Goal: Task Accomplishment & Management: Use online tool/utility

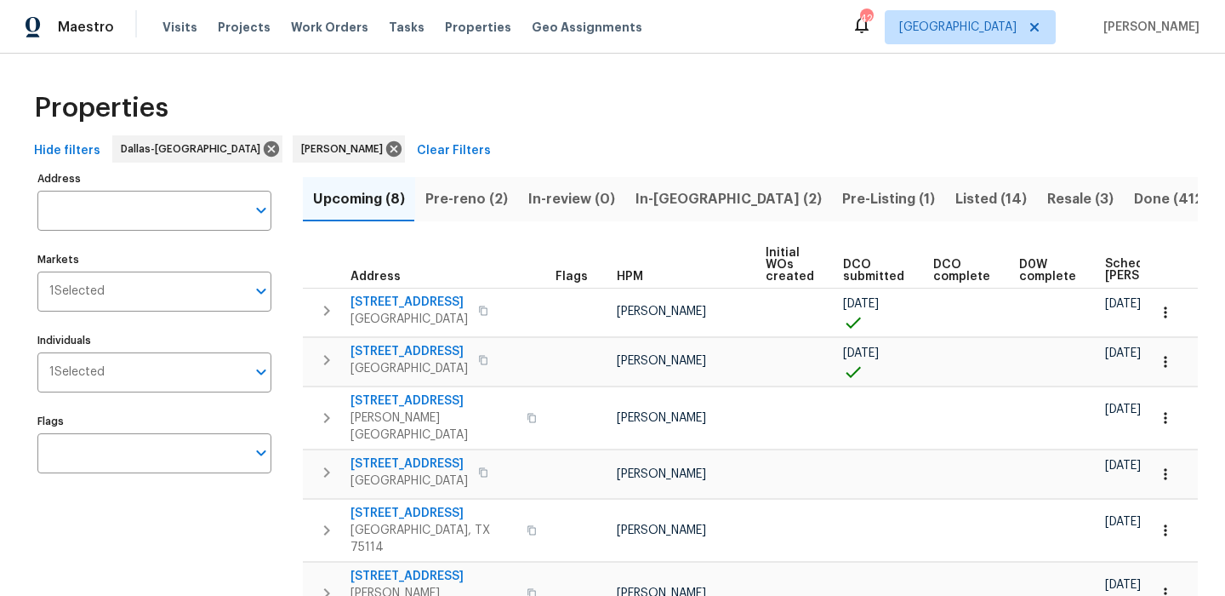
scroll to position [0, 50]
click at [482, 188] on span "Pre-reno (2)" at bounding box center [467, 199] width 83 height 24
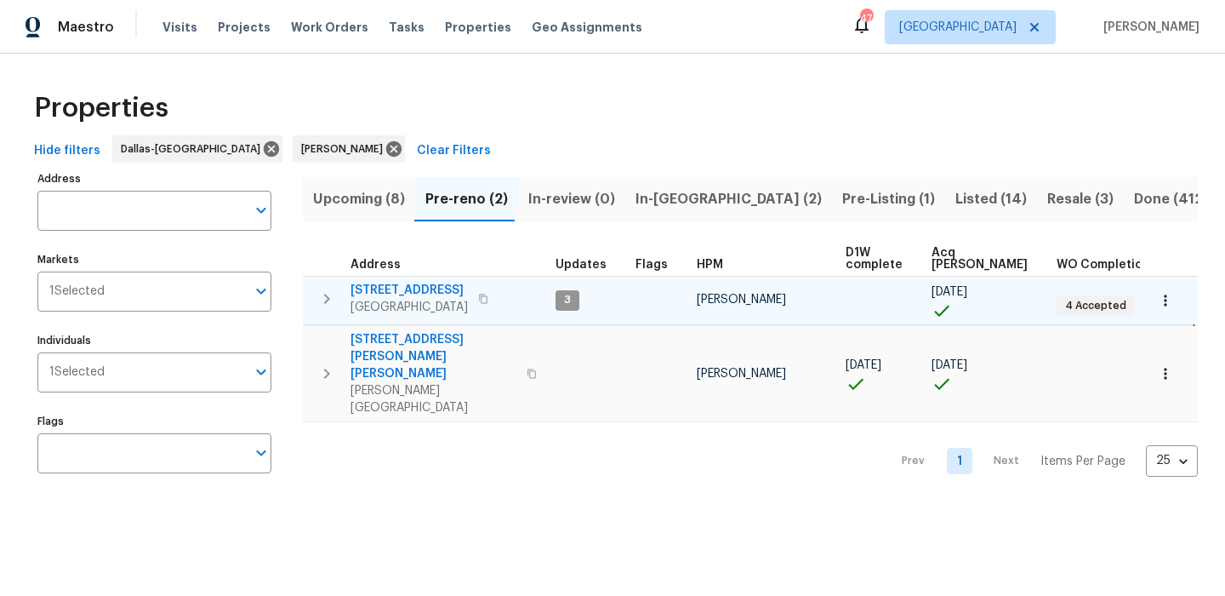
click at [1177, 301] on button "button" at bounding box center [1165, 300] width 37 height 37
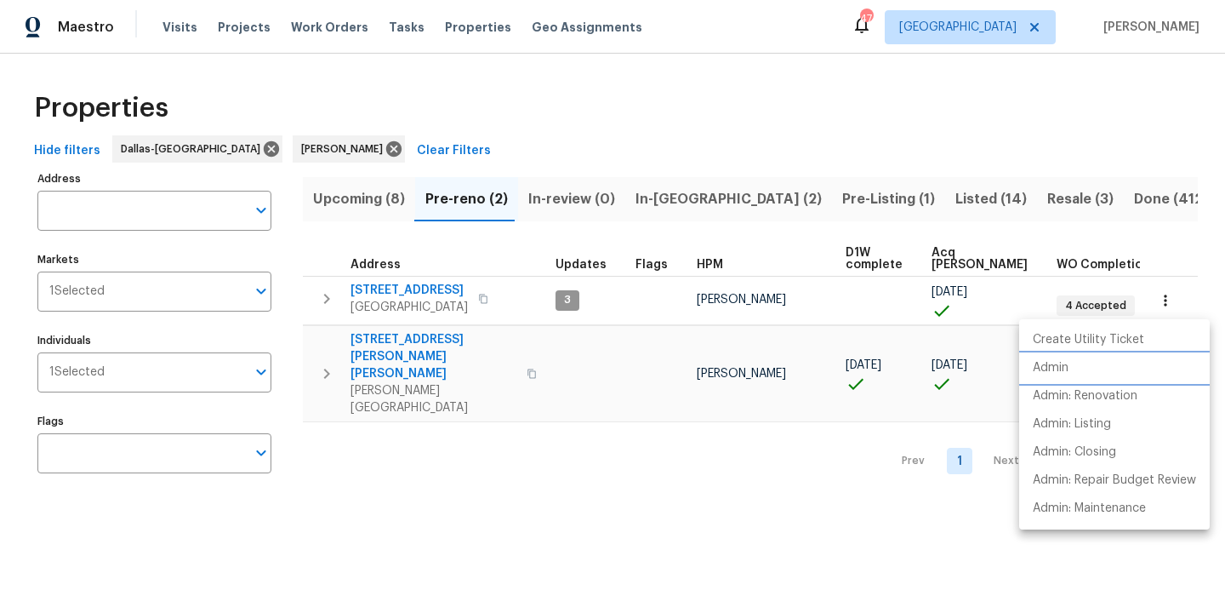
click at [1119, 369] on li "Admin" at bounding box center [1115, 368] width 191 height 28
click at [701, 195] on div at bounding box center [612, 298] width 1225 height 596
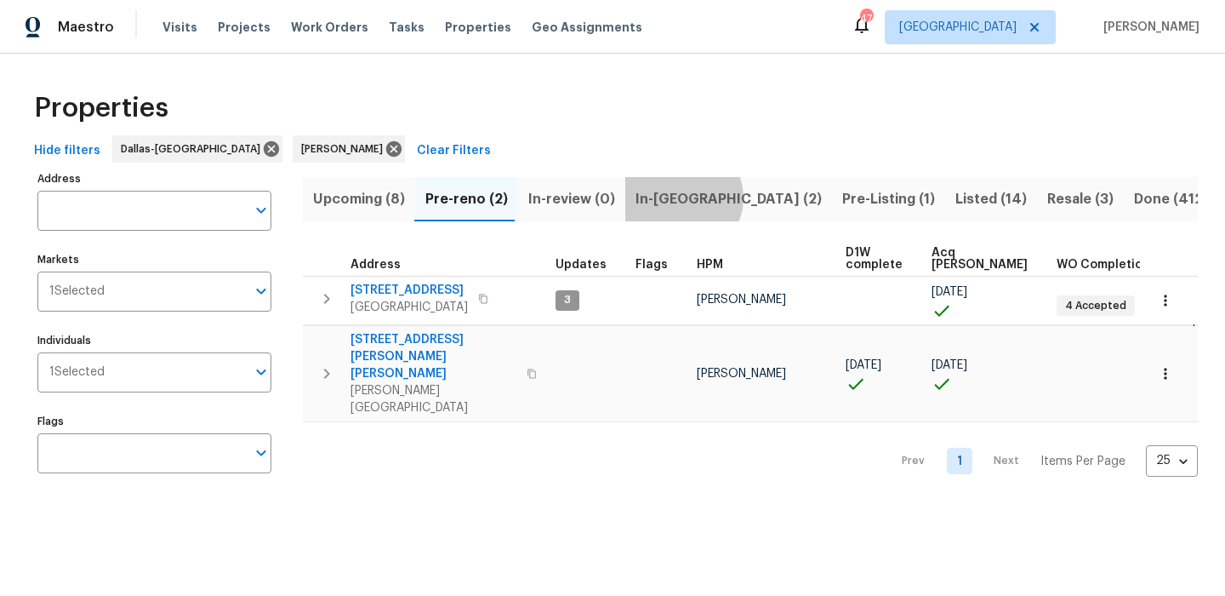
click at [677, 197] on span "In-reno (2)" at bounding box center [729, 199] width 186 height 24
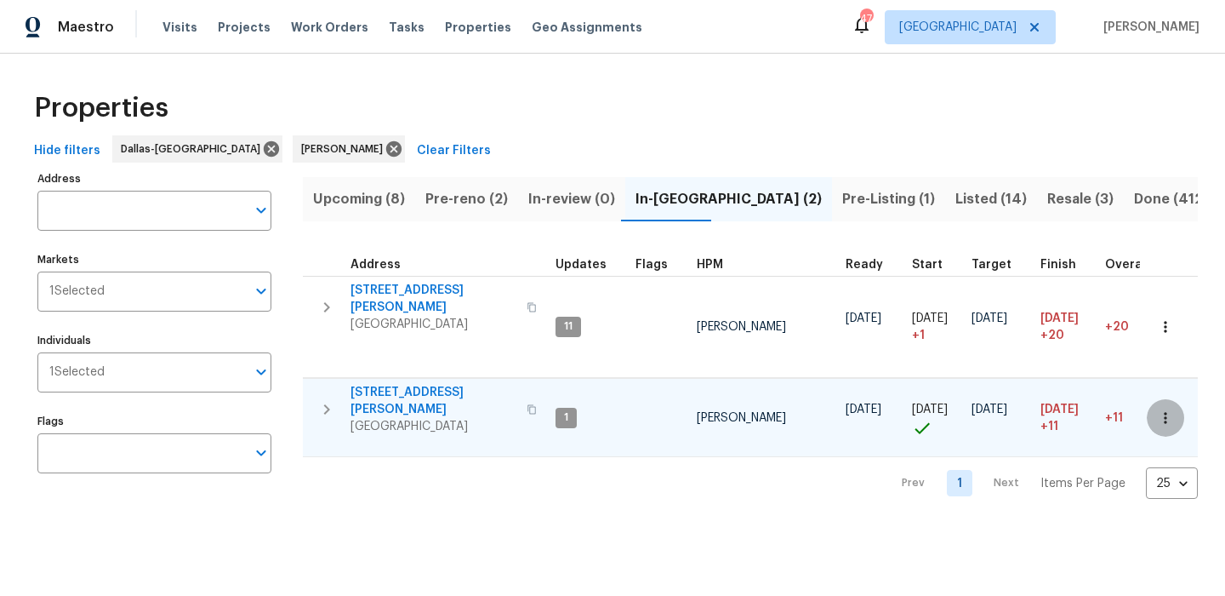
click at [1165, 409] on icon "button" at bounding box center [1165, 417] width 17 height 17
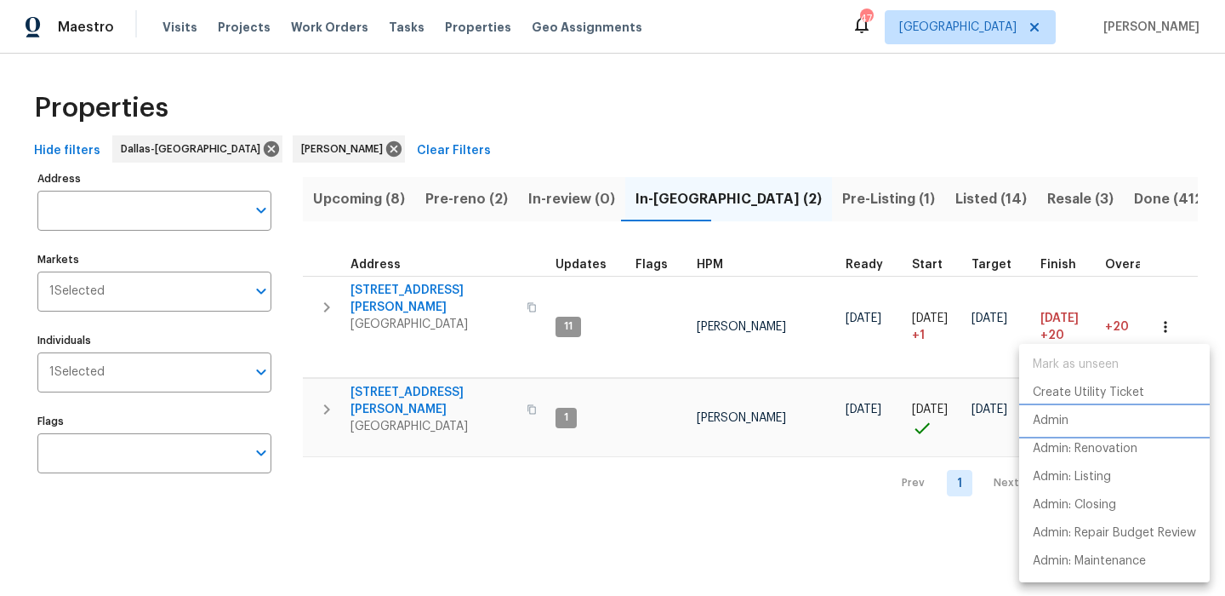
click at [1115, 420] on li "Admin" at bounding box center [1115, 421] width 191 height 28
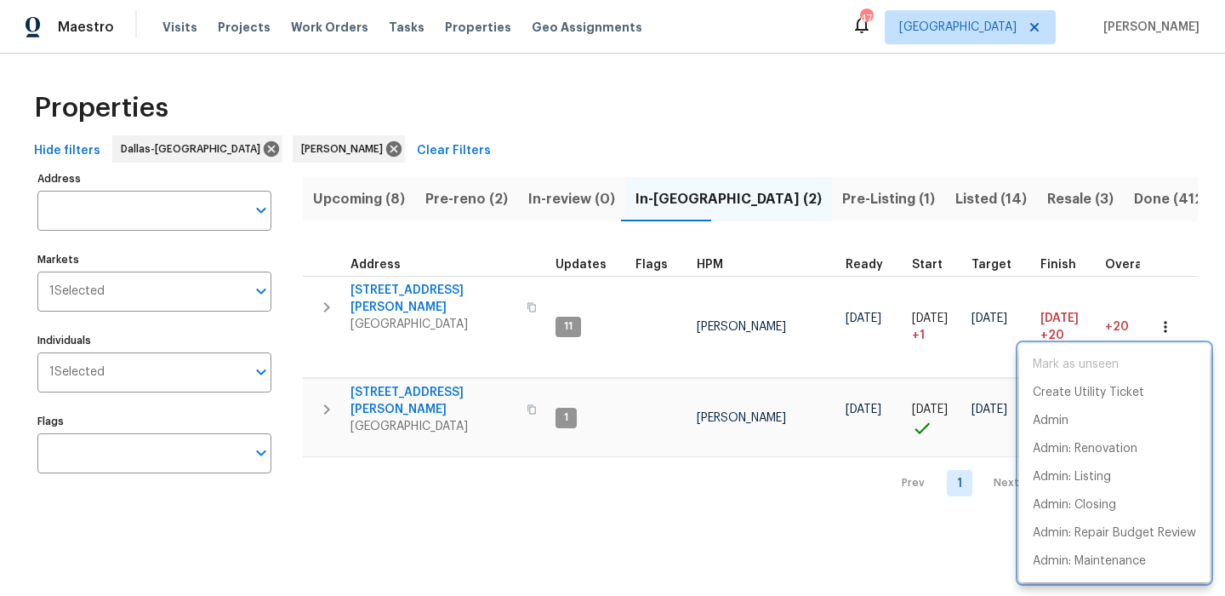
click at [340, 185] on div at bounding box center [612, 298] width 1225 height 596
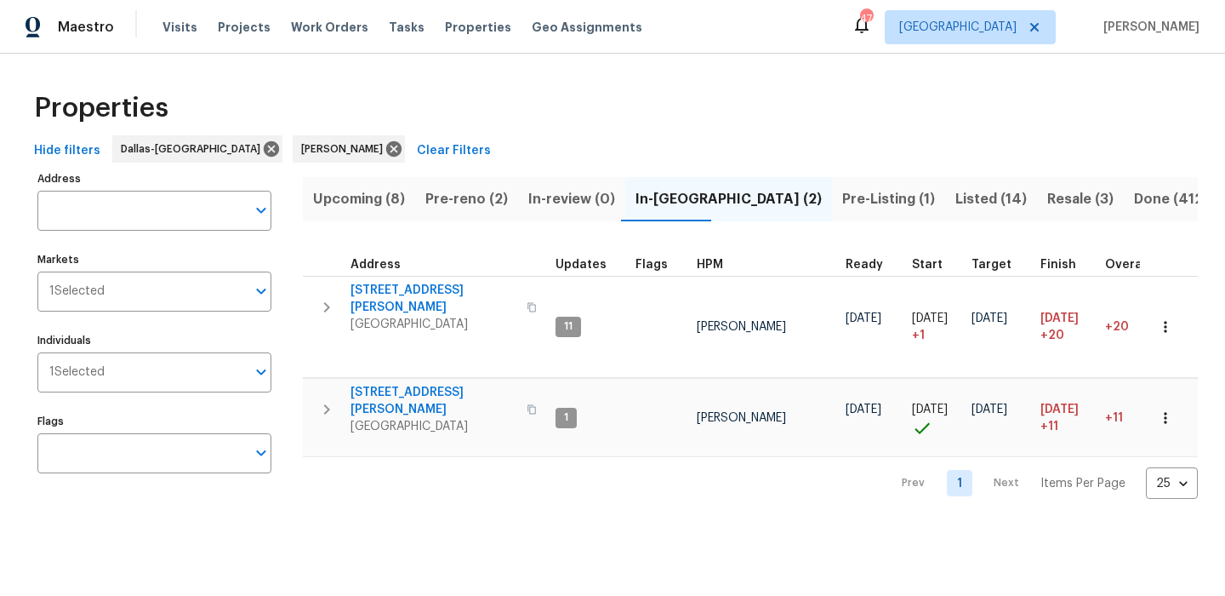
click at [340, 188] on span "Upcoming (8)" at bounding box center [359, 199] width 92 height 24
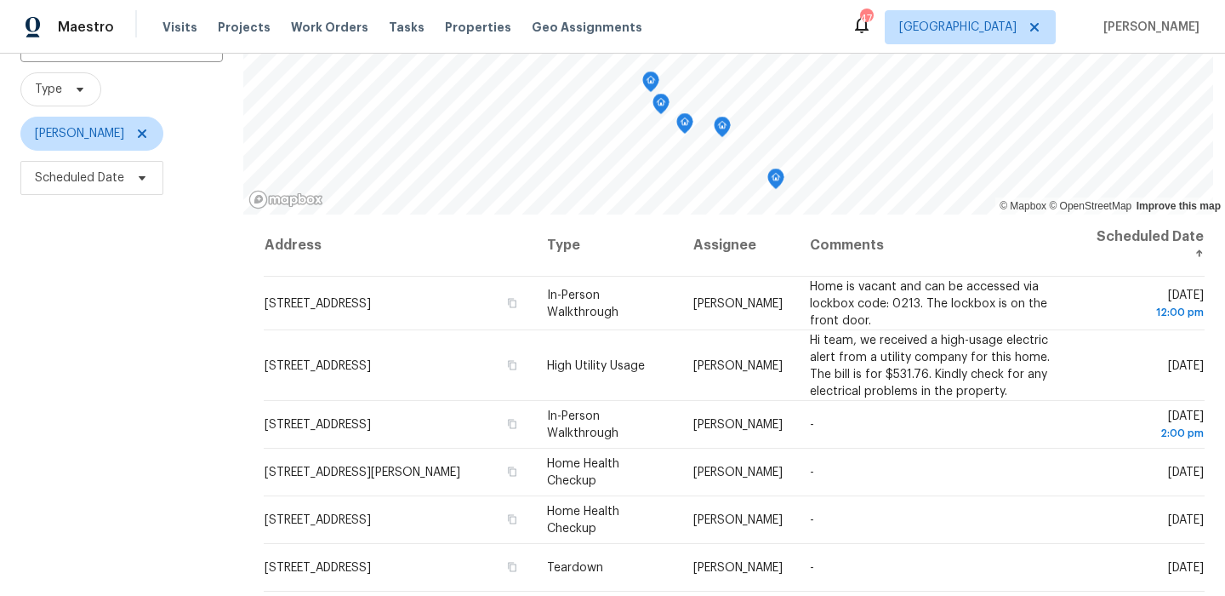
scroll to position [136, 0]
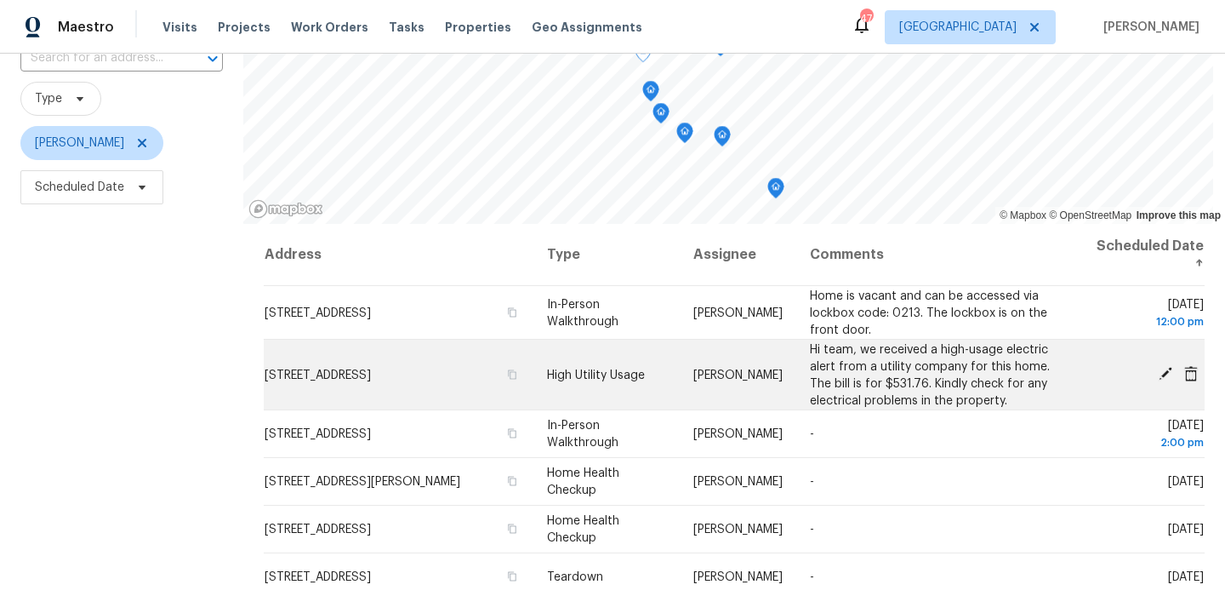
click at [1167, 373] on icon at bounding box center [1166, 374] width 14 height 14
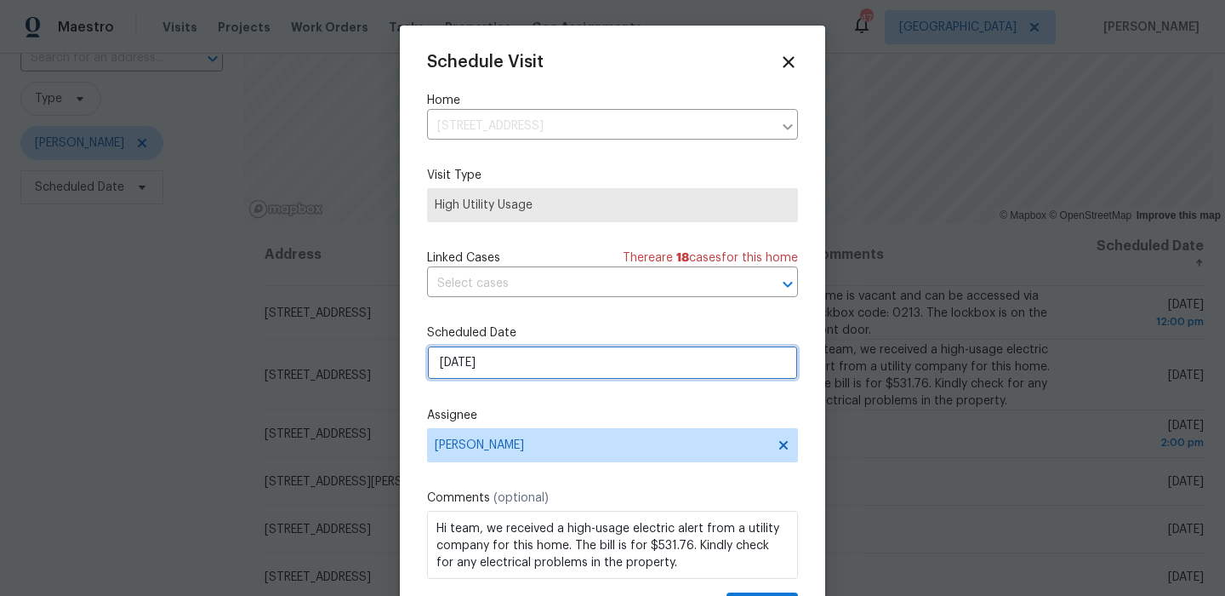
click at [551, 369] on input "10/6/2025" at bounding box center [612, 363] width 371 height 34
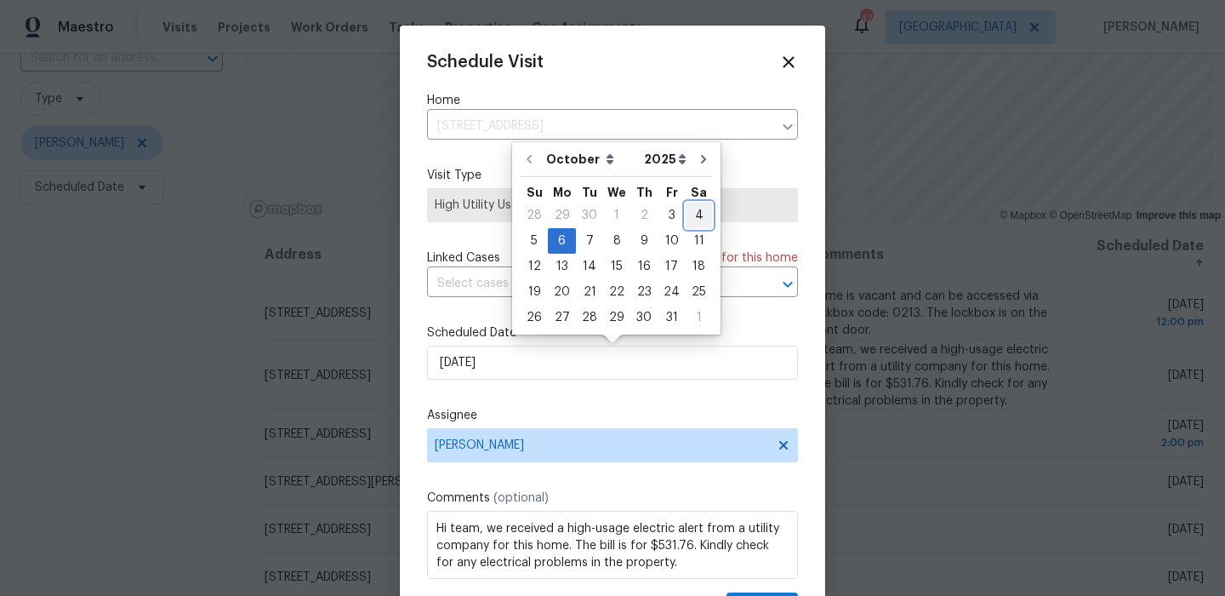
click at [686, 215] on div "4" at bounding box center [699, 215] width 26 height 24
type input "10/4/2025"
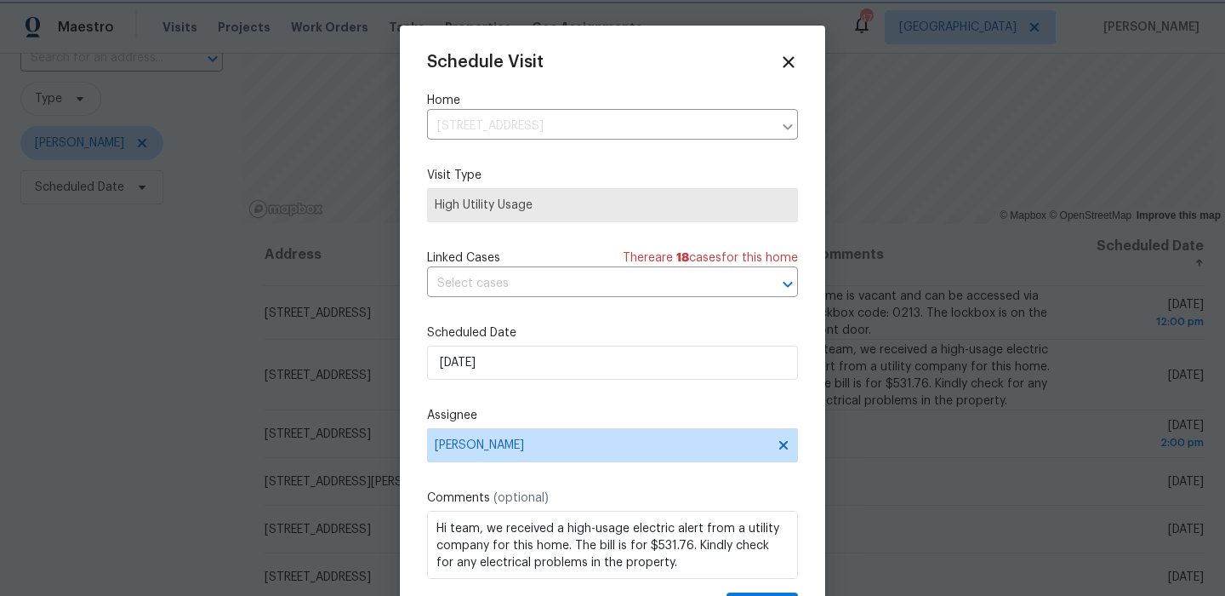
scroll to position [31, 0]
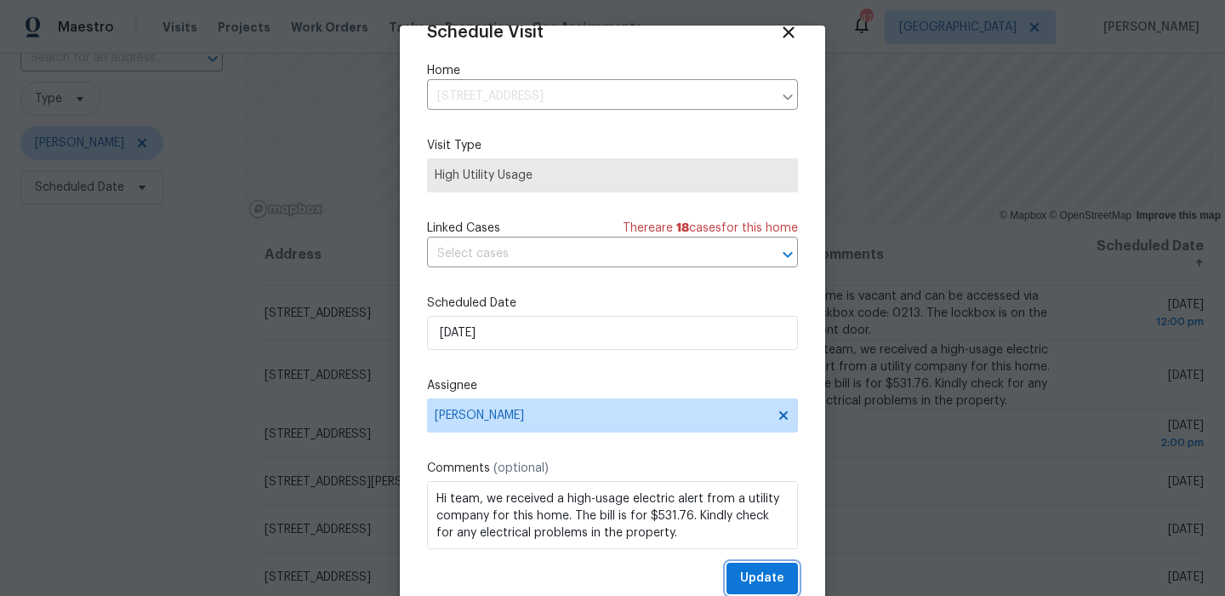
click at [739, 572] on button "Update" at bounding box center [762, 578] width 71 height 31
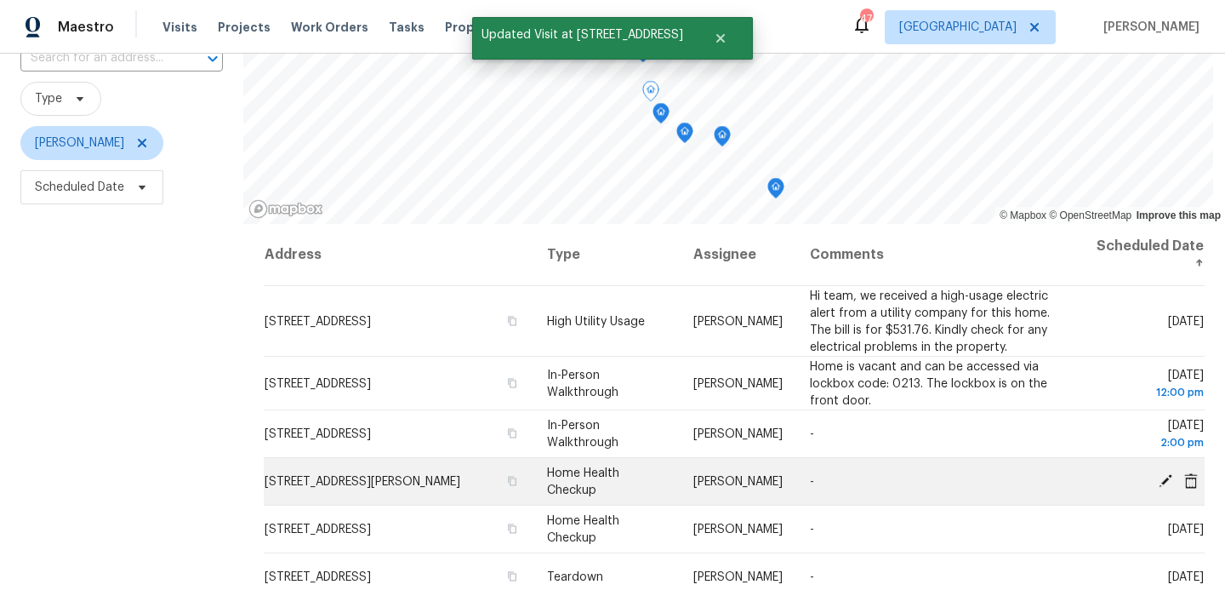
click at [1168, 484] on icon at bounding box center [1165, 479] width 15 height 15
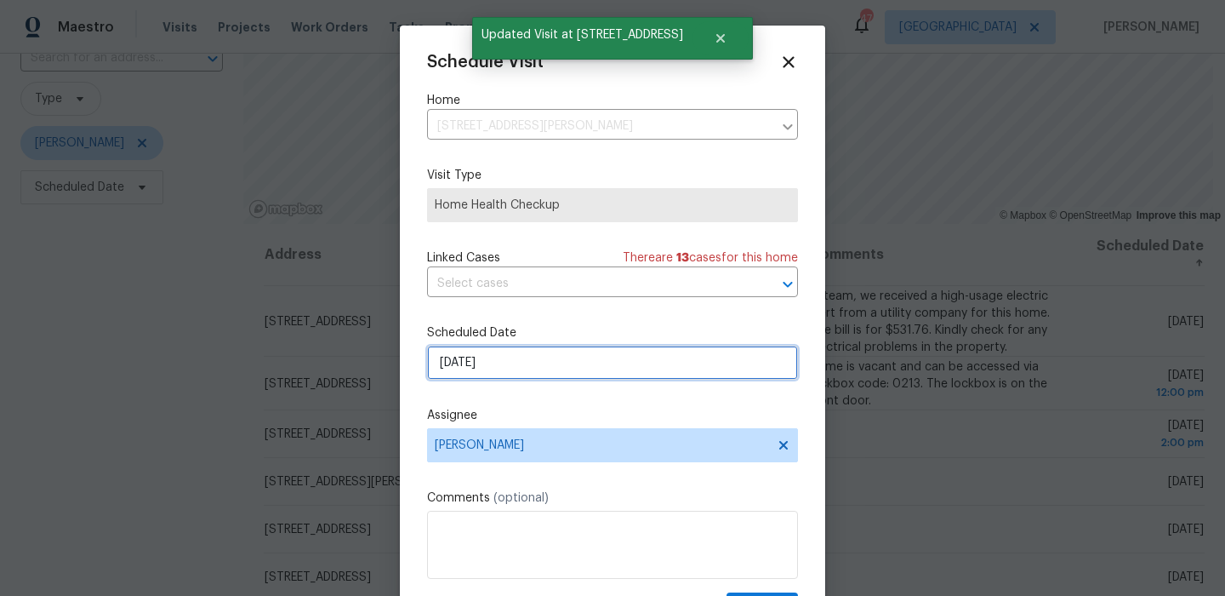
click at [588, 365] on input "10/6/2025" at bounding box center [612, 363] width 371 height 34
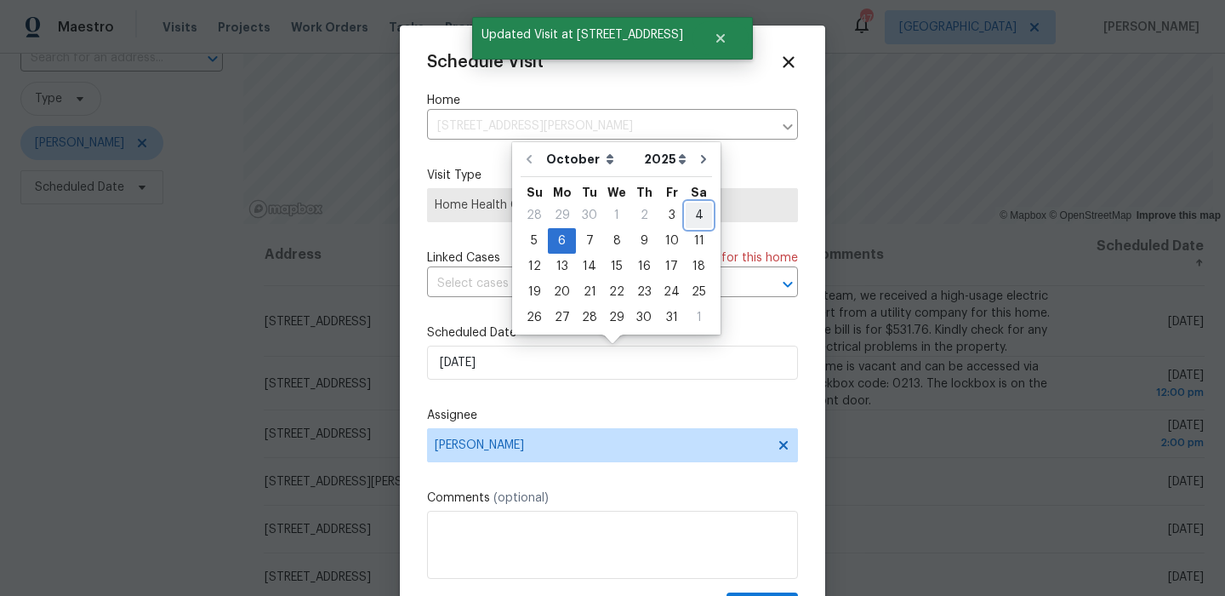
click at [696, 223] on div "4" at bounding box center [699, 215] width 26 height 24
type input "10/4/2025"
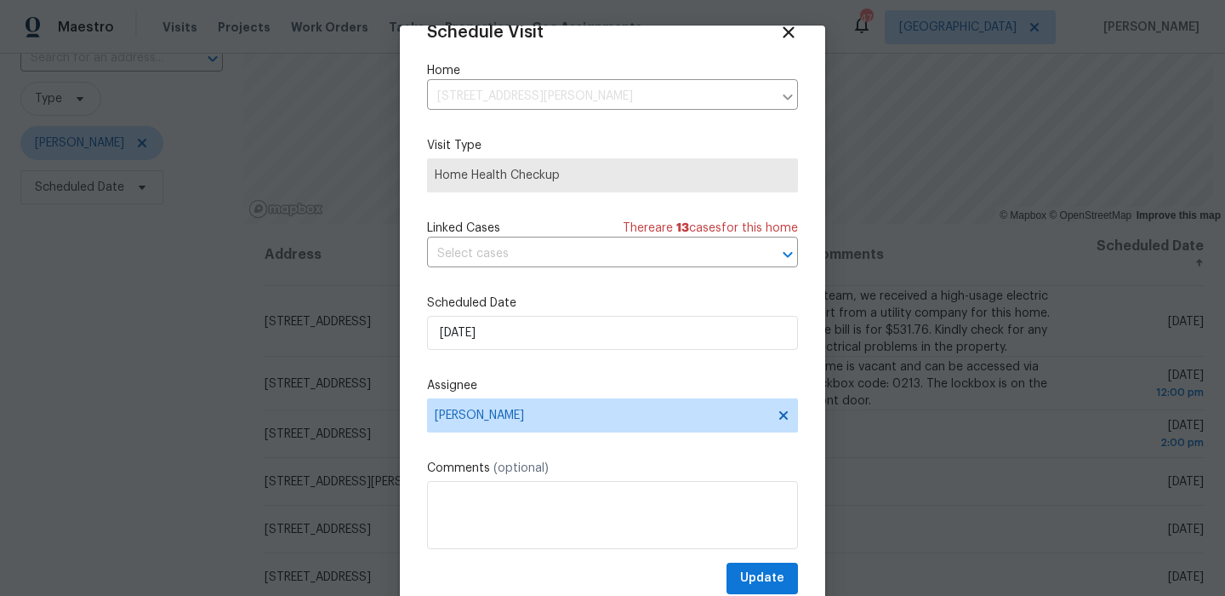
click at [757, 562] on div "Schedule Visit Home 1102 Cain Ct, Cedar Hill, TX 75104 ​ Visit Type Home Health…" at bounding box center [612, 308] width 371 height 571
click at [757, 573] on span "Update" at bounding box center [762, 578] width 44 height 21
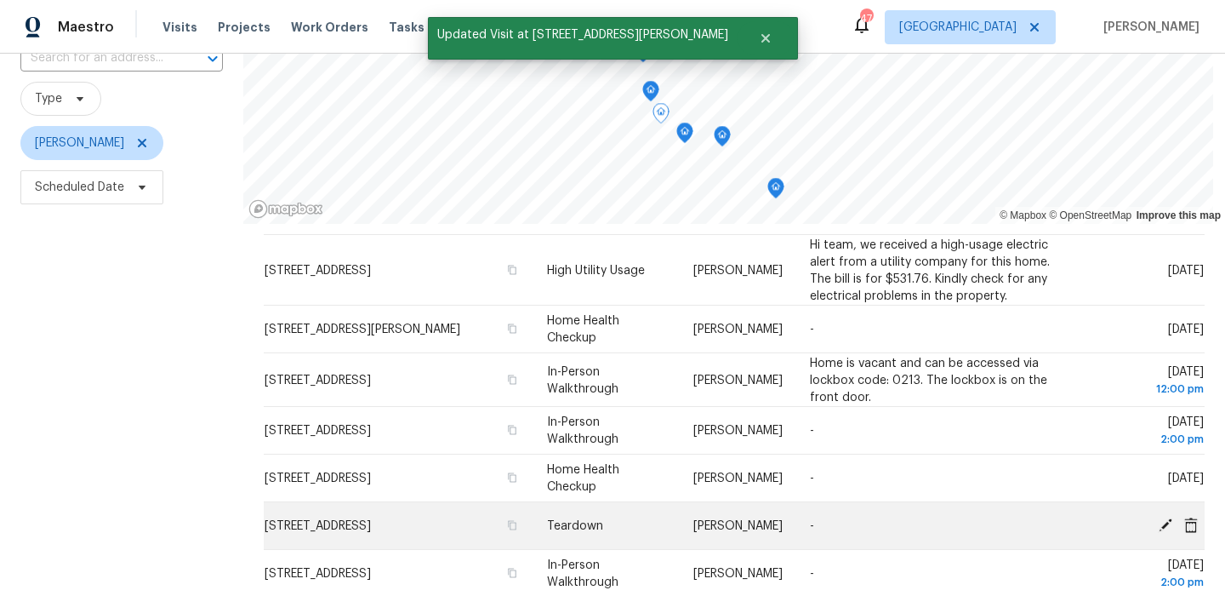
scroll to position [53, 0]
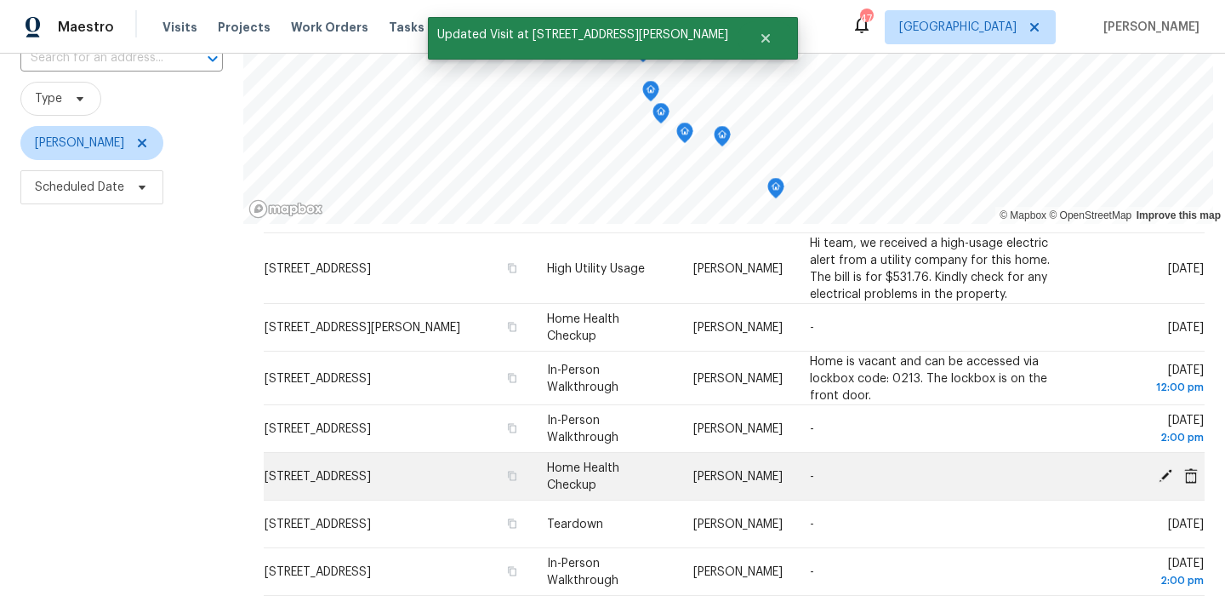
click at [1166, 470] on icon at bounding box center [1165, 474] width 15 height 15
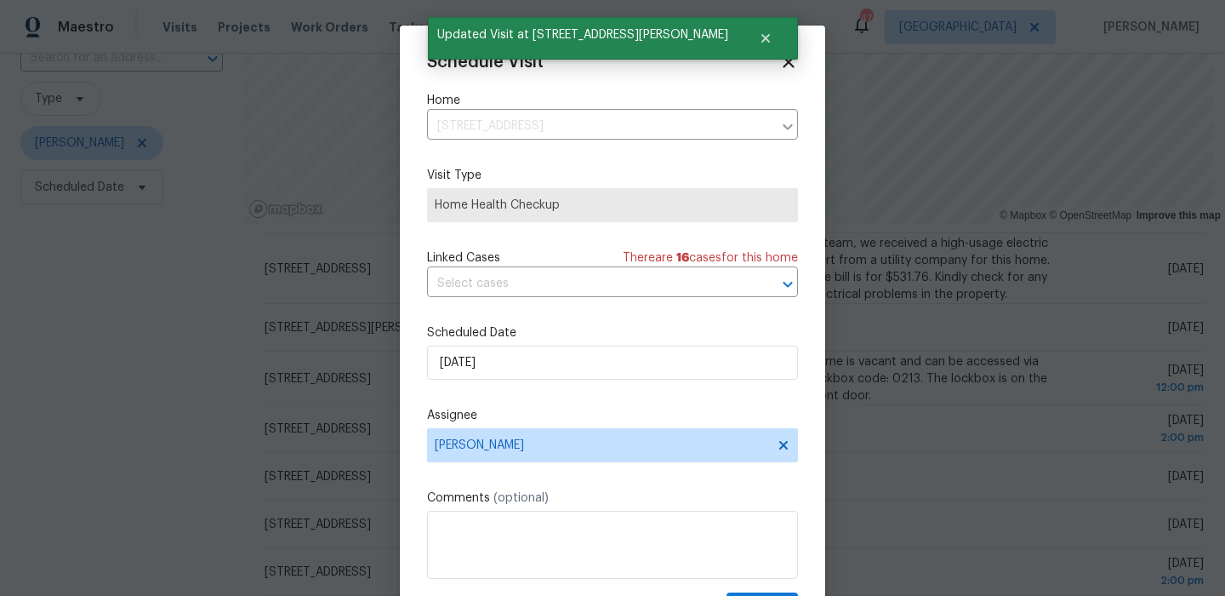
click at [608, 414] on label "Assignee" at bounding box center [612, 415] width 371 height 17
click at [628, 373] on input "10/6/2025" at bounding box center [612, 363] width 371 height 34
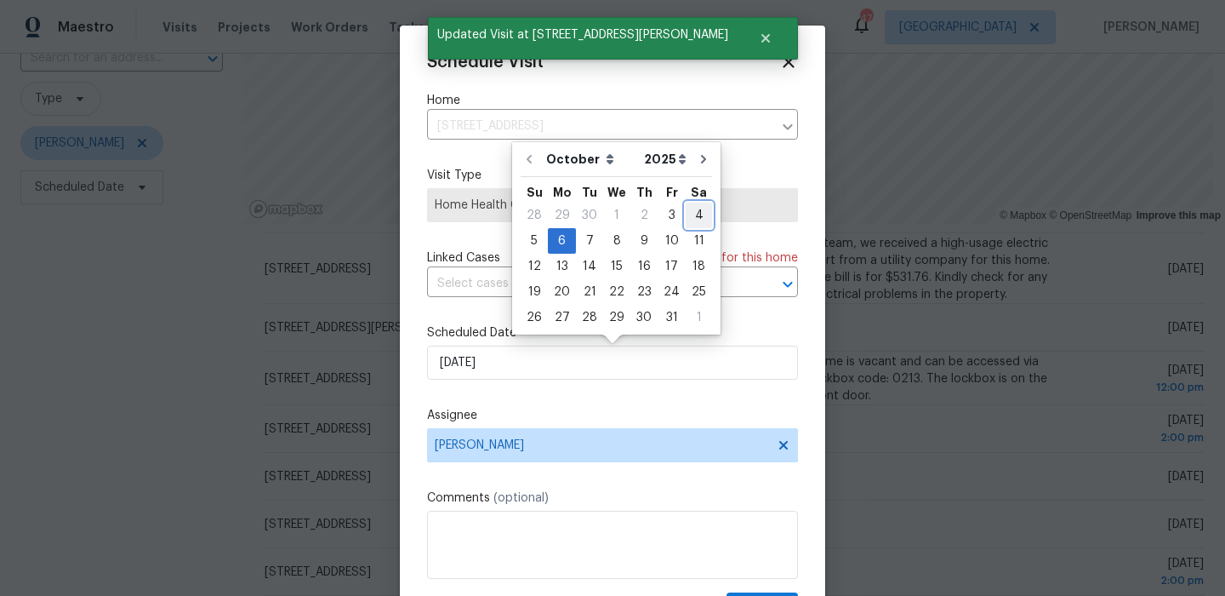
click at [686, 221] on div "4" at bounding box center [699, 215] width 26 height 24
type input "10/4/2025"
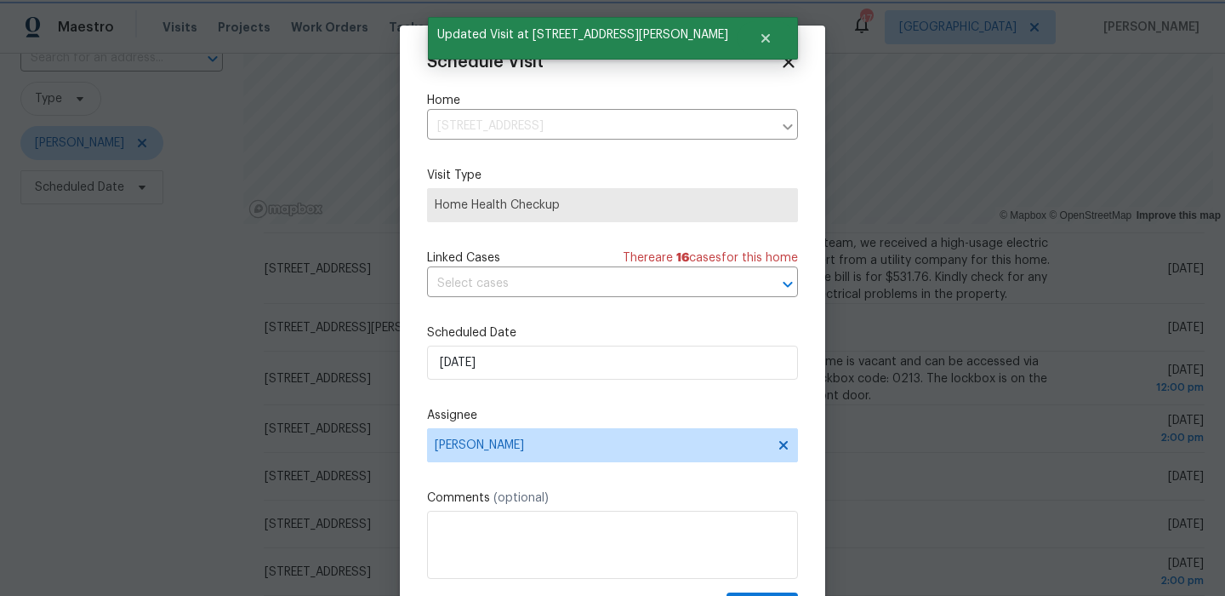
scroll to position [31, 0]
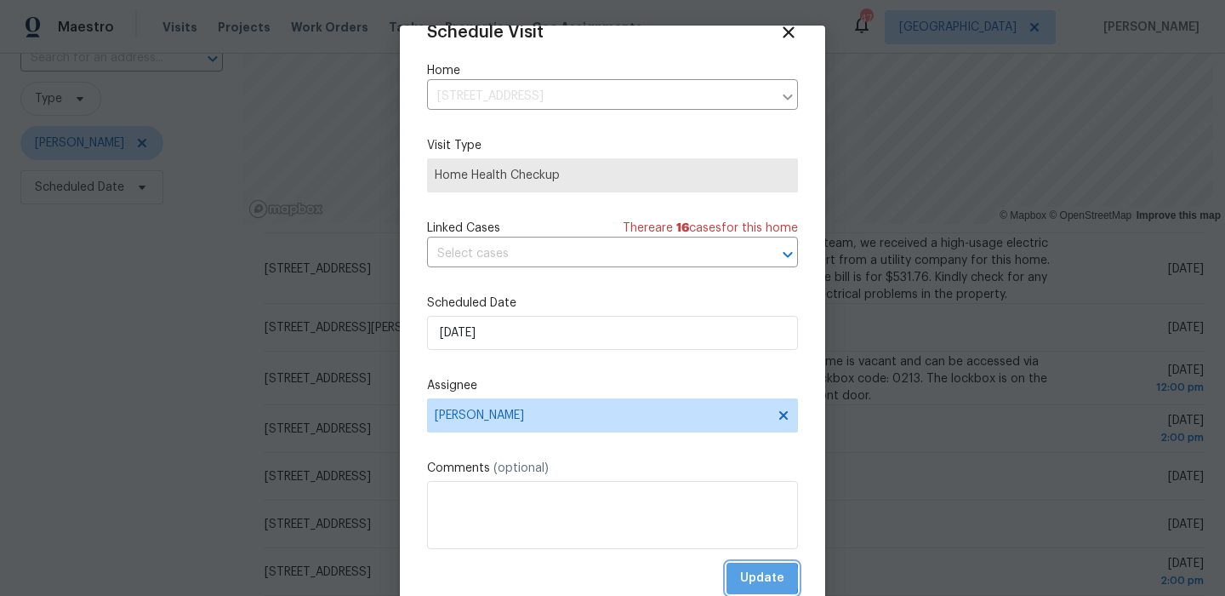
click at [751, 578] on span "Update" at bounding box center [762, 578] width 44 height 21
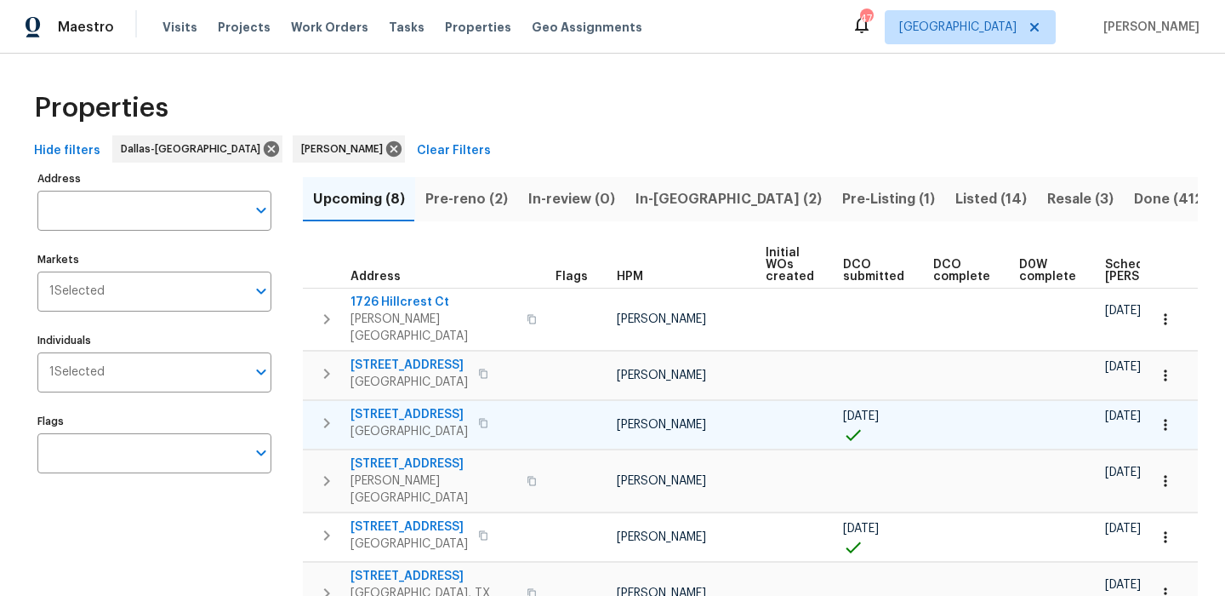
scroll to position [66, 0]
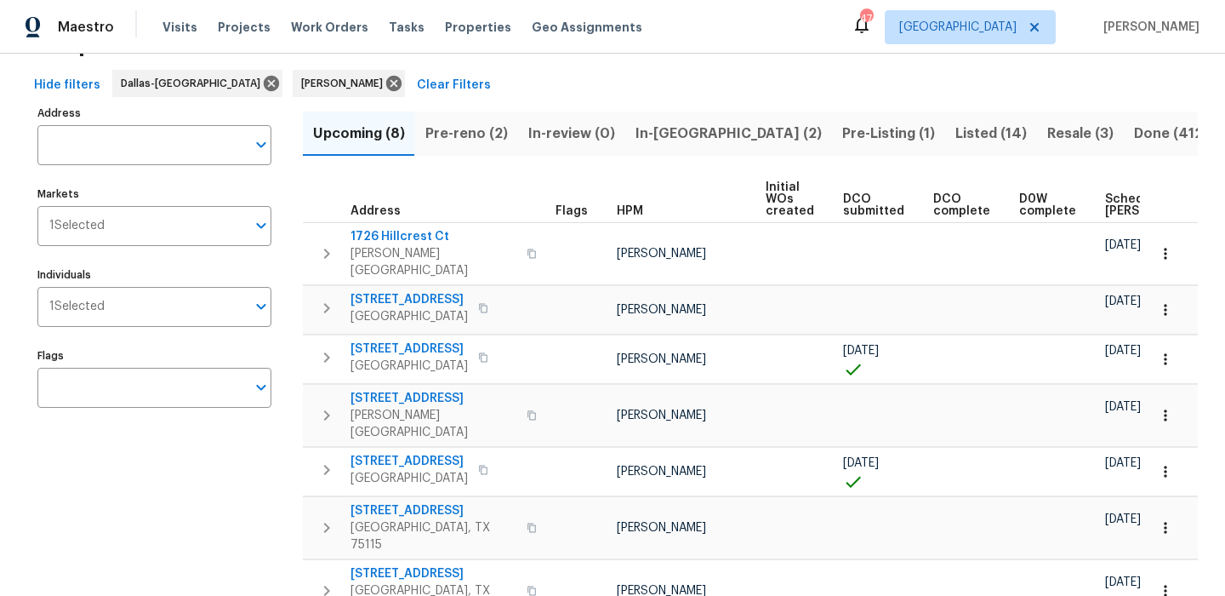
click at [1106, 203] on span "Scheduled [PERSON_NAME]" at bounding box center [1154, 205] width 96 height 24
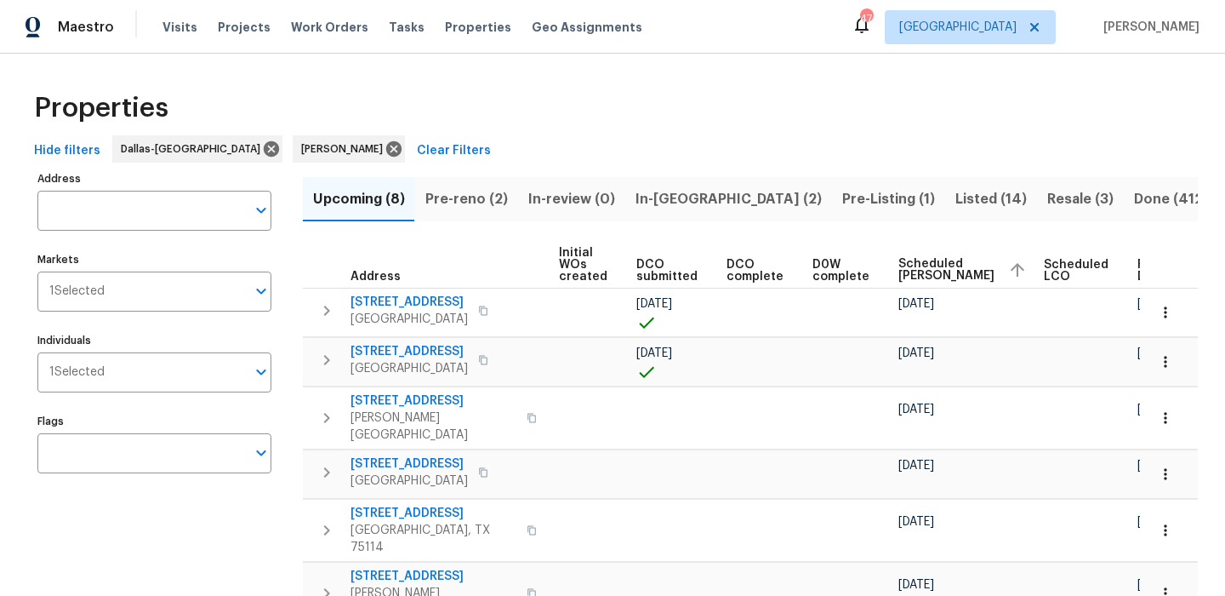
click at [666, 193] on span "In-reno (2)" at bounding box center [729, 199] width 186 height 24
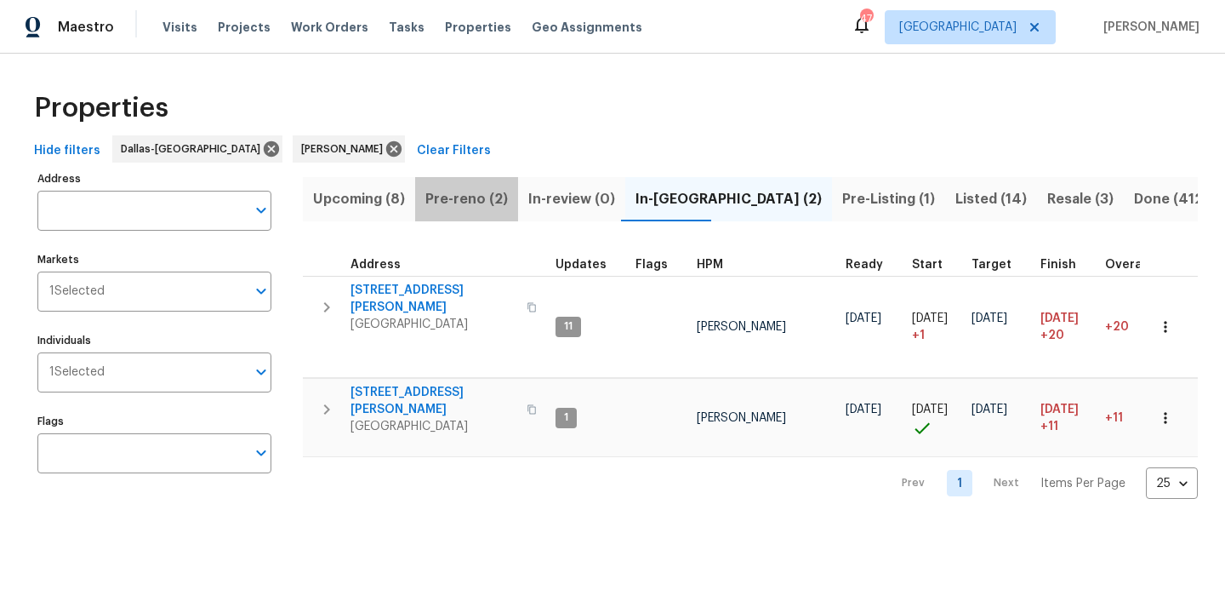
click at [467, 186] on button "Pre-reno (2)" at bounding box center [466, 199] width 103 height 44
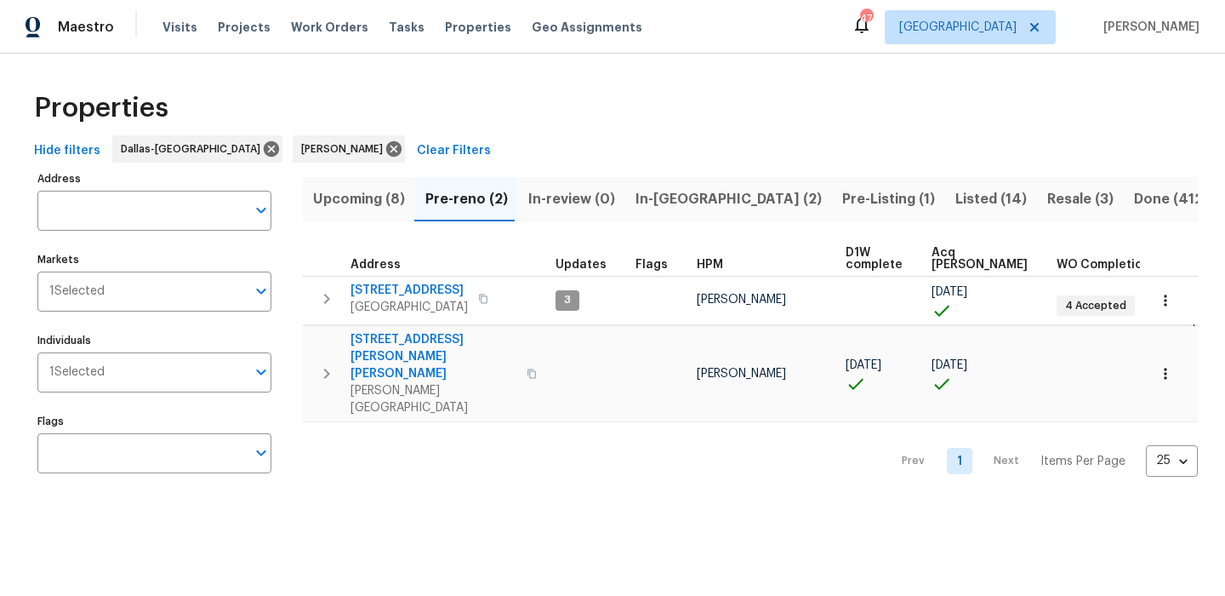
click at [620, 199] on button "In-review (0)" at bounding box center [571, 199] width 107 height 44
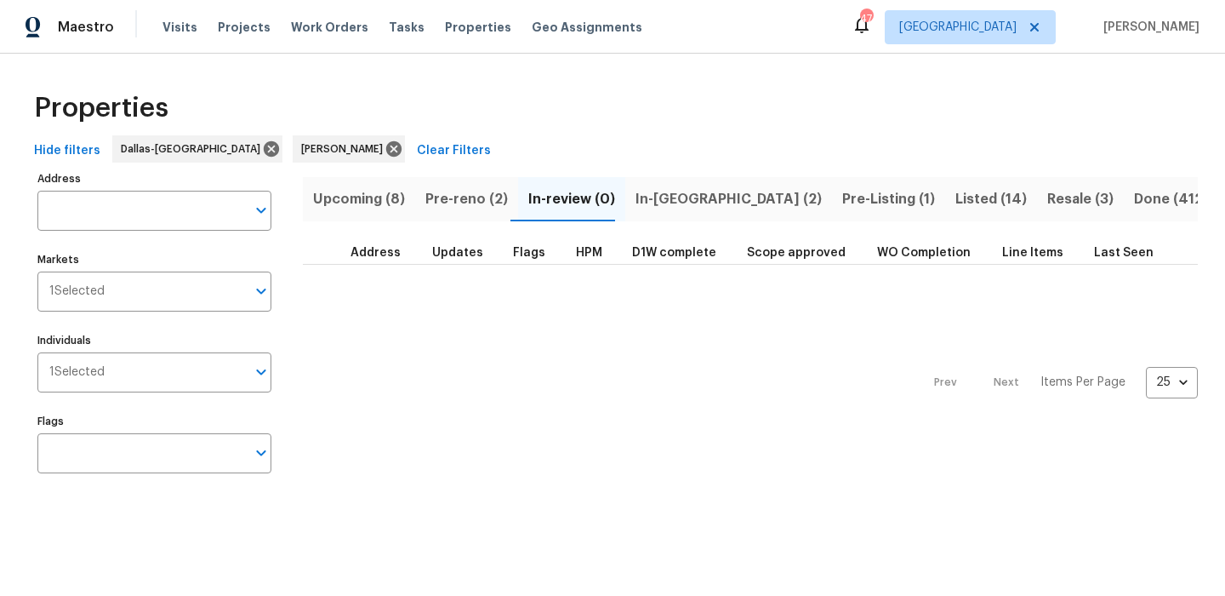
click at [658, 214] on button "In-[GEOGRAPHIC_DATA] (2)" at bounding box center [729, 199] width 207 height 44
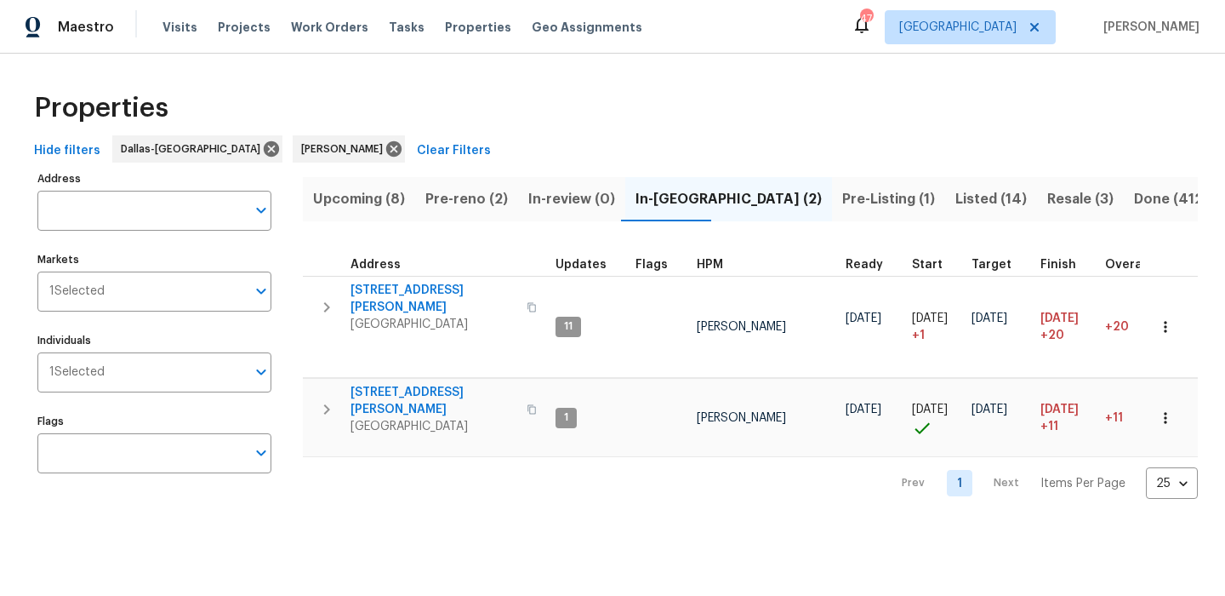
click at [1037, 199] on button "Resale (3)" at bounding box center [1080, 199] width 87 height 44
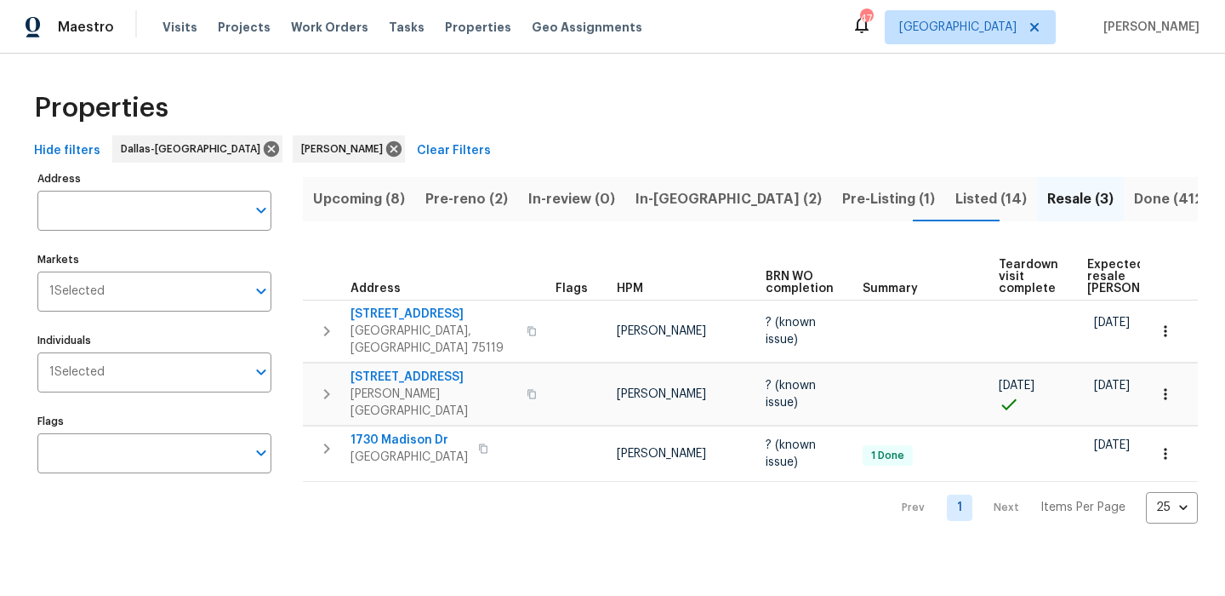
click at [1106, 279] on span "Expected resale COE" at bounding box center [1136, 277] width 96 height 36
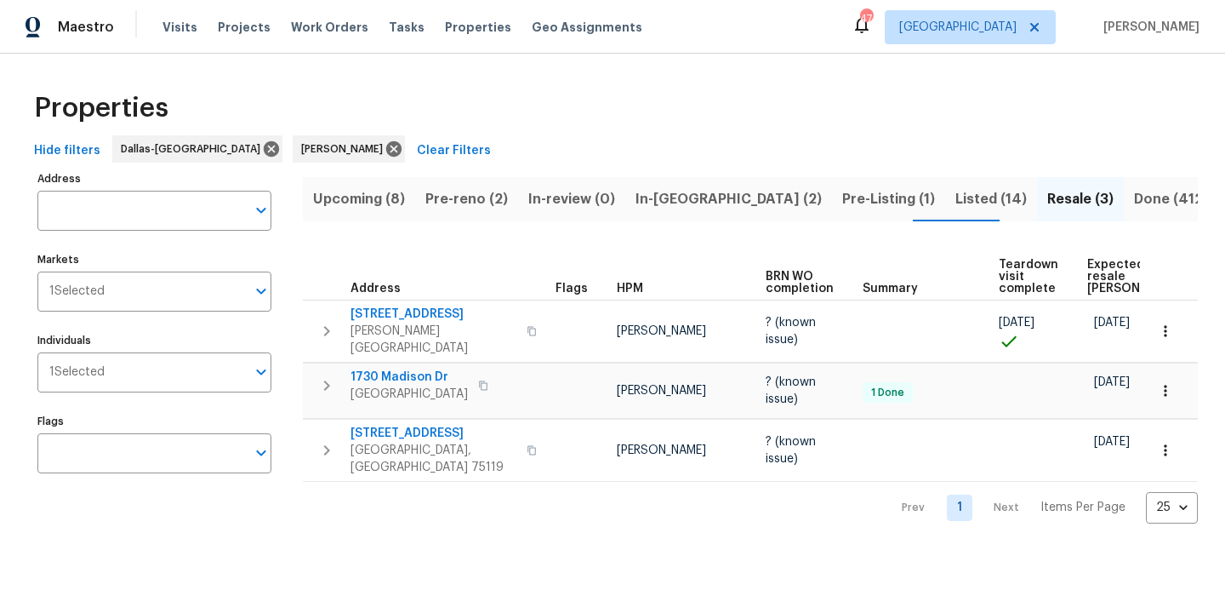
click at [650, 222] on div "Upcoming (8) Pre-reno (2) In-review (0) In-reno (2) Pre-Listing (1) Listed (14)…" at bounding box center [750, 345] width 895 height 357
click at [649, 199] on span "In-[GEOGRAPHIC_DATA] (2)" at bounding box center [729, 199] width 186 height 24
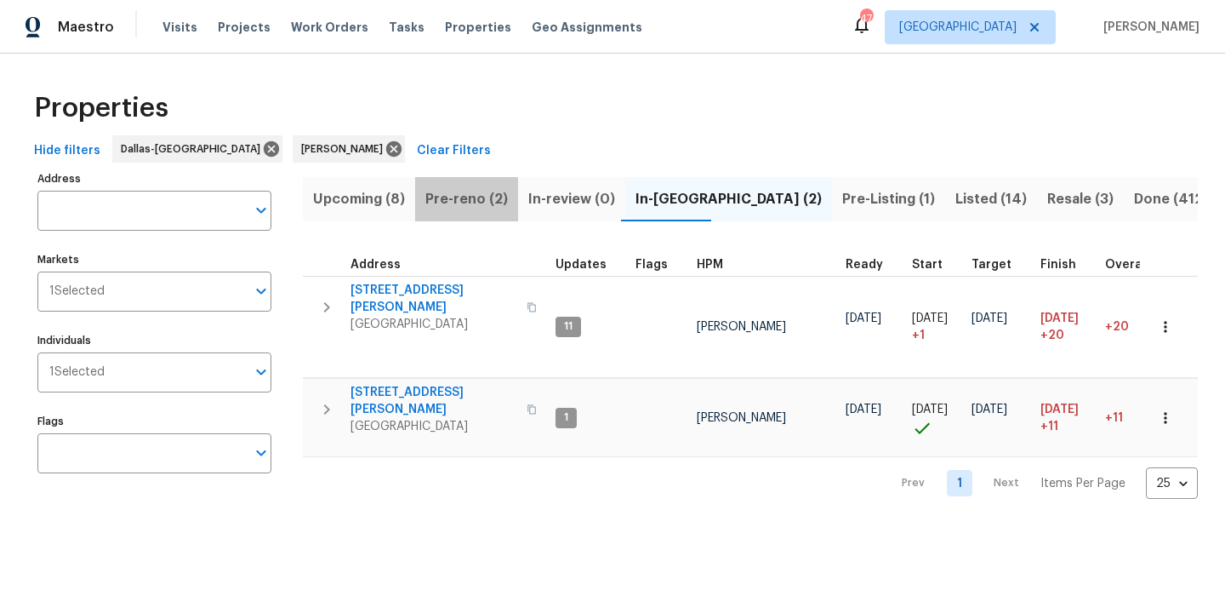
click at [465, 208] on span "Pre-reno (2)" at bounding box center [467, 199] width 83 height 24
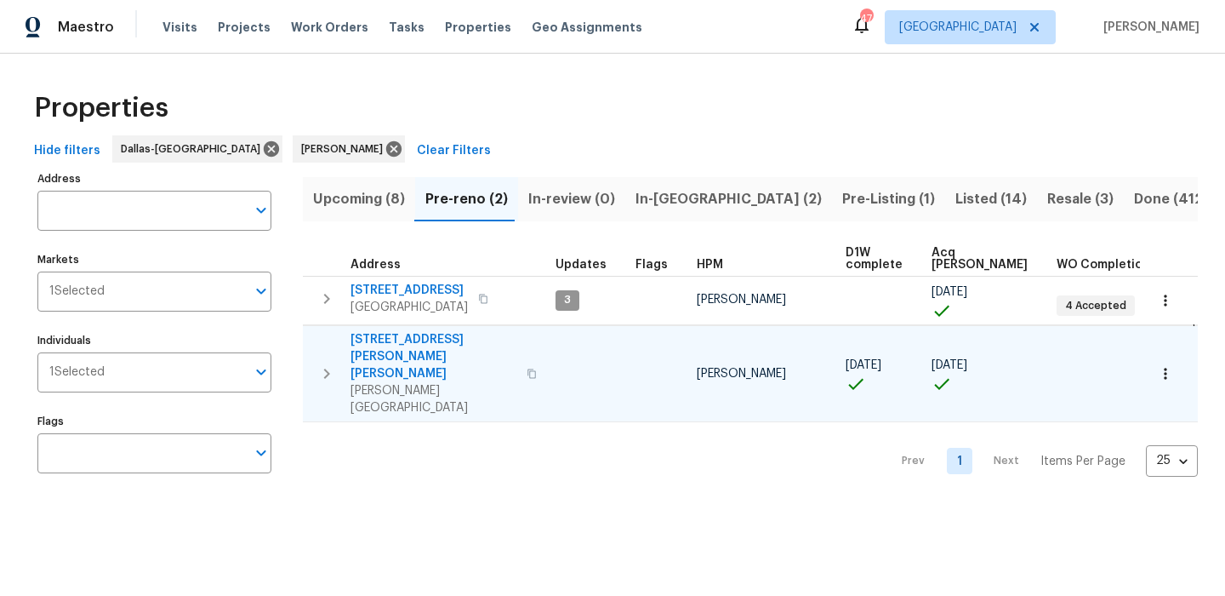
click at [441, 340] on span "[STREET_ADDRESS][PERSON_NAME][PERSON_NAME]" at bounding box center [434, 356] width 166 height 51
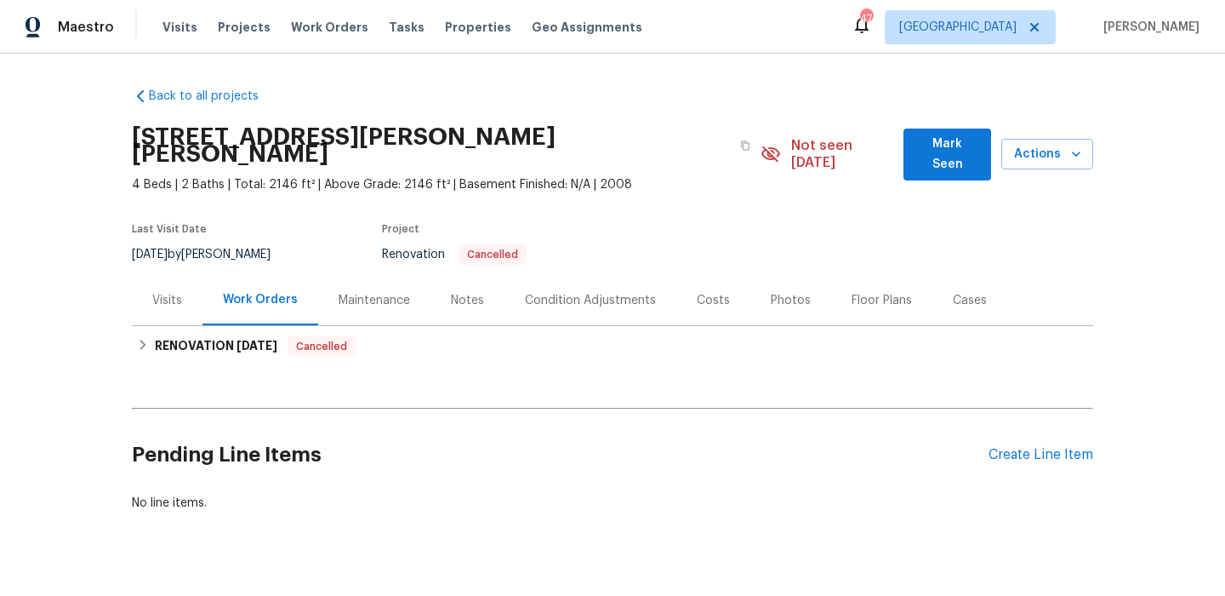
click at [938, 155] on span "Mark Seen" at bounding box center [947, 155] width 60 height 42
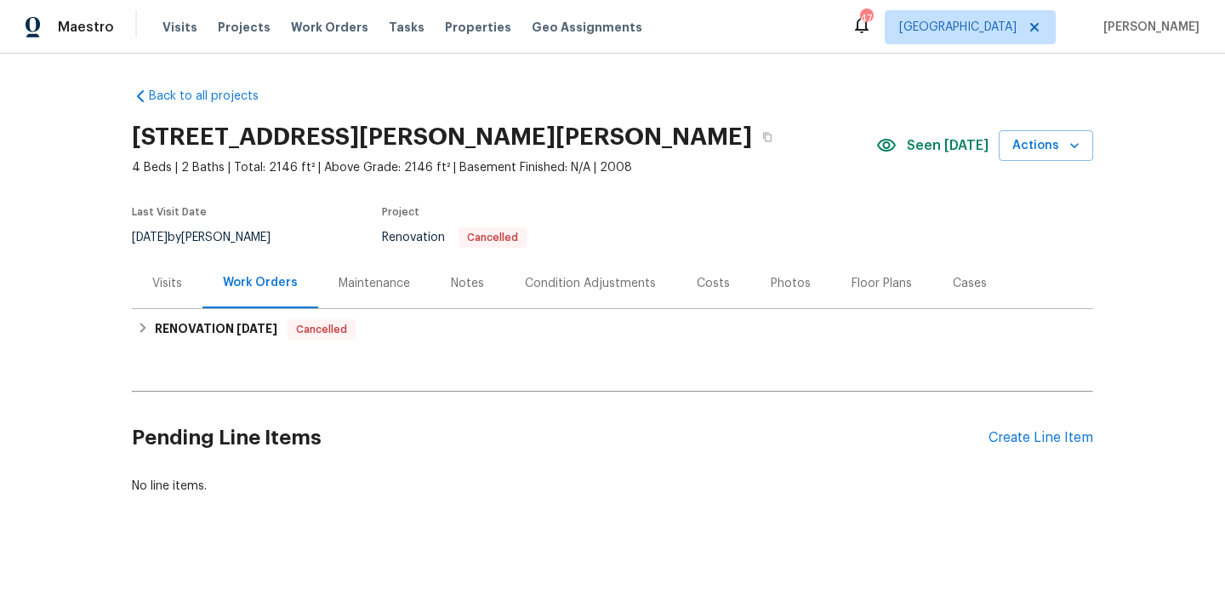
click at [454, 282] on div "Notes" at bounding box center [467, 283] width 33 height 17
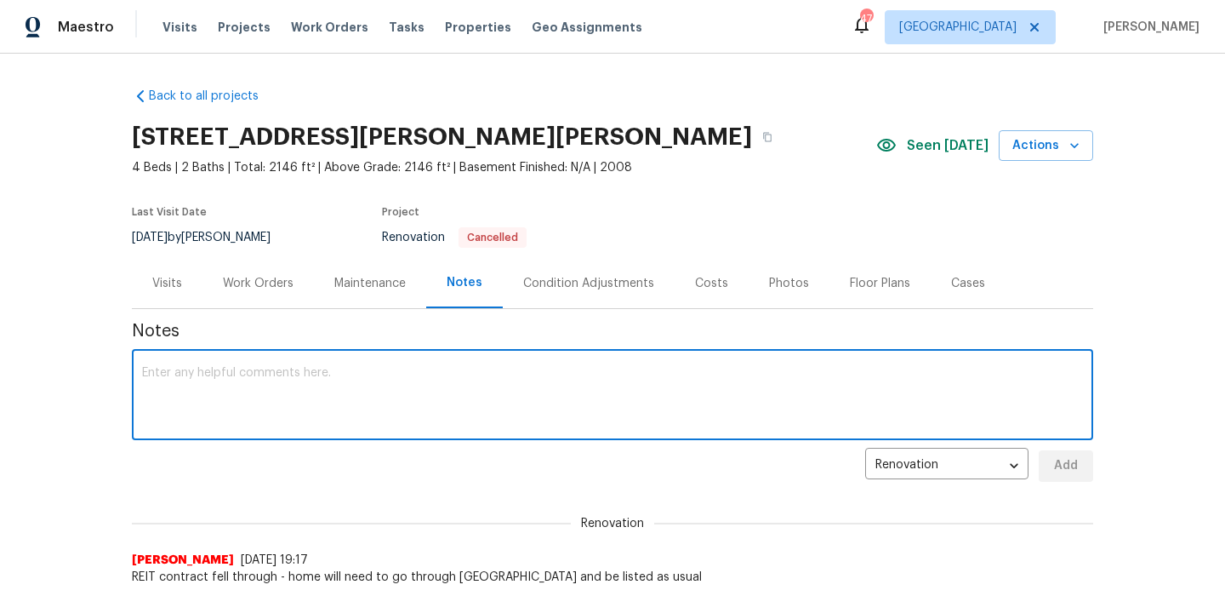
click at [398, 390] on textarea at bounding box center [612, 397] width 941 height 60
type textarea "D1W completed"
click at [1070, 466] on span "Add" at bounding box center [1066, 465] width 27 height 21
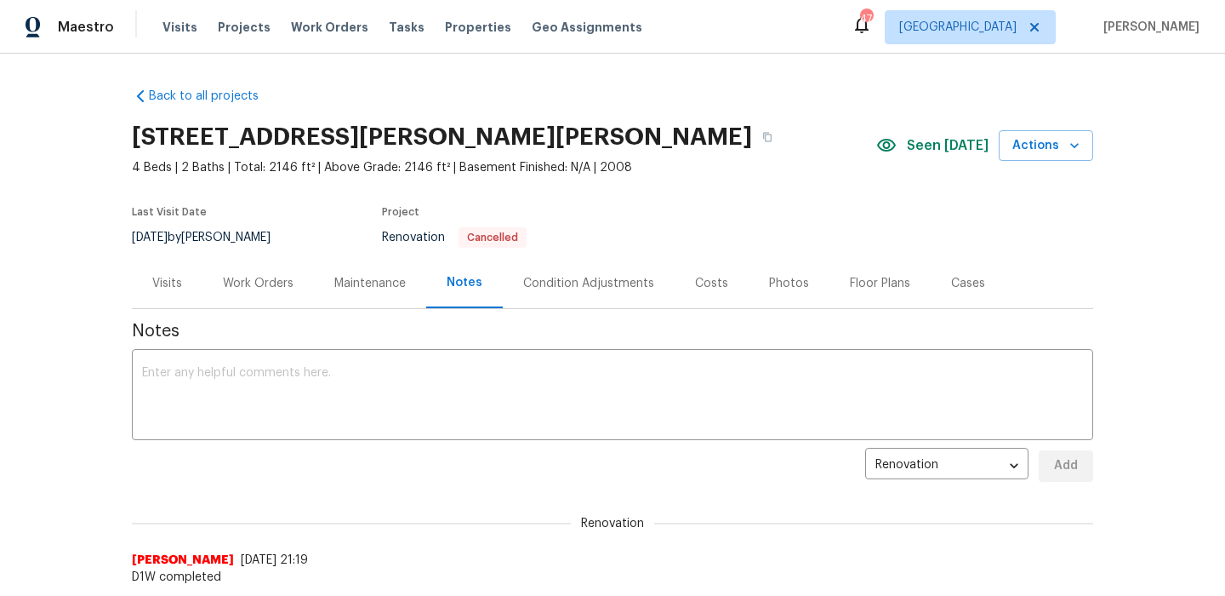
click at [607, 271] on div "Condition Adjustments" at bounding box center [589, 283] width 172 height 50
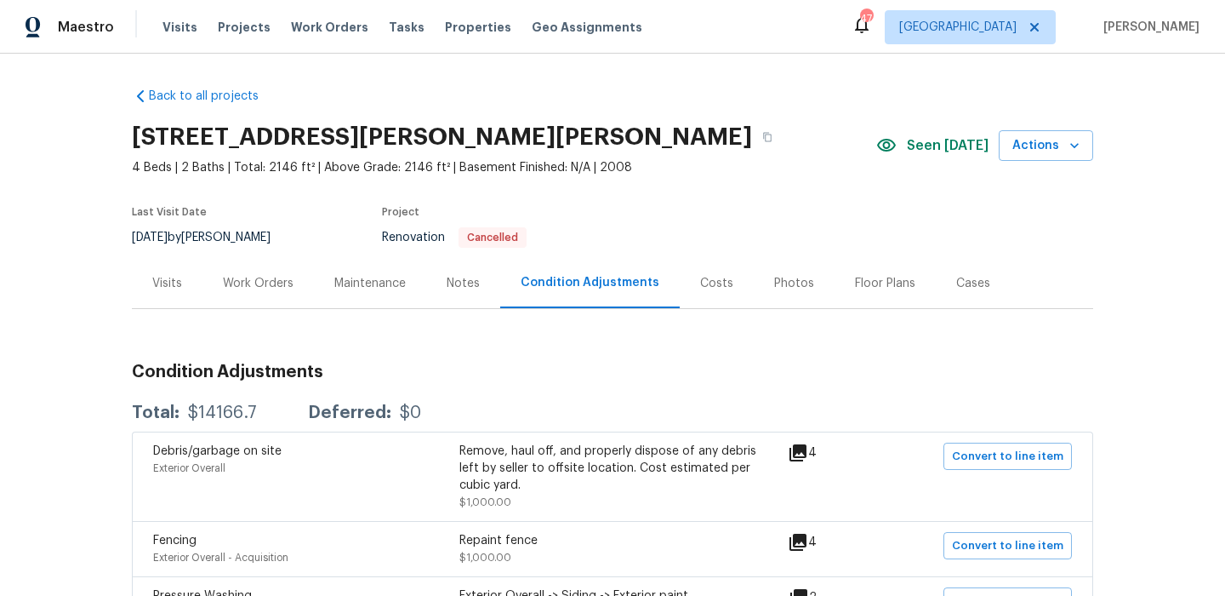
click at [271, 265] on div "Work Orders" at bounding box center [258, 283] width 111 height 50
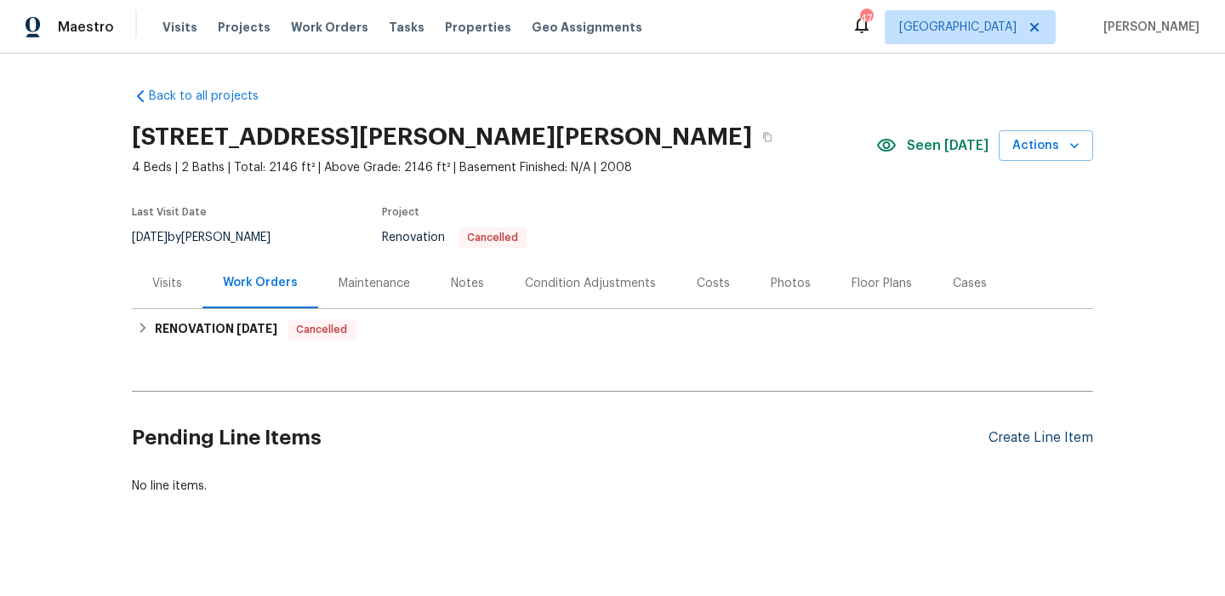
click at [1063, 439] on div "Create Line Item" at bounding box center [1041, 438] width 105 height 16
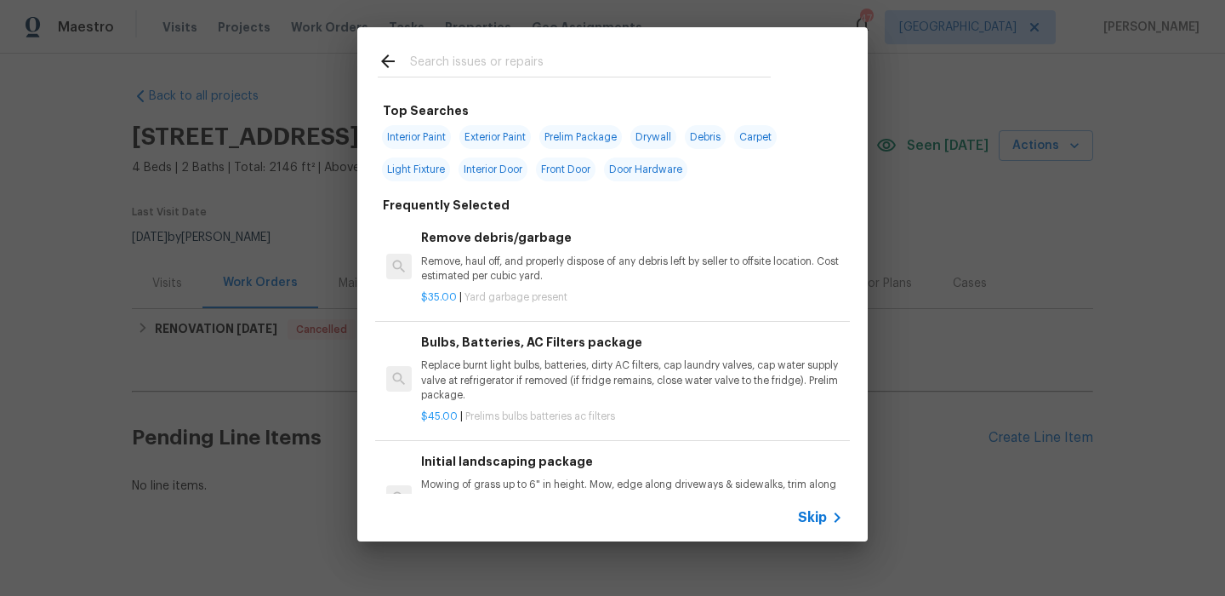
click at [506, 130] on span "Exterior Paint" at bounding box center [495, 137] width 71 height 24
type input "Exterior Paint"
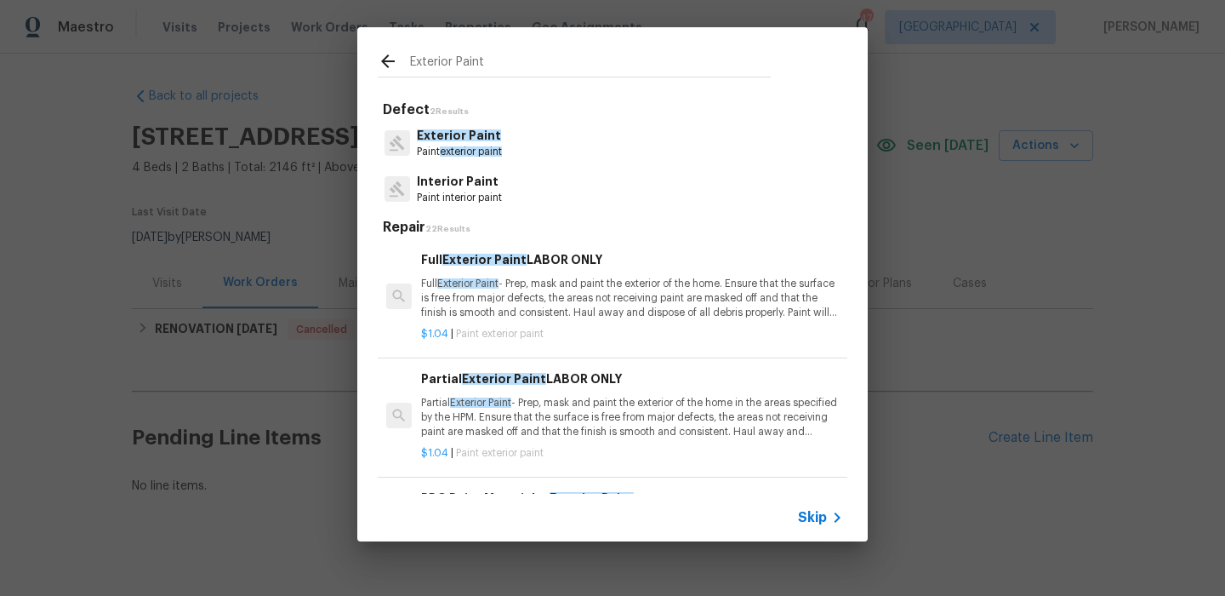
click at [628, 295] on p "Full Exterior Paint - Prep, mask and paint the exterior of the home. Ensure tha…" at bounding box center [632, 298] width 422 height 43
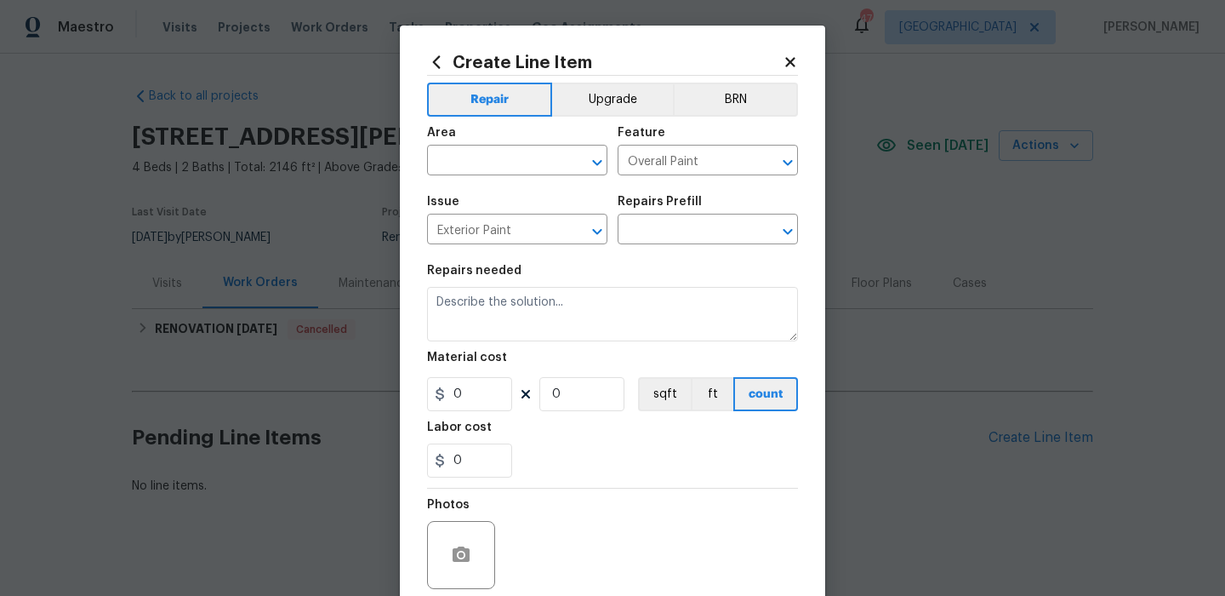
type input "Full Exterior Paint LABOR ONLY $1.04"
type textarea "Full Exterior Paint - Prep, mask and paint the exterior of the home. Ensure tha…"
type input "1.04"
type input "1"
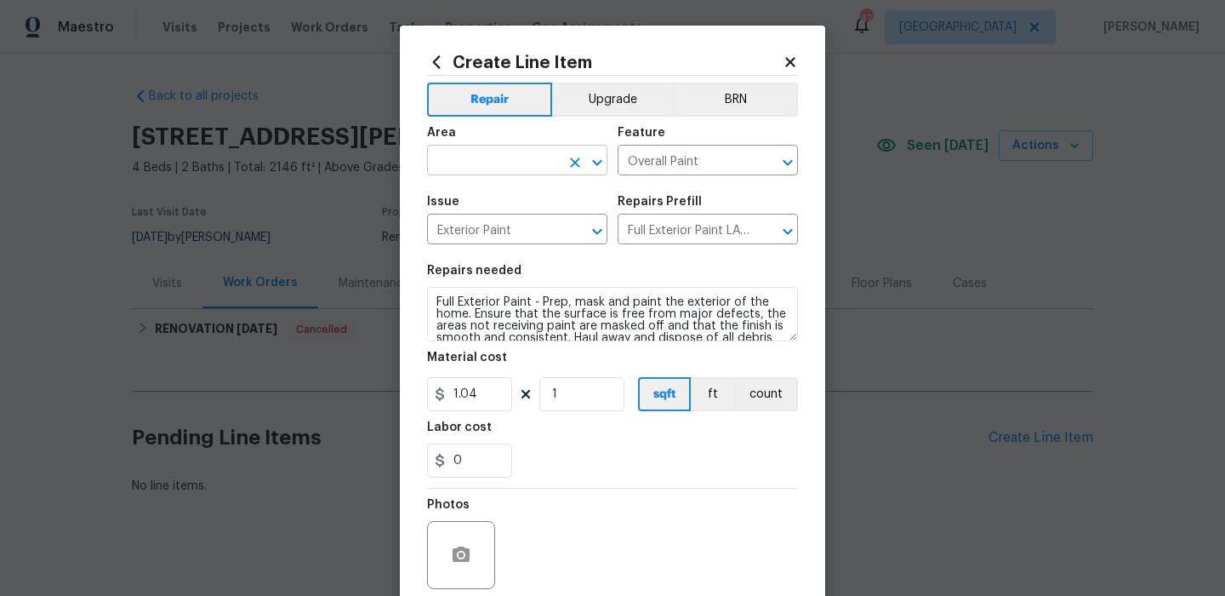
click at [533, 168] on input "text" at bounding box center [493, 162] width 133 height 26
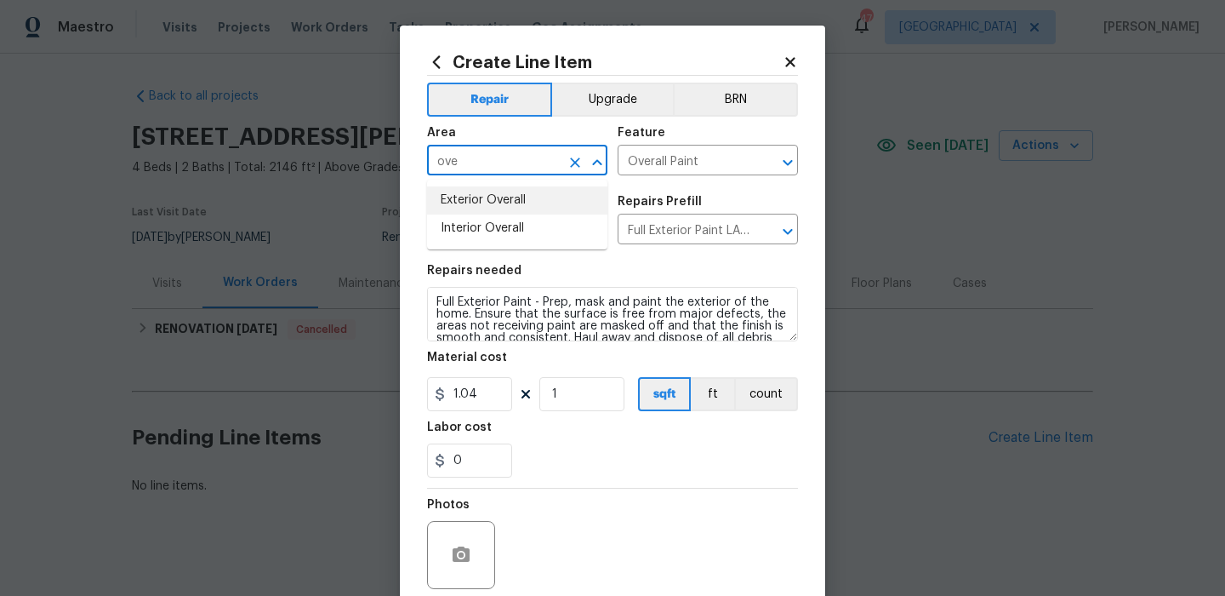
click at [540, 200] on li "Exterior Overall" at bounding box center [517, 200] width 180 height 28
type input "Exterior Overall"
click at [498, 397] on input "1.04" at bounding box center [469, 394] width 85 height 34
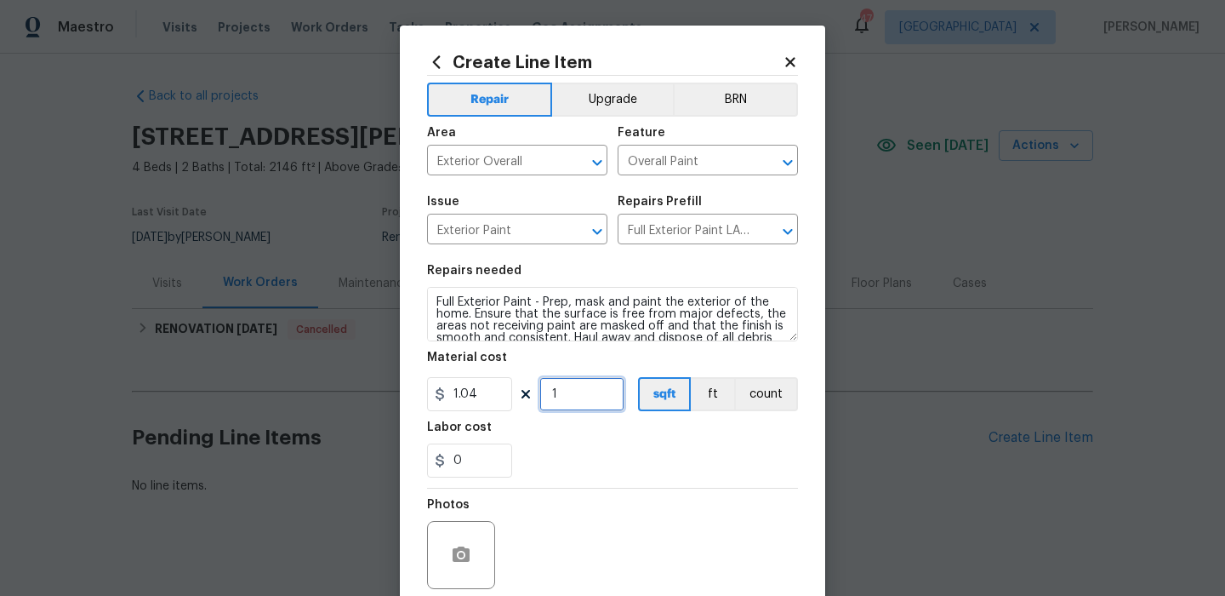
click at [567, 409] on input "1" at bounding box center [582, 394] width 85 height 34
type input "2146"
click at [599, 476] on div "0" at bounding box center [612, 460] width 371 height 34
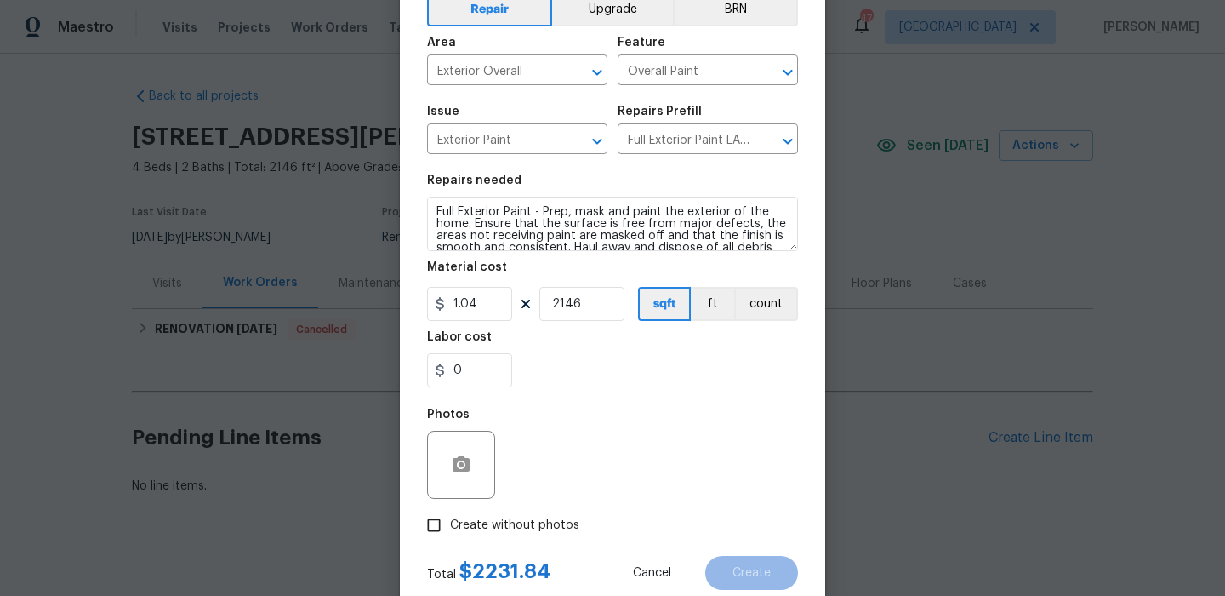
scroll to position [134, 0]
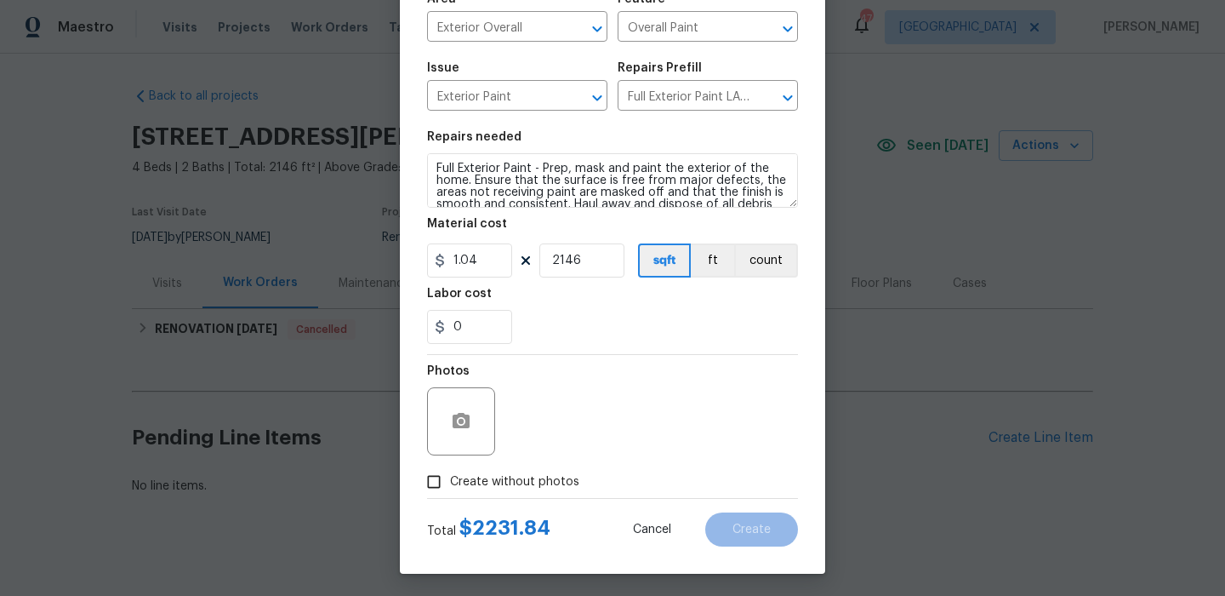
click at [534, 481] on span "Create without photos" at bounding box center [514, 482] width 129 height 18
click at [450, 481] on input "Create without photos" at bounding box center [434, 482] width 32 height 32
checkbox input "true"
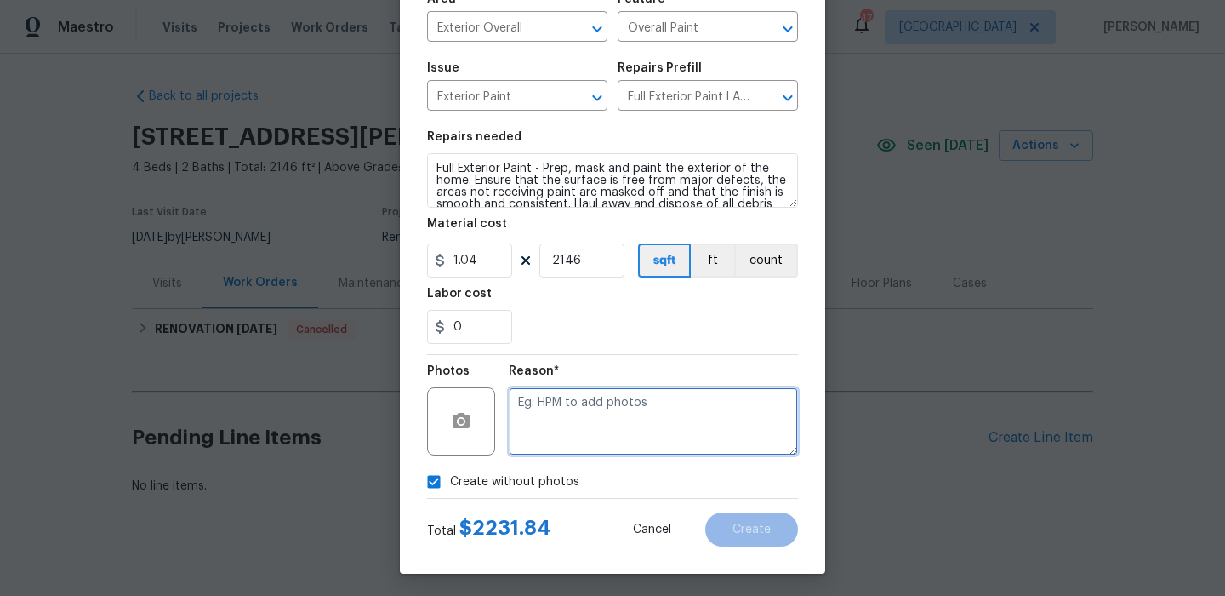
click at [607, 432] on textarea at bounding box center [653, 421] width 289 height 68
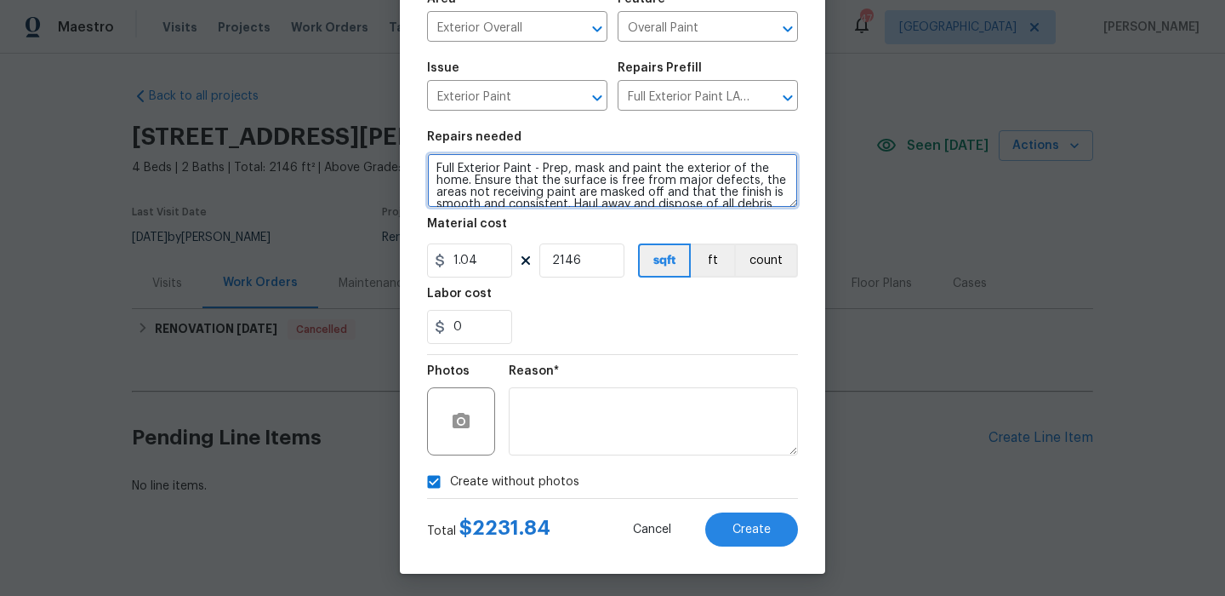
click at [620, 178] on textarea "Full Exterior Paint - Prep, mask and paint the exterior of the home. Ensure tha…" at bounding box center [612, 180] width 371 height 54
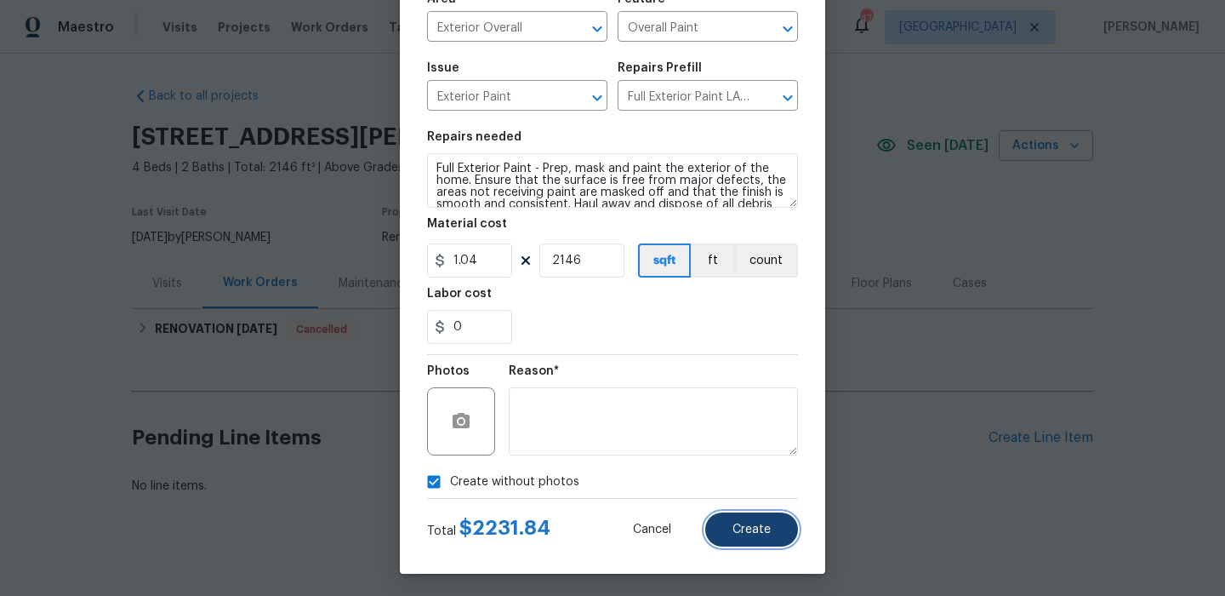
click at [723, 519] on button "Create" at bounding box center [752, 529] width 93 height 34
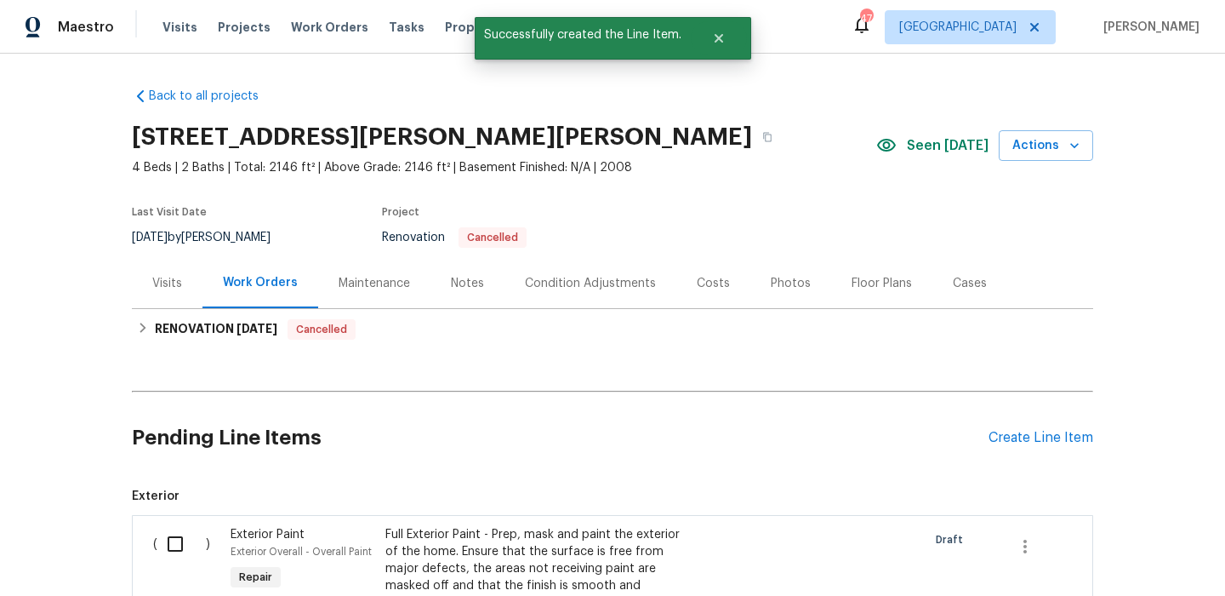
scroll to position [56, 0]
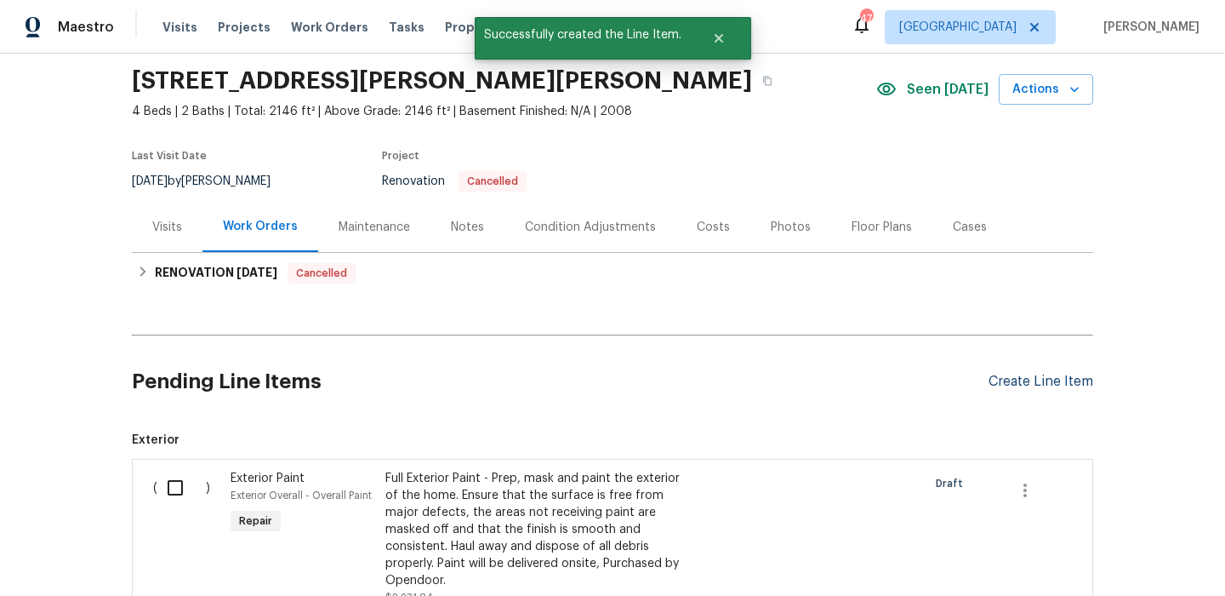
click at [1034, 376] on div "Create Line Item" at bounding box center [1041, 382] width 105 height 16
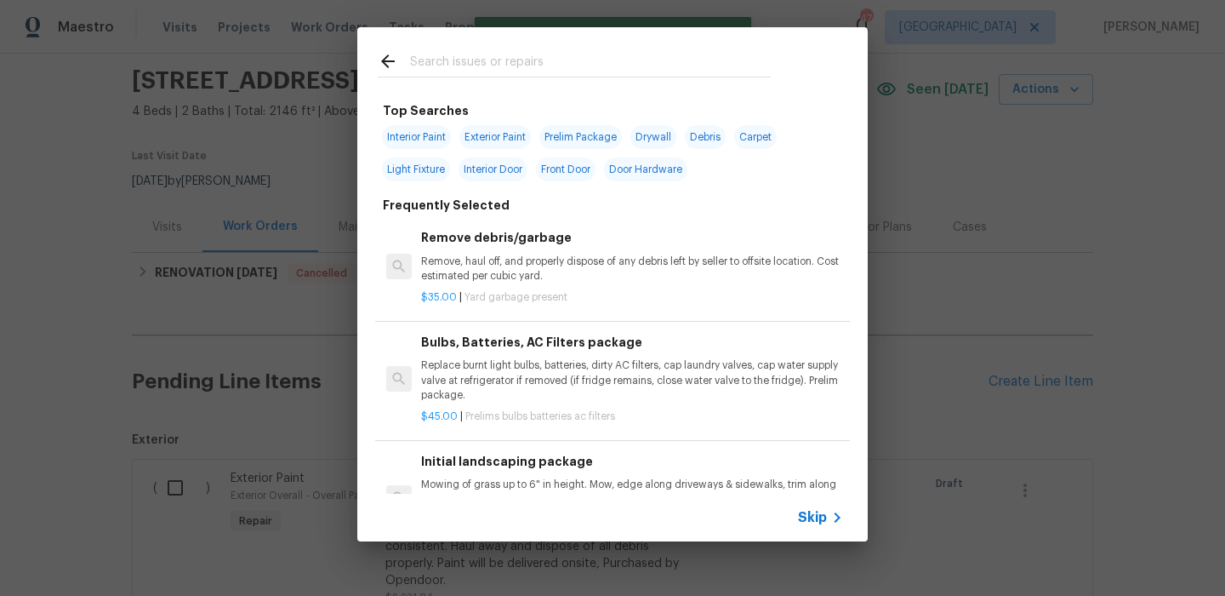
click at [414, 137] on span "Interior Paint" at bounding box center [416, 137] width 69 height 24
type input "Interior Paint"
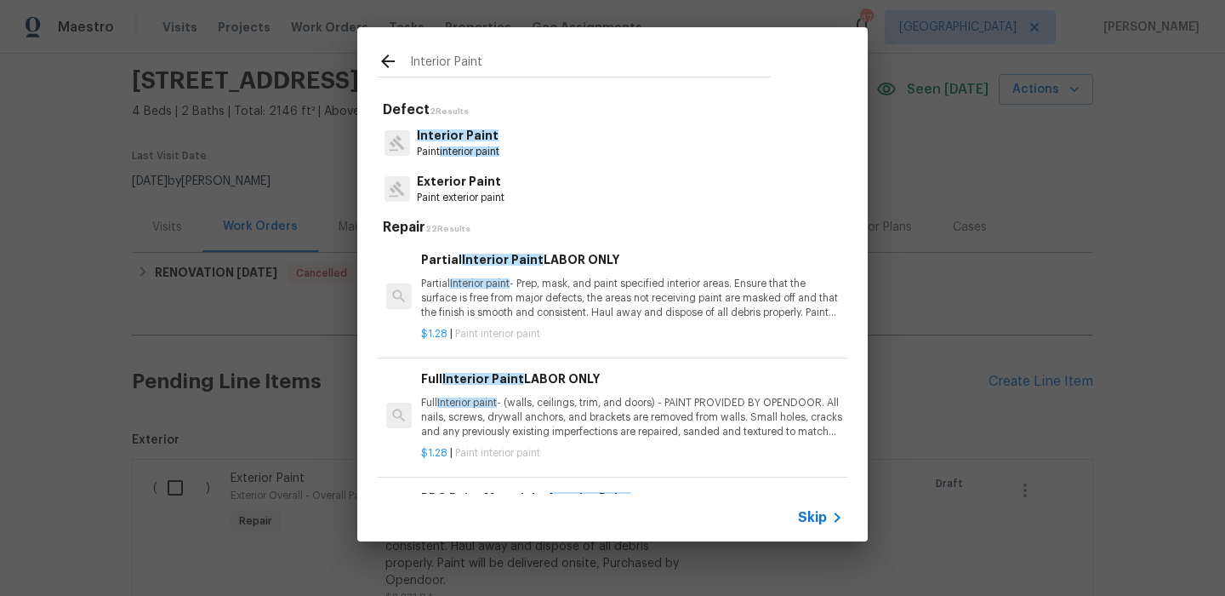
click at [628, 402] on p "Full Interior paint - (walls, ceilings, trim, and doors) - PAINT PROVIDED BY OP…" at bounding box center [632, 417] width 422 height 43
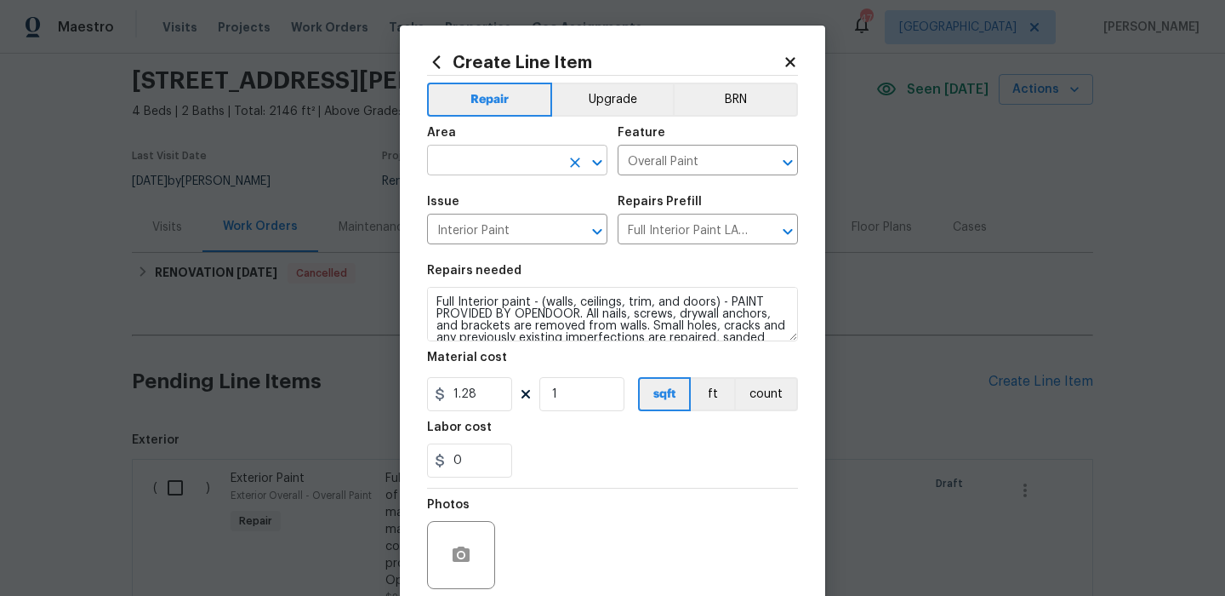
click at [521, 170] on input "text" at bounding box center [493, 162] width 133 height 26
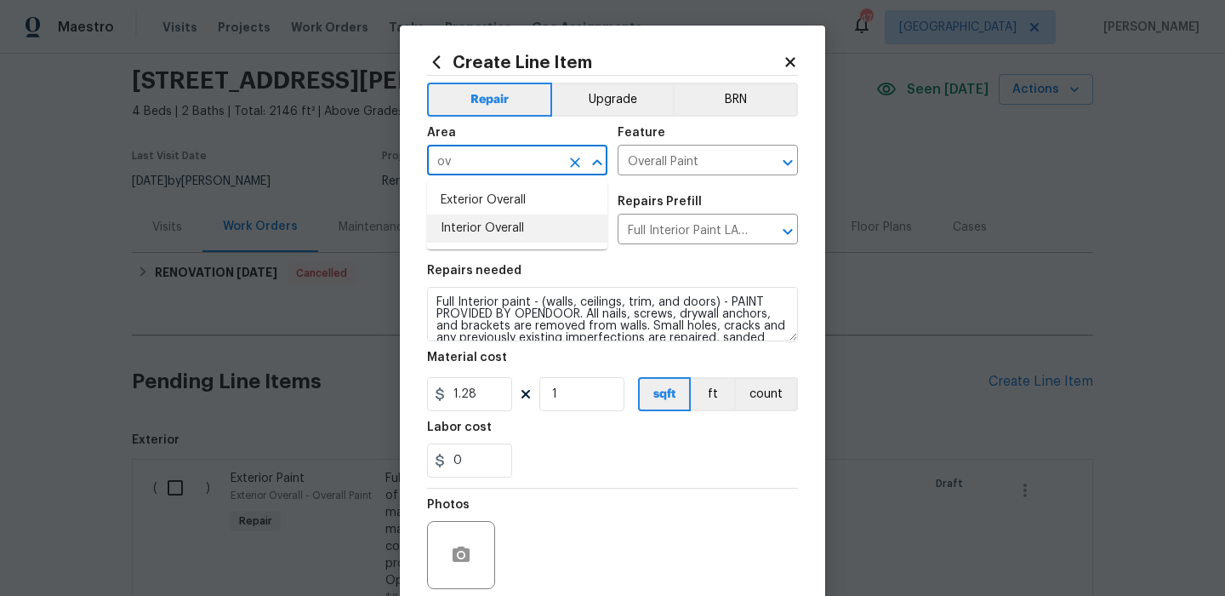
click at [523, 216] on li "Interior Overall" at bounding box center [517, 228] width 180 height 28
type input "Interior Overall"
click at [563, 393] on input "1" at bounding box center [582, 394] width 85 height 34
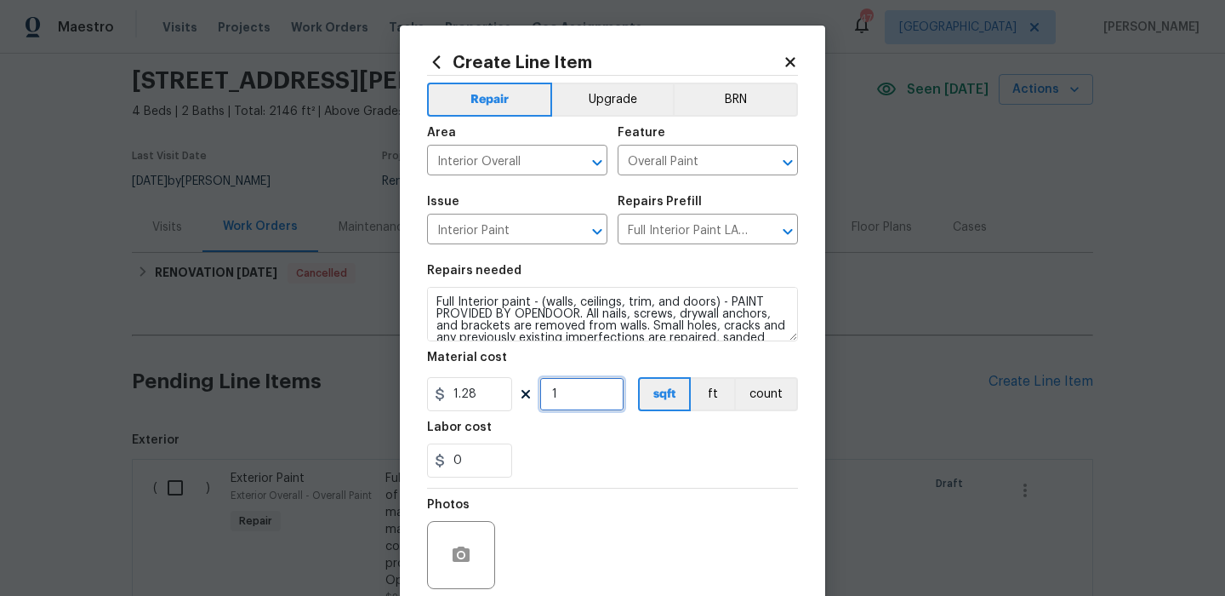
click at [563, 392] on input "1" at bounding box center [582, 394] width 85 height 34
type input "2146"
click at [634, 506] on div "Photos" at bounding box center [612, 543] width 371 height 111
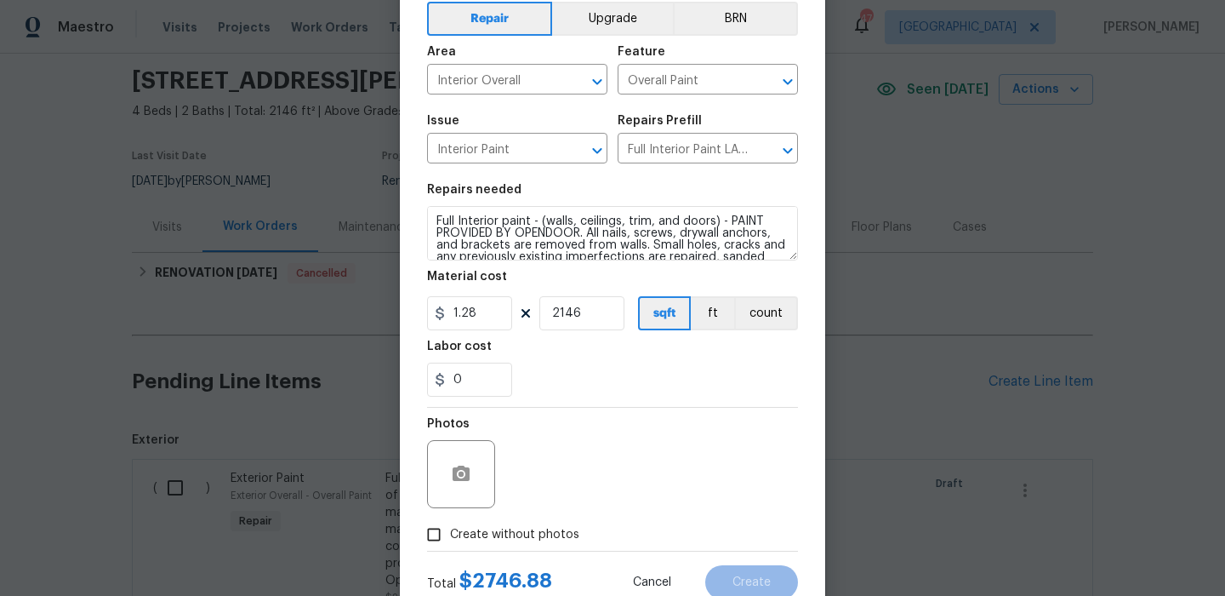
scroll to position [138, 0]
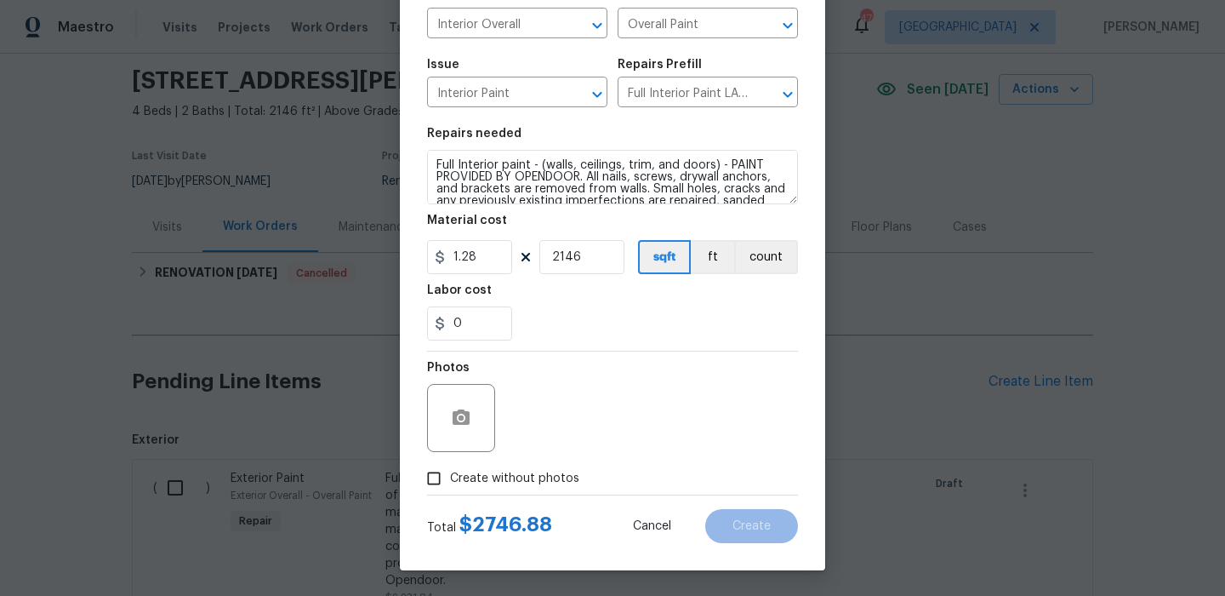
click at [559, 479] on span "Create without photos" at bounding box center [514, 479] width 129 height 18
click at [450, 479] on input "Create without photos" at bounding box center [434, 478] width 32 height 32
checkbox input "true"
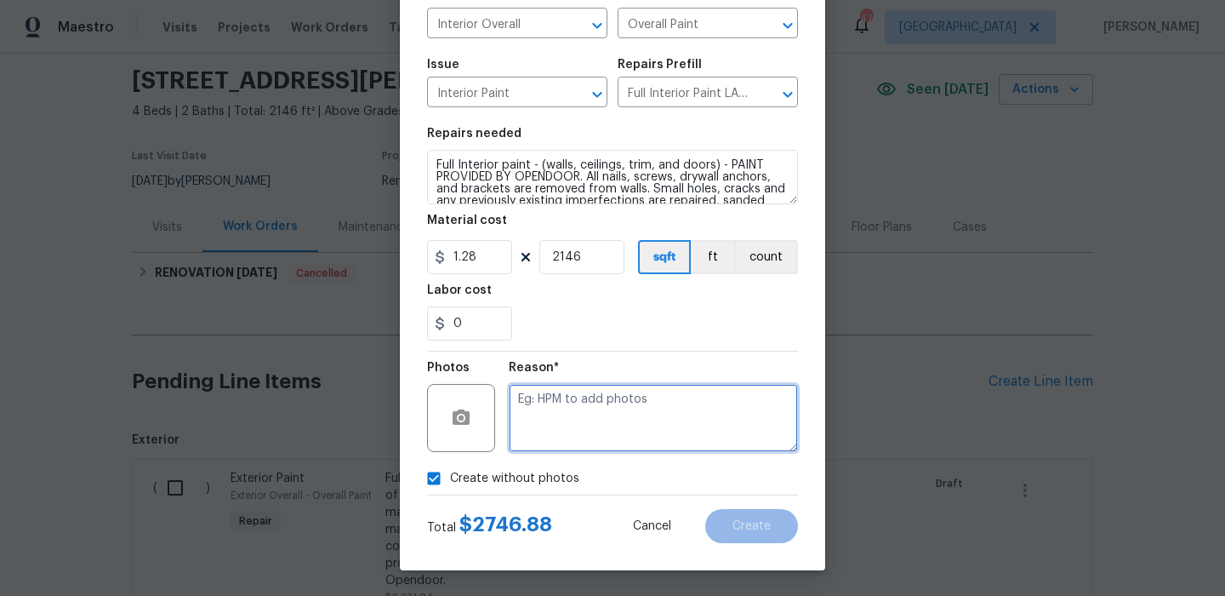
click at [666, 438] on textarea at bounding box center [653, 418] width 289 height 68
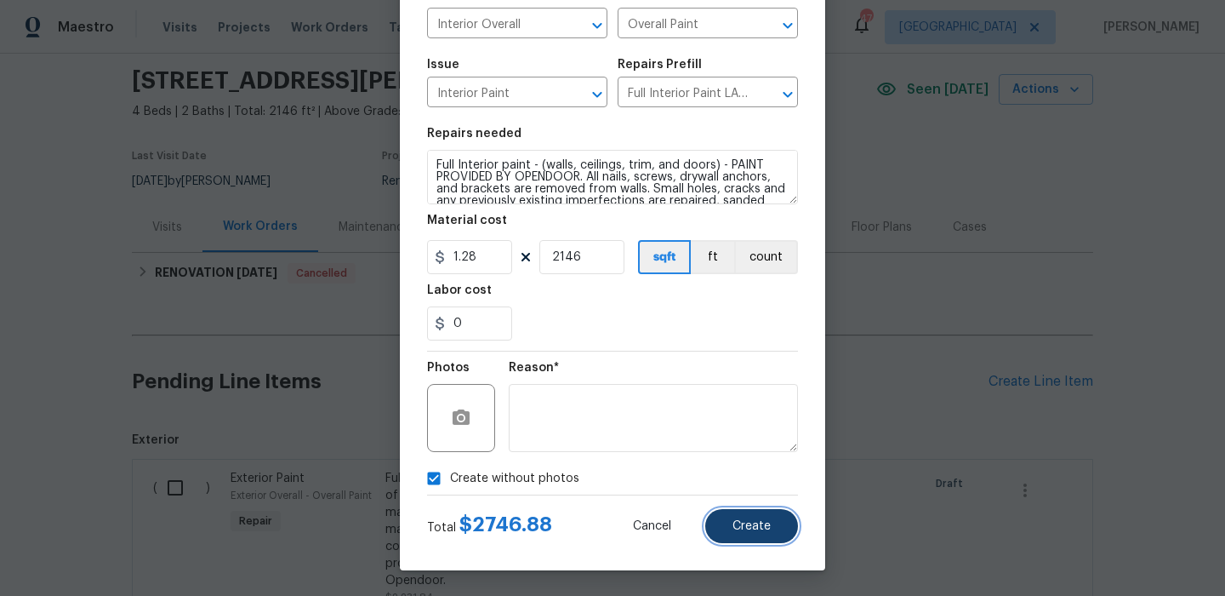
click at [758, 533] on button "Create" at bounding box center [752, 526] width 93 height 34
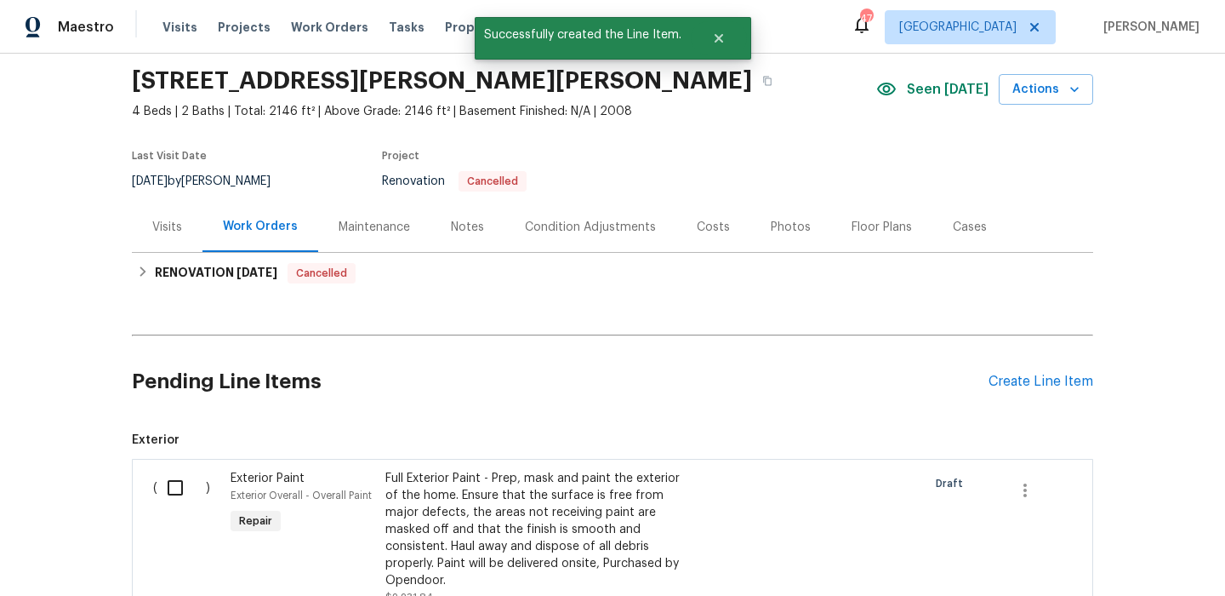
scroll to position [411, 0]
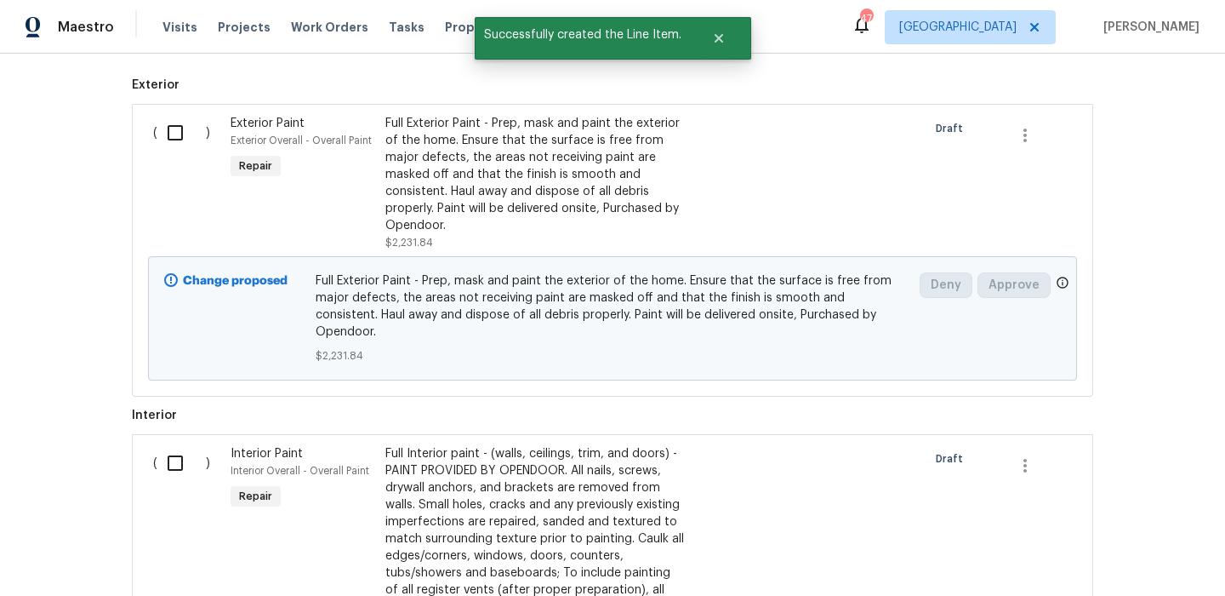
click at [172, 139] on input "checkbox" at bounding box center [181, 133] width 49 height 36
checkbox input "true"
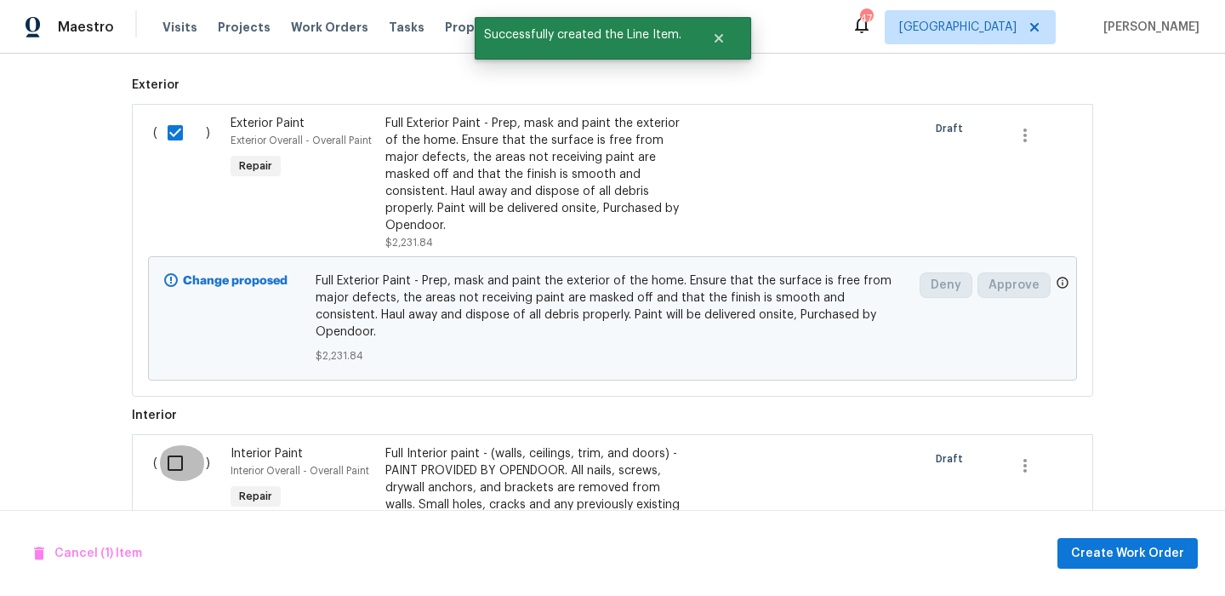
click at [169, 454] on input "checkbox" at bounding box center [181, 463] width 49 height 36
checkbox input "true"
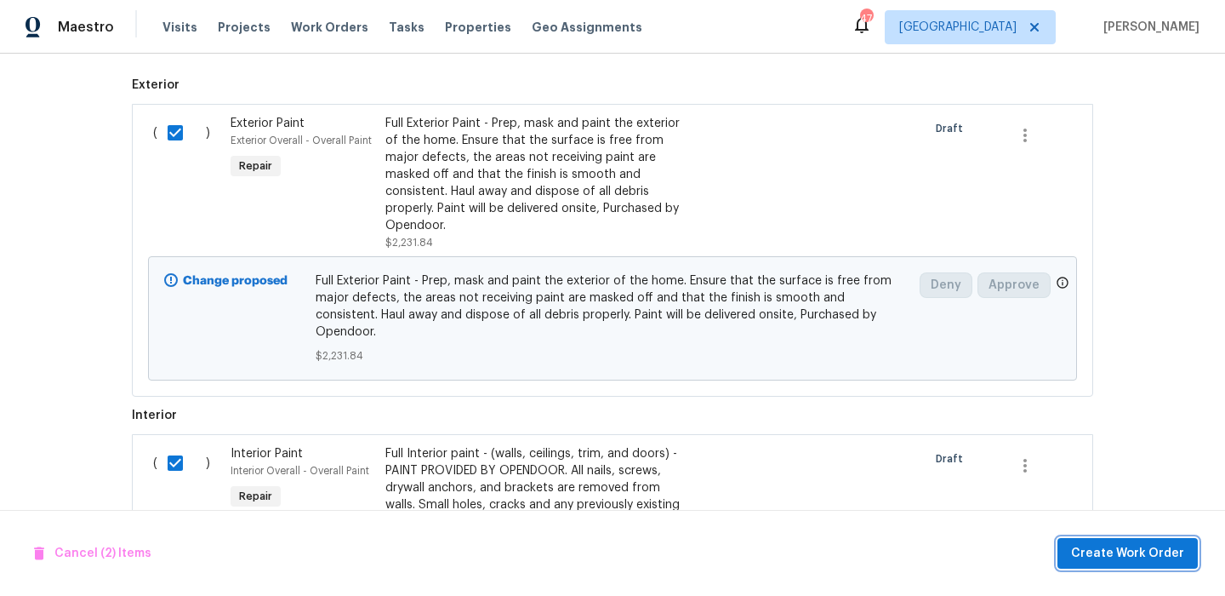
click at [1175, 555] on span "Create Work Order" at bounding box center [1127, 553] width 113 height 21
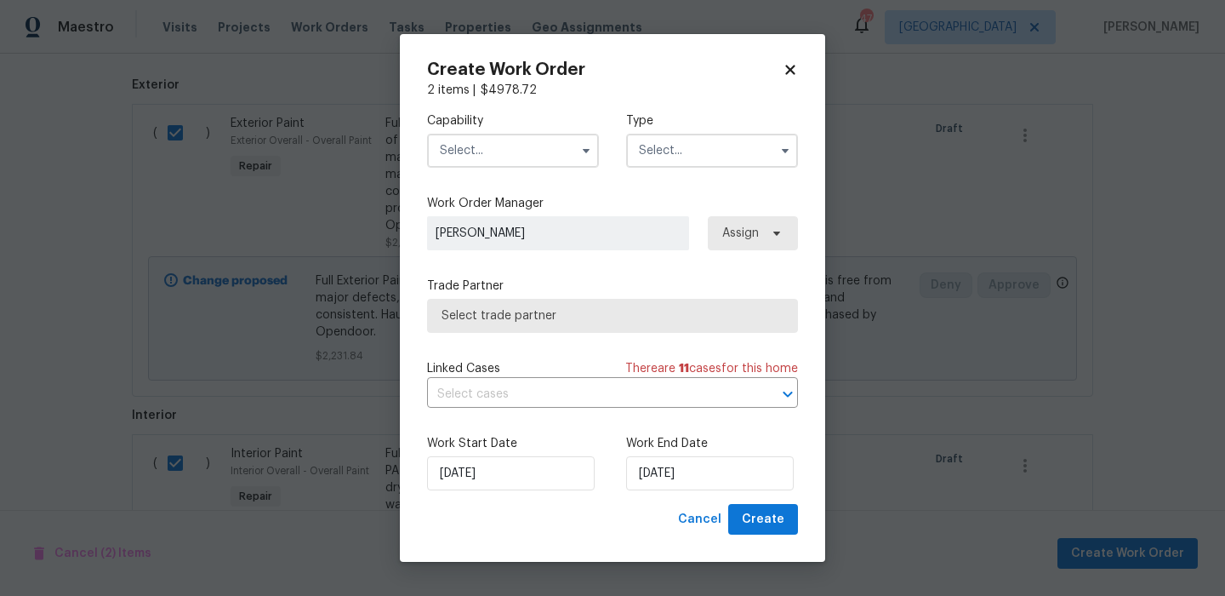
click at [530, 163] on input "text" at bounding box center [513, 151] width 172 height 34
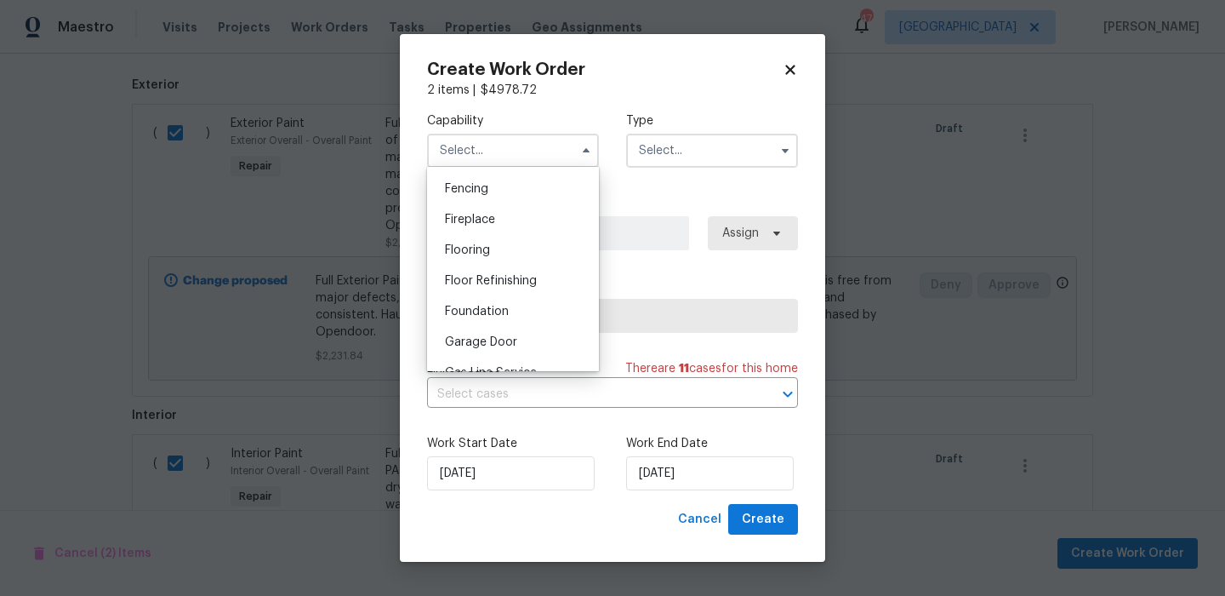
scroll to position [646, 0]
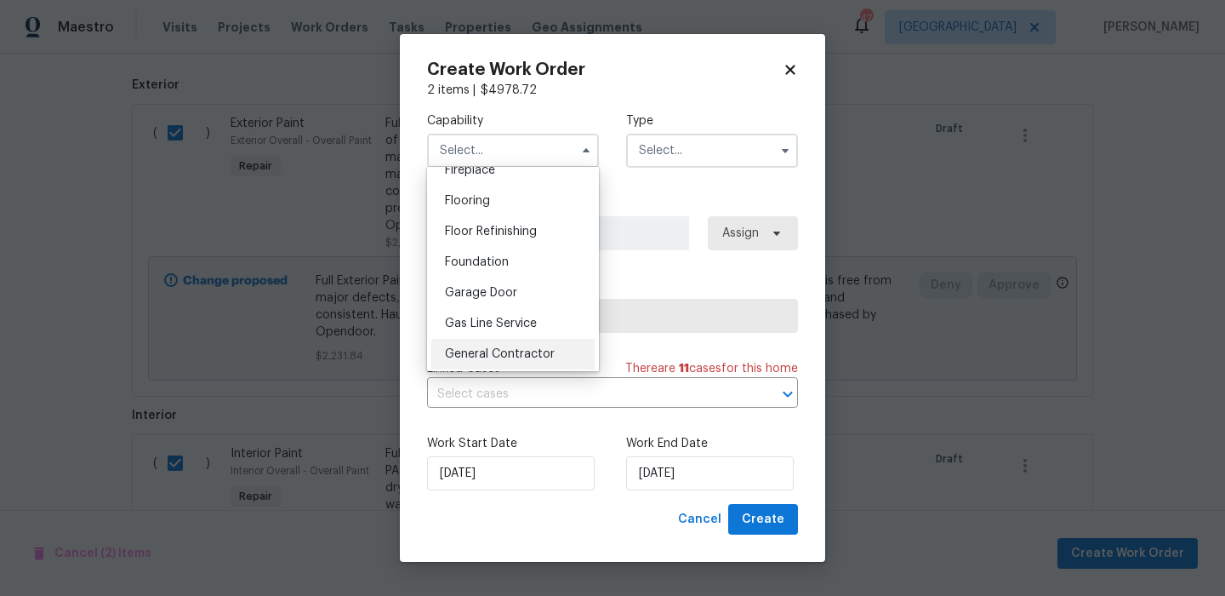
click at [532, 357] on span "General Contractor" at bounding box center [500, 354] width 110 height 12
type input "General Contractor"
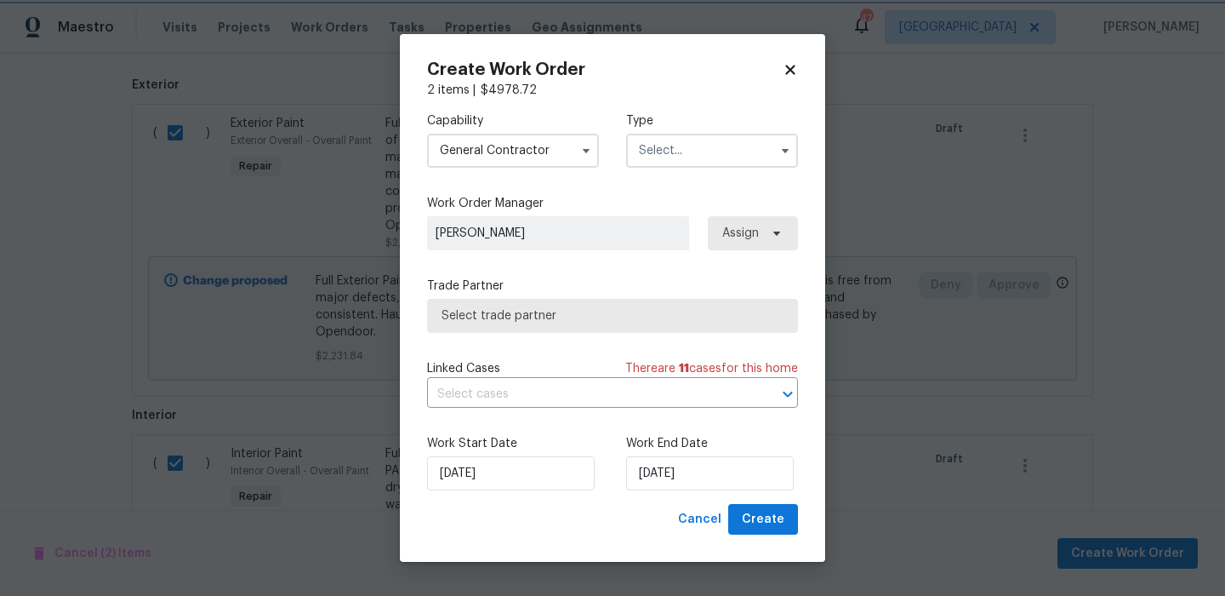
scroll to position [679, 0]
click at [728, 115] on label "Type" at bounding box center [712, 120] width 172 height 17
click at [717, 160] on input "text" at bounding box center [712, 151] width 172 height 34
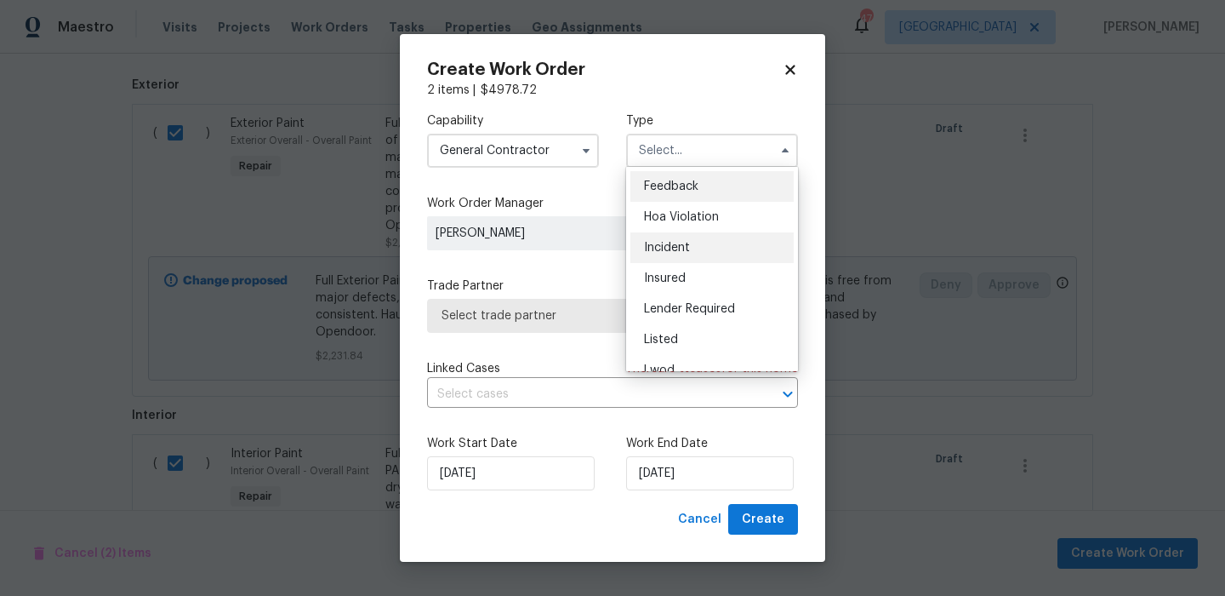
scroll to position [203, 0]
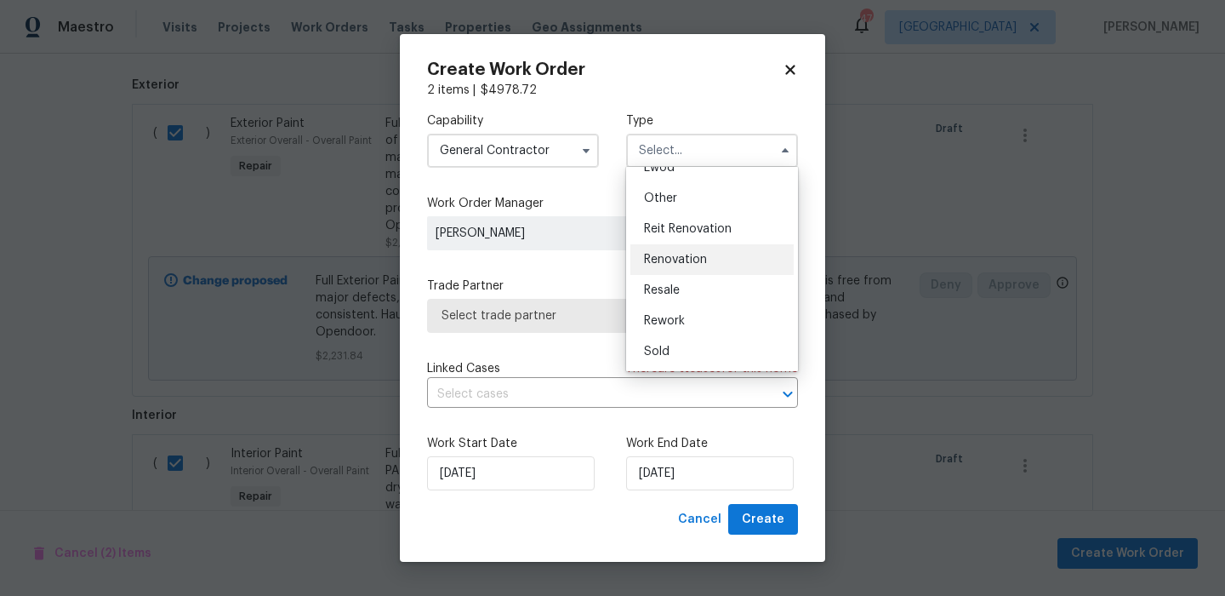
click at [702, 263] on span "Renovation" at bounding box center [675, 260] width 63 height 12
type input "Renovation"
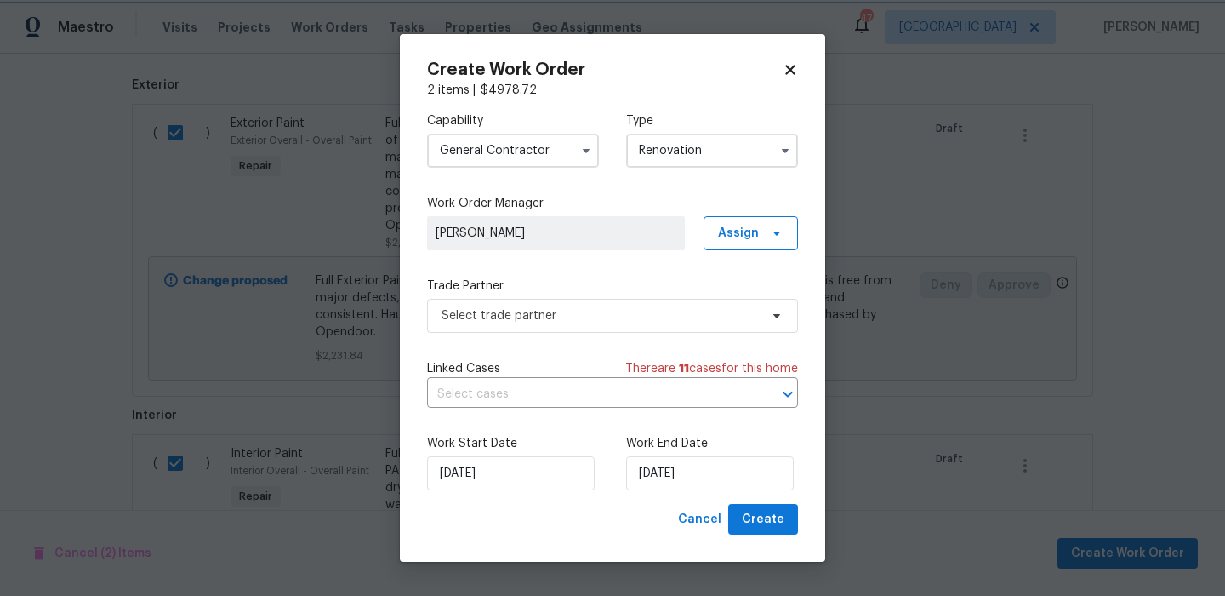
scroll to position [0, 0]
click at [619, 311] on span "Select trade partner" at bounding box center [600, 315] width 317 height 17
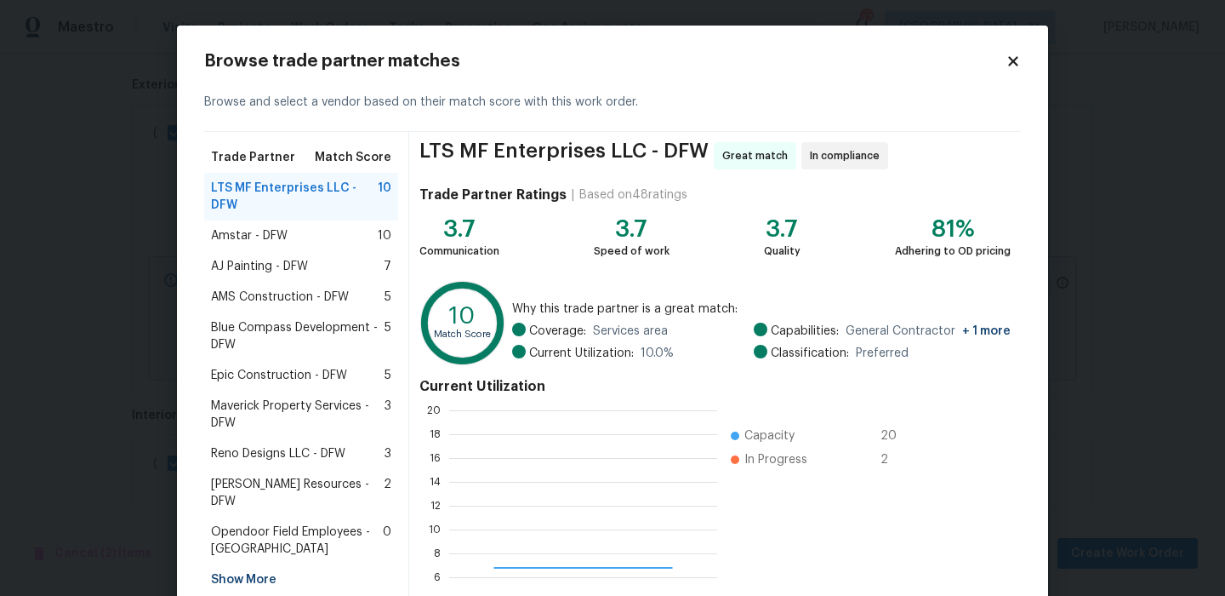
scroll to position [238, 268]
click at [334, 220] on div "Amstar - DFW 10" at bounding box center [301, 235] width 194 height 31
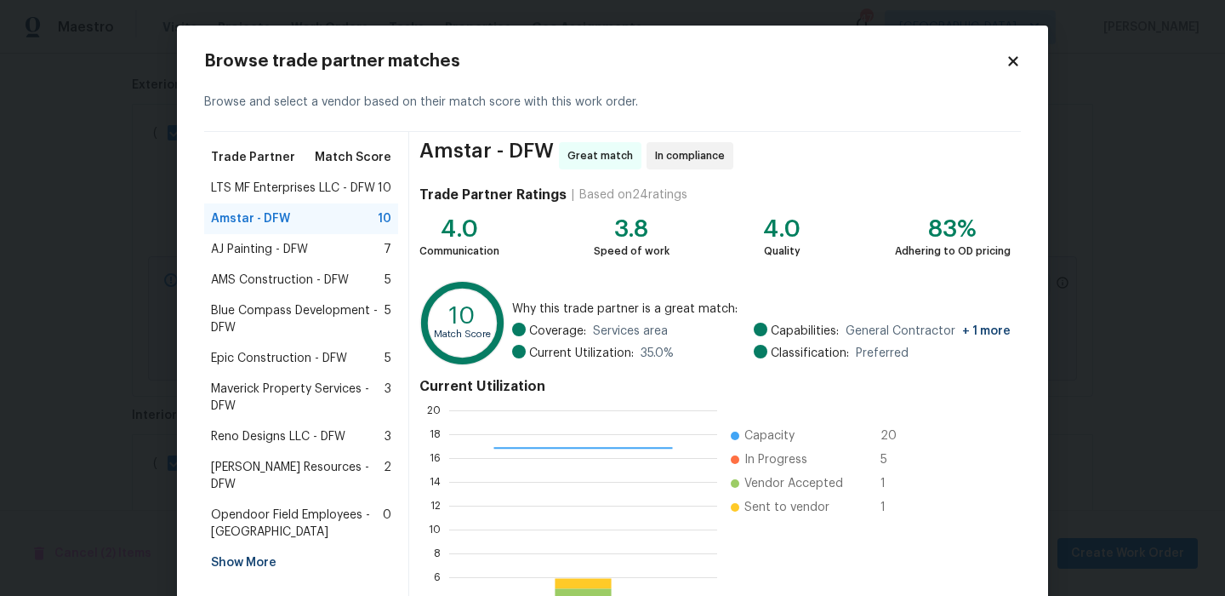
scroll to position [155, 0]
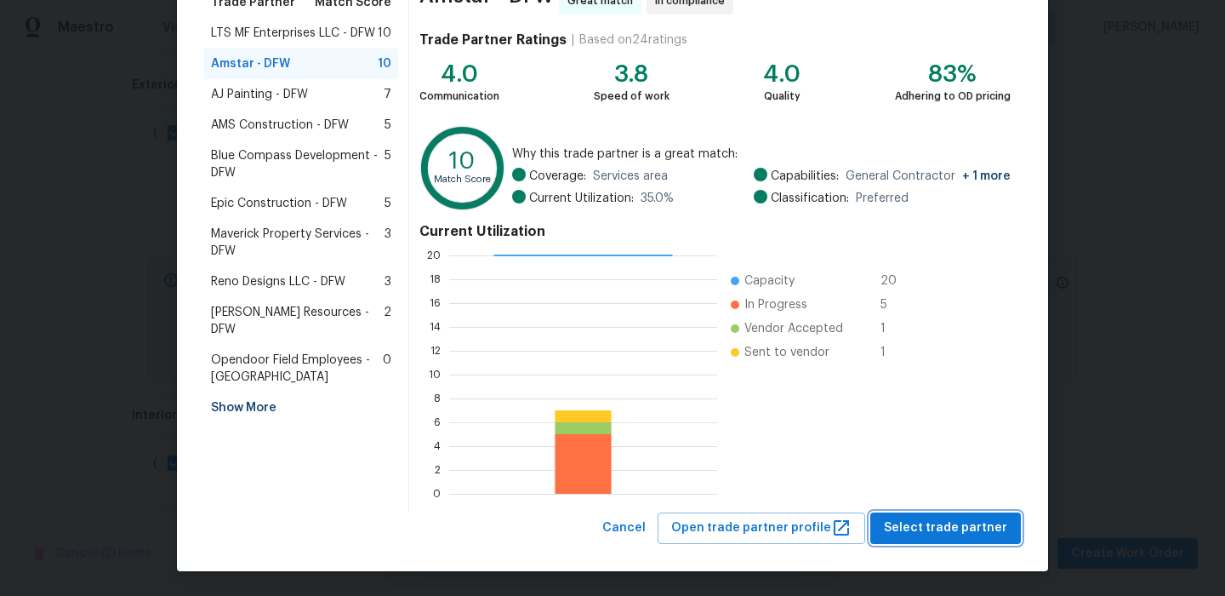
click at [957, 527] on span "Select trade partner" at bounding box center [945, 527] width 123 height 21
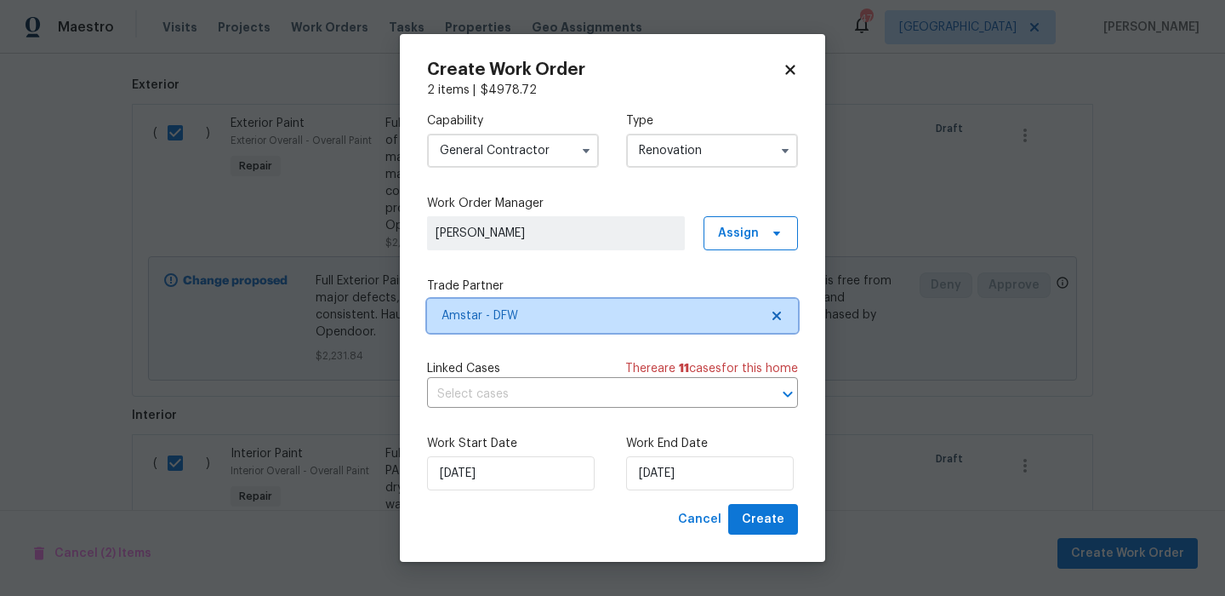
scroll to position [0, 0]
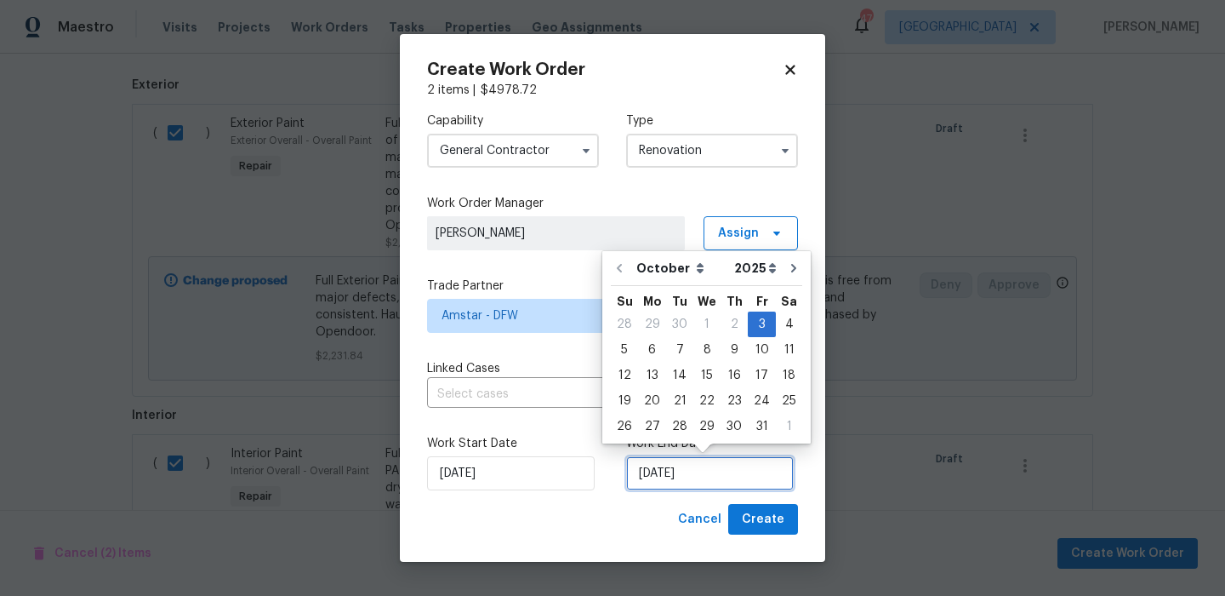
click at [745, 486] on input "10/3/2025" at bounding box center [710, 473] width 168 height 34
click at [762, 358] on div "10" at bounding box center [762, 350] width 28 height 24
type input "10/10/2025"
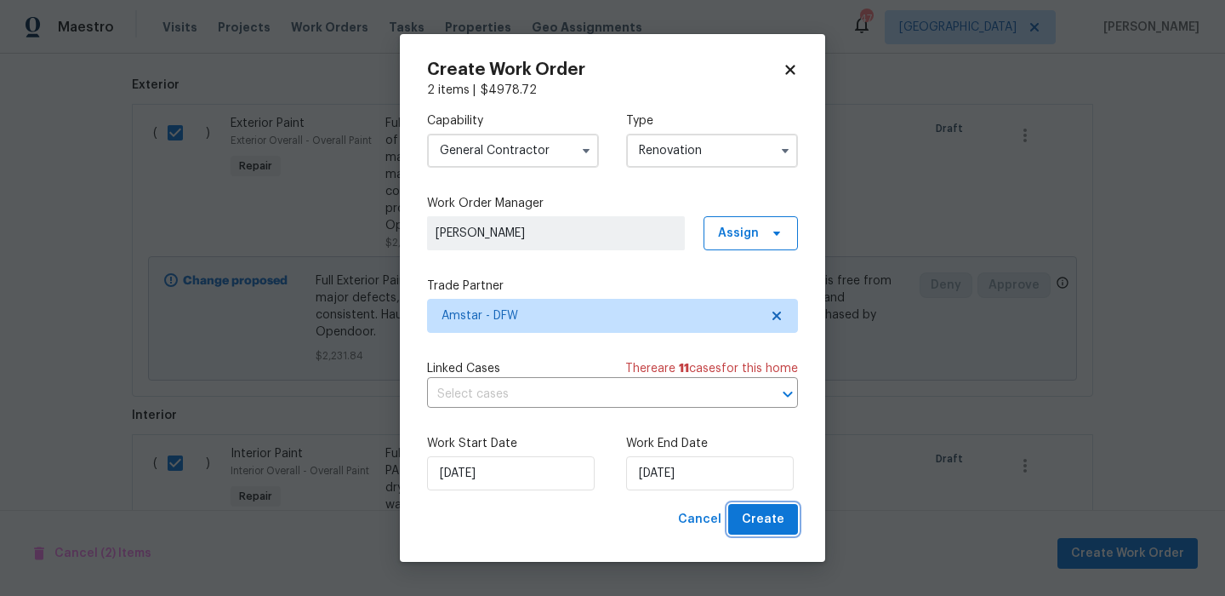
click at [778, 527] on span "Create" at bounding box center [763, 519] width 43 height 21
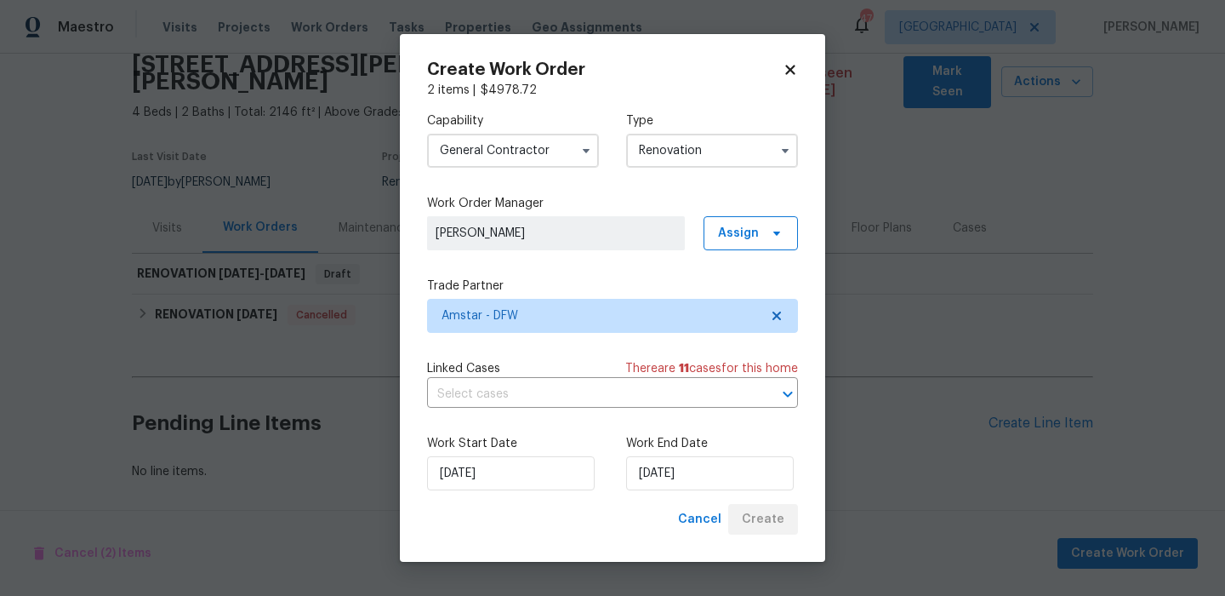
scroll to position [55, 0]
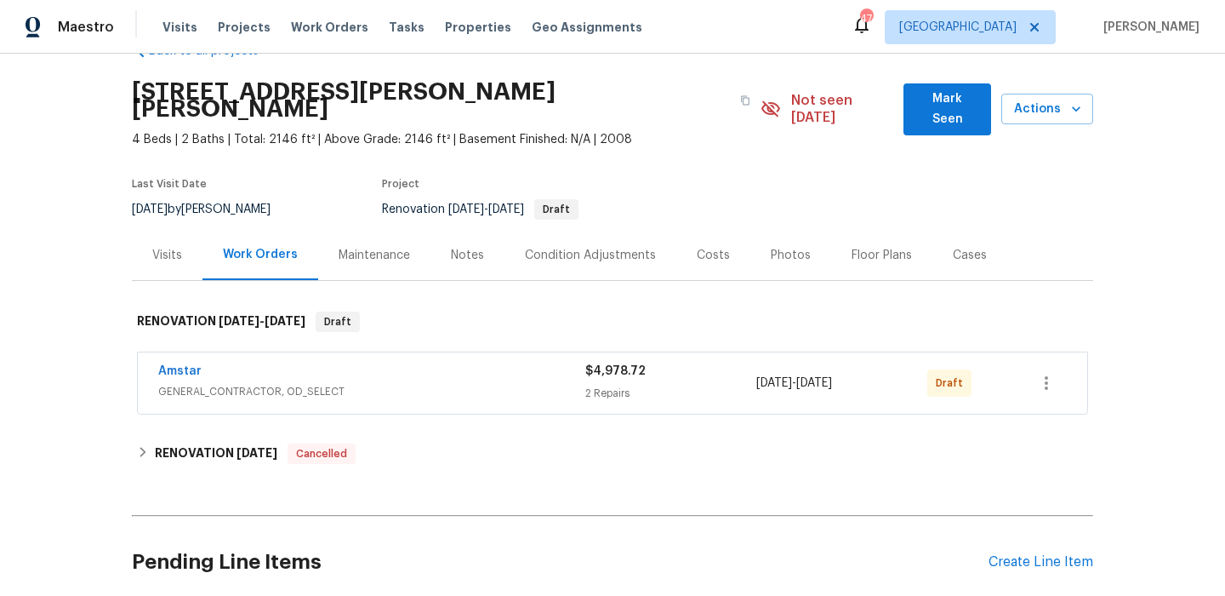
scroll to position [51, 0]
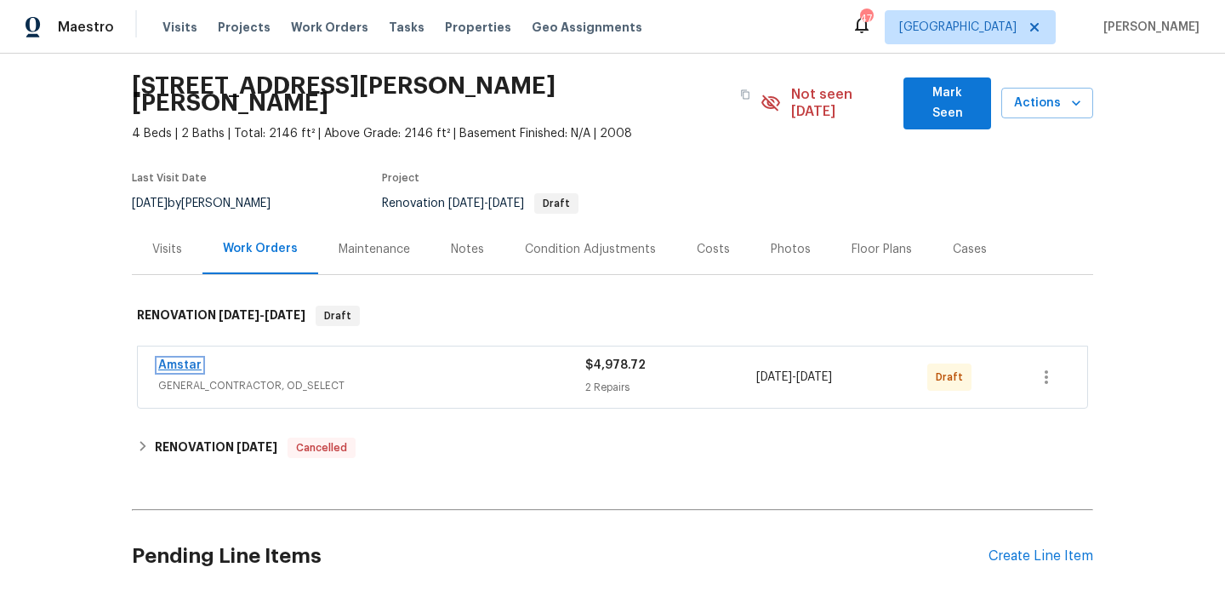
click at [184, 359] on link "Amstar" at bounding box center [179, 365] width 43 height 12
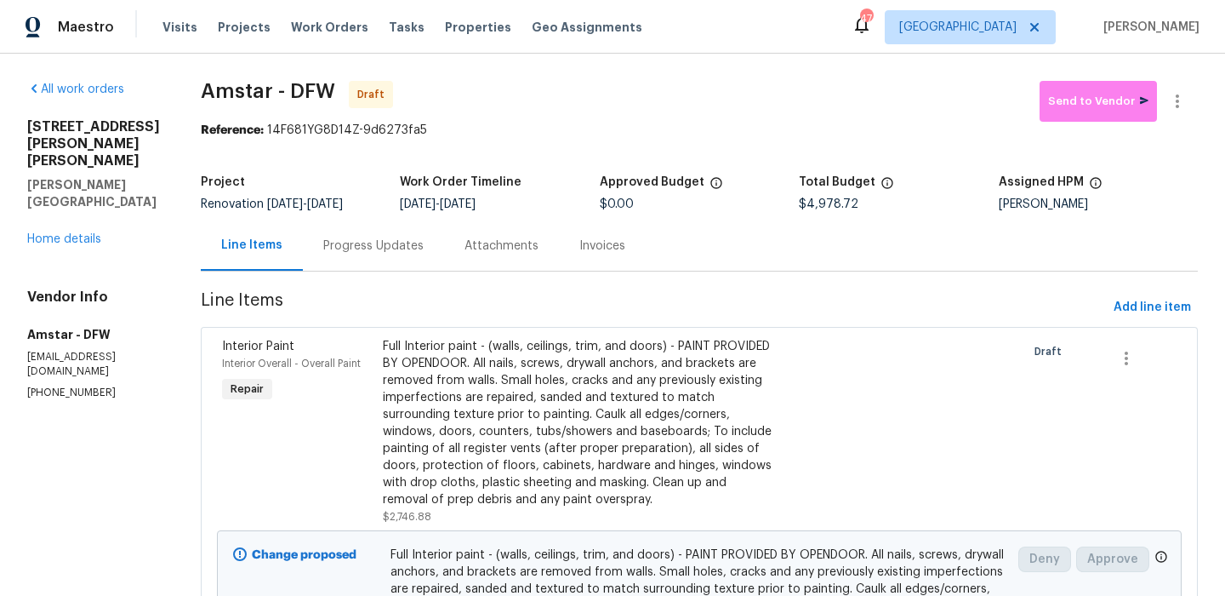
click at [1146, 325] on section "Amstar - DFW Draft Send to Vendor Reference: 14F681YG8D14Z-9d6273fa5 Project Re…" at bounding box center [699, 523] width 997 height 885
click at [1146, 321] on button "Add line item" at bounding box center [1152, 307] width 91 height 31
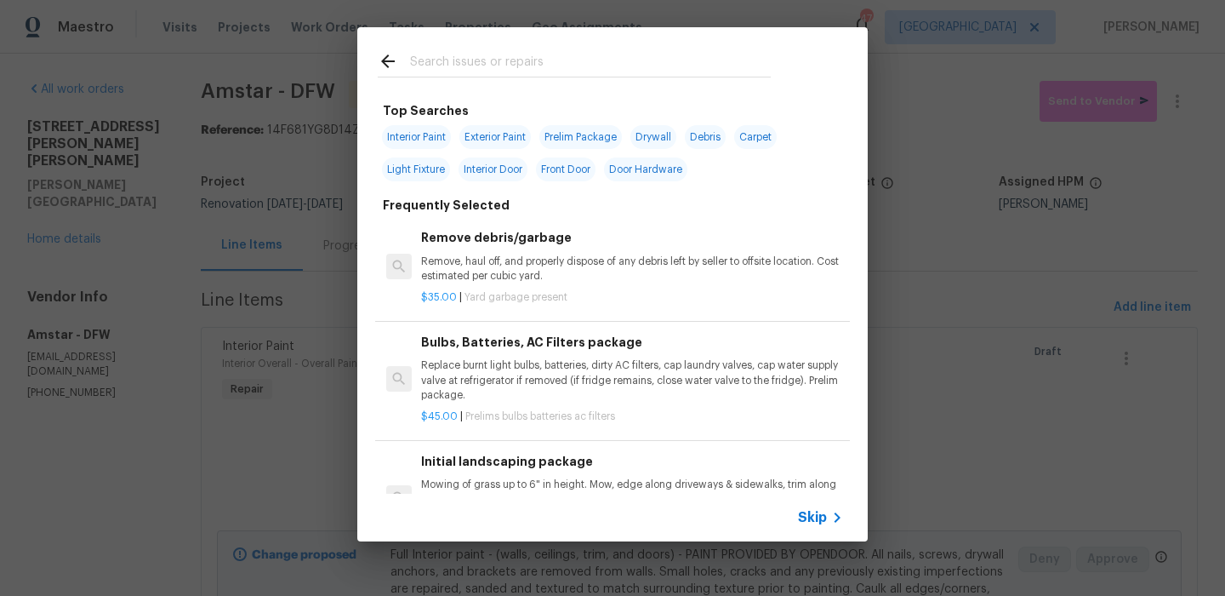
click at [595, 60] on input "text" at bounding box center [590, 64] width 361 height 26
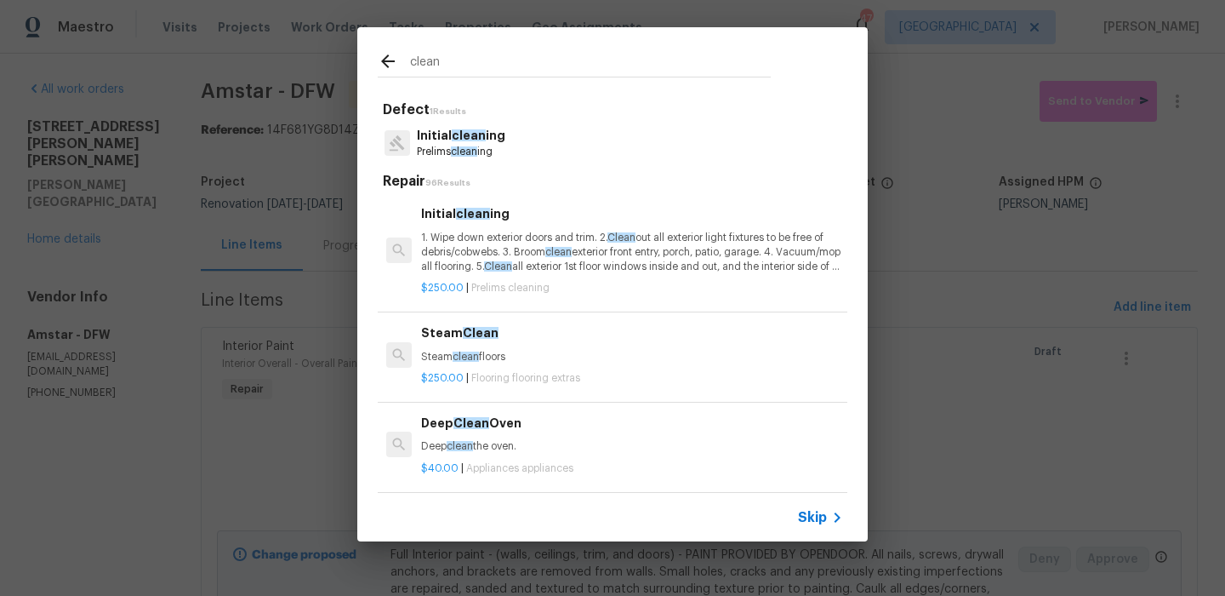
type input "clean"
click at [488, 134] on p "Initial clean ing" at bounding box center [461, 136] width 89 height 18
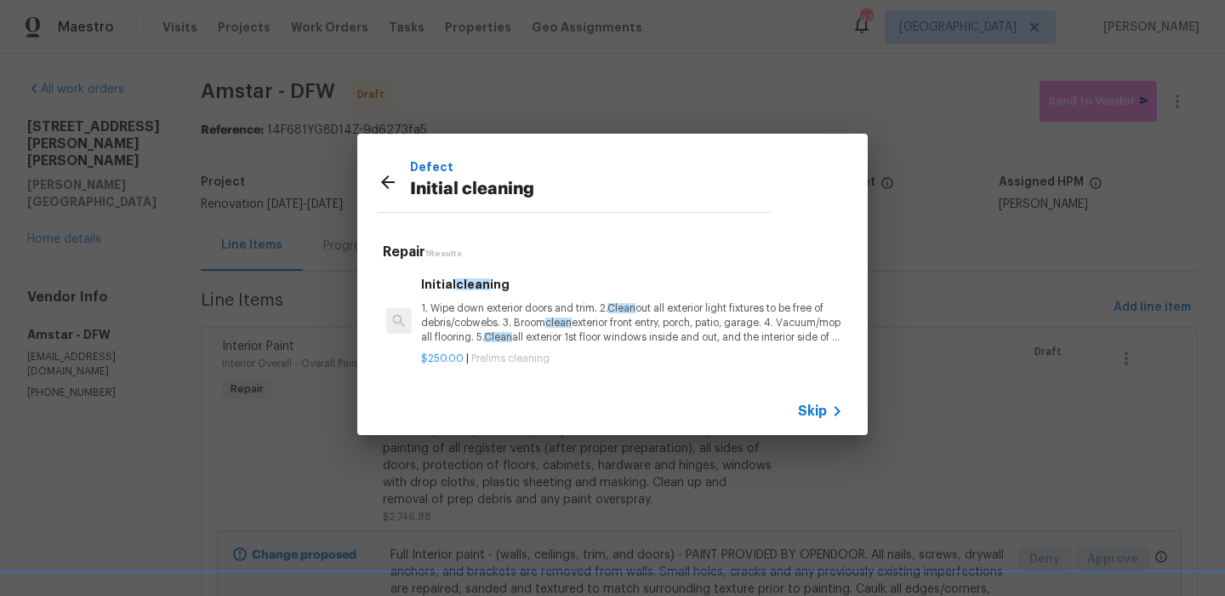
click at [435, 273] on div "Initial clean ing 1. Wipe down exterior doors and trim. 2. Clean out all exteri…" at bounding box center [632, 320] width 427 height 96
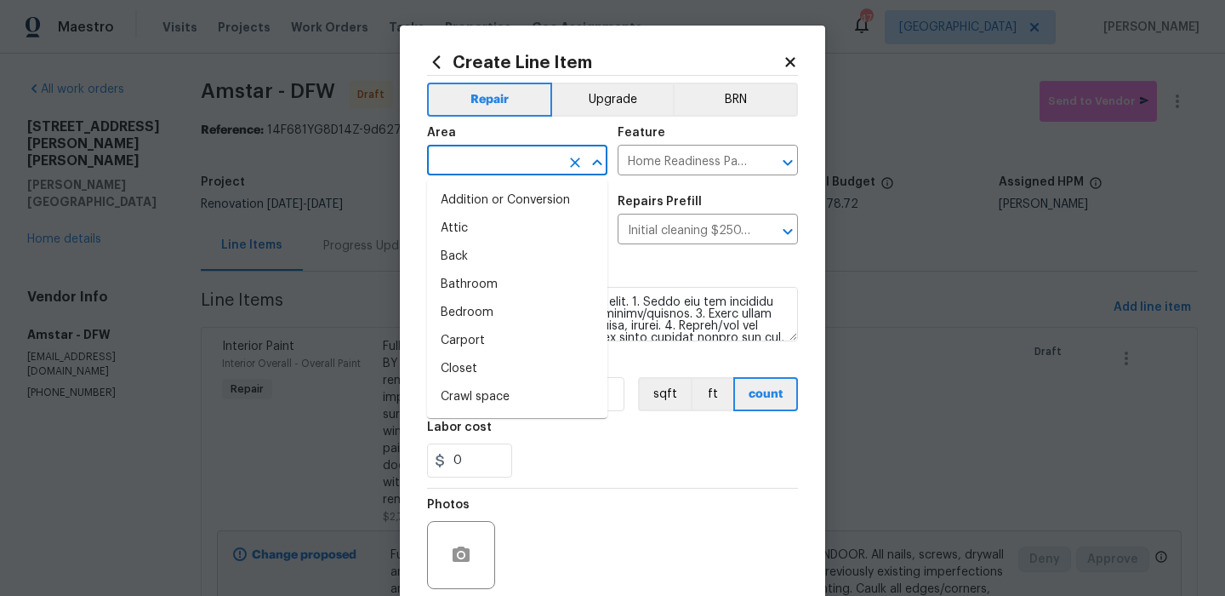
click at [466, 170] on input "text" at bounding box center [493, 162] width 133 height 26
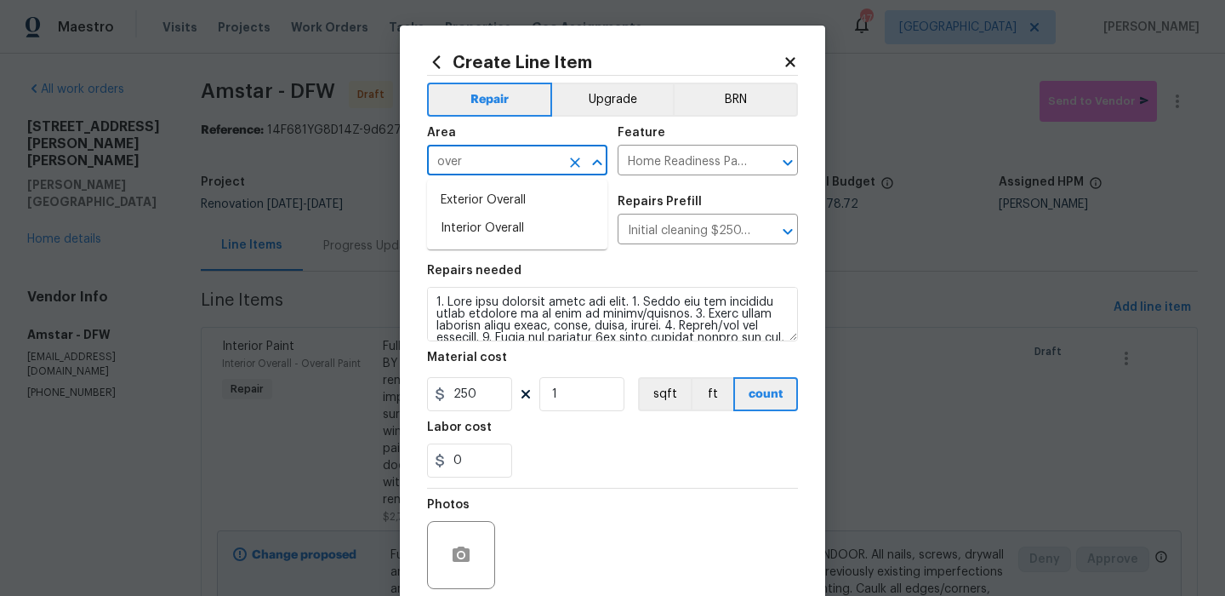
click at [489, 225] on li "Interior Overall" at bounding box center [517, 228] width 180 height 28
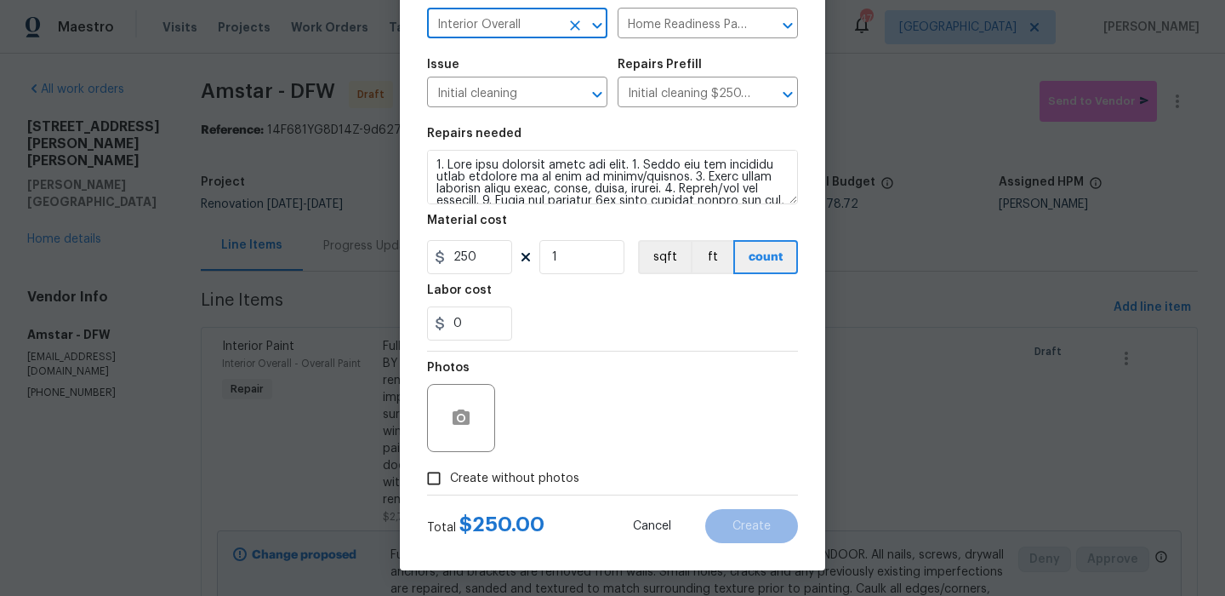
type input "Interior Overall"
click at [555, 488] on label "Create without photos" at bounding box center [499, 478] width 162 height 32
click at [450, 488] on input "Create without photos" at bounding box center [434, 478] width 32 height 32
checkbox input "true"
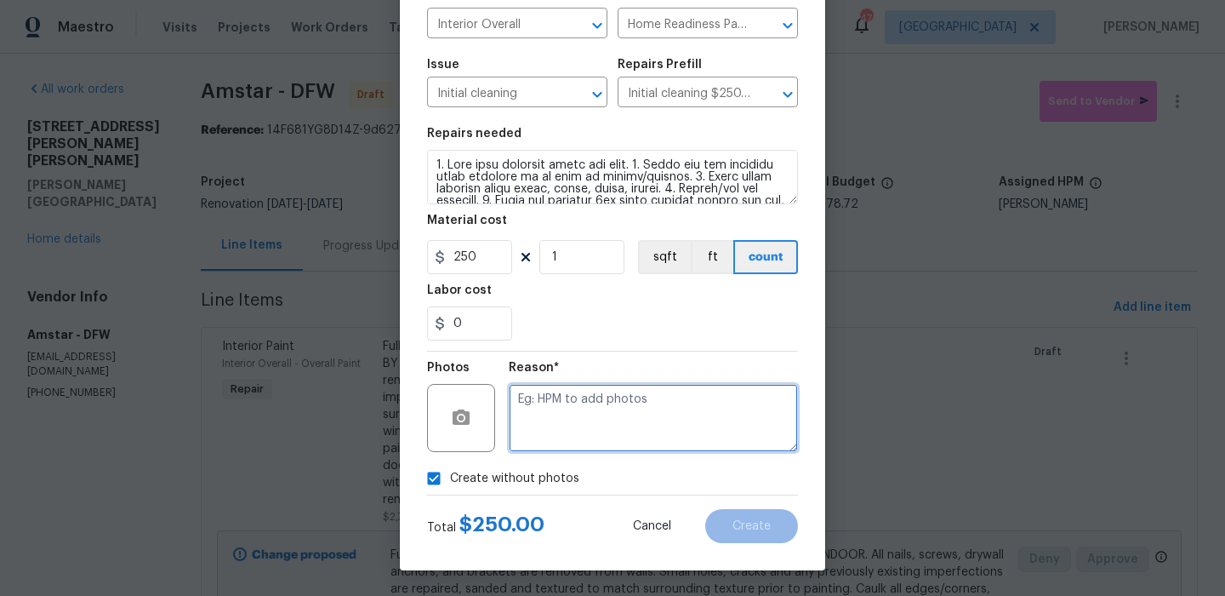
click at [637, 420] on textarea at bounding box center [653, 418] width 289 height 68
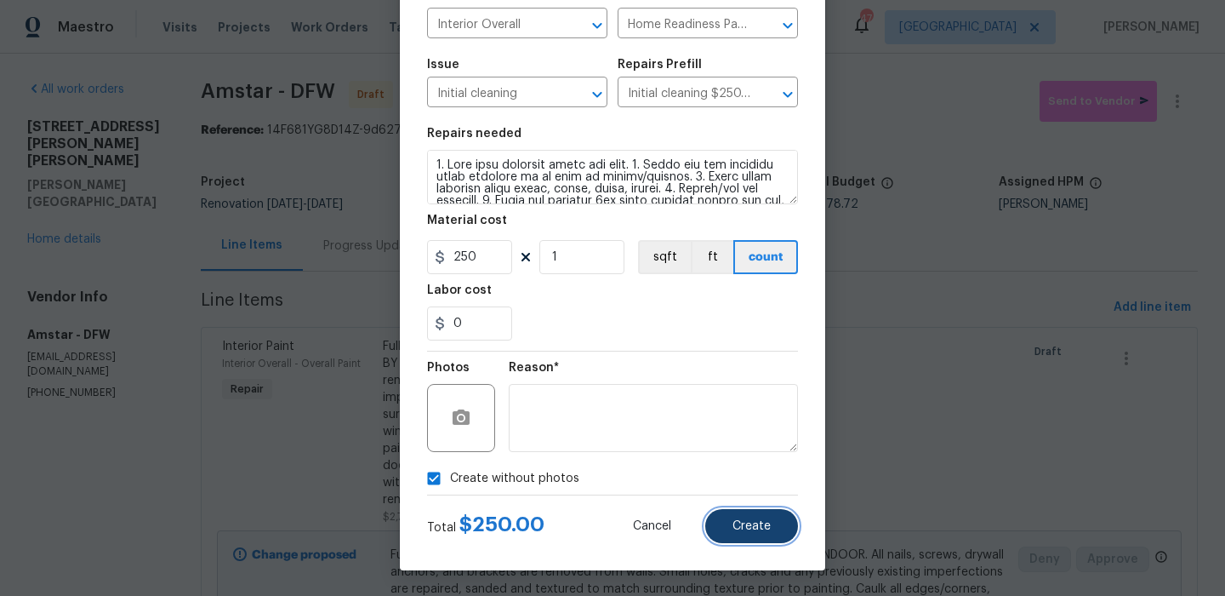
click at [757, 537] on button "Create" at bounding box center [752, 526] width 93 height 34
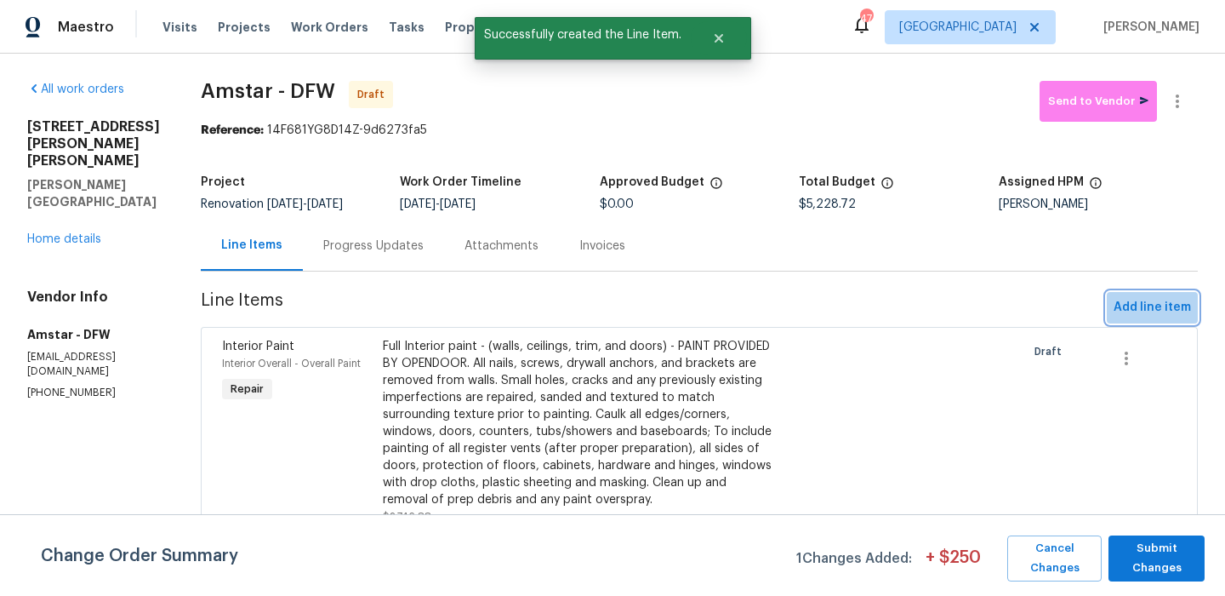
click at [1176, 322] on button "Add line item" at bounding box center [1152, 307] width 91 height 31
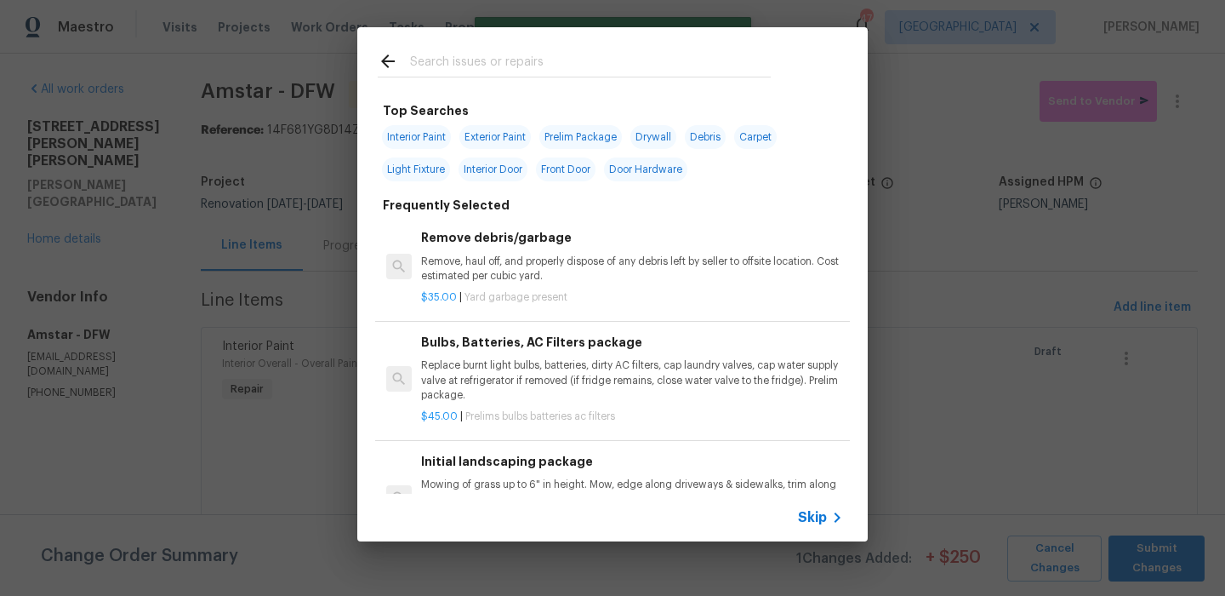
click at [803, 526] on div "Skip" at bounding box center [822, 517] width 49 height 20
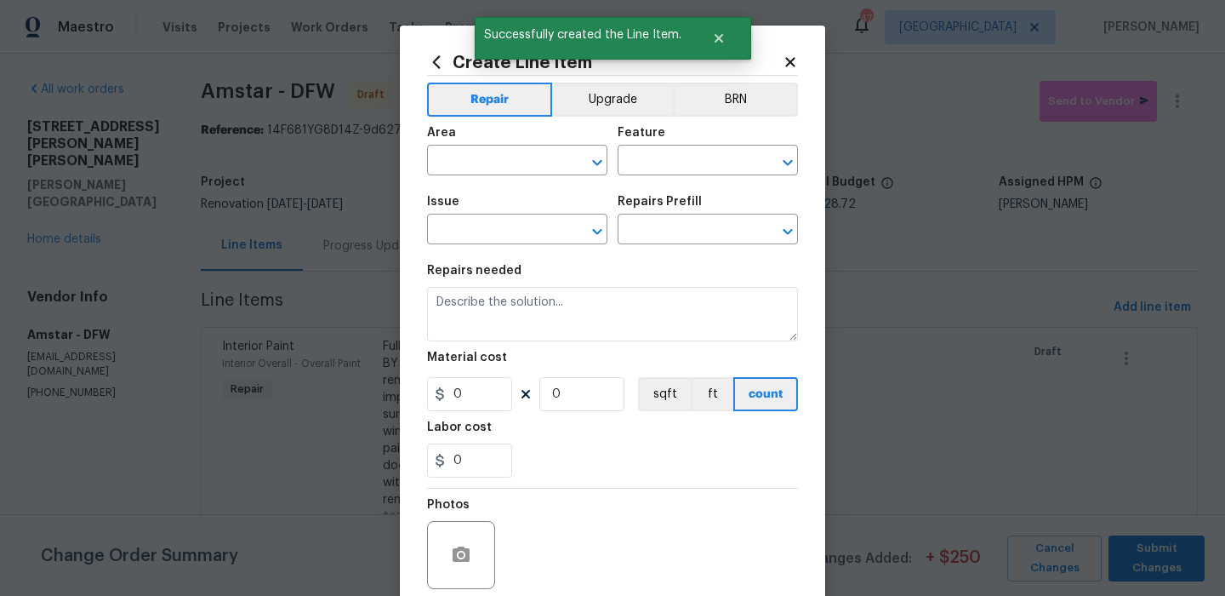
click at [454, 140] on div "Area" at bounding box center [517, 138] width 180 height 22
click at [454, 144] on div "Area" at bounding box center [517, 138] width 180 height 22
click at [451, 147] on div "Area" at bounding box center [517, 138] width 180 height 22
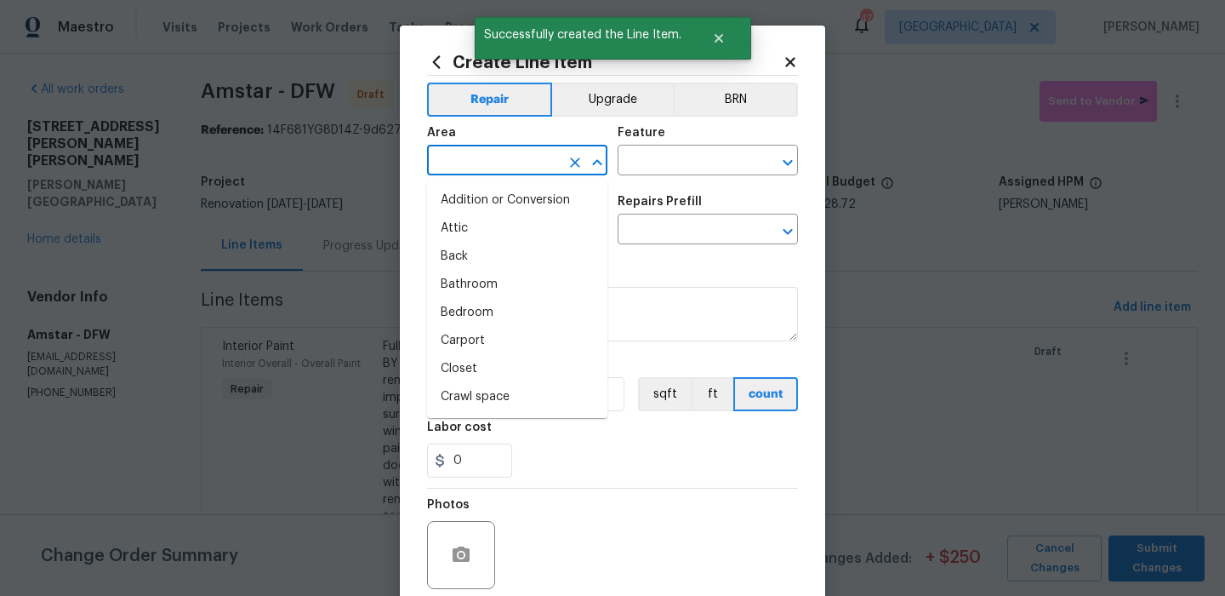
click at [445, 163] on input "text" at bounding box center [493, 162] width 133 height 26
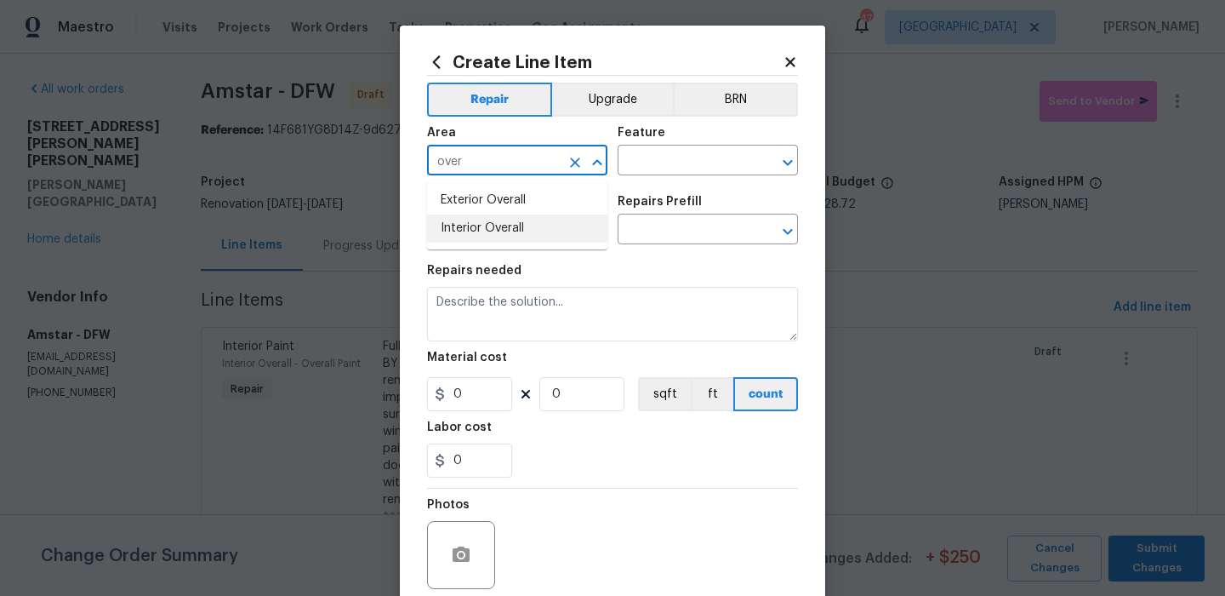
click at [466, 220] on li "Interior Overall" at bounding box center [517, 228] width 180 height 28
type input "Interior Overall"
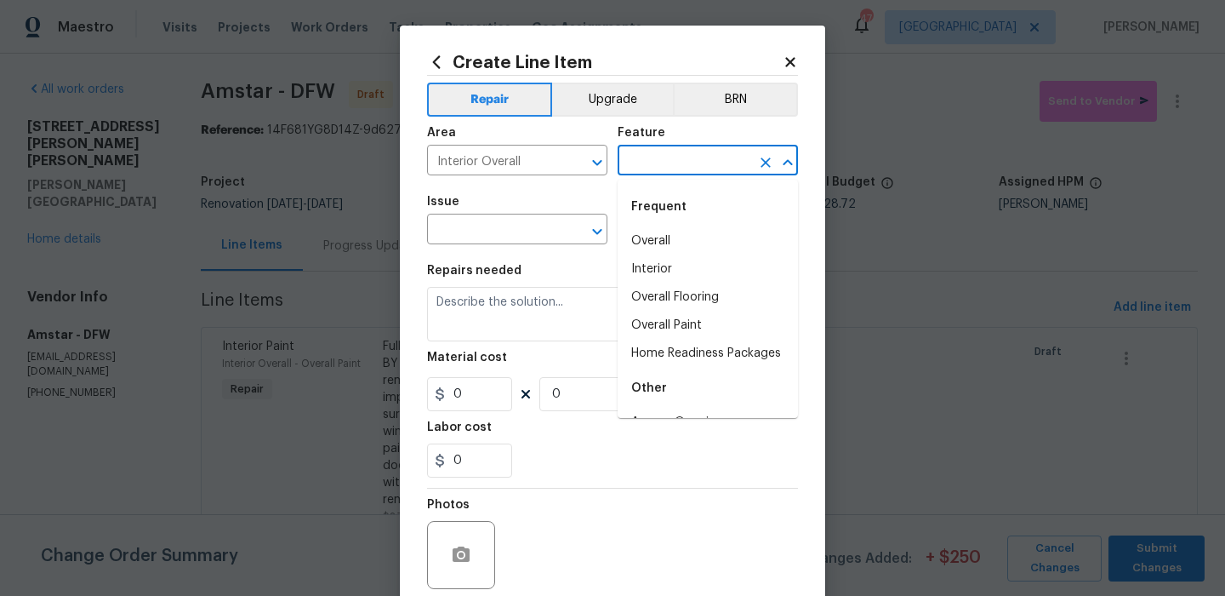
click at [643, 160] on input "text" at bounding box center [684, 162] width 133 height 26
click at [671, 343] on li "Home Readiness Packages" at bounding box center [708, 354] width 180 height 28
type input "Home Readiness Packages"
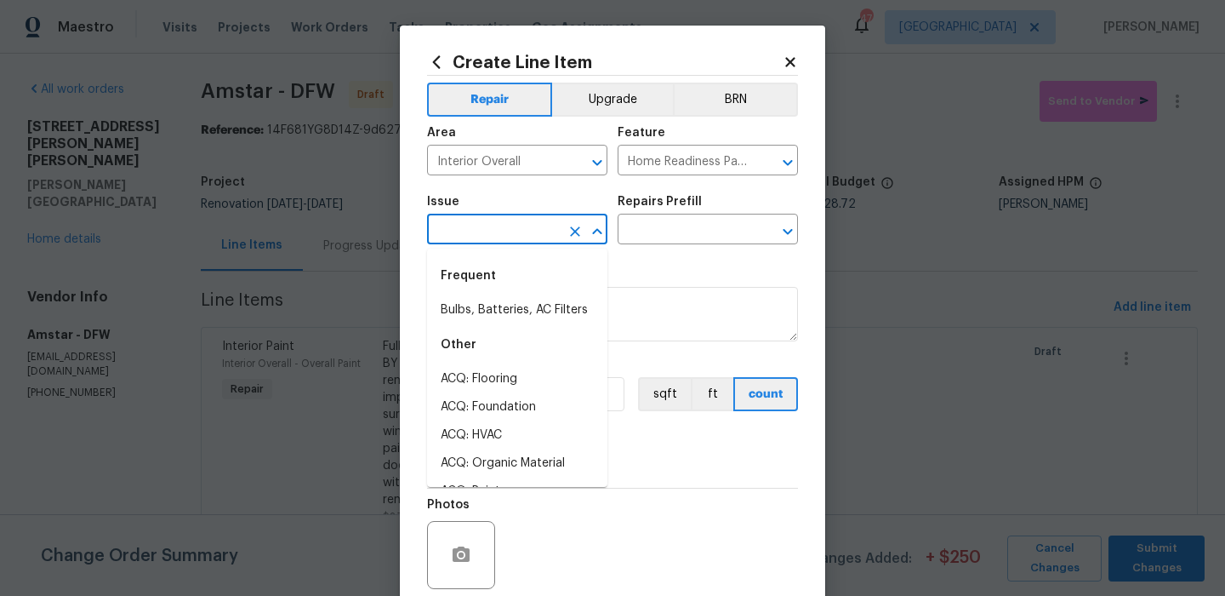
click at [551, 238] on input "text" at bounding box center [493, 231] width 133 height 26
click at [545, 298] on li "Bulbs, Batteries, AC Filters" at bounding box center [517, 310] width 180 height 28
type input "Bulbs, Batteries, AC Filters"
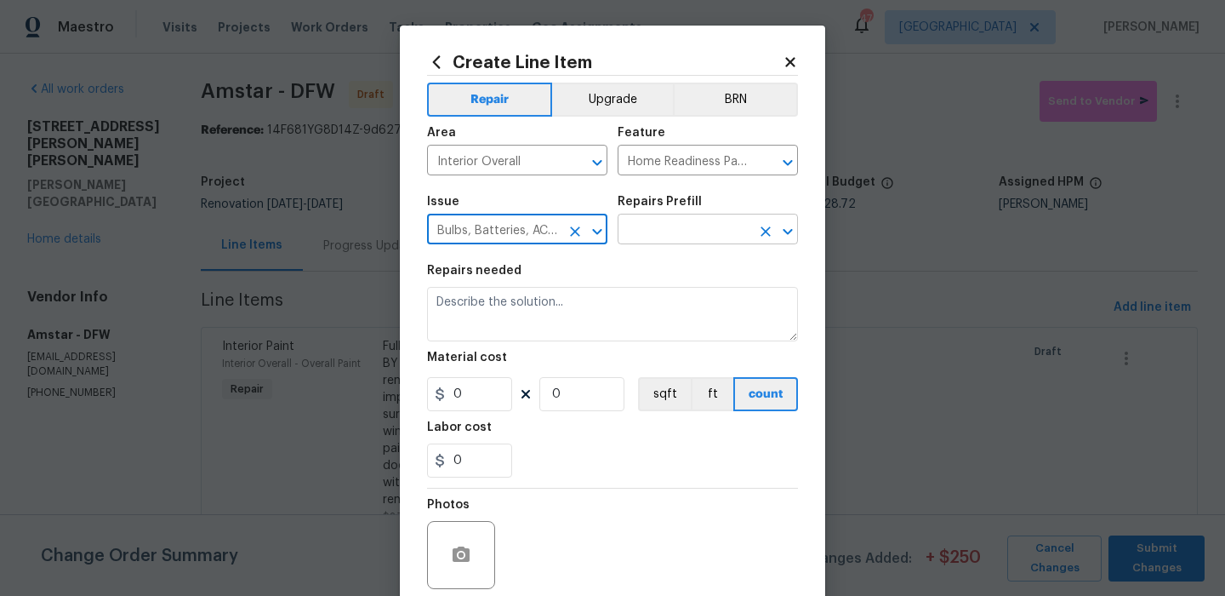
click at [676, 239] on input "text" at bounding box center [684, 231] width 133 height 26
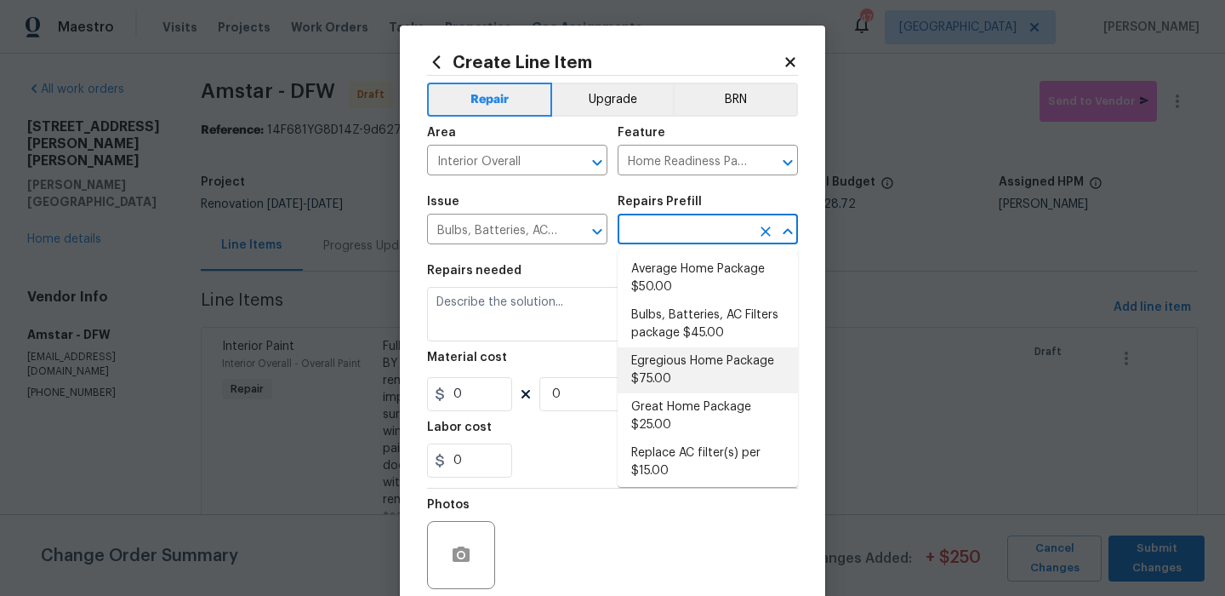
click at [689, 347] on li "Egregious Home Package $75.00" at bounding box center [708, 370] width 180 height 46
type input "Egregious Home Package $75.00"
type textarea "1. Replace all missing and/or damaged door stops and strike plates. 2. Remove a…"
type input "75"
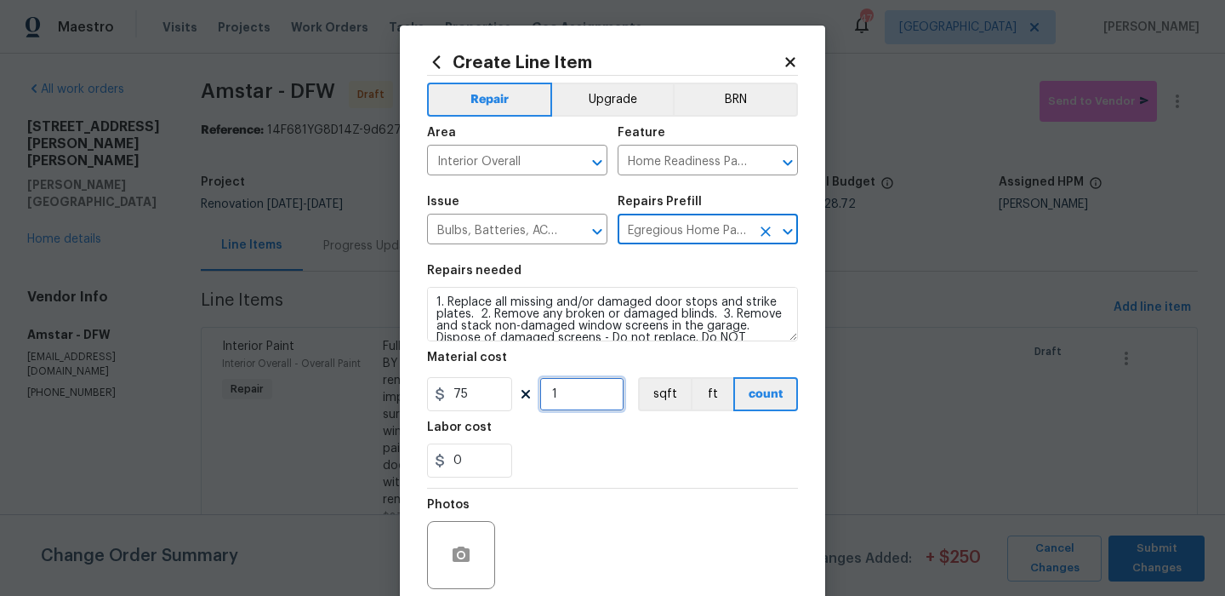
click at [609, 392] on input "1" at bounding box center [582, 394] width 85 height 34
type input "2"
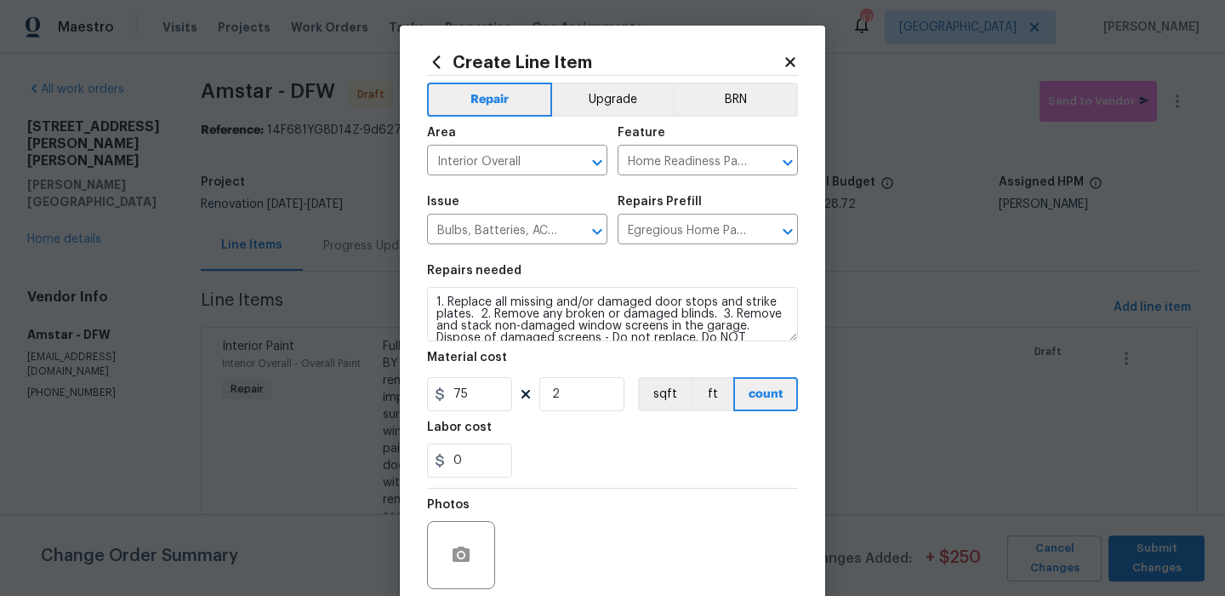
click at [599, 465] on div "0" at bounding box center [612, 460] width 371 height 34
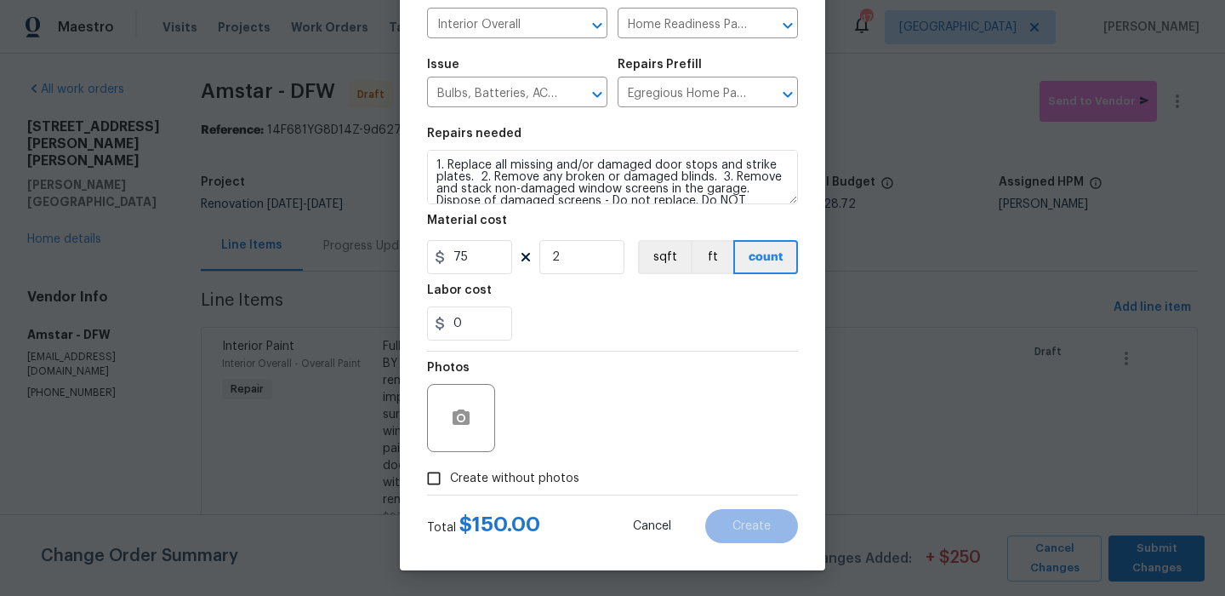
click at [551, 465] on label "Create without photos" at bounding box center [499, 478] width 162 height 32
click at [450, 465] on input "Create without photos" at bounding box center [434, 478] width 32 height 32
checkbox input "true"
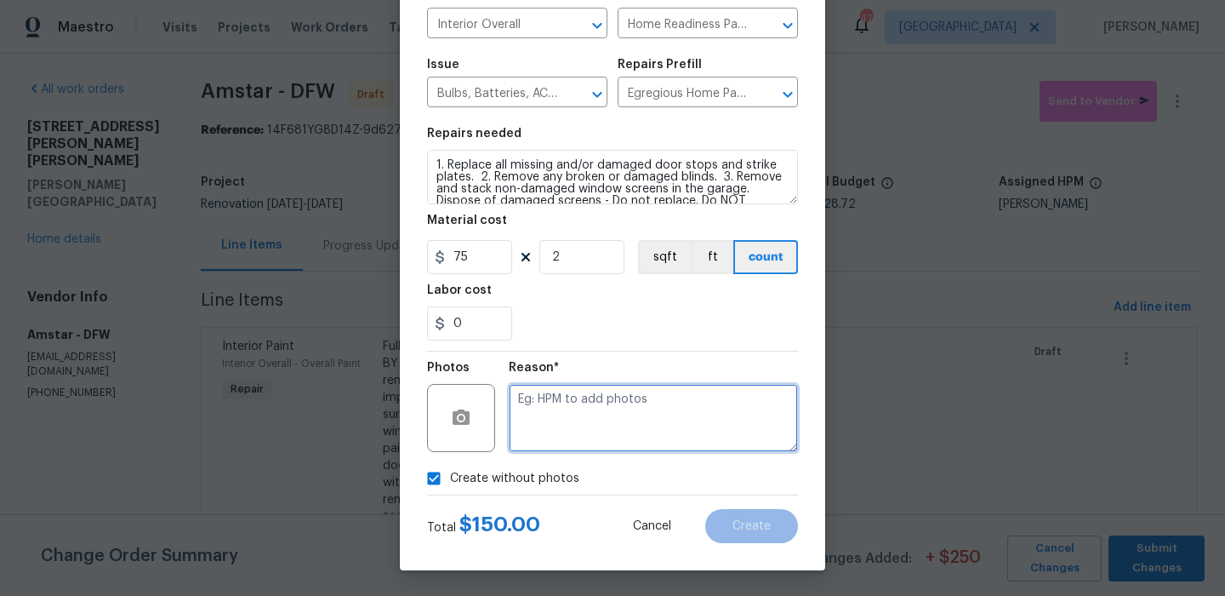
click at [647, 396] on textarea at bounding box center [653, 418] width 289 height 68
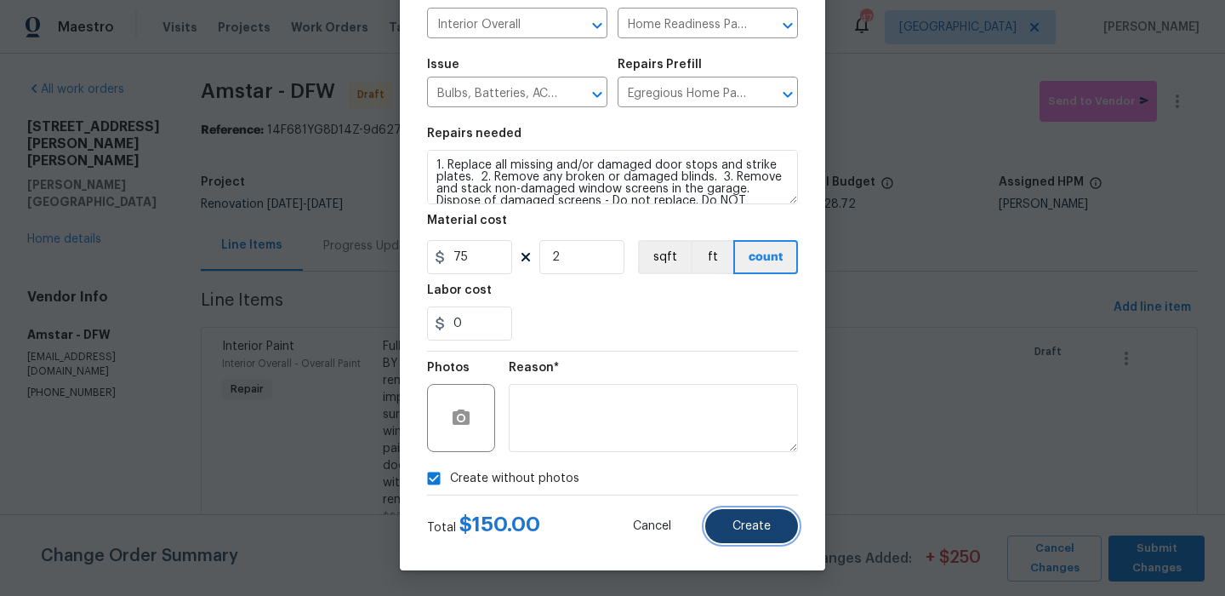
click at [786, 521] on button "Create" at bounding box center [752, 526] width 93 height 34
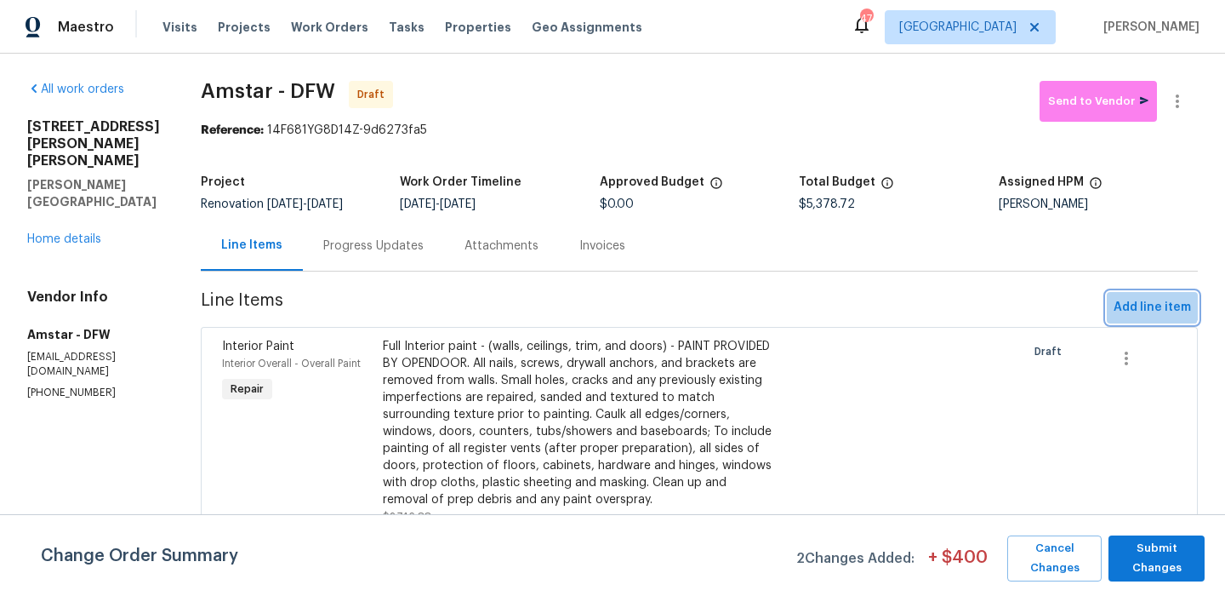
click at [1140, 299] on span "Add line item" at bounding box center [1152, 307] width 77 height 21
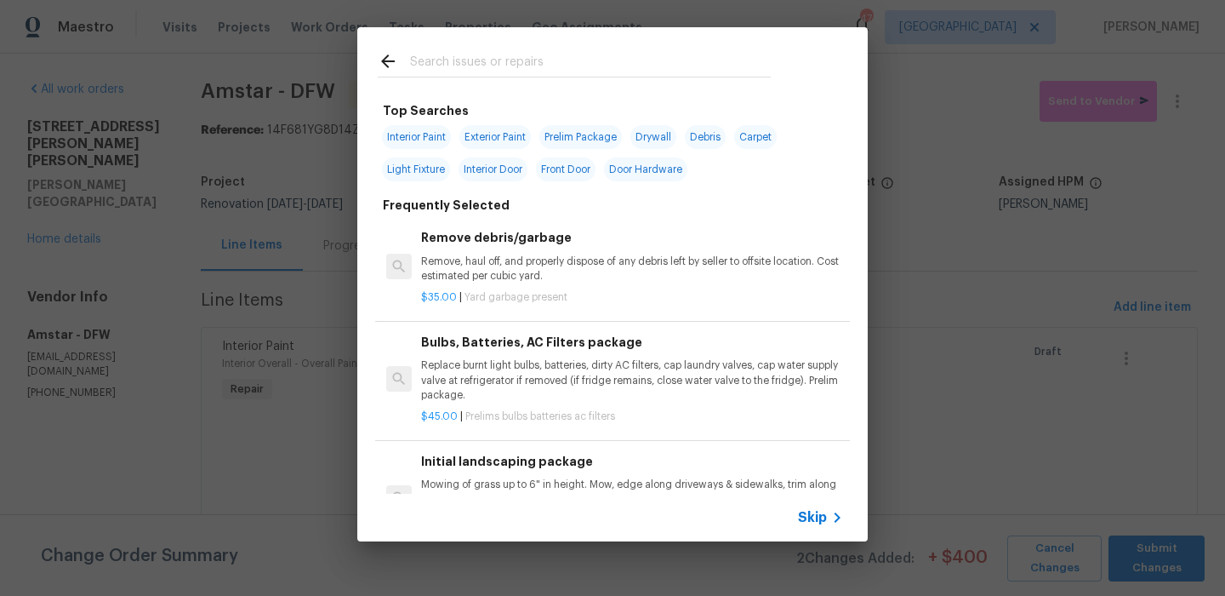
click at [518, 63] on input "text" at bounding box center [590, 64] width 361 height 26
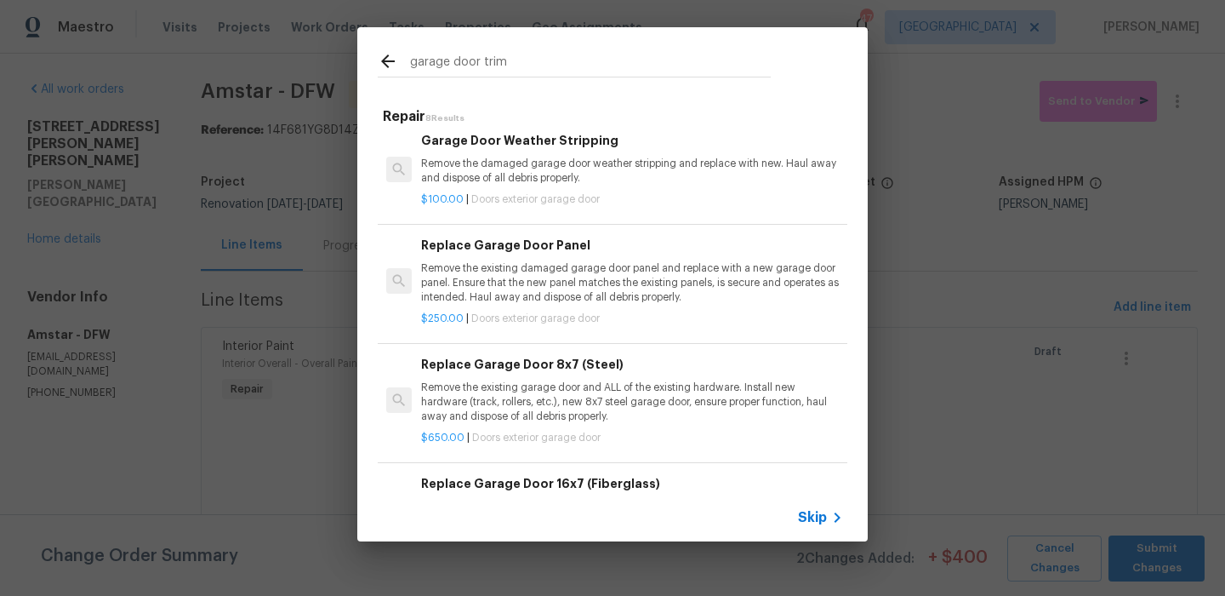
scroll to position [0, 0]
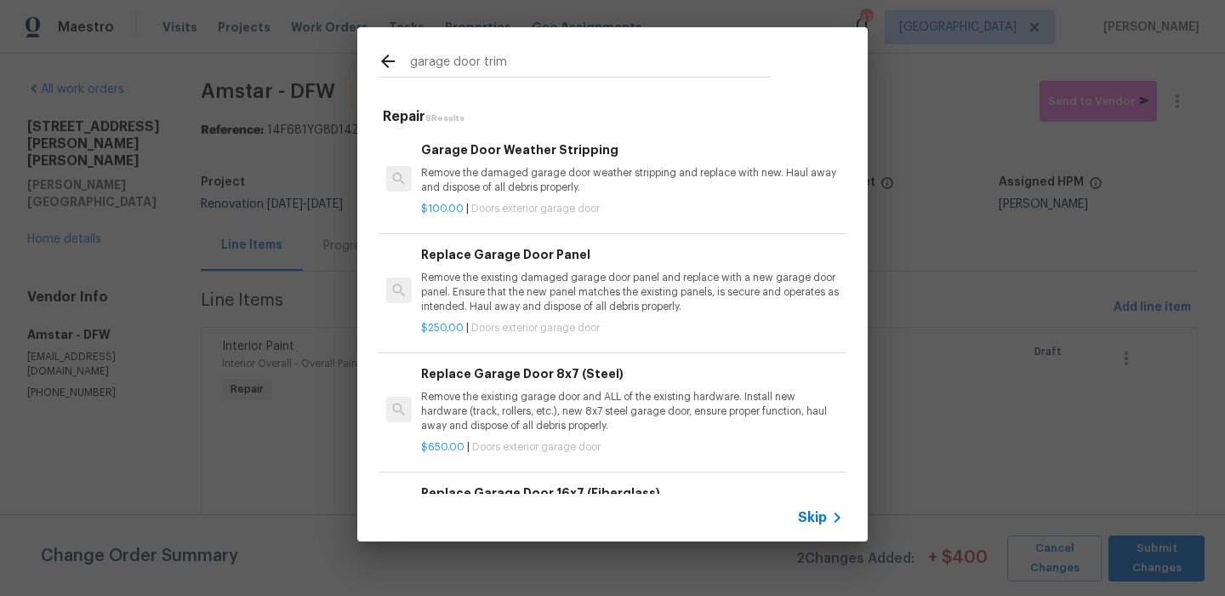
type input "garage door trim"
click at [608, 203] on p "$100.00 | Doors exterior garage door" at bounding box center [632, 209] width 422 height 14
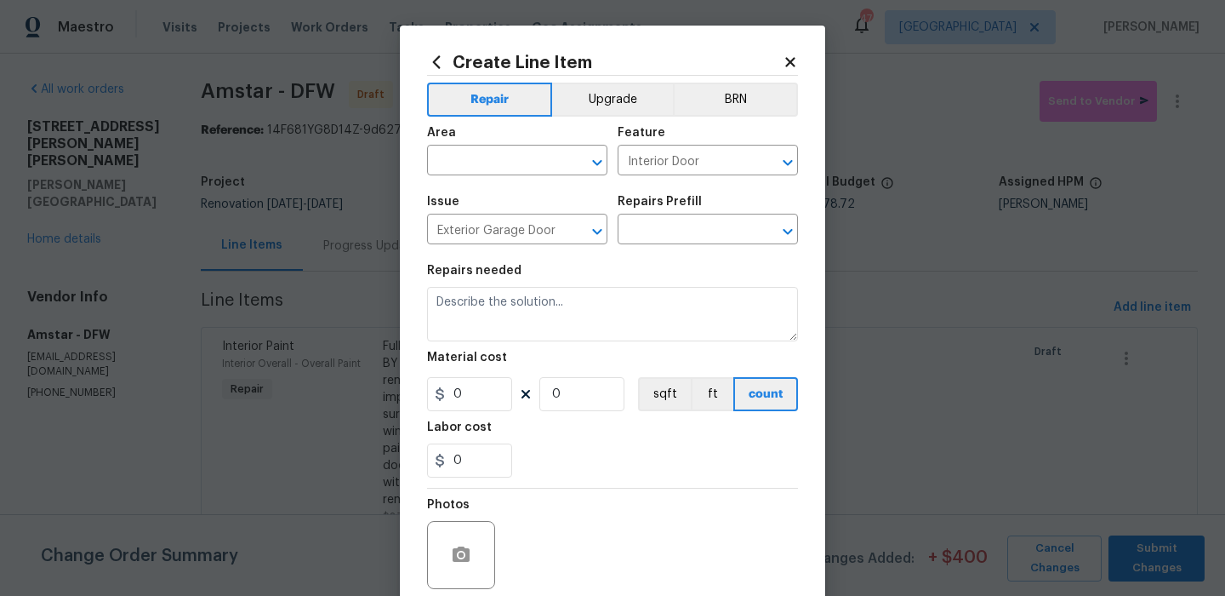
type input "Garage Door Weather Stripping $100.00"
type textarea "Remove the damaged garage door weather stripping and replace with new. Haul awa…"
type input "100"
type input "1"
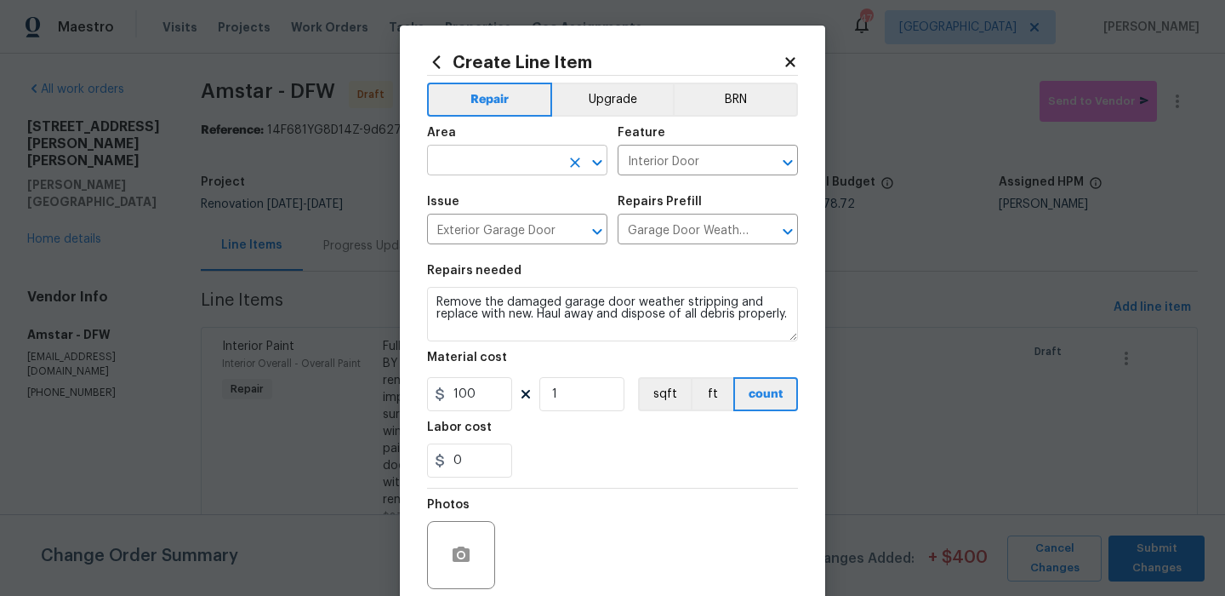
click at [512, 150] on input "text" at bounding box center [493, 162] width 133 height 26
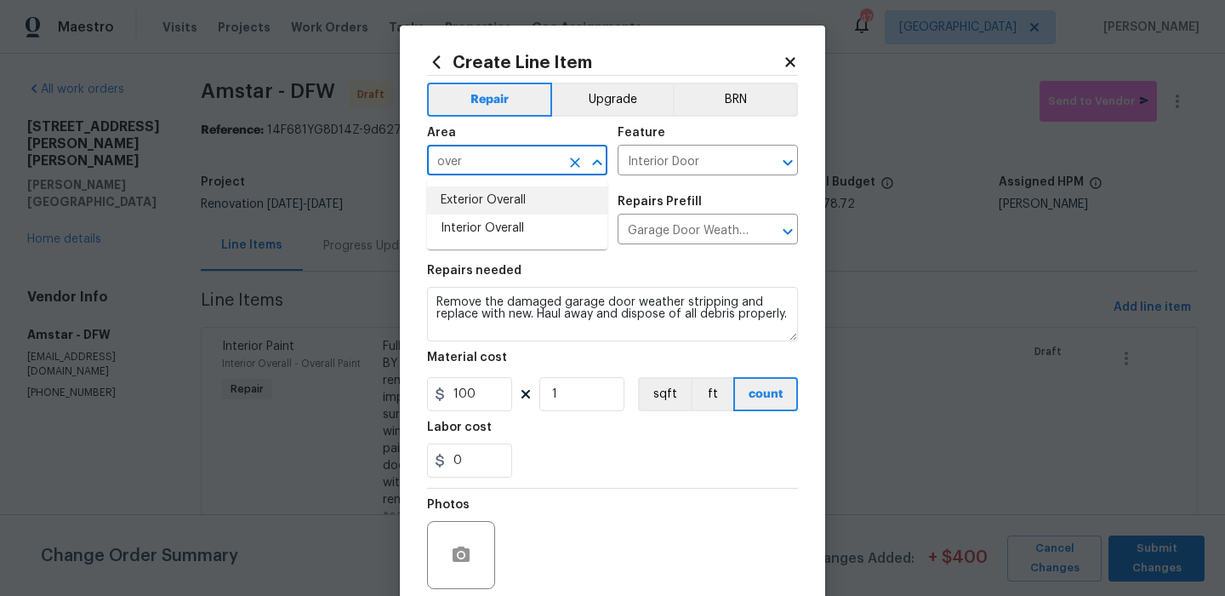
click at [504, 196] on li "Exterior Overall" at bounding box center [517, 200] width 180 height 28
type input "Exterior Overall"
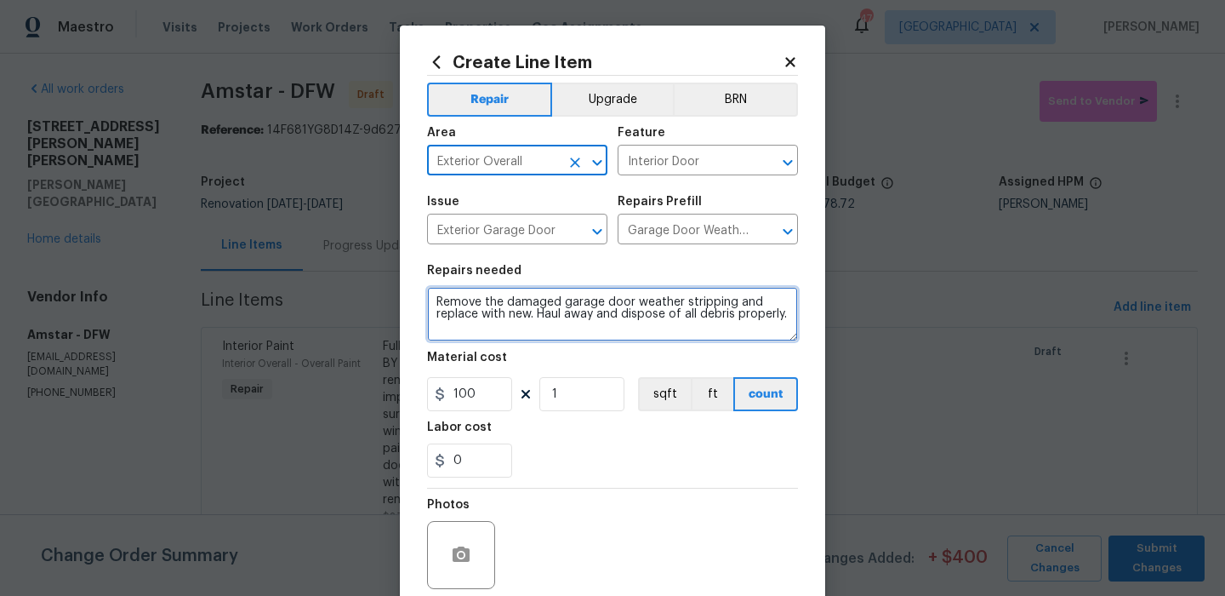
click at [614, 306] on textarea "Remove the damaged garage door weather stripping and replace with new. Haul awa…" at bounding box center [612, 314] width 371 height 54
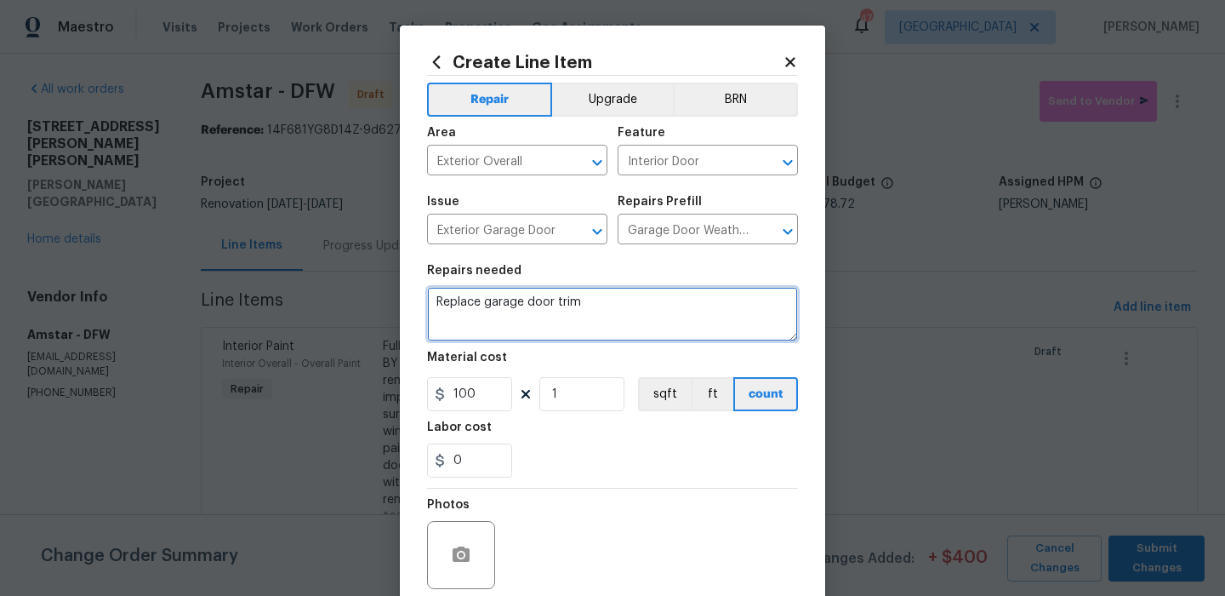
type textarea "Replace garage door trim"
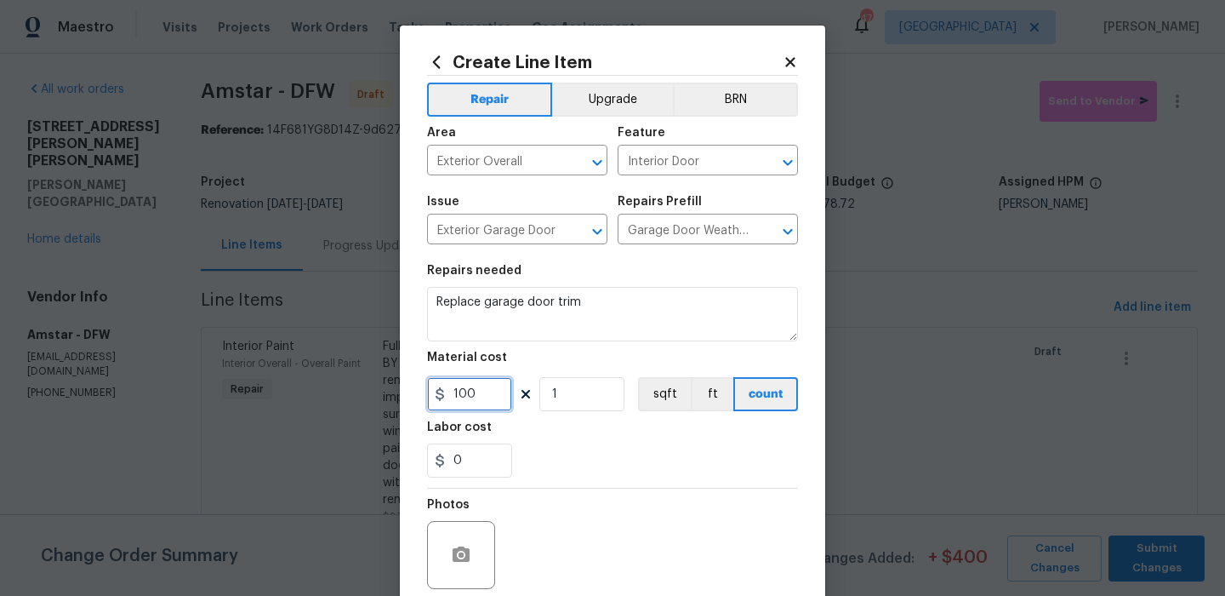
click at [493, 387] on input "100" at bounding box center [469, 394] width 85 height 34
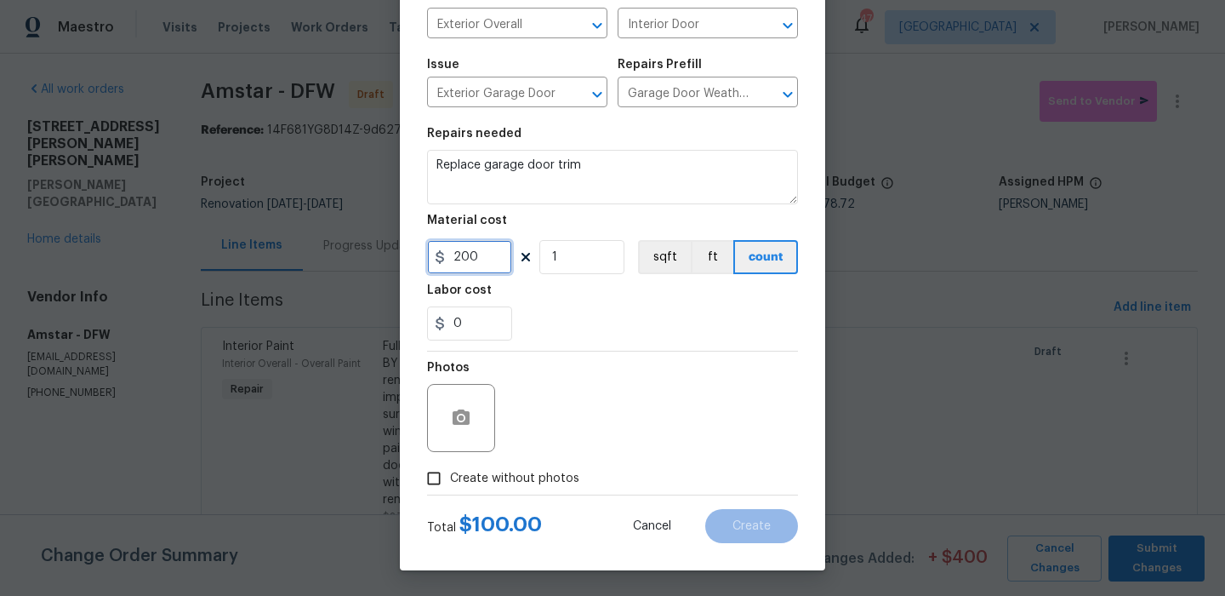
type input "200"
click at [480, 477] on span "Create without photos" at bounding box center [514, 479] width 129 height 18
click at [450, 477] on input "Create without photos" at bounding box center [434, 478] width 32 height 32
checkbox input "true"
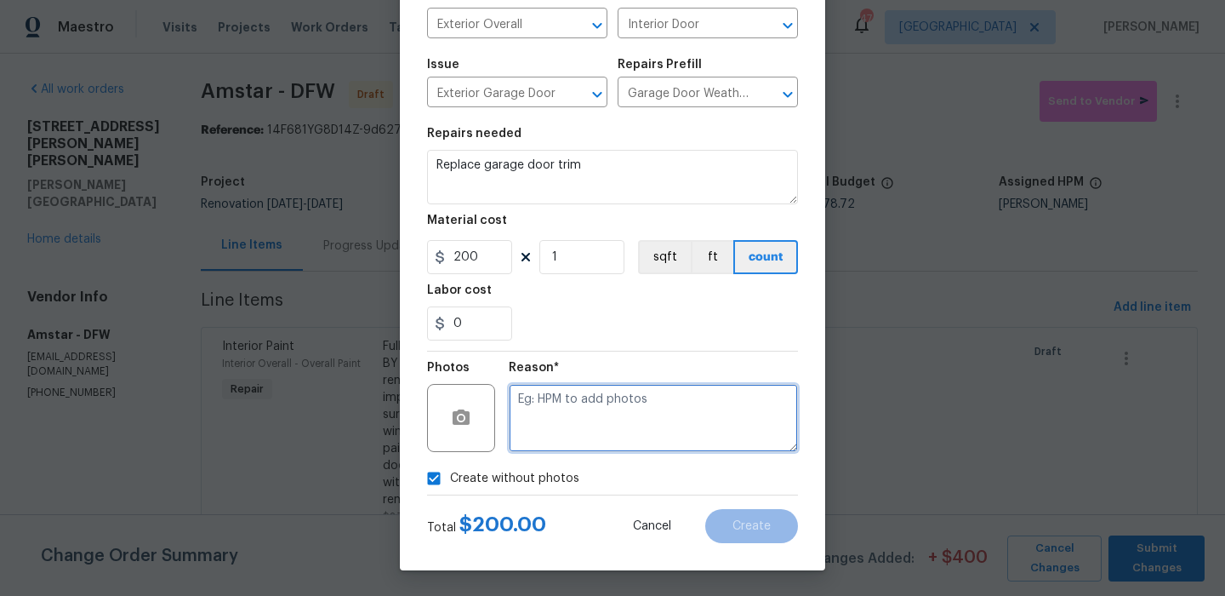
click at [611, 418] on textarea at bounding box center [653, 418] width 289 height 68
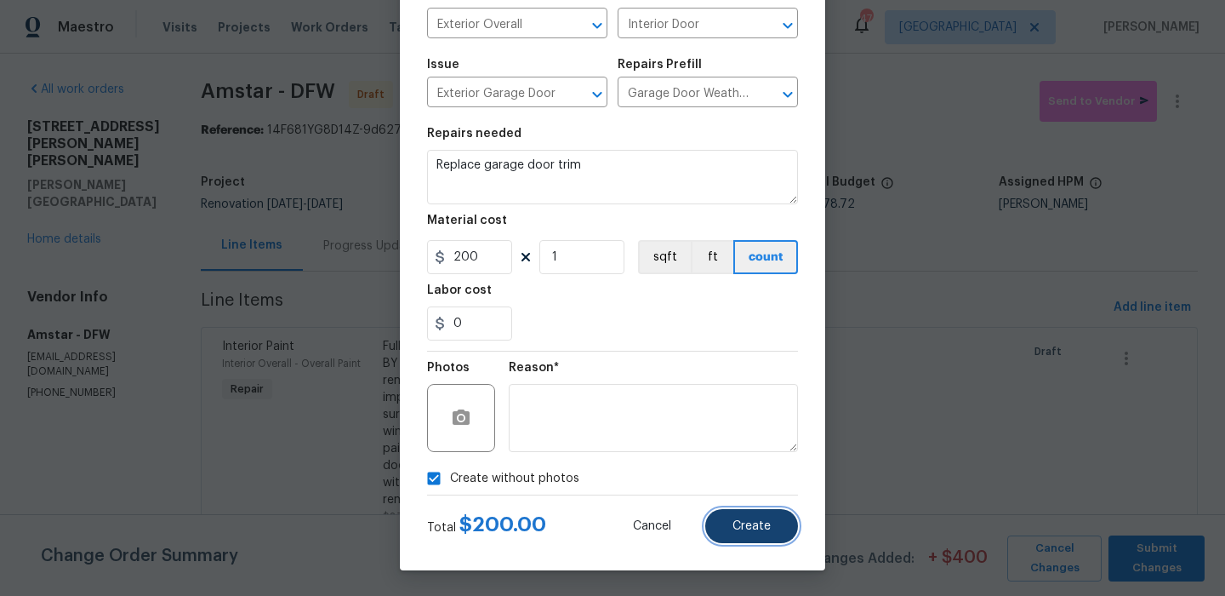
click at [750, 531] on span "Create" at bounding box center [752, 526] width 38 height 13
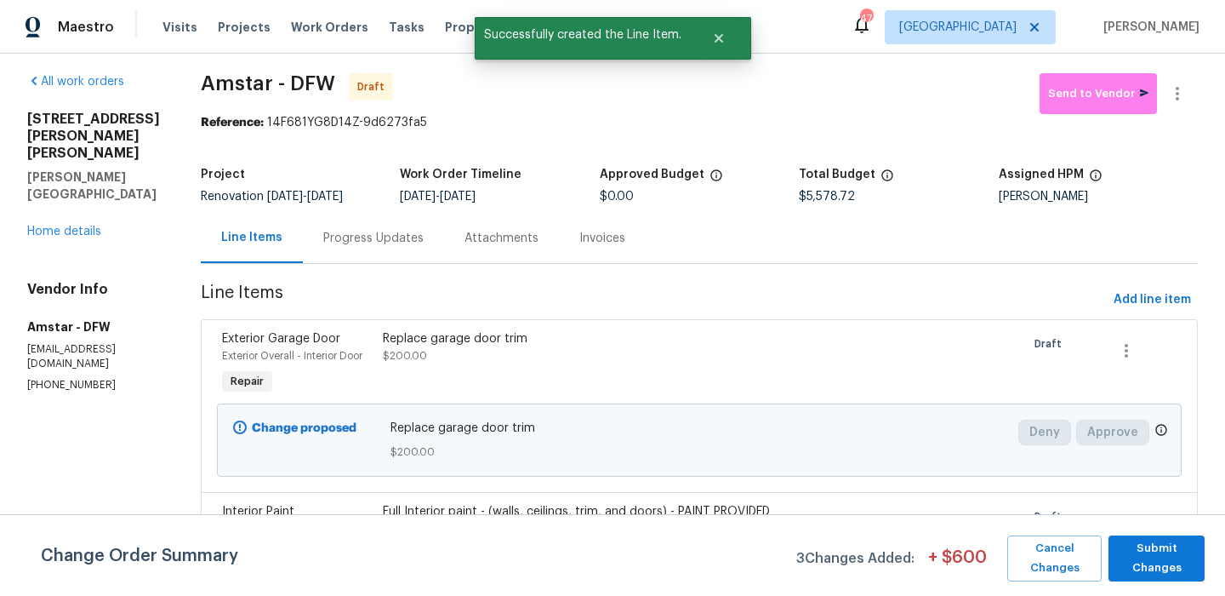
scroll to position [9, 0]
click at [694, 374] on div "Replace garage door trim $200.00" at bounding box center [579, 362] width 403 height 78
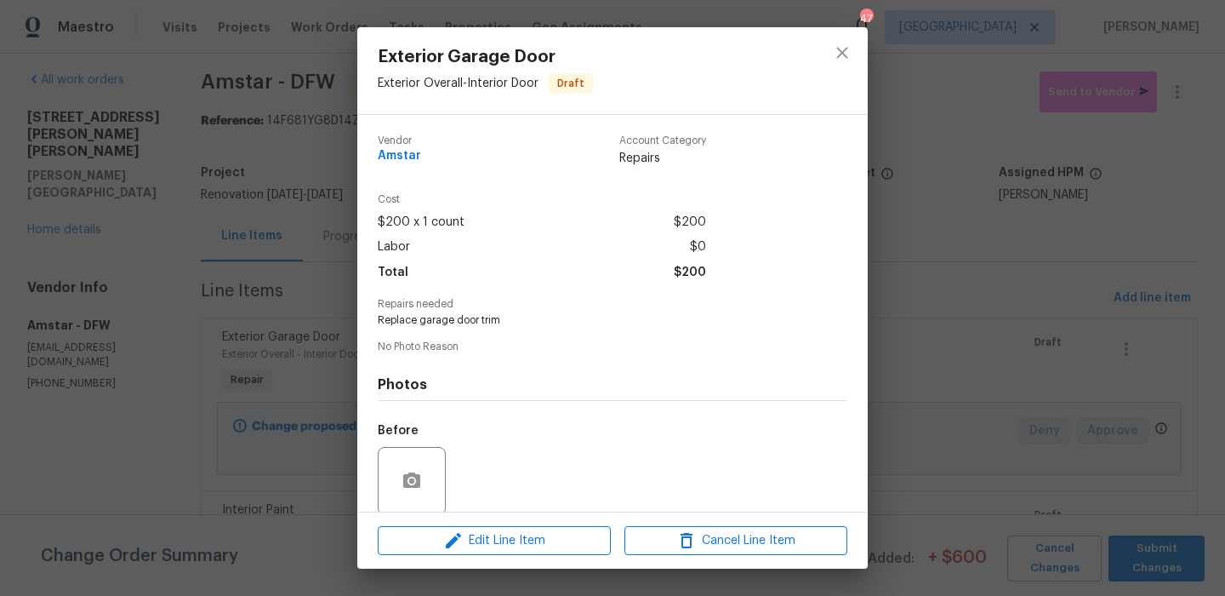
click at [540, 511] on div "Before" at bounding box center [613, 469] width 470 height 111
click at [536, 534] on span "Edit Line Item" at bounding box center [494, 540] width 223 height 21
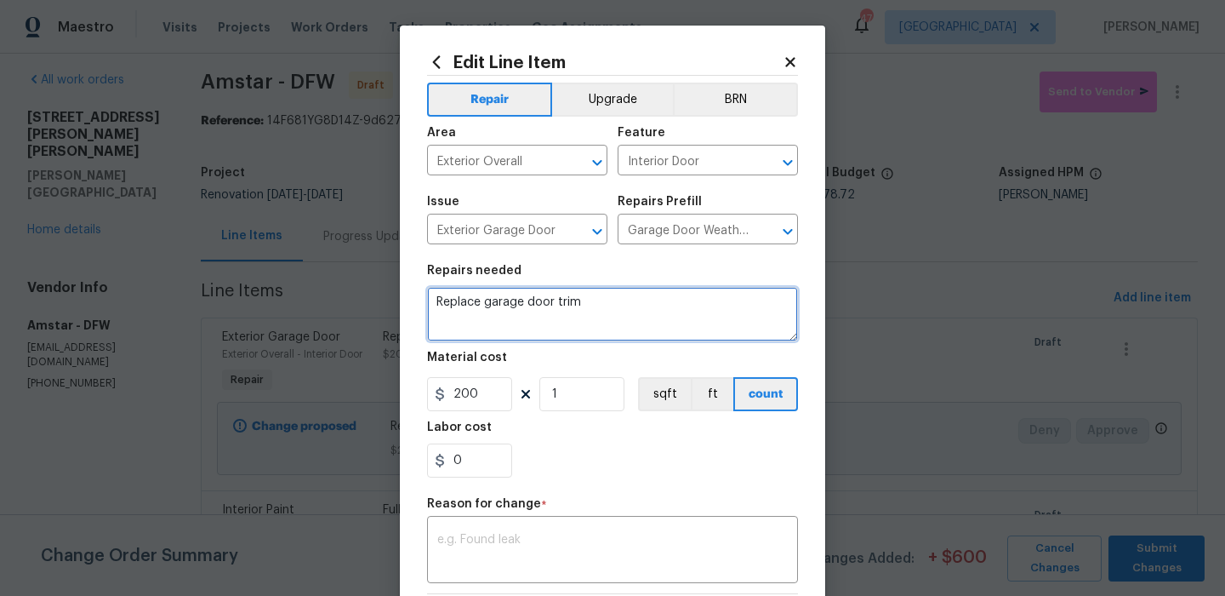
click at [599, 311] on textarea "Replace garage door trim" at bounding box center [612, 314] width 371 height 54
type textarea "Replace garage door trim and flood light"
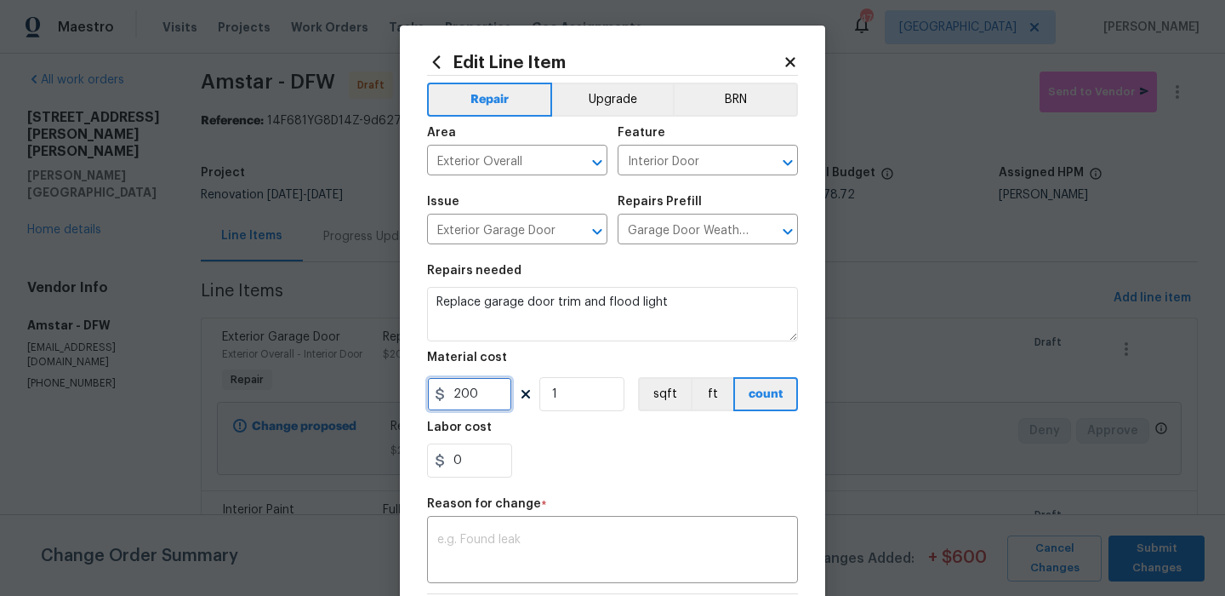
click at [479, 400] on input "200" at bounding box center [469, 394] width 85 height 34
type input "250"
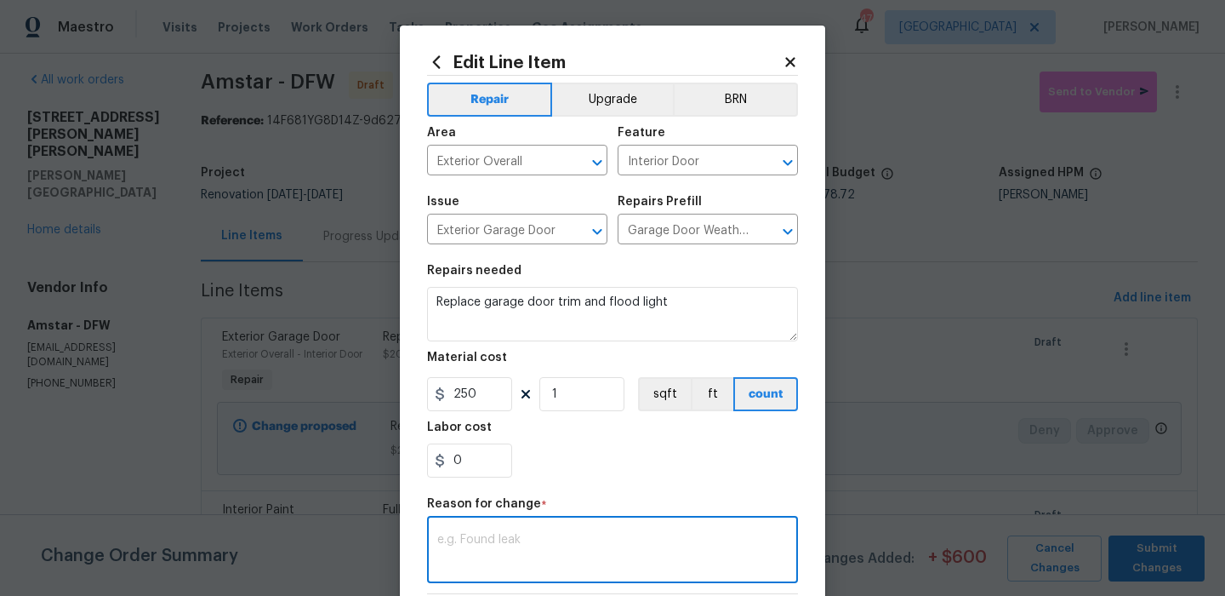
click at [461, 566] on textarea at bounding box center [612, 552] width 351 height 36
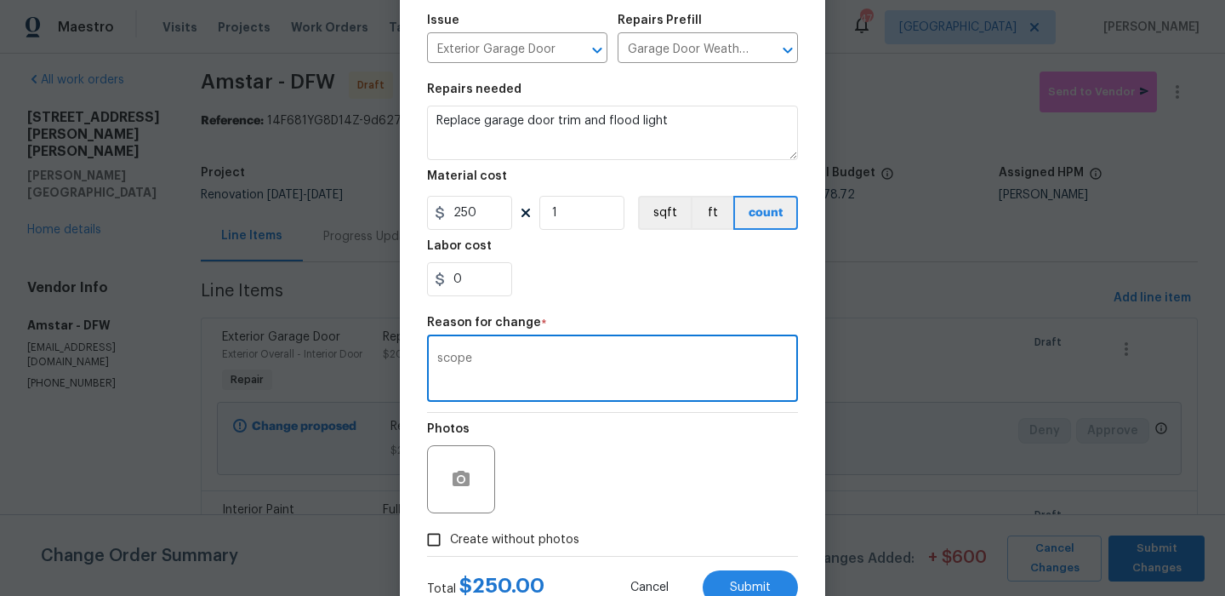
scroll to position [243, 0]
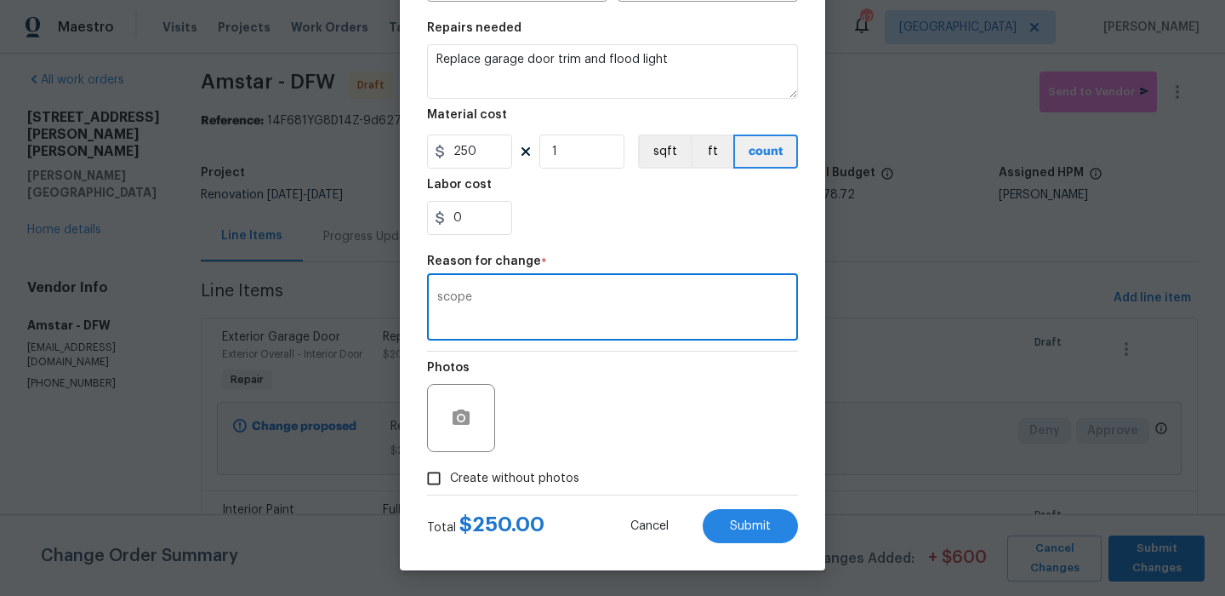
type textarea "scope"
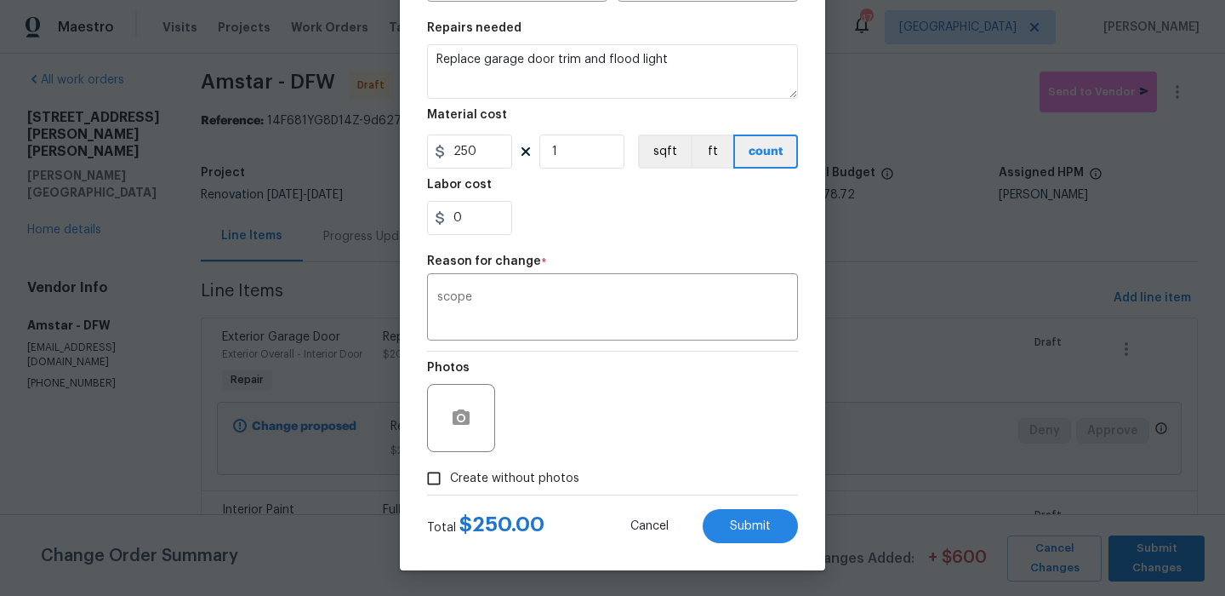
click at [531, 468] on label "Create without photos" at bounding box center [499, 478] width 162 height 32
click at [450, 468] on input "Create without photos" at bounding box center [434, 478] width 32 height 32
checkbox input "true"
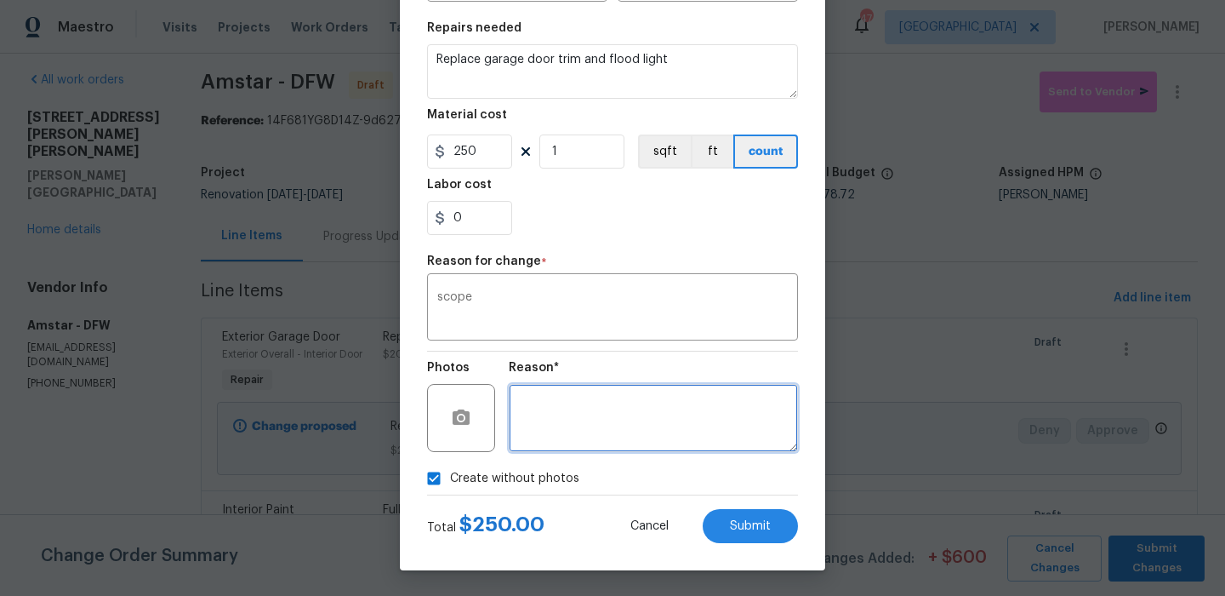
click at [614, 432] on textarea at bounding box center [653, 418] width 289 height 68
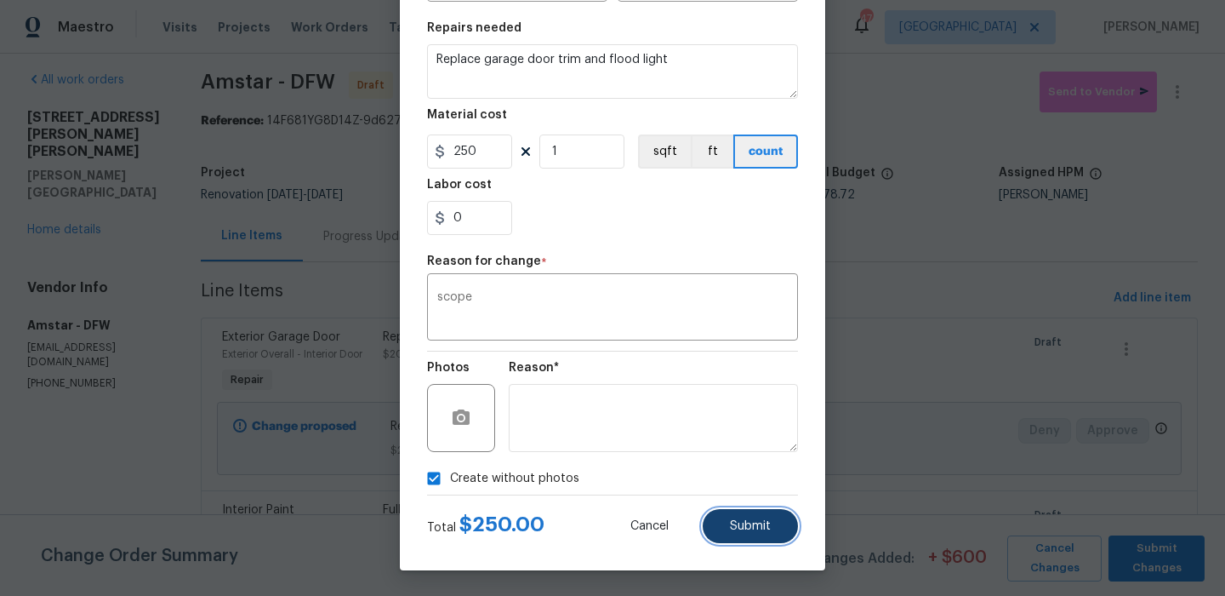
click at [747, 509] on button "Submit" at bounding box center [750, 526] width 95 height 34
type textarea "Replace garage door trim"
type input "200"
click at [749, 518] on body "Maestro Visits Projects Work Orders Tasks Properties Geo Assignments 47 Dallas …" at bounding box center [612, 298] width 1225 height 596
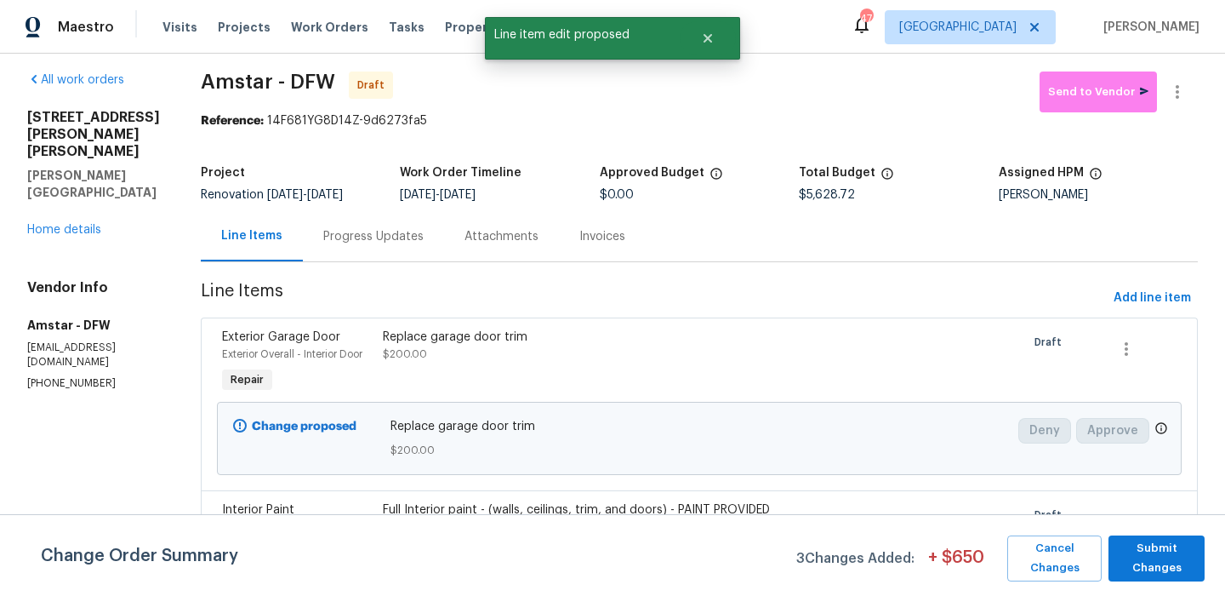
scroll to position [0, 0]
click at [1149, 284] on button "Add line item" at bounding box center [1152, 298] width 91 height 31
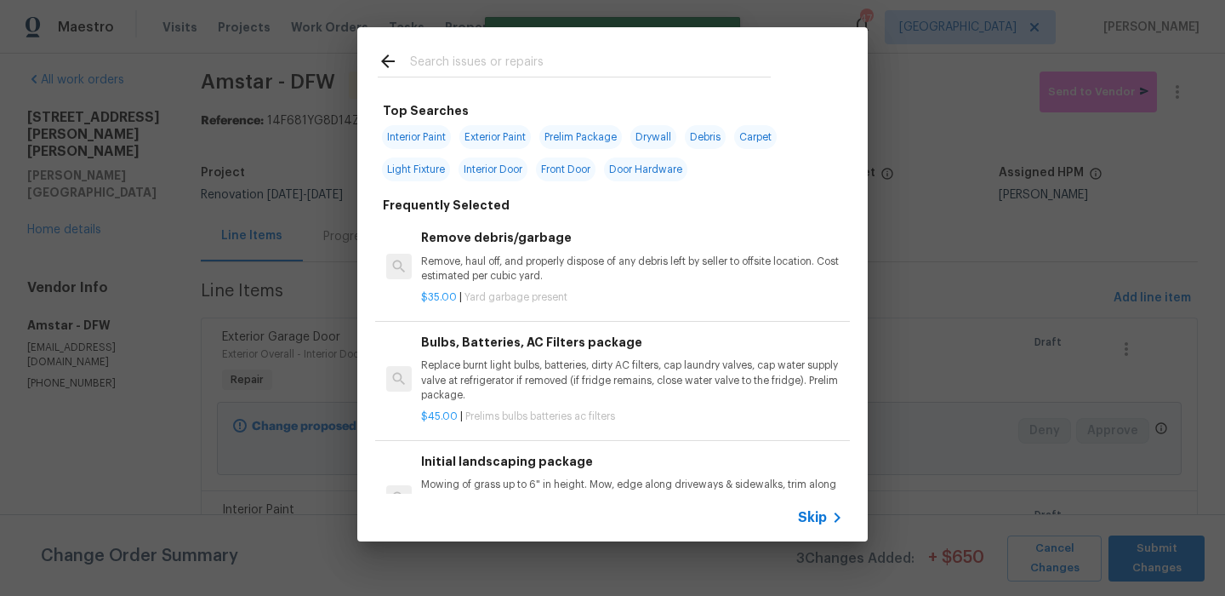
click at [556, 62] on input "text" at bounding box center [590, 64] width 361 height 26
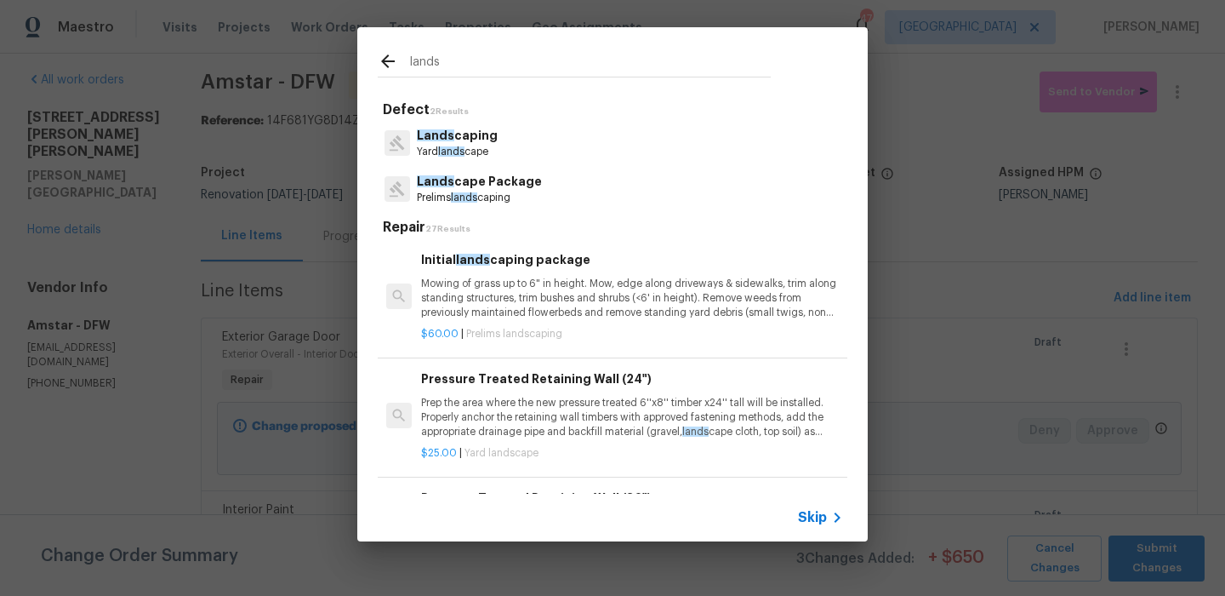
type input "lands"
click at [480, 108] on h5 "Defect 2 Results" at bounding box center [615, 110] width 465 height 18
click at [479, 136] on p "Lands caping" at bounding box center [457, 136] width 81 height 18
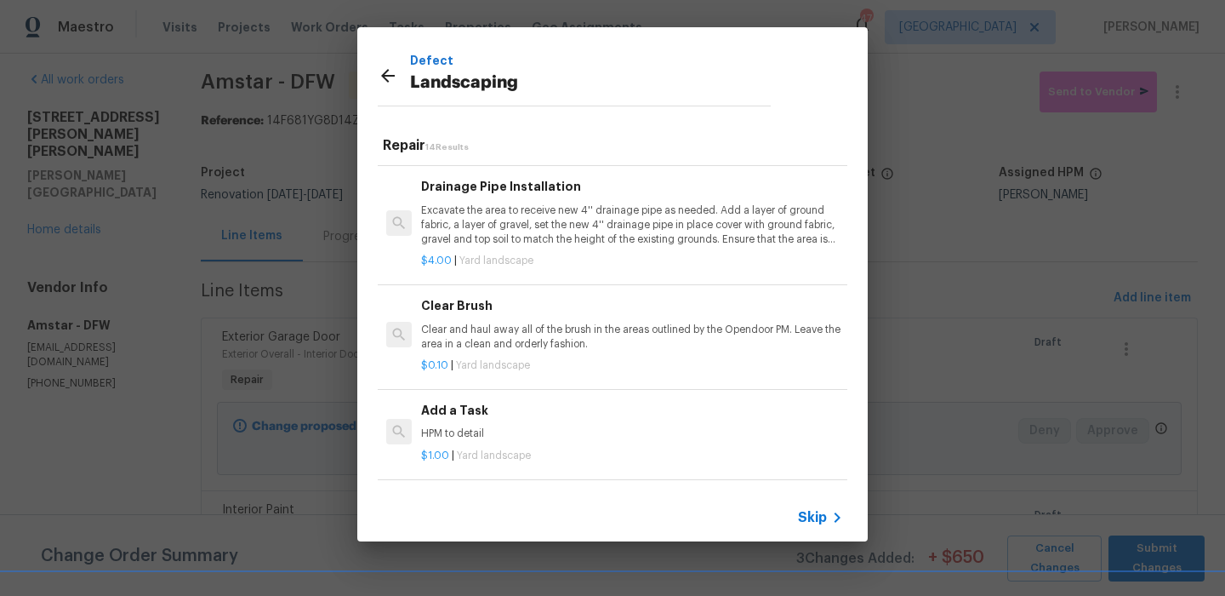
scroll to position [770, 0]
click at [554, 420] on div "Add a Task HPM to detail" at bounding box center [632, 418] width 422 height 41
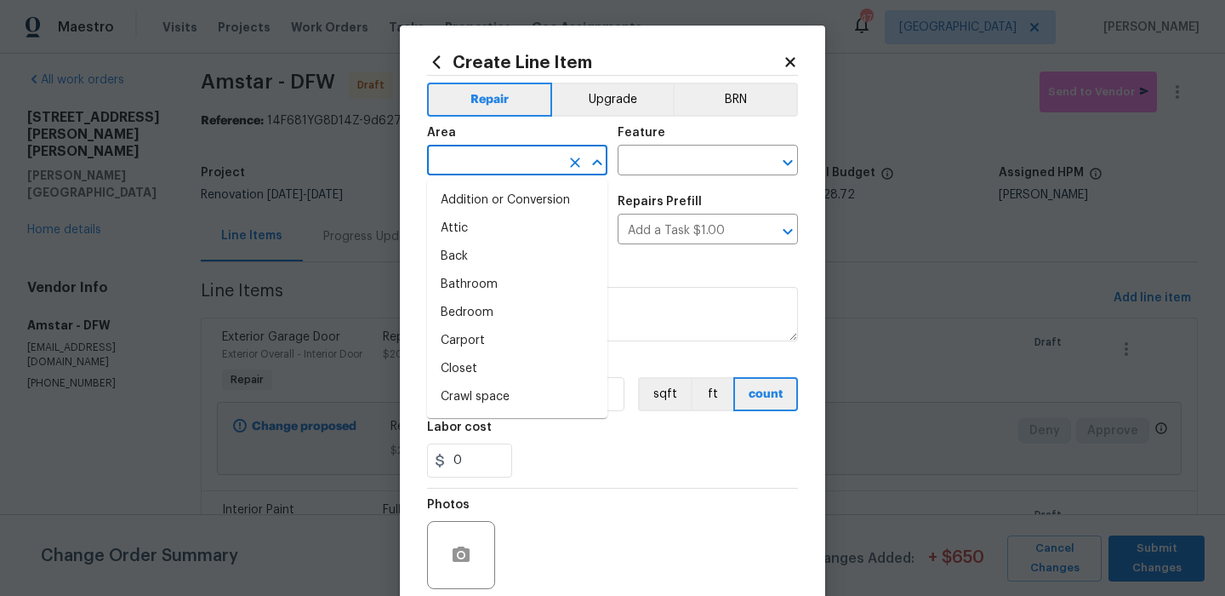
click at [551, 169] on input "text" at bounding box center [493, 162] width 133 height 26
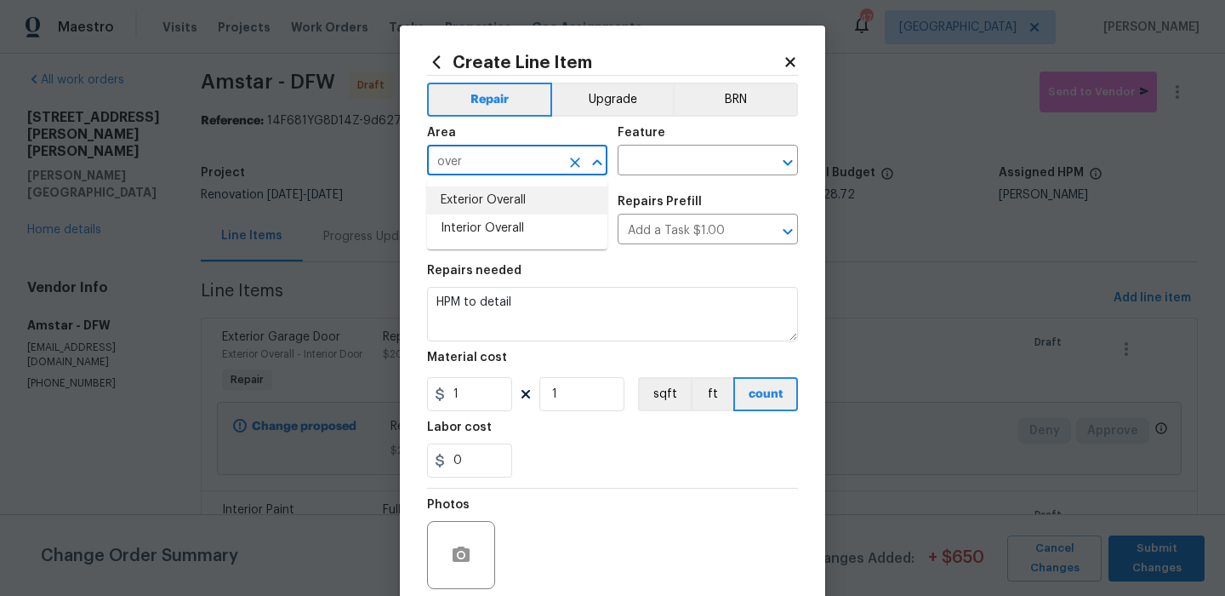
click at [564, 194] on li "Exterior Overall" at bounding box center [517, 200] width 180 height 28
type input "Exterior Overall"
click at [676, 163] on input "text" at bounding box center [684, 162] width 133 height 26
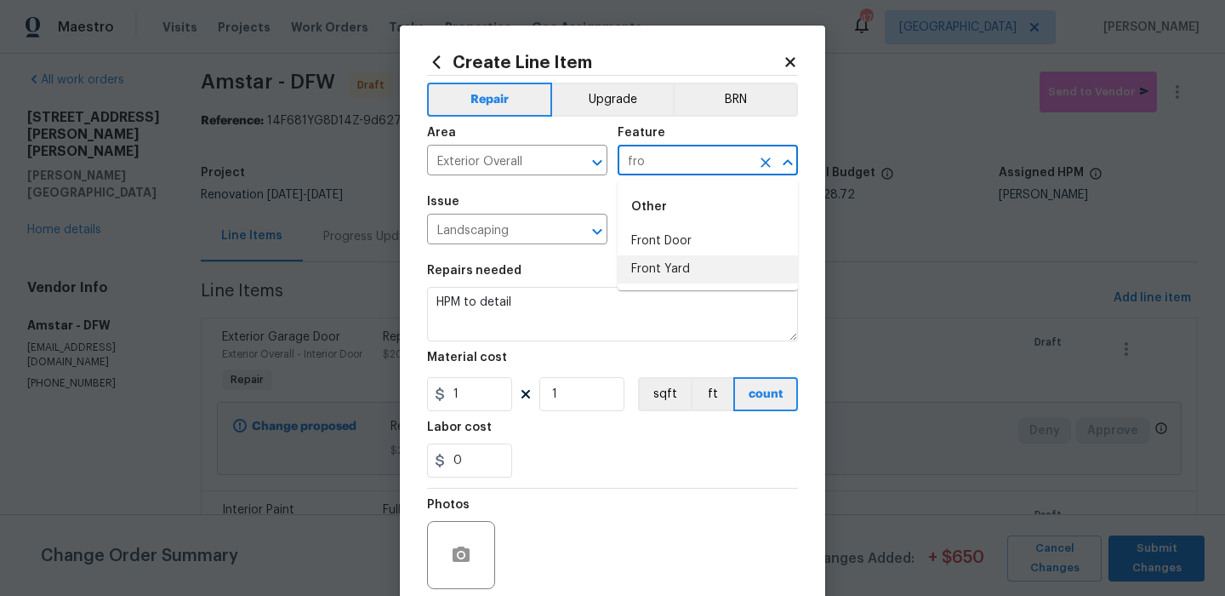
click at [671, 272] on li "Front Yard" at bounding box center [708, 269] width 180 height 28
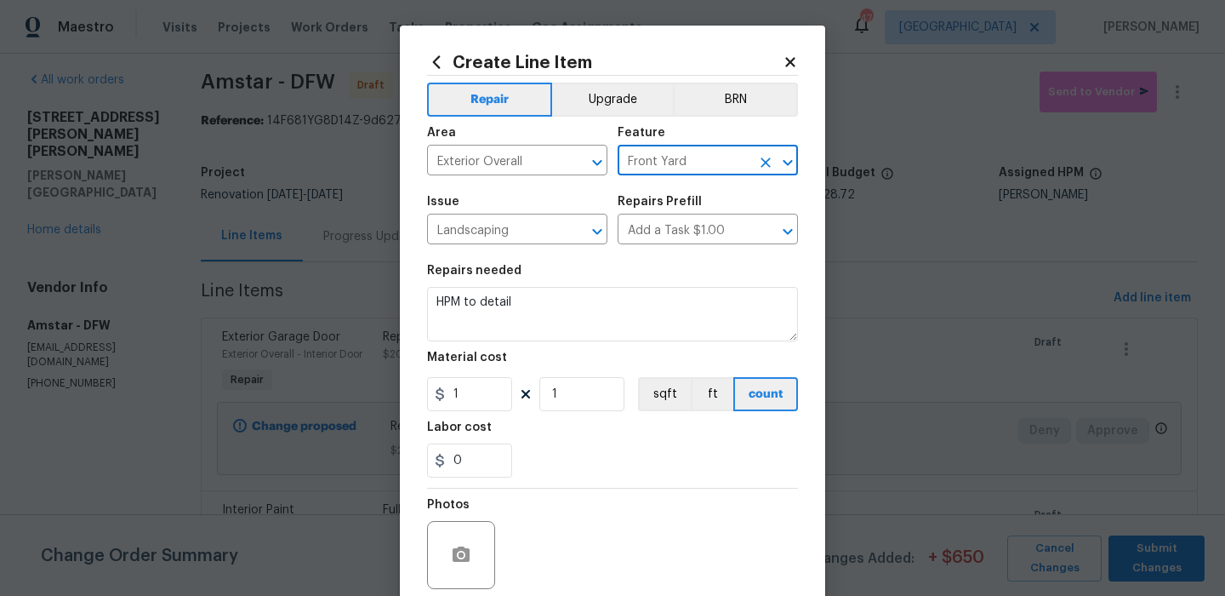
type input "Front Yard"
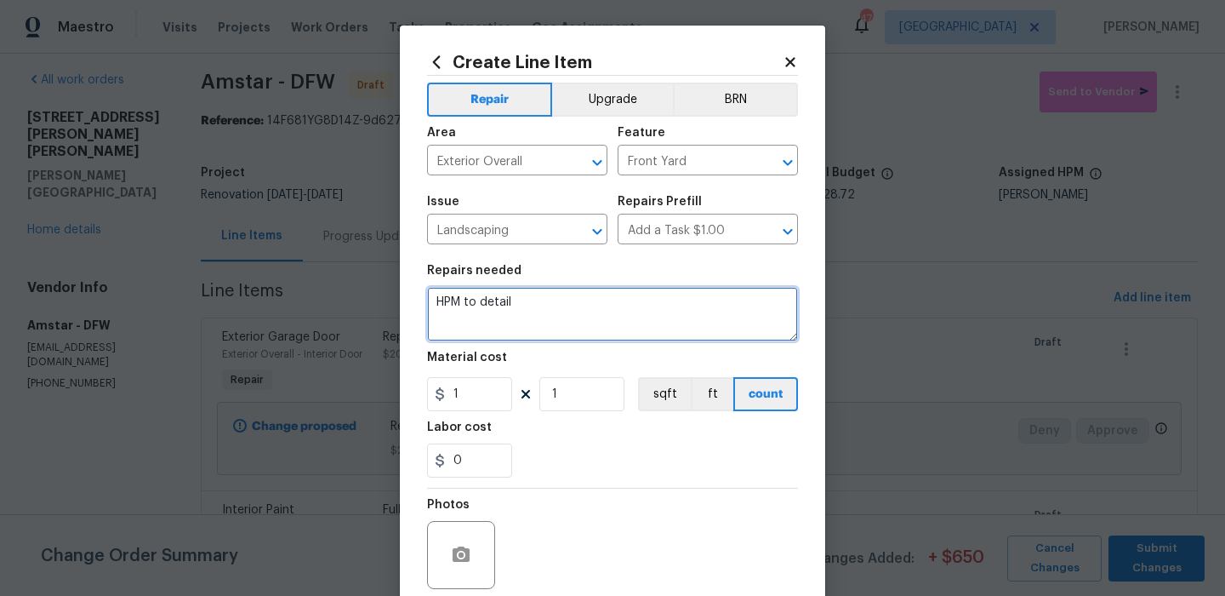
click at [569, 310] on textarea "HPM to detail" at bounding box center [612, 314] width 371 height 54
type textarea "Mow and edge yards Add mulch to flower beds and remove weeds"
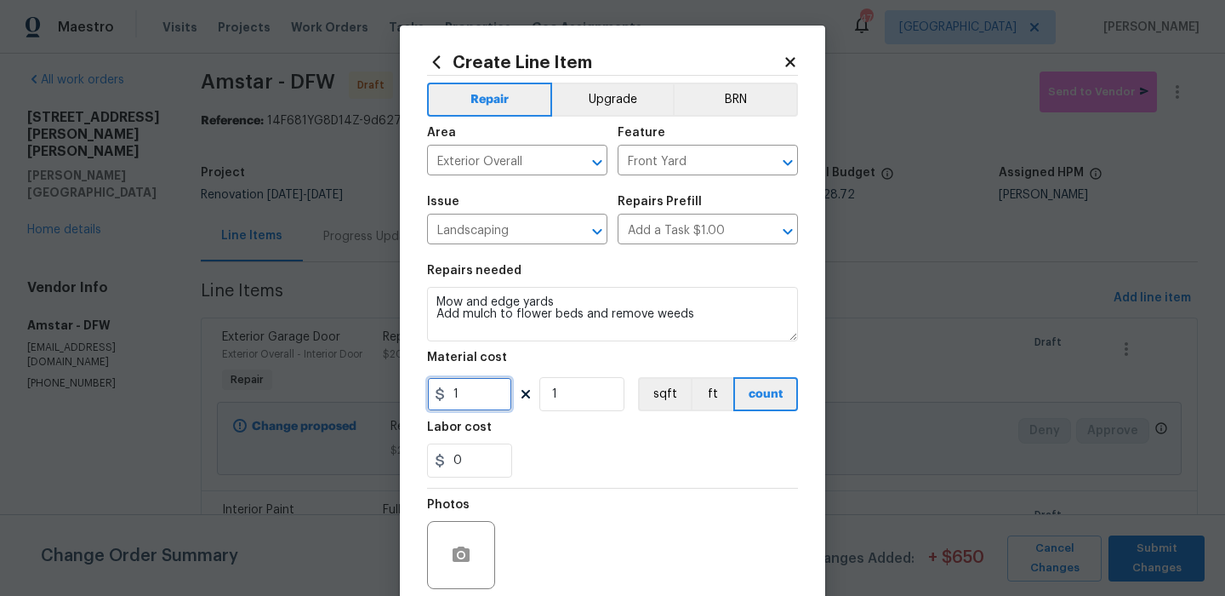
click at [471, 408] on input "1" at bounding box center [469, 394] width 85 height 34
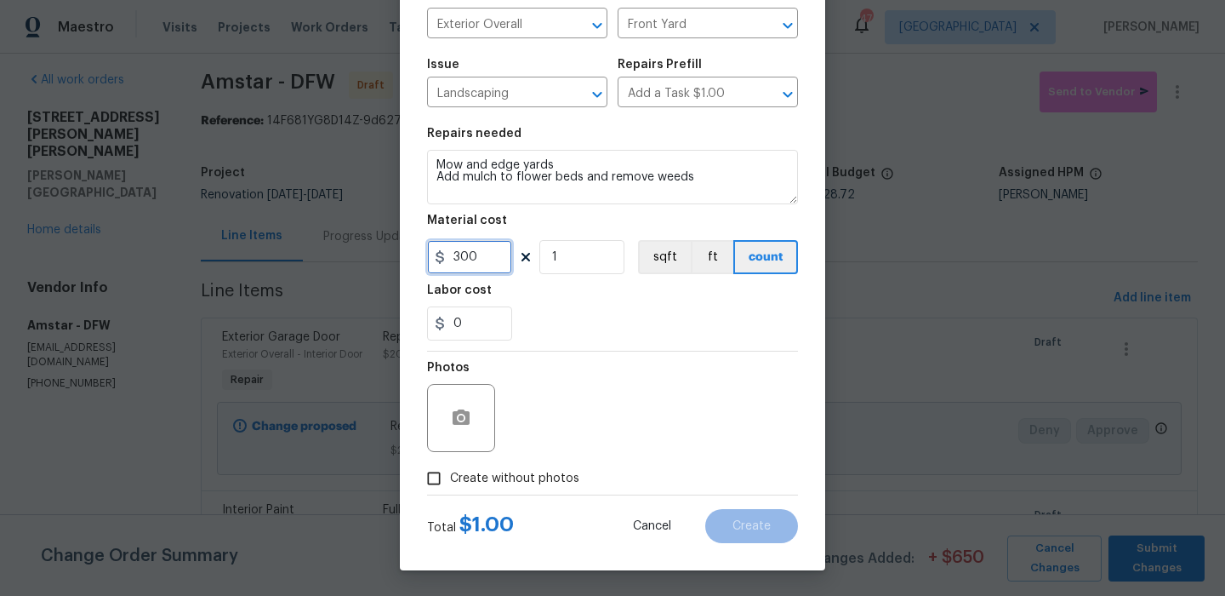
type input "300"
click at [534, 476] on span "Create without photos" at bounding box center [514, 479] width 129 height 18
click at [450, 476] on input "Create without photos" at bounding box center [434, 478] width 32 height 32
checkbox input "true"
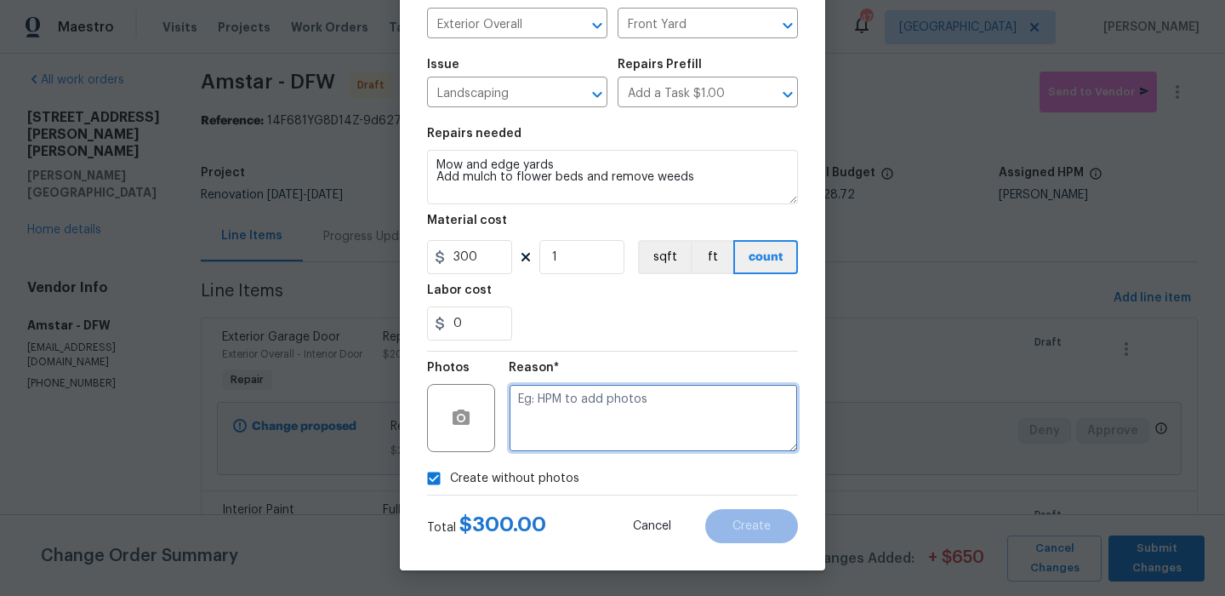
click at [586, 426] on textarea at bounding box center [653, 418] width 289 height 68
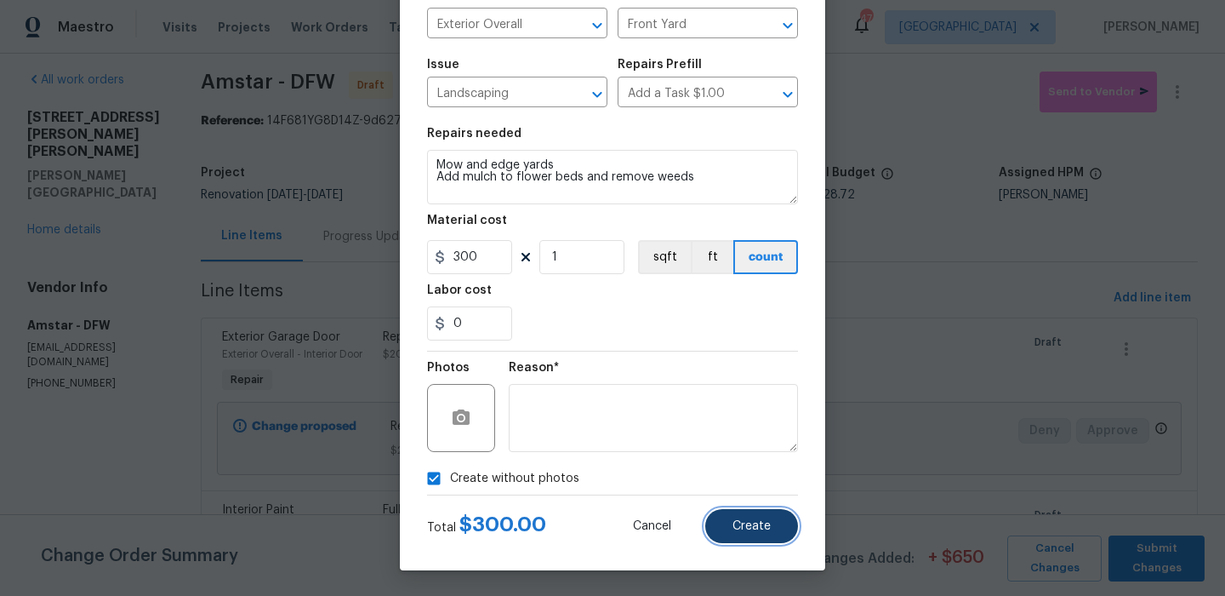
click at [730, 523] on button "Create" at bounding box center [752, 526] width 93 height 34
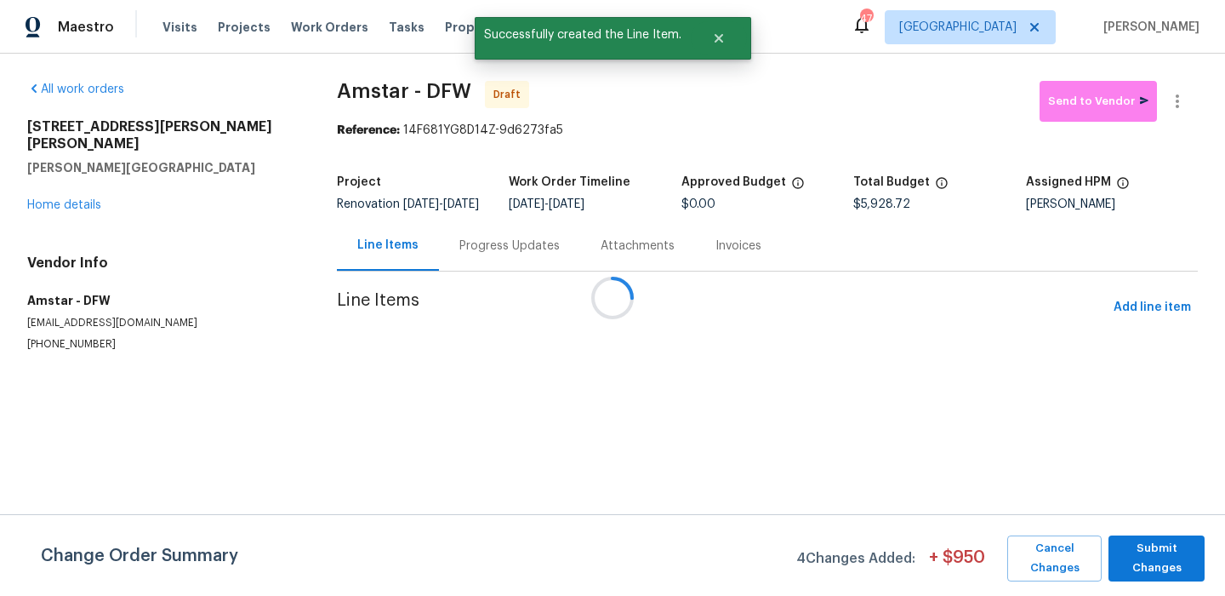
scroll to position [0, 0]
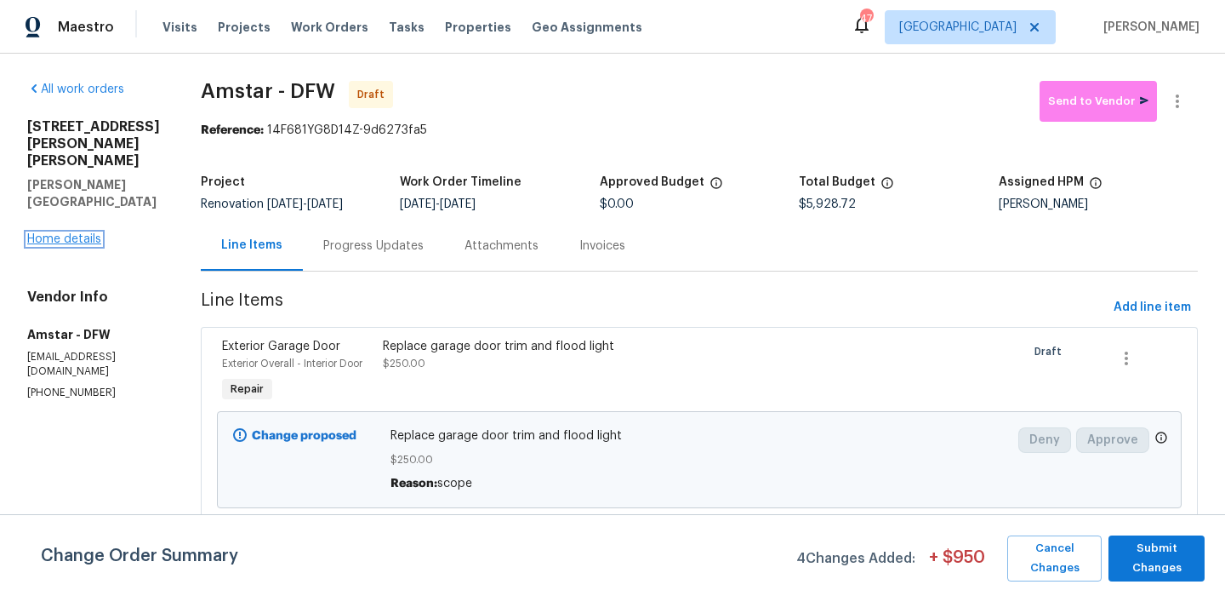
click at [75, 233] on link "Home details" at bounding box center [64, 239] width 74 height 12
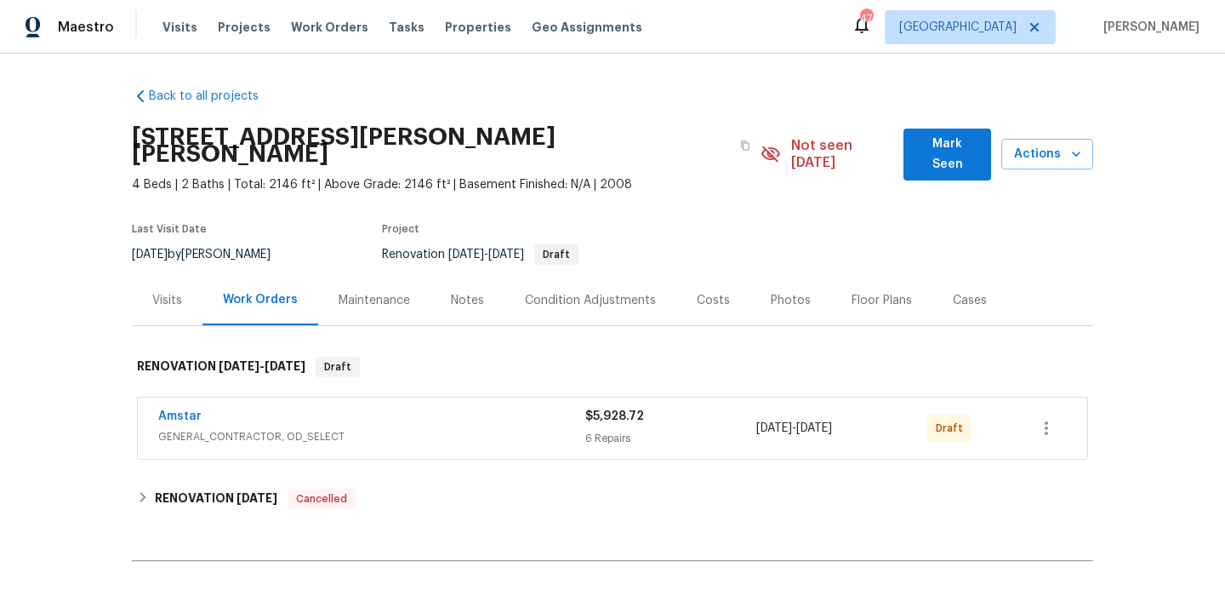
scroll to position [131, 0]
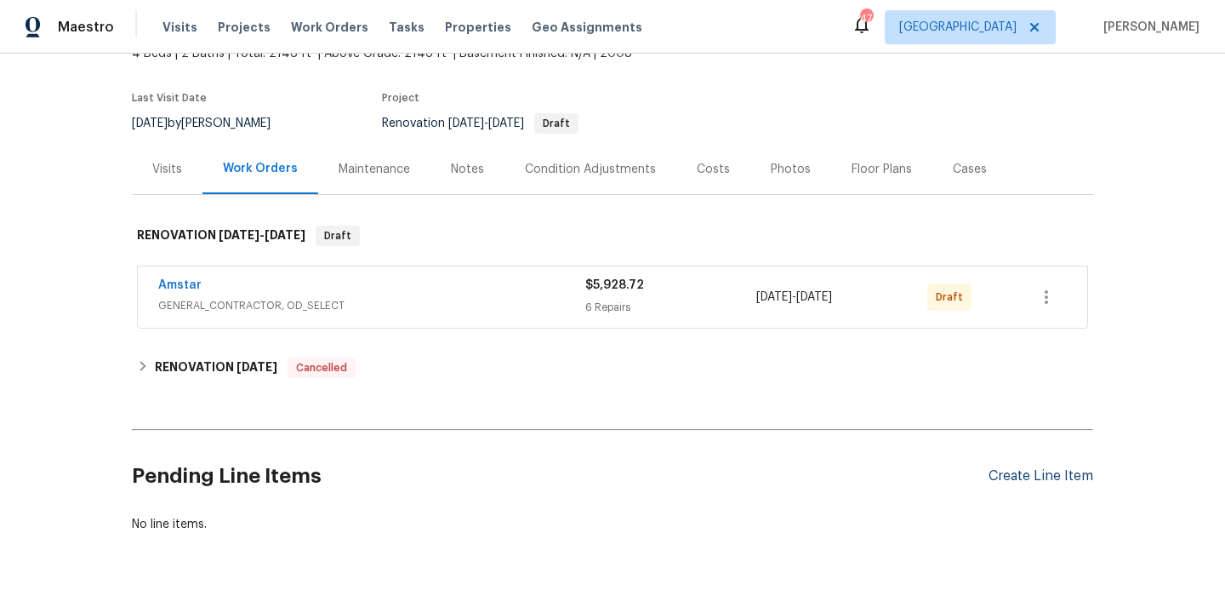
click at [1041, 468] on div "Create Line Item" at bounding box center [1041, 476] width 105 height 16
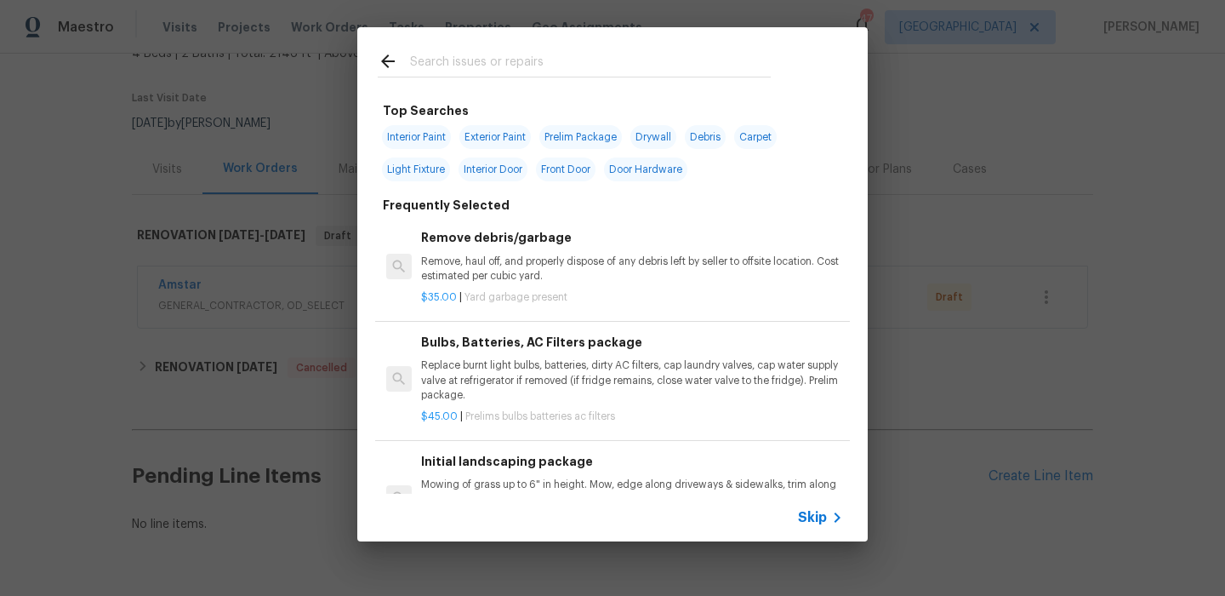
click at [526, 66] on input "text" at bounding box center [590, 64] width 361 height 26
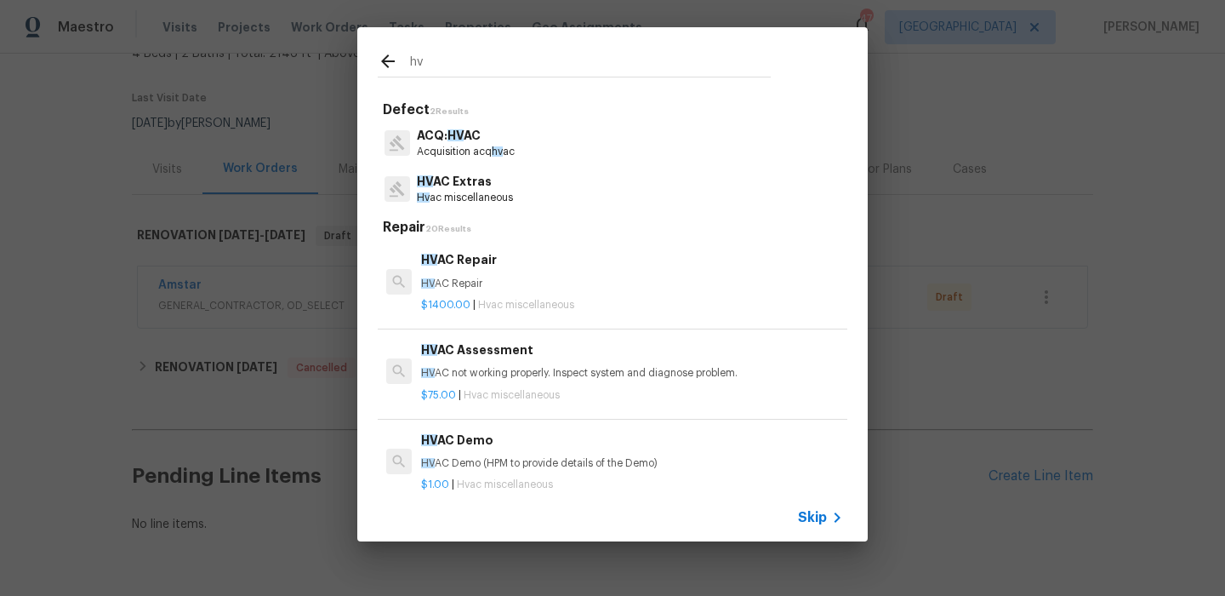
type input "hv"
click at [535, 181] on div "HV AC Extras Hv ac miscellaneous" at bounding box center [613, 189] width 470 height 46
click at [479, 194] on p "Hv ac miscellaneous" at bounding box center [465, 198] width 96 height 14
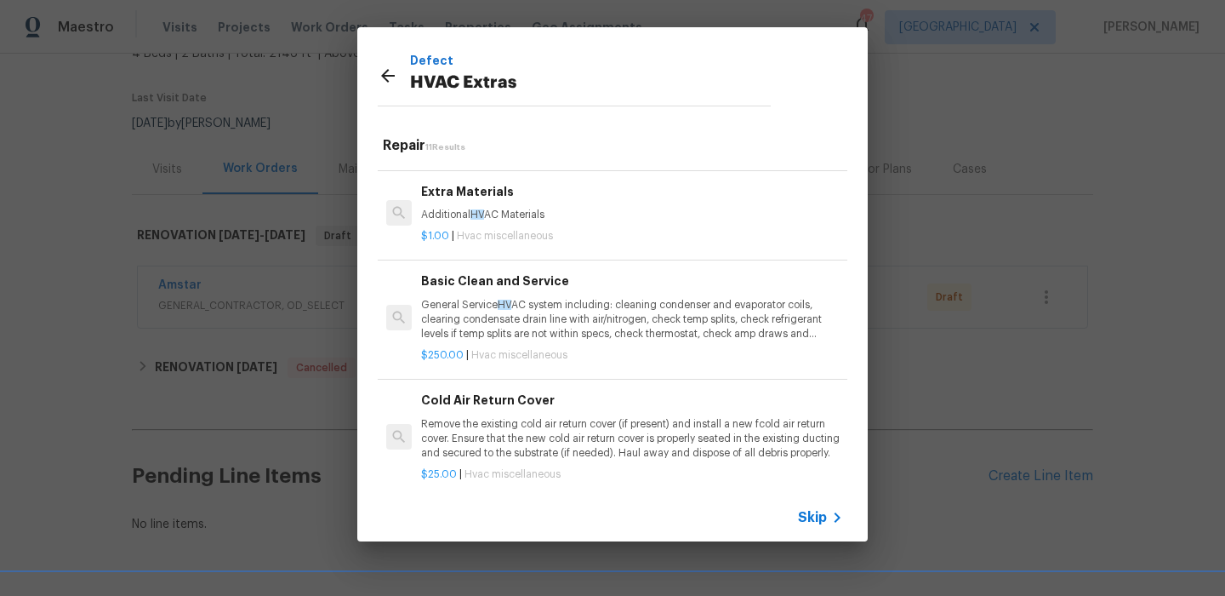
scroll to position [350, 0]
click at [539, 339] on div "$250.00 | Hvac miscellaneous" at bounding box center [632, 349] width 422 height 21
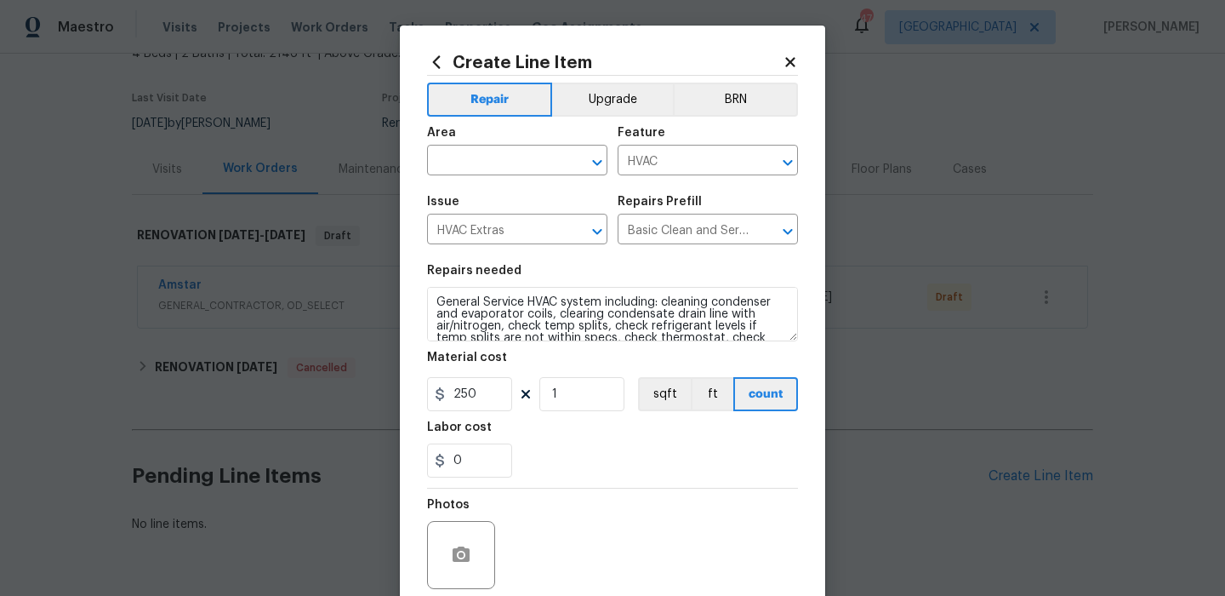
click at [534, 138] on div "Area" at bounding box center [517, 138] width 180 height 22
click at [532, 162] on input "text" at bounding box center [493, 162] width 133 height 26
click at [527, 191] on li "HVAC" at bounding box center [517, 200] width 180 height 28
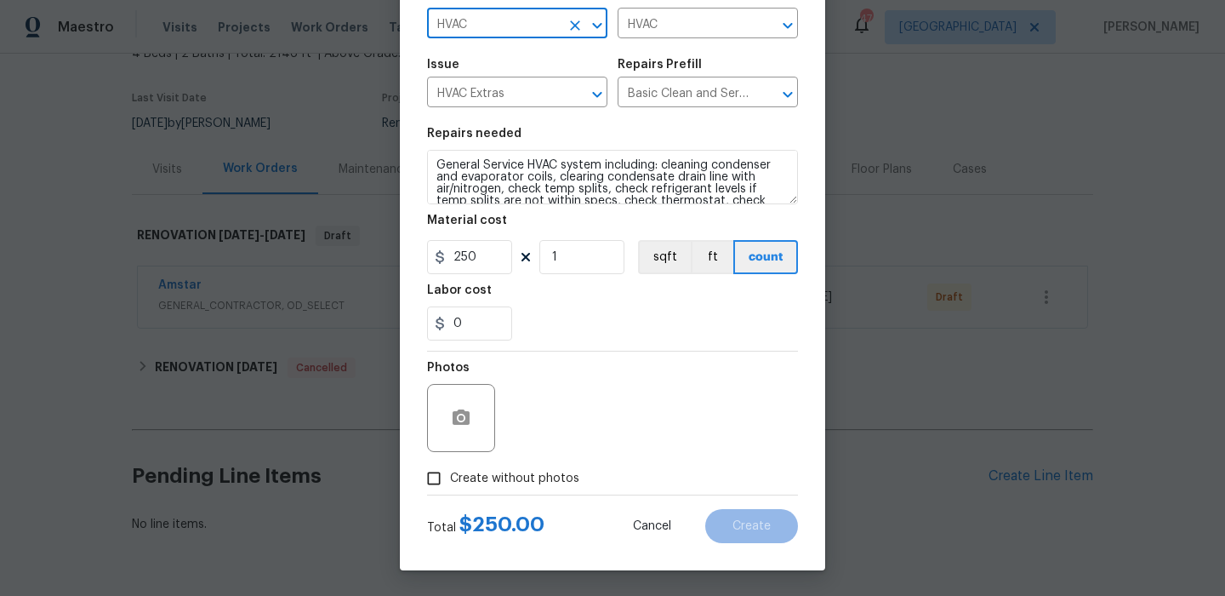
type input "HVAC"
click at [500, 476] on span "Create without photos" at bounding box center [514, 479] width 129 height 18
click at [450, 476] on input "Create without photos" at bounding box center [434, 478] width 32 height 32
checkbox input "true"
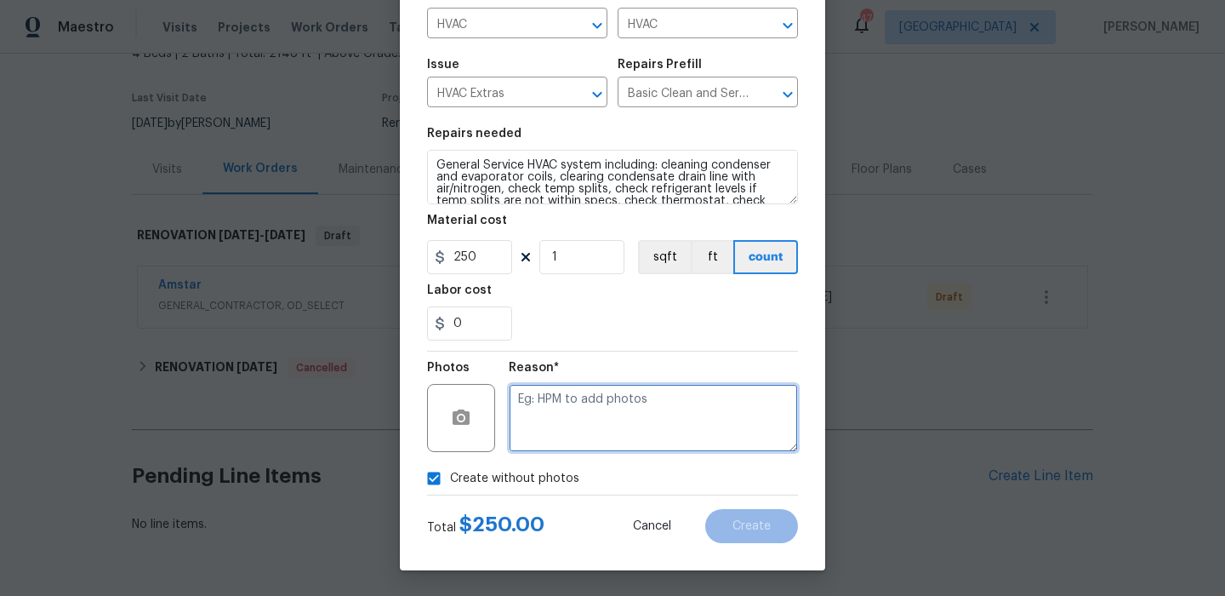
drag, startPoint x: 506, startPoint y: 470, endPoint x: 594, endPoint y: 387, distance: 120.4
click at [594, 387] on textarea at bounding box center [653, 418] width 289 height 68
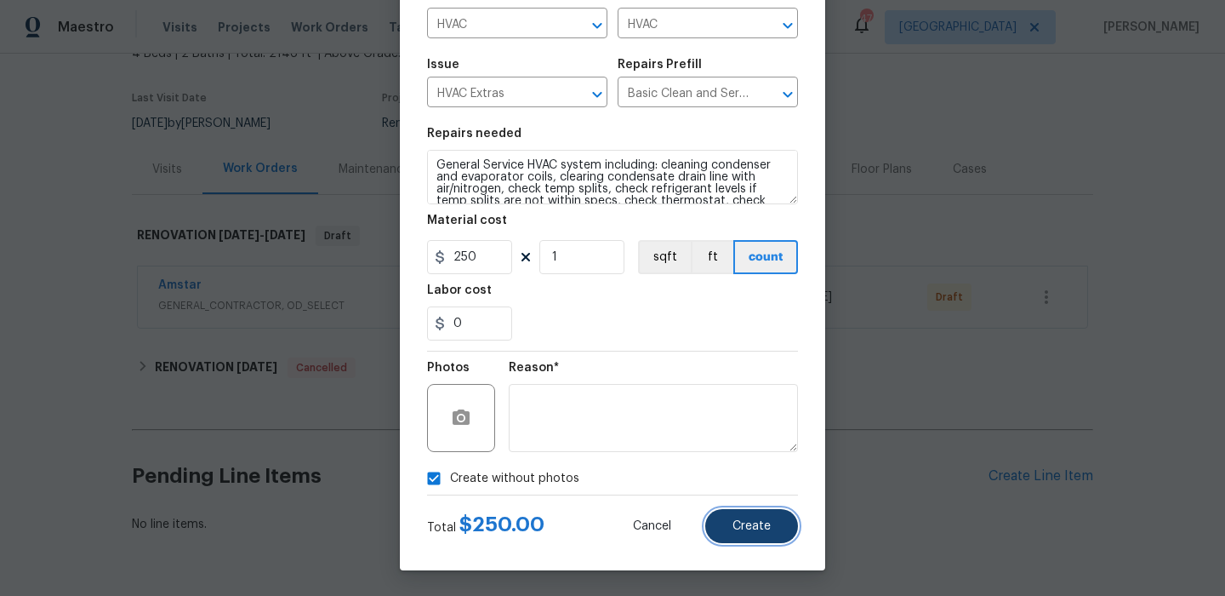
click at [748, 529] on span "Create" at bounding box center [752, 526] width 38 height 13
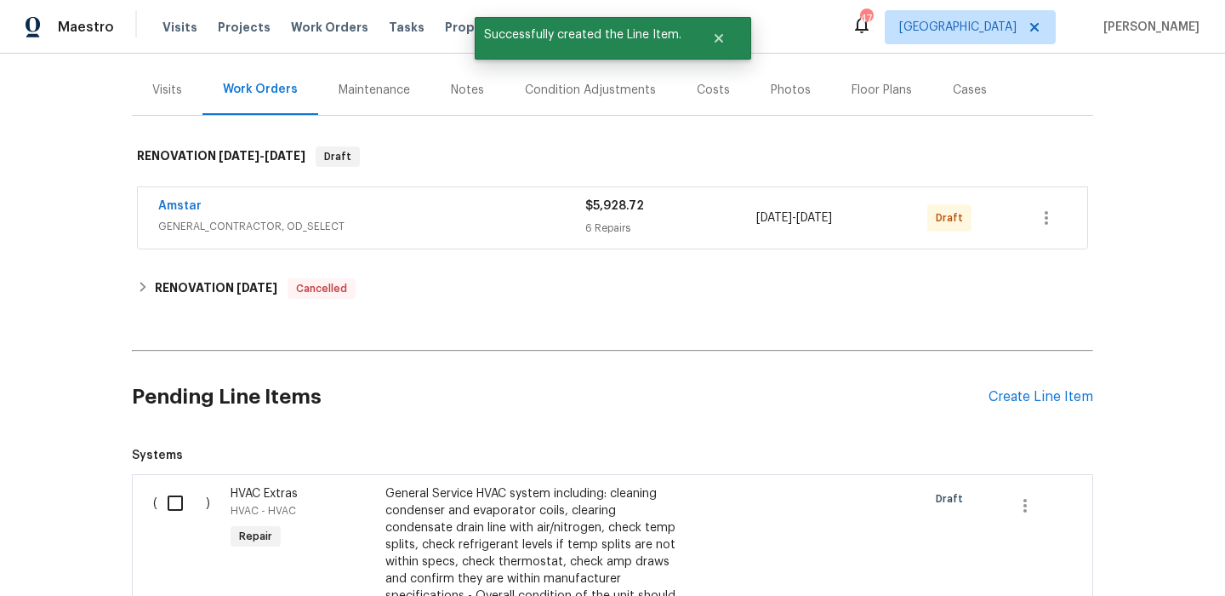
scroll to position [277, 0]
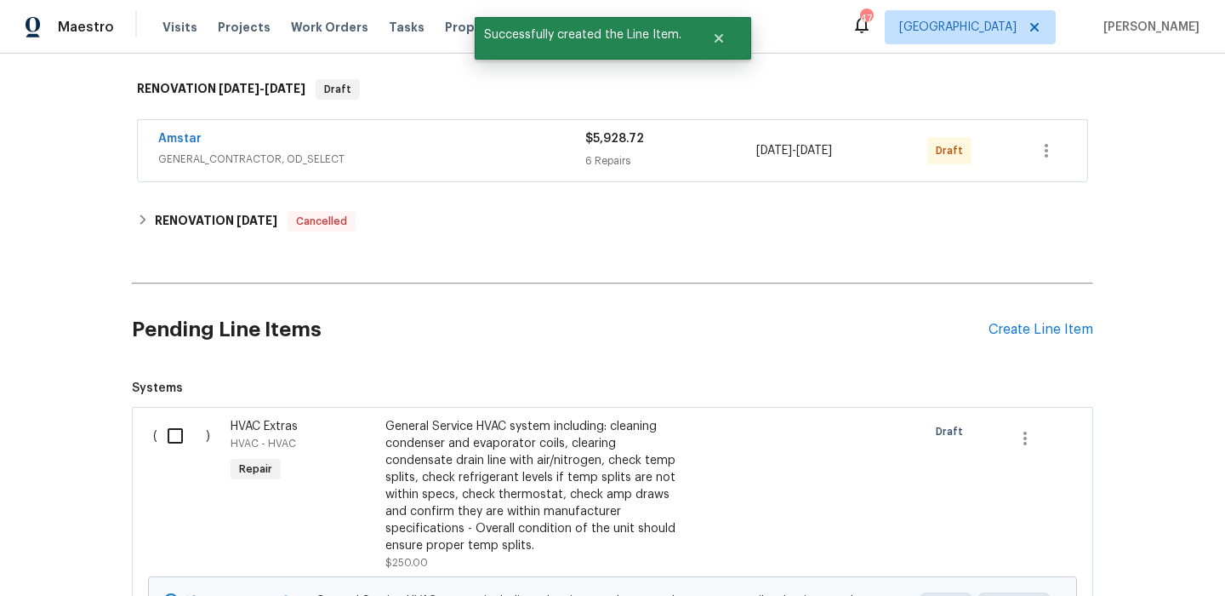
click at [196, 418] on input "checkbox" at bounding box center [181, 436] width 49 height 36
checkbox input "true"
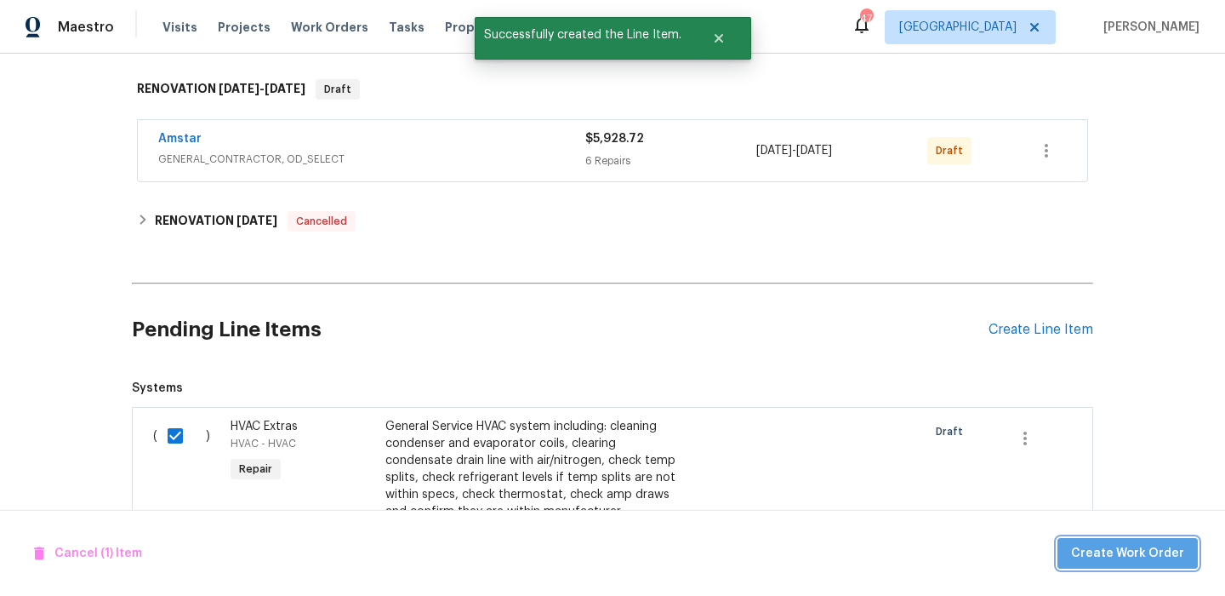
click at [1146, 546] on span "Create Work Order" at bounding box center [1127, 553] width 113 height 21
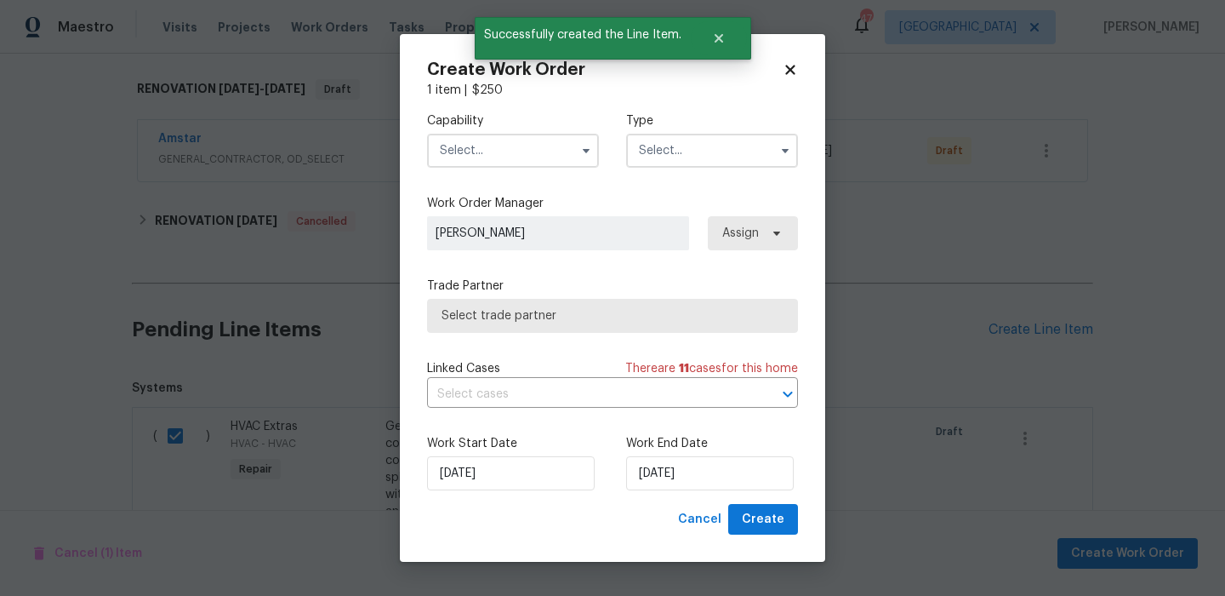
click at [523, 149] on input "text" at bounding box center [513, 151] width 172 height 34
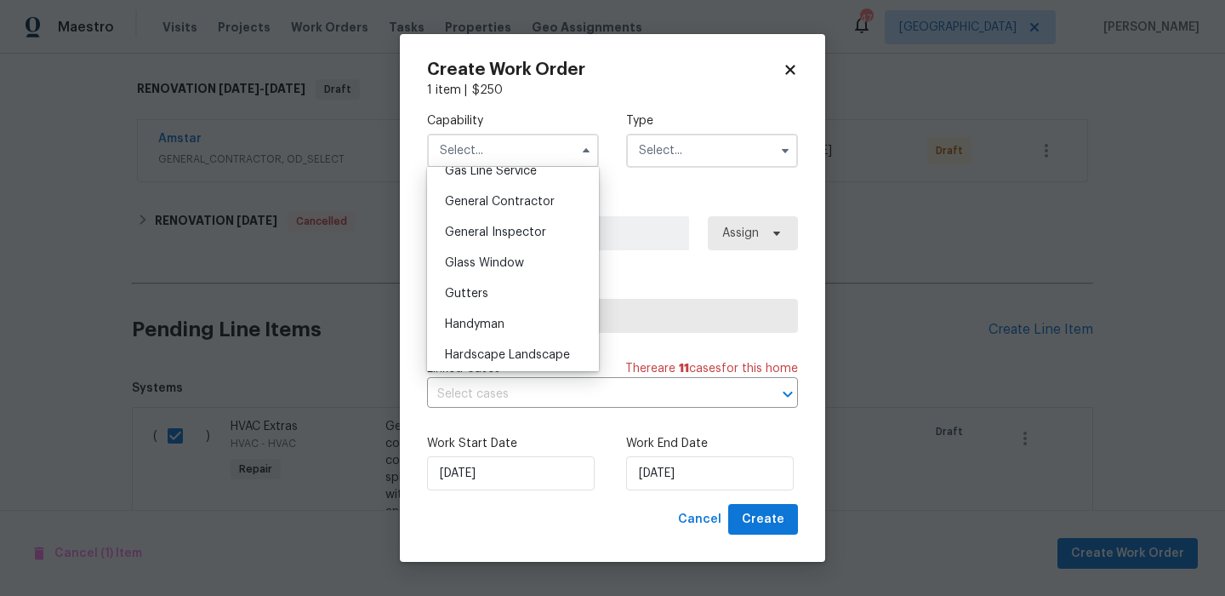
scroll to position [874, 0]
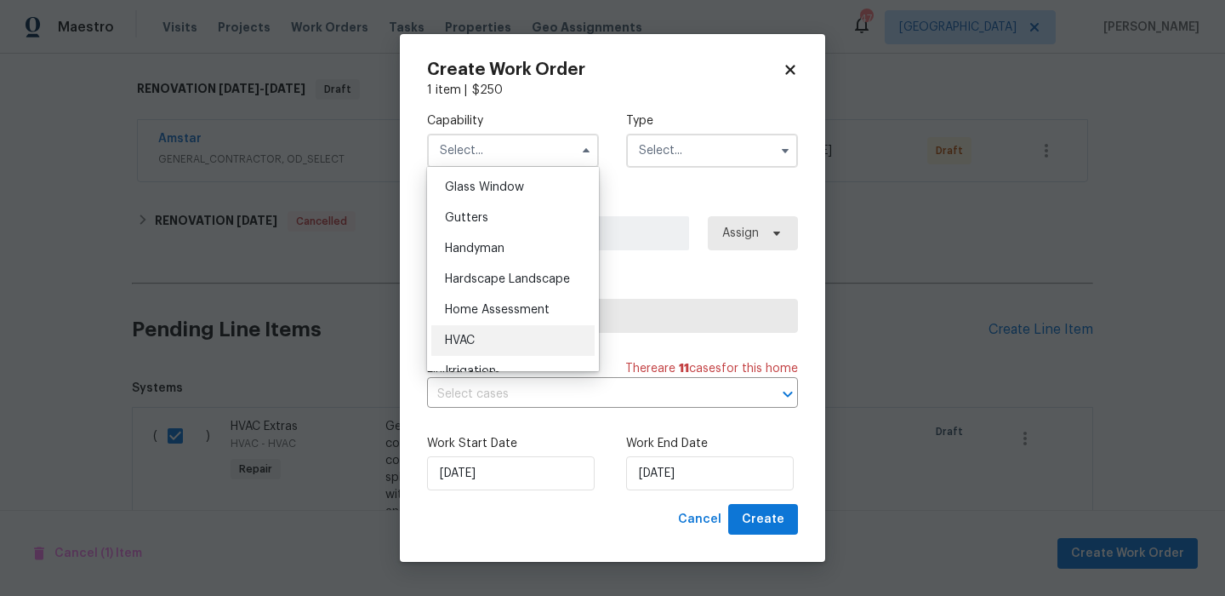
click at [520, 331] on div "HVAC" at bounding box center [512, 340] width 163 height 31
type input "HVAC"
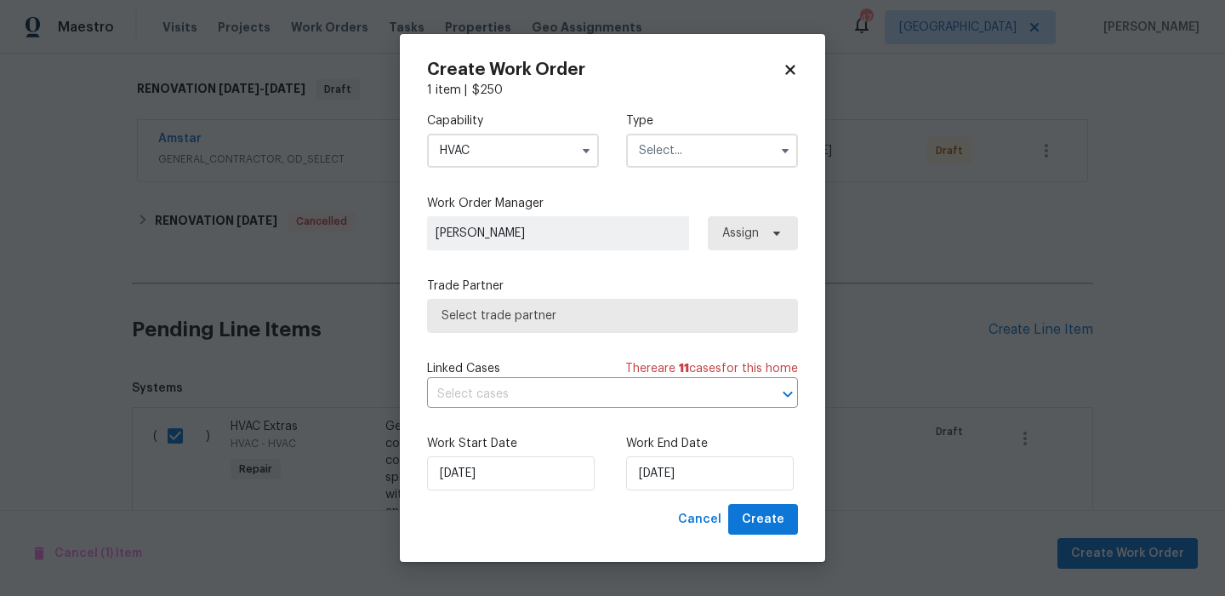
click at [684, 145] on input "text" at bounding box center [712, 151] width 172 height 34
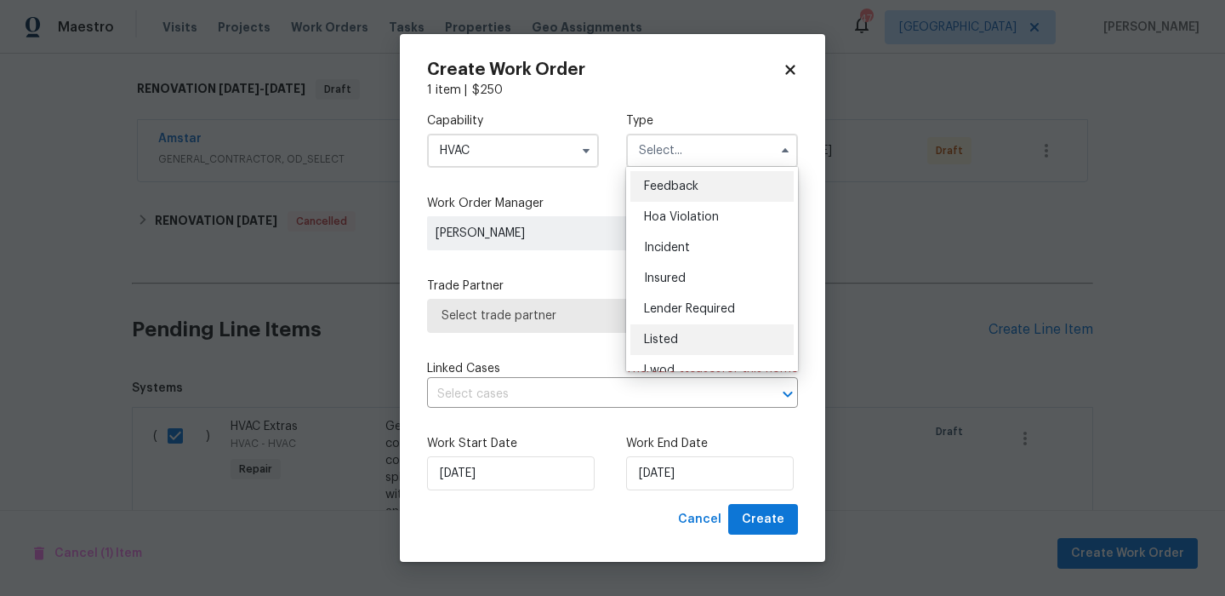
scroll to position [203, 0]
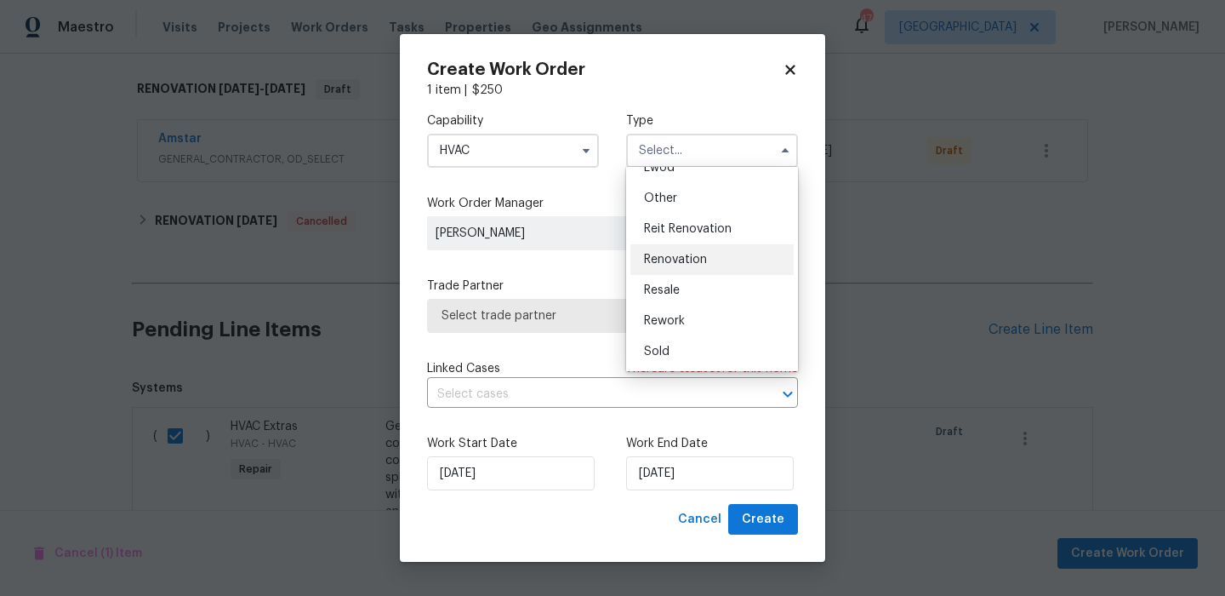
click at [673, 258] on span "Renovation" at bounding box center [675, 260] width 63 height 12
type input "Renovation"
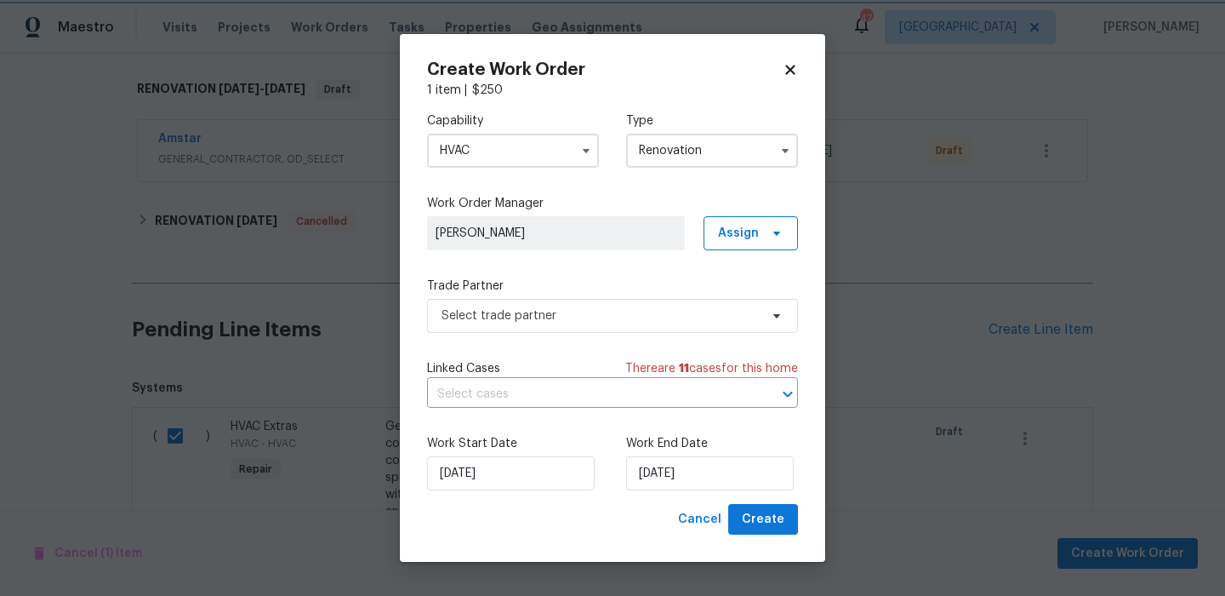
scroll to position [0, 0]
click at [694, 308] on span "Select trade partner" at bounding box center [600, 315] width 317 height 17
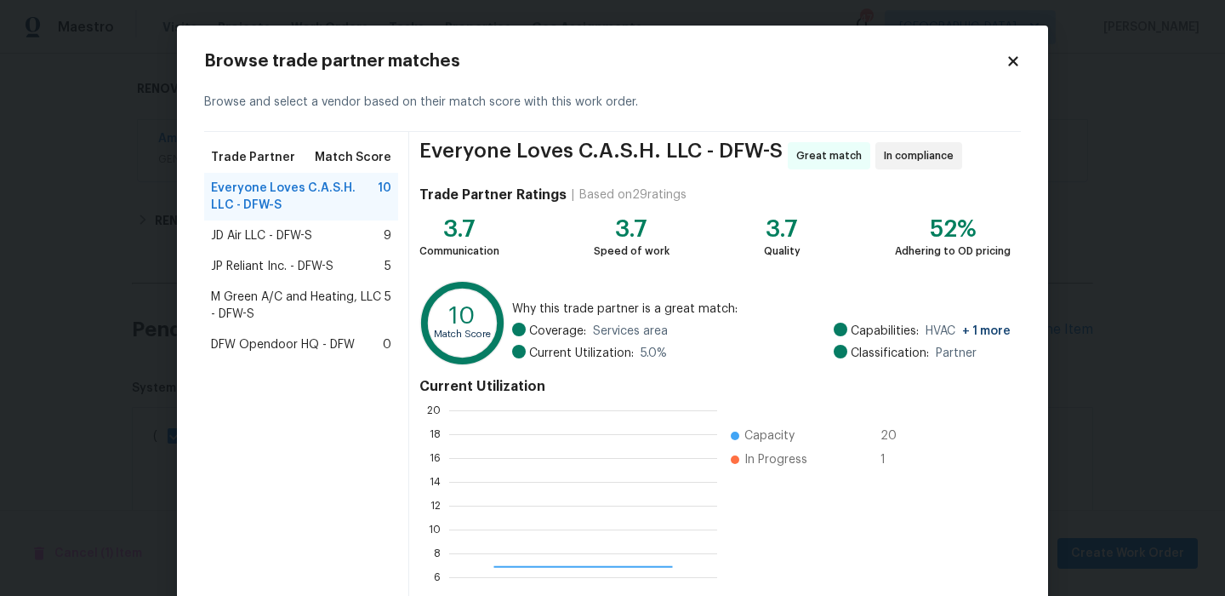
scroll to position [238, 268]
click at [308, 243] on span "JD Air LLC - DFW-S" at bounding box center [261, 235] width 101 height 17
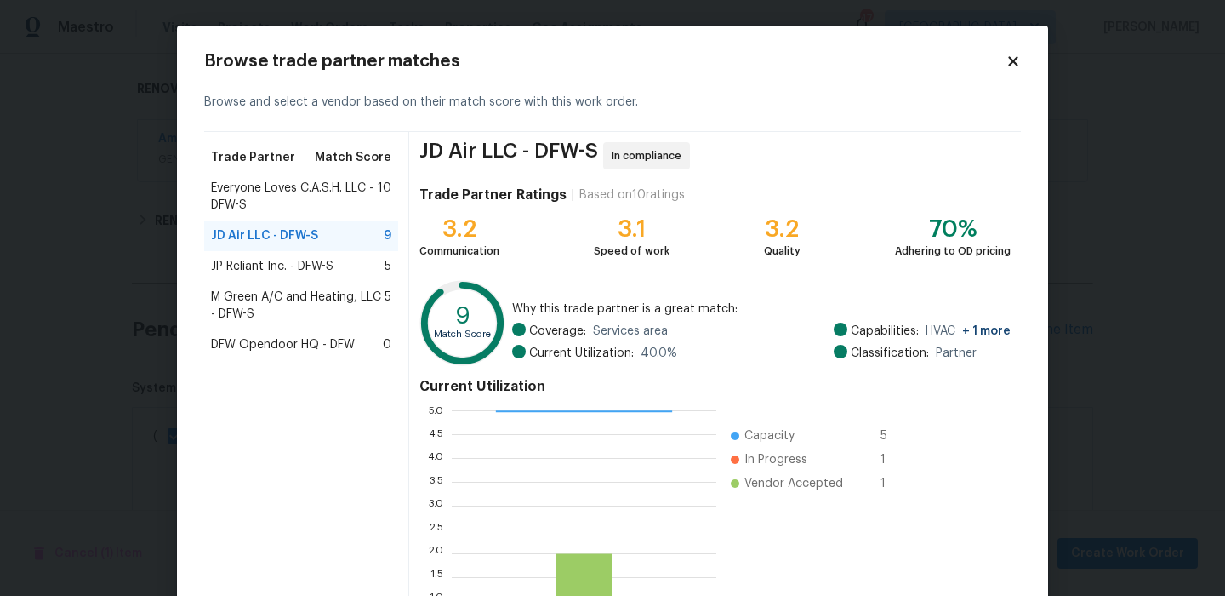
scroll to position [155, 0]
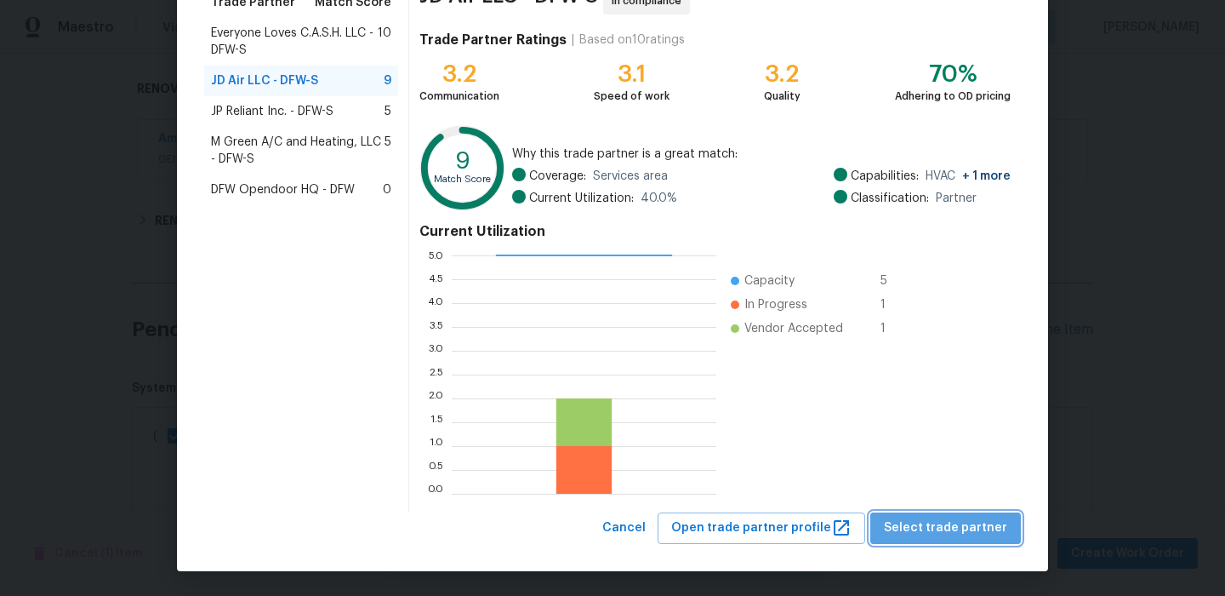
click at [957, 533] on span "Select trade partner" at bounding box center [945, 527] width 123 height 21
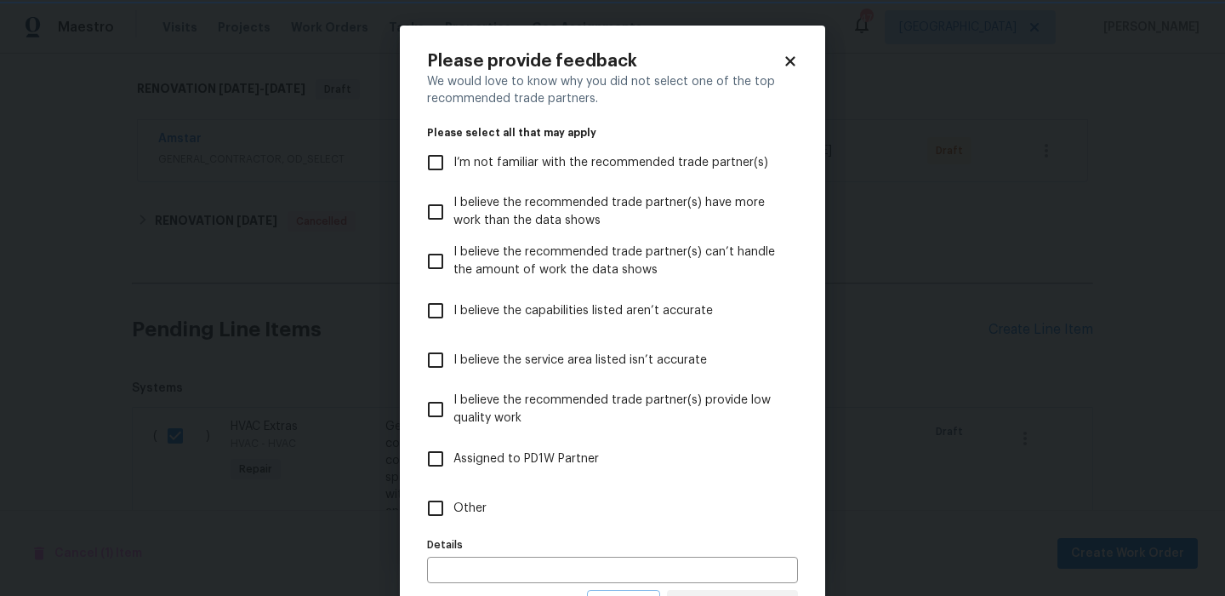
scroll to position [0, 0]
click at [502, 523] on label "Other" at bounding box center [601, 507] width 367 height 49
click at [454, 523] on input "Other" at bounding box center [436, 508] width 36 height 36
checkbox input "true"
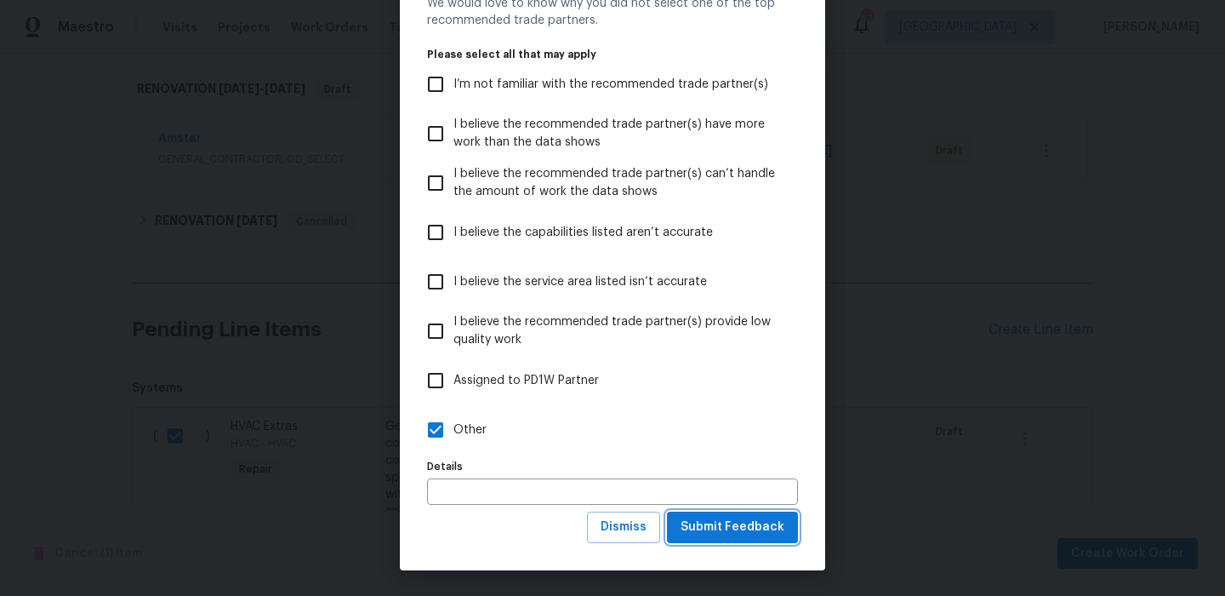
click at [725, 534] on span "Submit Feedback" at bounding box center [733, 527] width 104 height 21
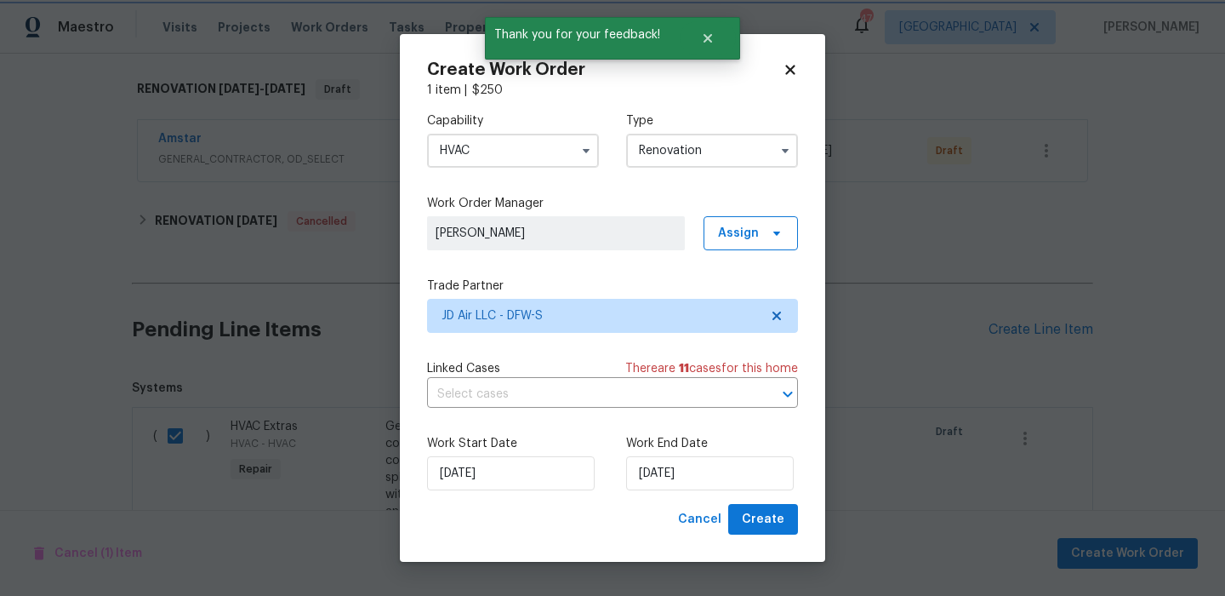
scroll to position [0, 0]
click at [736, 477] on input "10/3/2025" at bounding box center [710, 473] width 168 height 34
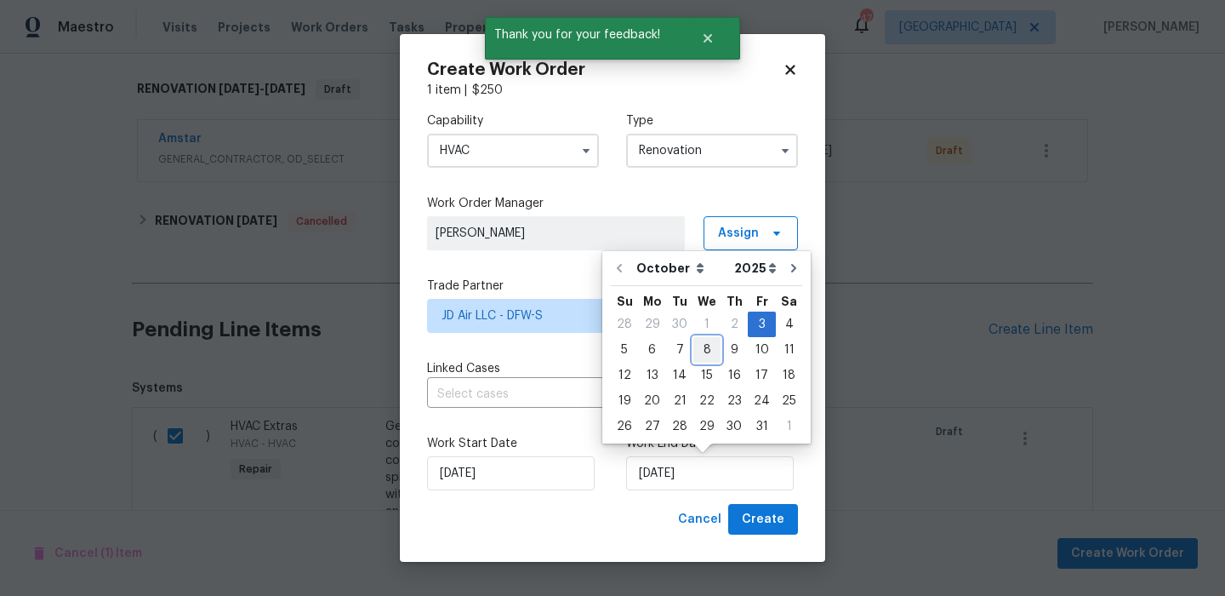
click at [704, 354] on div "8" at bounding box center [707, 350] width 27 height 24
type input "10/8/2025"
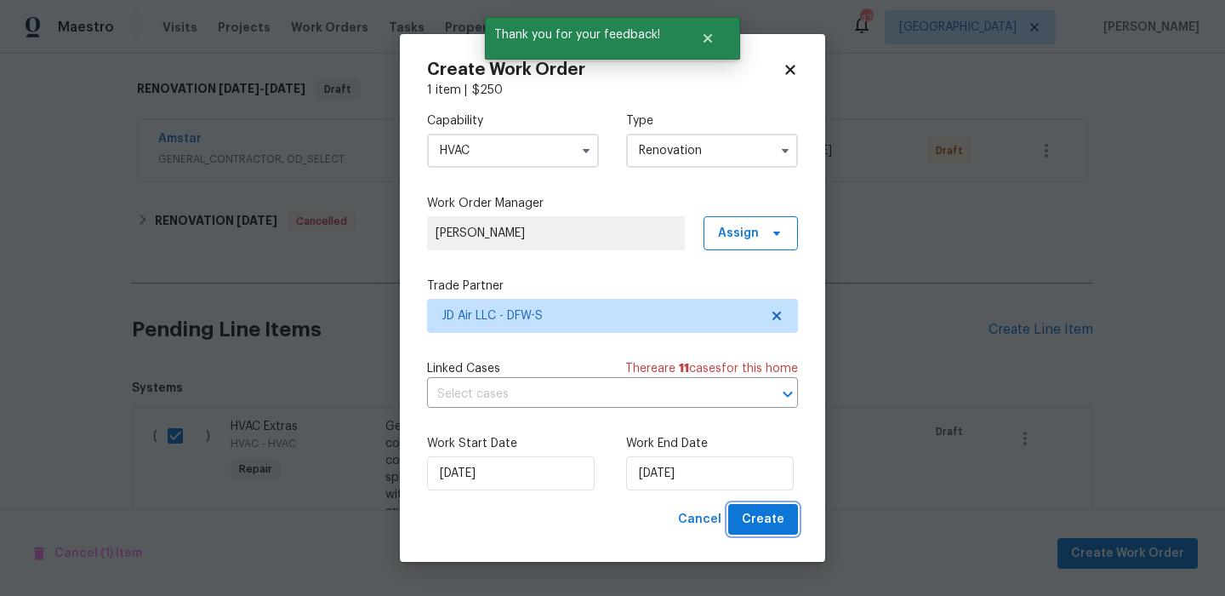
click at [787, 521] on button "Create" at bounding box center [763, 519] width 70 height 31
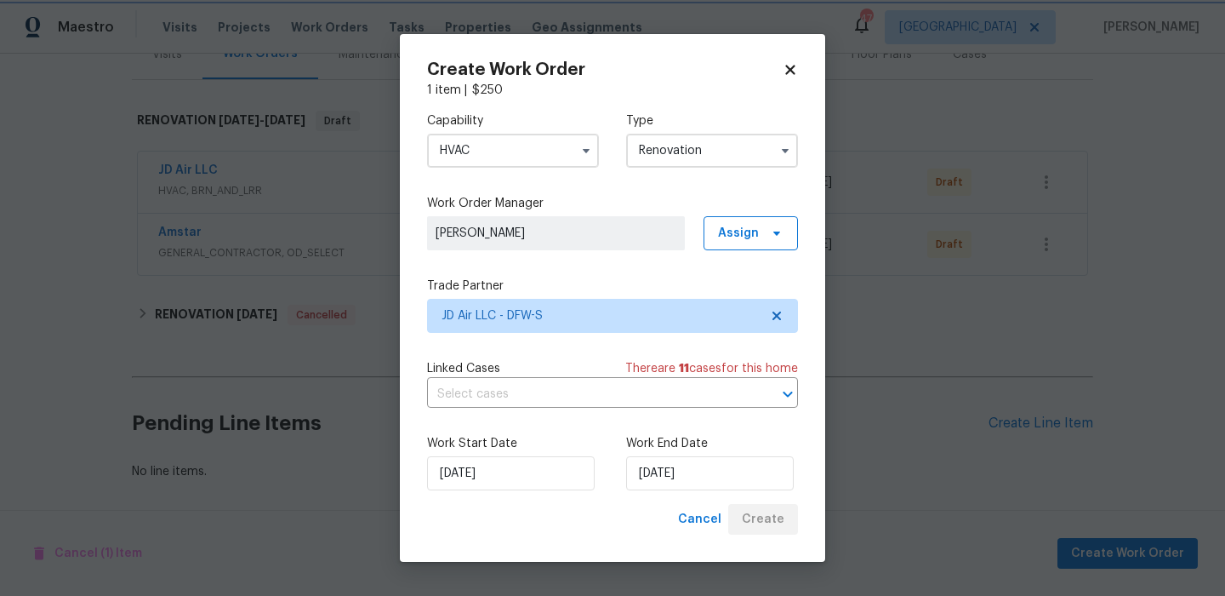
scroll to position [229, 0]
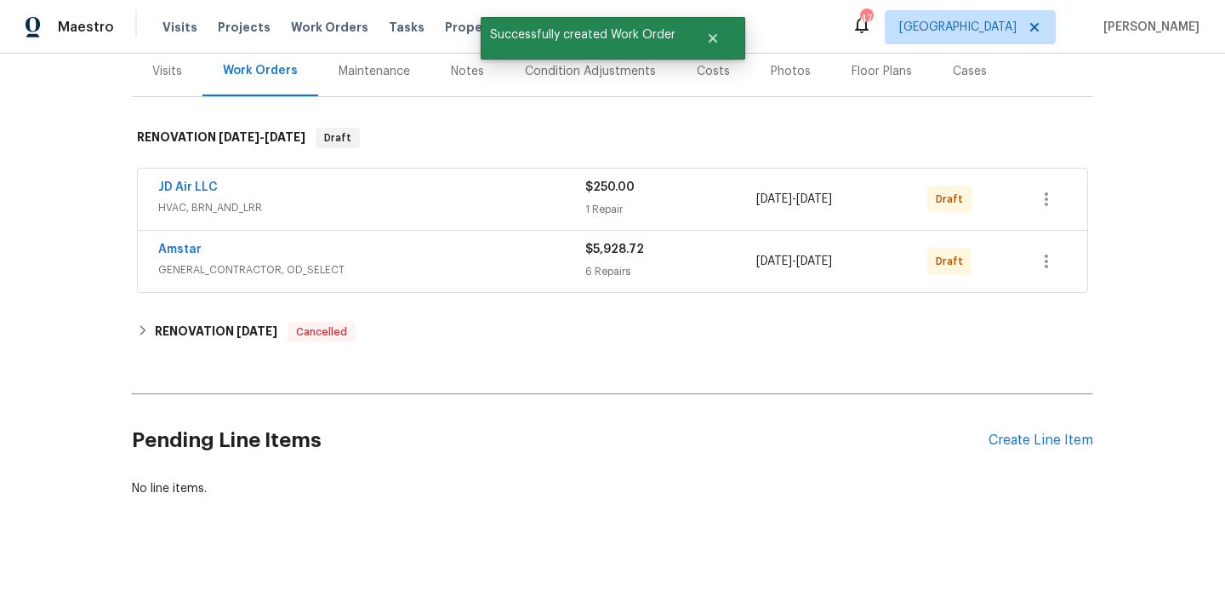
click at [1028, 179] on div at bounding box center [1046, 199] width 41 height 41
click at [1043, 189] on icon "button" at bounding box center [1047, 199] width 20 height 20
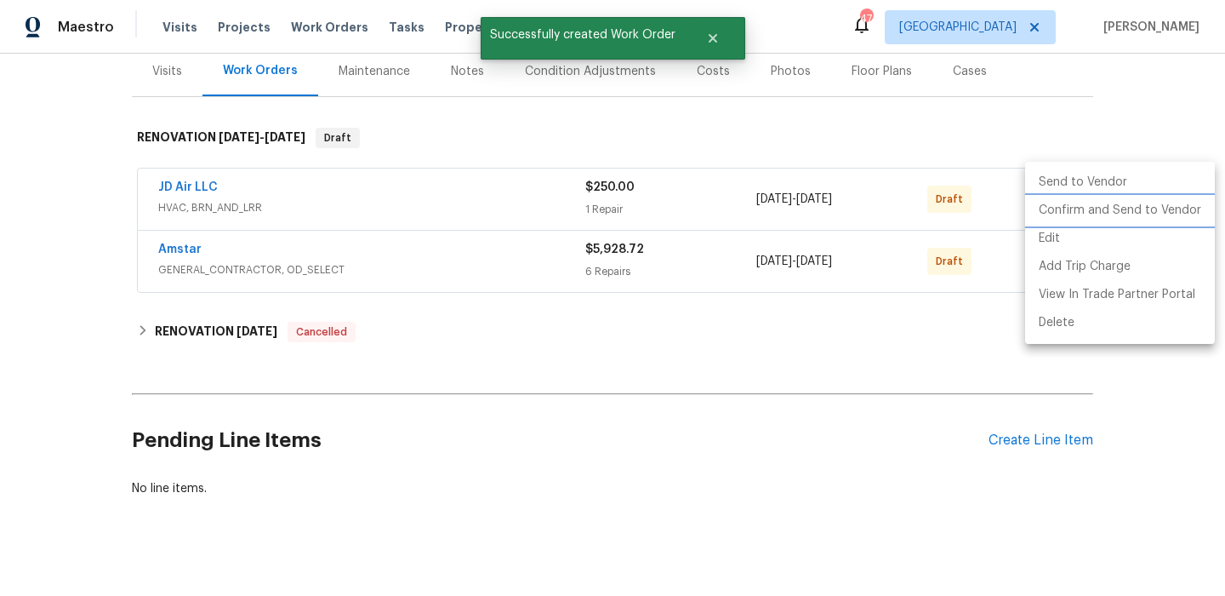
click at [1060, 208] on li "Confirm and Send to Vendor" at bounding box center [1121, 211] width 190 height 28
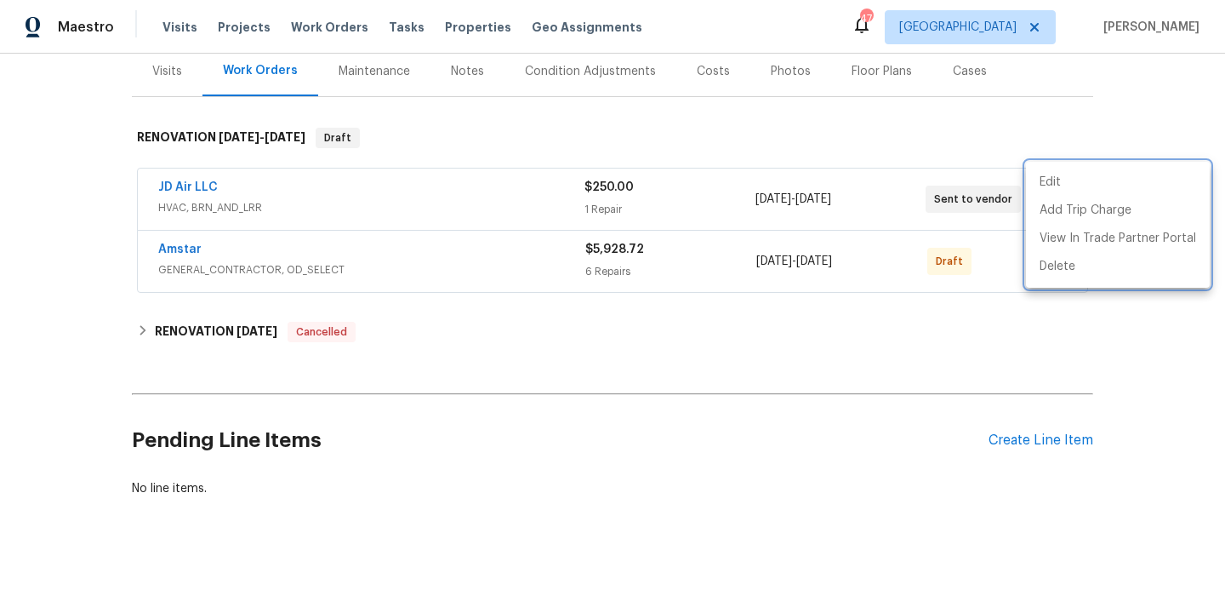
click at [180, 230] on div at bounding box center [612, 298] width 1225 height 596
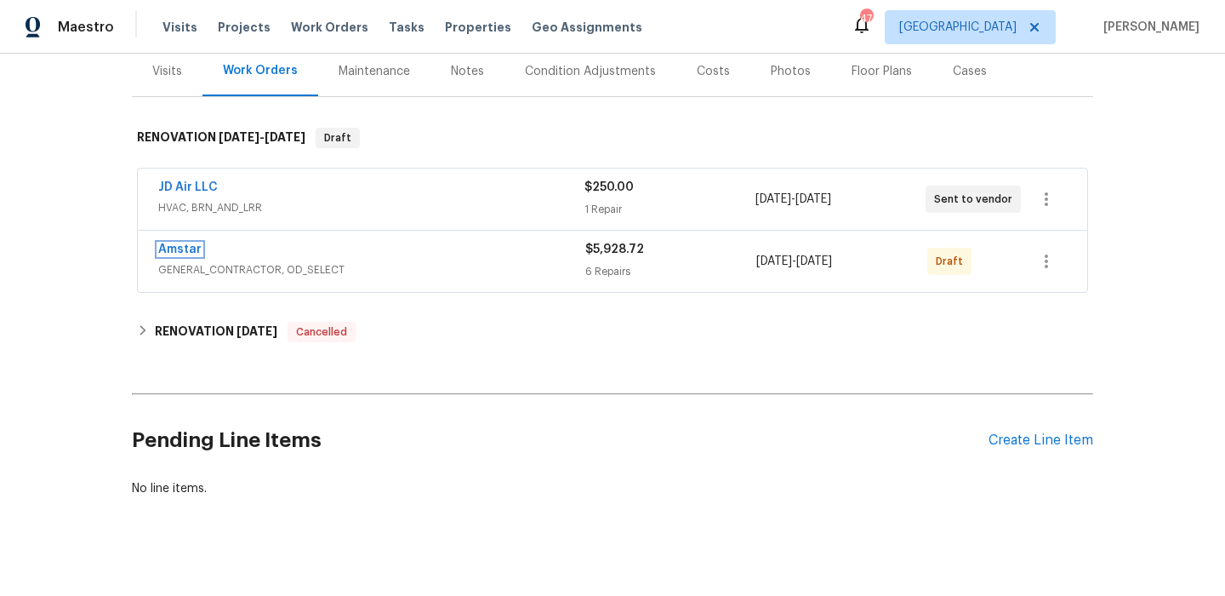
click at [180, 243] on link "Amstar" at bounding box center [179, 249] width 43 height 12
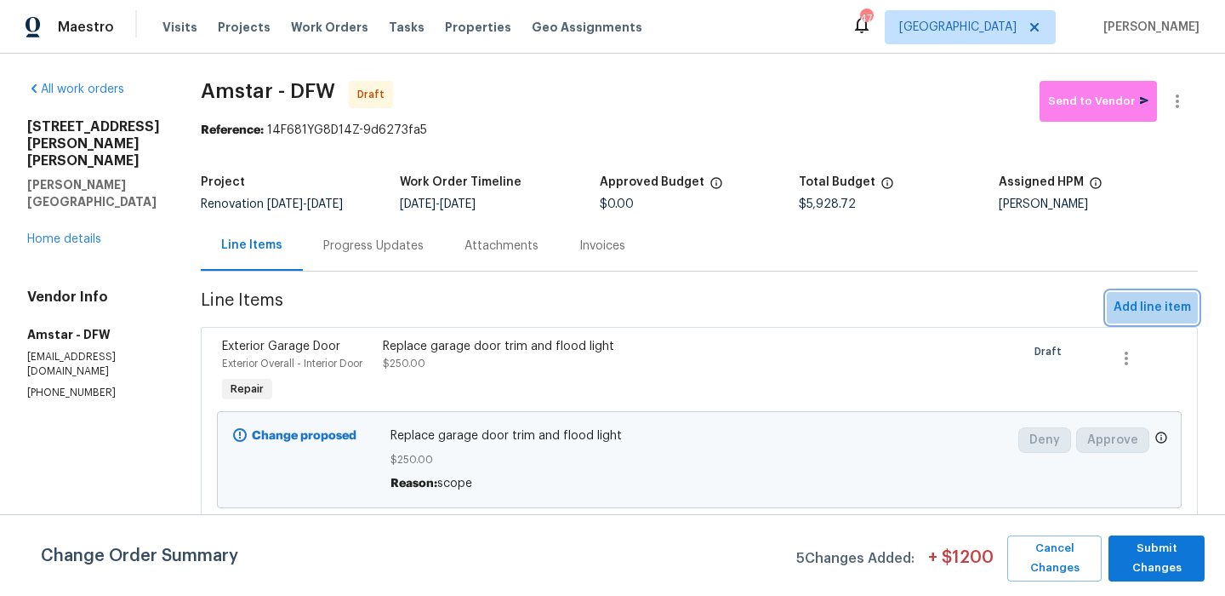
click at [1154, 312] on span "Add line item" at bounding box center [1152, 307] width 77 height 21
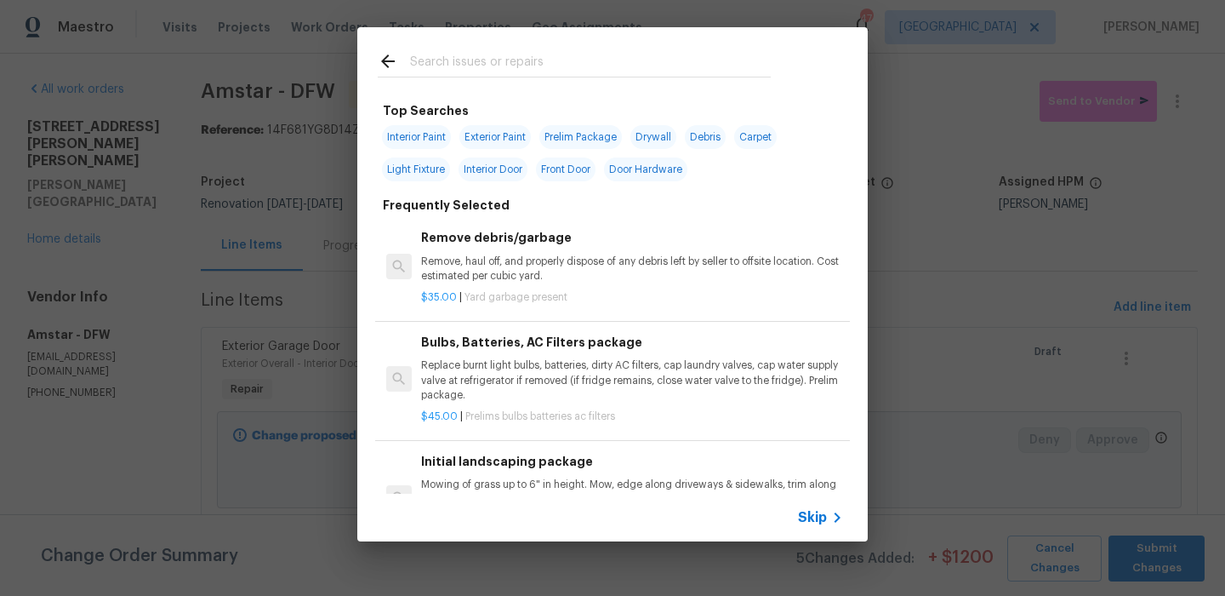
click at [486, 79] on div at bounding box center [574, 60] width 434 height 67
click at [486, 73] on input "text" at bounding box center [590, 64] width 361 height 26
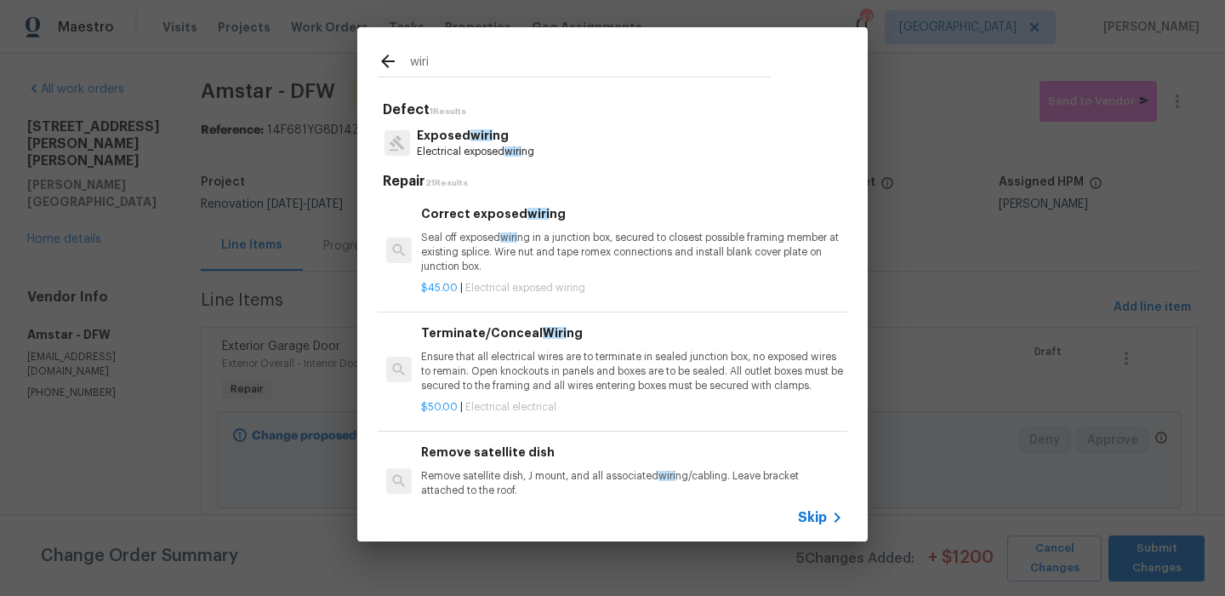
type input "wiri"
click at [546, 218] on h6 "Correct exposed wiri ng" at bounding box center [632, 213] width 422 height 19
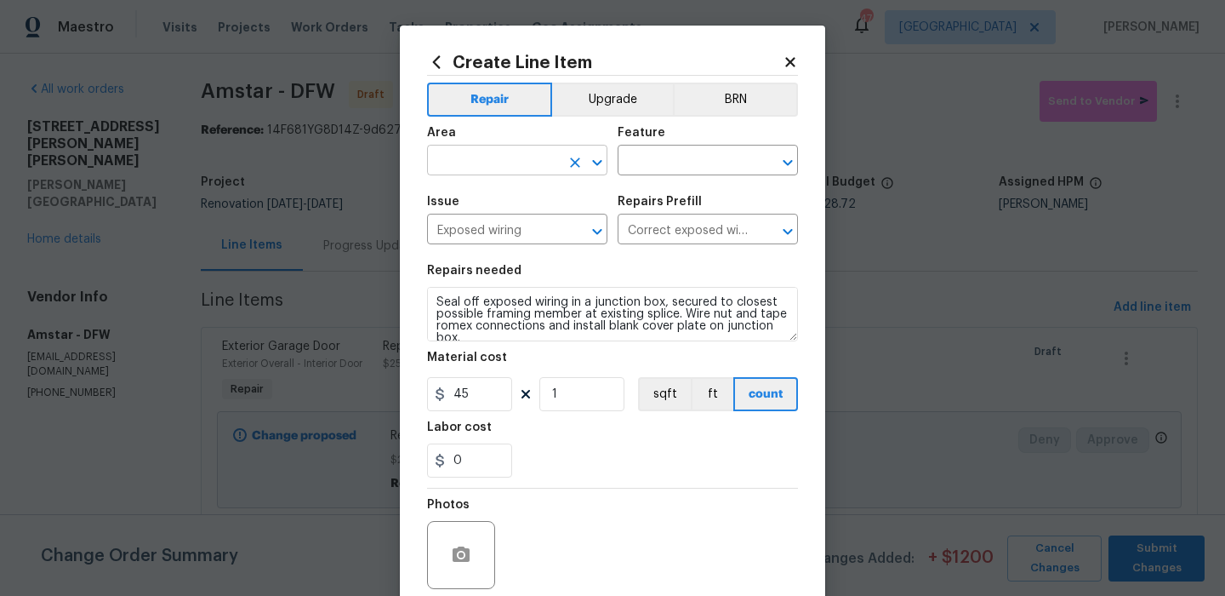
click at [506, 169] on input "text" at bounding box center [493, 162] width 133 height 26
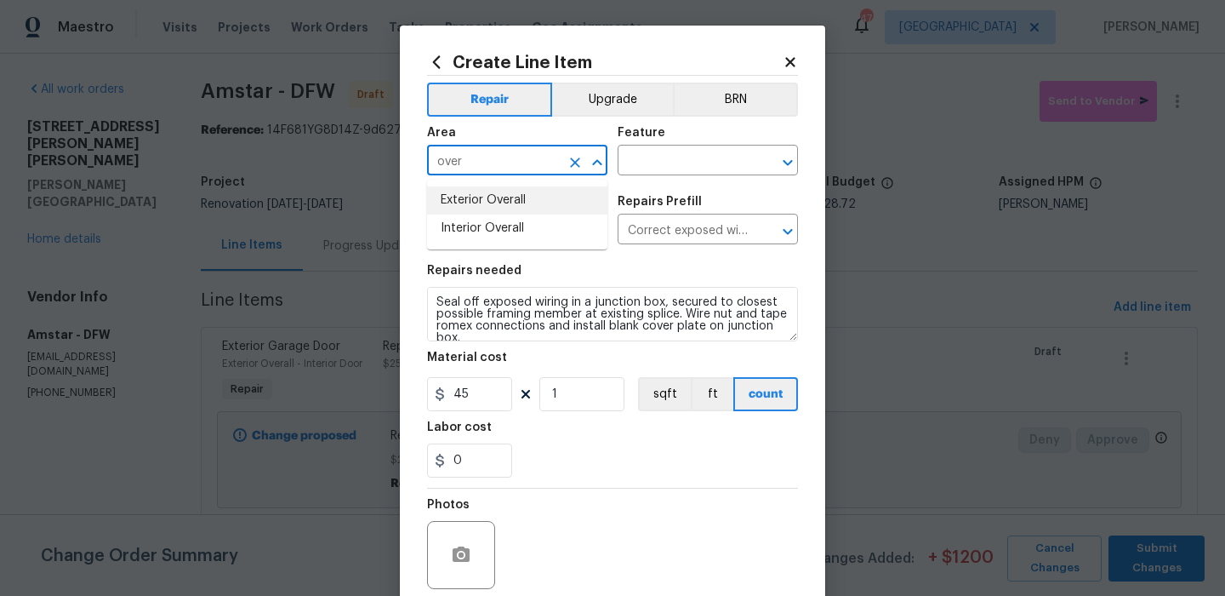
click at [506, 201] on li "Exterior Overall" at bounding box center [517, 200] width 180 height 28
type input "Exterior Overall"
click at [674, 147] on div "Feature" at bounding box center [708, 138] width 180 height 22
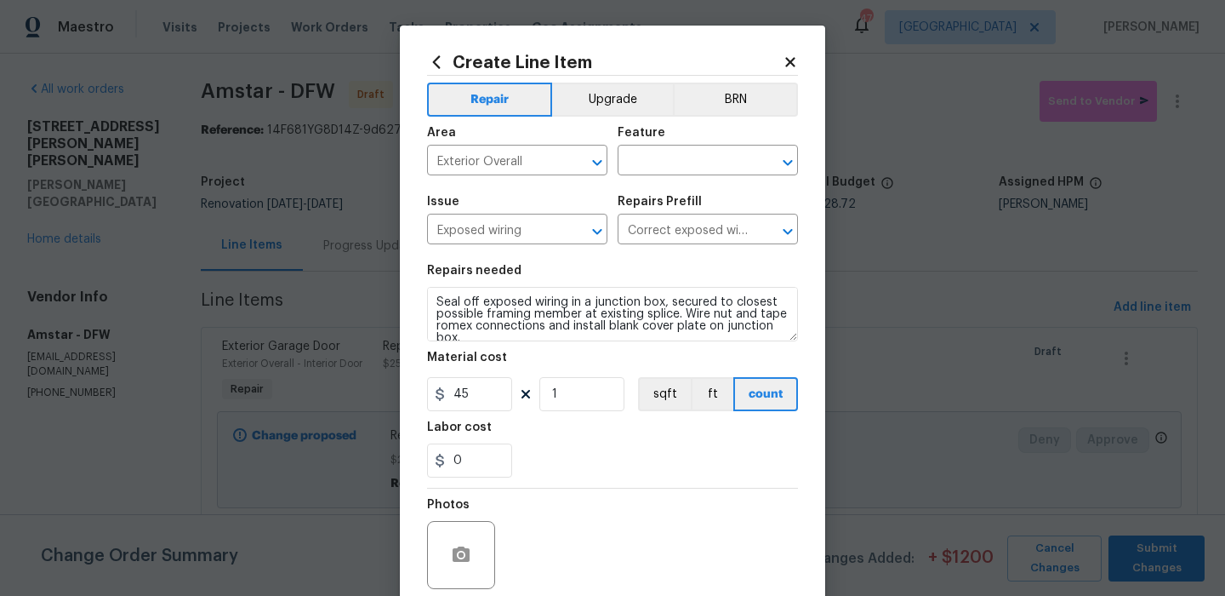
click at [658, 178] on div "Area Exterior Overall ​ Feature ​" at bounding box center [612, 151] width 371 height 69
click at [660, 172] on input "text" at bounding box center [684, 162] width 133 height 26
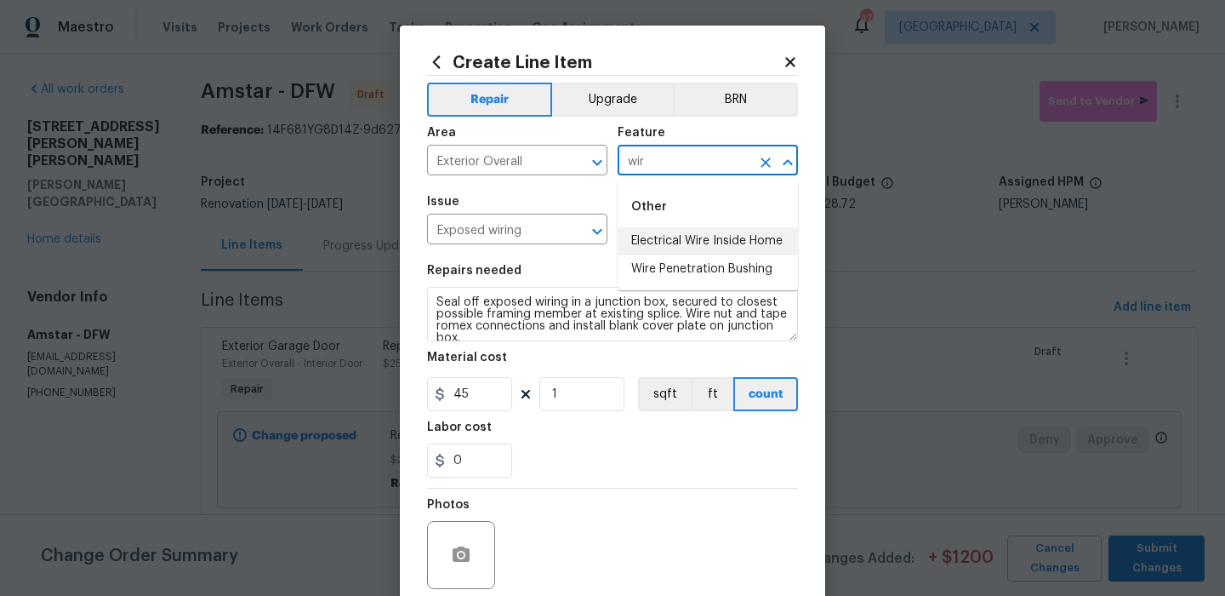
click at [687, 237] on li "Electrical Wire Inside Home" at bounding box center [708, 241] width 180 height 28
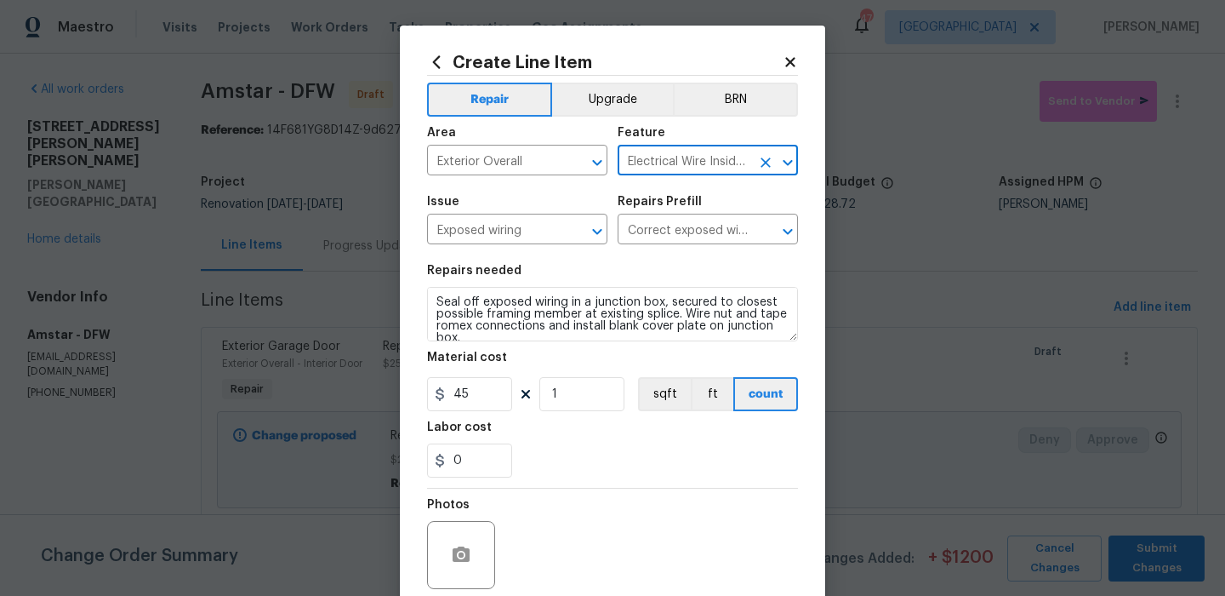
scroll to position [138, 0]
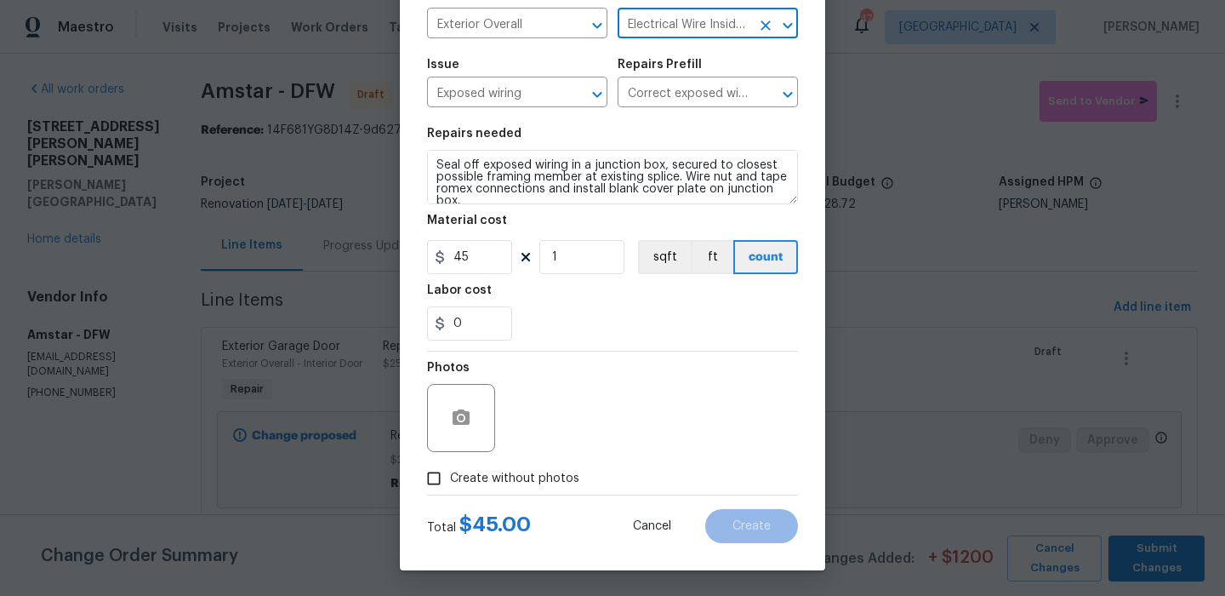
type input "Electrical Wire Inside Home"
click at [539, 472] on span "Create without photos" at bounding box center [514, 479] width 129 height 18
click at [450, 472] on input "Create without photos" at bounding box center [434, 478] width 32 height 32
checkbox input "true"
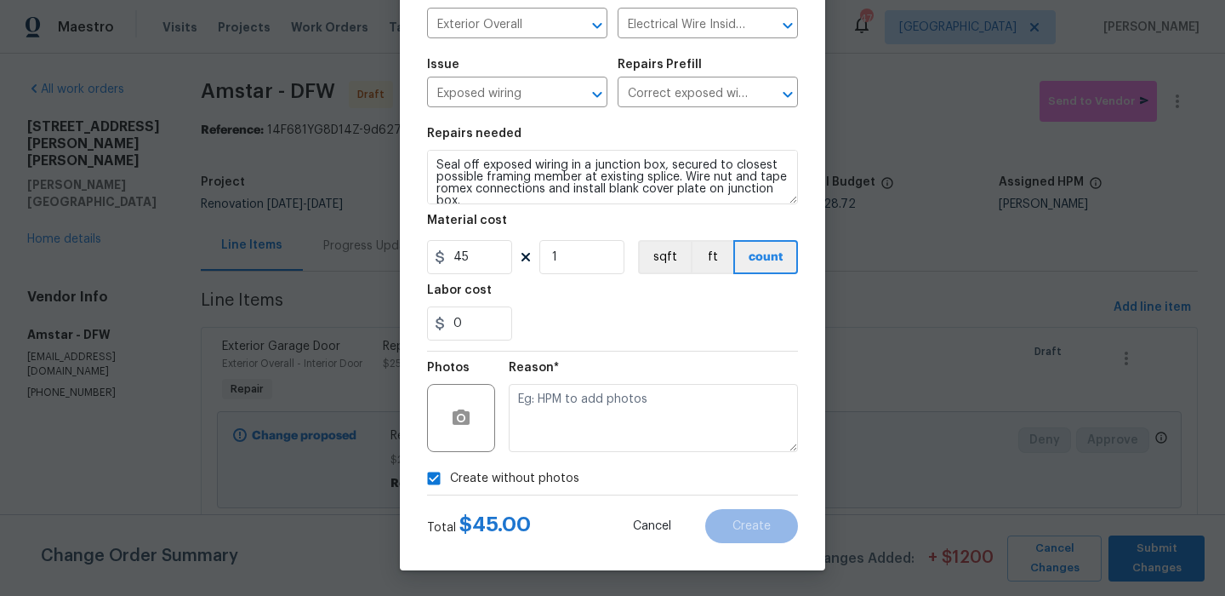
click at [608, 419] on textarea at bounding box center [653, 418] width 289 height 68
click at [770, 521] on span "Create" at bounding box center [752, 526] width 38 height 13
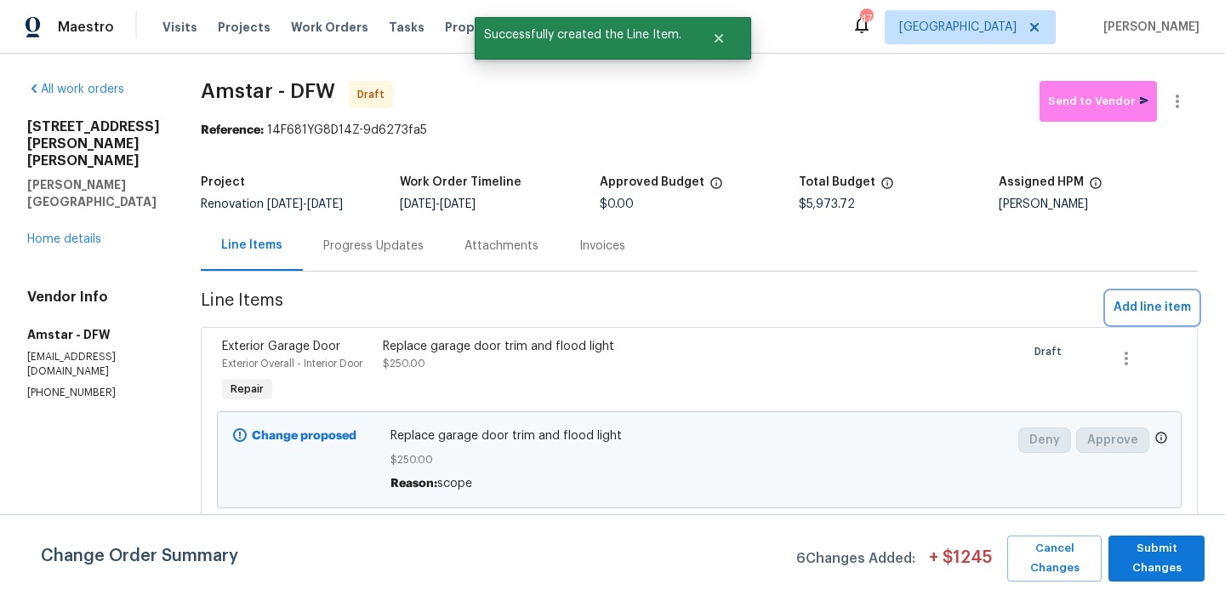
click at [1128, 317] on span "Add line item" at bounding box center [1152, 307] width 77 height 21
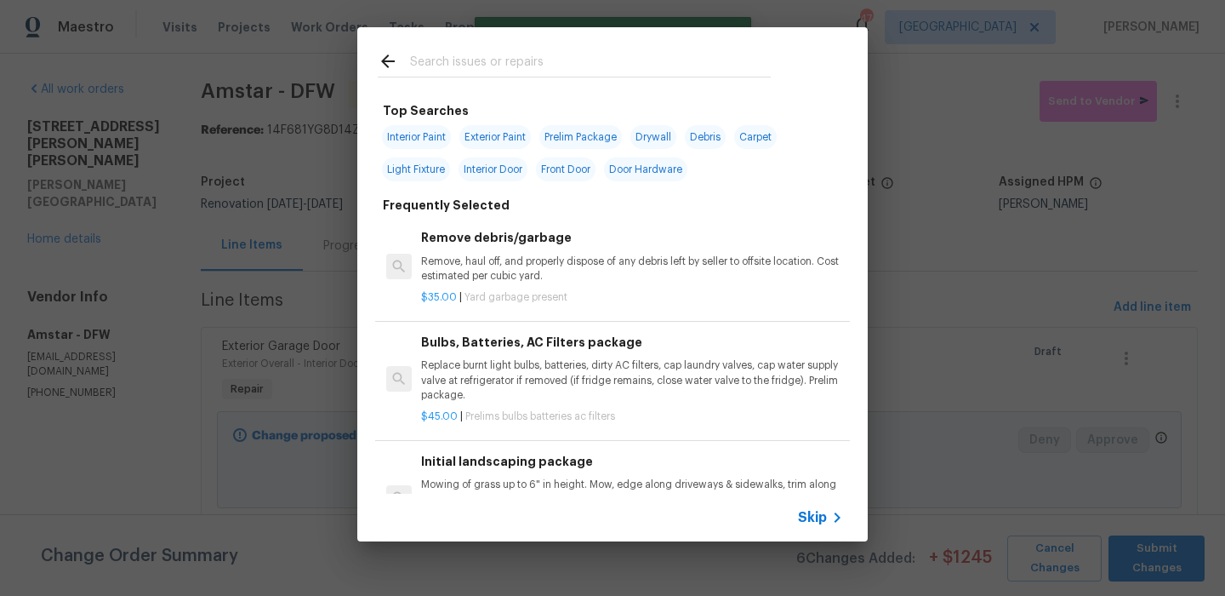
click at [506, 64] on input "text" at bounding box center [590, 64] width 361 height 26
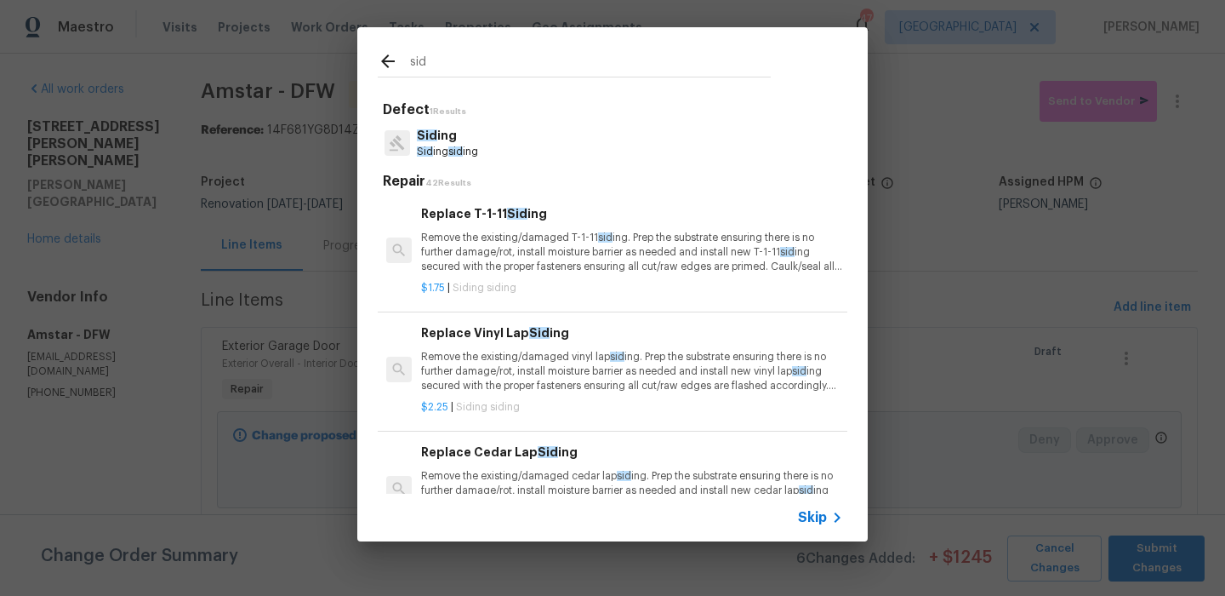
type input "sid"
click at [504, 135] on div "Sid ing Sid ing sid ing" at bounding box center [613, 143] width 470 height 46
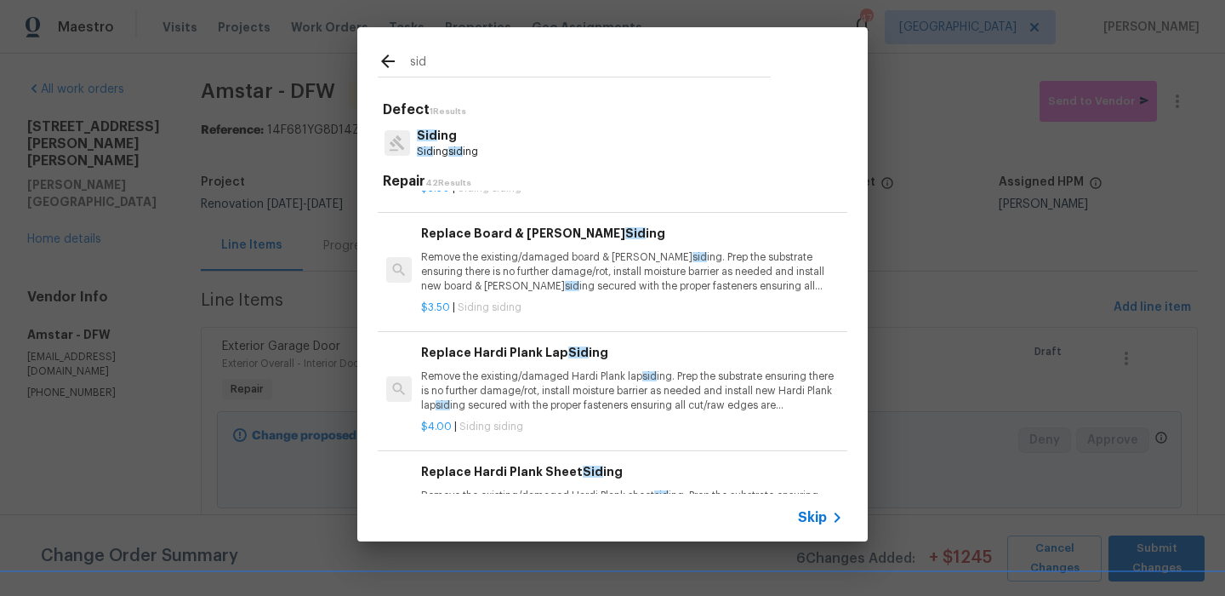
scroll to position [456, 0]
click at [547, 388] on p "Remove the existing/damaged Hardi Plank lap sid ing. Prep the substrate ensurin…" at bounding box center [632, 391] width 422 height 43
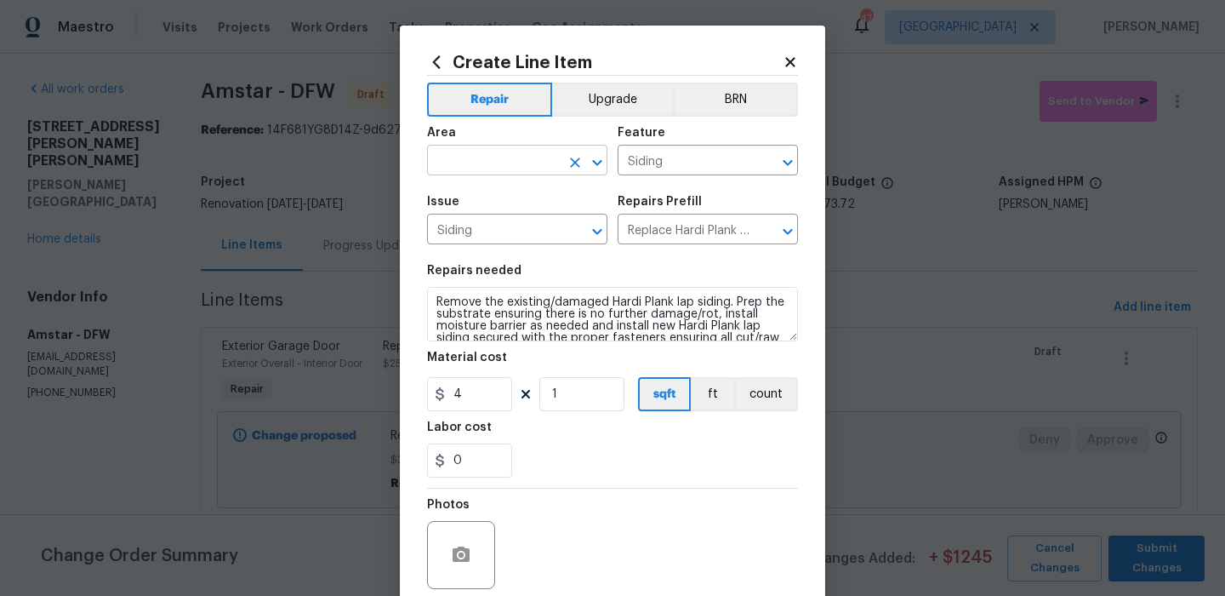
click at [513, 160] on input "text" at bounding box center [493, 162] width 133 height 26
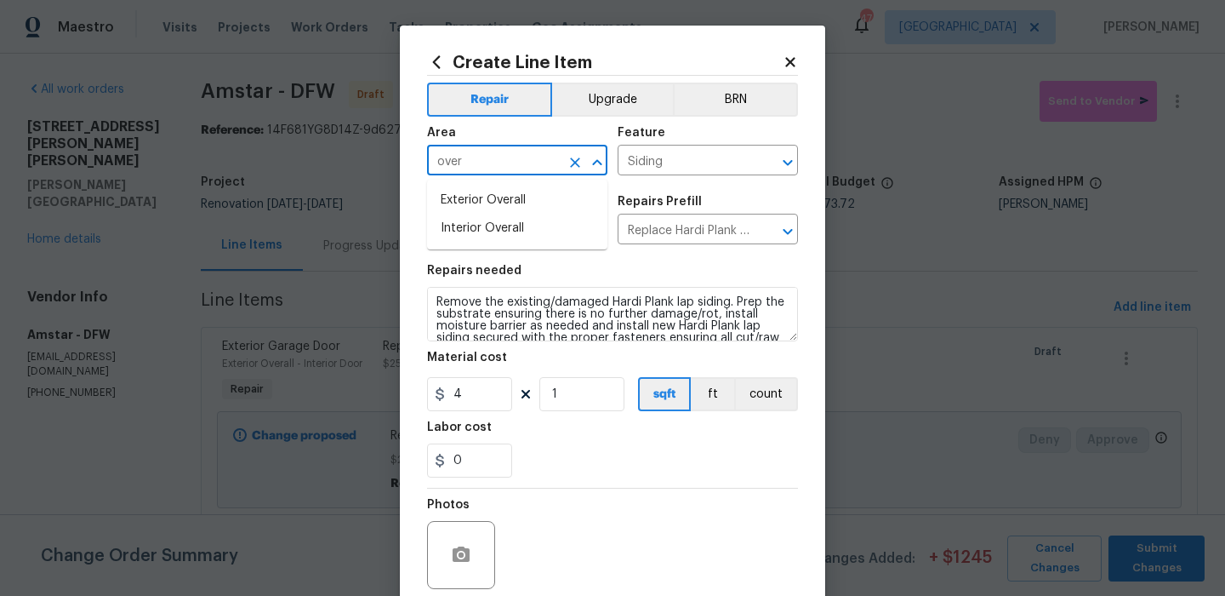
click at [512, 199] on li "Exterior Overall" at bounding box center [517, 200] width 180 height 28
type input "Exterior Overall"
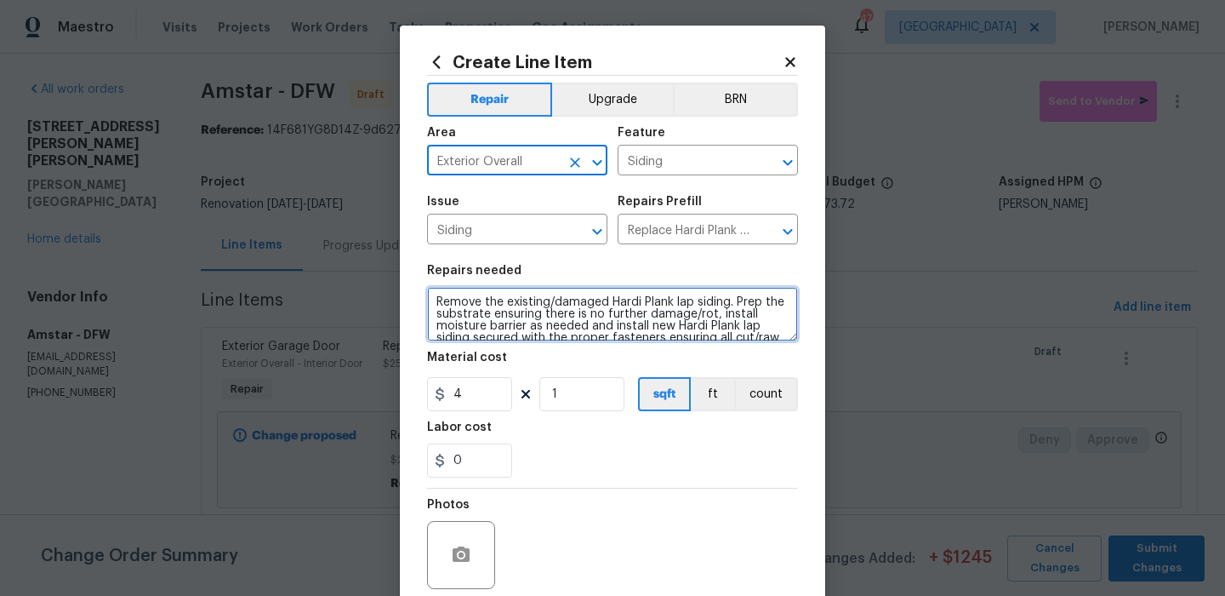
click at [531, 323] on textarea "Remove the existing/damaged Hardi Plank lap siding. Prep the substrate ensuring…" at bounding box center [612, 314] width 371 height 54
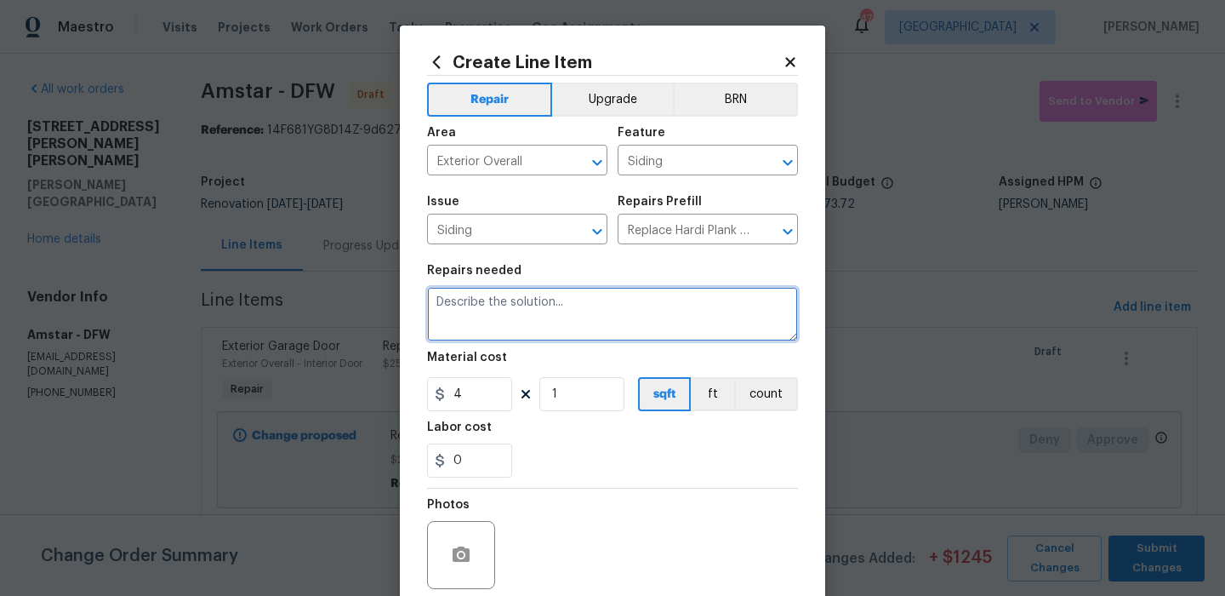
click at [497, 315] on textarea at bounding box center [612, 314] width 371 height 54
type textarea "T"
type textarea "Replace all damaged siding and trim on exterior of home"
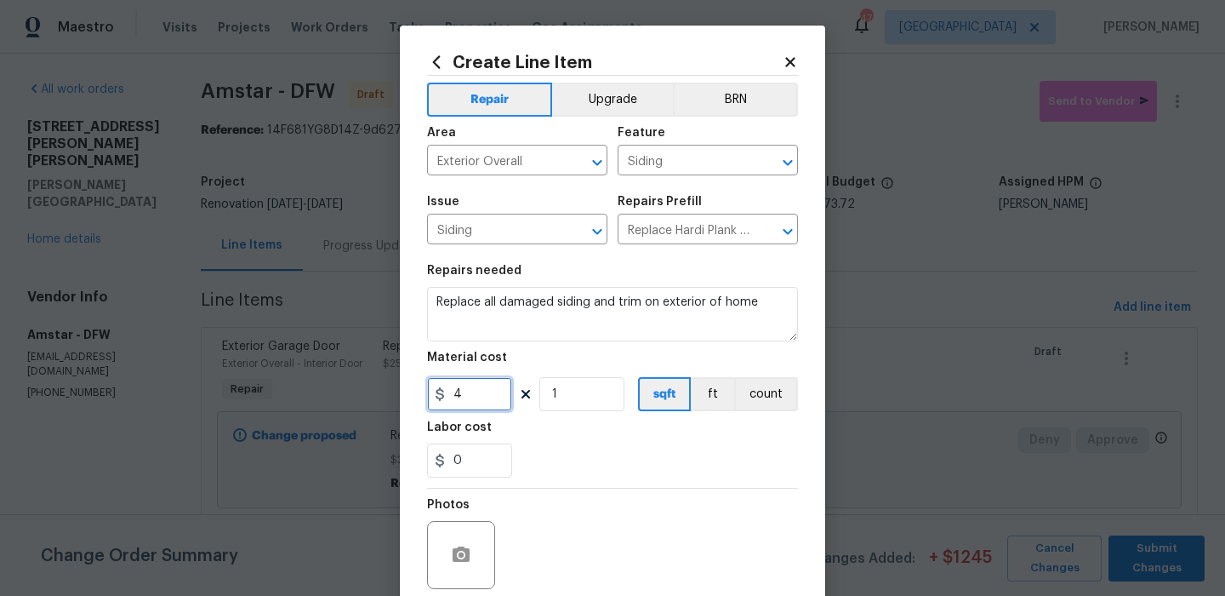
click at [476, 391] on input "4" at bounding box center [469, 394] width 85 height 34
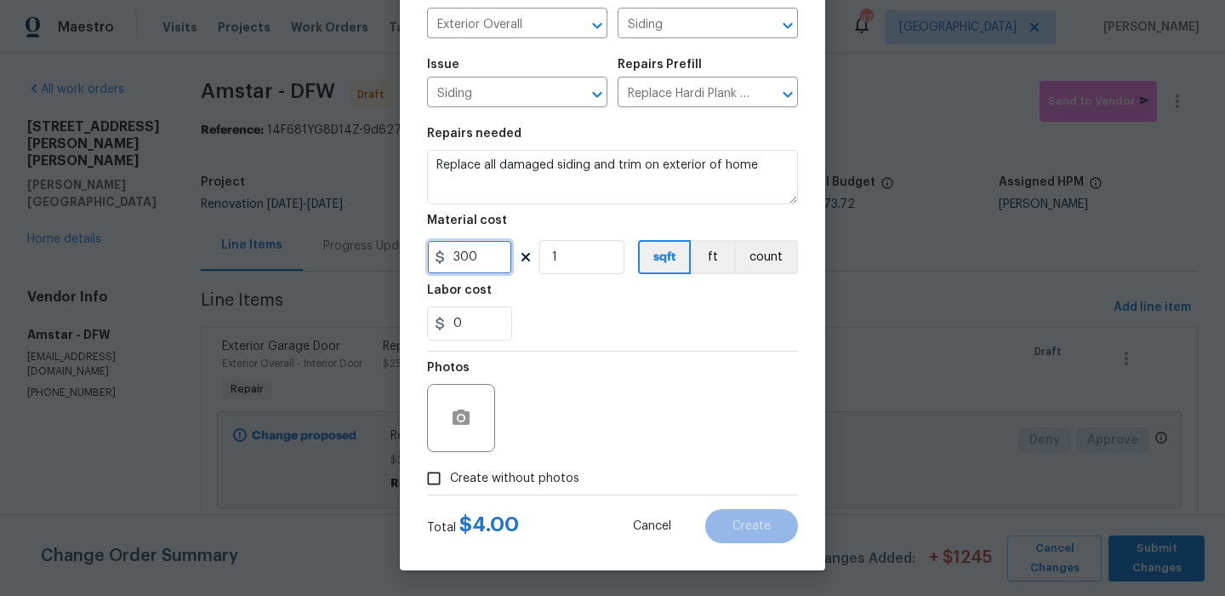
type input "300"
click at [513, 477] on span "Create without photos" at bounding box center [514, 479] width 129 height 18
click at [450, 477] on input "Create without photos" at bounding box center [434, 478] width 32 height 32
checkbox input "true"
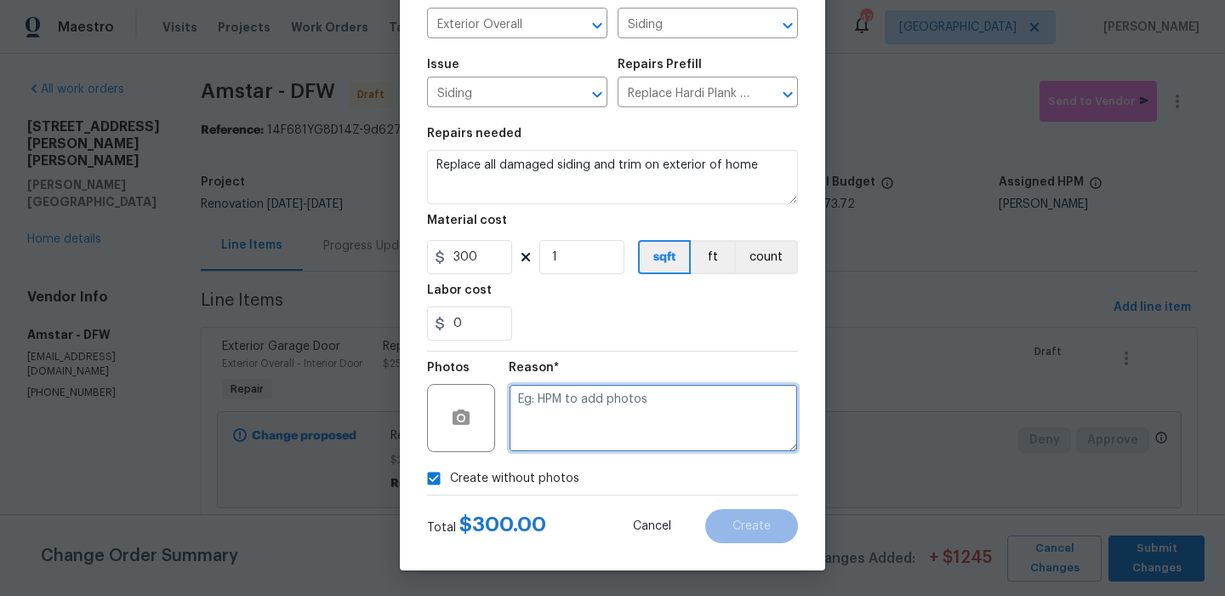
click at [609, 417] on textarea at bounding box center [653, 418] width 289 height 68
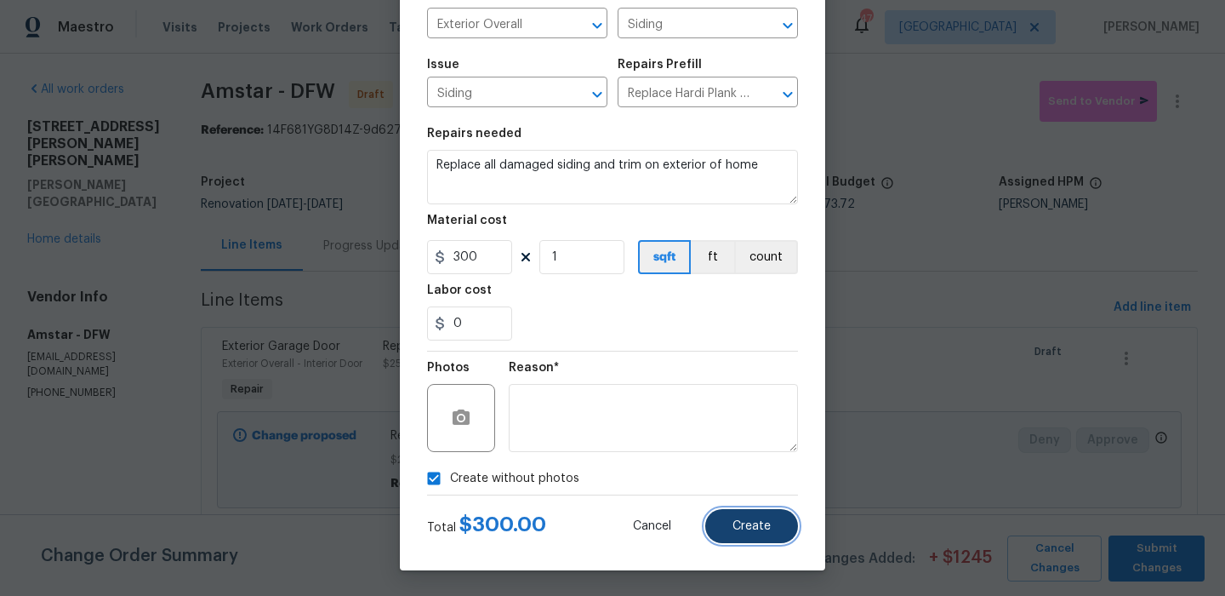
click at [768, 534] on button "Create" at bounding box center [752, 526] width 93 height 34
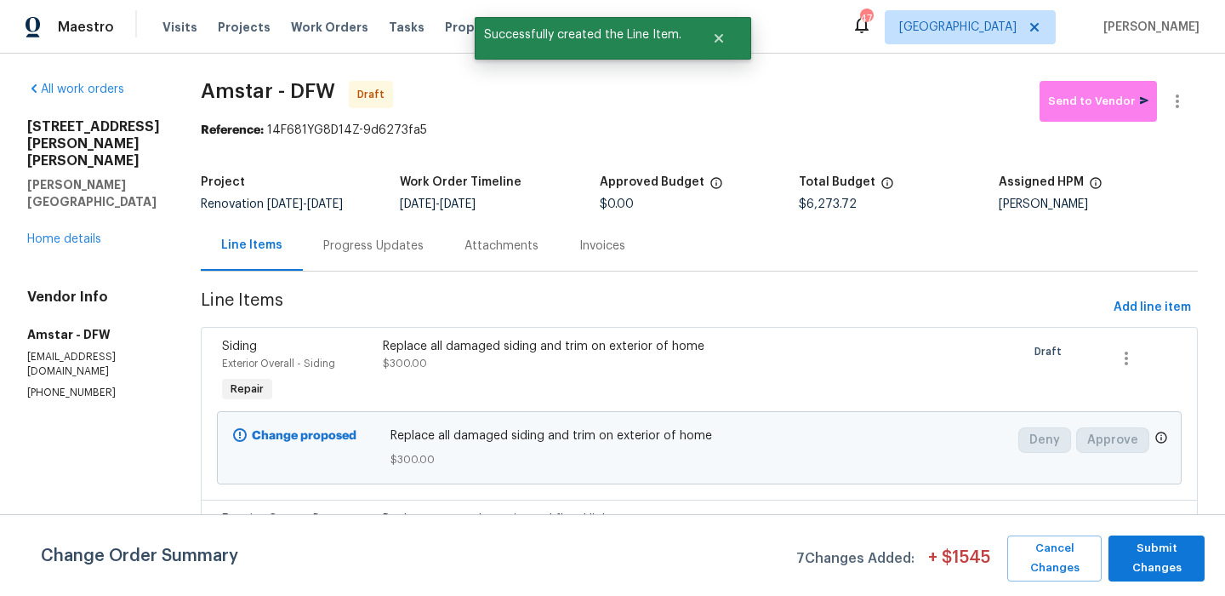
click at [1128, 328] on div "Siding Exterior Overall - Siding Repair Replace all damaged siding and trim on …" at bounding box center [699, 413] width 997 height 173
click at [1146, 318] on button "Add line item" at bounding box center [1152, 307] width 91 height 31
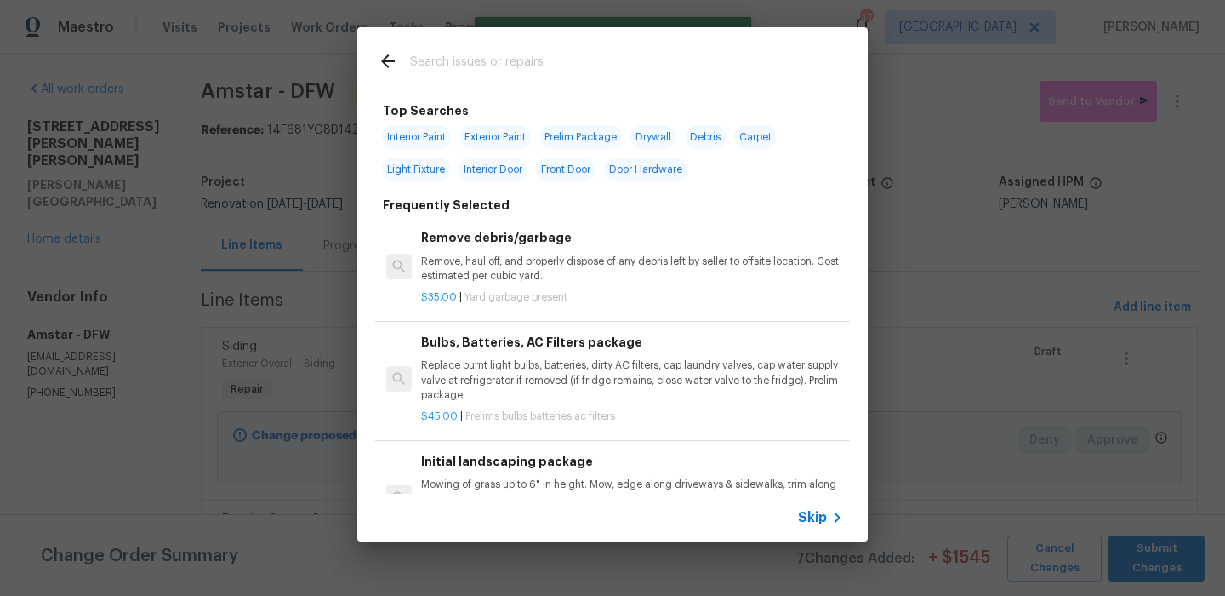
click at [511, 66] on input "text" at bounding box center [590, 64] width 361 height 26
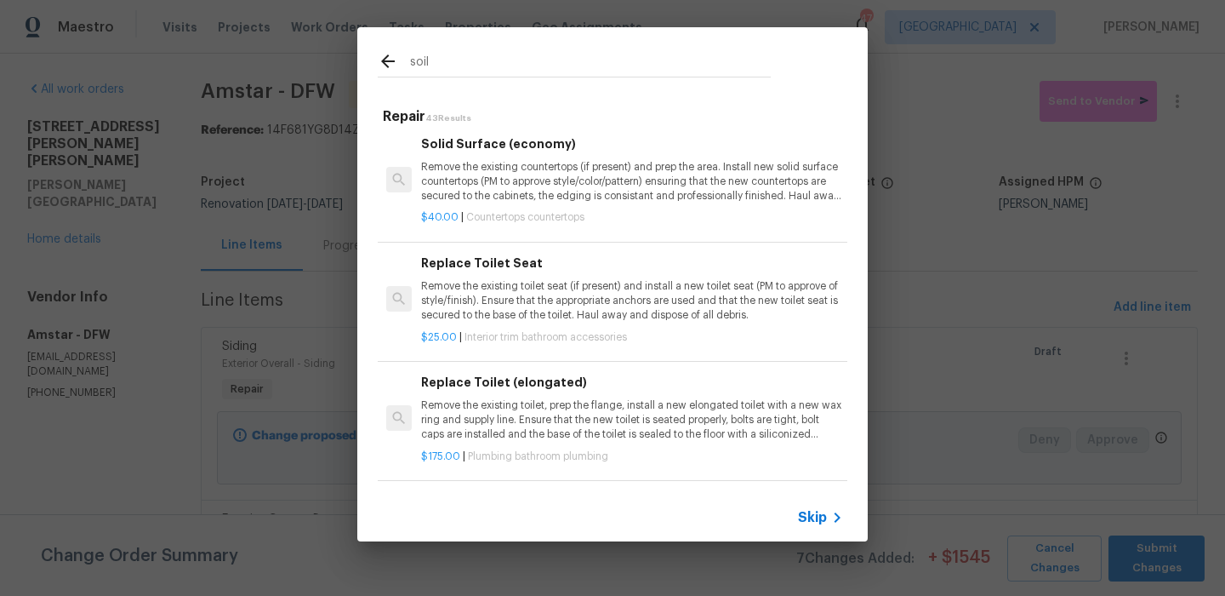
scroll to position [964, 0]
click at [525, 54] on input "soil" at bounding box center [590, 64] width 361 height 26
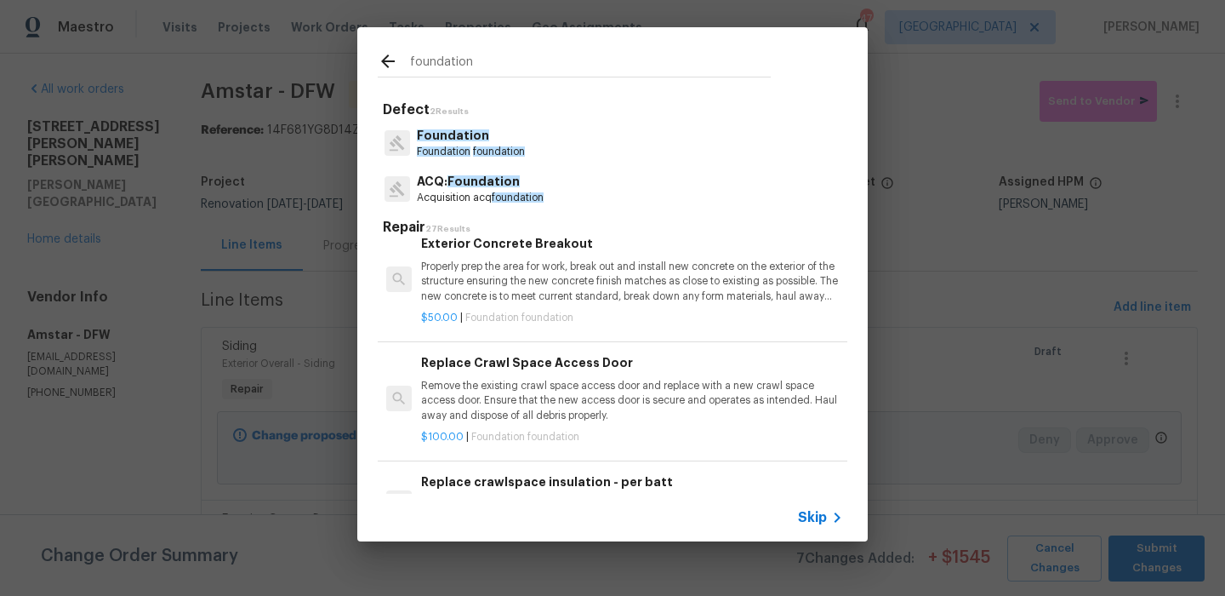
scroll to position [2378, 0]
click at [494, 64] on input "foundation" at bounding box center [590, 64] width 361 height 26
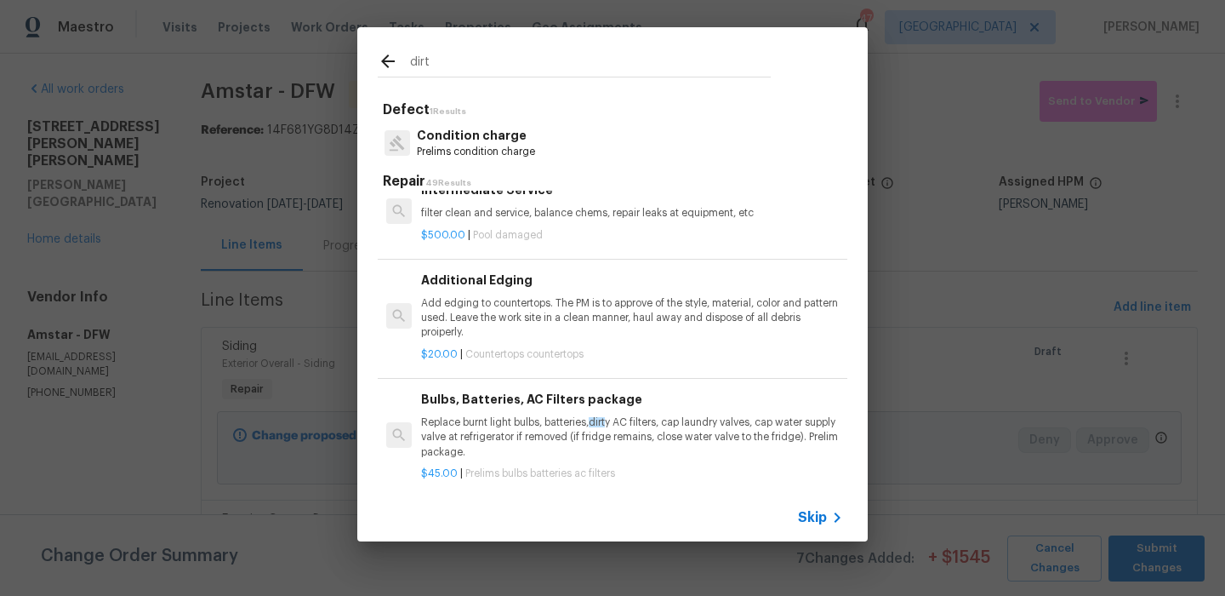
scroll to position [0, 0]
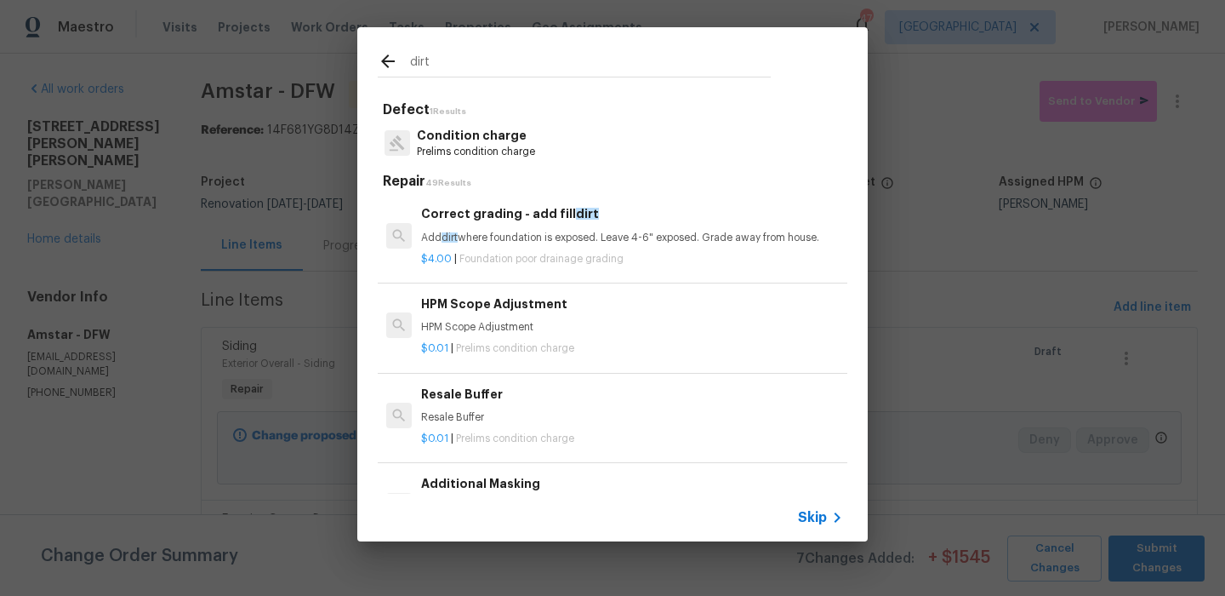
type input "dirt"
click at [584, 249] on div "$4.00 | Foundation poor drainage grading" at bounding box center [632, 255] width 422 height 21
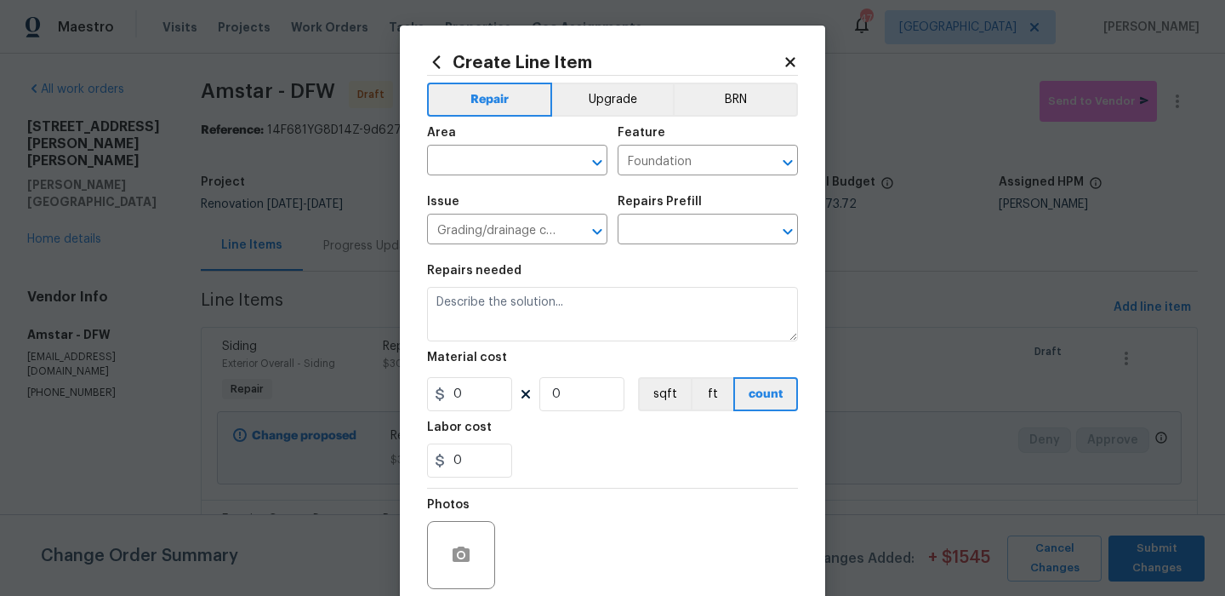
type input "Correct grading - add fill dirt $4.00"
type textarea "Add dirt where foundation is exposed. Leave 4-6" exposed. Grade away from house."
type input "4"
type input "1"
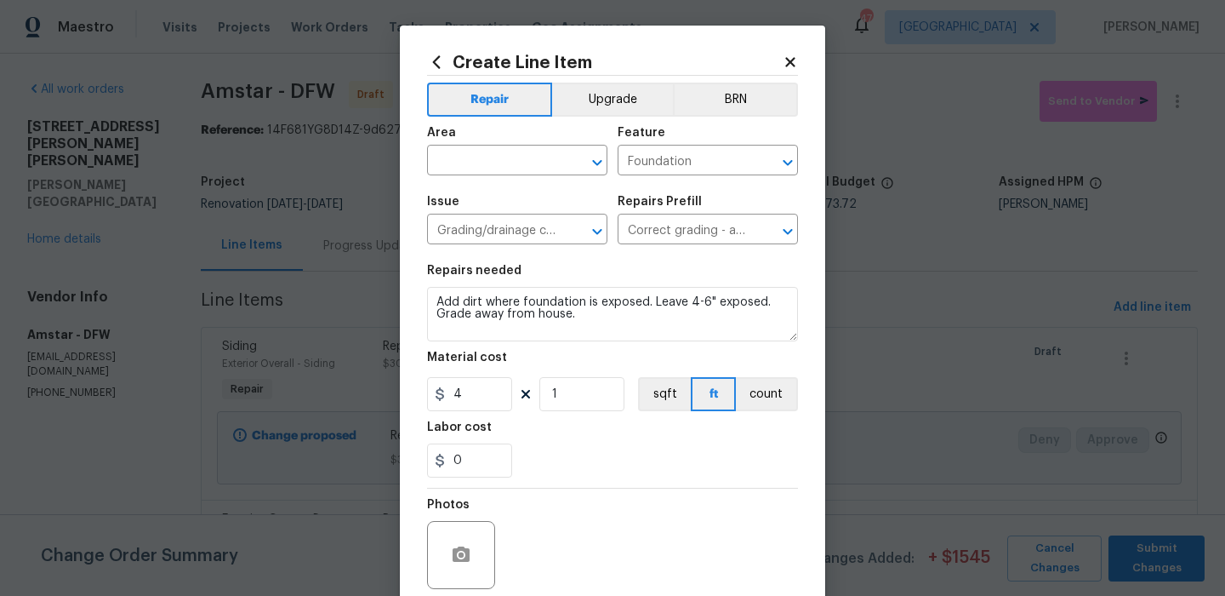
click at [475, 412] on section "Repairs needed Add dirt where foundation is exposed. Leave 4-6" exposed. Grade …" at bounding box center [612, 370] width 371 height 233
click at [475, 407] on input "4" at bounding box center [469, 394] width 85 height 34
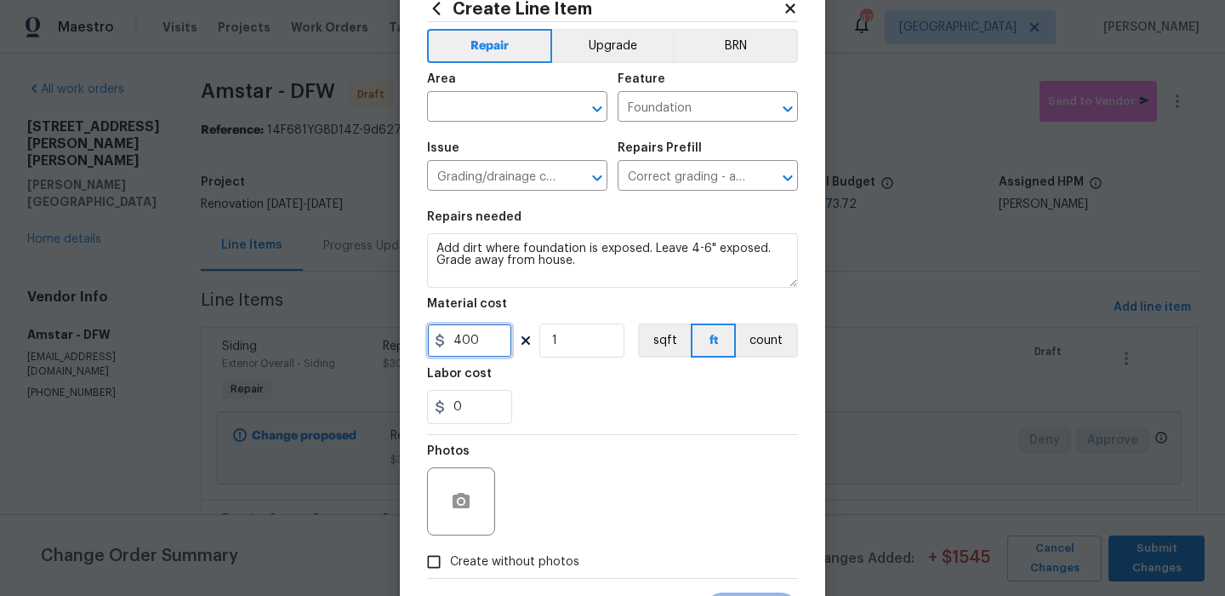
scroll to position [123, 0]
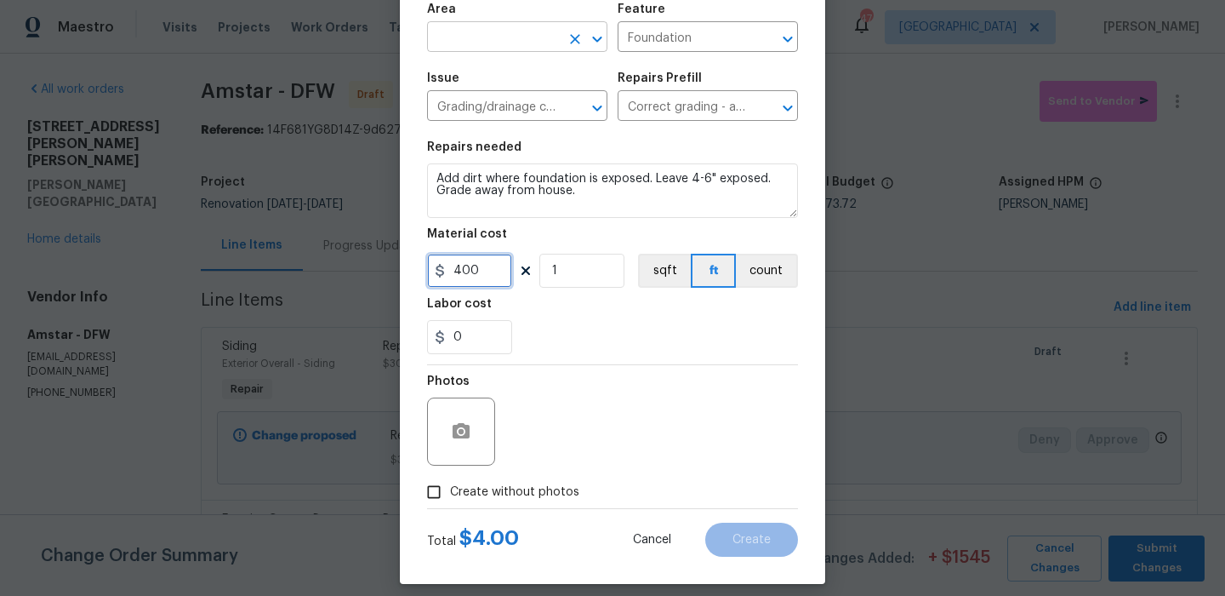
type input "400"
click at [514, 35] on input "text" at bounding box center [493, 39] width 133 height 26
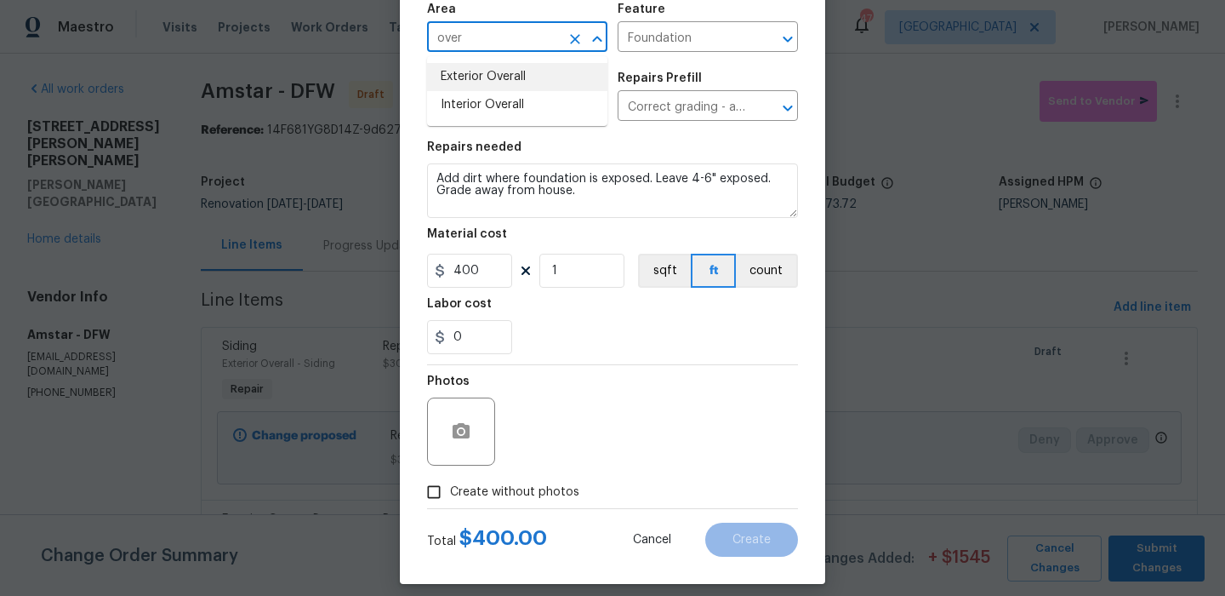
click at [530, 65] on li "Exterior Overall" at bounding box center [517, 77] width 180 height 28
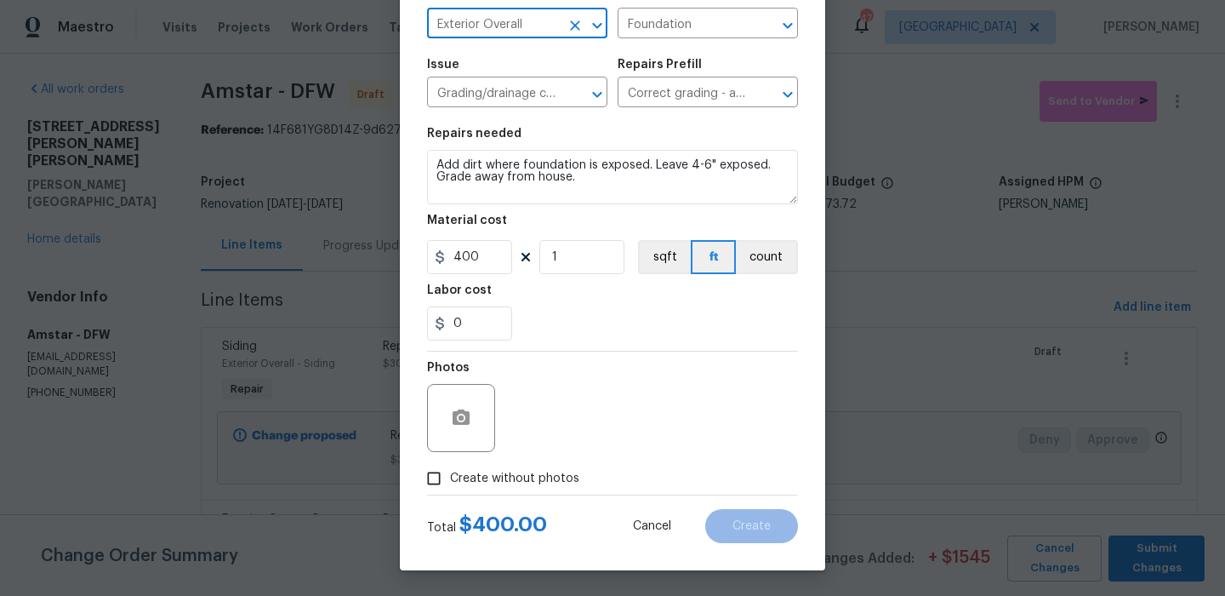
type input "Exterior Overall"
click at [537, 462] on label "Create without photos" at bounding box center [499, 478] width 162 height 32
click at [450, 462] on input "Create without photos" at bounding box center [434, 478] width 32 height 32
checkbox input "true"
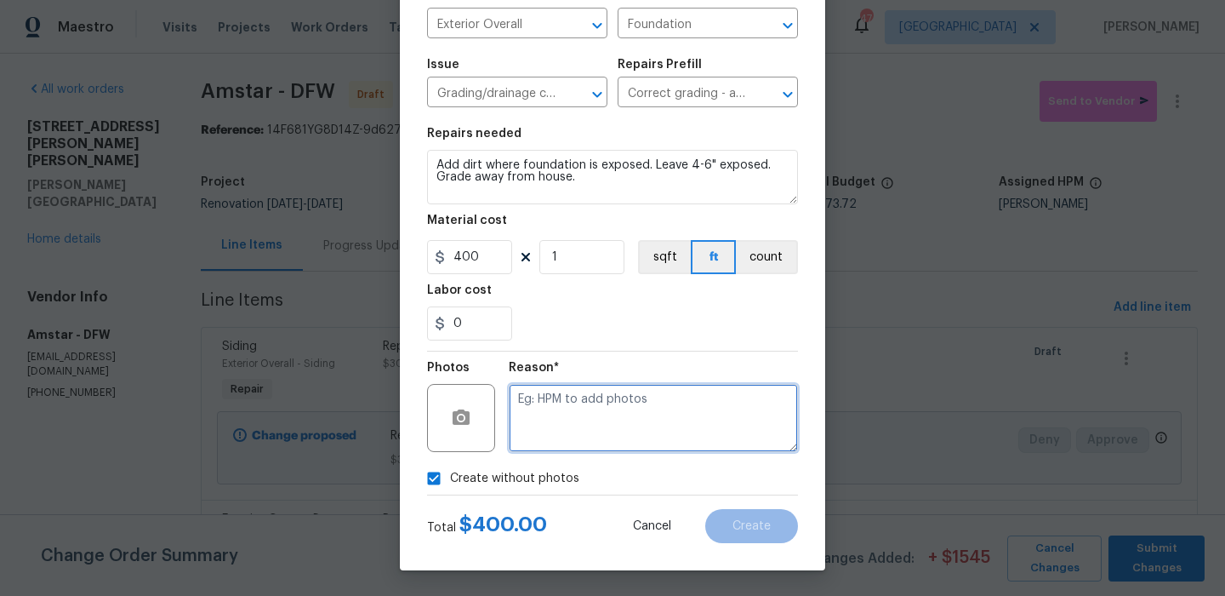
click at [574, 436] on textarea at bounding box center [653, 418] width 289 height 68
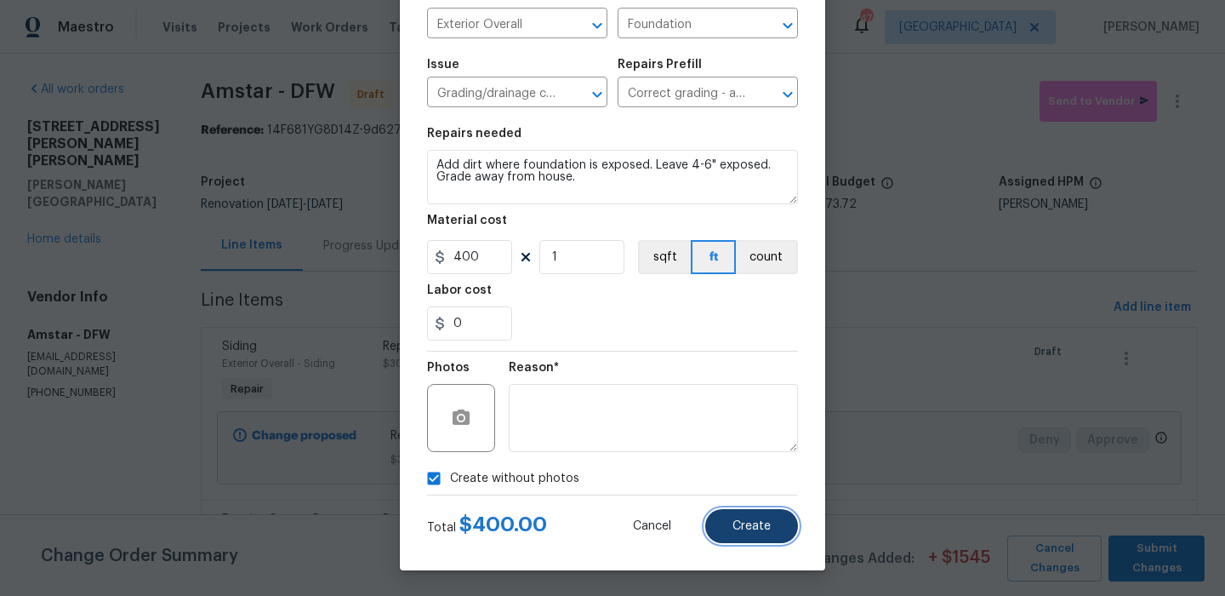
click at [738, 529] on span "Create" at bounding box center [752, 526] width 38 height 13
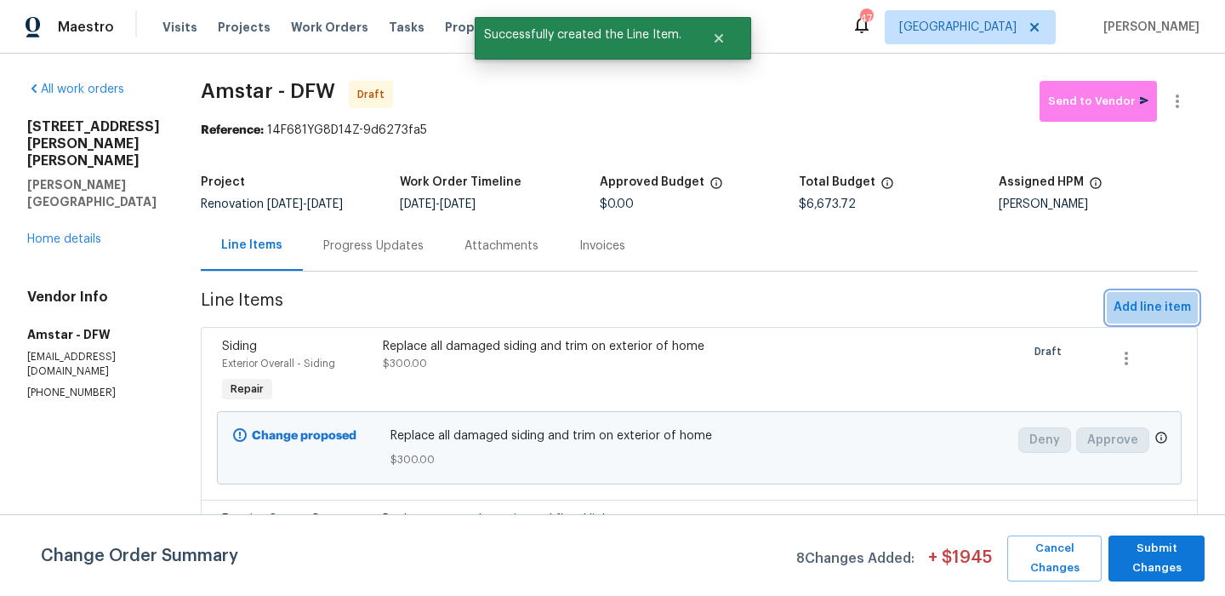
click at [1165, 313] on span "Add line item" at bounding box center [1152, 307] width 77 height 21
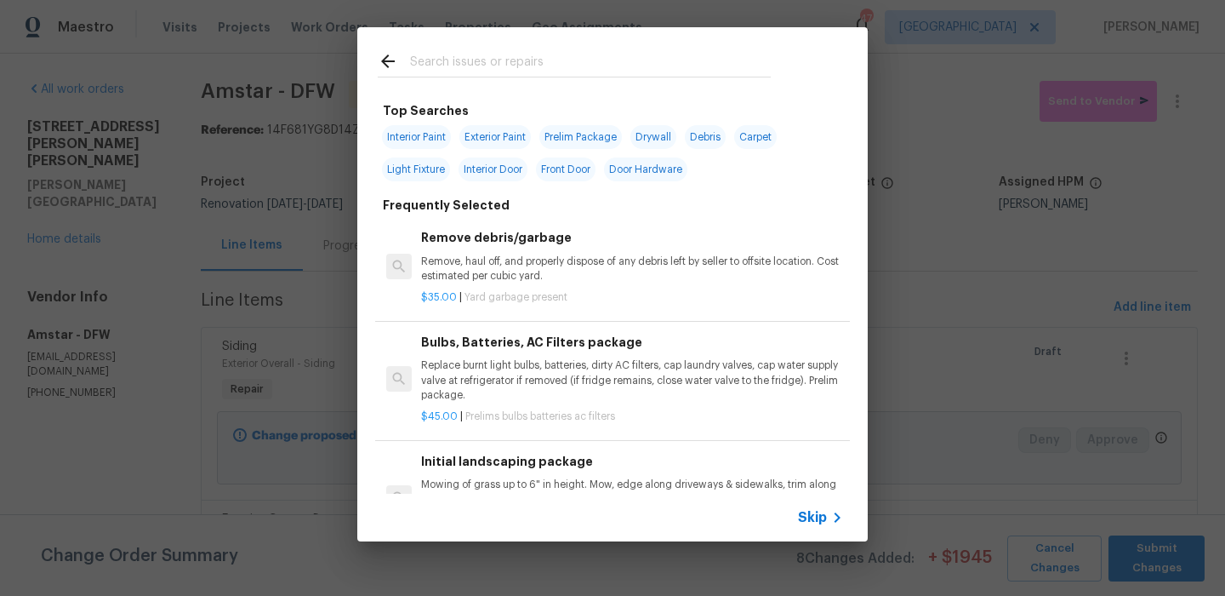
click at [536, 72] on input "text" at bounding box center [590, 64] width 361 height 26
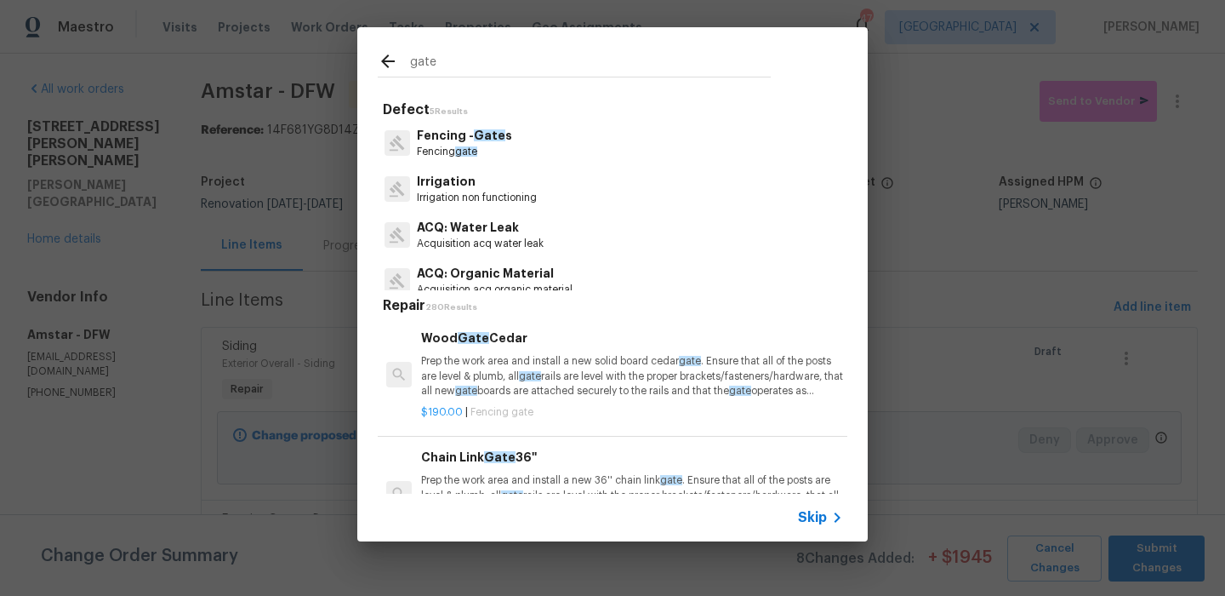
type input "gate"
click at [528, 161] on div "Fencing - Gate s Fencing gate" at bounding box center [613, 143] width 470 height 46
click at [438, 134] on p "Fencing - Gate s" at bounding box center [464, 136] width 95 height 18
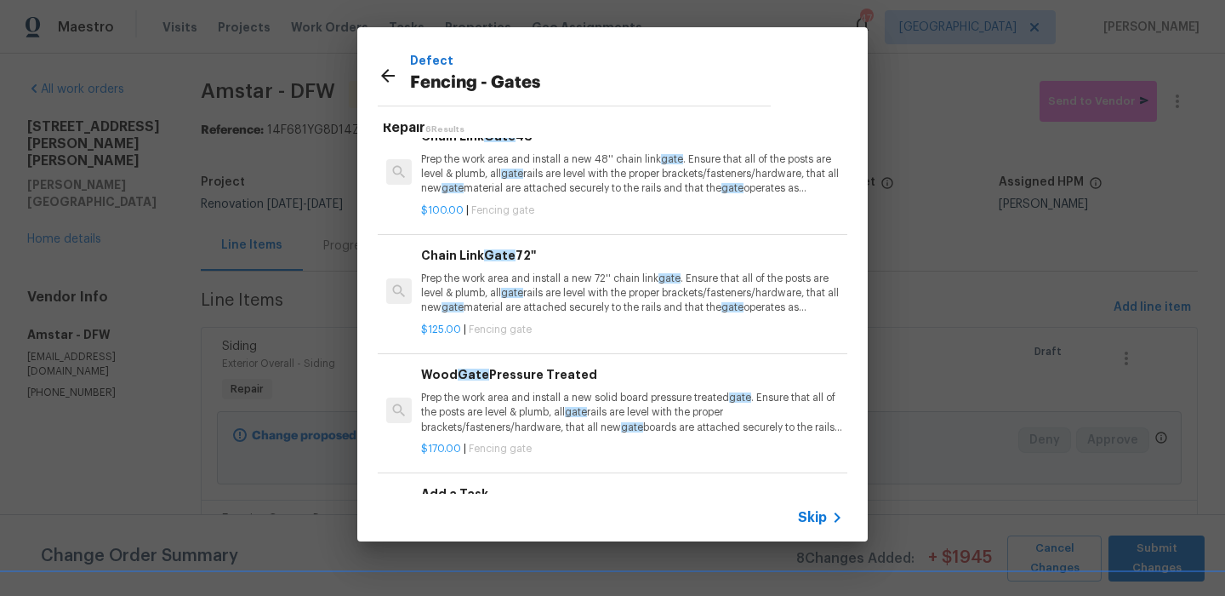
scroll to position [94, 0]
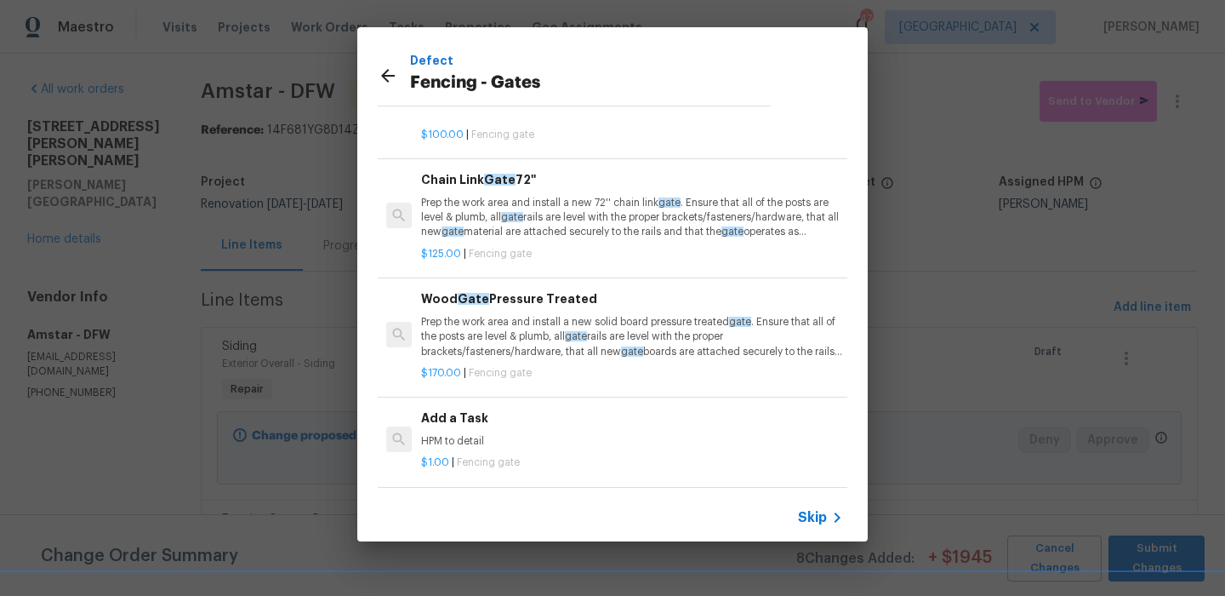
click at [491, 404] on div "Add a Task HPM to detail $1.00 | Fencing gate" at bounding box center [612, 439] width 475 height 95
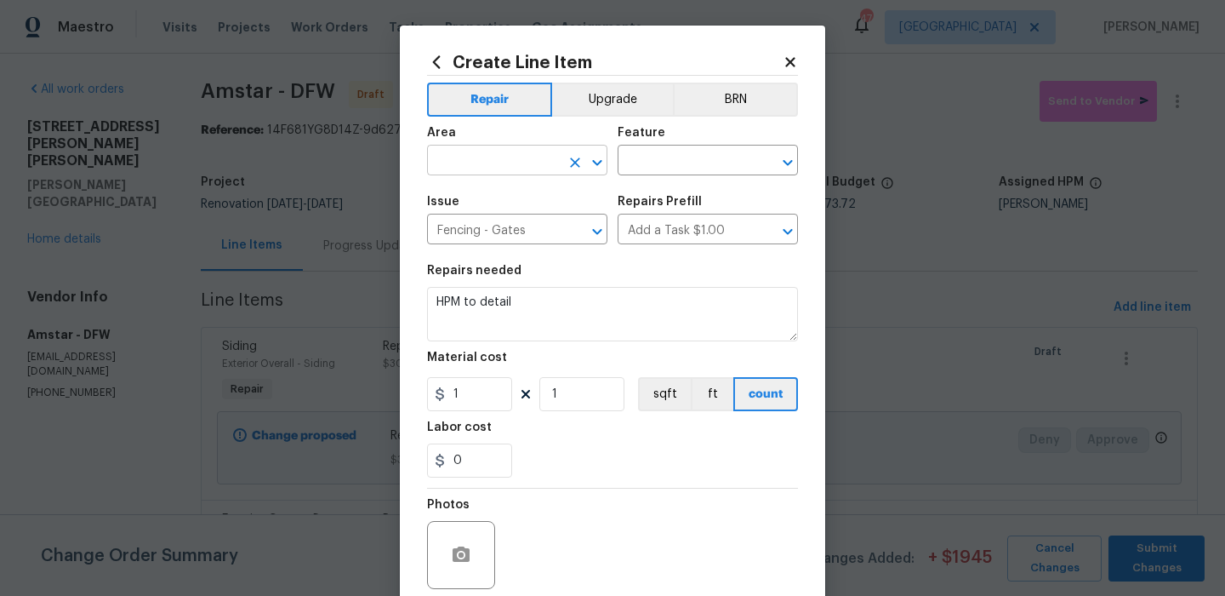
click at [533, 174] on input "text" at bounding box center [493, 162] width 133 height 26
click at [534, 193] on li "Exterior Overall" at bounding box center [517, 200] width 180 height 28
type input "Exterior Overall"
click at [674, 153] on input "text" at bounding box center [684, 162] width 133 height 26
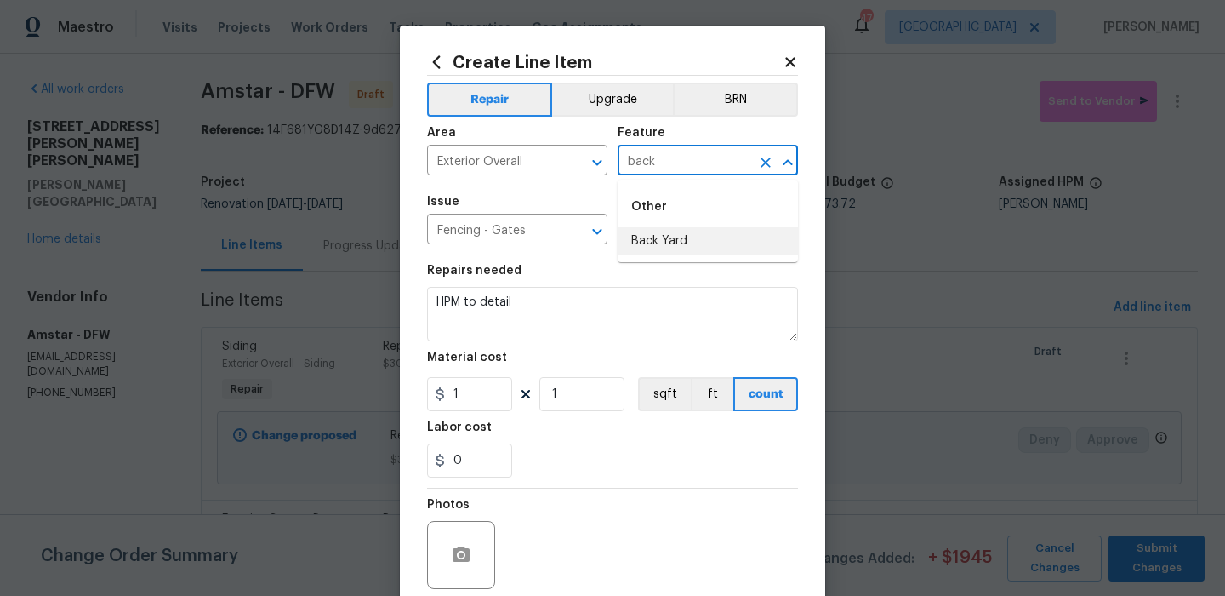
click at [660, 241] on li "Back Yard" at bounding box center [708, 241] width 180 height 28
type input "Back Yard"
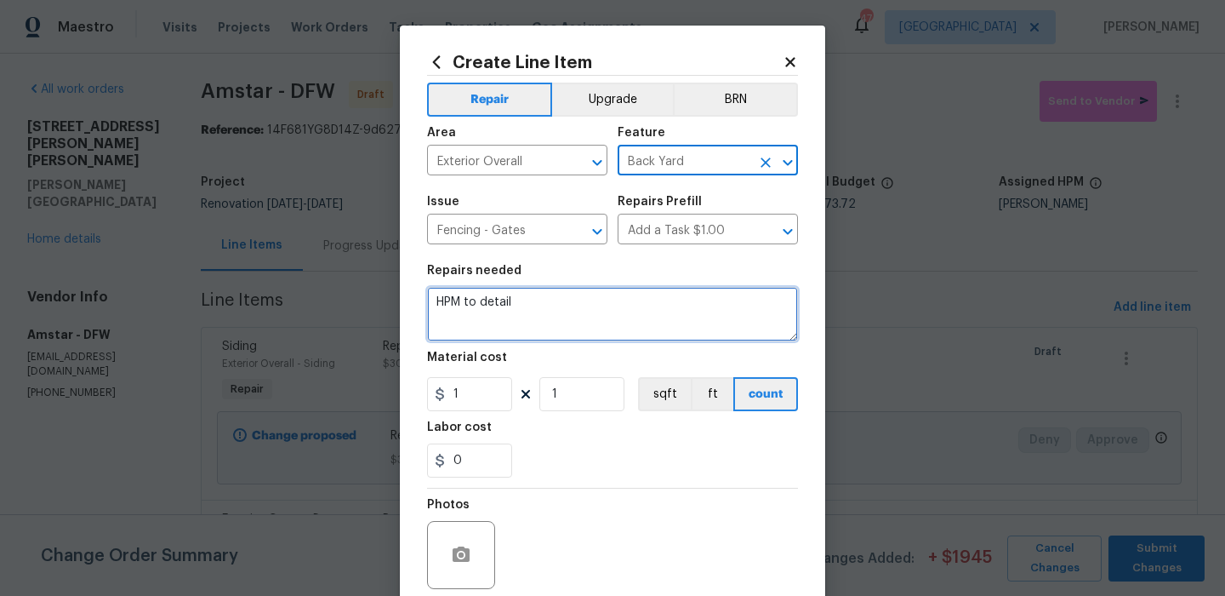
click at [592, 330] on textarea "HPM to detail" at bounding box center [612, 314] width 371 height 54
click at [592, 329] on textarea "HPM to detail" at bounding box center [612, 314] width 371 height 54
type textarea "H"
type textarea "Repair gate"
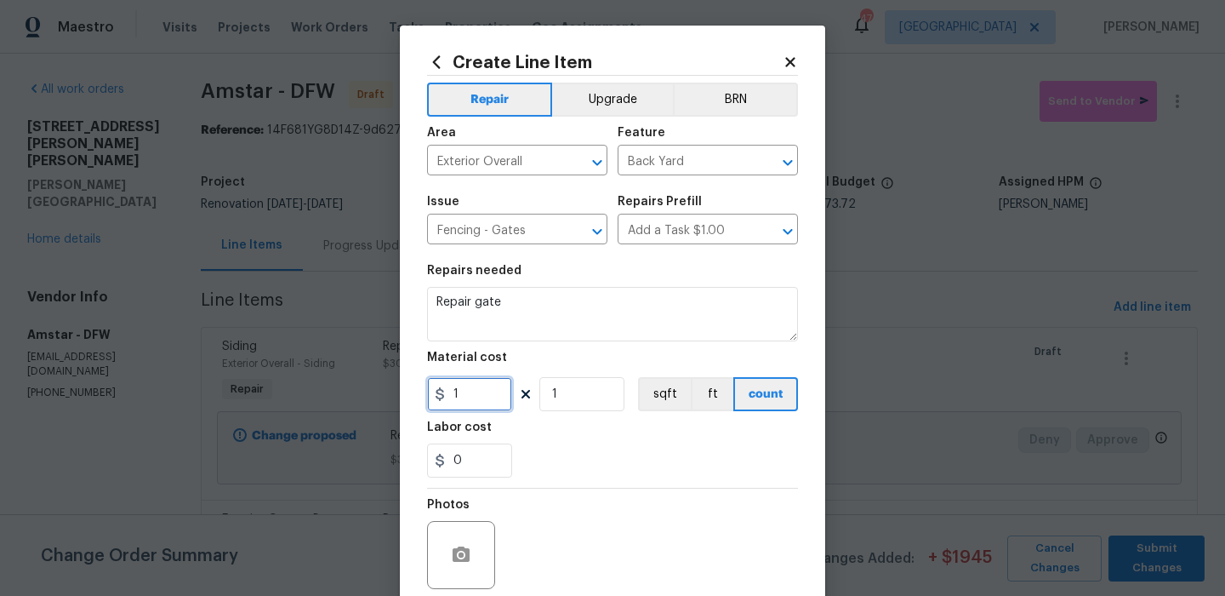
click at [458, 397] on input "1" at bounding box center [469, 394] width 85 height 34
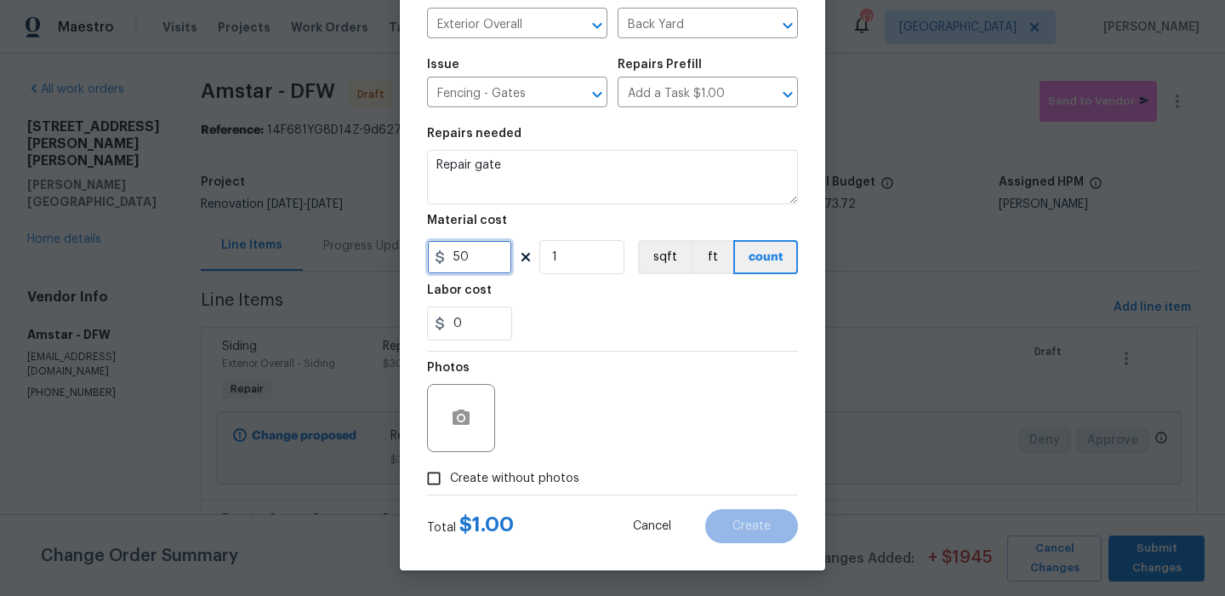
type input "50"
click at [523, 490] on label "Create without photos" at bounding box center [499, 478] width 162 height 32
click at [450, 490] on input "Create without photos" at bounding box center [434, 478] width 32 height 32
checkbox input "true"
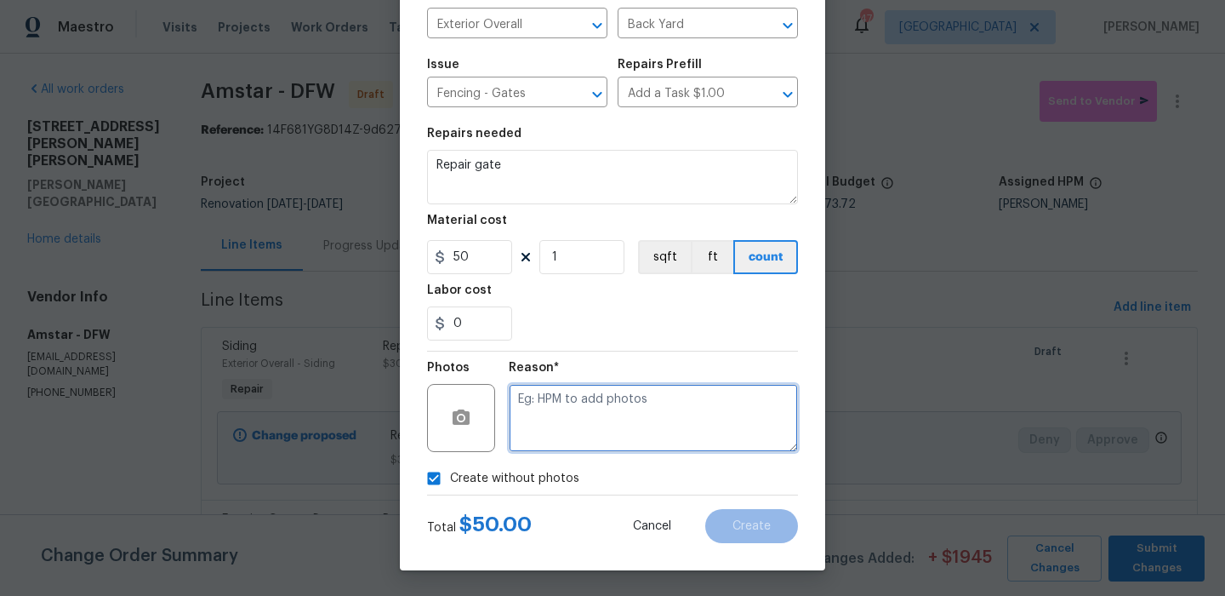
click at [601, 428] on textarea at bounding box center [653, 418] width 289 height 68
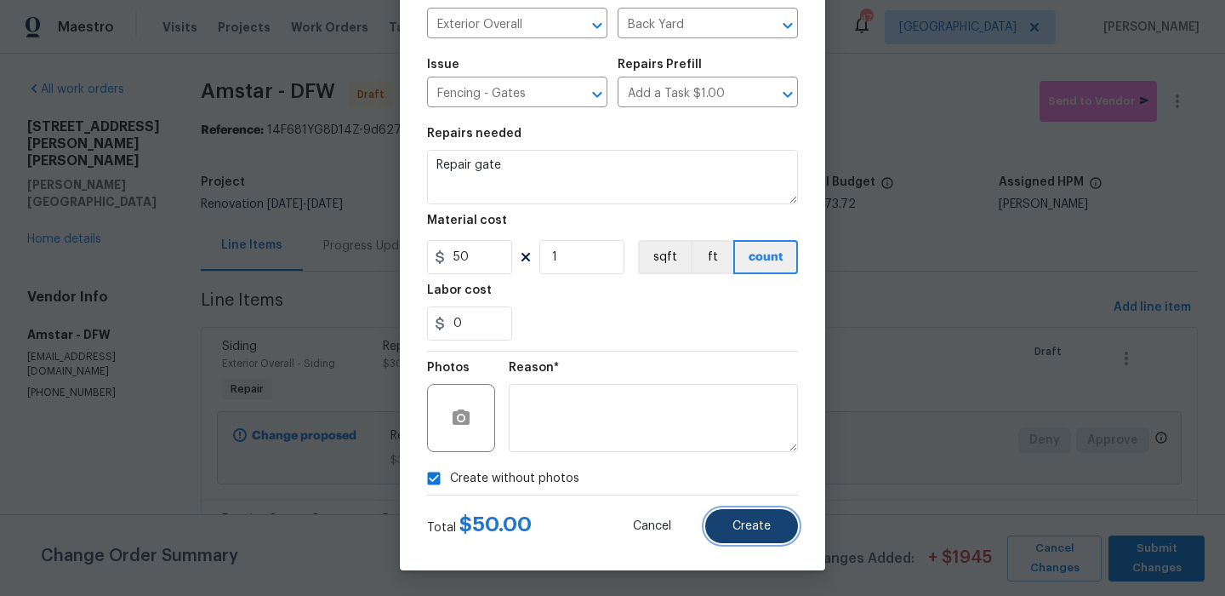
click at [743, 526] on span "Create" at bounding box center [752, 526] width 38 height 13
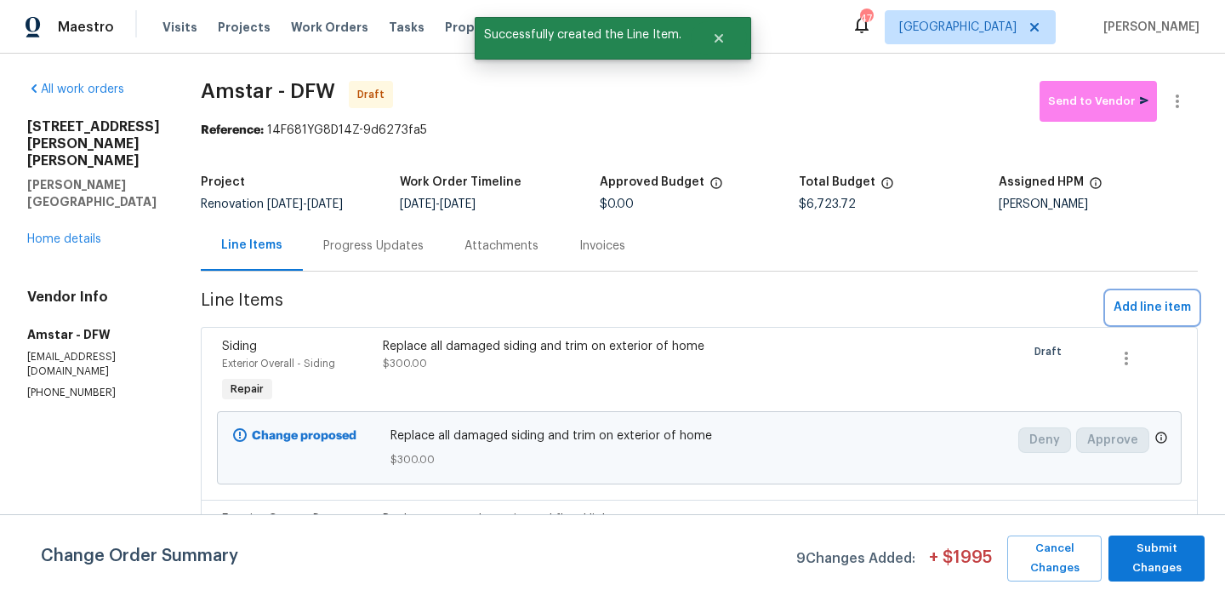
click at [1197, 320] on button "Add line item" at bounding box center [1152, 307] width 91 height 31
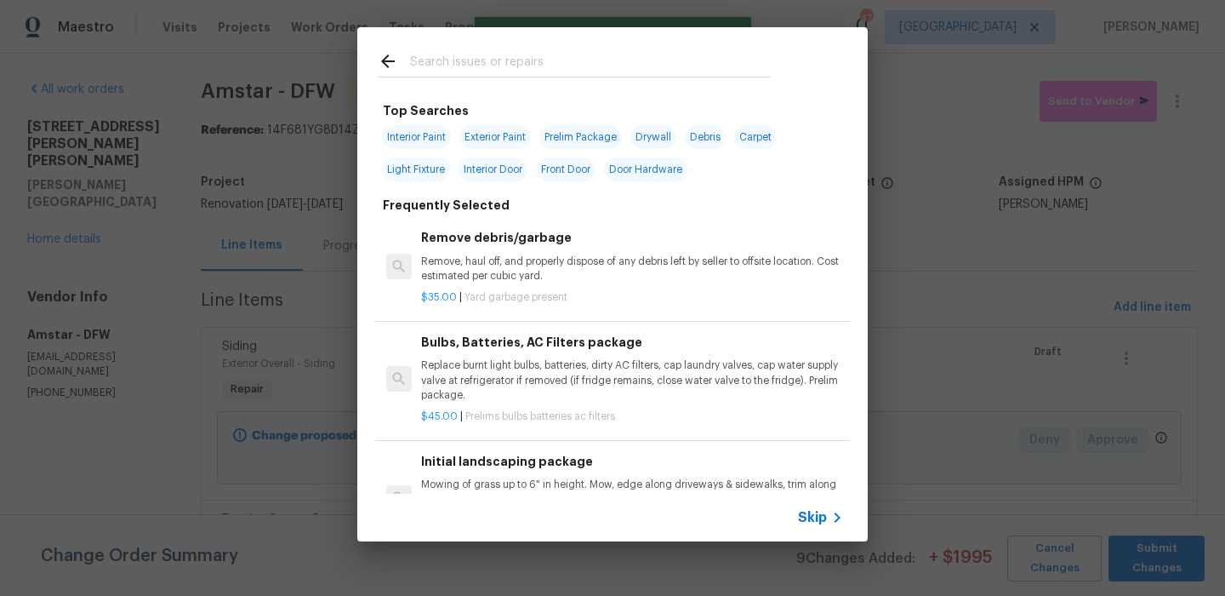
click at [738, 139] on div "Interior Paint Exterior Paint Prelim Package Drywall Debris Carpet Light Fixtur…" at bounding box center [613, 153] width 470 height 65
click at [713, 139] on span "Debris" at bounding box center [705, 137] width 41 height 24
type input "Debris"
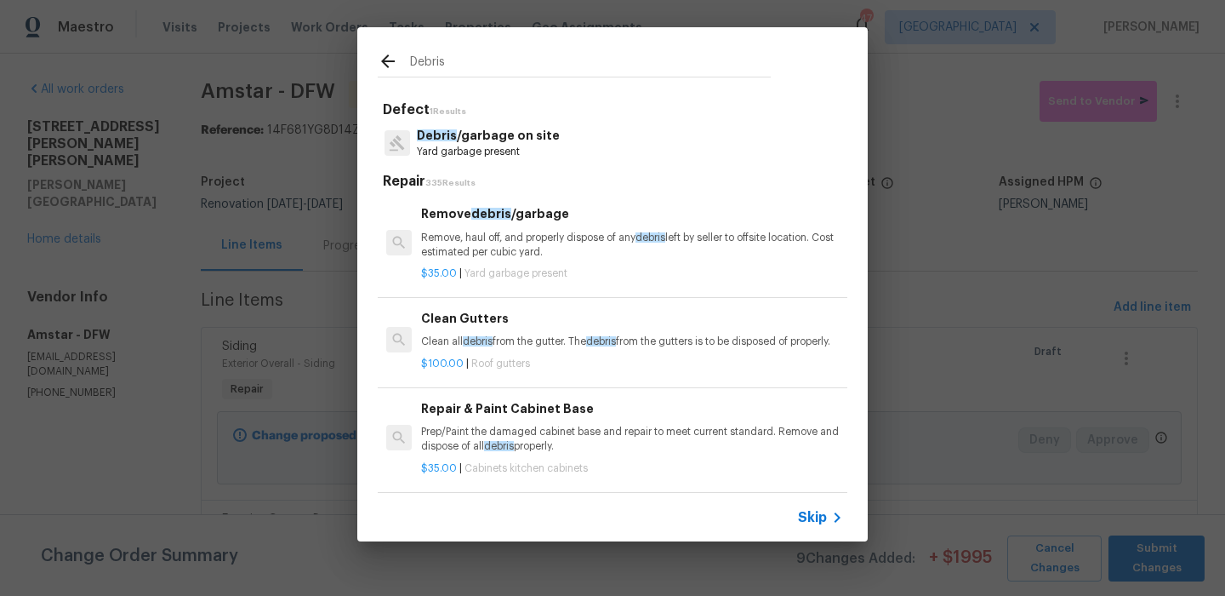
click at [519, 152] on p "Yard garbage present" at bounding box center [488, 152] width 143 height 14
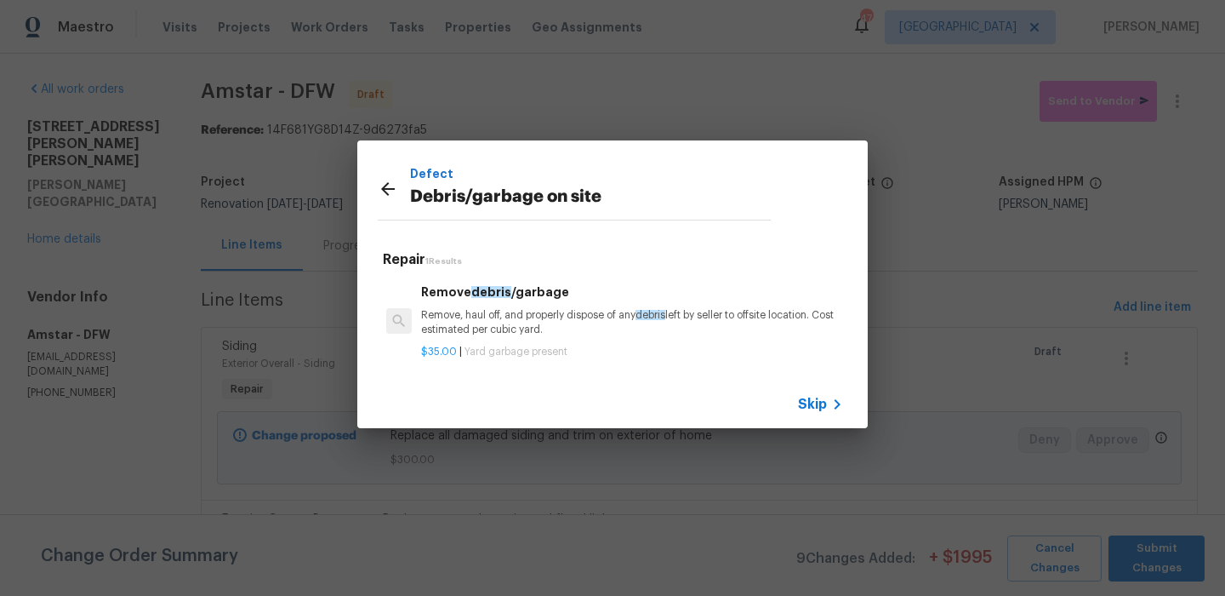
click at [523, 306] on div "Remove debris /garbage Remove, haul off, and properly dispose of any debris lef…" at bounding box center [632, 310] width 422 height 55
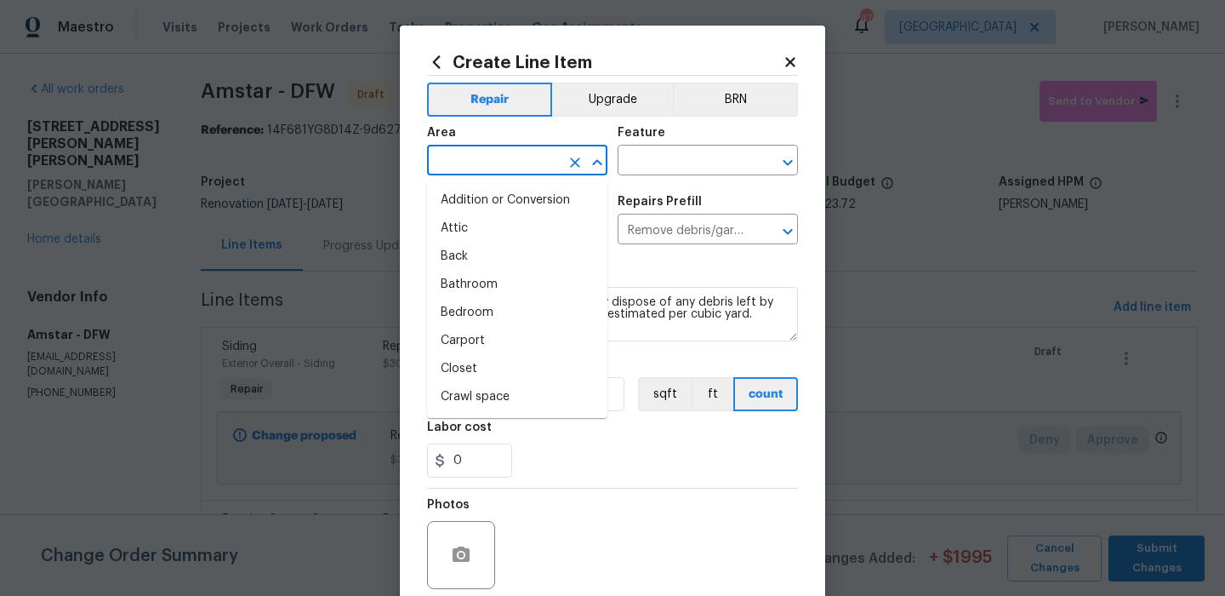
click at [470, 163] on input "text" at bounding box center [493, 162] width 133 height 26
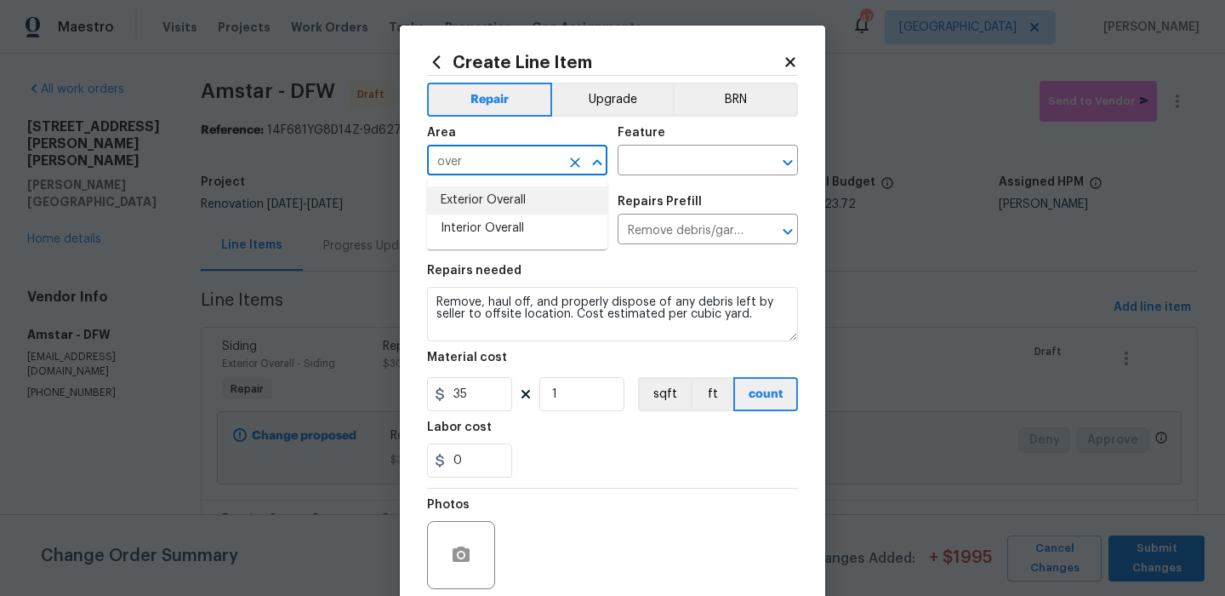
click at [480, 191] on li "Exterior Overall" at bounding box center [517, 200] width 180 height 28
type input "Exterior Overall"
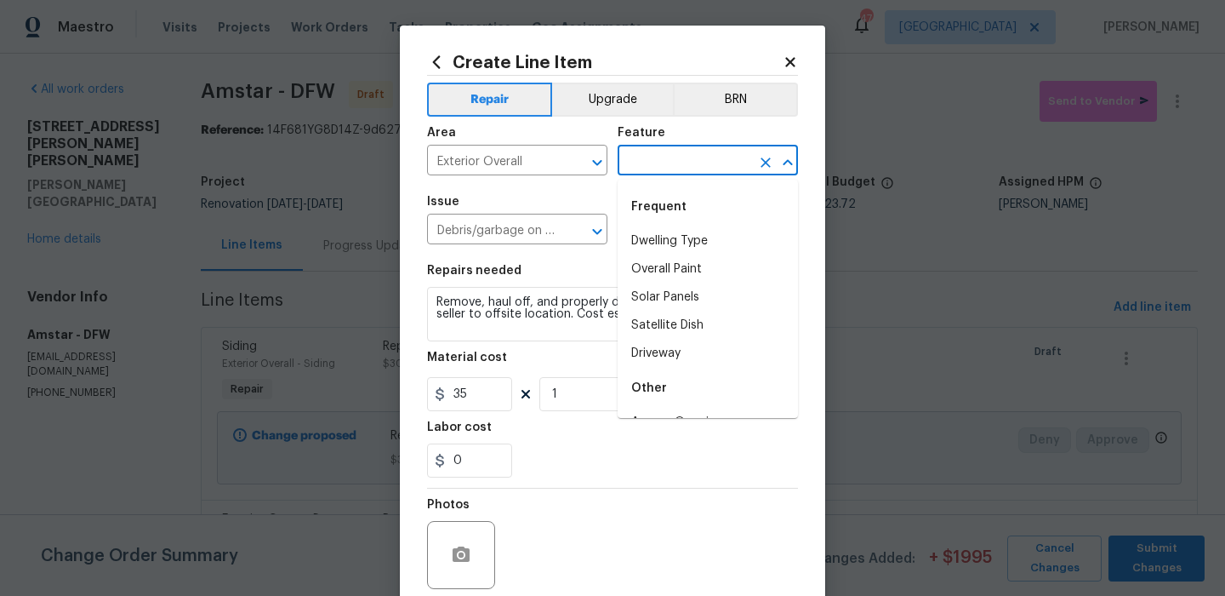
click at [650, 165] on input "text" at bounding box center [684, 162] width 133 height 26
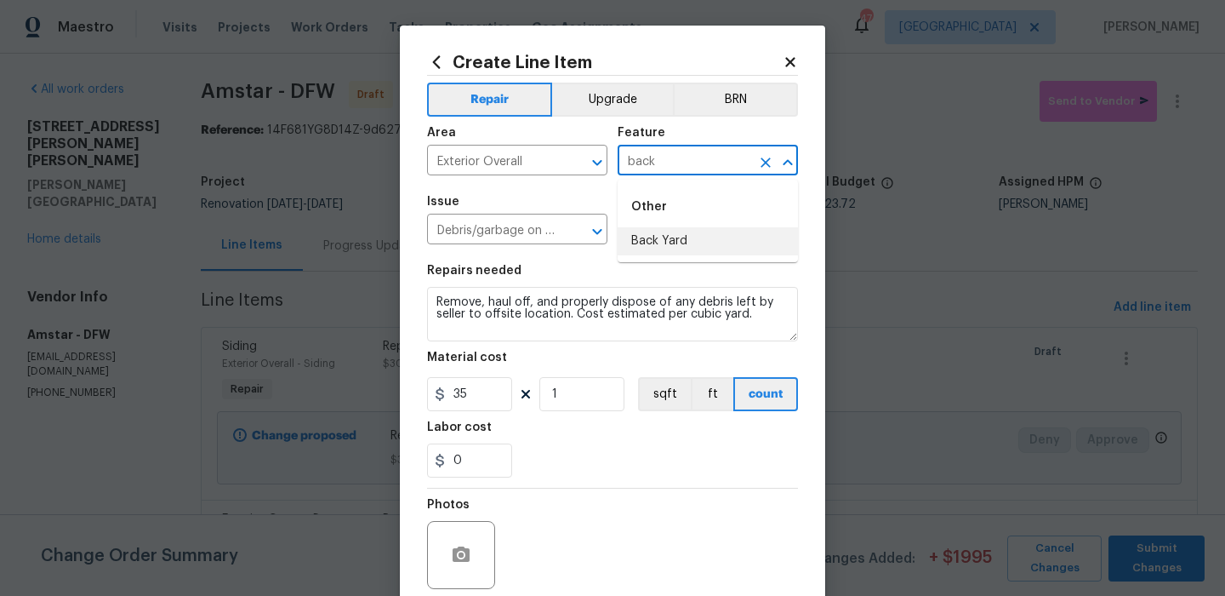
click at [656, 236] on li "Back Yard" at bounding box center [708, 241] width 180 height 28
type input "Back Yard"
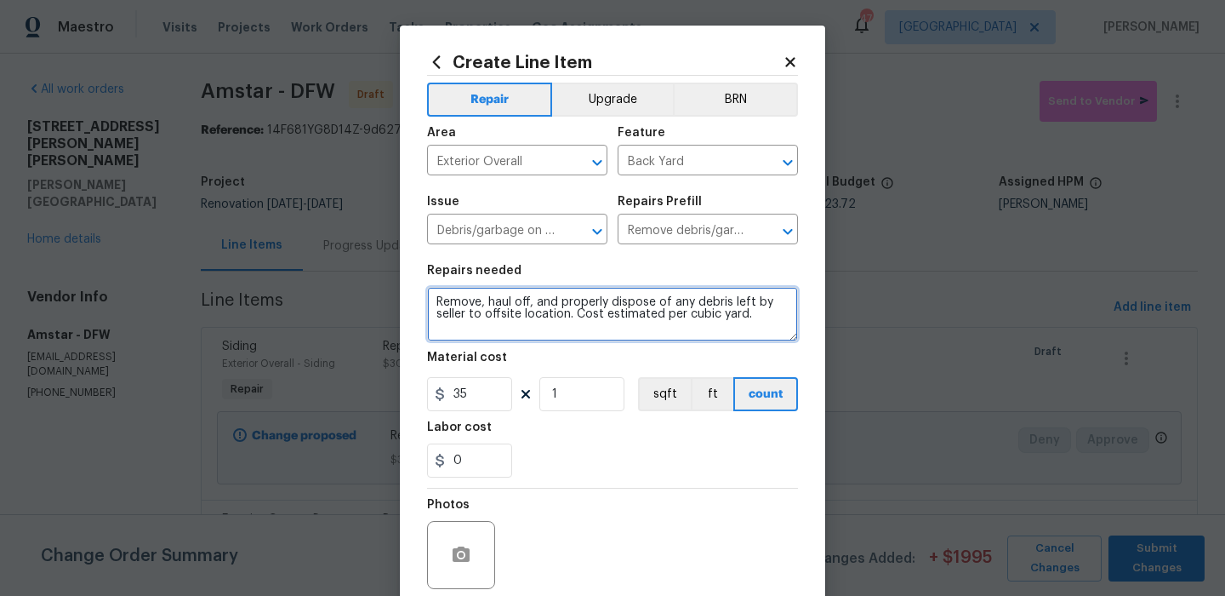
click at [611, 309] on textarea "Remove, haul off, and properly dispose of any debris left by seller to offsite …" at bounding box center [612, 314] width 371 height 54
click at [611, 308] on textarea "Remove, haul off, and properly dispose of any debris left by seller to offsite …" at bounding box center [612, 314] width 371 height 54
type textarea "Remove all debris from yards, inside home and attic"
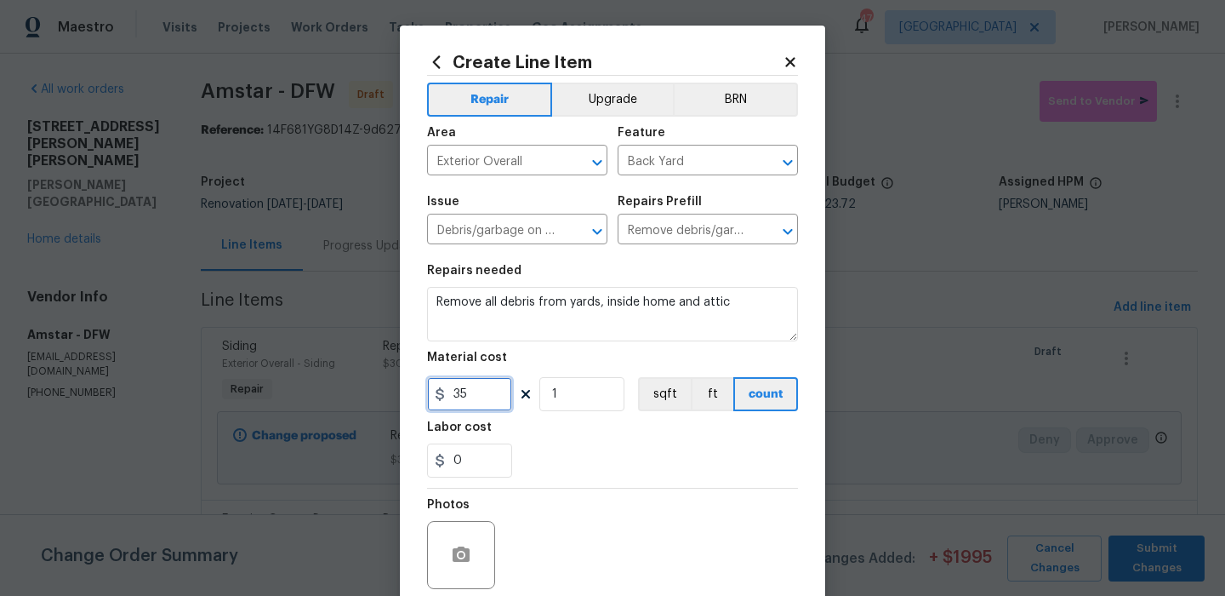
click at [483, 393] on input "35" at bounding box center [469, 394] width 85 height 34
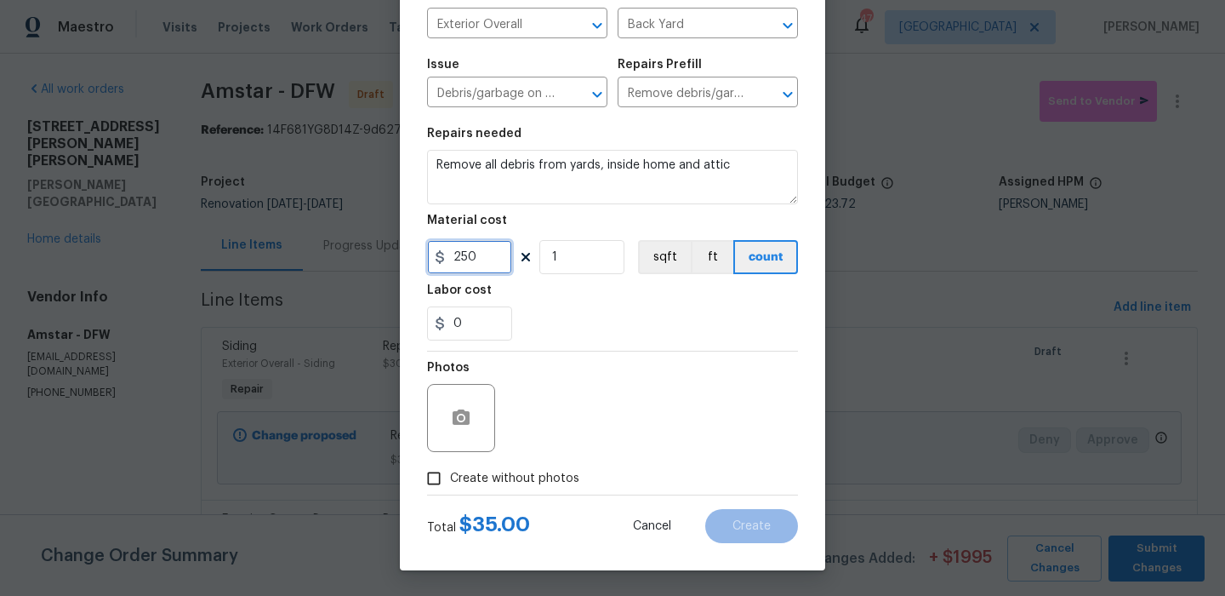
type input "250"
click at [483, 476] on span "Create without photos" at bounding box center [514, 479] width 129 height 18
click at [450, 476] on input "Create without photos" at bounding box center [434, 478] width 32 height 32
checkbox input "true"
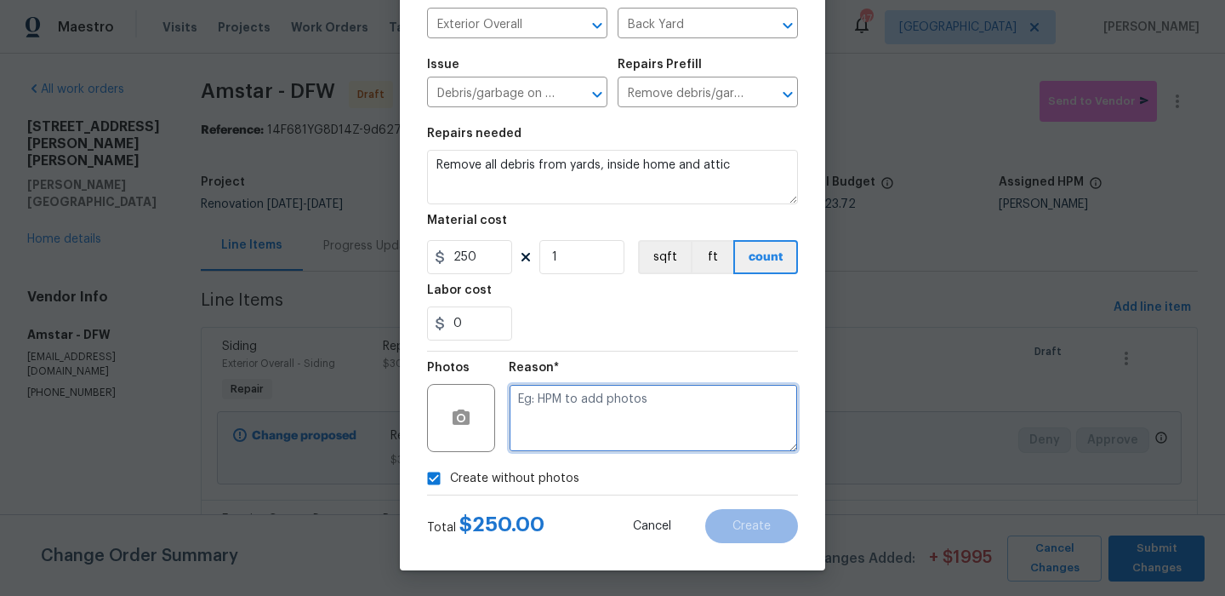
click at [557, 426] on textarea at bounding box center [653, 418] width 289 height 68
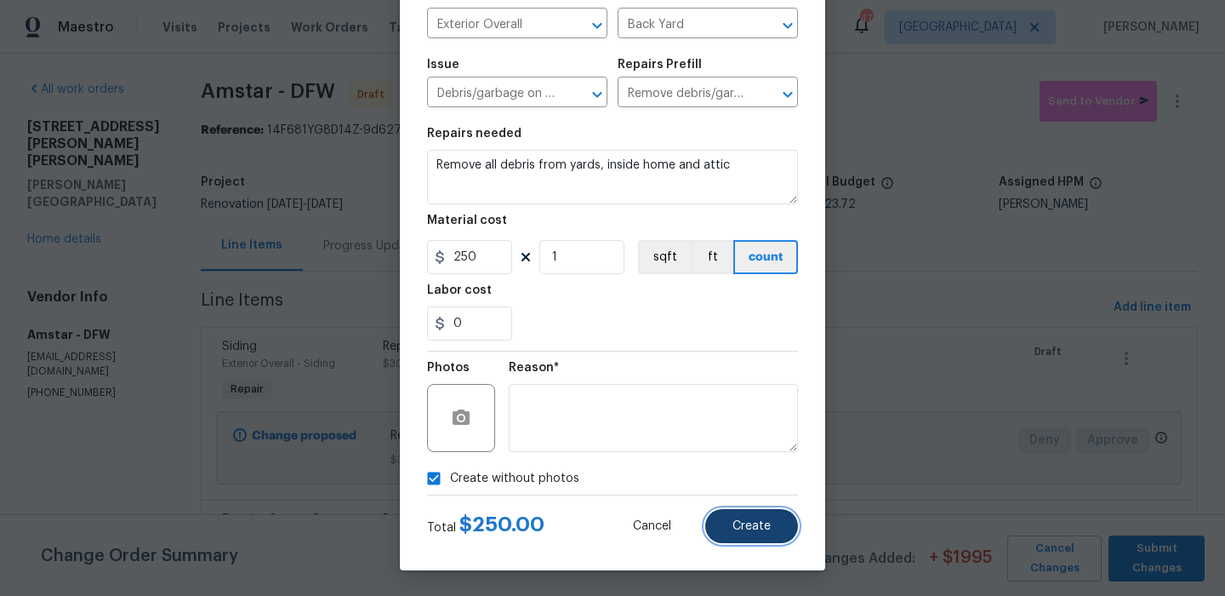
click at [766, 528] on span "Create" at bounding box center [752, 526] width 38 height 13
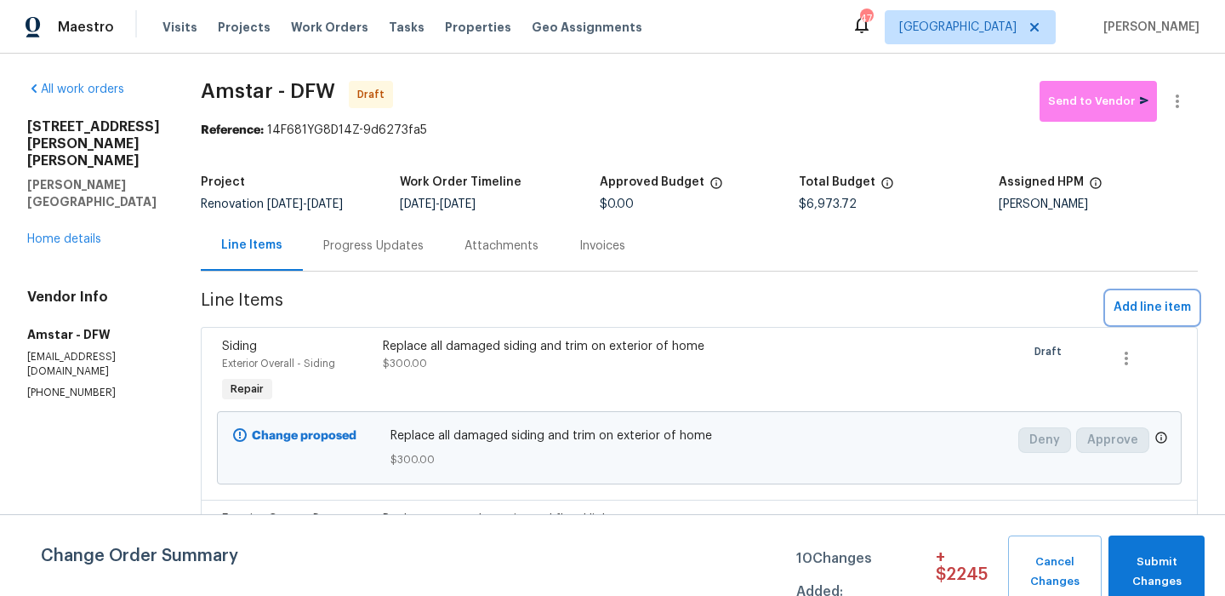
click at [1127, 299] on span "Add line item" at bounding box center [1152, 307] width 77 height 21
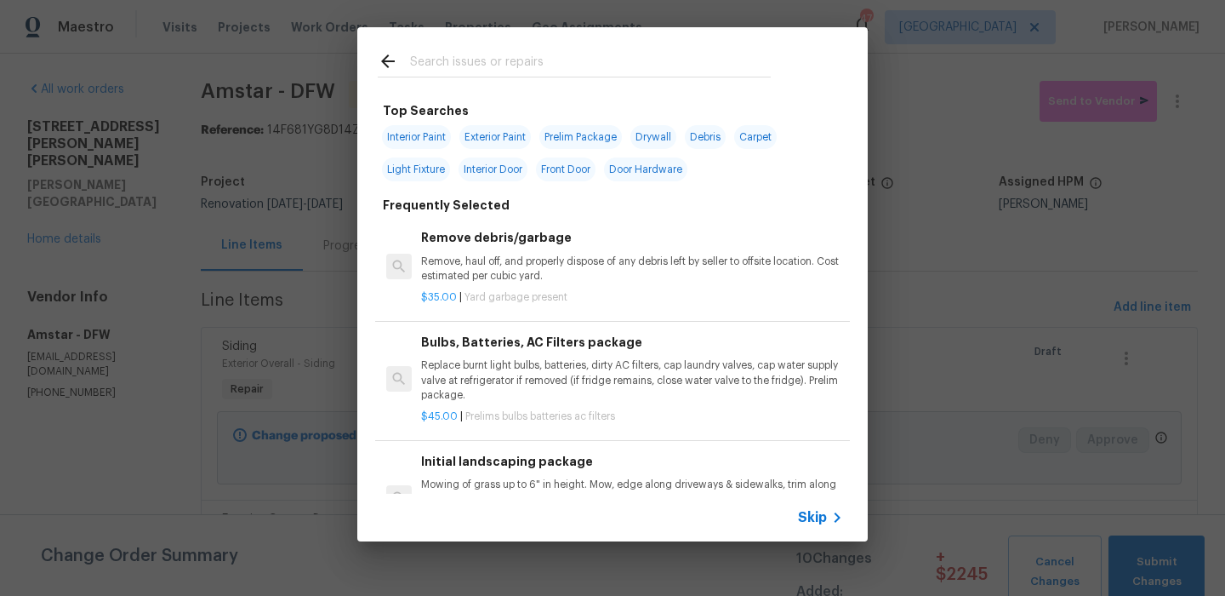
click at [528, 66] on input "text" at bounding box center [590, 64] width 361 height 26
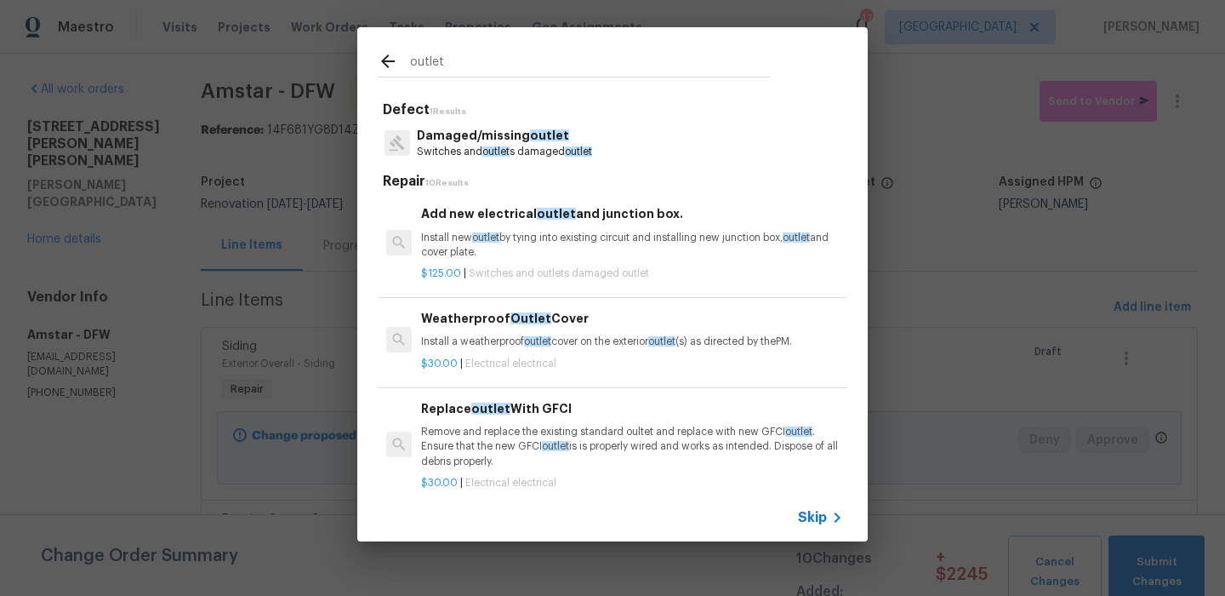
type input "outlet"
click at [534, 340] on span "outlet" at bounding box center [537, 341] width 27 height 10
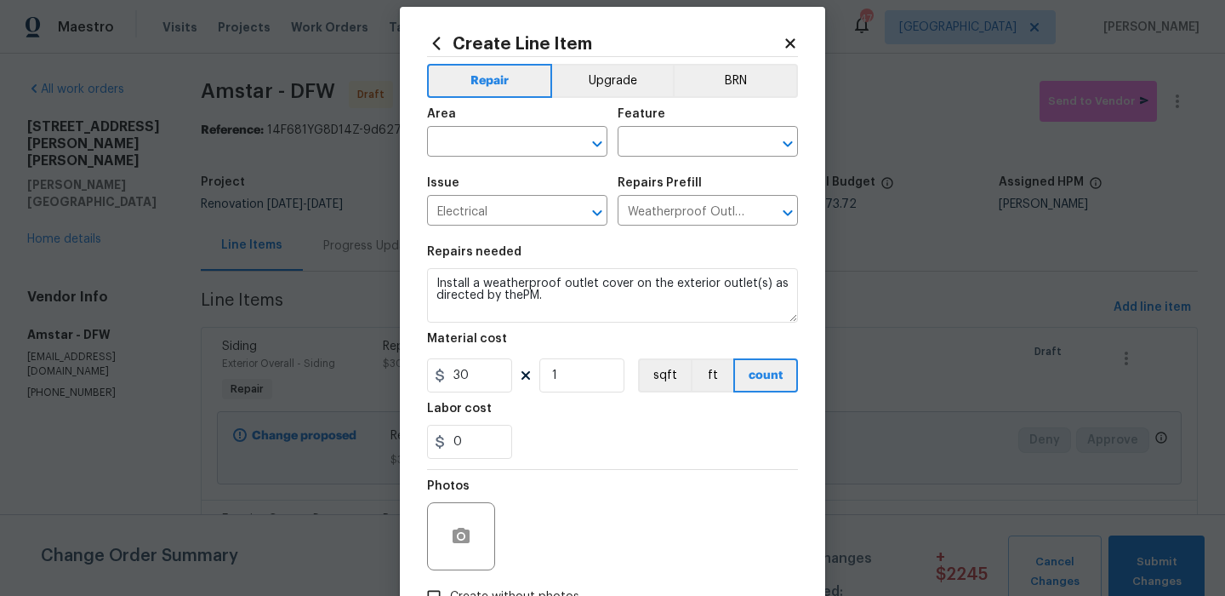
scroll to position [28, 0]
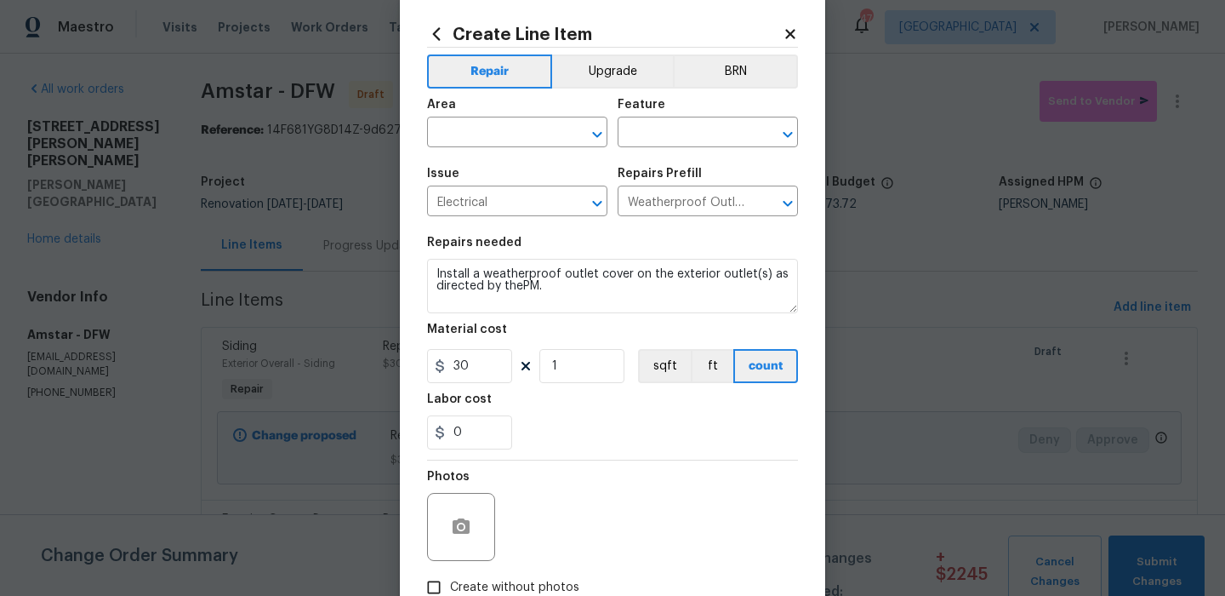
click at [516, 150] on span "Area ​" at bounding box center [517, 123] width 180 height 69
click at [527, 134] on input "text" at bounding box center [493, 134] width 133 height 26
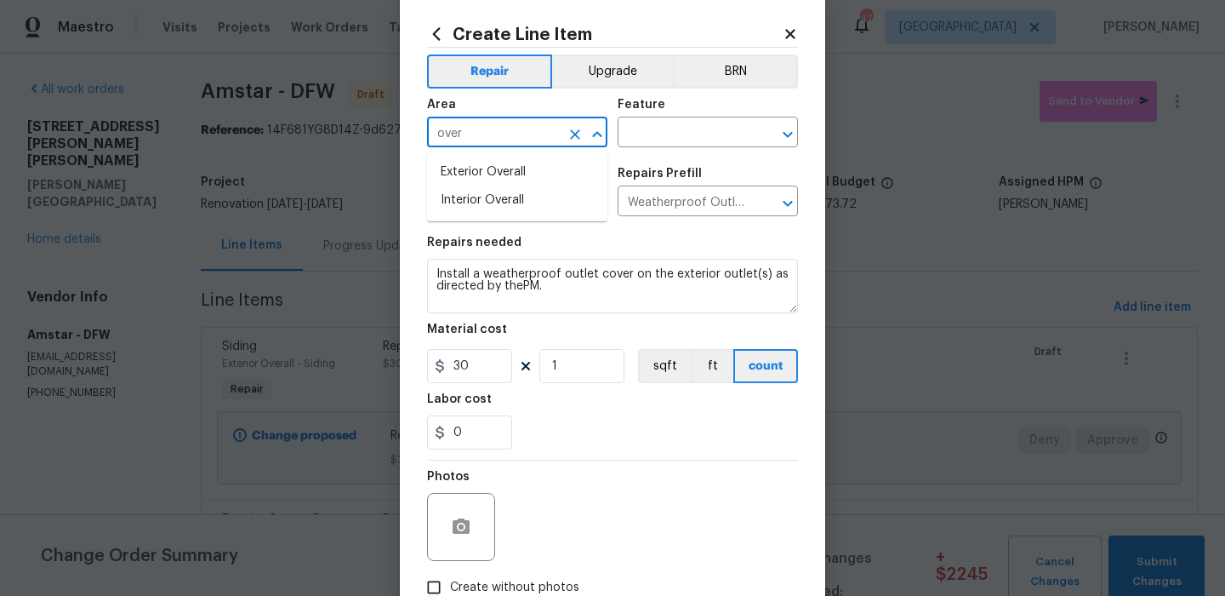
click at [525, 170] on li "Exterior Overall" at bounding box center [517, 172] width 180 height 28
type input "Exterior Overall"
click at [674, 146] on input "text" at bounding box center [684, 134] width 133 height 26
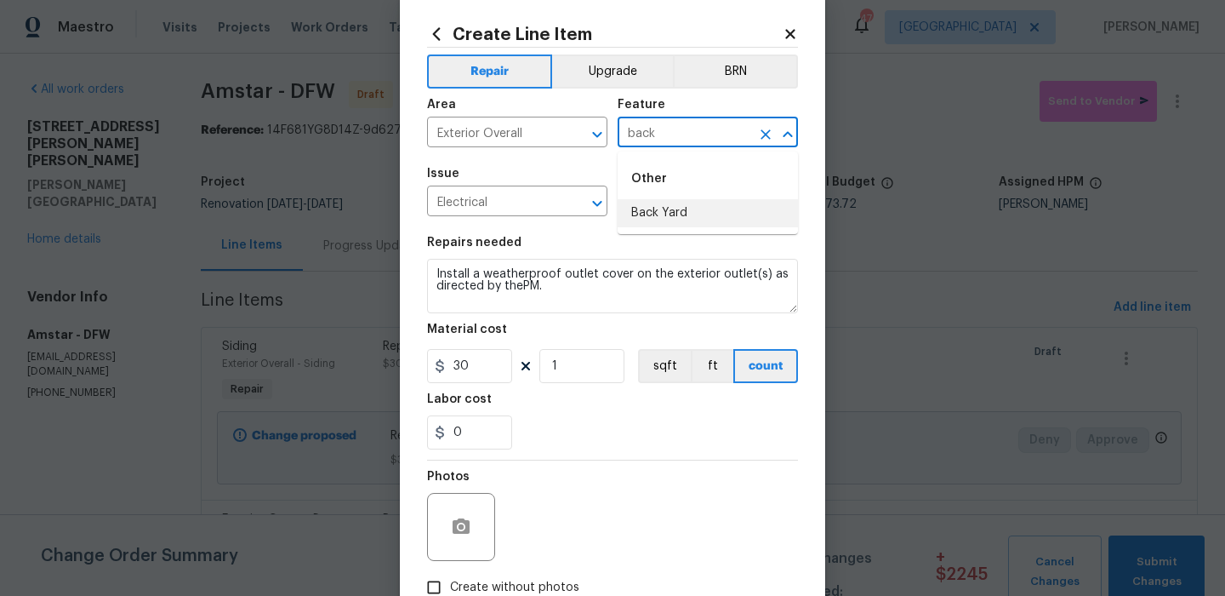
click at [662, 205] on li "Back Yard" at bounding box center [708, 213] width 180 height 28
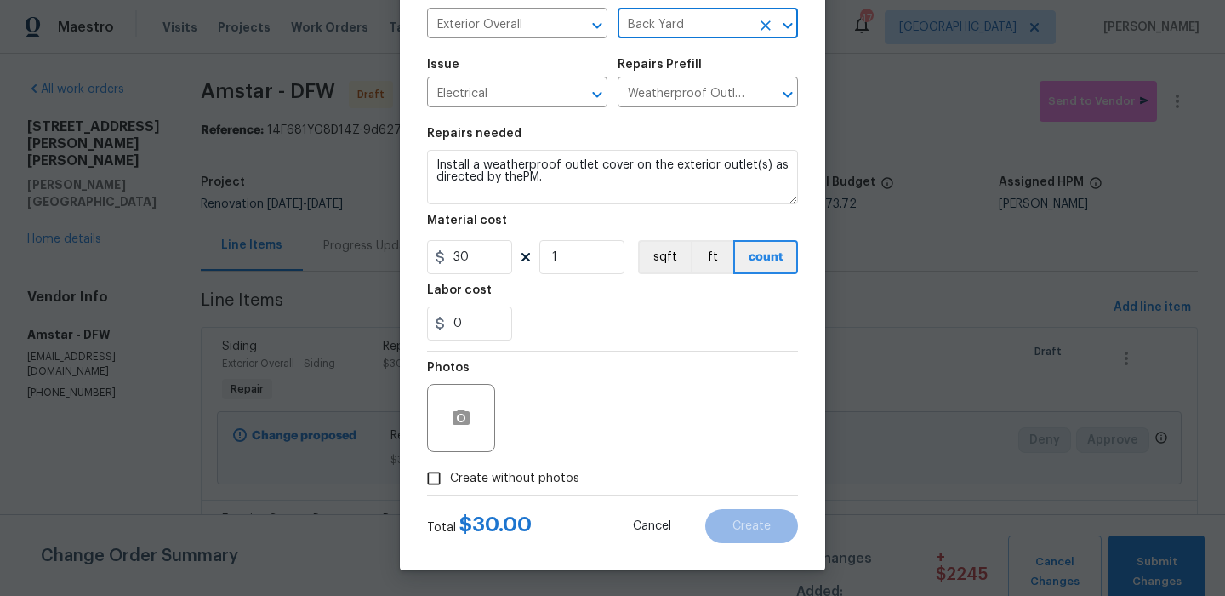
type input "Back Yard"
click at [542, 467] on label "Create without photos" at bounding box center [499, 478] width 162 height 32
click at [450, 467] on input "Create without photos" at bounding box center [434, 478] width 32 height 32
checkbox input "true"
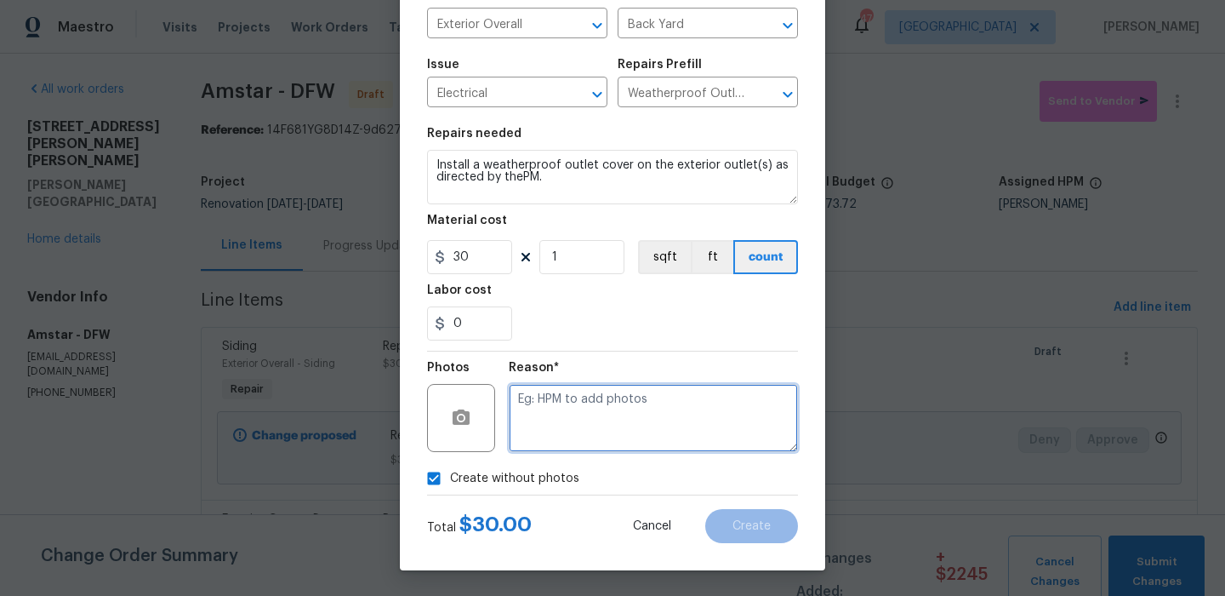
click at [595, 423] on textarea at bounding box center [653, 418] width 289 height 68
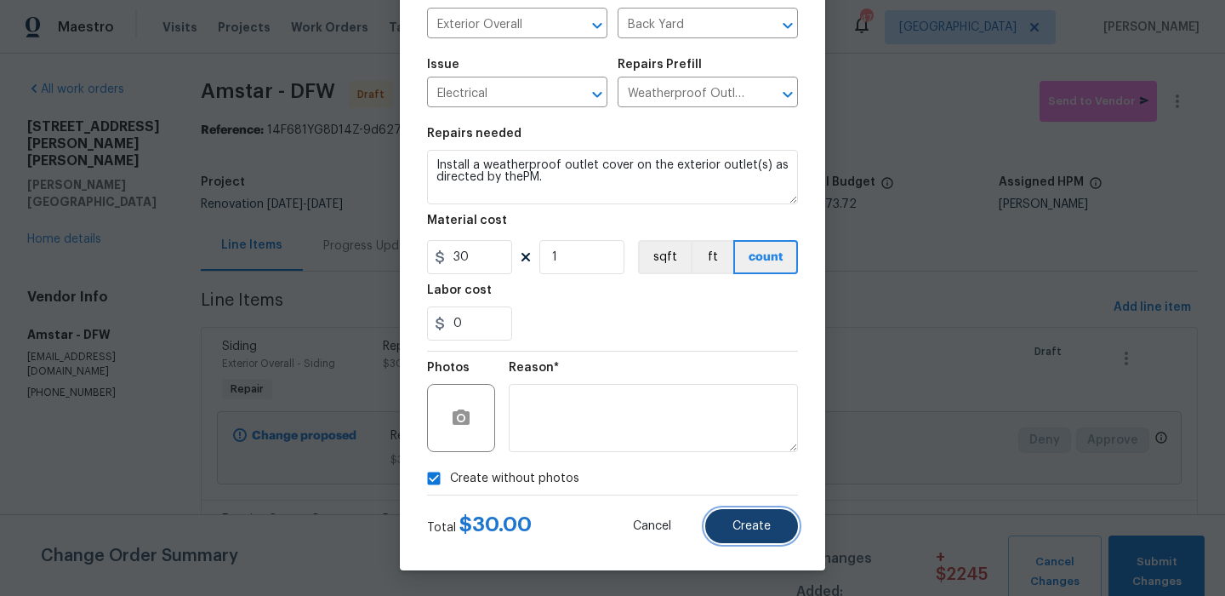
click at [769, 521] on span "Create" at bounding box center [752, 526] width 38 height 13
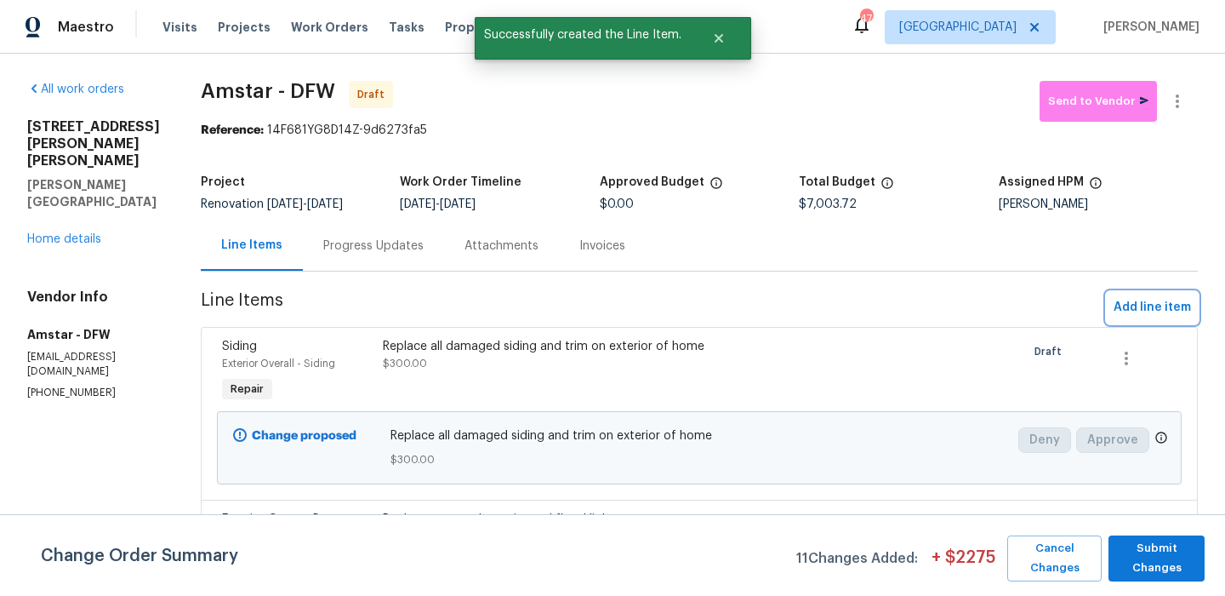
click at [1139, 299] on span "Add line item" at bounding box center [1152, 307] width 77 height 21
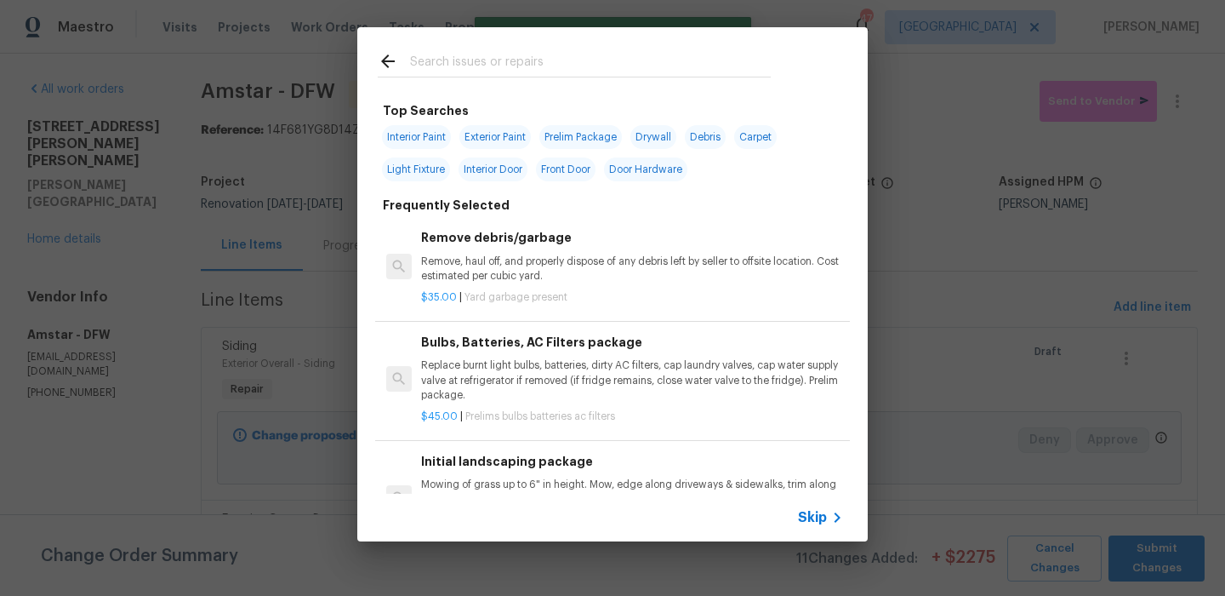
click at [526, 49] on div at bounding box center [574, 60] width 434 height 67
click at [516, 65] on input "text" at bounding box center [590, 64] width 361 height 26
click at [669, 133] on span "Drywall" at bounding box center [654, 137] width 46 height 24
type input "Drywall"
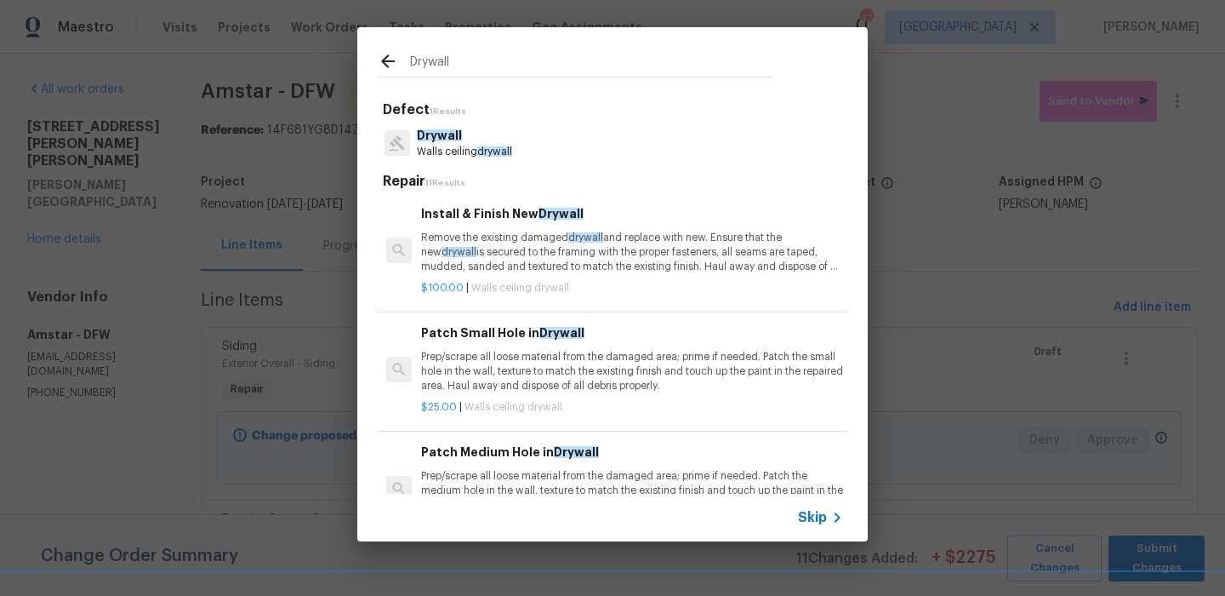
click at [498, 156] on span "drywall" at bounding box center [494, 151] width 35 height 10
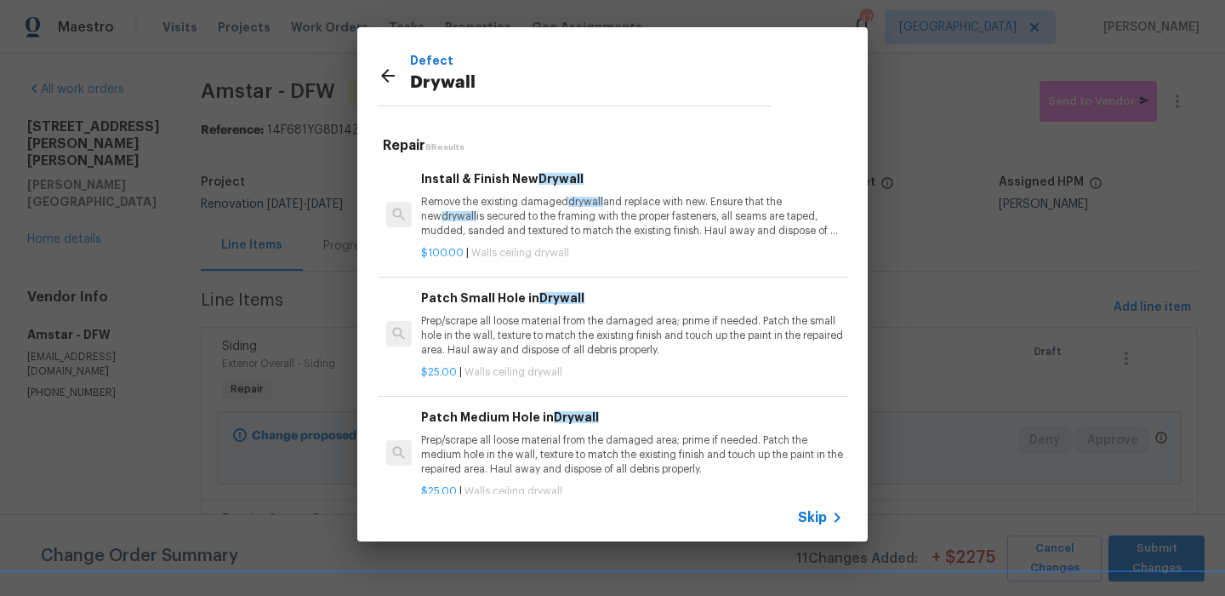
click at [489, 199] on p "Remove the existing damaged drywall and replace with new. Ensure that the new d…" at bounding box center [632, 216] width 422 height 43
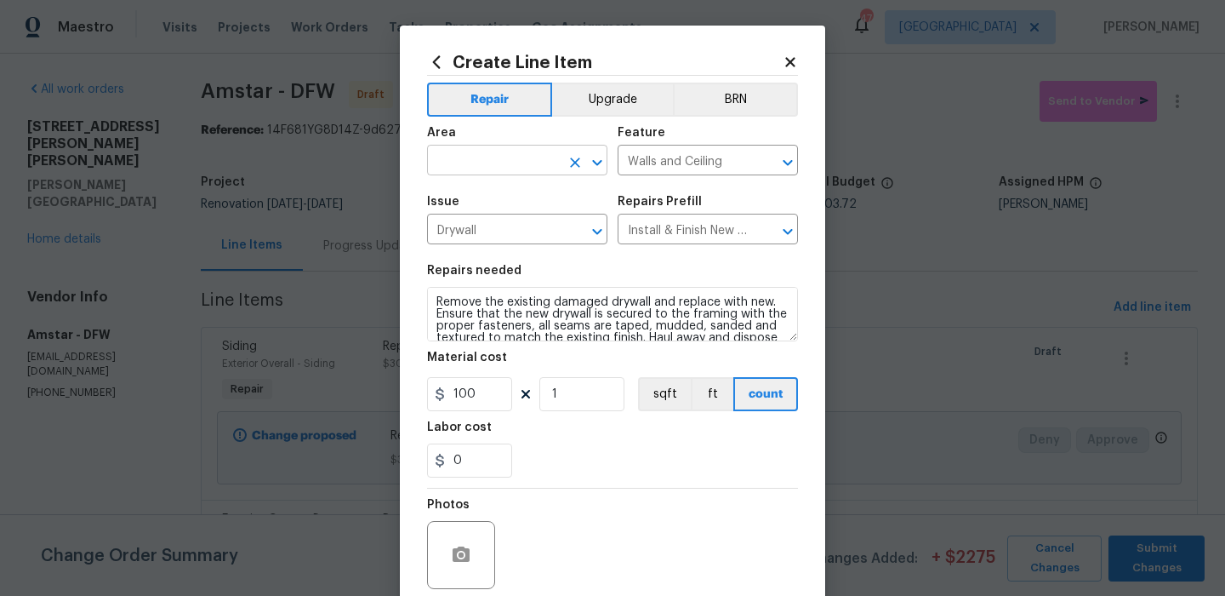
click at [510, 153] on input "text" at bounding box center [493, 162] width 133 height 26
click at [534, 201] on li "Garage" at bounding box center [517, 200] width 180 height 28
type input "Garage"
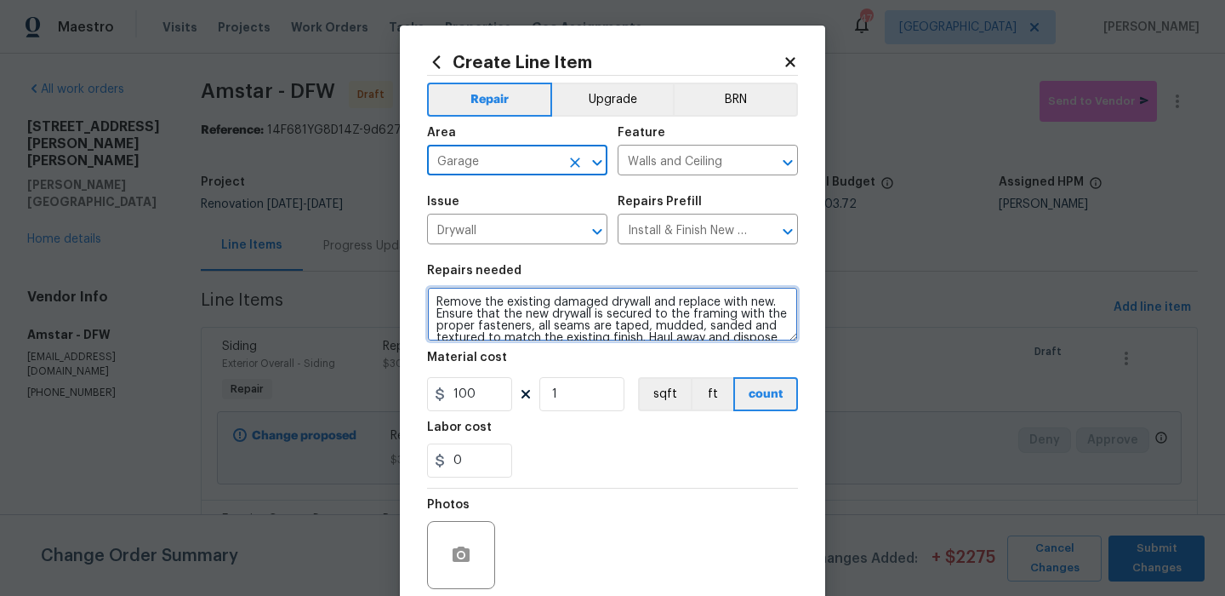
click at [537, 304] on textarea "Remove the existing damaged drywall and replace with new. Ensure that the new d…" at bounding box center [612, 314] width 371 height 54
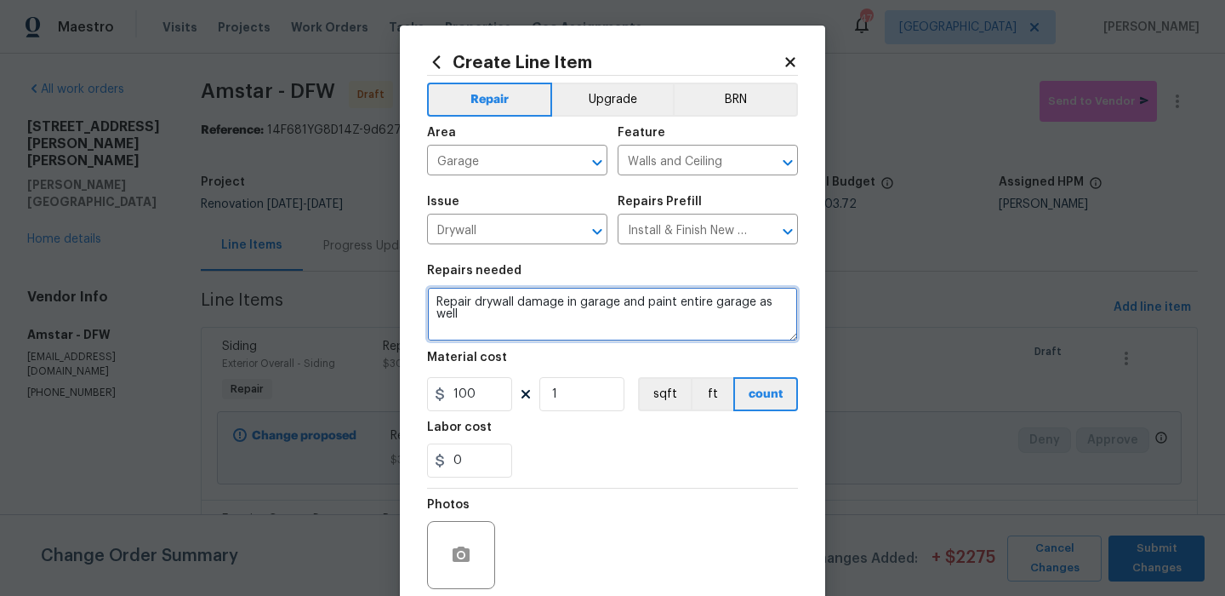
scroll to position [49, 0]
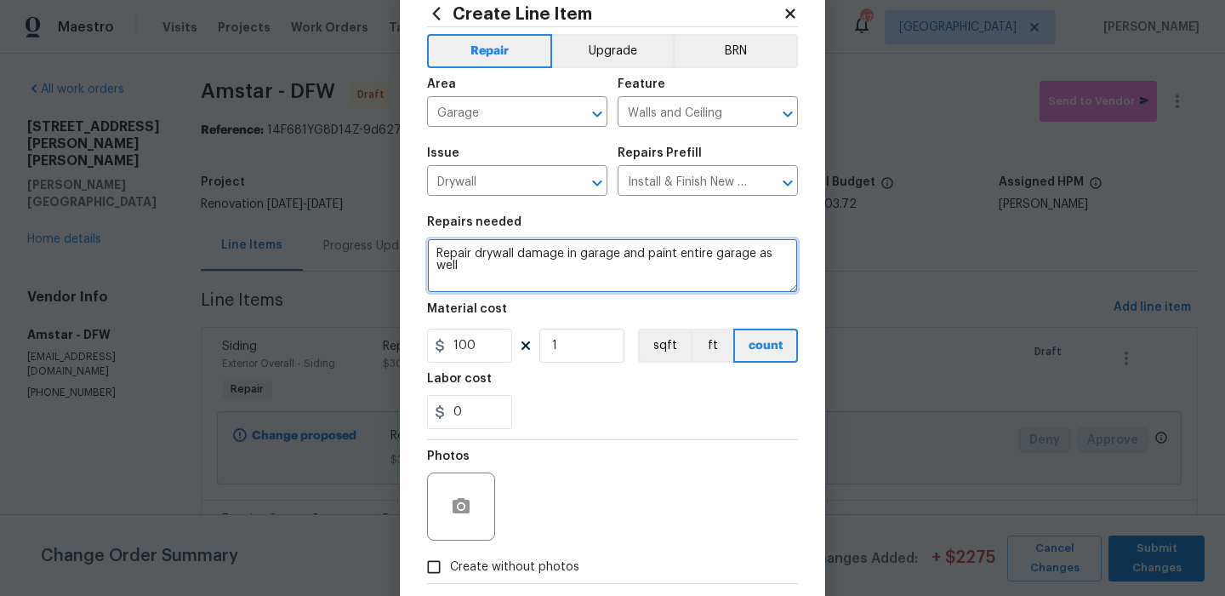
type textarea "Repair drywall damage in garage and paint entire garage as well"
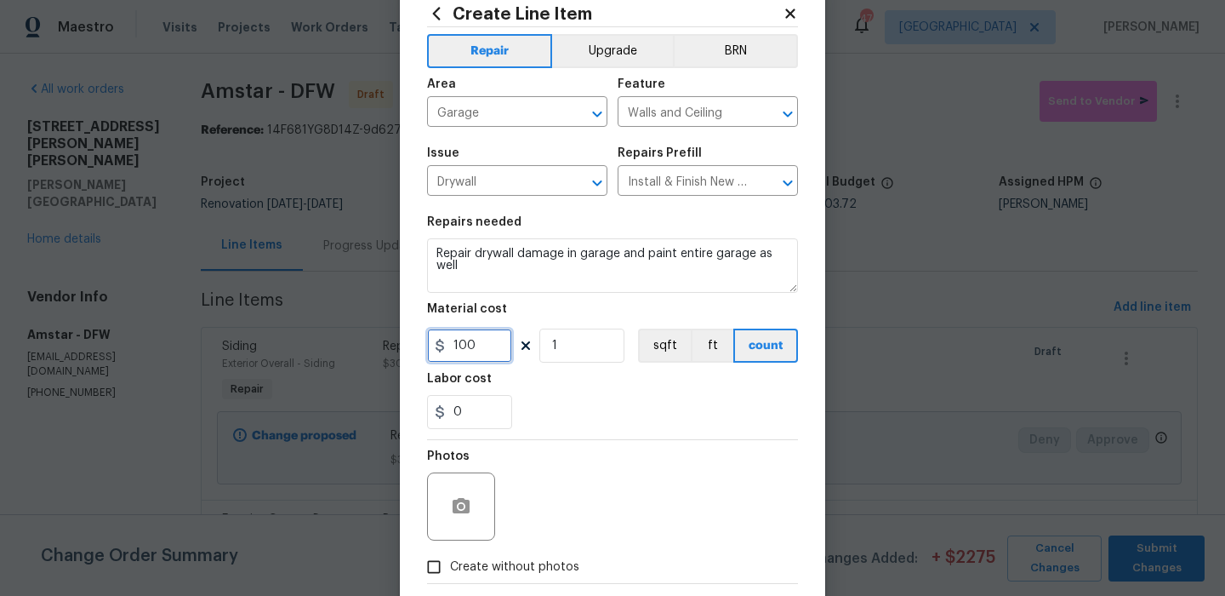
click at [494, 347] on input "100" at bounding box center [469, 346] width 85 height 34
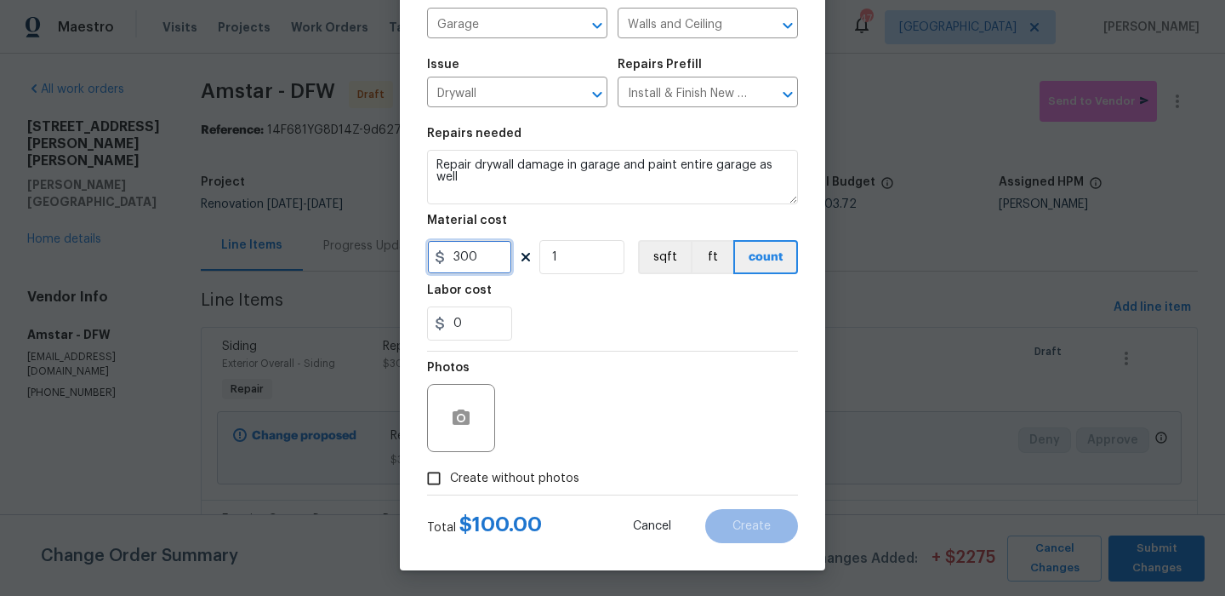
type input "300"
click at [542, 476] on span "Create without photos" at bounding box center [514, 479] width 129 height 18
click at [450, 476] on input "Create without photos" at bounding box center [434, 478] width 32 height 32
checkbox input "true"
click at [496, 266] on input "300" at bounding box center [469, 257] width 85 height 34
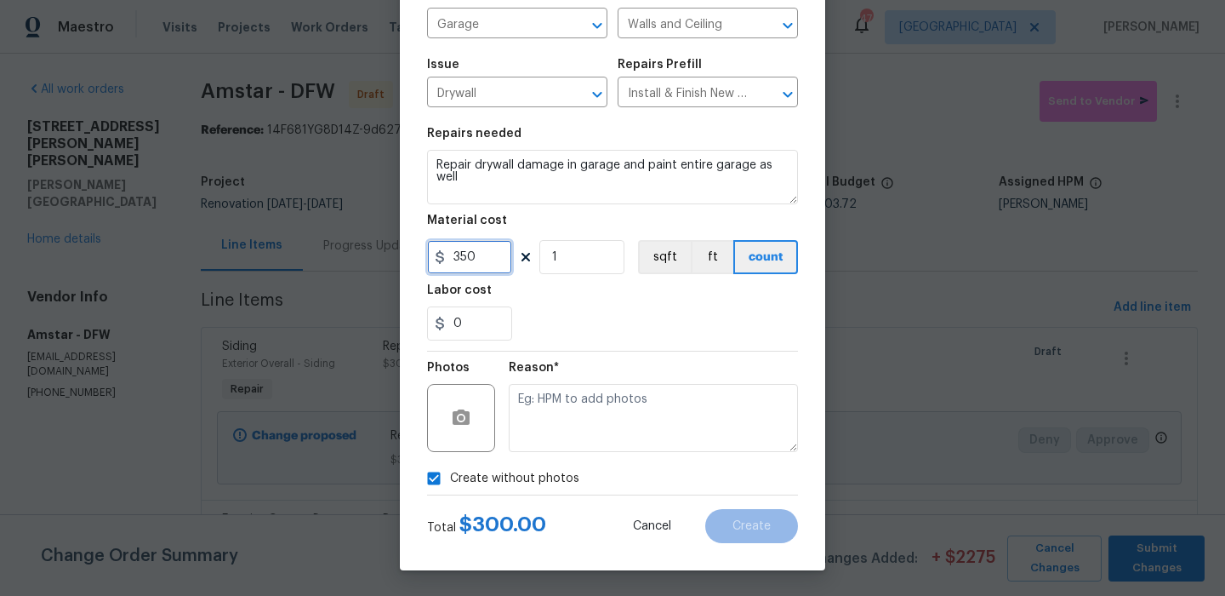
type input "350"
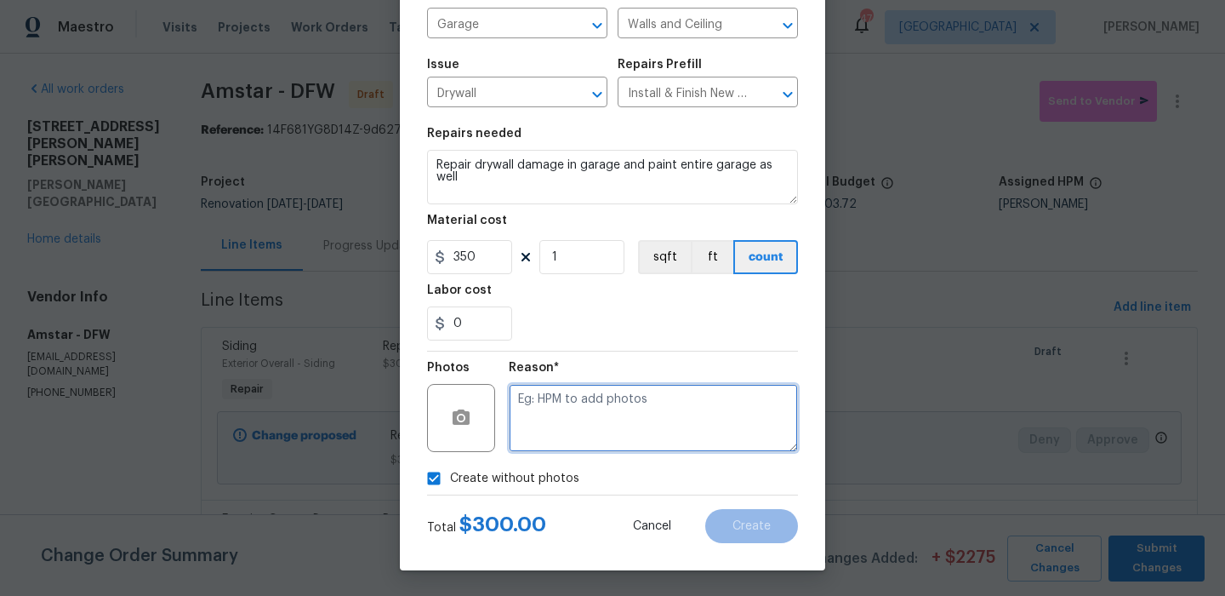
click at [549, 408] on textarea at bounding box center [653, 418] width 289 height 68
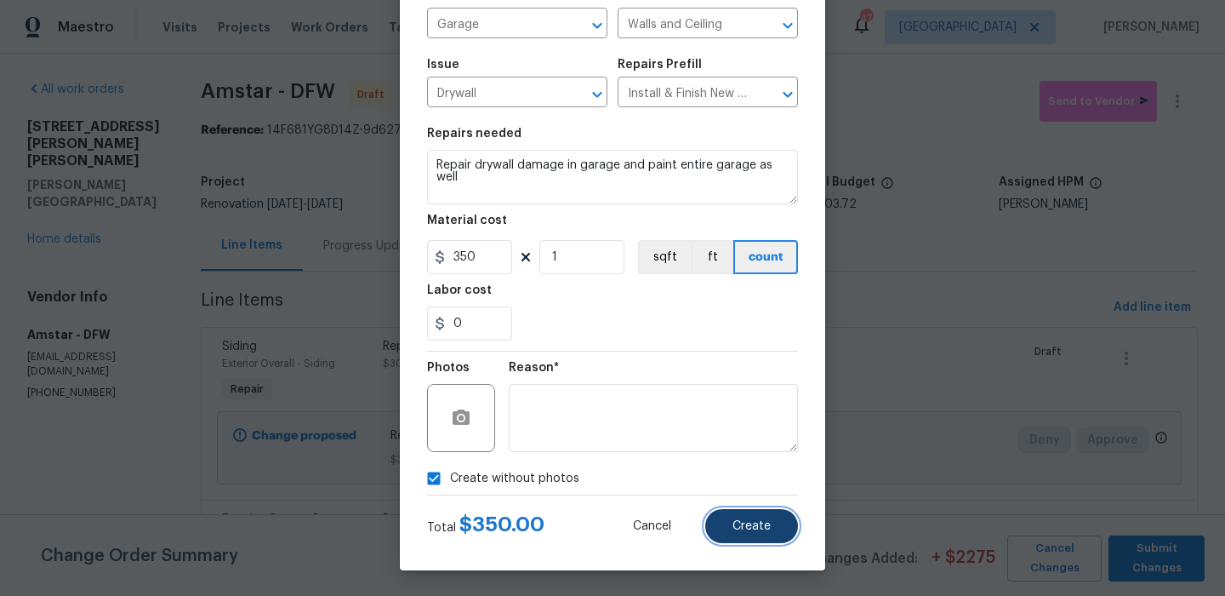
click at [735, 511] on button "Create" at bounding box center [752, 526] width 93 height 34
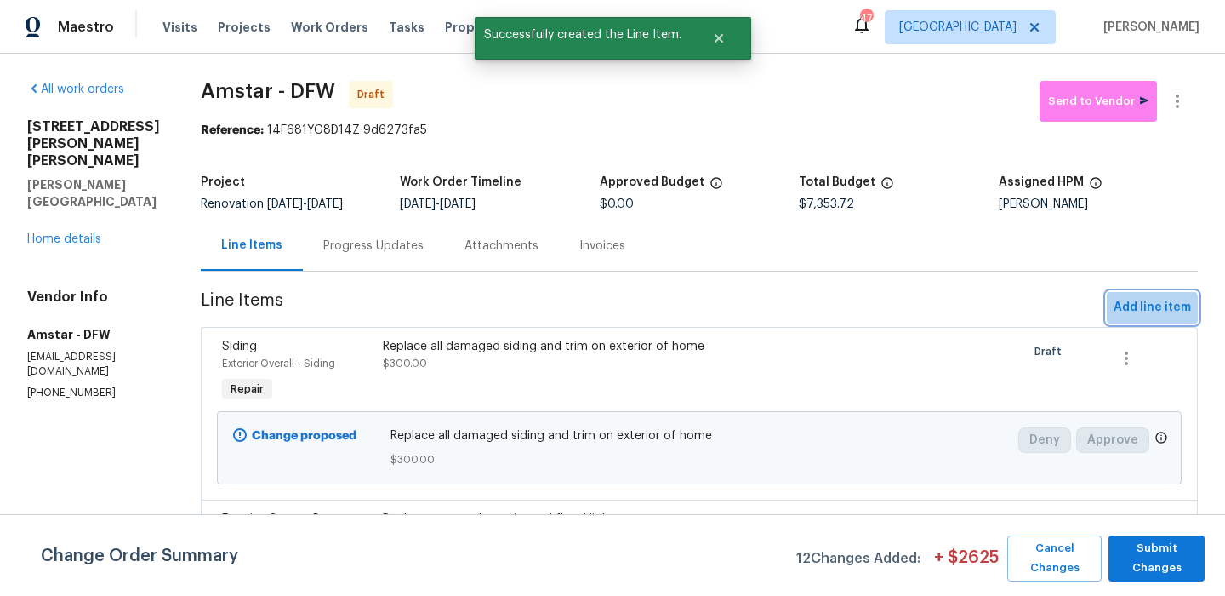
click at [1127, 322] on button "Add line item" at bounding box center [1152, 307] width 91 height 31
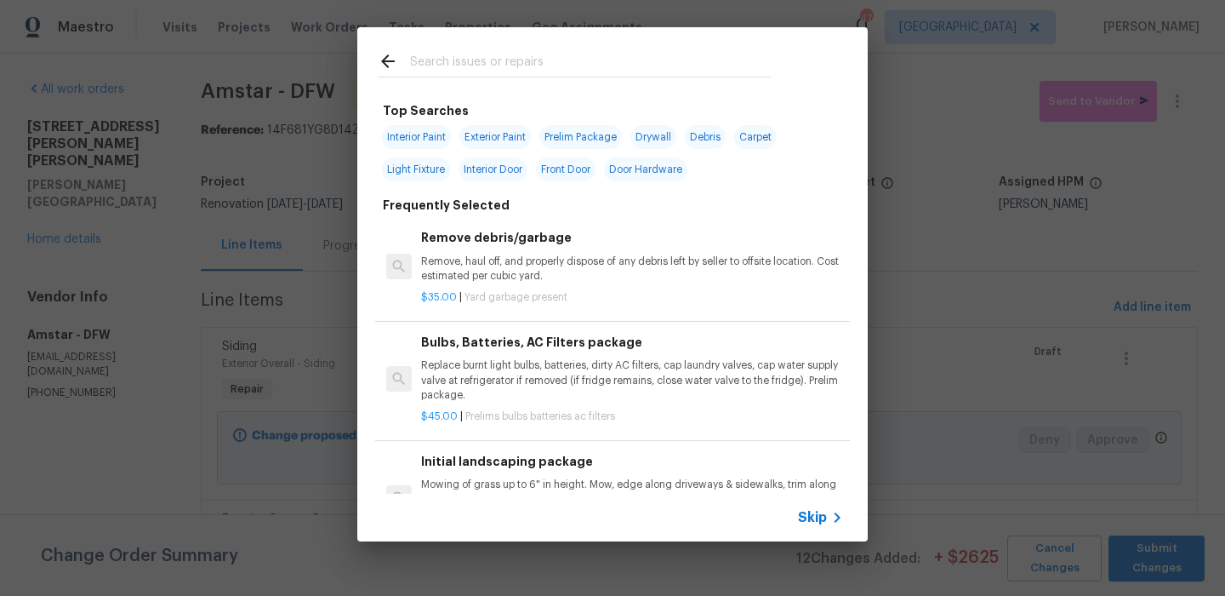
click at [480, 60] on input "text" at bounding box center [590, 64] width 361 height 26
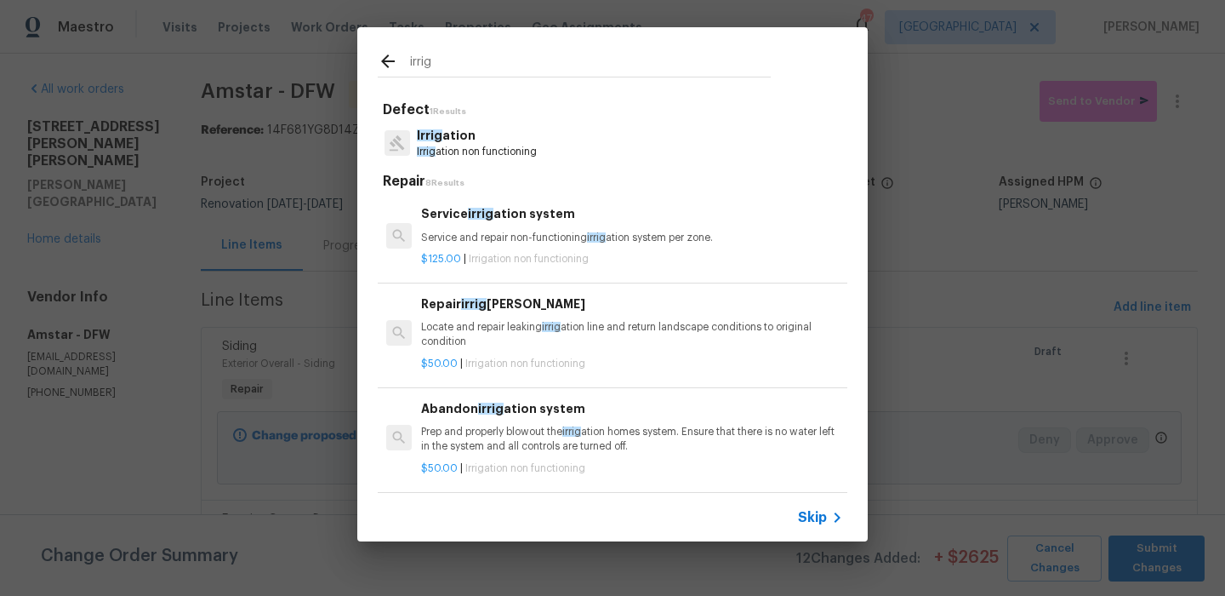
type input "irrig"
click at [511, 257] on span "Irrigation non functioning" at bounding box center [529, 259] width 120 height 10
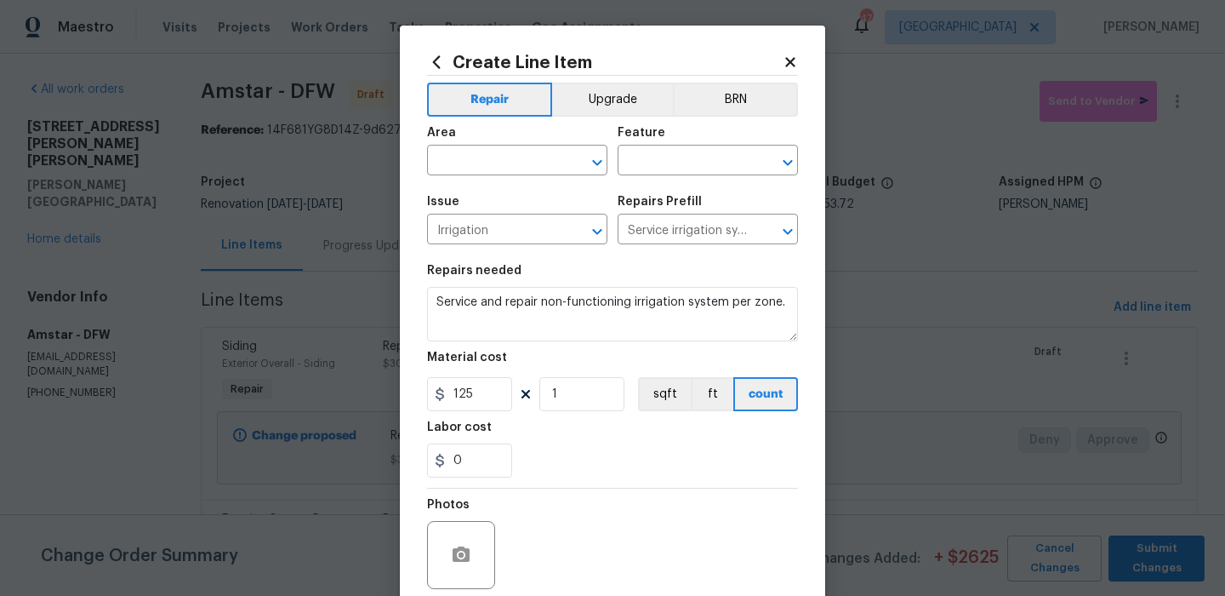
scroll to position [91, 0]
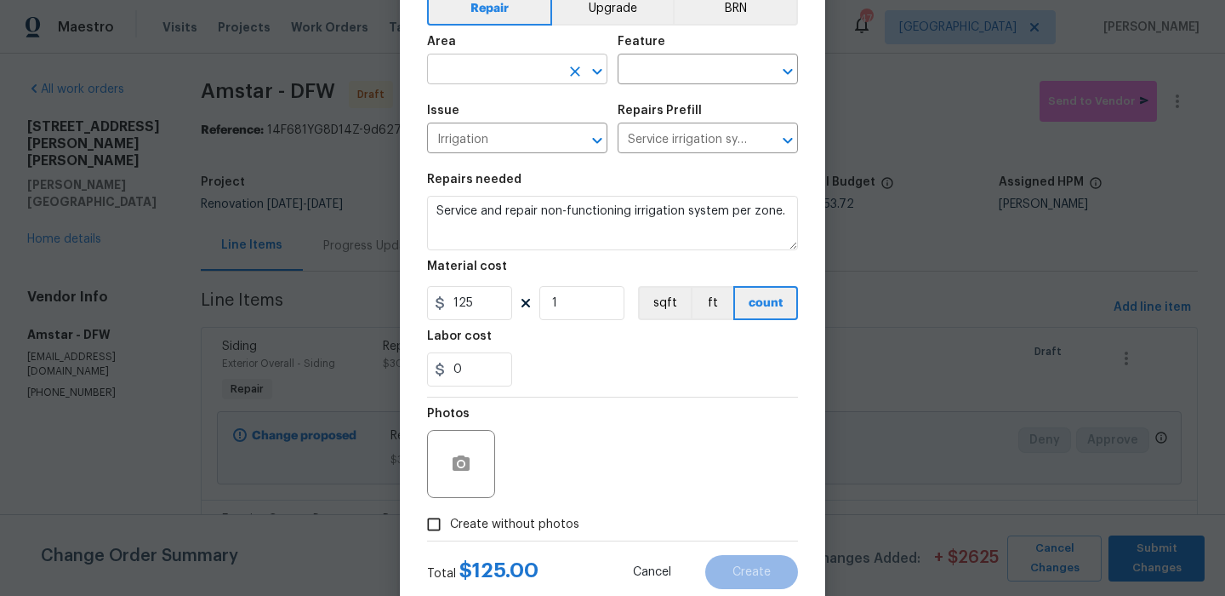
click at [542, 76] on input "text" at bounding box center [493, 71] width 133 height 26
click at [545, 126] on li "Interior Overall" at bounding box center [517, 137] width 180 height 28
type input "Interior Overall"
click at [644, 77] on input "text" at bounding box center [684, 71] width 133 height 26
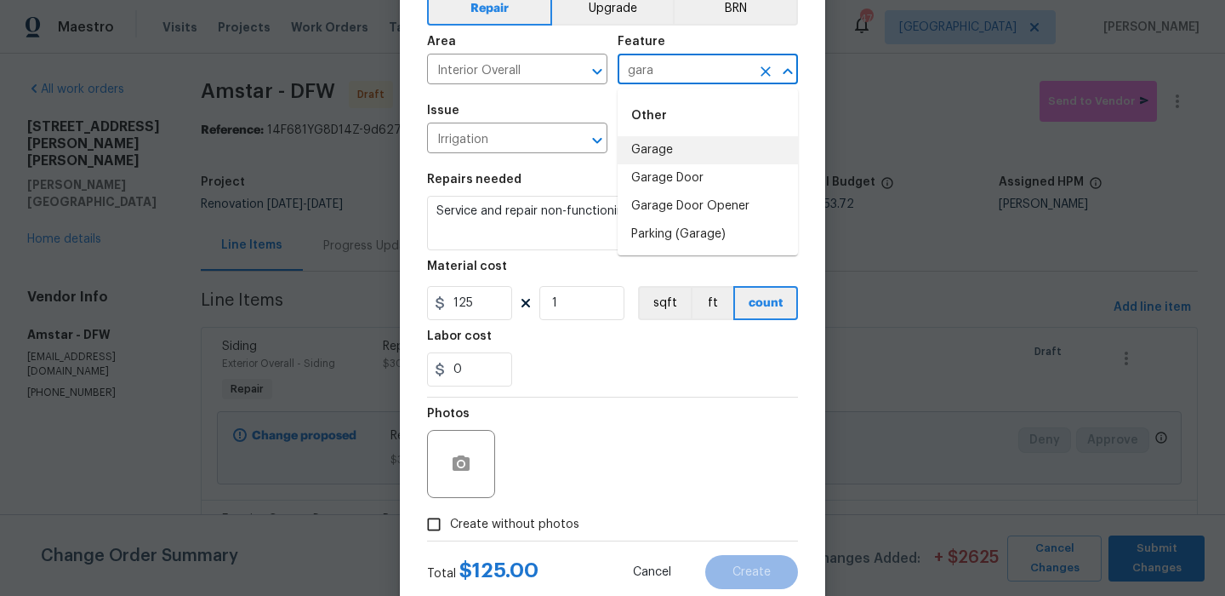
click at [666, 151] on li "Garage" at bounding box center [708, 150] width 180 height 28
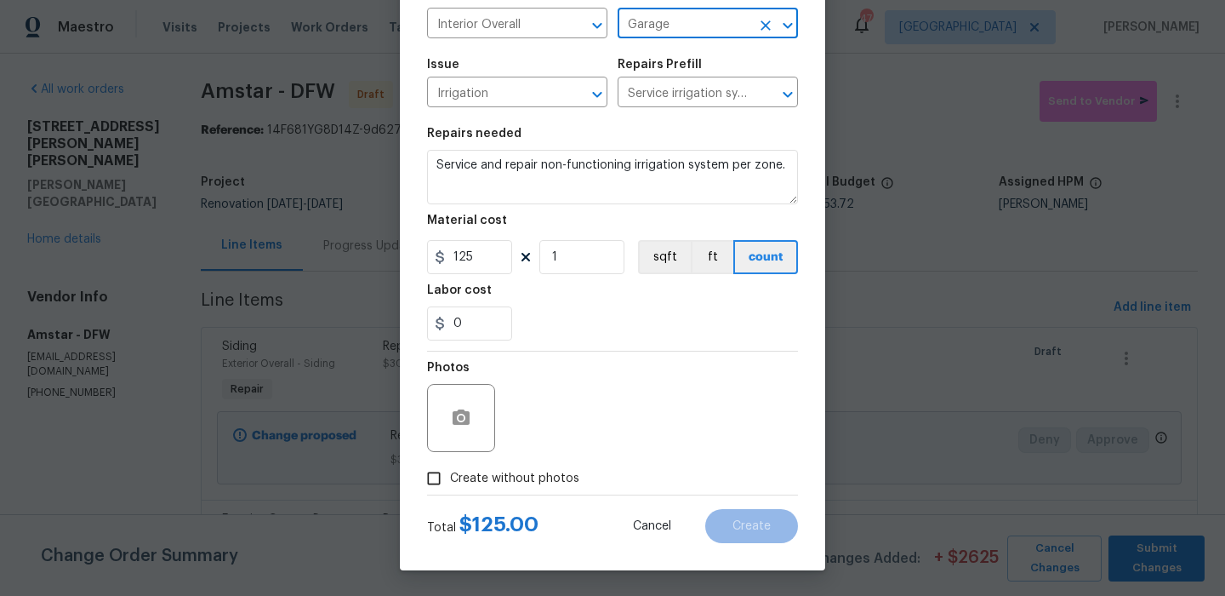
type input "Garage"
click at [561, 475] on span "Create without photos" at bounding box center [514, 479] width 129 height 18
click at [450, 475] on input "Create without photos" at bounding box center [434, 478] width 32 height 32
checkbox input "true"
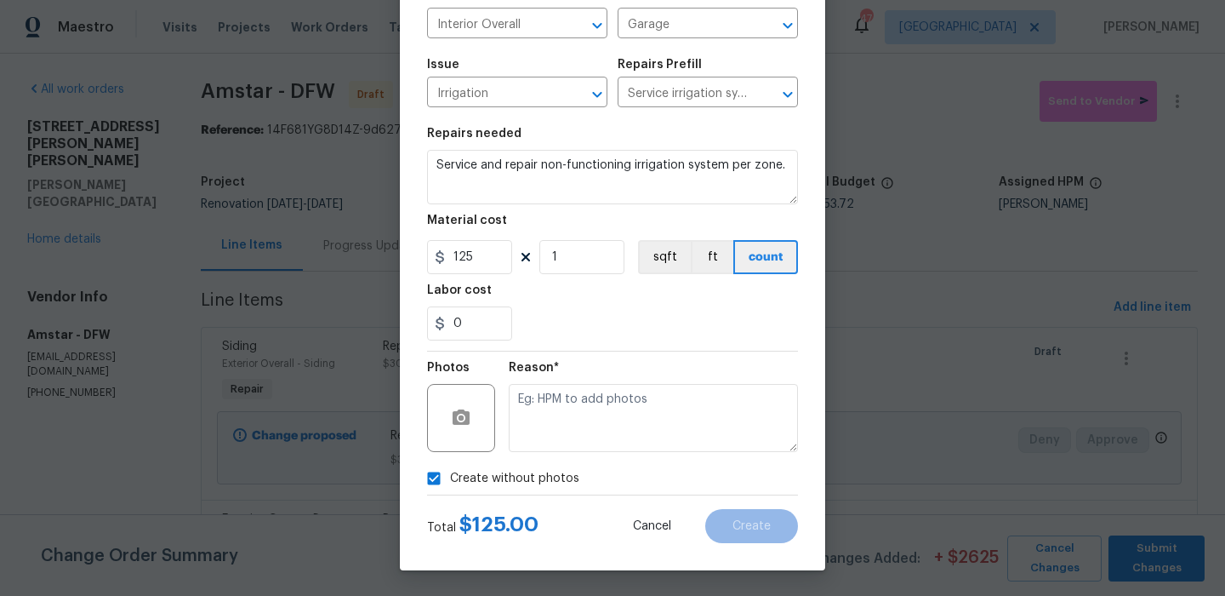
click at [588, 463] on div "Create without photos" at bounding box center [612, 478] width 371 height 32
click at [620, 425] on textarea at bounding box center [653, 418] width 289 height 68
click at [767, 526] on span "Create" at bounding box center [752, 526] width 38 height 13
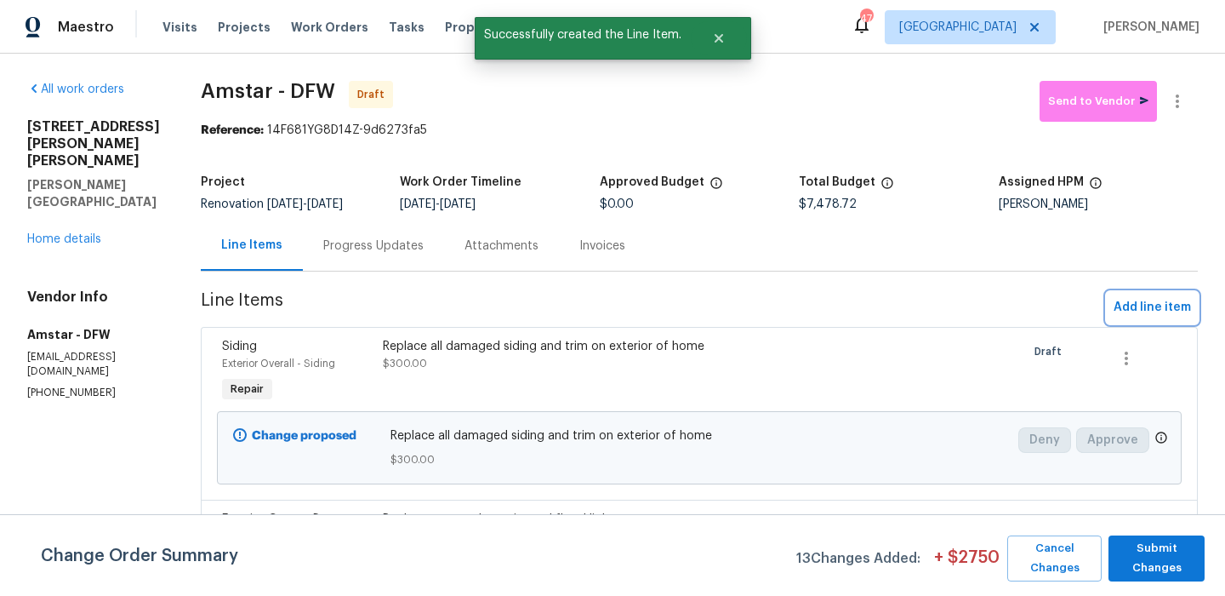
click at [1166, 301] on span "Add line item" at bounding box center [1152, 307] width 77 height 21
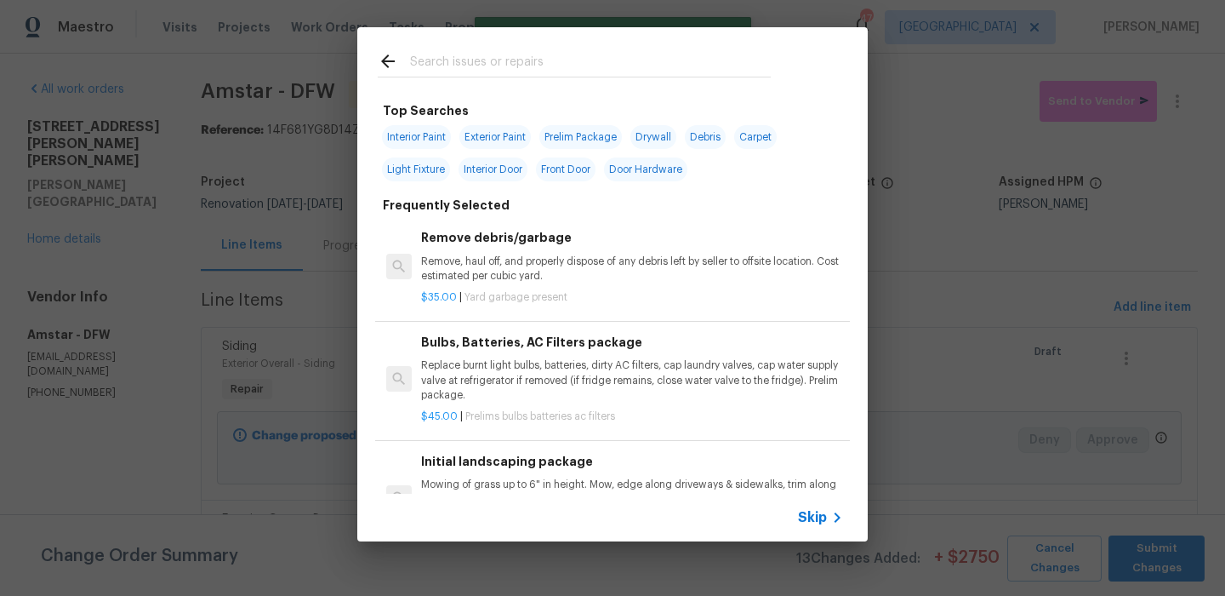
click at [538, 66] on input "text" at bounding box center [590, 64] width 361 height 26
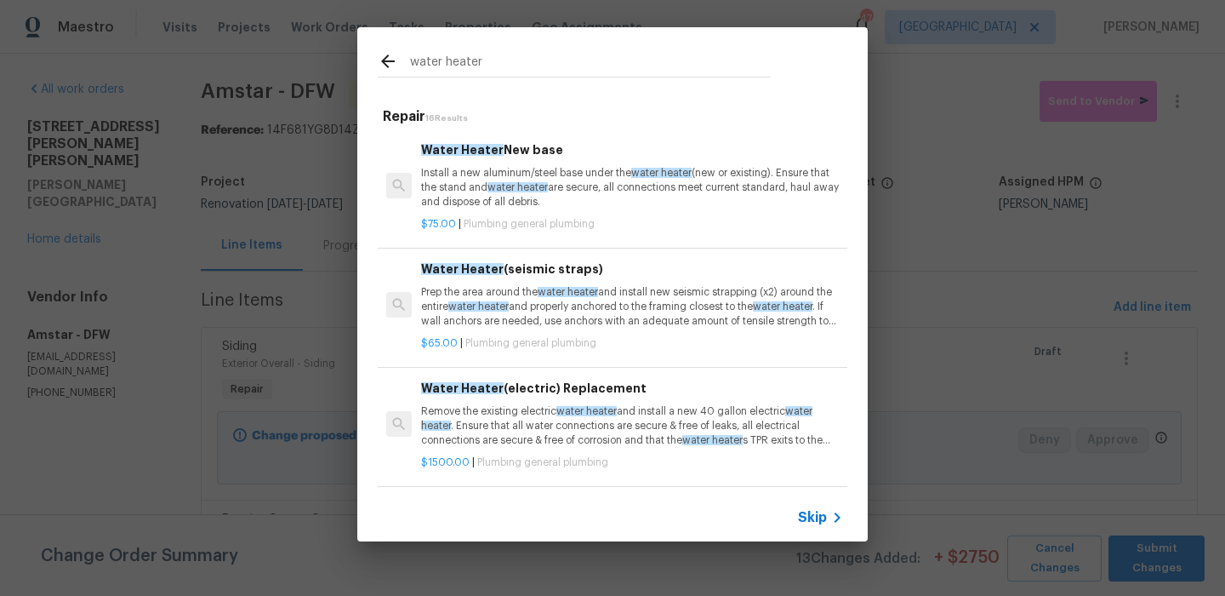
type input "water heater"
click at [560, 194] on p "Install a new aluminum/steel base under the water heater (new or existing). Ens…" at bounding box center [632, 187] width 422 height 43
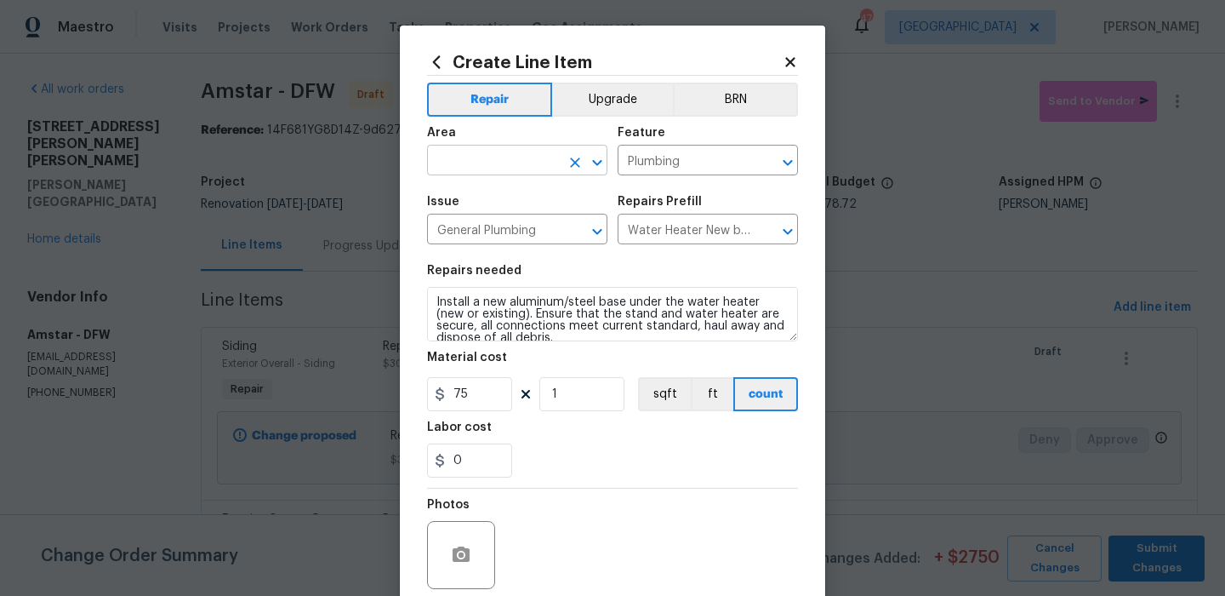
click at [568, 161] on icon "Clear" at bounding box center [575, 162] width 17 height 17
click at [540, 198] on li "Garage" at bounding box center [517, 200] width 180 height 28
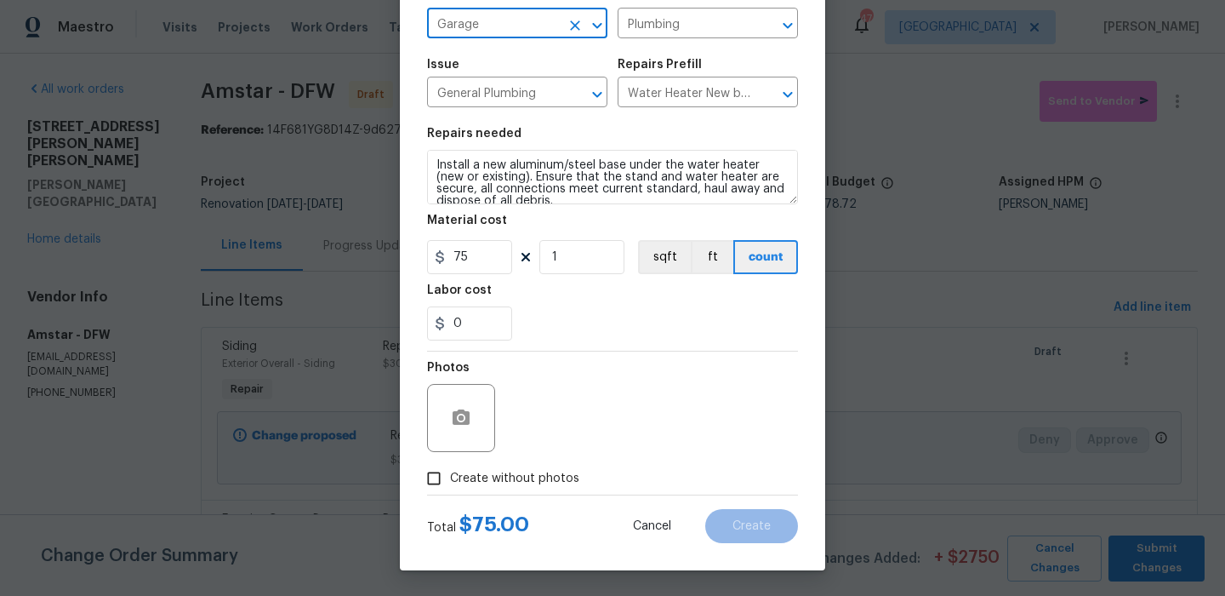
type input "Garage"
click at [531, 466] on label "Create without photos" at bounding box center [499, 478] width 162 height 32
click at [450, 466] on input "Create without photos" at bounding box center [434, 478] width 32 height 32
checkbox input "true"
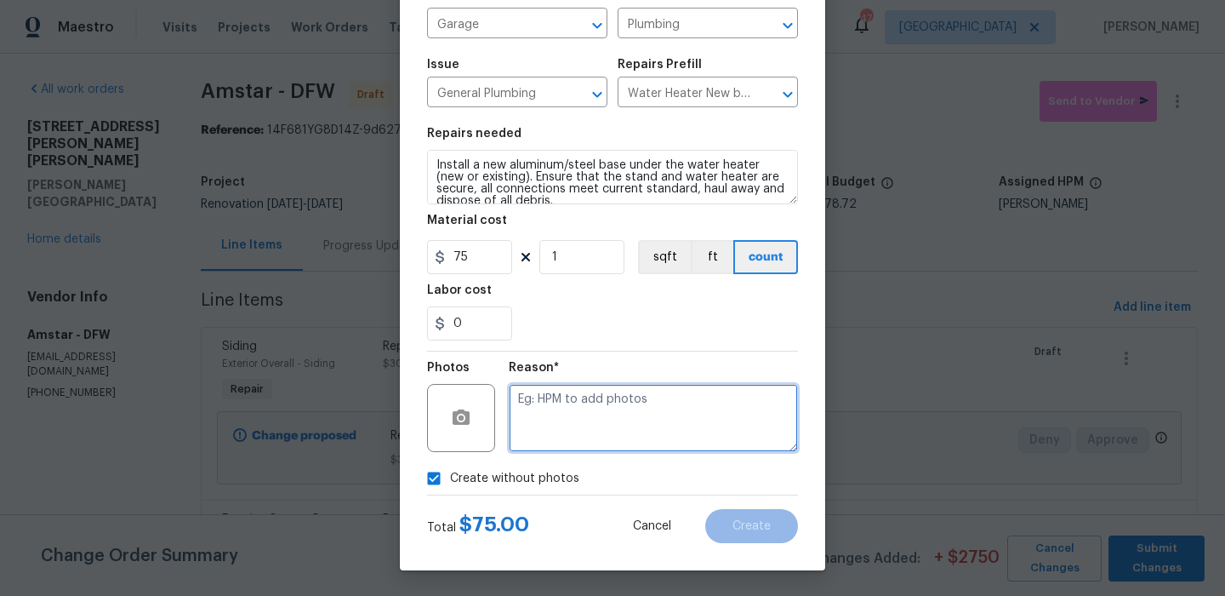
click at [641, 443] on textarea at bounding box center [653, 418] width 289 height 68
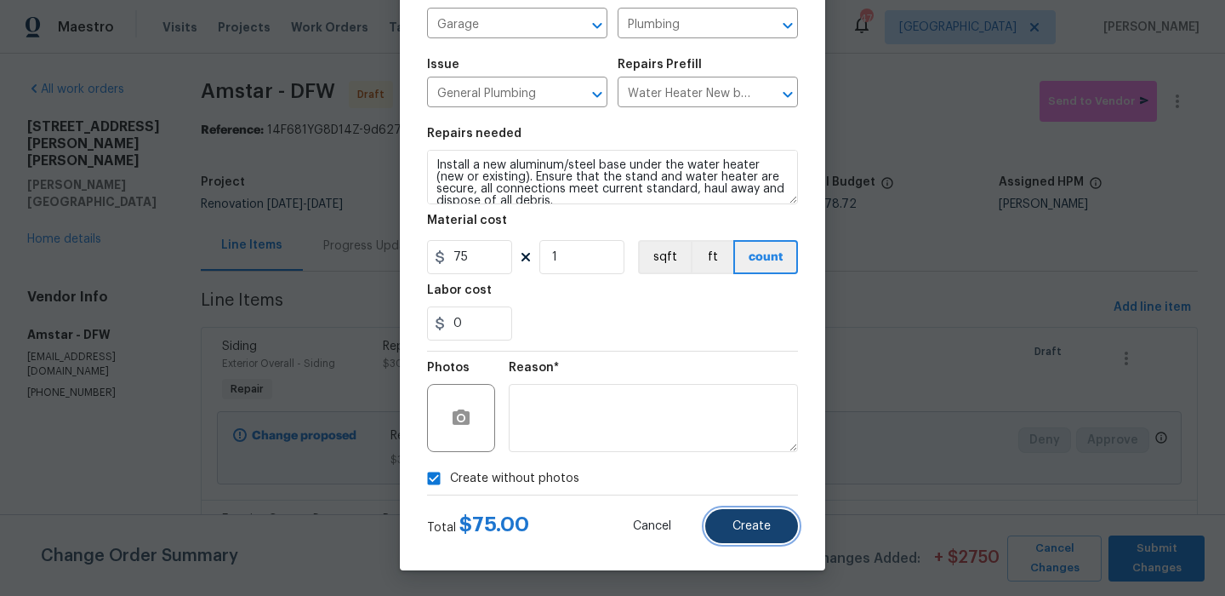
click at [745, 516] on button "Create" at bounding box center [752, 526] width 93 height 34
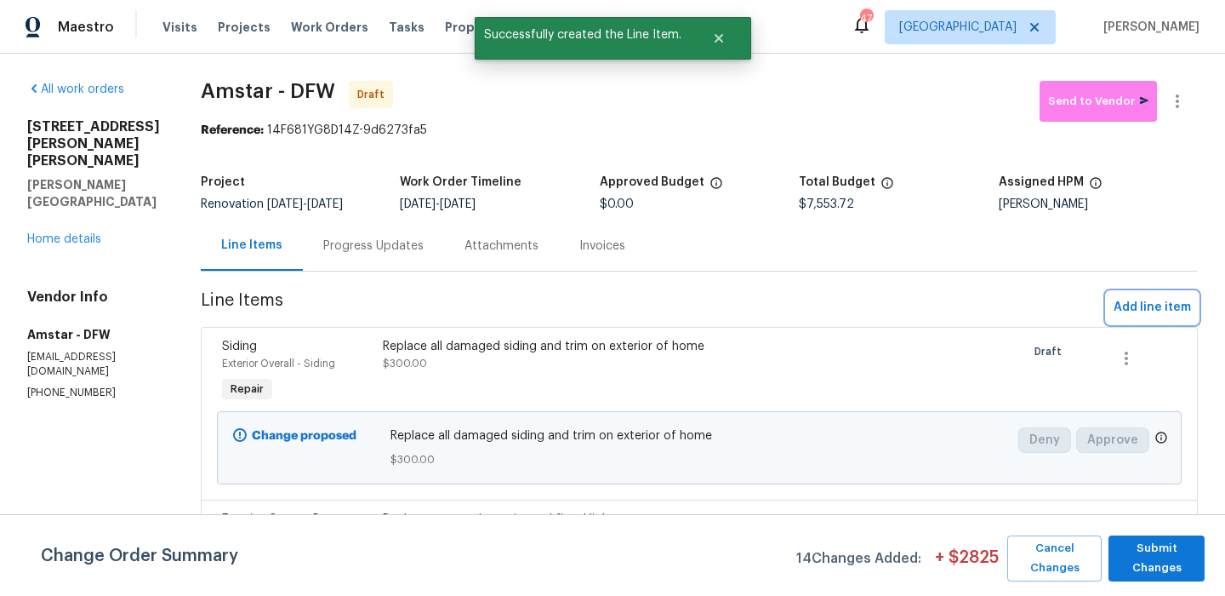
click at [1150, 307] on span "Add line item" at bounding box center [1152, 307] width 77 height 21
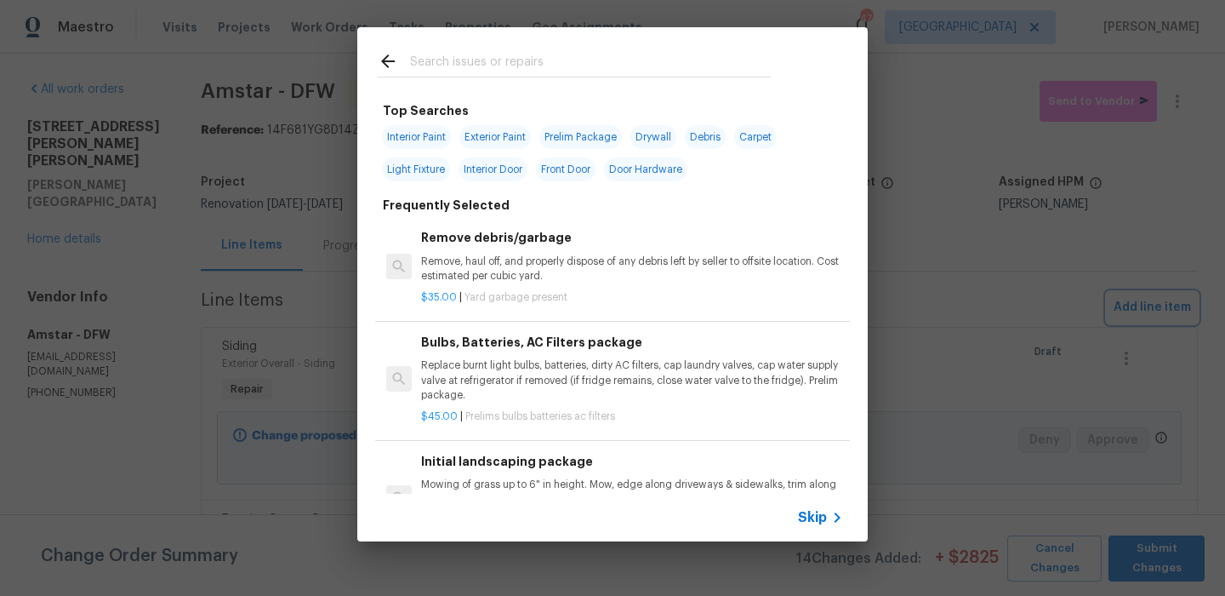
click at [334, 220] on div "Top Searches Interior Paint Exterior Paint Prelim Package Drywall Debris Carpet…" at bounding box center [612, 284] width 1225 height 568
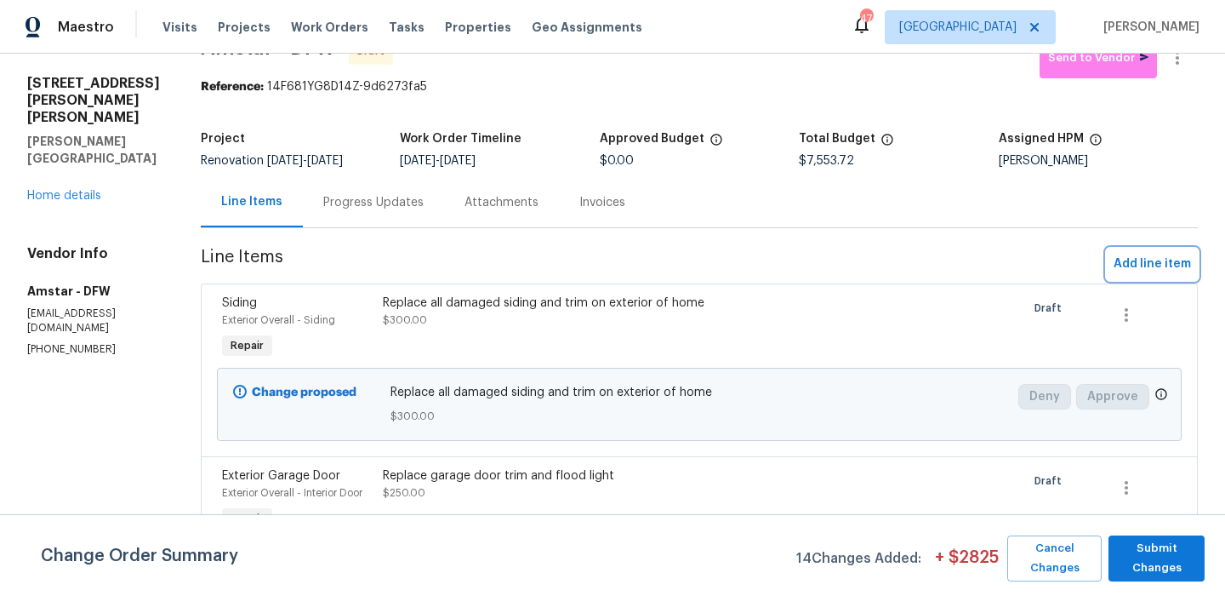
scroll to position [0, 0]
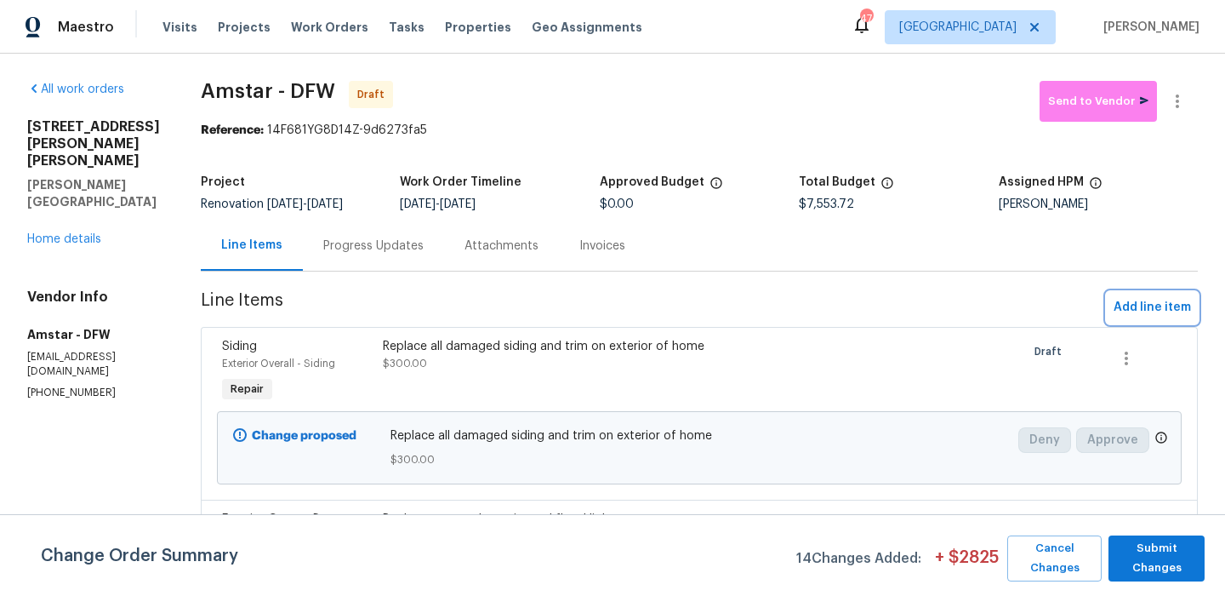
click at [1131, 308] on span "Add line item" at bounding box center [1152, 307] width 77 height 21
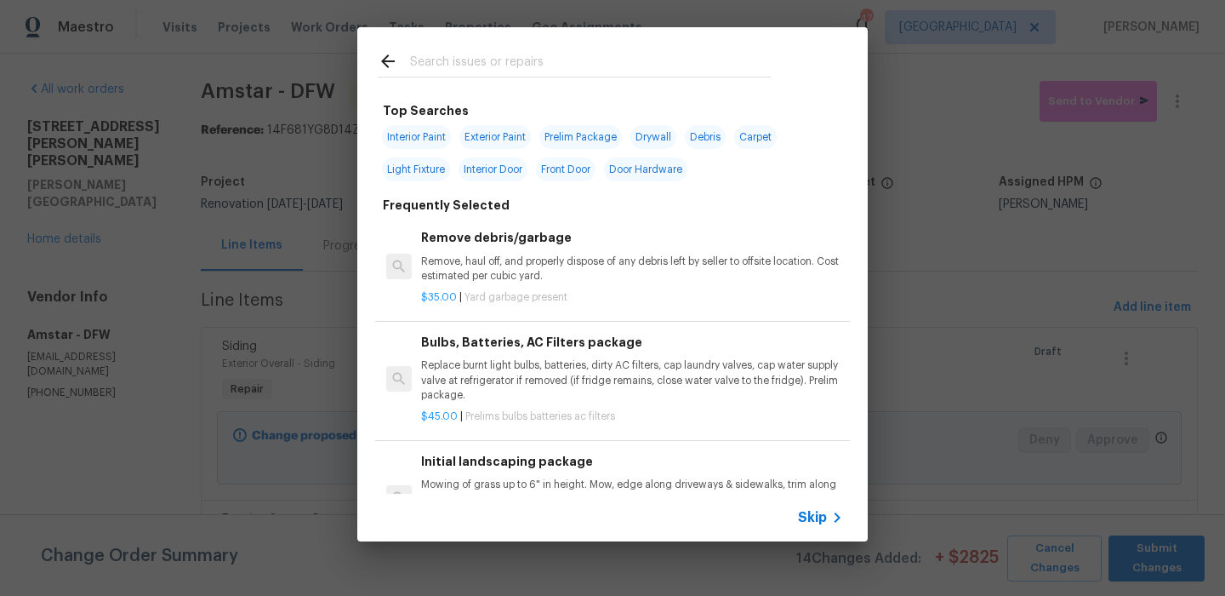
click at [449, 73] on input "text" at bounding box center [590, 64] width 361 height 26
click at [673, 143] on span "Drywall" at bounding box center [654, 137] width 46 height 24
type input "Drywall"
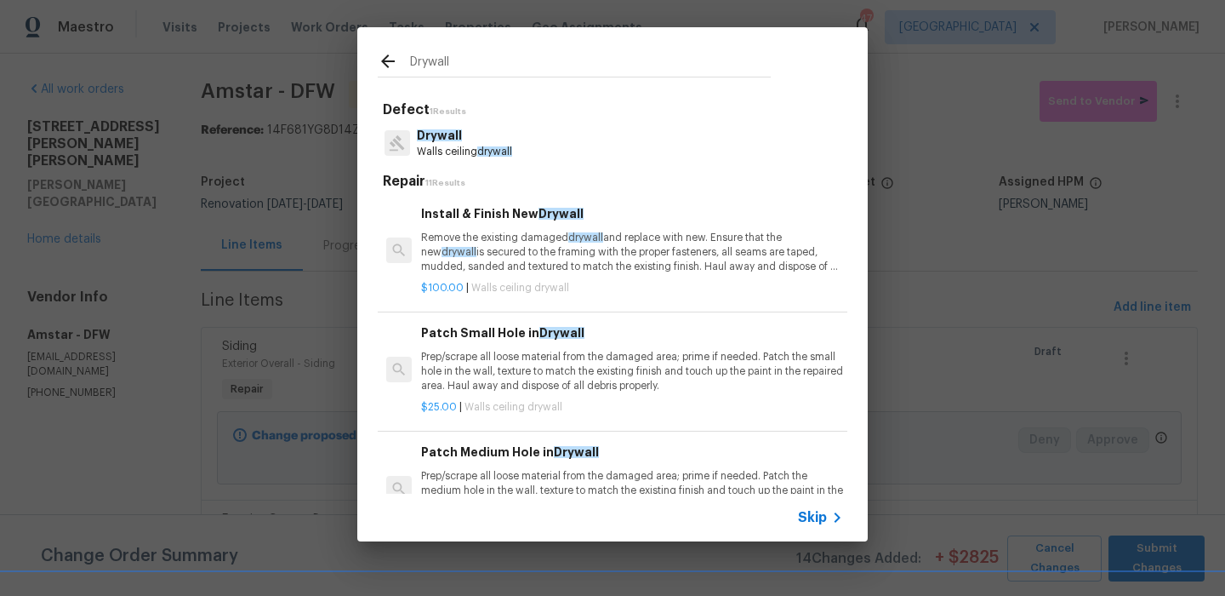
click at [478, 141] on p "Drywall" at bounding box center [464, 136] width 95 height 18
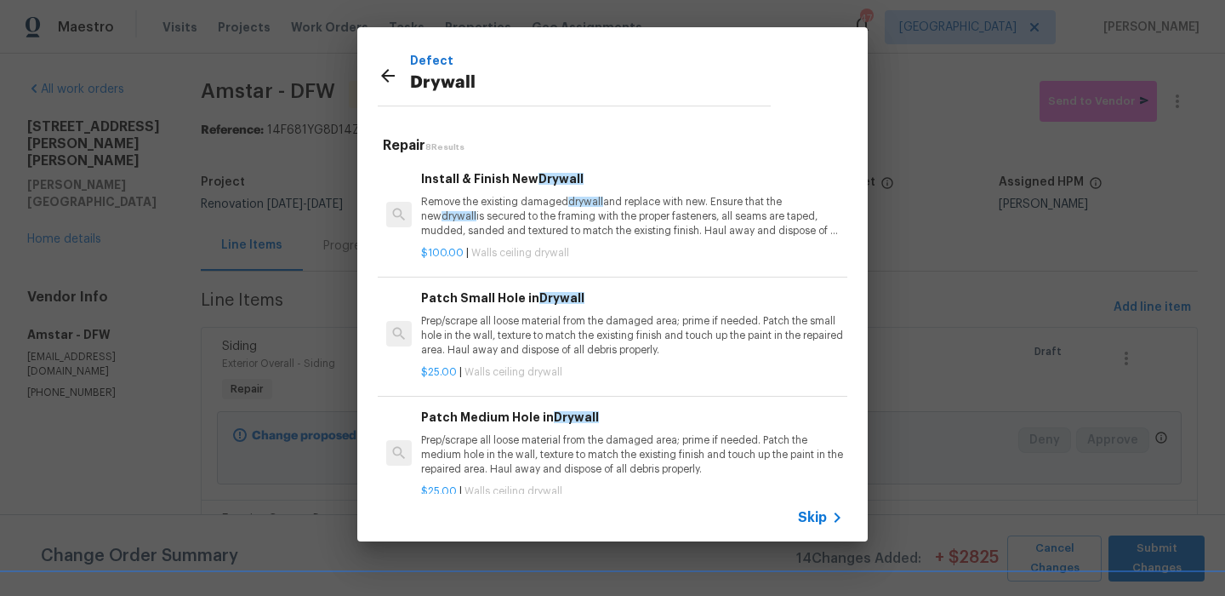
click at [497, 202] on p "Remove the existing damaged drywall and replace with new. Ensure that the new d…" at bounding box center [632, 216] width 422 height 43
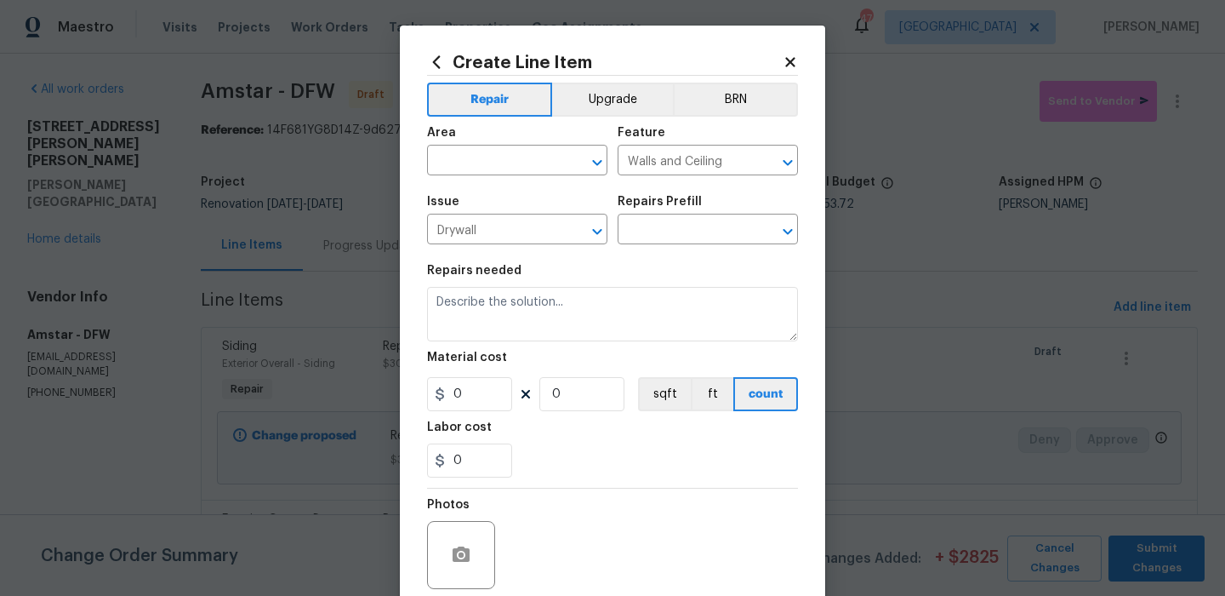
type input "Install & Finish New Drywall $100.00"
type textarea "Remove the existing damaged drywall and replace with new. Ensure that the new d…"
type input "100"
type input "1"
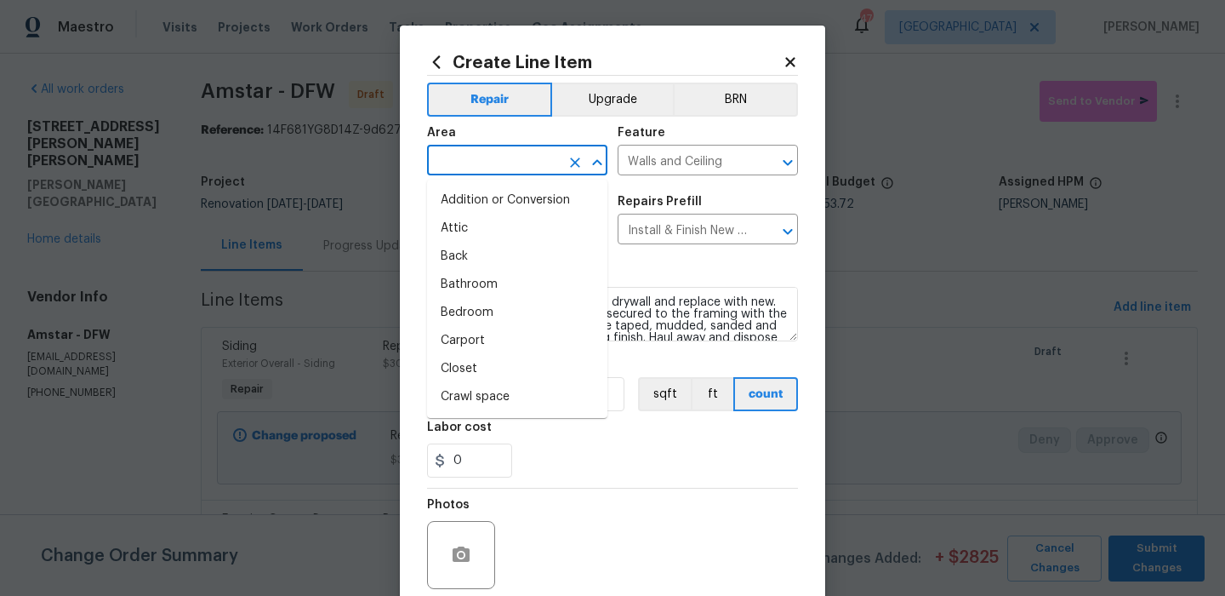
click at [500, 159] on input "text" at bounding box center [493, 162] width 133 height 26
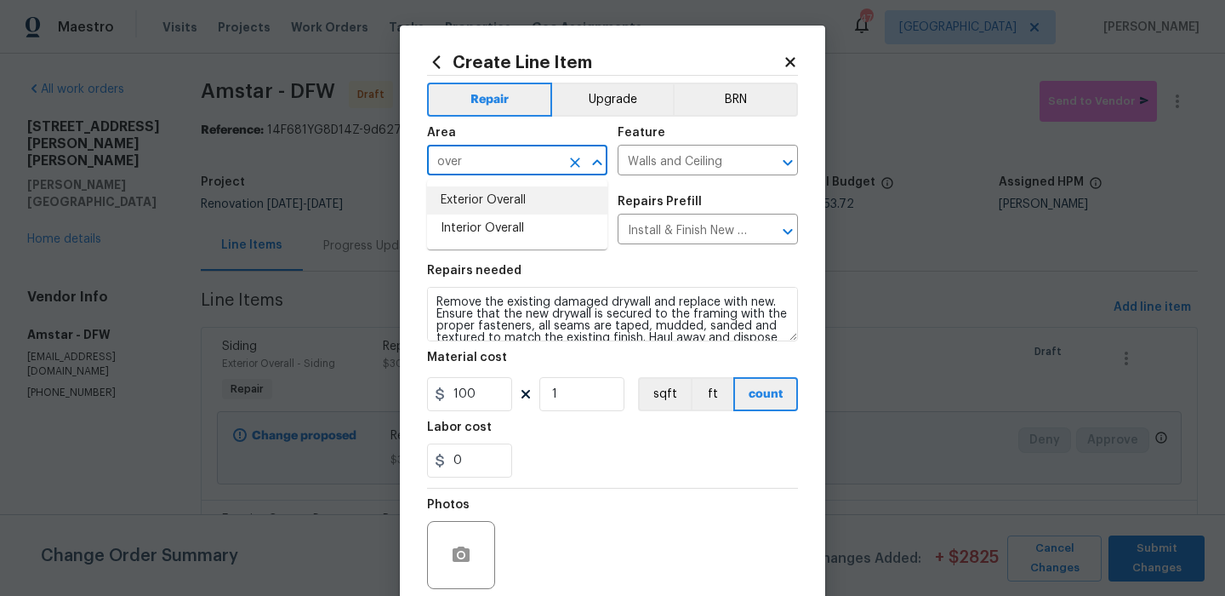
click at [511, 221] on li "Interior Overall" at bounding box center [517, 228] width 180 height 28
type input "Interior Overall"
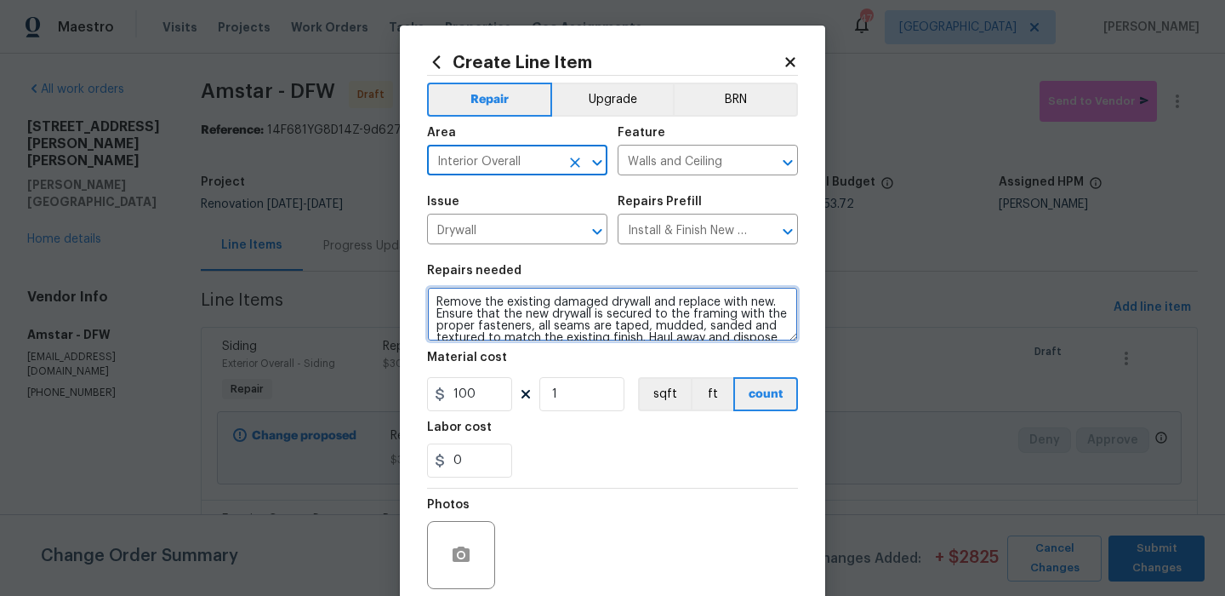
click at [521, 318] on textarea "Remove the existing damaged drywall and replace with new. Ensure that the new d…" at bounding box center [612, 314] width 371 height 54
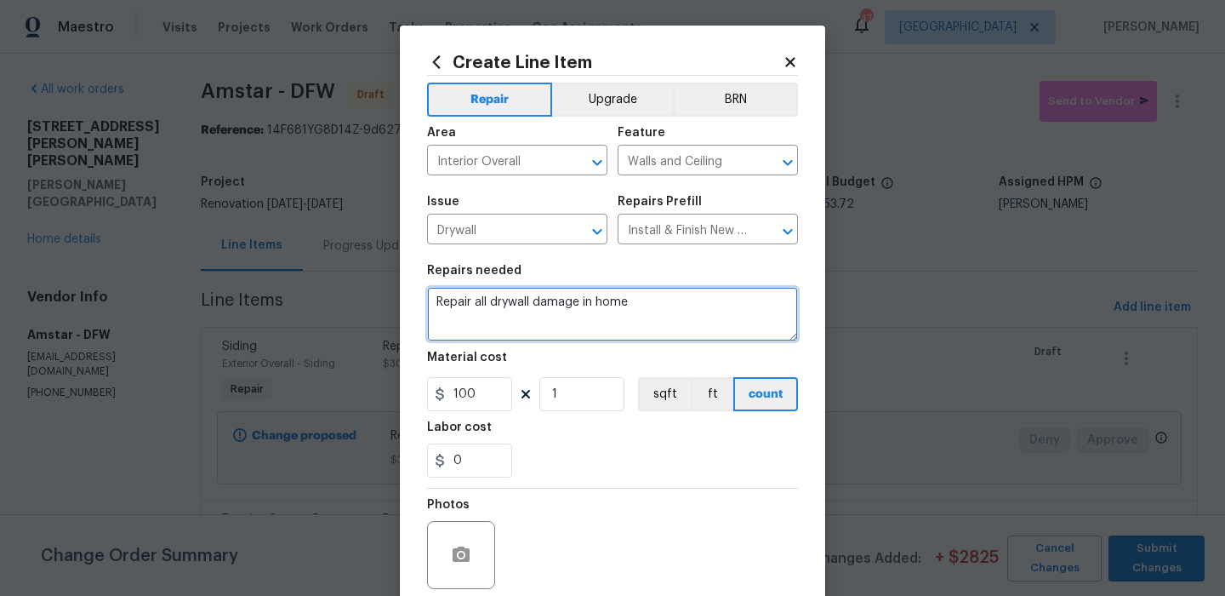
type textarea "Repair all drywall damage in home"
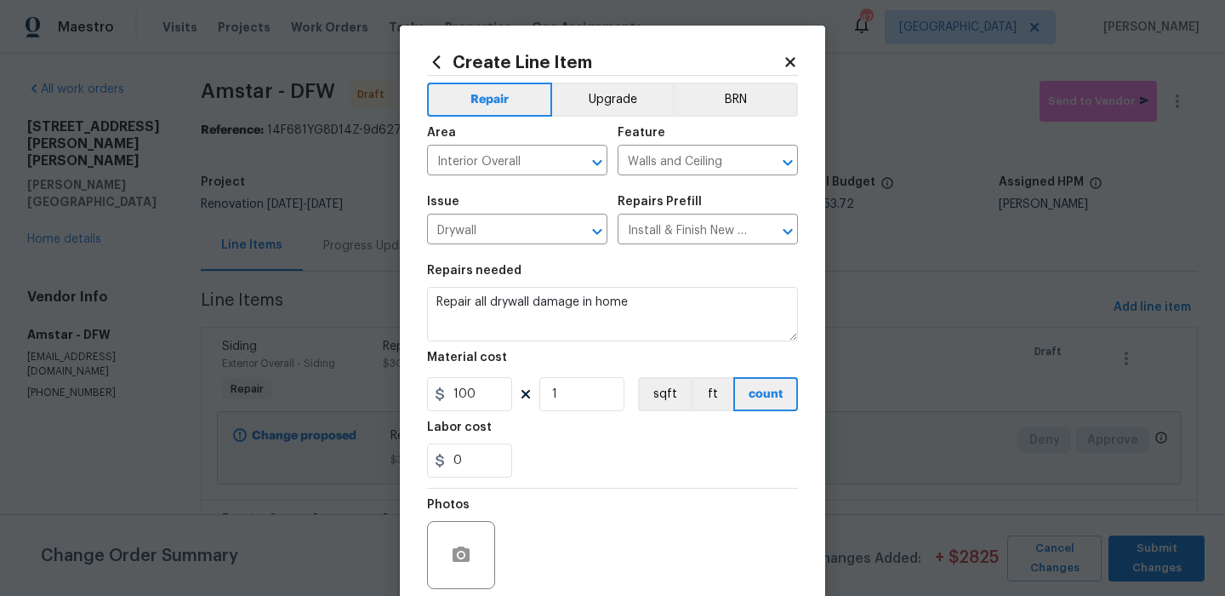
click at [488, 374] on div "Material cost" at bounding box center [612, 362] width 371 height 22
click at [492, 390] on input "100" at bounding box center [469, 394] width 85 height 34
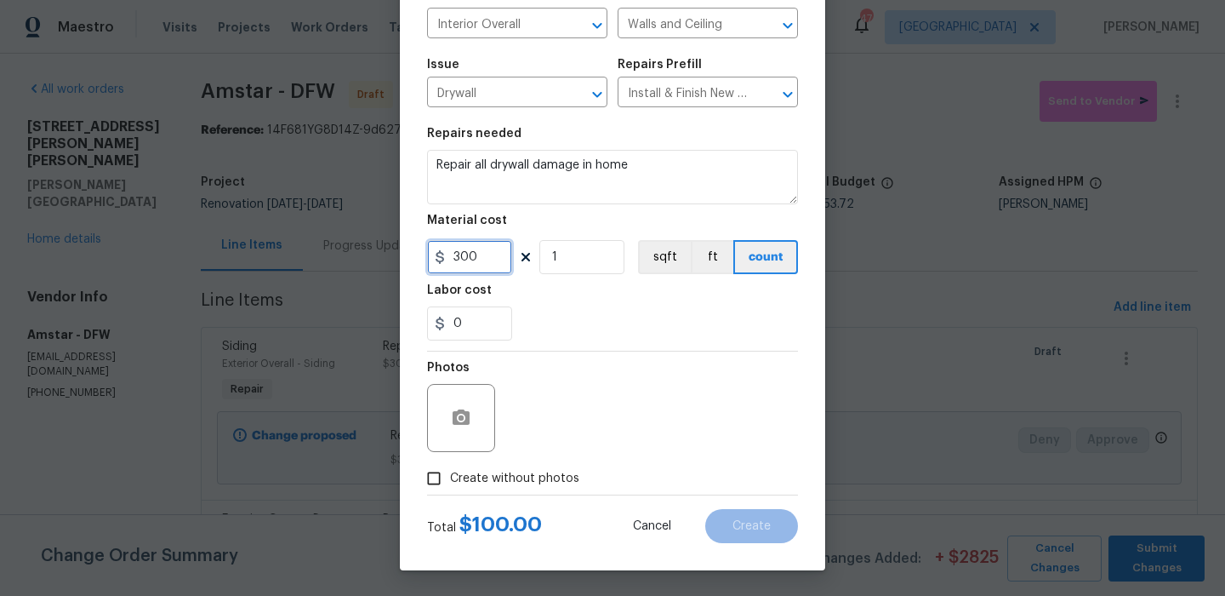
type input "300"
click at [533, 475] on span "Create without photos" at bounding box center [514, 479] width 129 height 18
click at [450, 475] on input "Create without photos" at bounding box center [434, 478] width 32 height 32
checkbox input "true"
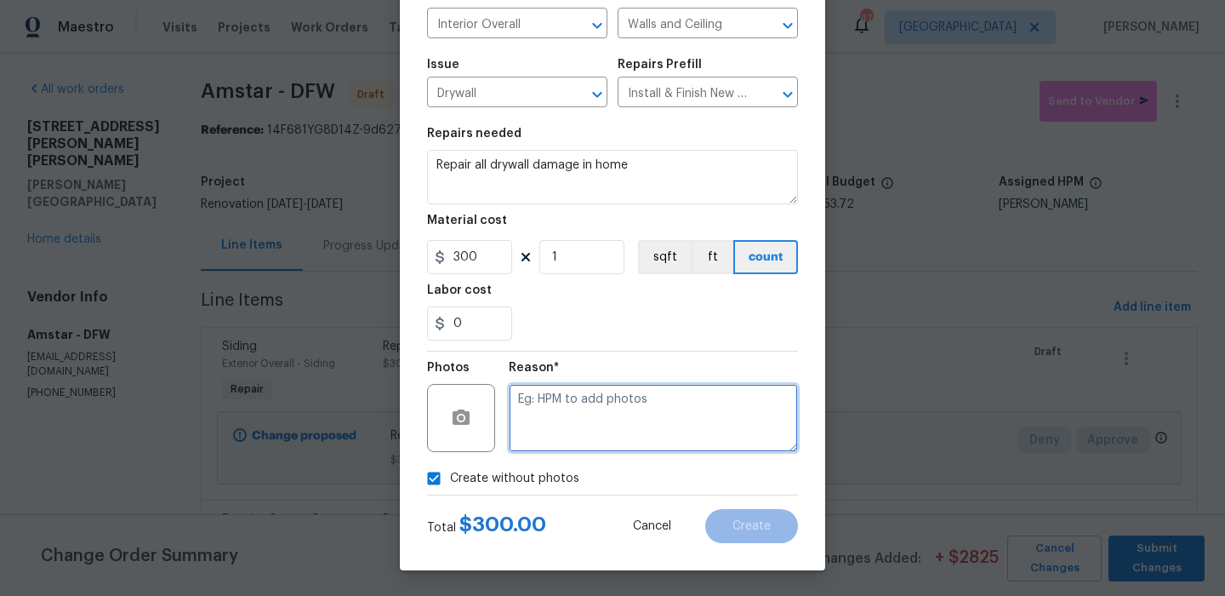
click at [594, 448] on textarea at bounding box center [653, 418] width 289 height 68
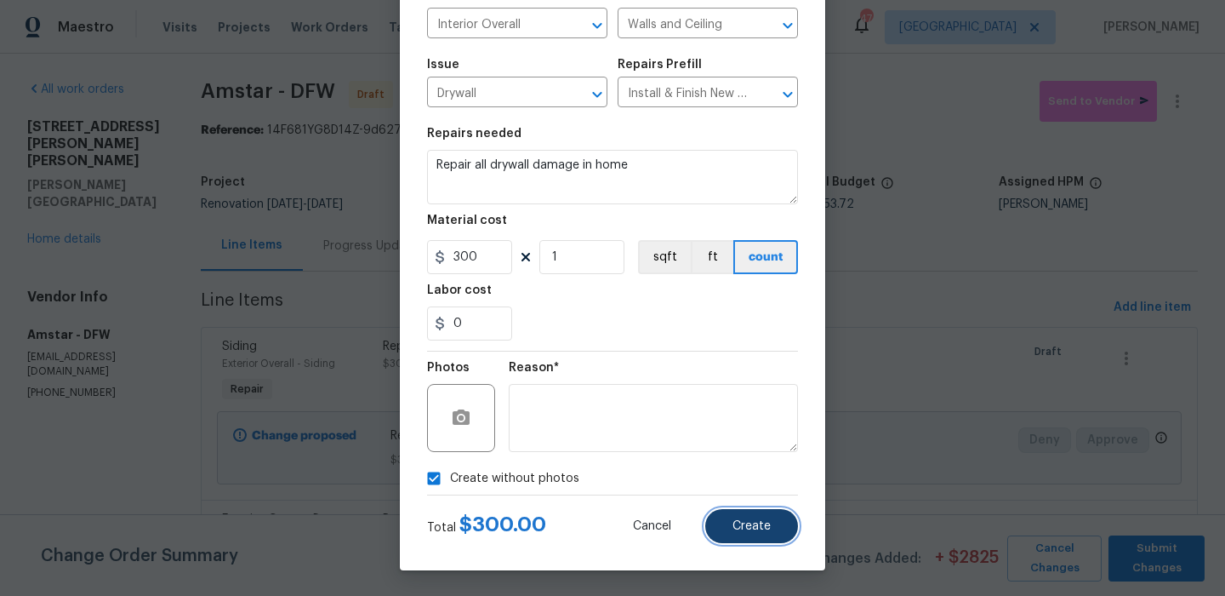
click at [756, 527] on span "Create" at bounding box center [752, 526] width 38 height 13
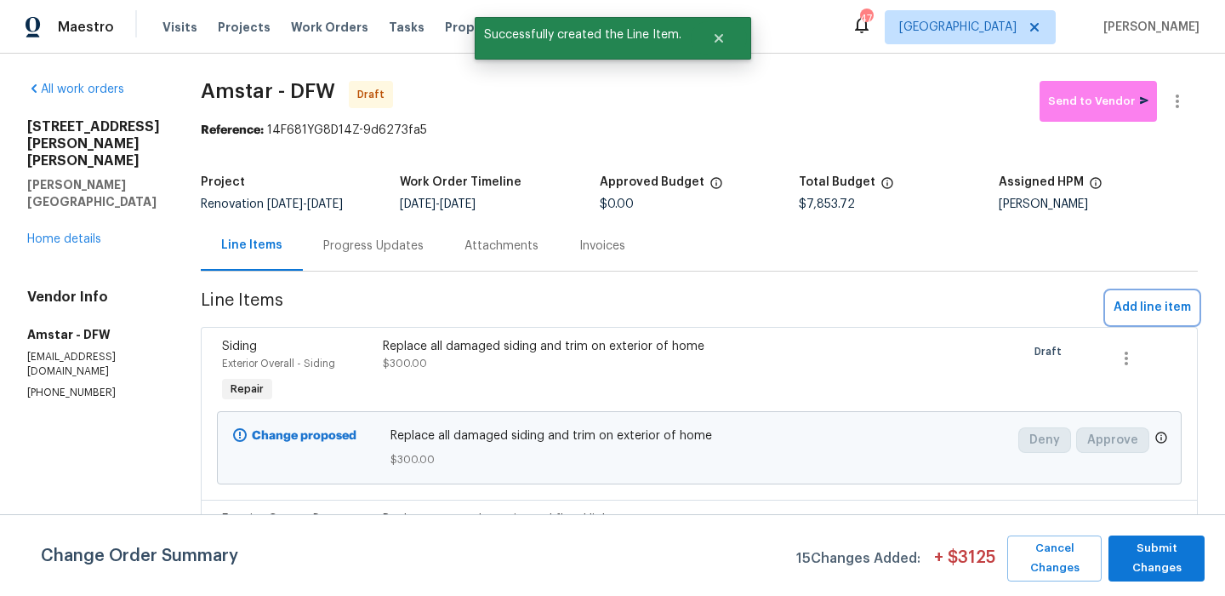
click at [1131, 312] on span "Add line item" at bounding box center [1152, 307] width 77 height 21
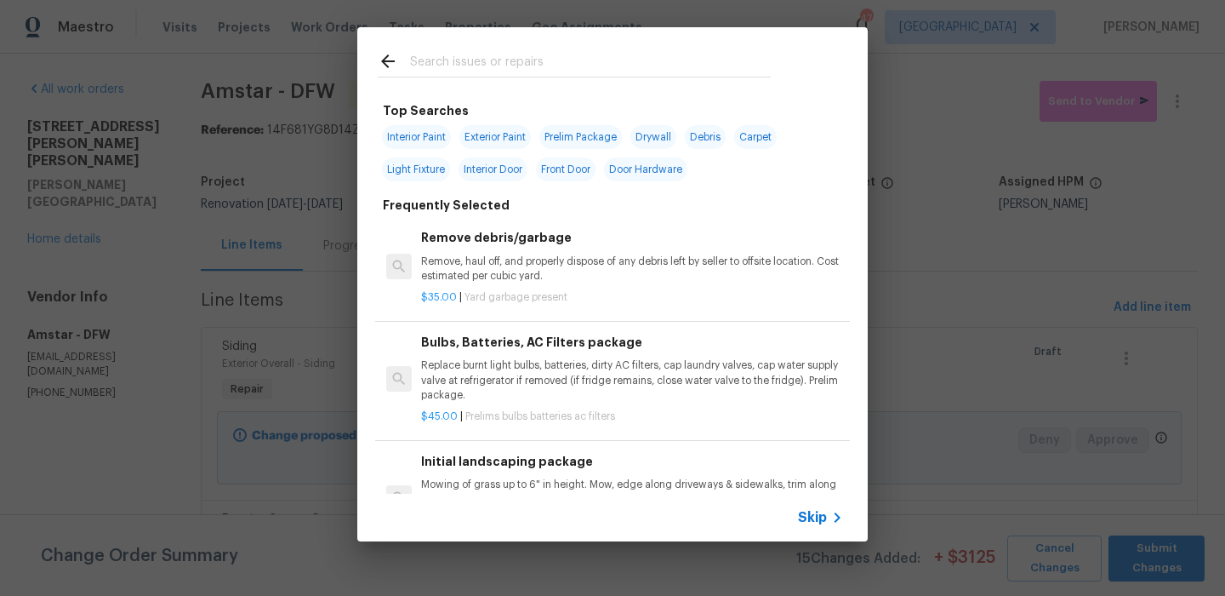
click at [480, 57] on input "text" at bounding box center [590, 64] width 361 height 26
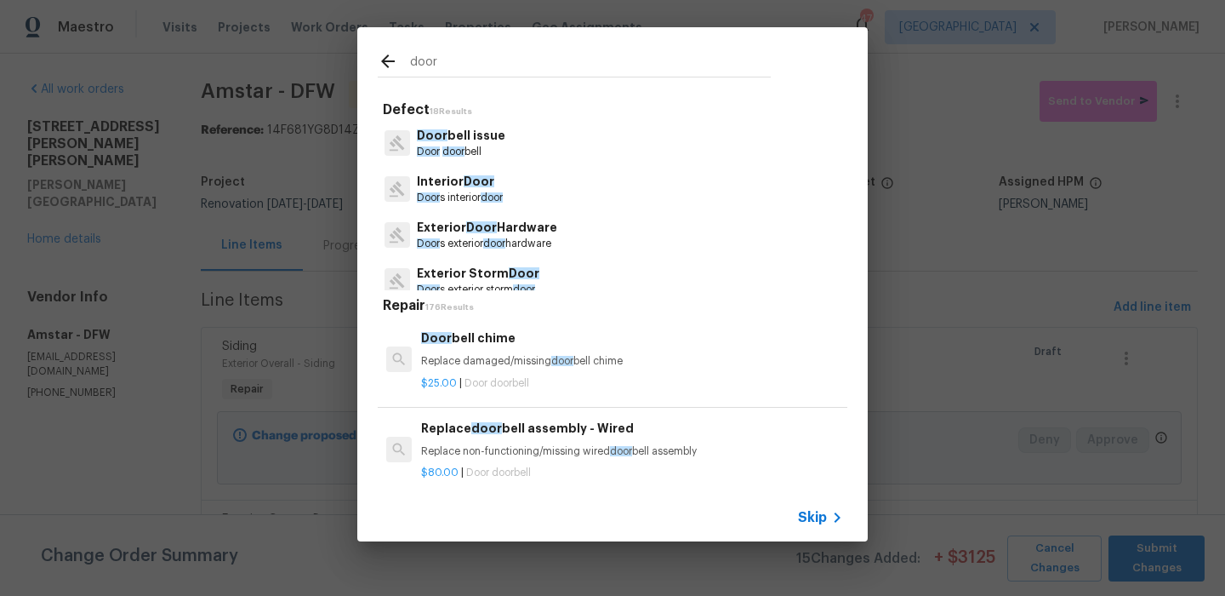
type input "door"
click at [500, 224] on p "Exterior Door Hardware" at bounding box center [487, 228] width 140 height 18
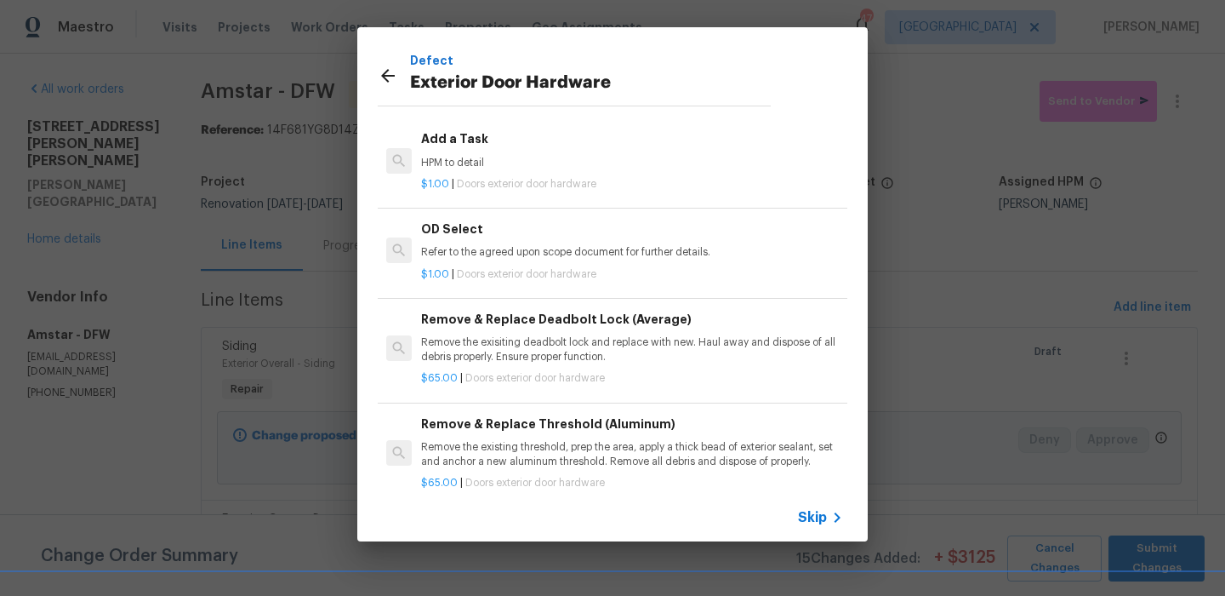
scroll to position [485, 0]
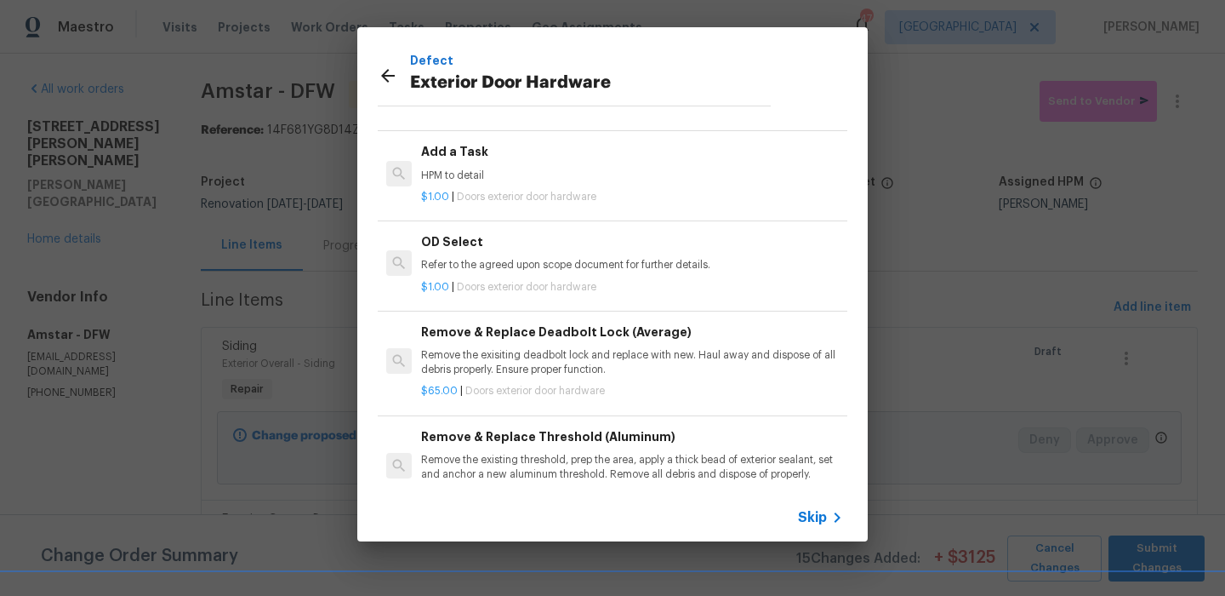
click at [524, 188] on div "$1.00 | Doors exterior door hardware" at bounding box center [632, 193] width 422 height 21
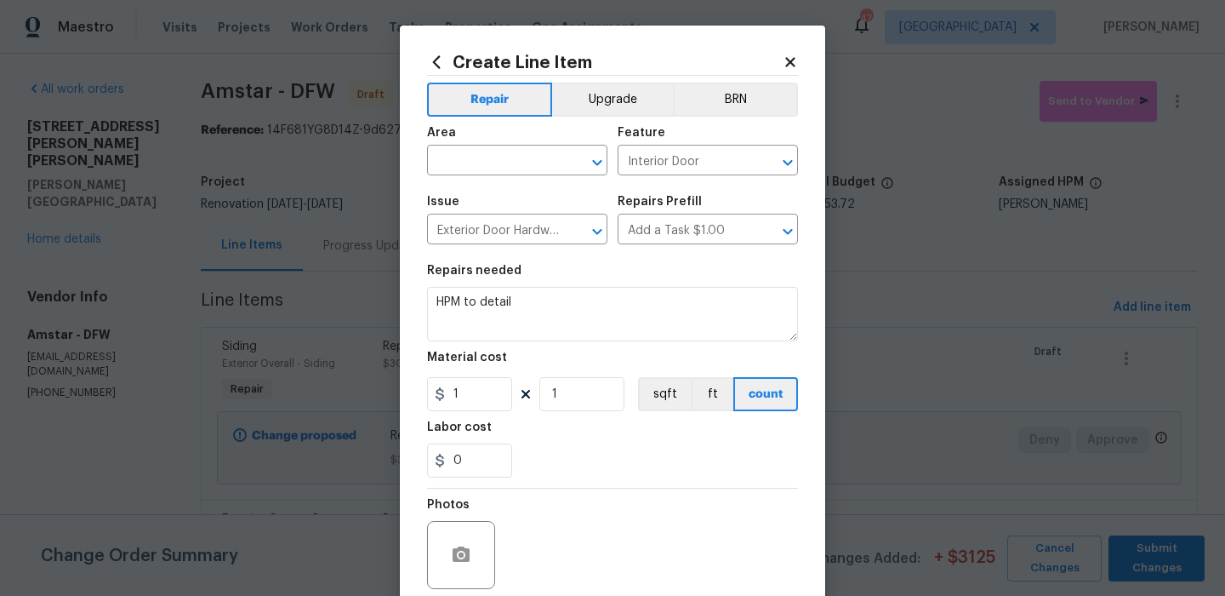
click at [511, 140] on div "Area" at bounding box center [517, 138] width 180 height 22
click at [509, 141] on div "Area" at bounding box center [517, 138] width 180 height 22
click at [491, 160] on input "text" at bounding box center [493, 162] width 133 height 26
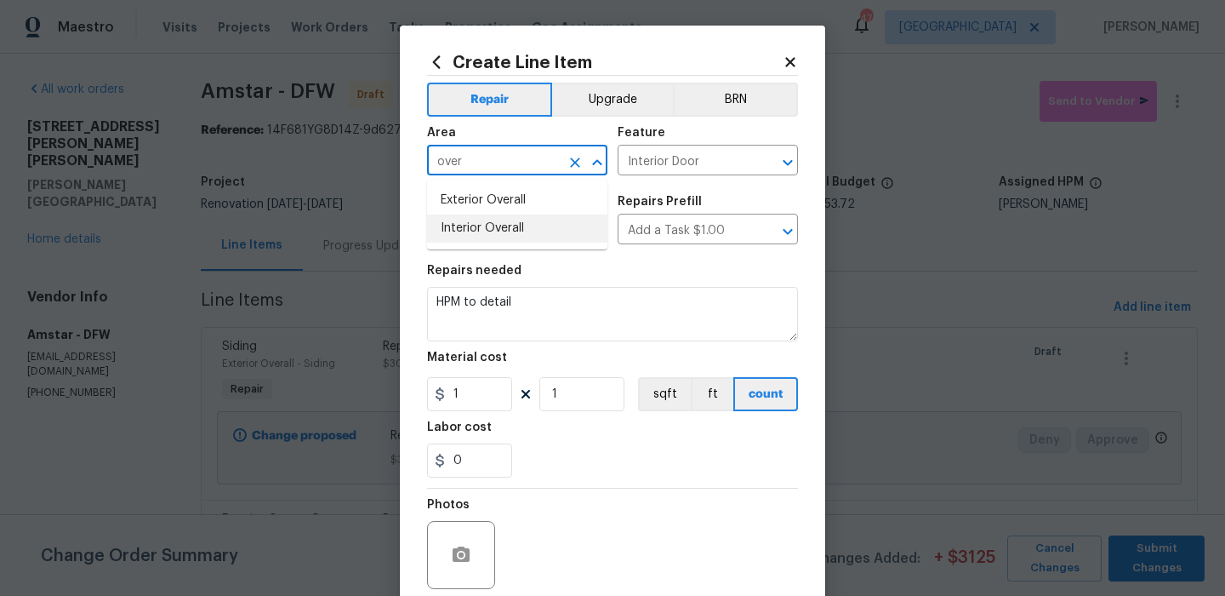
click at [500, 226] on li "Interior Overall" at bounding box center [517, 228] width 180 height 28
type input "Interior Overall"
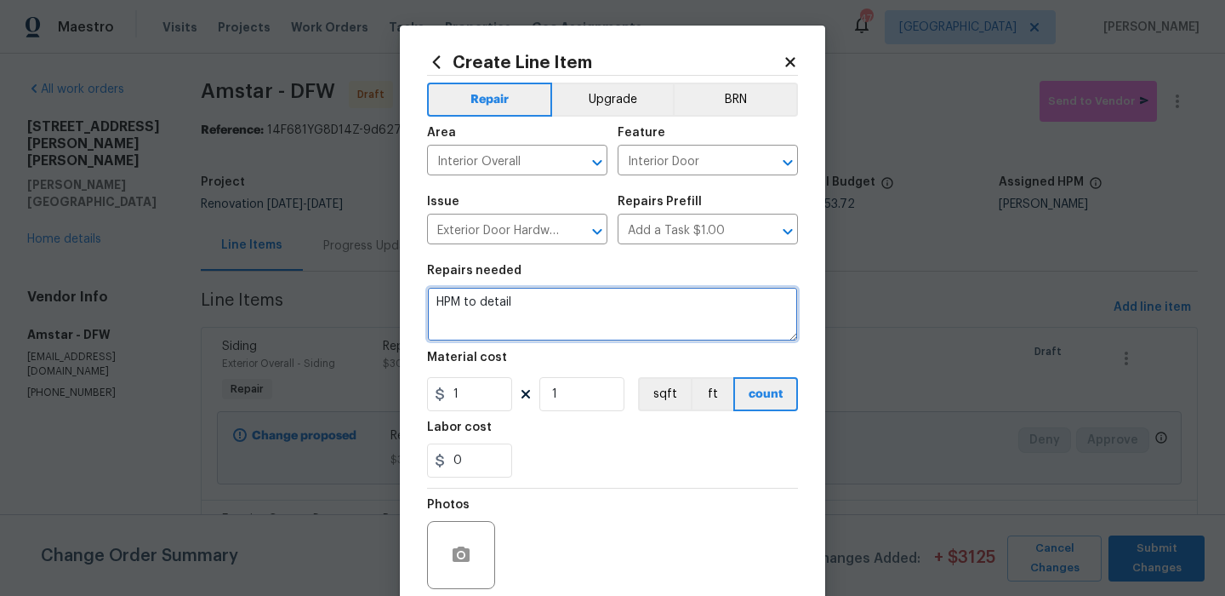
click at [484, 327] on textarea "HPM to detail" at bounding box center [612, 314] width 371 height 54
click at [625, 304] on textarea "Repair backdoor and secure it. Resecure trim around it and" at bounding box center [612, 314] width 371 height 54
click at [764, 315] on textarea "Repair backdoor and secure it. Re secure trim around it and" at bounding box center [612, 314] width 371 height 54
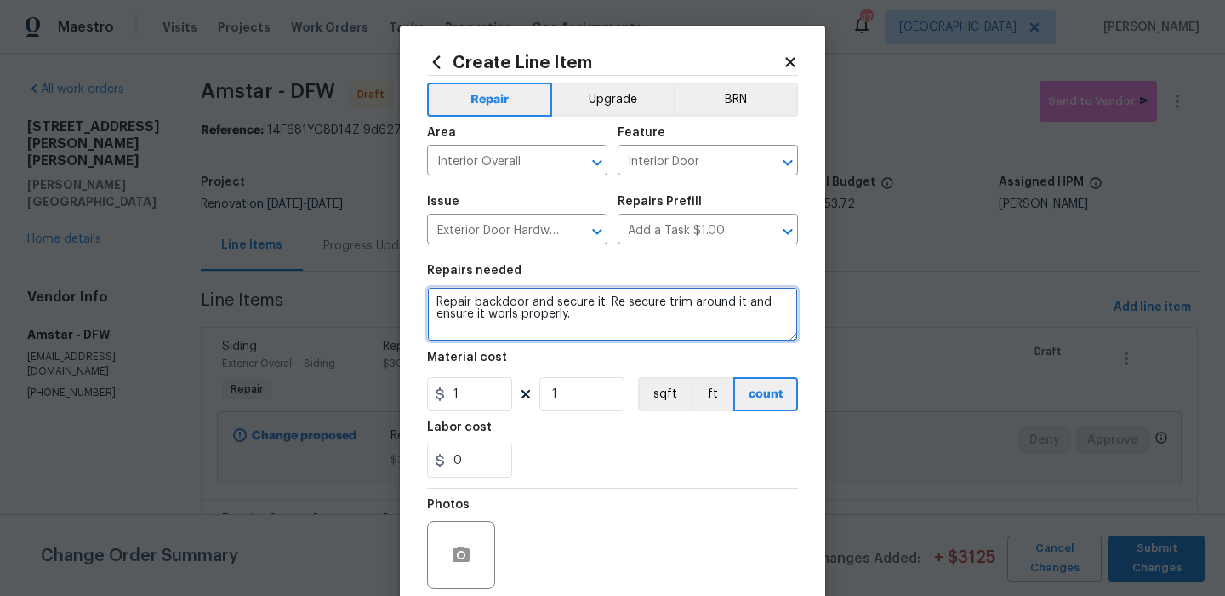
click at [517, 312] on textarea "Repair backdoor and secure it. Re secure trim around it and ensure it worls pro…" at bounding box center [612, 314] width 371 height 54
click at [598, 317] on textarea "Repair backdoor and secure it. Re secure trim around it and ensure it worlk pro…" at bounding box center [612, 314] width 371 height 54
type textarea "Repair backdoor and secure it. Re secure trim around it and ensure it worlk pro…"
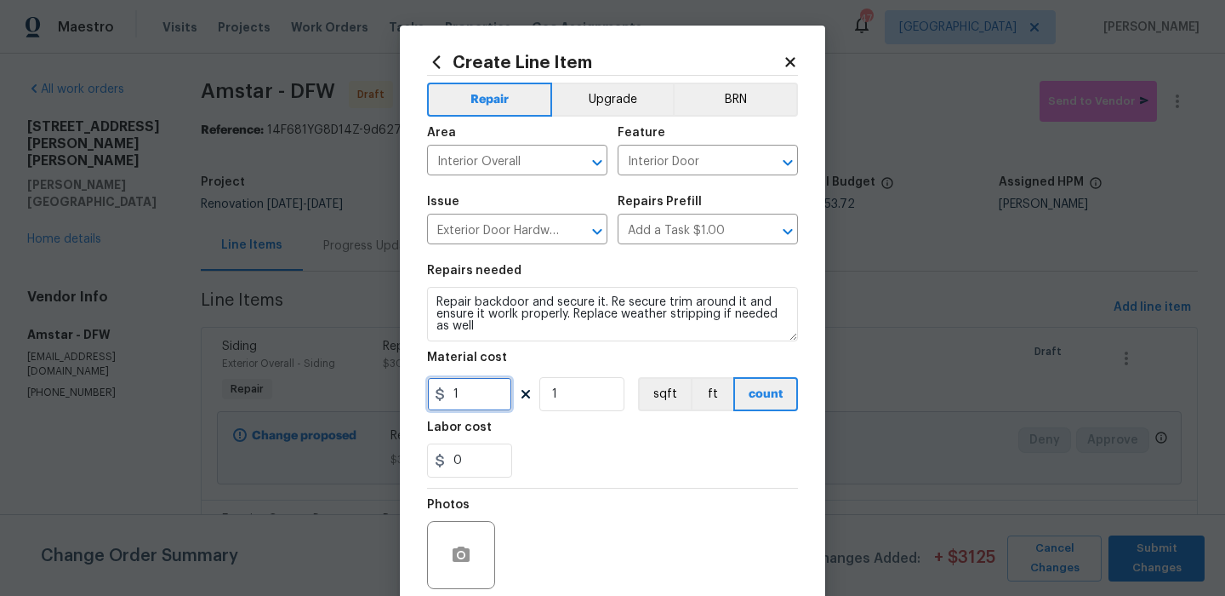
click at [468, 409] on input "1" at bounding box center [469, 394] width 85 height 34
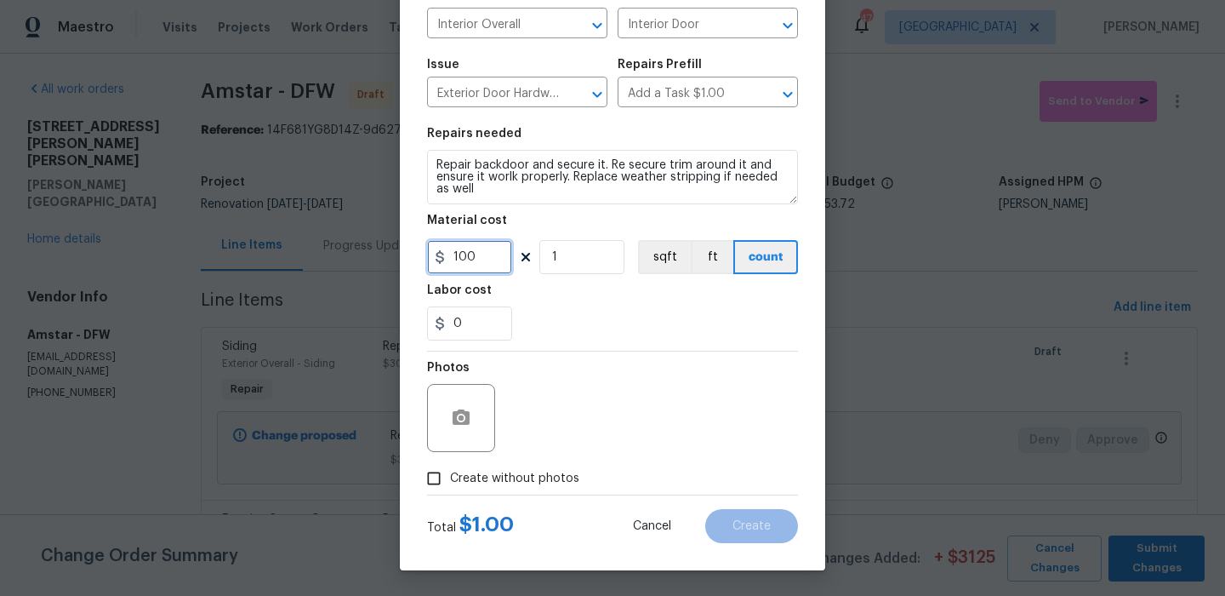
type input "100"
click at [508, 471] on span "Create without photos" at bounding box center [514, 479] width 129 height 18
click at [450, 471] on input "Create without photos" at bounding box center [434, 478] width 32 height 32
checkbox input "true"
click at [577, 430] on textarea at bounding box center [653, 418] width 289 height 68
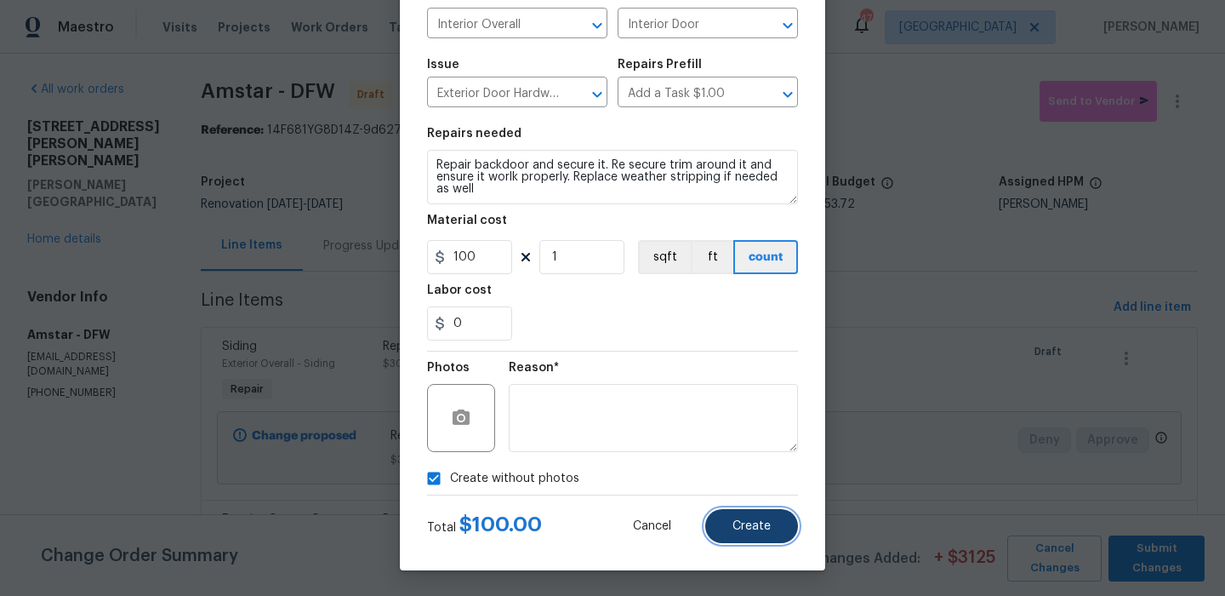
click at [772, 515] on button "Create" at bounding box center [752, 526] width 93 height 34
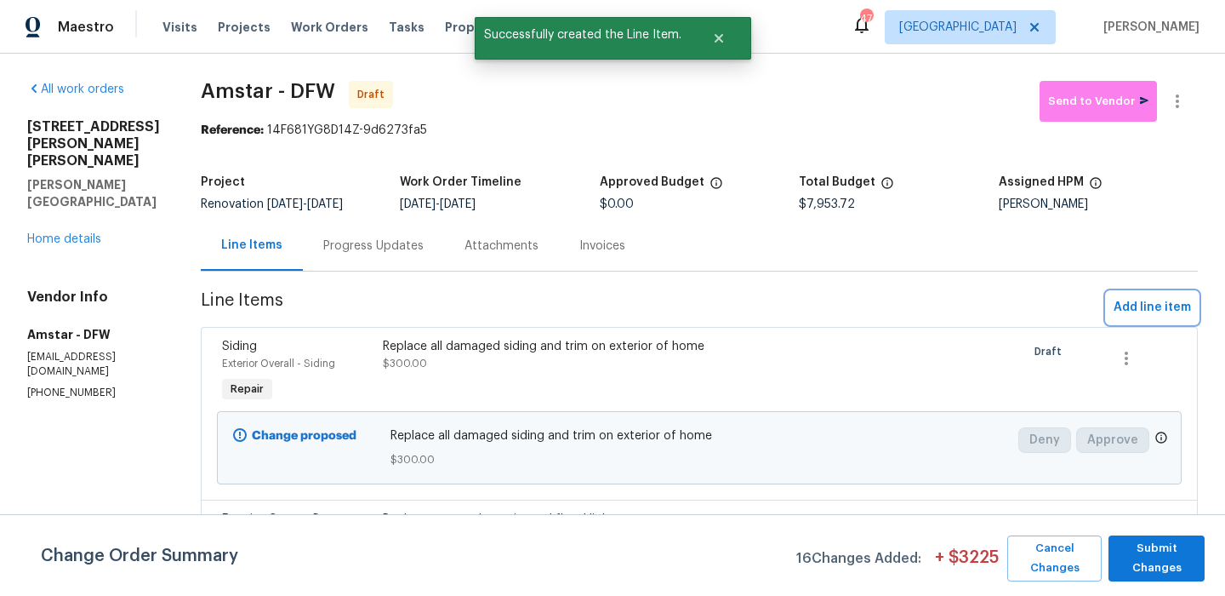
click at [1151, 313] on span "Add line item" at bounding box center [1152, 307] width 77 height 21
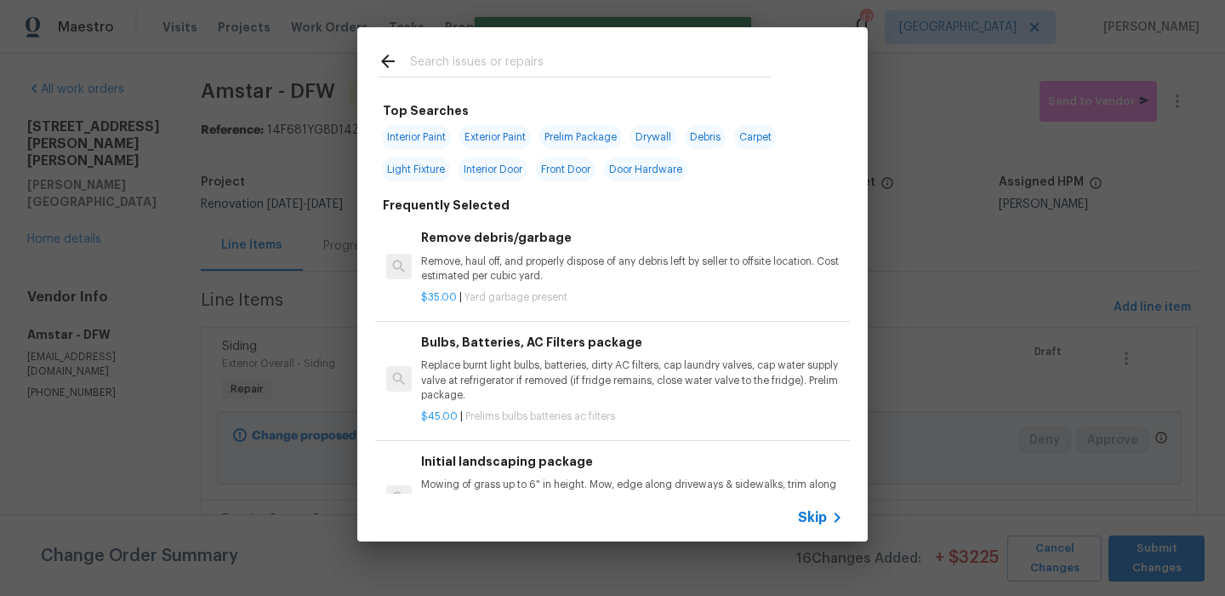
click at [551, 81] on div at bounding box center [574, 60] width 434 height 67
click at [484, 75] on input "text" at bounding box center [590, 64] width 361 height 26
click at [476, 66] on input "text" at bounding box center [590, 64] width 361 height 26
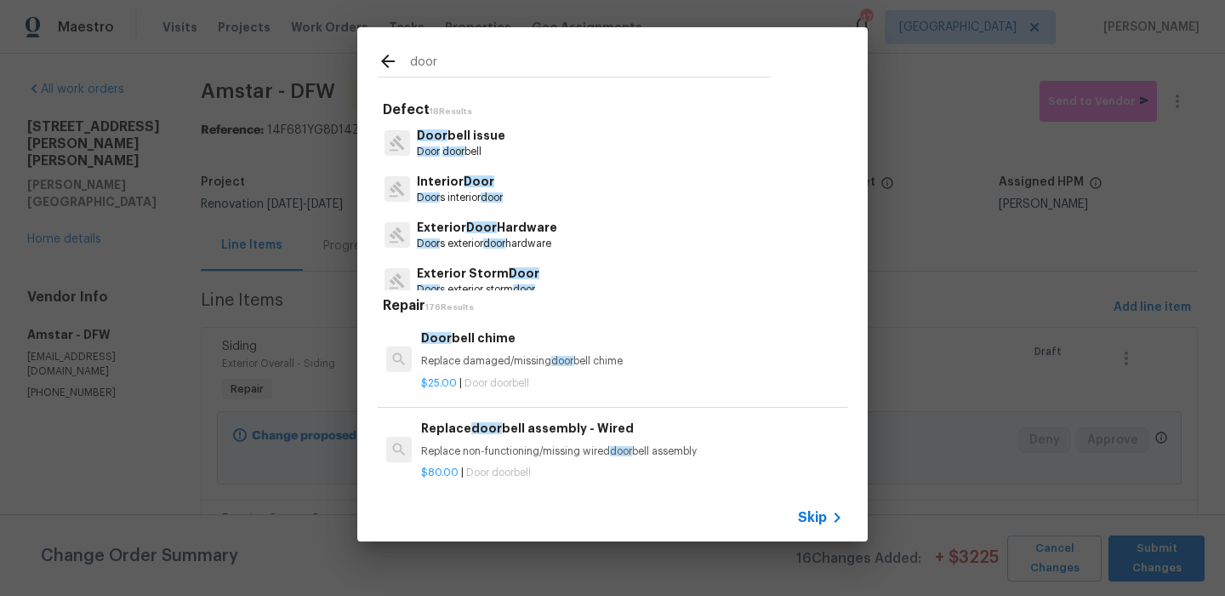
type input "door"
click at [512, 183] on div "Interior Door Door s interior door" at bounding box center [613, 189] width 470 height 46
click at [460, 185] on p "Interior Door" at bounding box center [460, 182] width 86 height 18
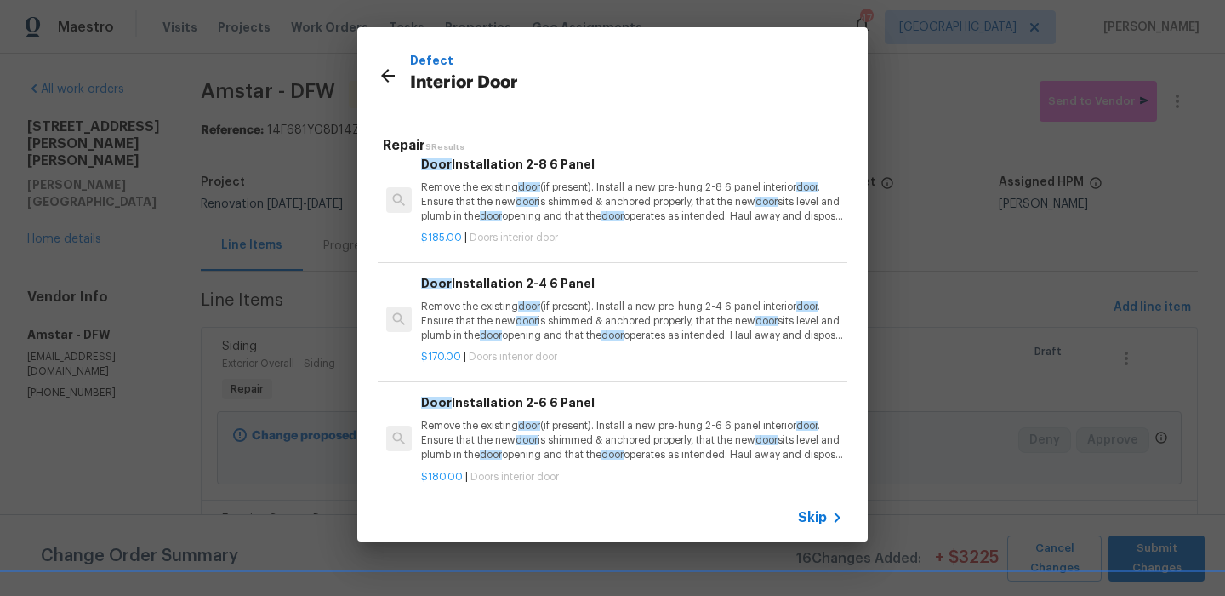
scroll to position [205, 0]
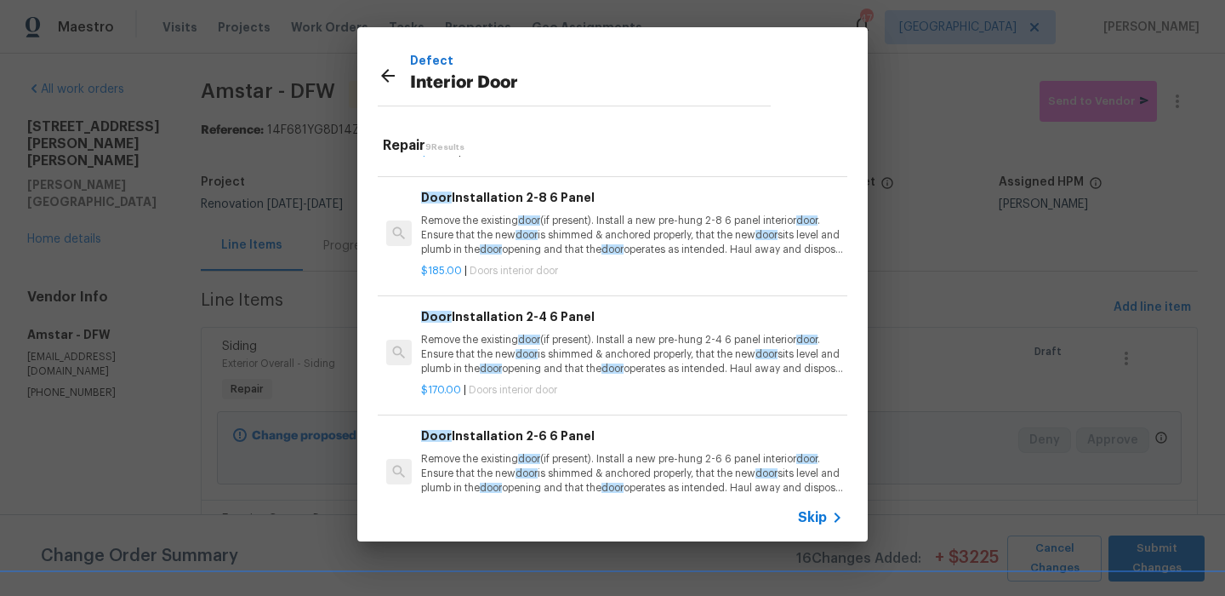
click at [626, 271] on p "$185.00 | Doors interior door" at bounding box center [632, 271] width 422 height 14
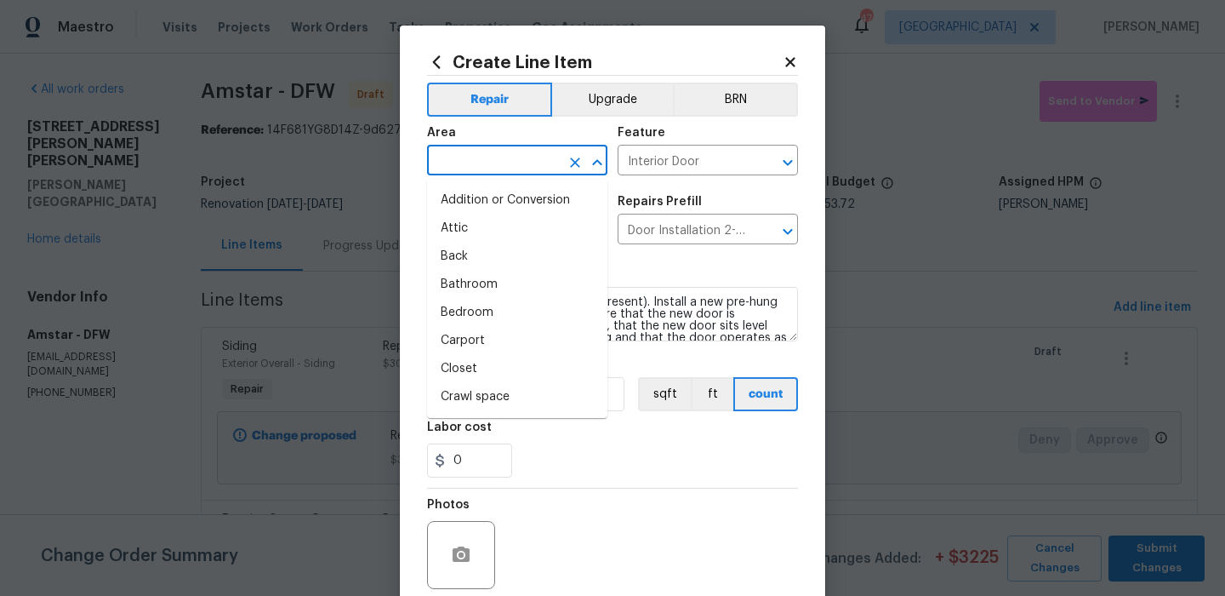
click at [535, 158] on input "text" at bounding box center [493, 162] width 133 height 26
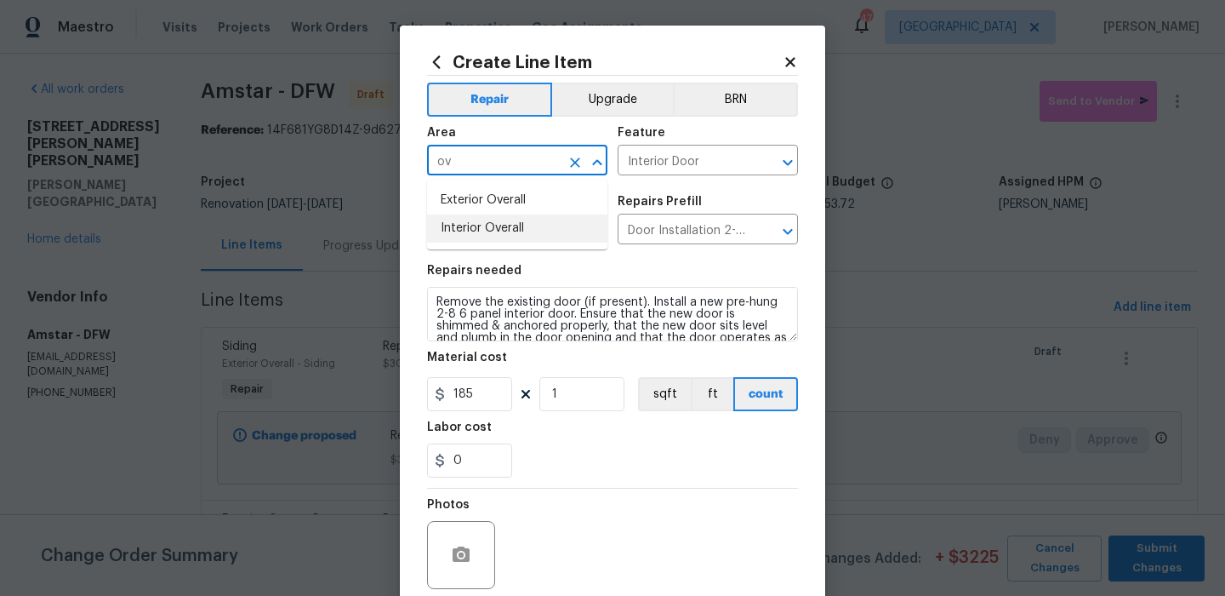
click at [543, 216] on li "Interior Overall" at bounding box center [517, 228] width 180 height 28
type input "Interior Overall"
click at [608, 396] on input "1" at bounding box center [582, 394] width 85 height 34
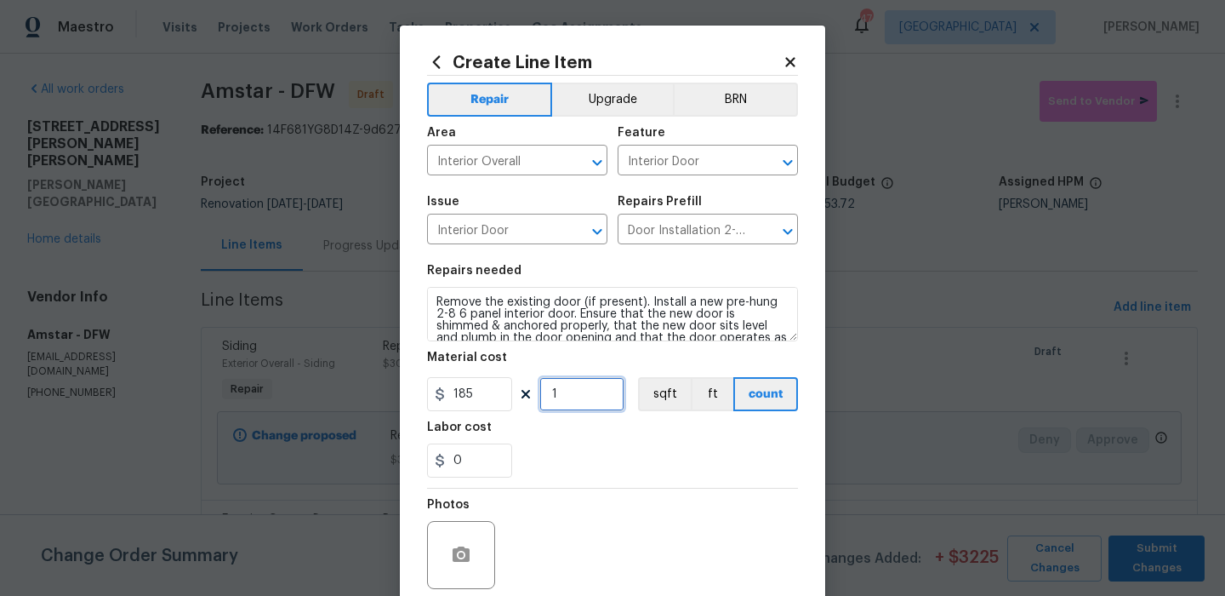
click at [608, 396] on input "1" at bounding box center [582, 394] width 85 height 34
type input "5"
click at [634, 474] on div "0" at bounding box center [612, 460] width 371 height 34
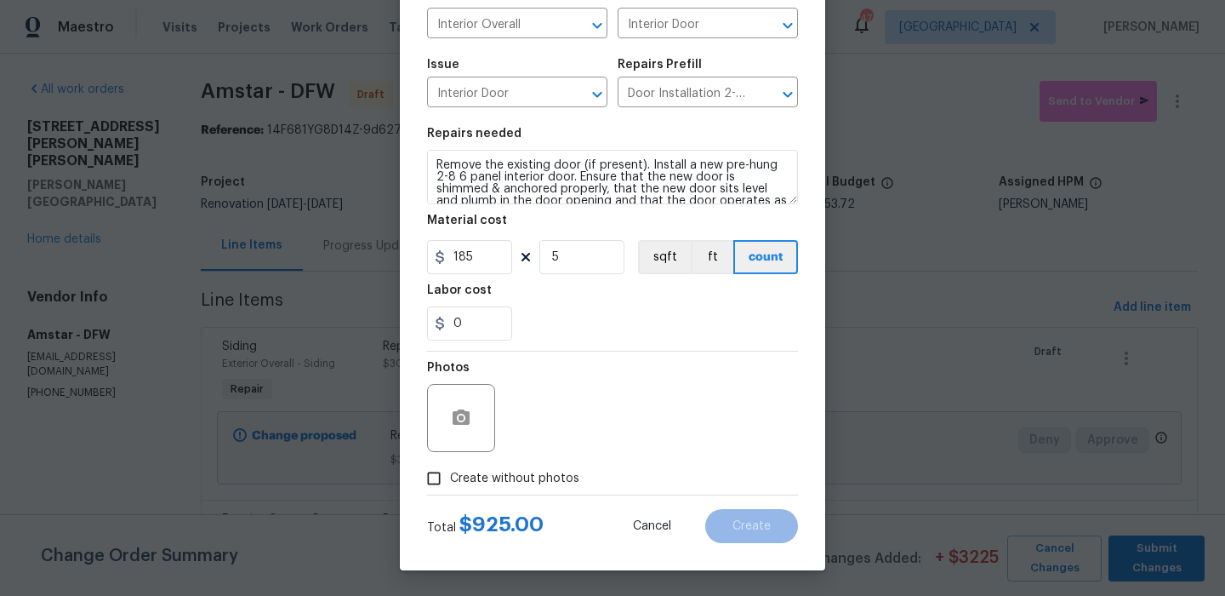
click at [549, 491] on label "Create without photos" at bounding box center [499, 478] width 162 height 32
click at [450, 491] on input "Create without photos" at bounding box center [434, 478] width 32 height 32
checkbox input "true"
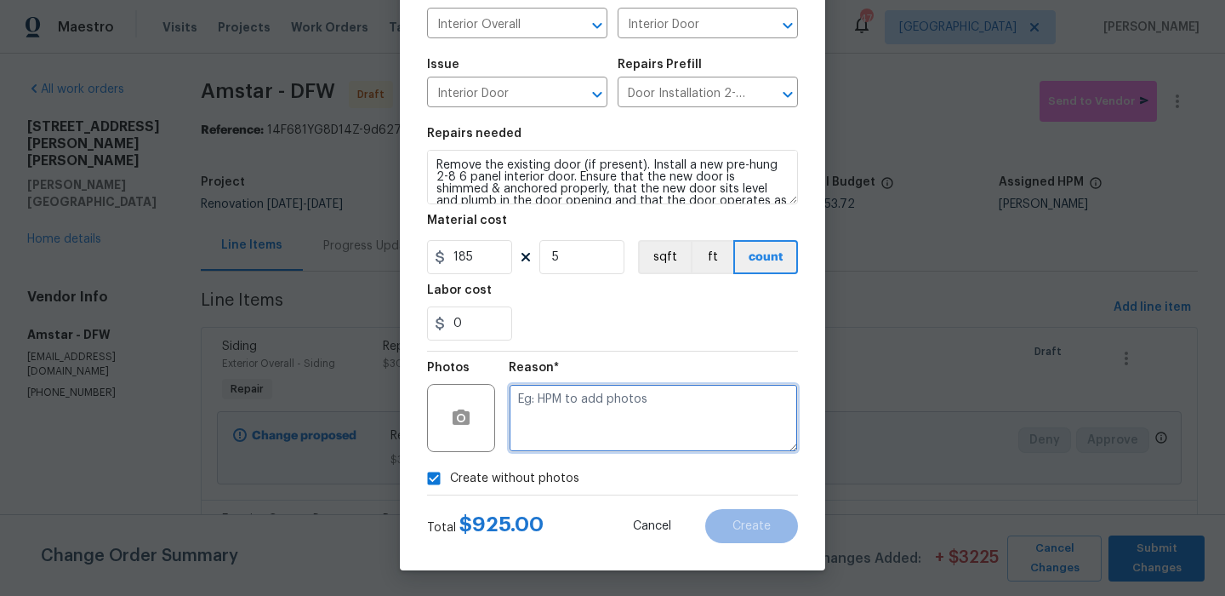
click at [595, 412] on textarea at bounding box center [653, 418] width 289 height 68
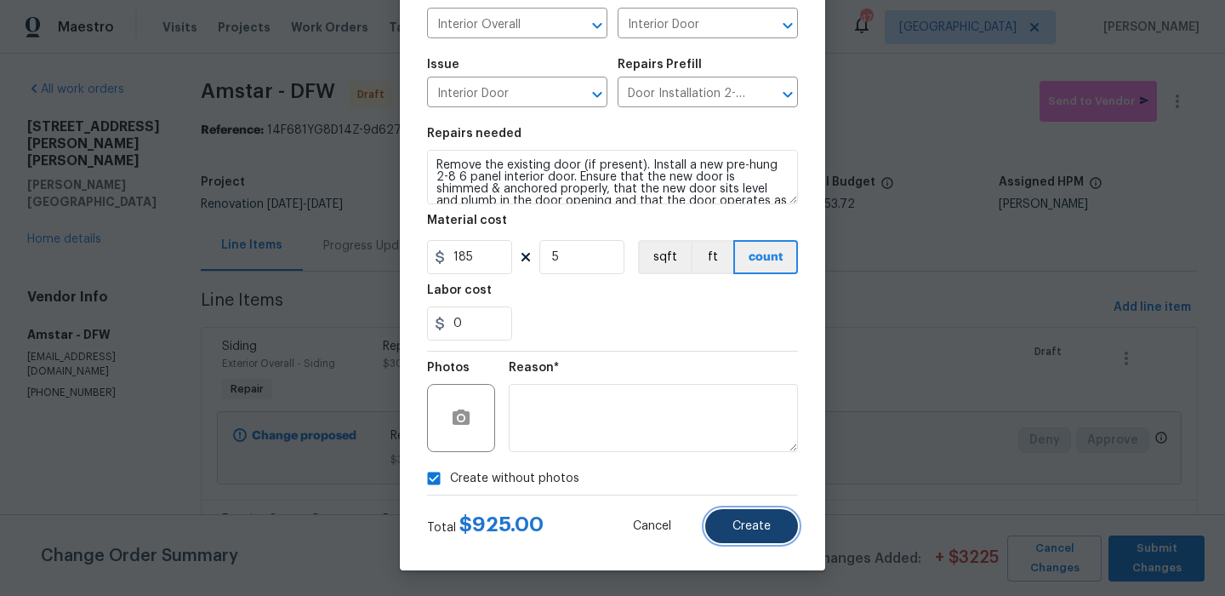
click at [738, 526] on span "Create" at bounding box center [752, 526] width 38 height 13
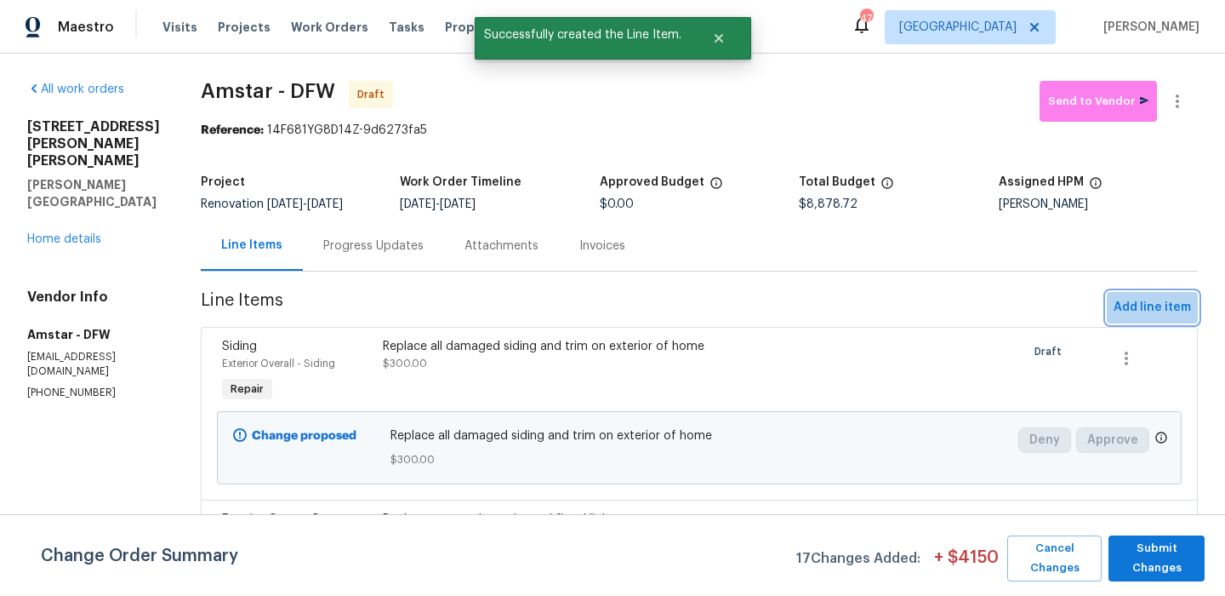
click at [1158, 308] on span "Add line item" at bounding box center [1152, 307] width 77 height 21
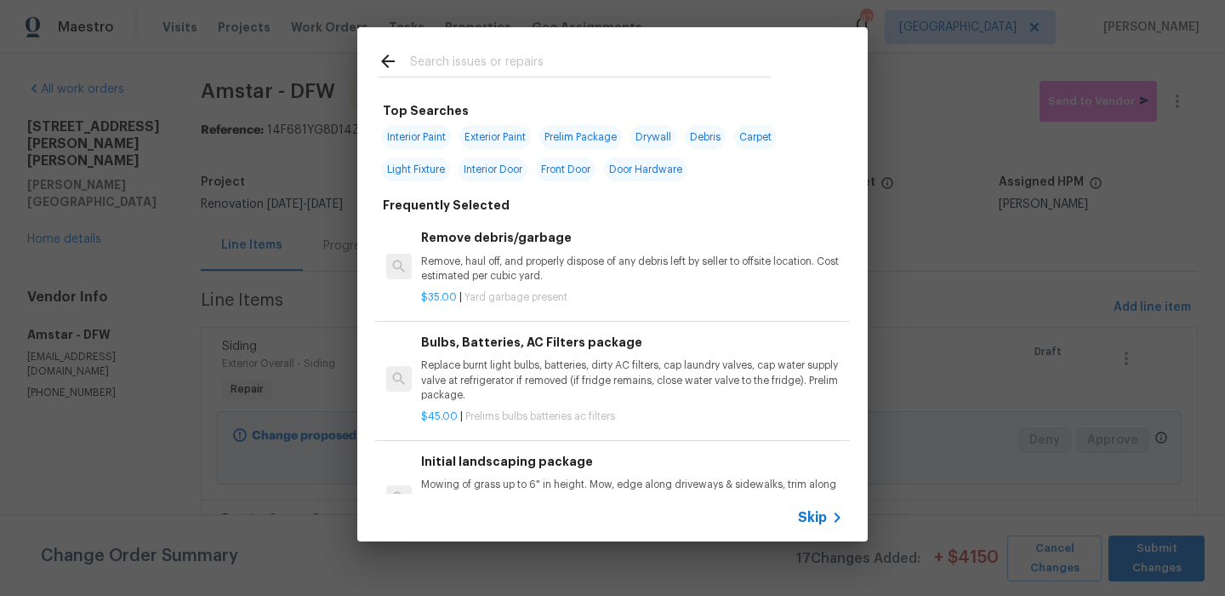
click at [501, 64] on input "text" at bounding box center [590, 64] width 361 height 26
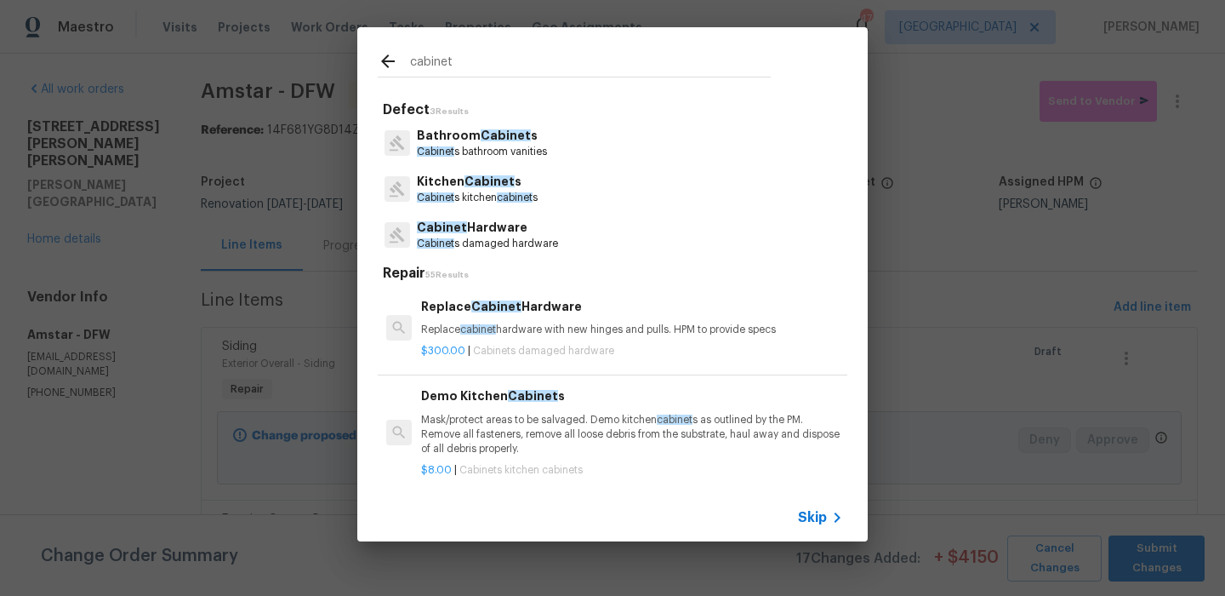
type input "cabinet"
click at [517, 148] on p "Cabinet s bathroom vanities" at bounding box center [482, 152] width 130 height 14
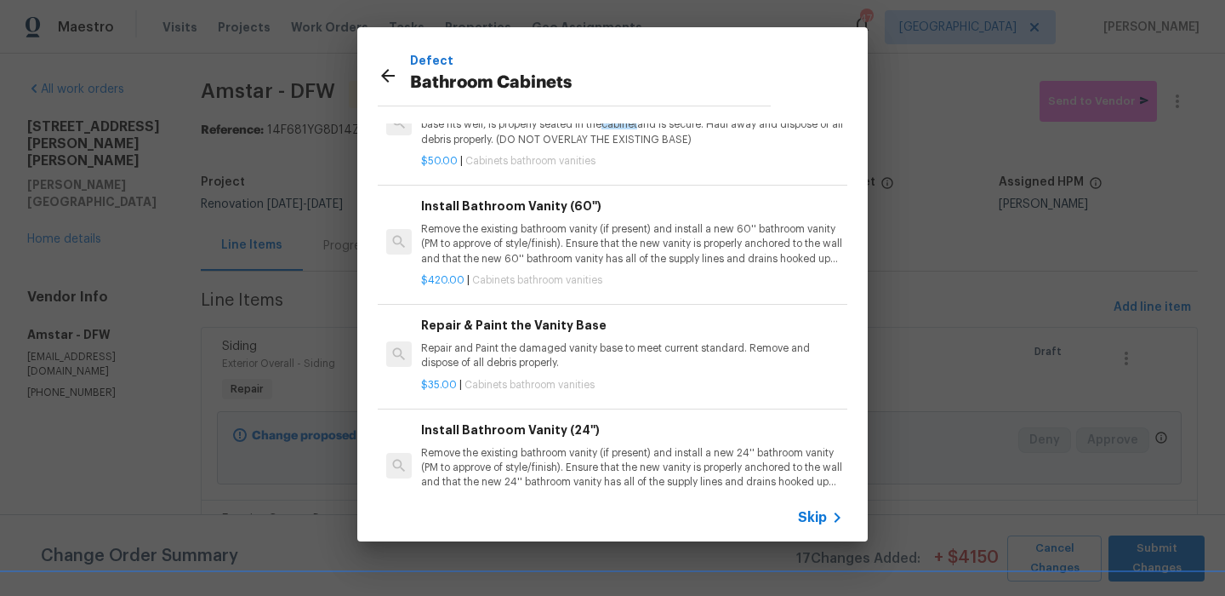
scroll to position [472, 0]
click at [555, 359] on p "Repair and Paint the damaged vanity base to meet current standard. Remove and d…" at bounding box center [632, 358] width 422 height 29
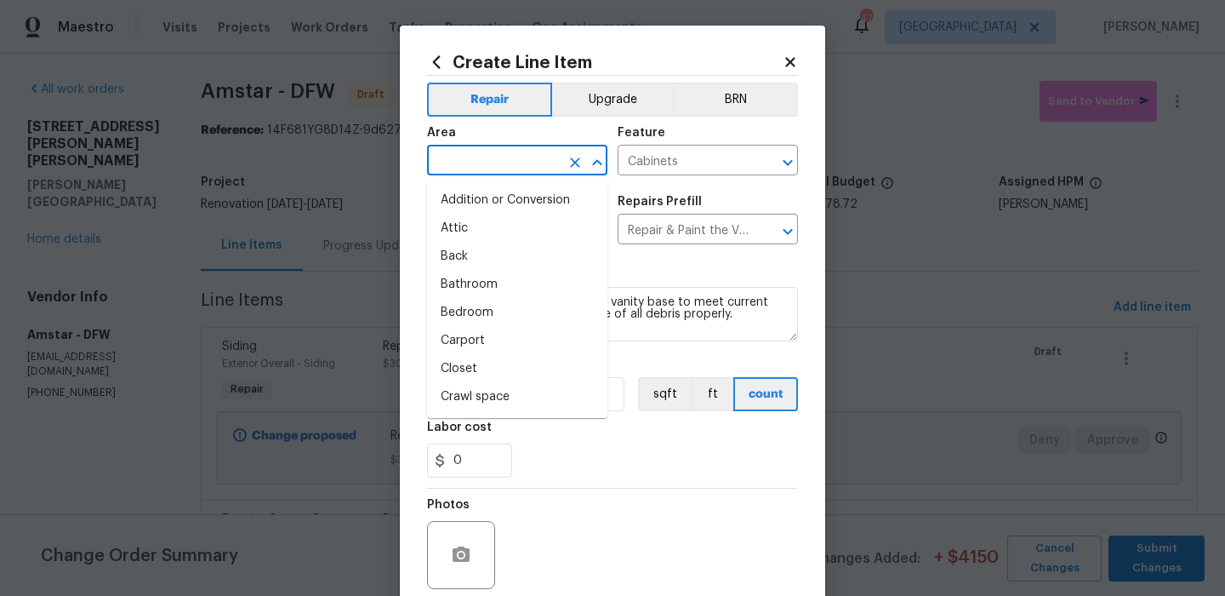
click at [528, 173] on input "text" at bounding box center [493, 162] width 133 height 26
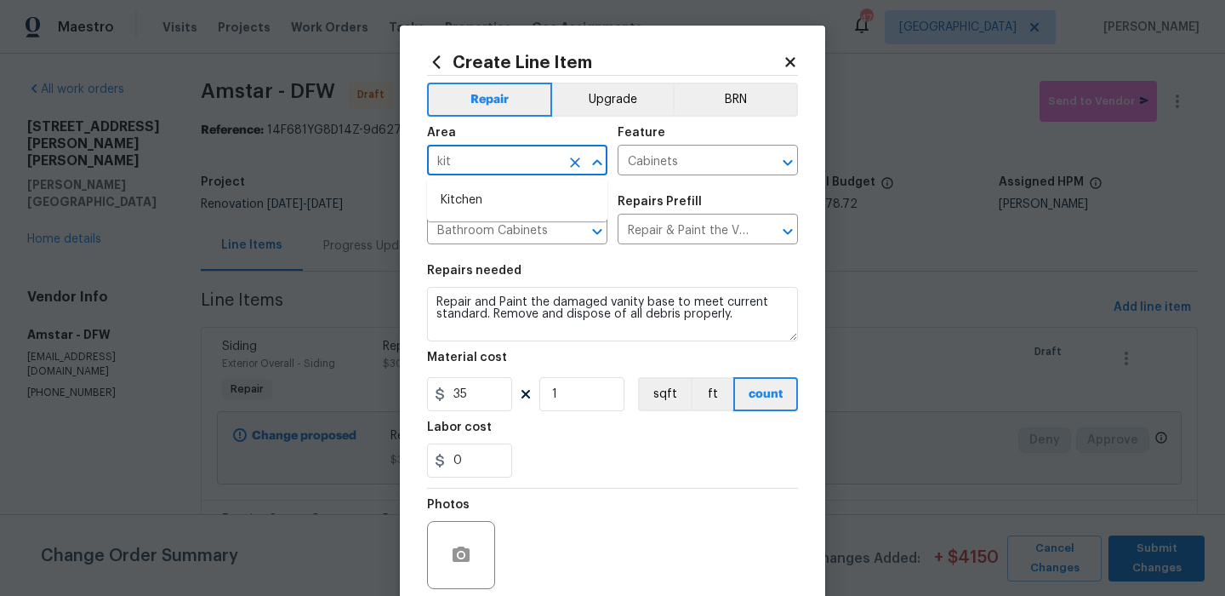
click at [525, 196] on li "Kitchen" at bounding box center [517, 200] width 180 height 28
type input "Kitchen"
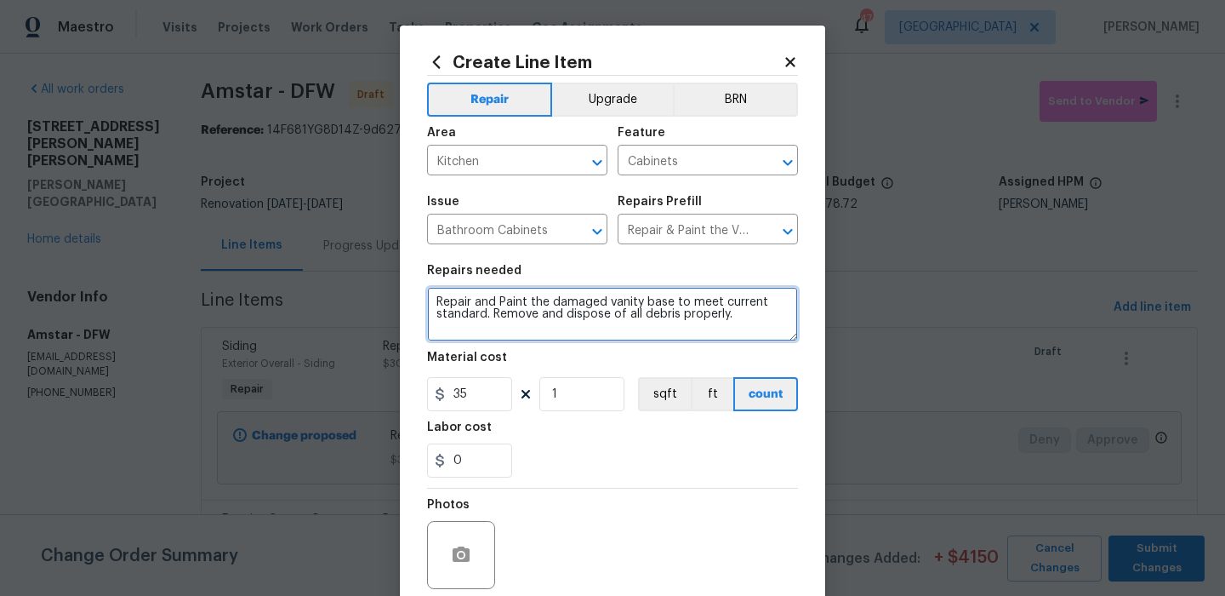
click at [636, 300] on textarea "Repair and Paint the damaged vanity base to meet current standard. Remove and d…" at bounding box center [612, 314] width 371 height 54
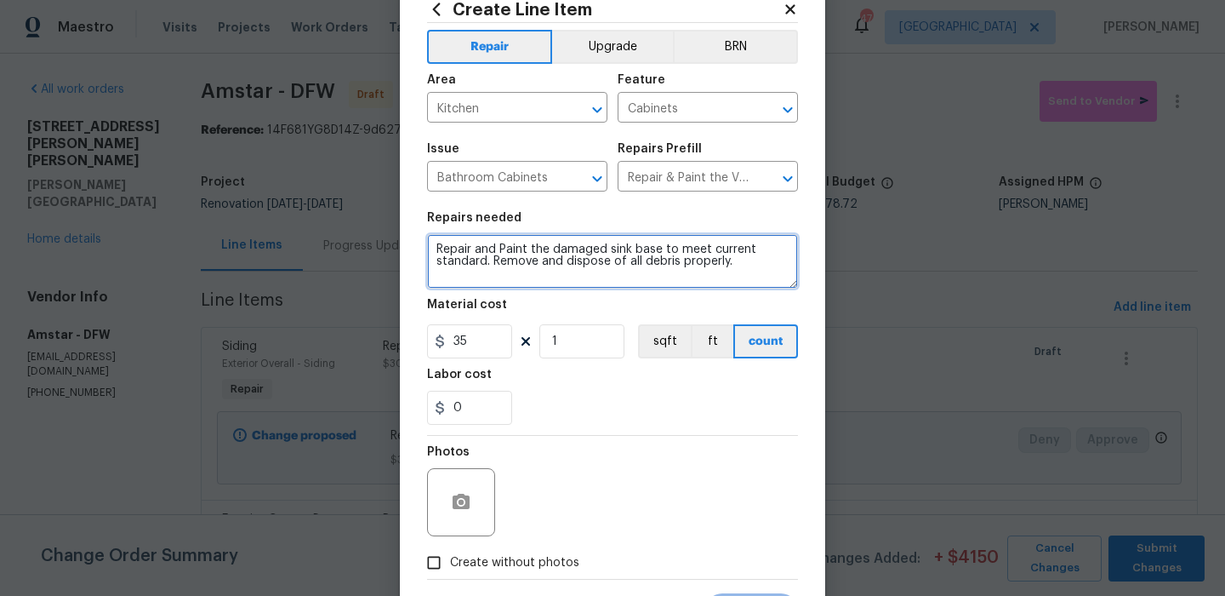
scroll to position [138, 0]
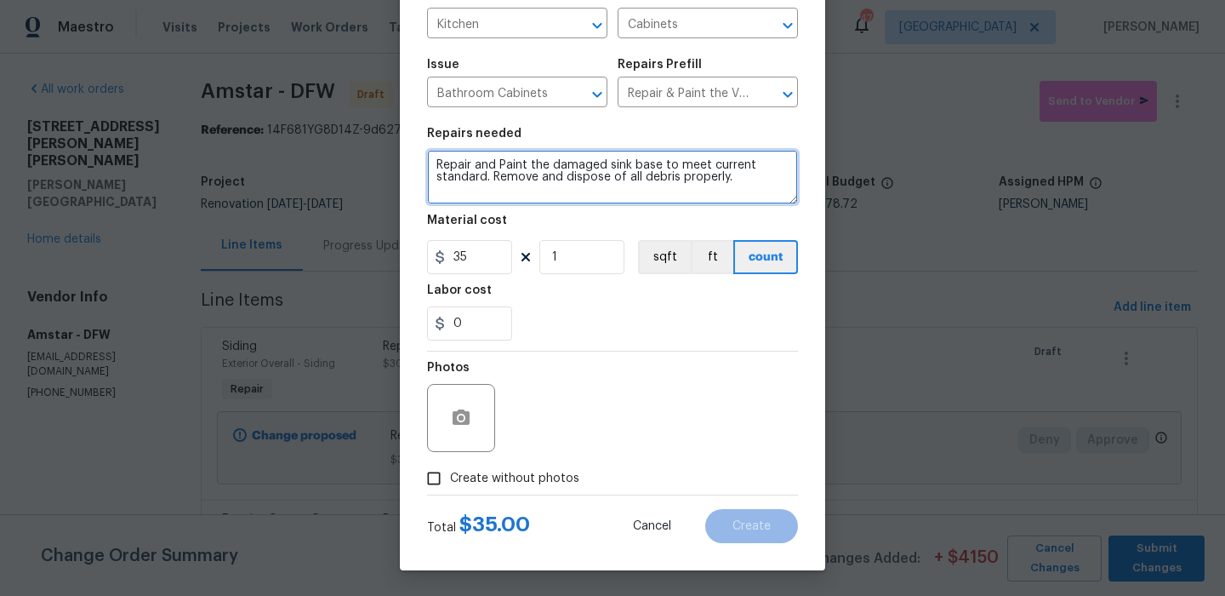
type textarea "Repair and Paint the damaged sink base to meet current standard. Remove and dis…"
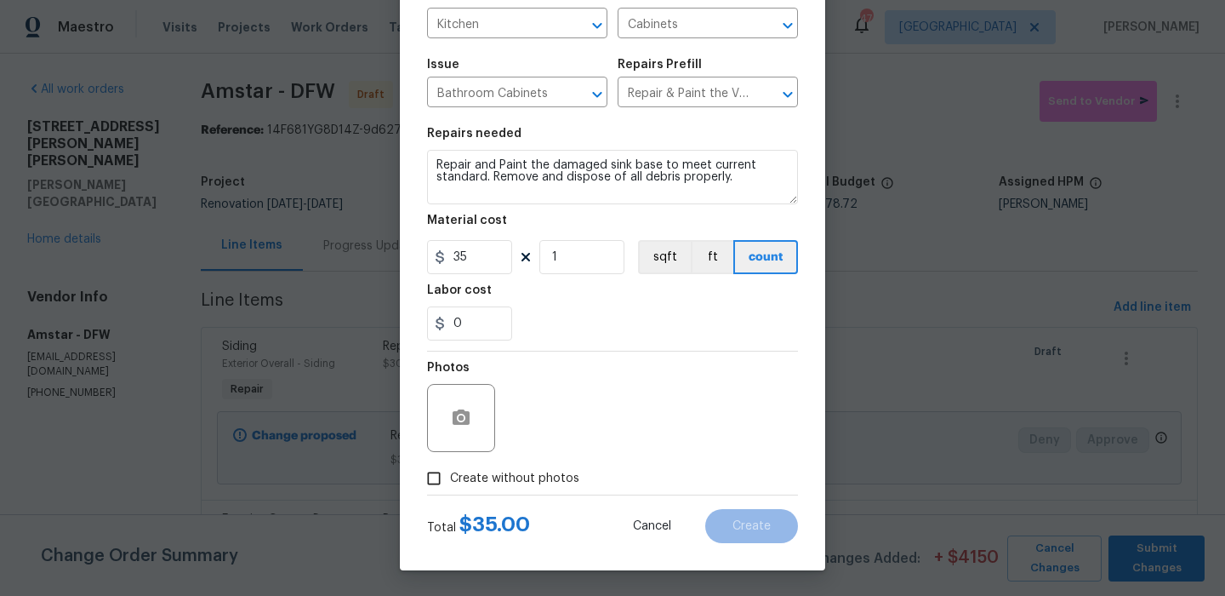
click at [564, 470] on span "Create without photos" at bounding box center [514, 479] width 129 height 18
click at [450, 470] on input "Create without photos" at bounding box center [434, 478] width 32 height 32
checkbox input "true"
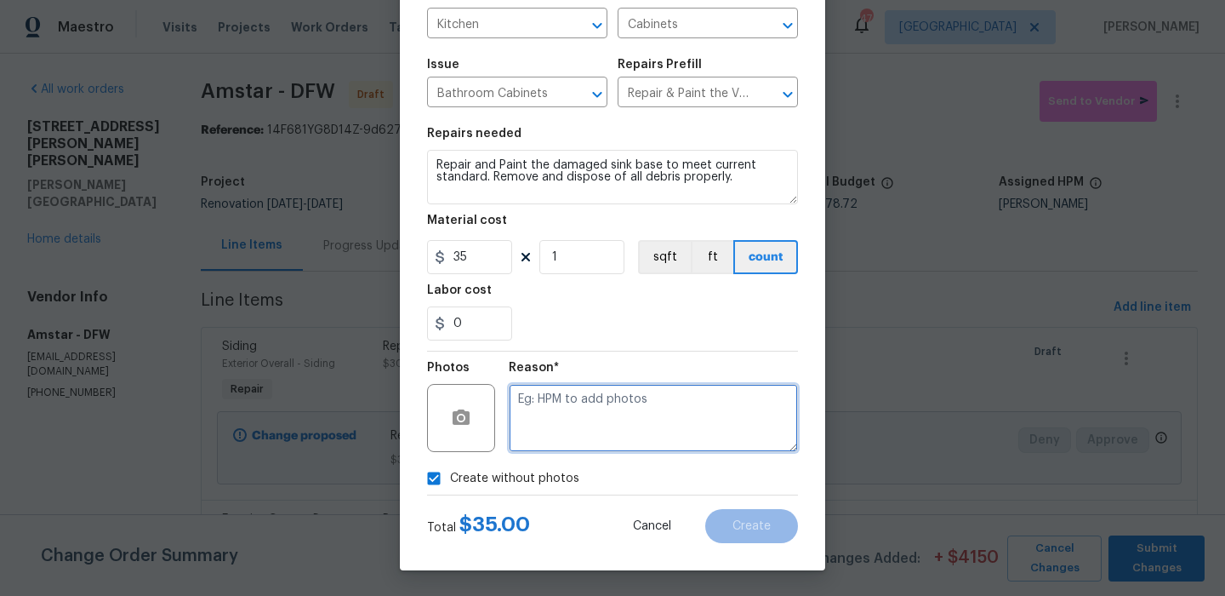
click at [620, 428] on textarea at bounding box center [653, 418] width 289 height 68
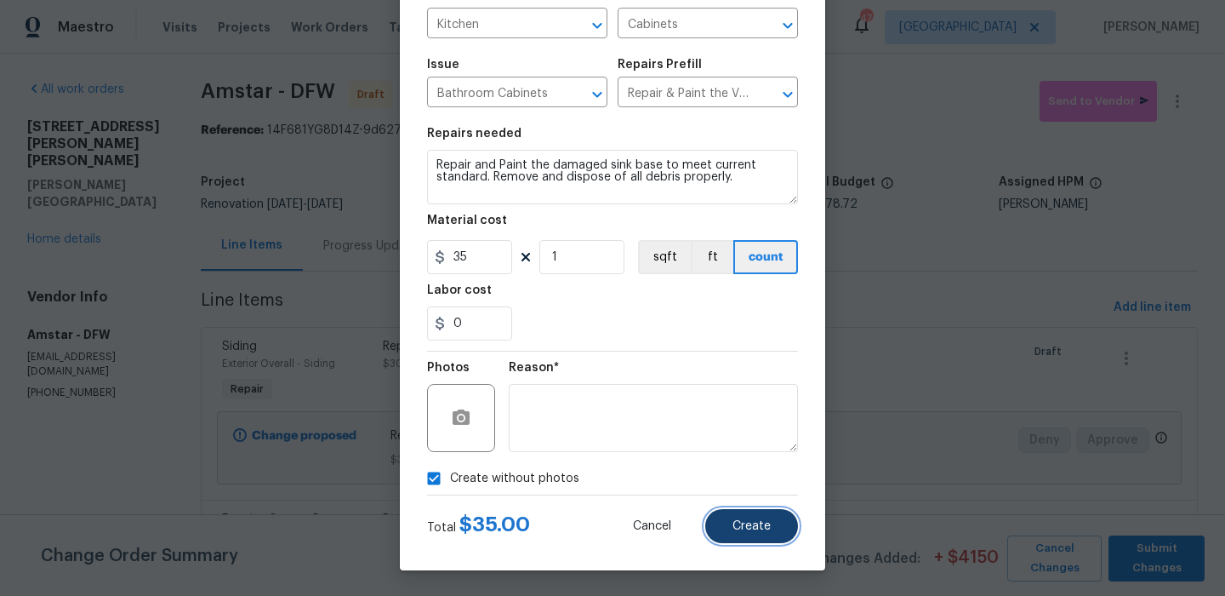
click at [746, 523] on span "Create" at bounding box center [752, 526] width 38 height 13
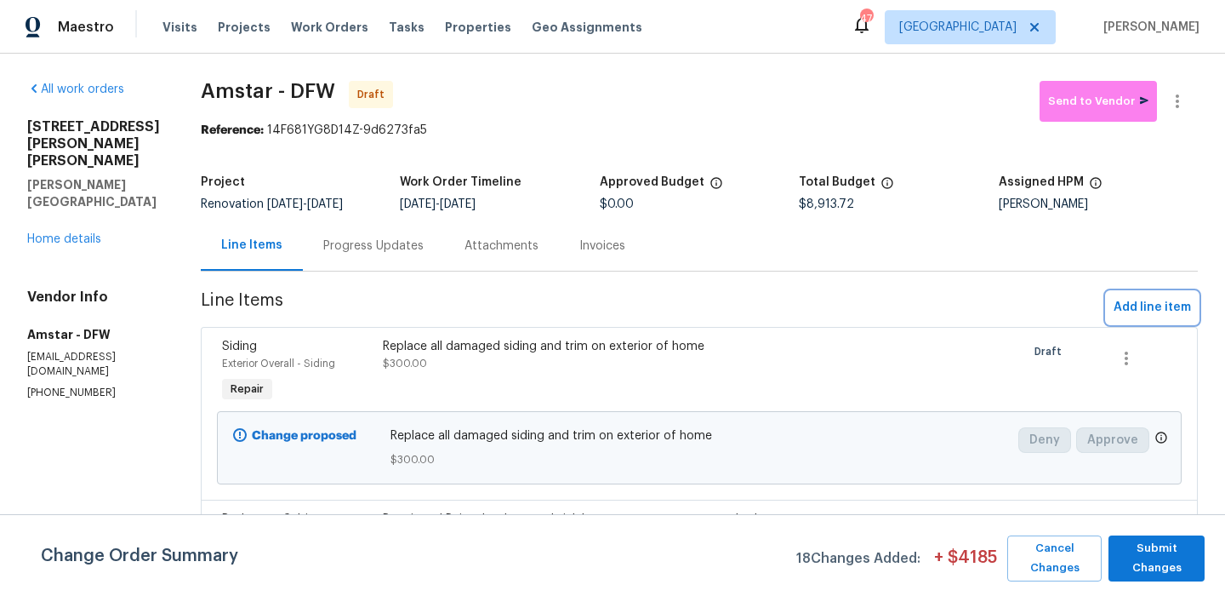
click at [1128, 305] on span "Add line item" at bounding box center [1152, 307] width 77 height 21
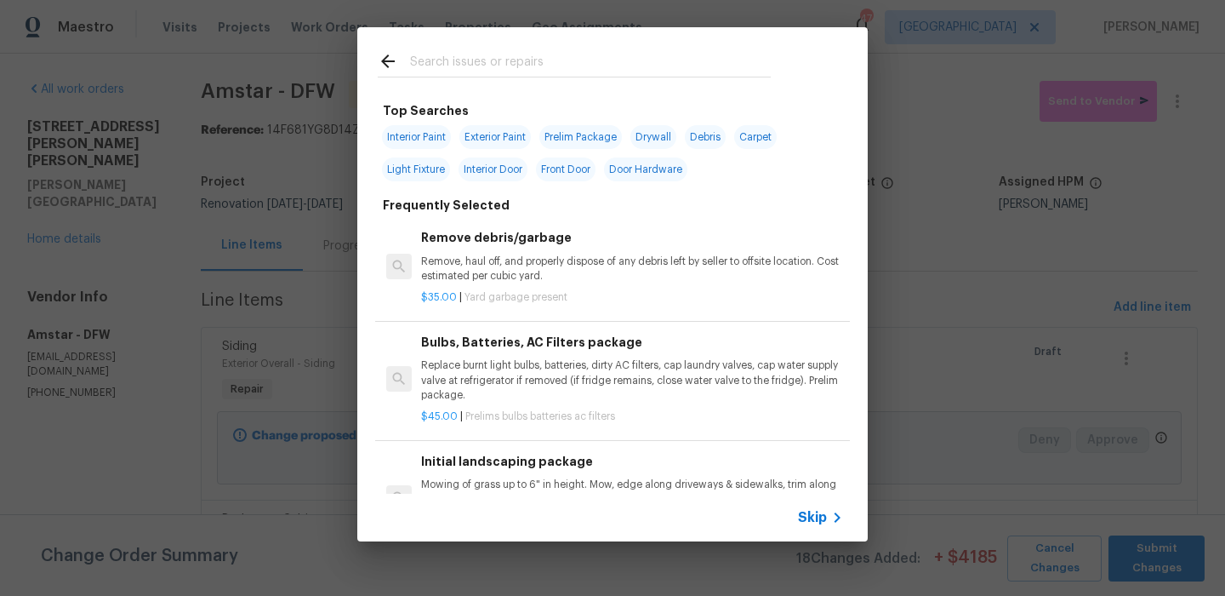
click at [534, 77] on div at bounding box center [574, 77] width 393 height 1
click at [537, 70] on input "text" at bounding box center [590, 64] width 361 height 26
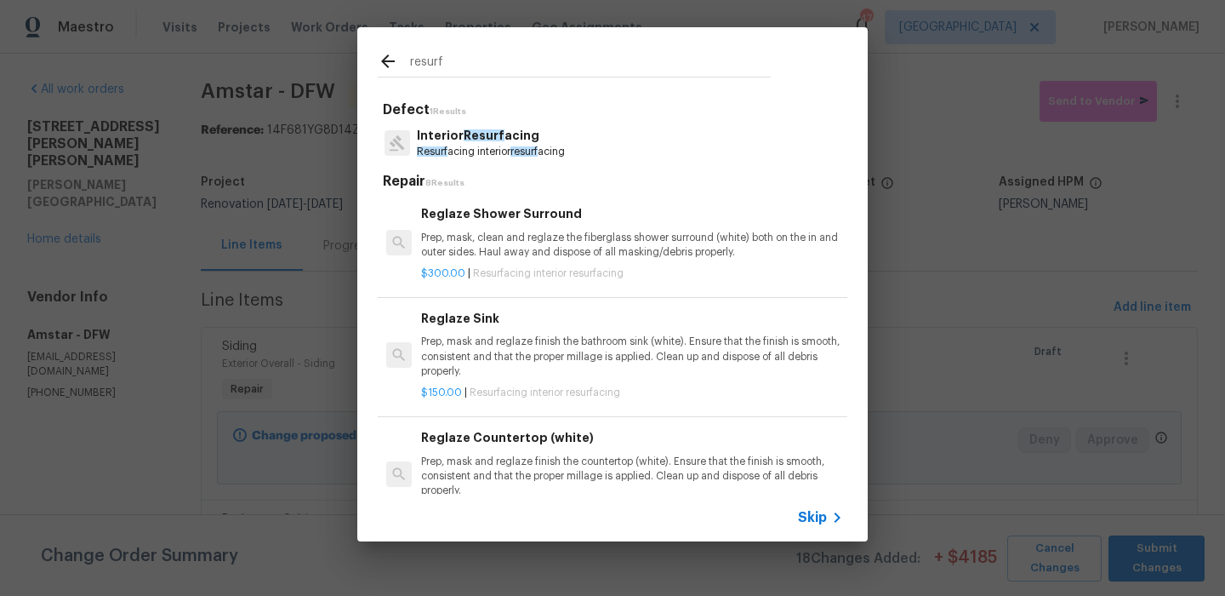
type input "resurf"
click at [511, 142] on p "Interior Resurf acing" at bounding box center [491, 136] width 148 height 18
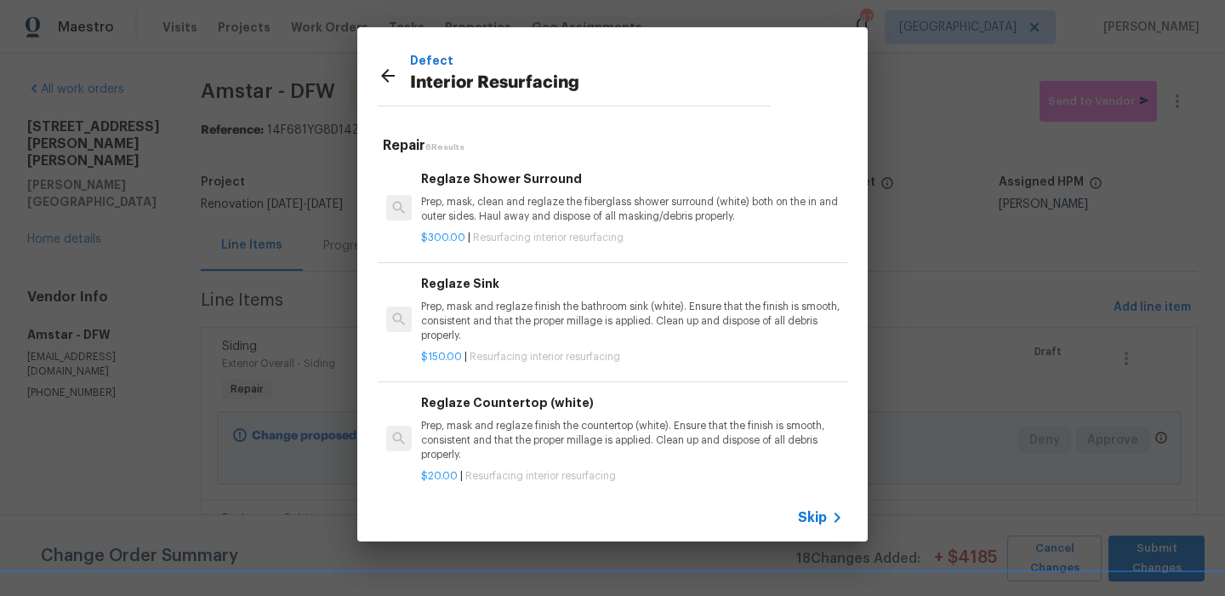
click at [511, 198] on p "Prep, mask, clean and reglaze the fiberglass shower surround (white) both on th…" at bounding box center [632, 209] width 422 height 29
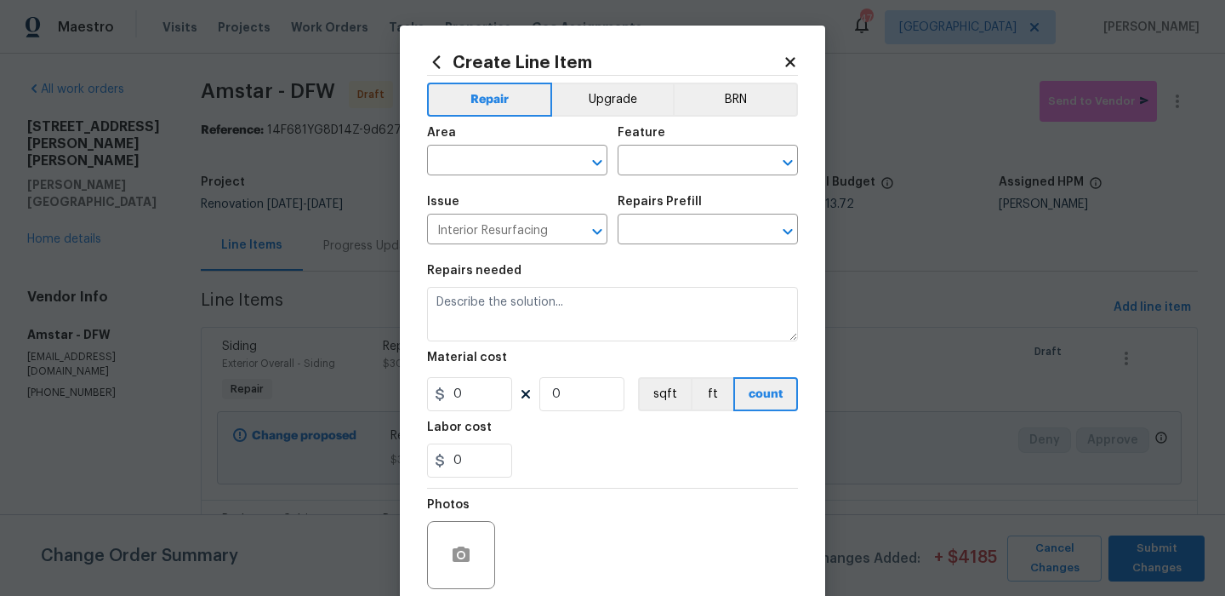
type input "Reglaze Shower Surround $300.00"
type textarea "Prep, mask, clean and reglaze the fiberglass shower surround (white) both on th…"
type input "300"
type input "1"
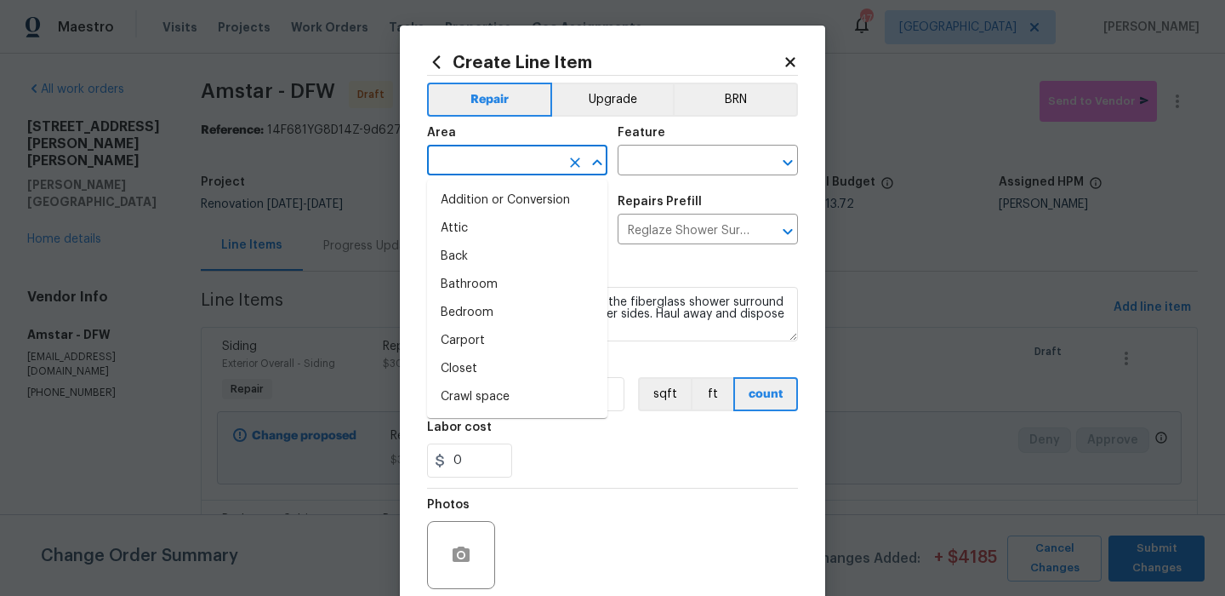
click at [525, 169] on input "text" at bounding box center [493, 162] width 133 height 26
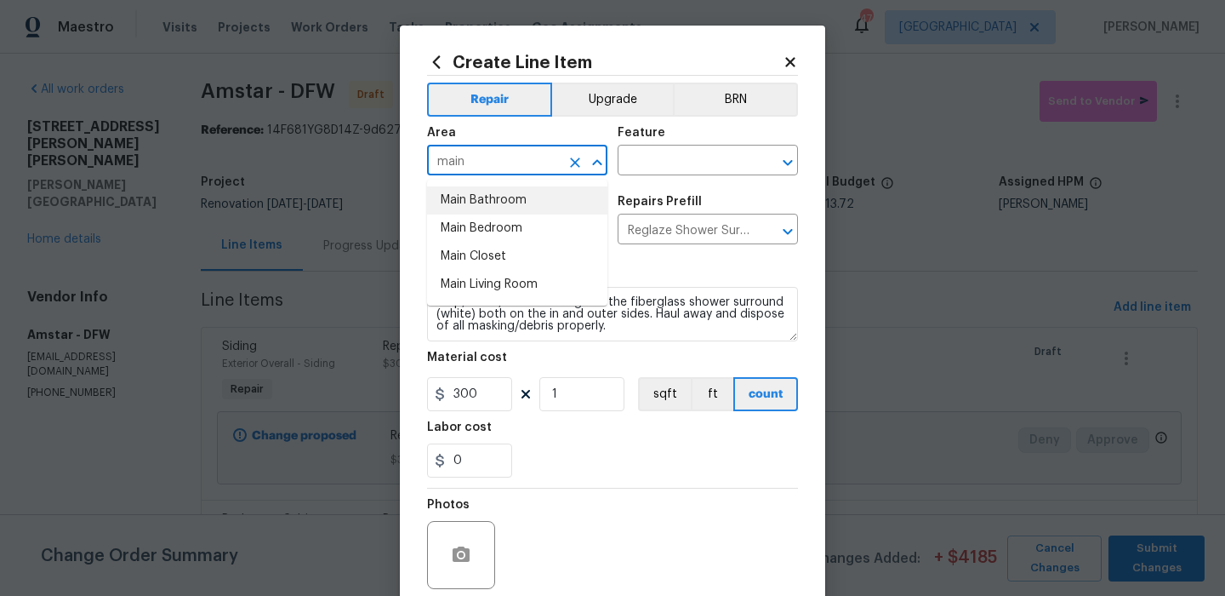
click at [517, 204] on li "Main Bathroom" at bounding box center [517, 200] width 180 height 28
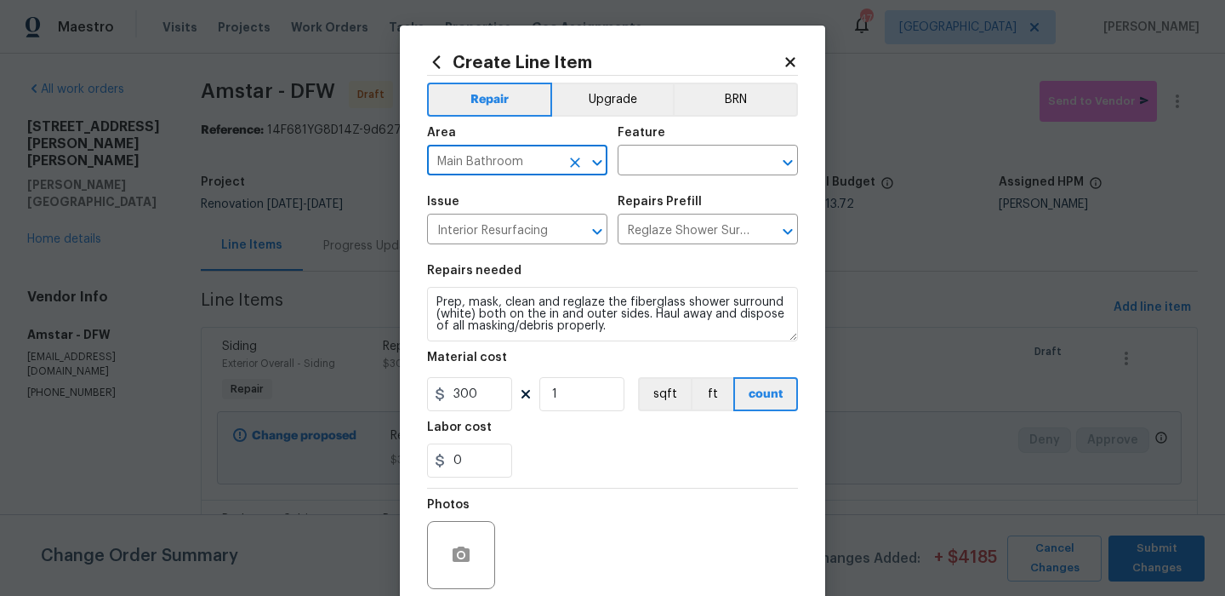
type input "Main Bathroom"
click at [626, 185] on div "Area Main Bathroom ​ Feature ​" at bounding box center [612, 151] width 371 height 69
click at [646, 169] on input "text" at bounding box center [684, 162] width 133 height 26
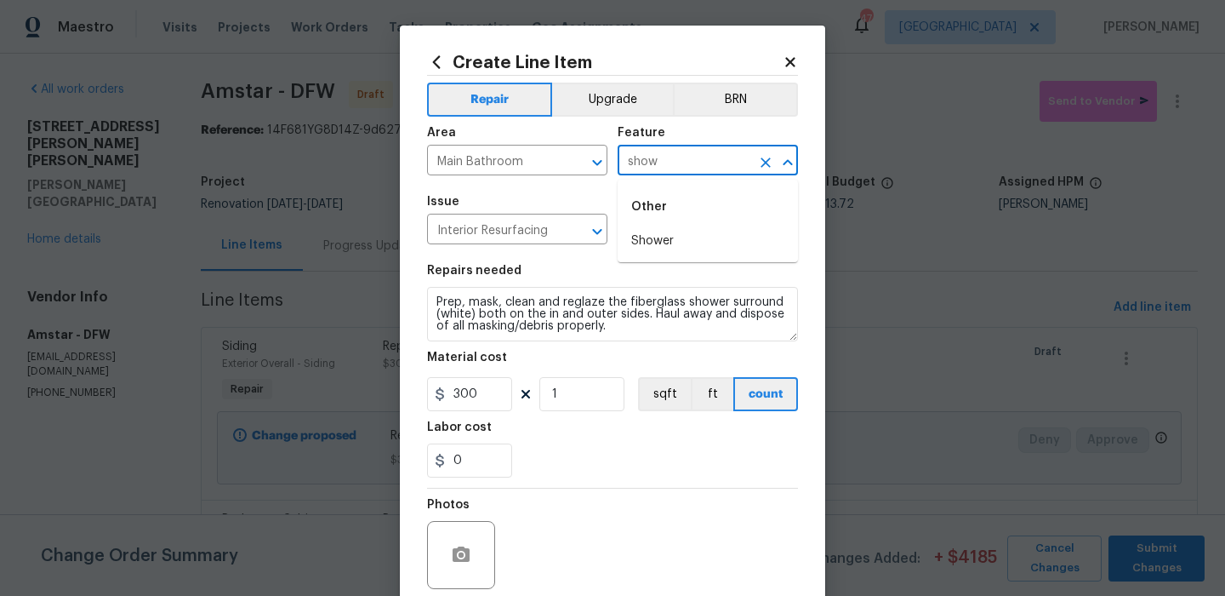
click at [633, 241] on li "Shower" at bounding box center [708, 241] width 180 height 28
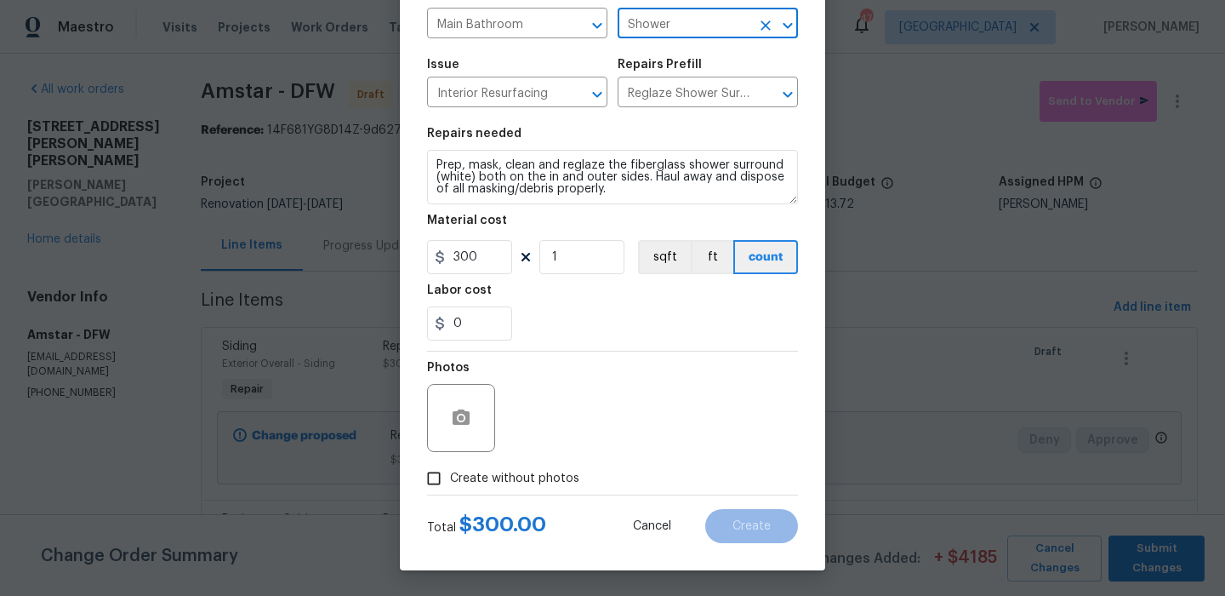
type input "Shower"
click at [554, 476] on span "Create without photos" at bounding box center [514, 479] width 129 height 18
click at [450, 476] on input "Create without photos" at bounding box center [434, 478] width 32 height 32
checkbox input "true"
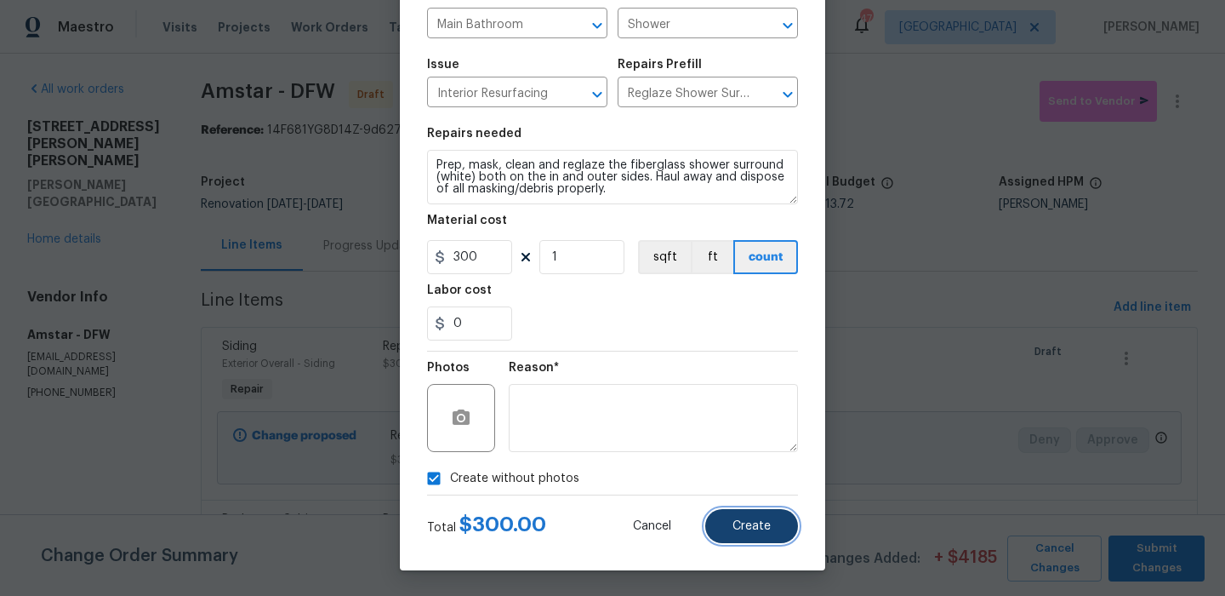
click at [750, 518] on button "Create" at bounding box center [752, 526] width 93 height 34
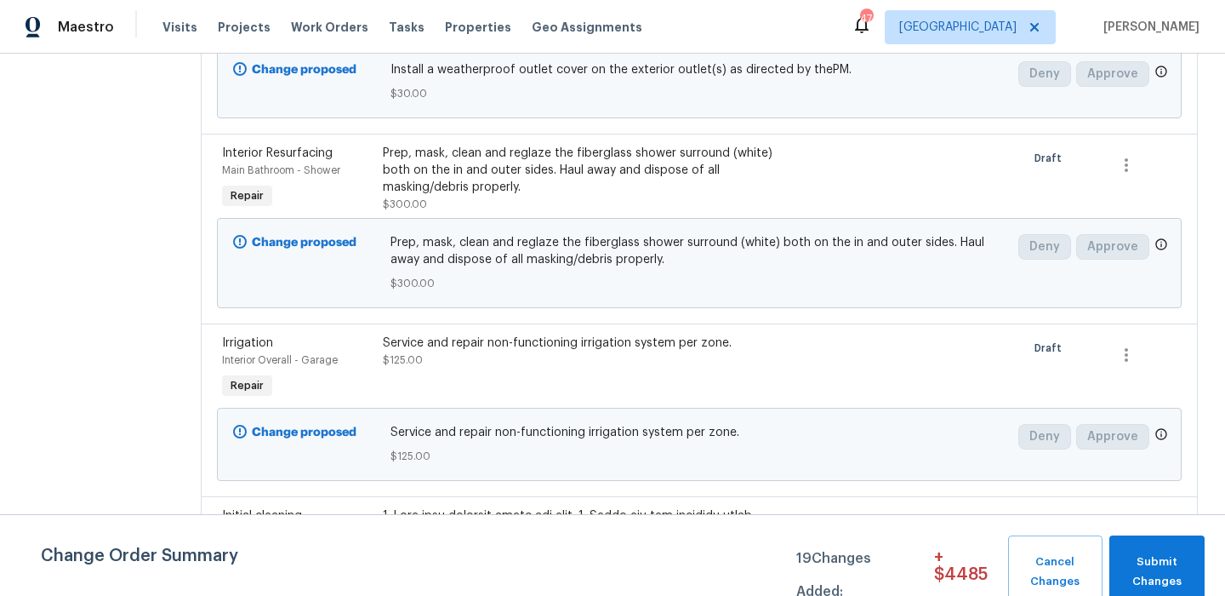
scroll to position [2891, 0]
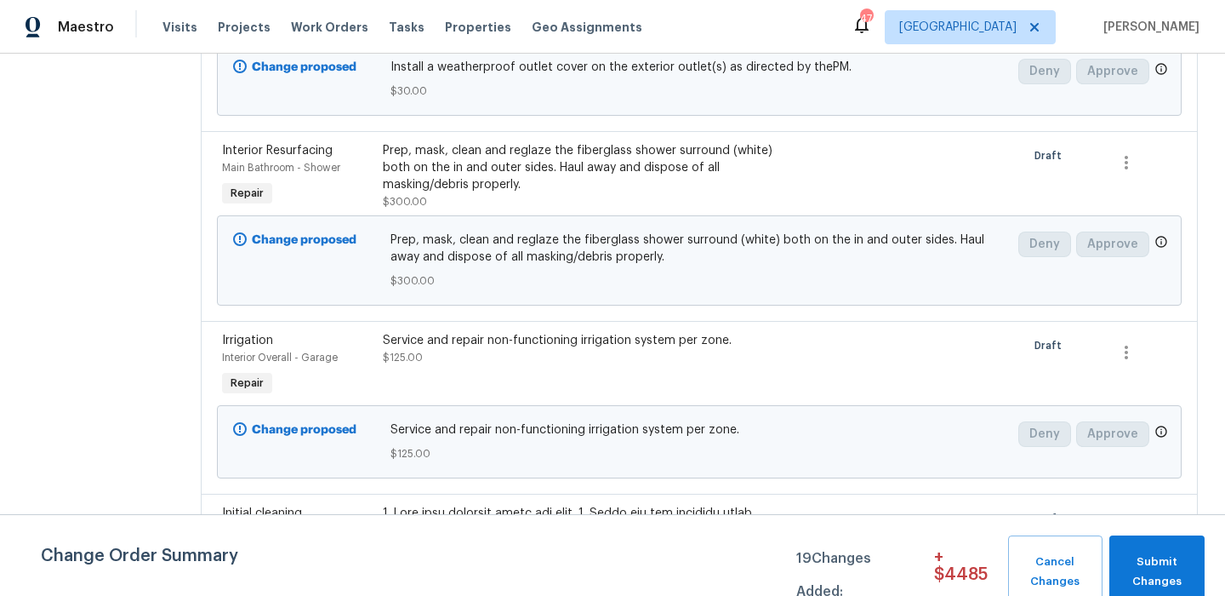
click at [520, 142] on div "Prep, mask, clean and reglaze the fiberglass shower surround (white) both on th…" at bounding box center [579, 167] width 392 height 51
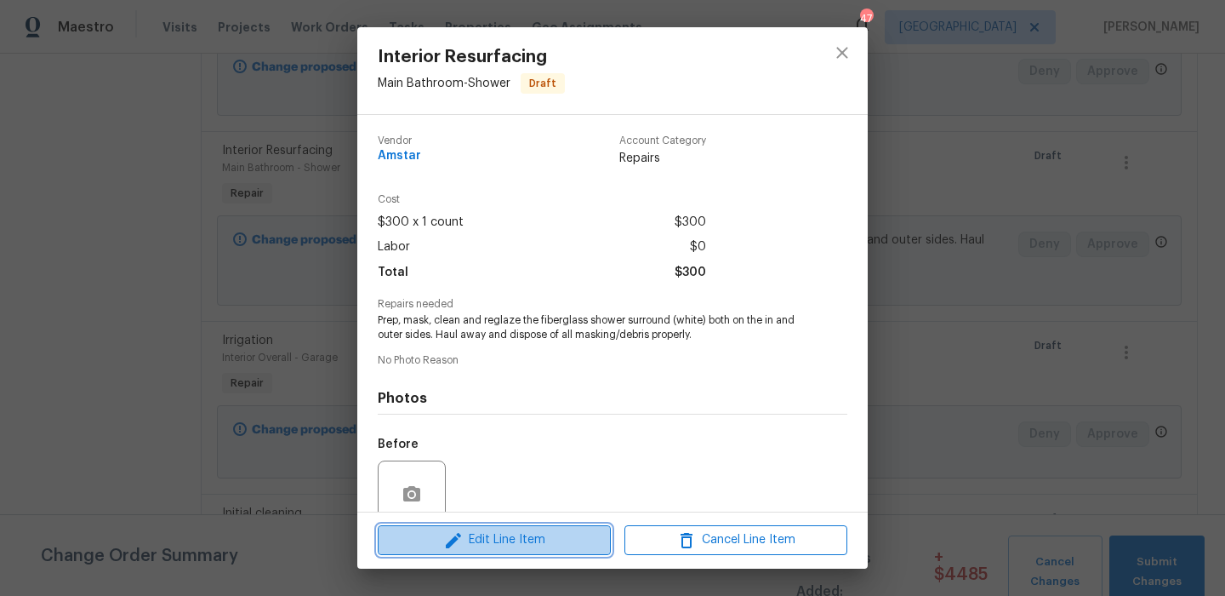
click at [528, 538] on span "Edit Line Item" at bounding box center [494, 539] width 223 height 21
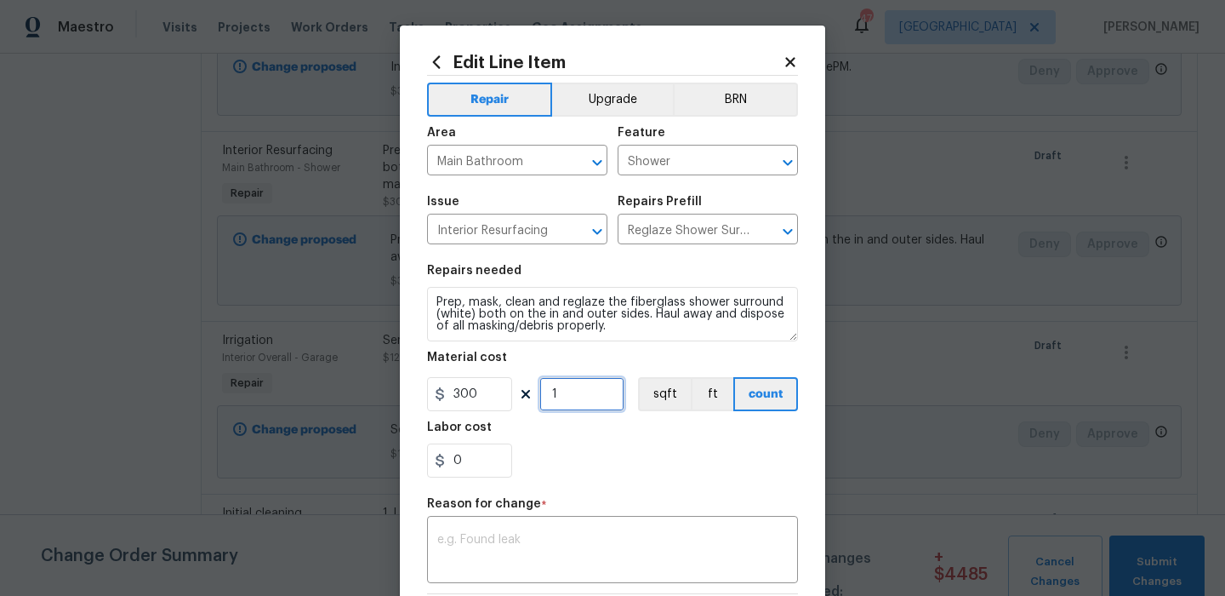
click at [582, 403] on input "1" at bounding box center [582, 394] width 85 height 34
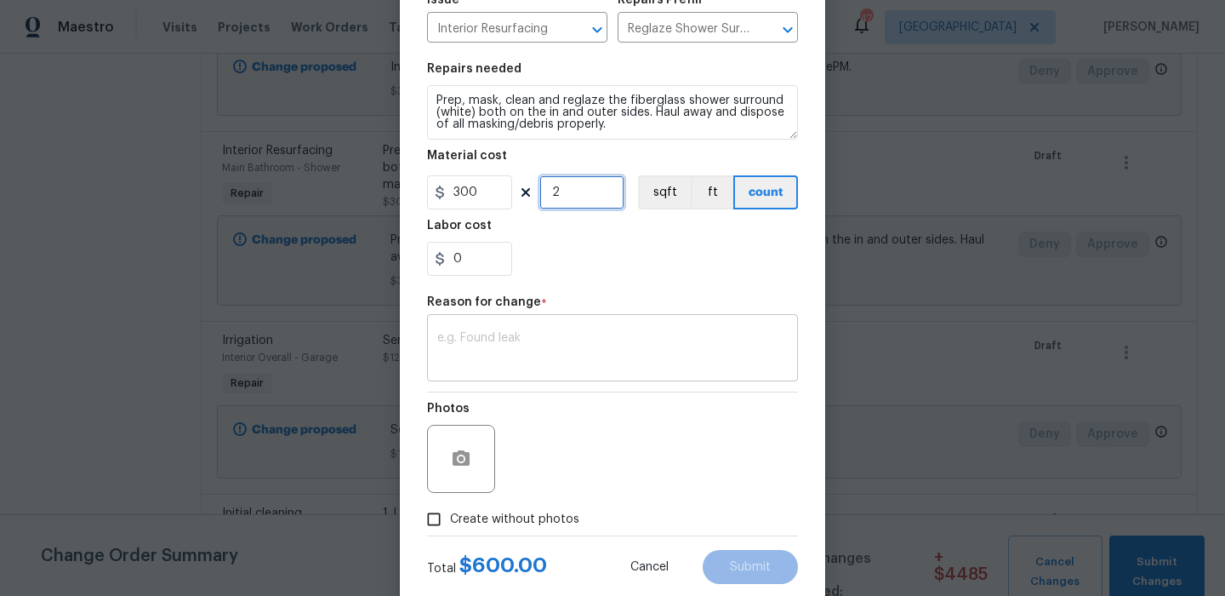
type input "2"
click at [571, 376] on div "x ​" at bounding box center [612, 349] width 371 height 63
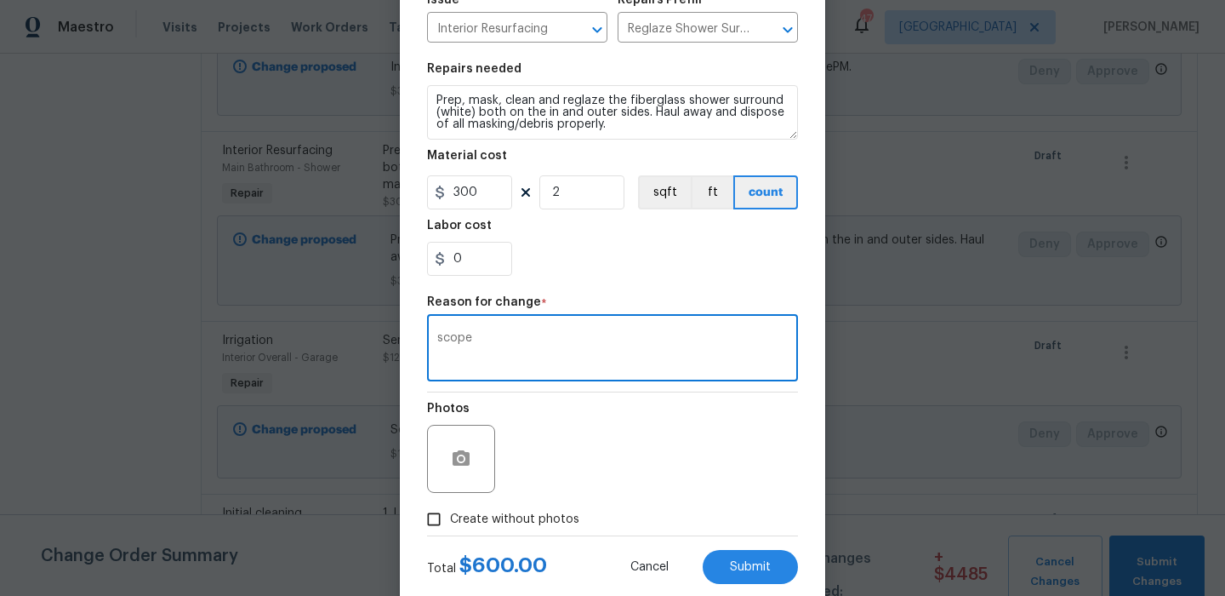
scroll to position [243, 0]
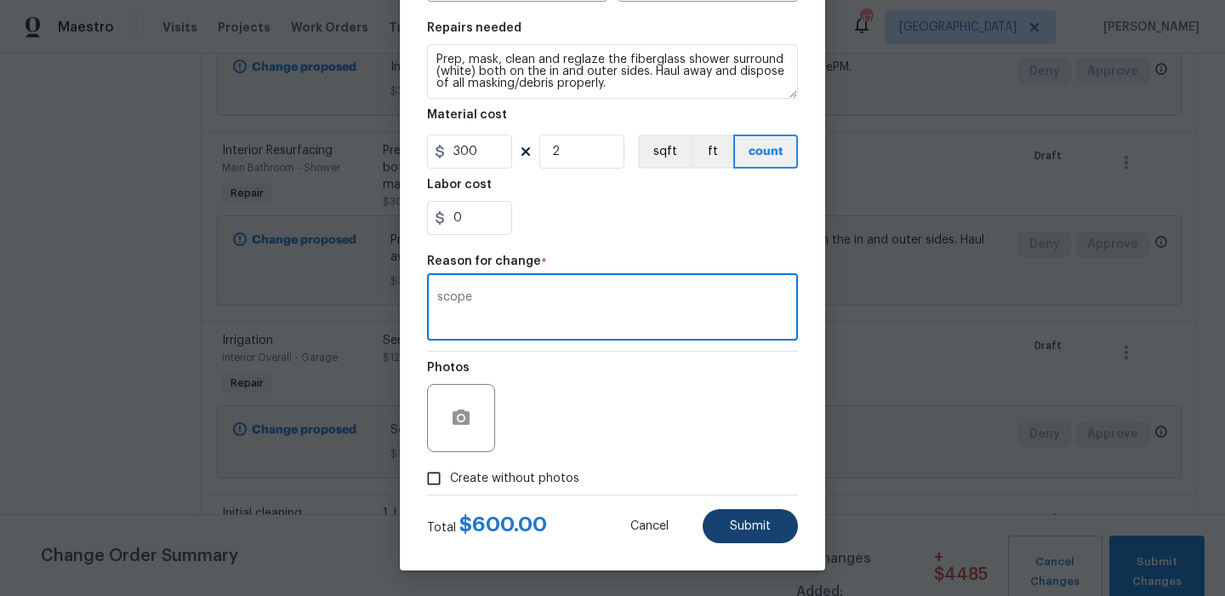
type textarea "scope"
click at [741, 528] on span "Submit" at bounding box center [750, 526] width 41 height 13
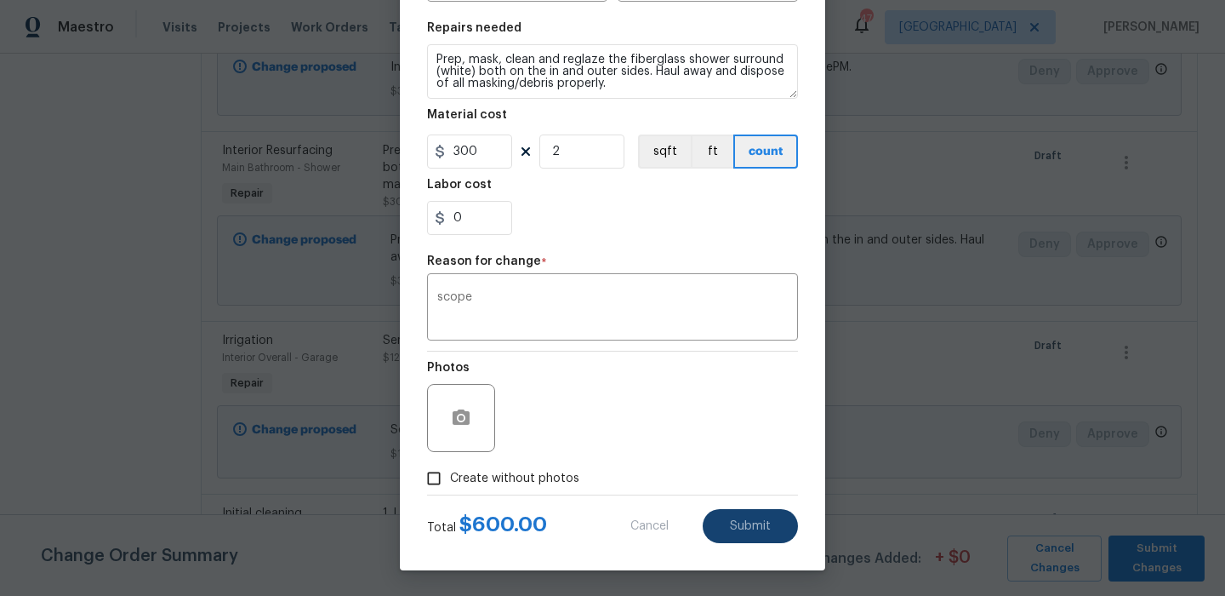
type input "1"
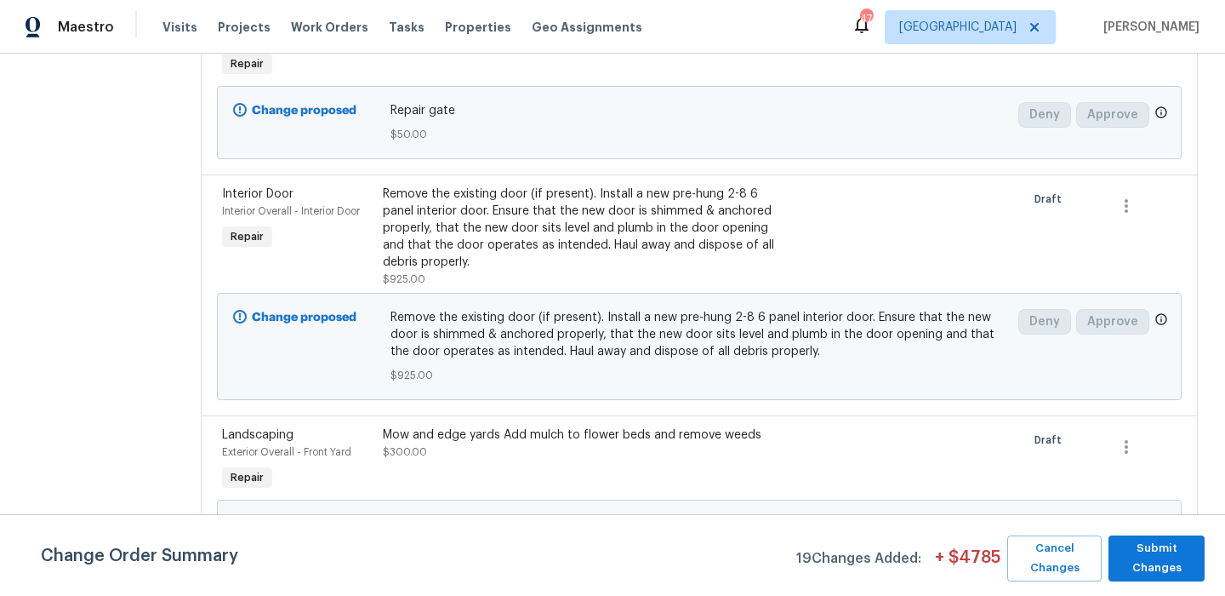
scroll to position [0, 0]
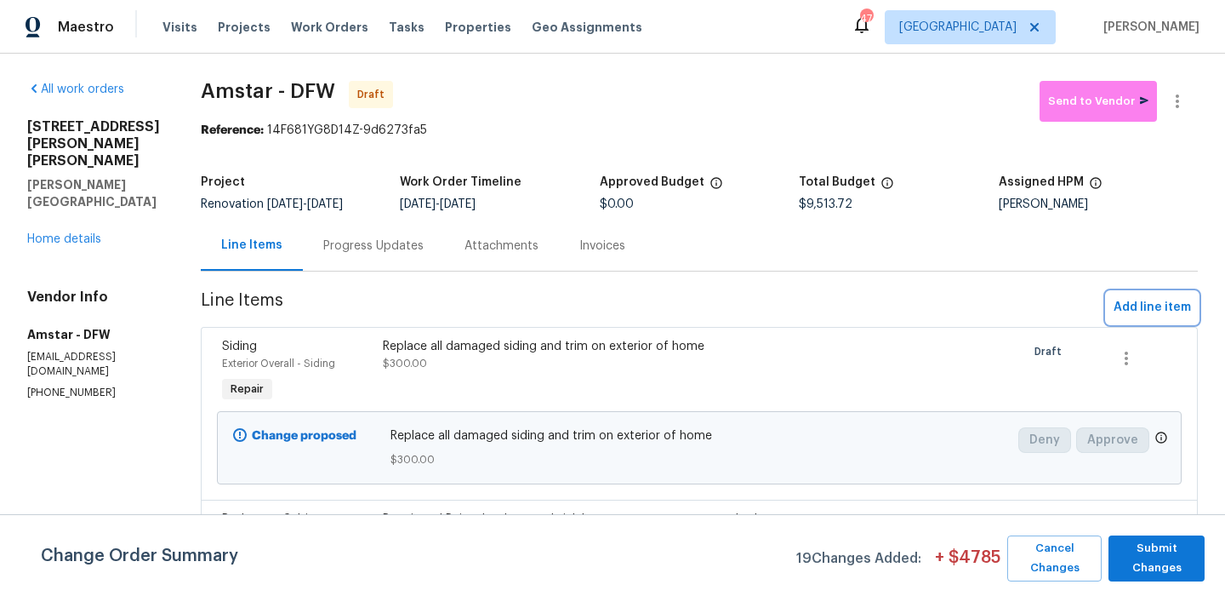
click at [1138, 304] on span "Add line item" at bounding box center [1152, 307] width 77 height 21
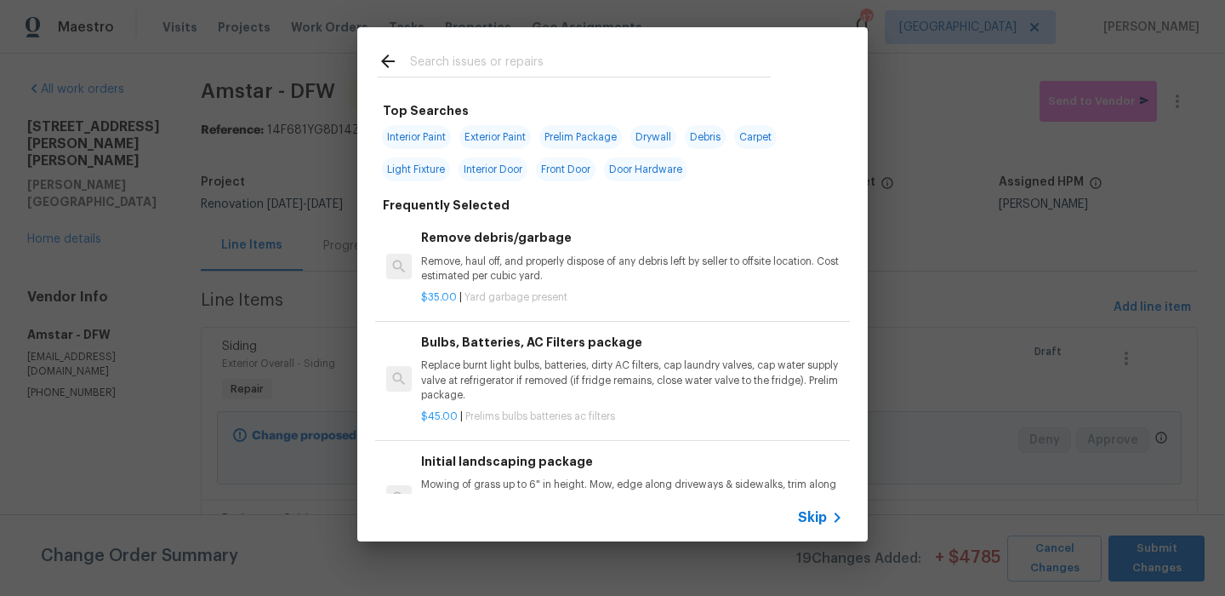
click at [563, 70] on input "text" at bounding box center [590, 64] width 361 height 26
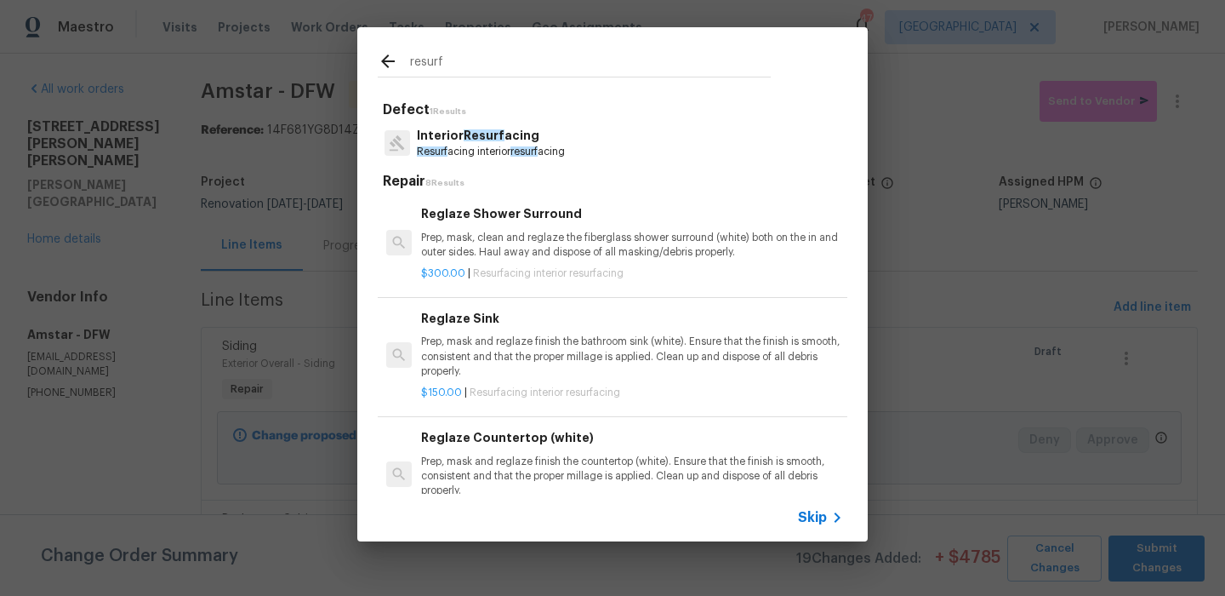
type input "resurf"
click at [502, 134] on p "Interior Resurf acing" at bounding box center [491, 136] width 148 height 18
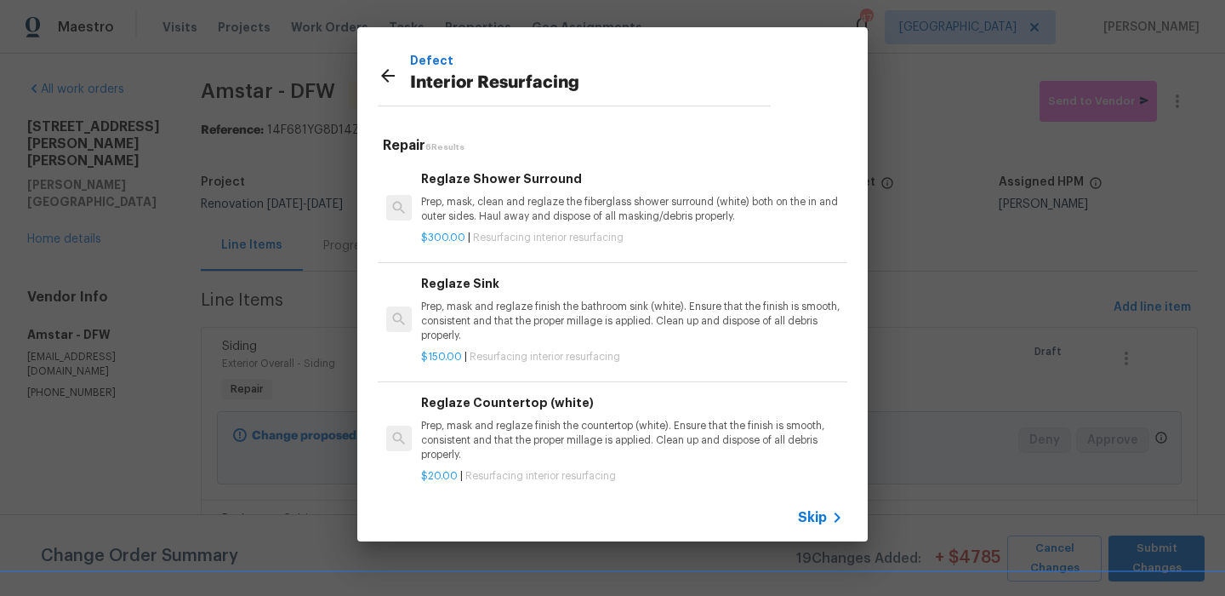
click at [486, 198] on p "Prep, mask, clean and reglaze the fiberglass shower surround (white) both on th…" at bounding box center [632, 209] width 422 height 29
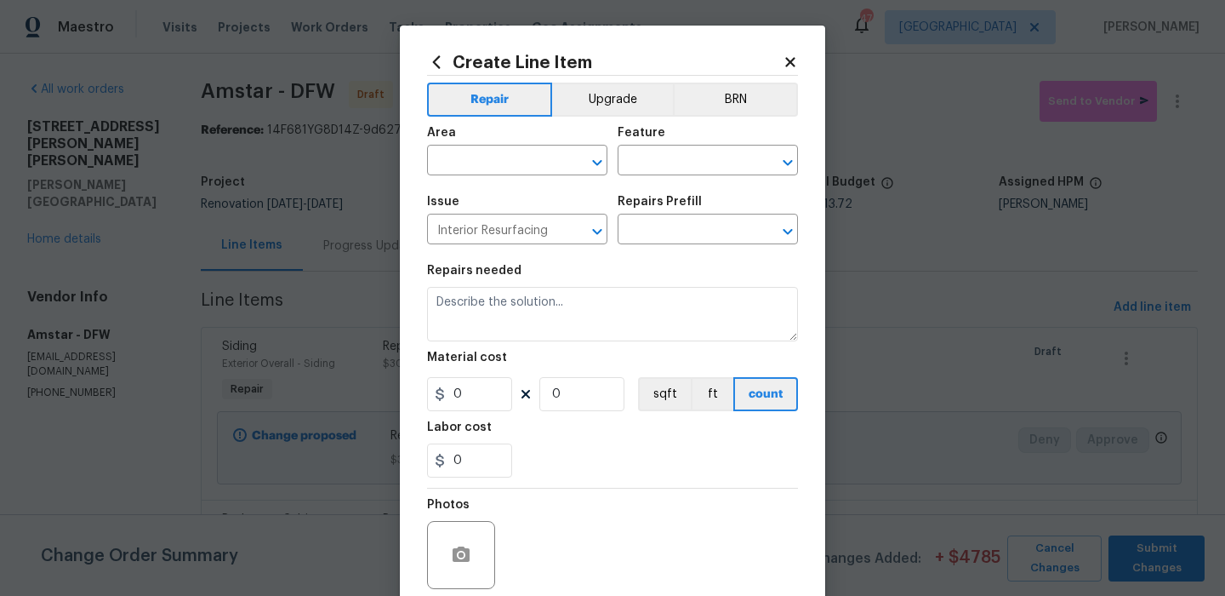
type input "Reglaze Shower Surround $300.00"
type textarea "Prep, mask, clean and reglaze the fiberglass shower surround (white) both on th…"
type input "300"
type input "1"
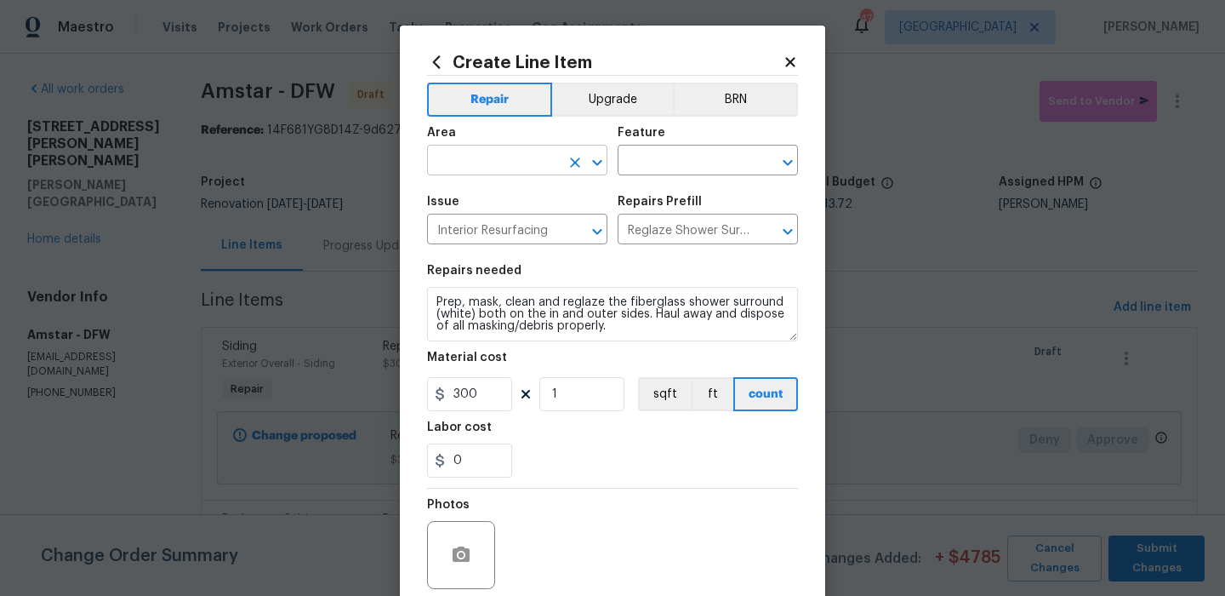
click at [519, 152] on input "text" at bounding box center [493, 162] width 133 height 26
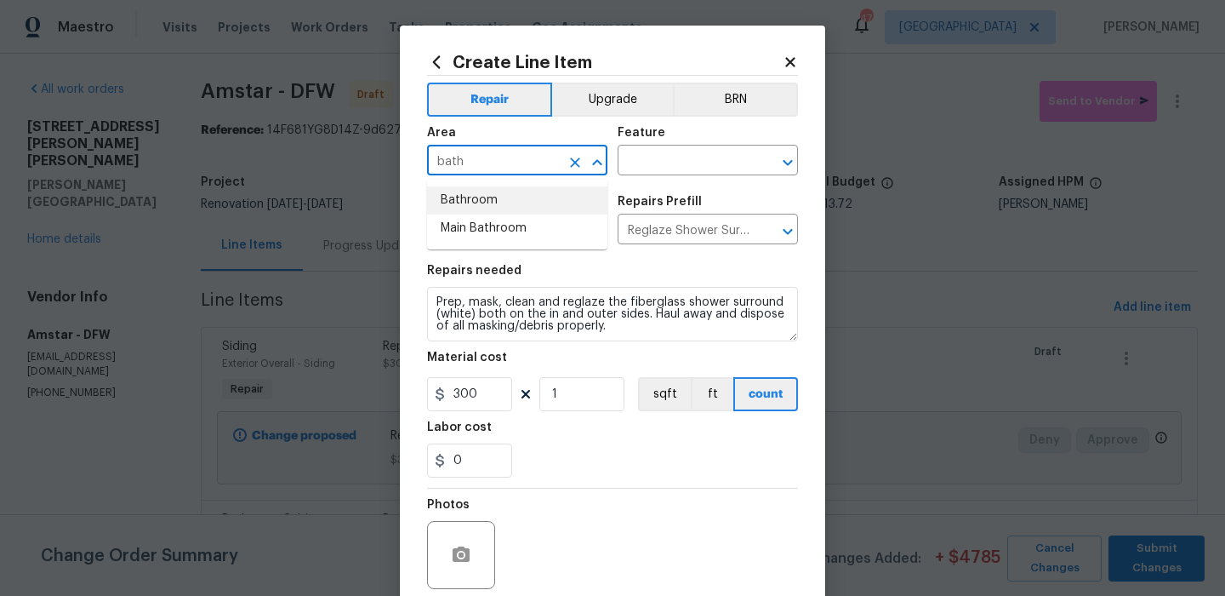
click at [517, 191] on li "Bathroom" at bounding box center [517, 200] width 180 height 28
type input "Bathroom"
click at [644, 177] on div "Area Bathroom ​ Feature ​" at bounding box center [612, 151] width 371 height 69
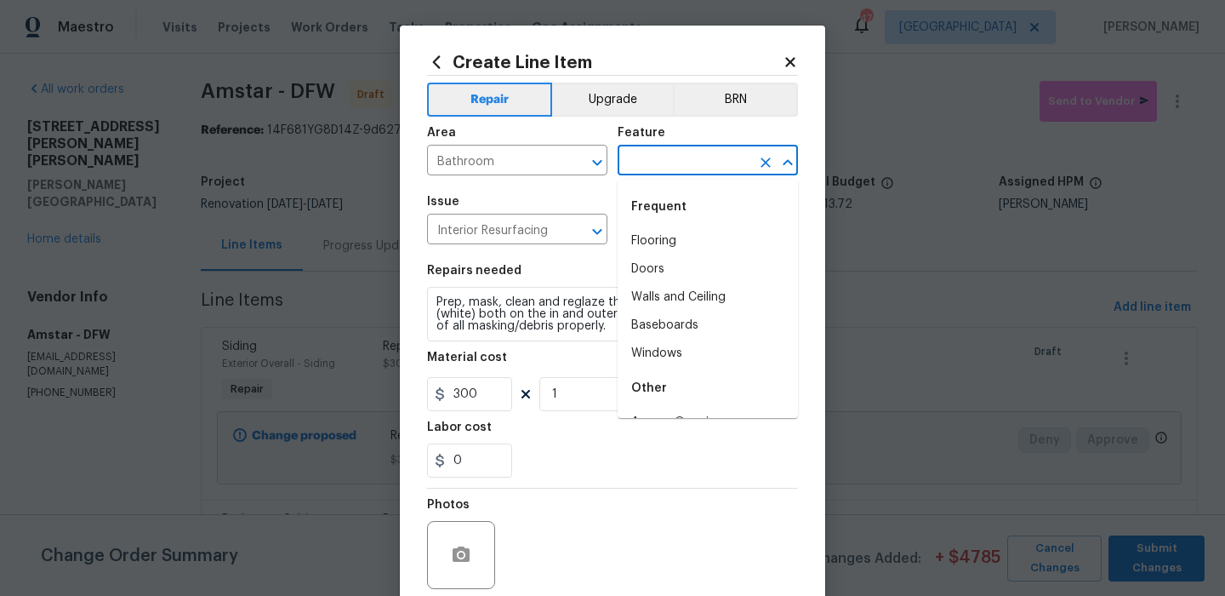
click at [647, 171] on input "text" at bounding box center [684, 162] width 133 height 26
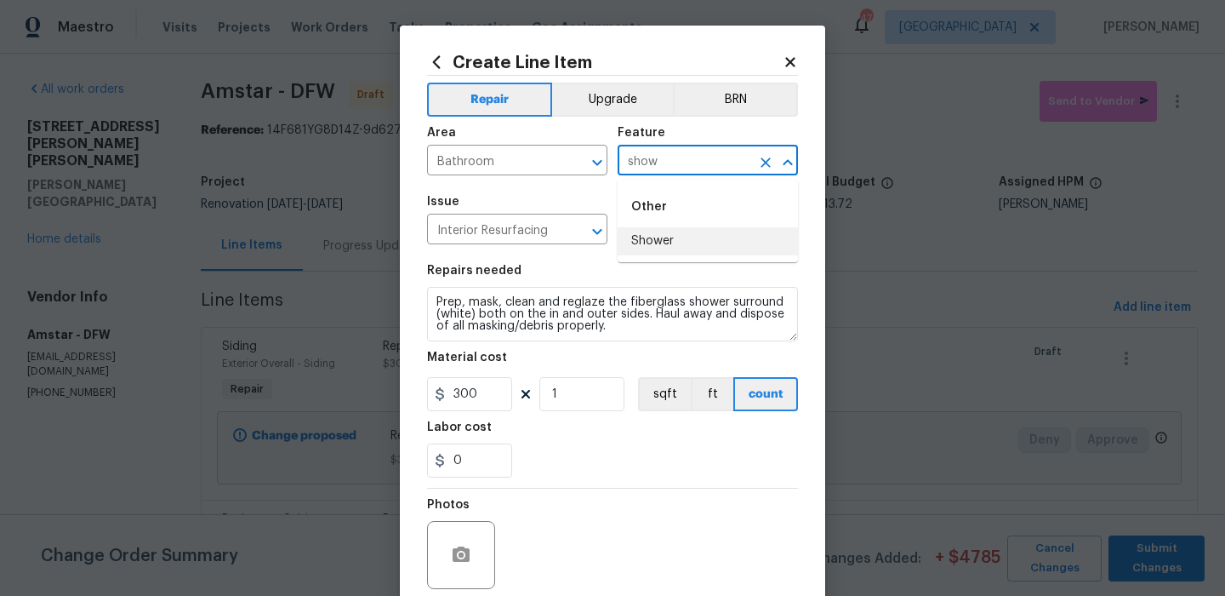
click at [640, 237] on li "Shower" at bounding box center [708, 241] width 180 height 28
type input "Shower"
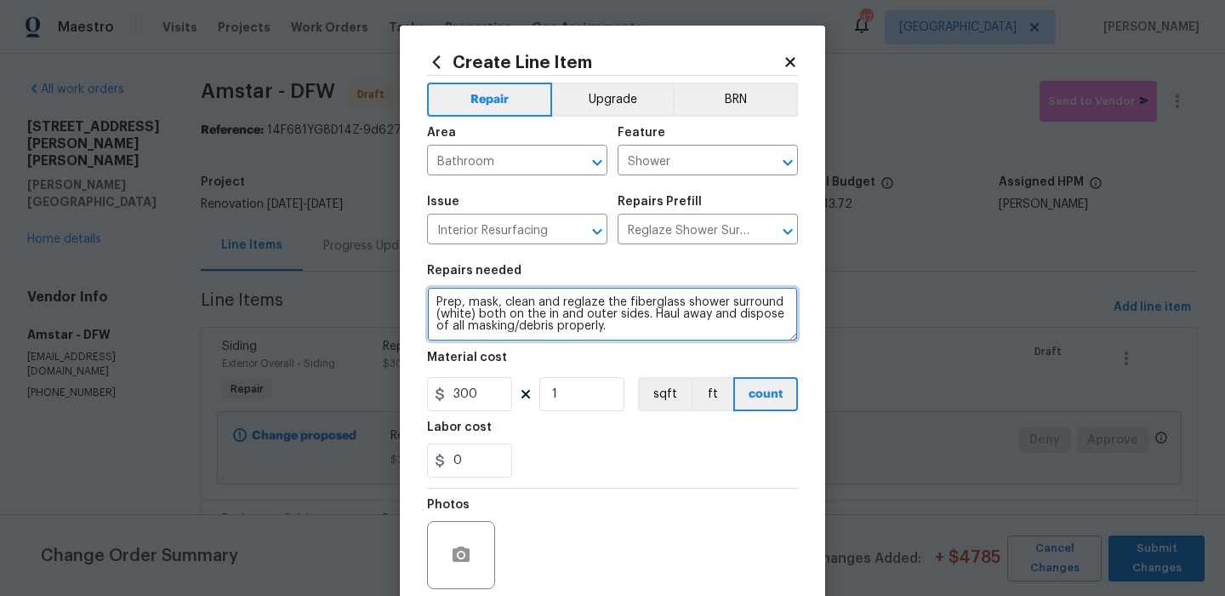
click at [576, 333] on textarea "Prep, mask, clean and reglaze the fiberglass shower surround (white) both on th…" at bounding box center [612, 314] width 371 height 54
click at [643, 326] on textarea "Prep, mask, clean and reglaze the fiberglass shower surround (white) both on th…" at bounding box center [612, 314] width 371 height 54
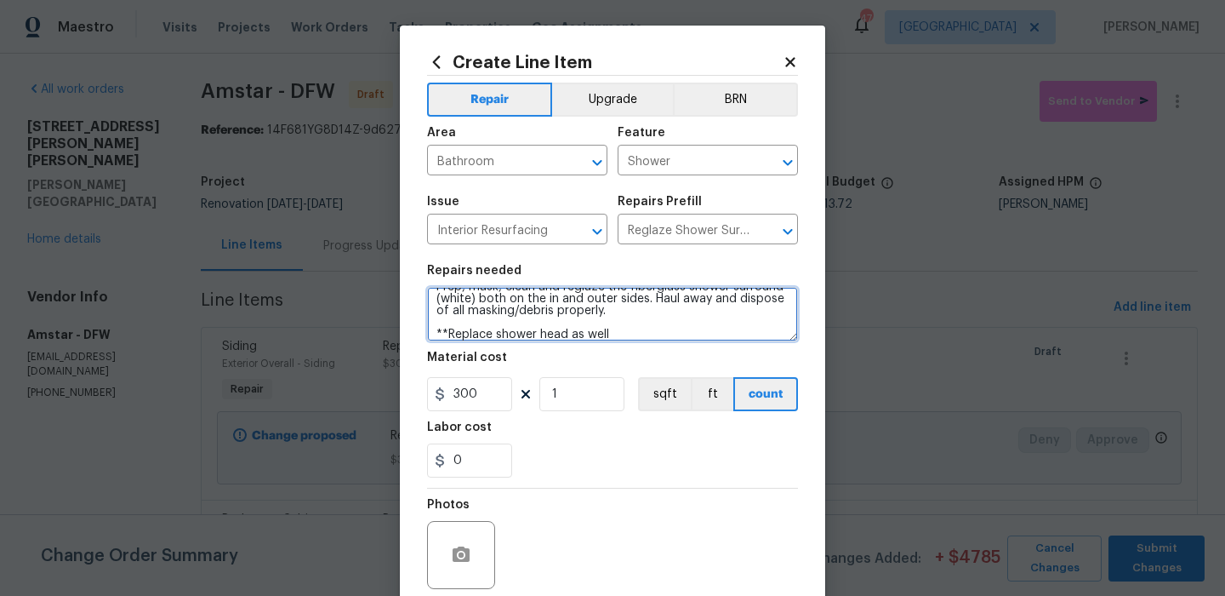
type textarea "Prep, mask, clean and reglaze the fiberglass shower surround (white) both on th…"
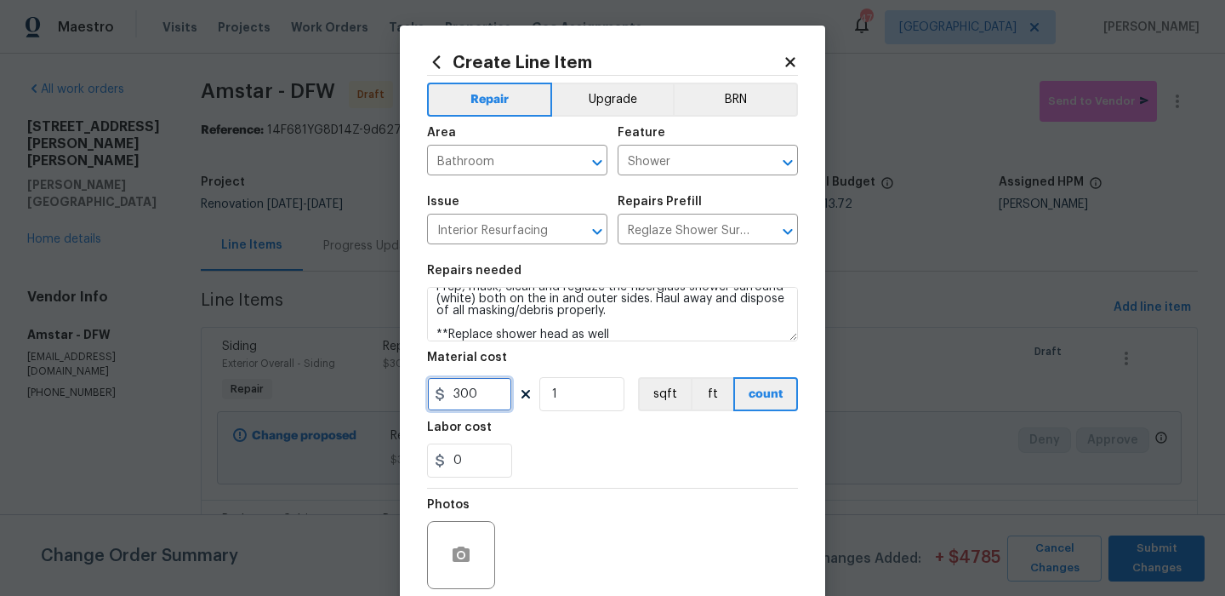
click at [487, 394] on input "300" at bounding box center [469, 394] width 85 height 34
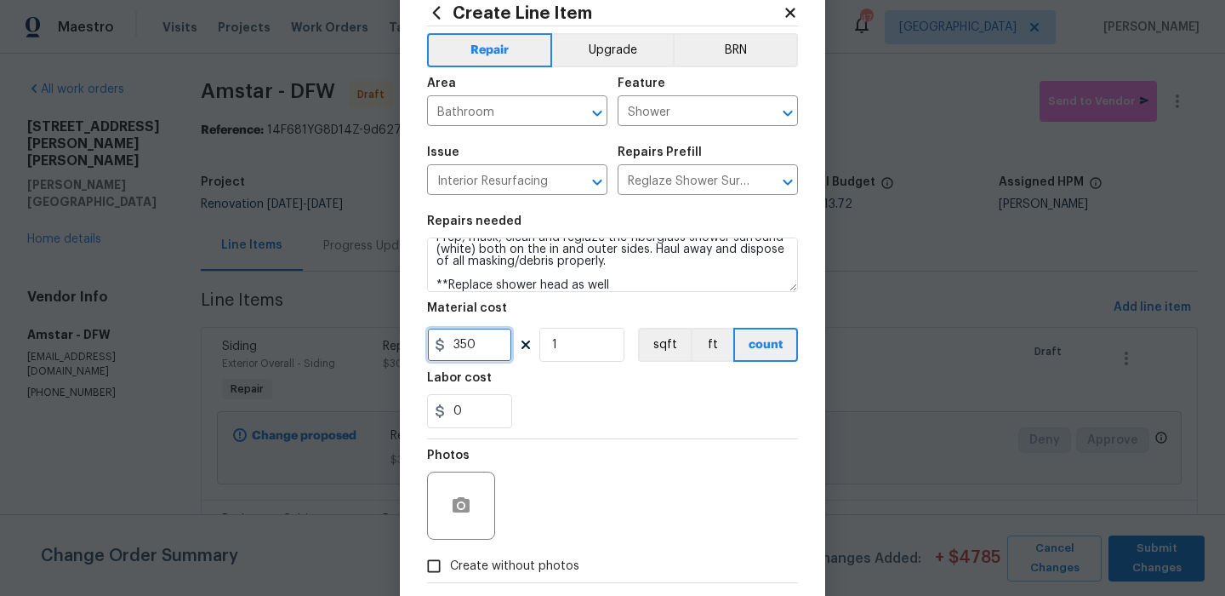
scroll to position [138, 0]
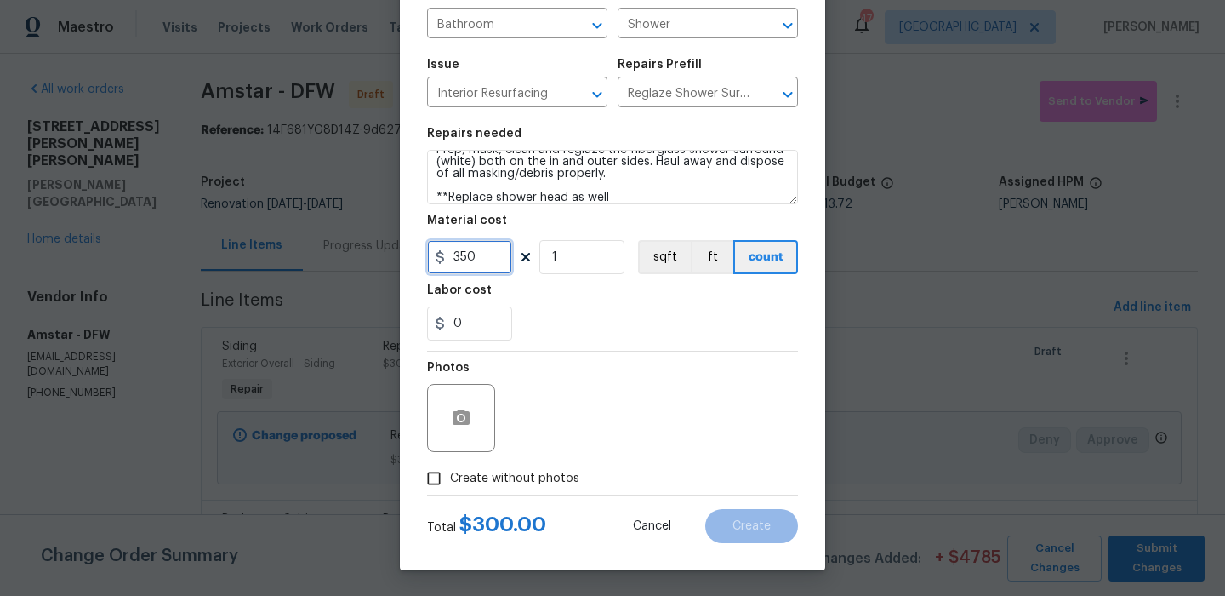
type input "350"
click at [523, 477] on span "Create without photos" at bounding box center [514, 479] width 129 height 18
click at [450, 477] on input "Create without photos" at bounding box center [434, 478] width 32 height 32
checkbox input "true"
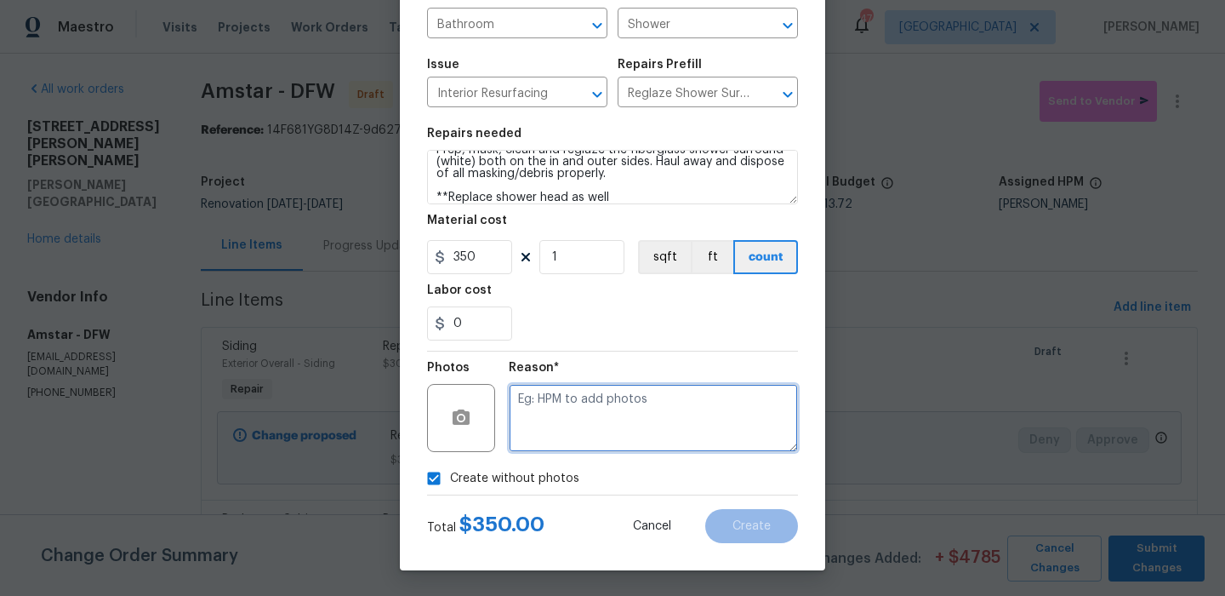
click at [580, 448] on textarea at bounding box center [653, 418] width 289 height 68
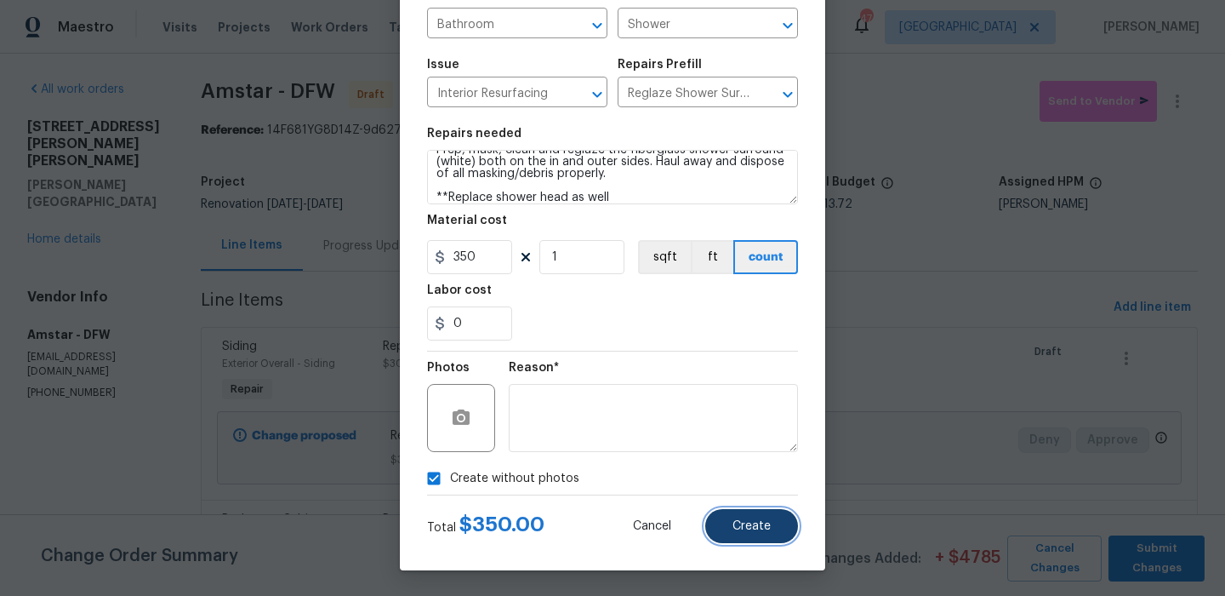
click at [762, 522] on span "Create" at bounding box center [752, 526] width 38 height 13
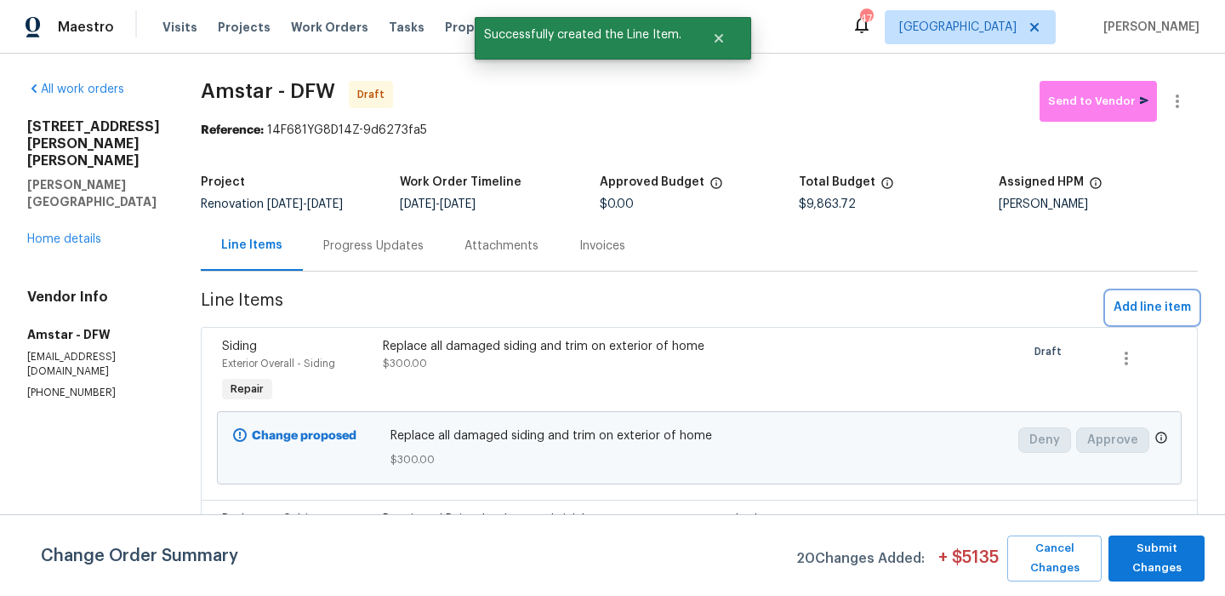
click at [1136, 307] on span "Add line item" at bounding box center [1152, 307] width 77 height 21
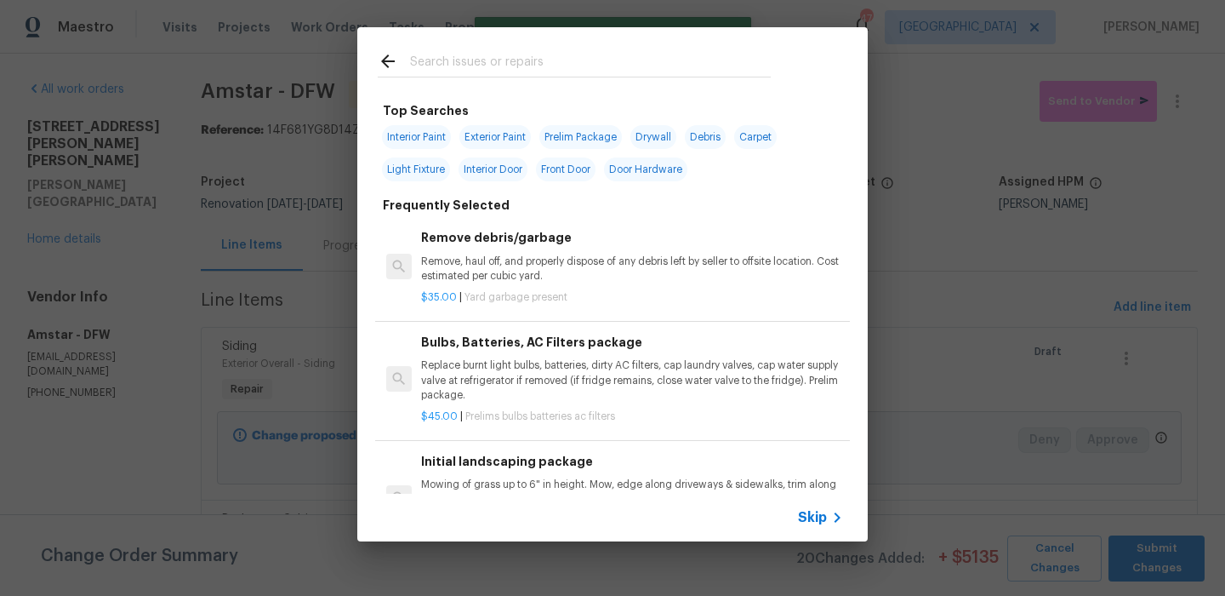
click at [488, 44] on div at bounding box center [574, 60] width 434 height 67
click at [484, 57] on input "text" at bounding box center [590, 64] width 361 height 26
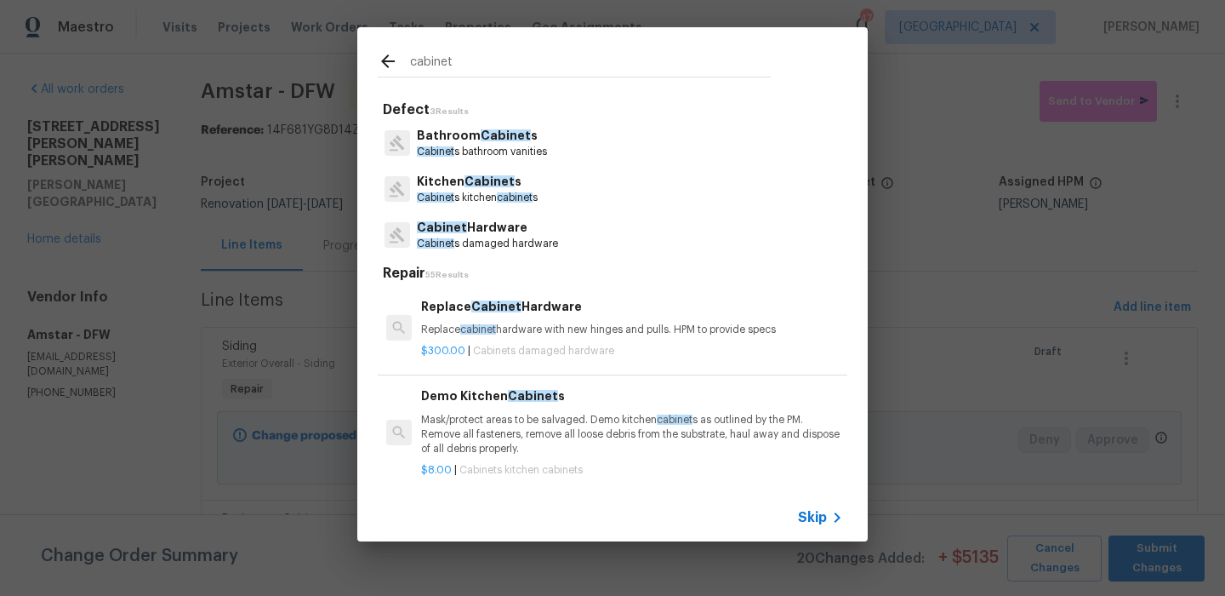
type input "cabinet"
click at [526, 159] on p "Cabinet s bathroom vanities" at bounding box center [482, 152] width 130 height 14
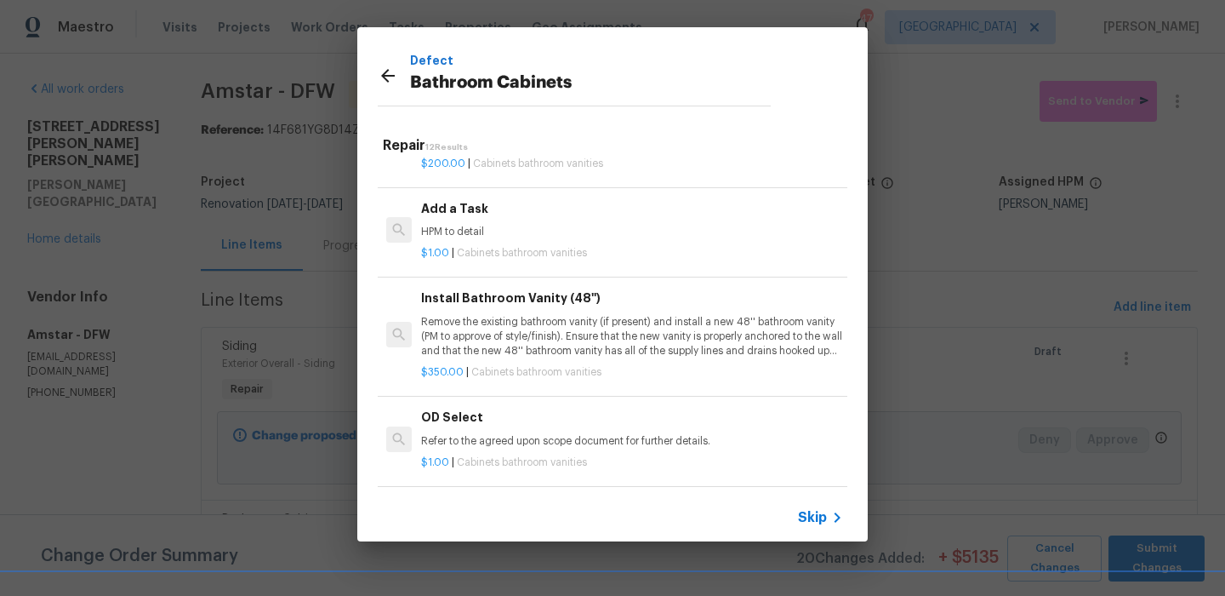
scroll to position [934, 0]
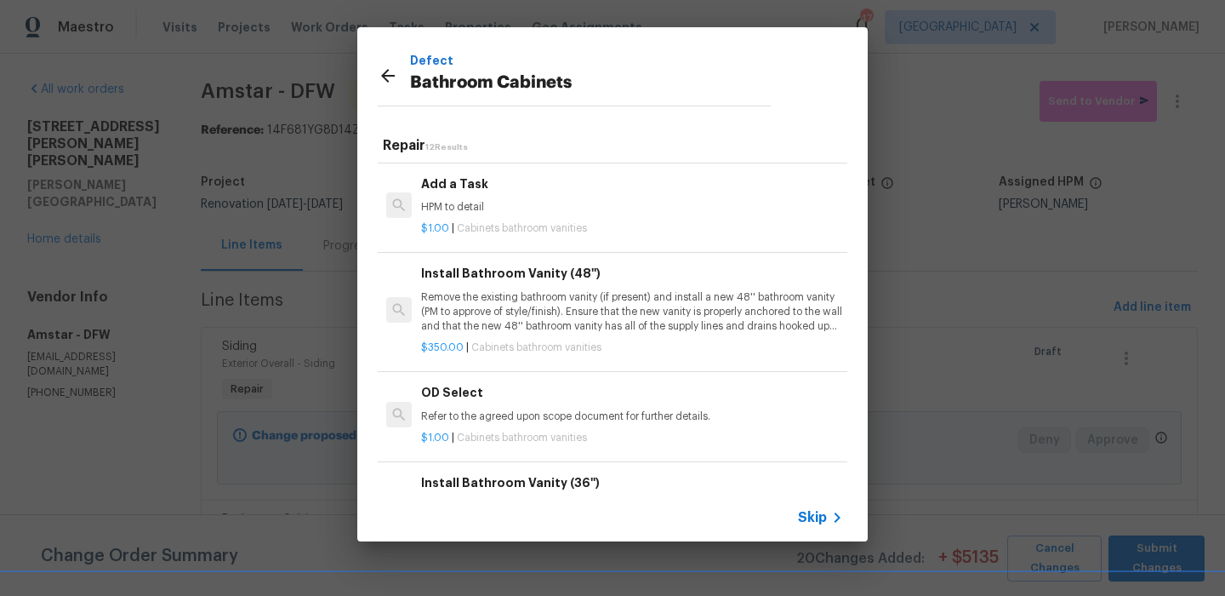
click at [568, 214] on div "$1.00 | Cabinets bathroom vanities" at bounding box center [632, 224] width 422 height 21
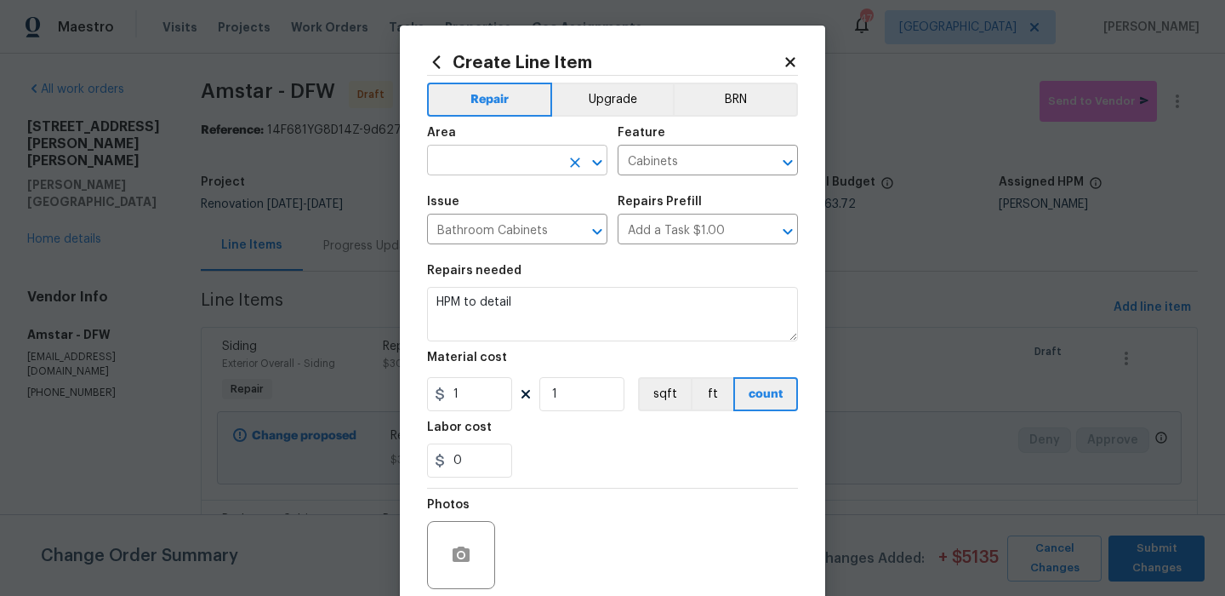
click at [508, 174] on input "text" at bounding box center [493, 162] width 133 height 26
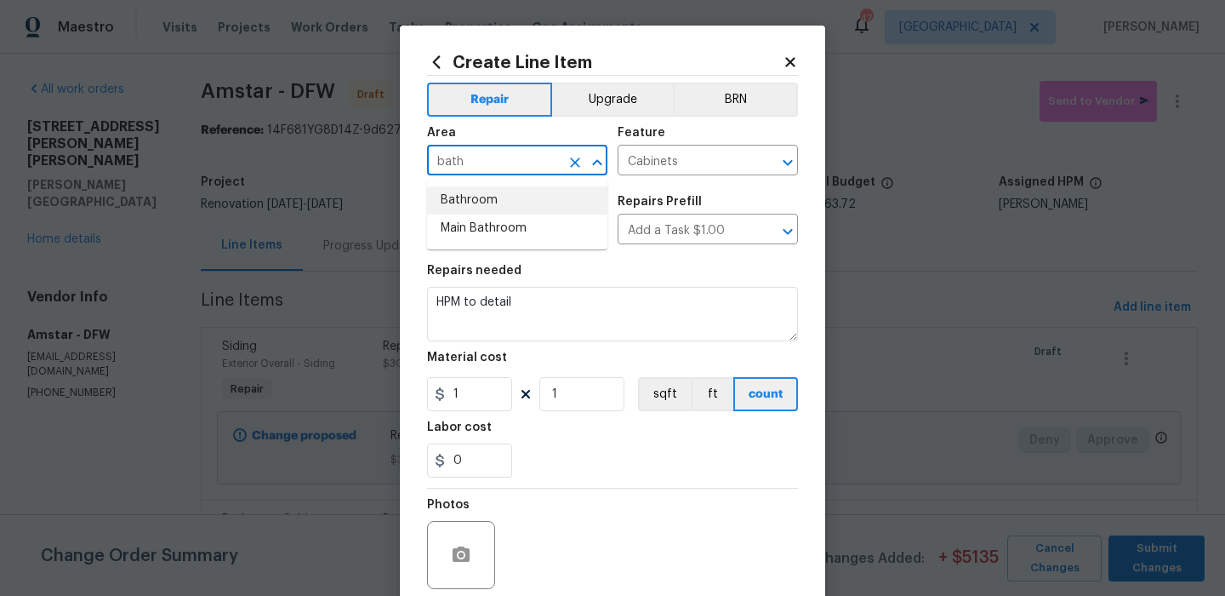
click at [511, 210] on li "Bathroom" at bounding box center [517, 200] width 180 height 28
type input "Bathroom"
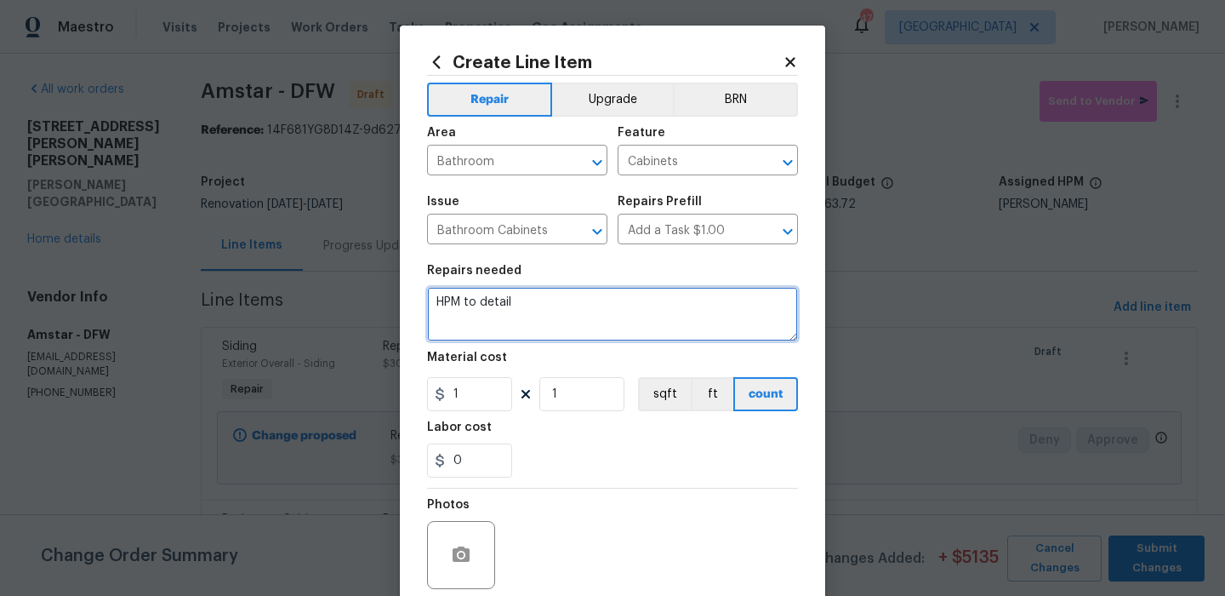
click at [506, 298] on textarea "HPM to detail" at bounding box center [612, 314] width 371 height 54
type textarea "Replace damaged drawer in guest bathroom Repair and paint base of vanity Replac…"
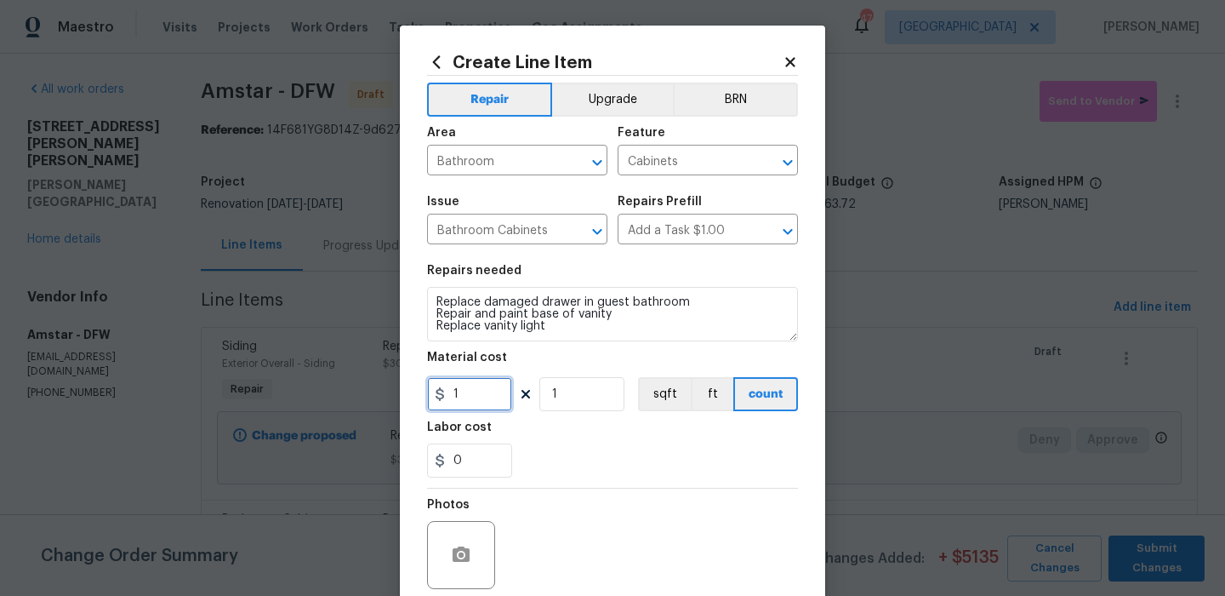
click at [505, 402] on input "1" at bounding box center [469, 394] width 85 height 34
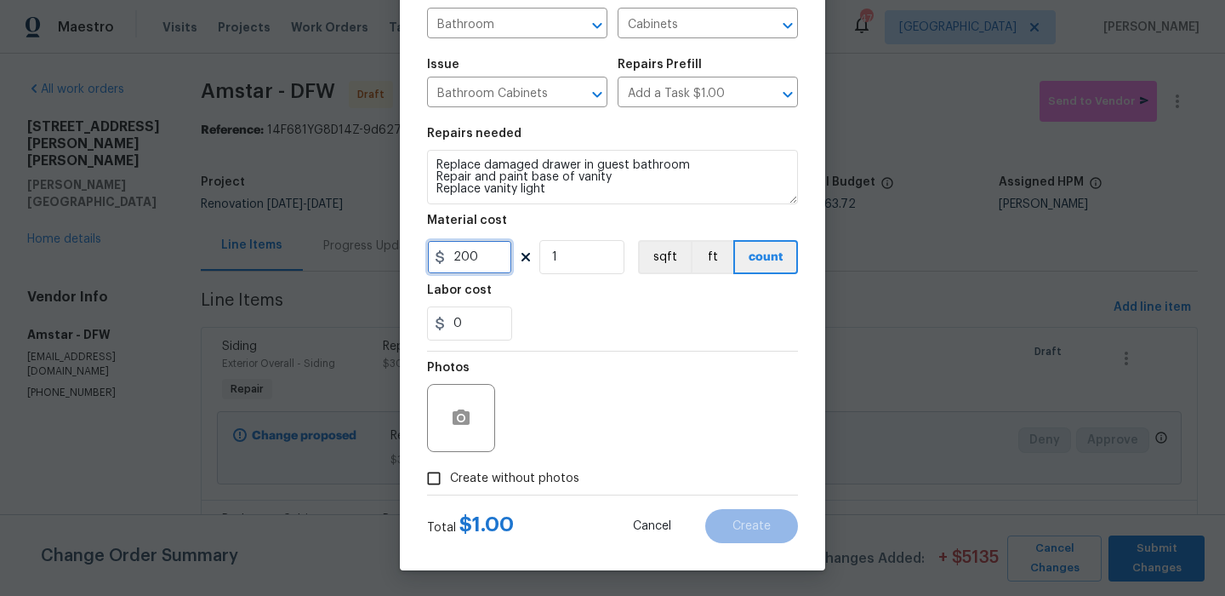
type input "200"
click at [524, 478] on span "Create without photos" at bounding box center [514, 479] width 129 height 18
click at [450, 478] on input "Create without photos" at bounding box center [434, 478] width 32 height 32
checkbox input "true"
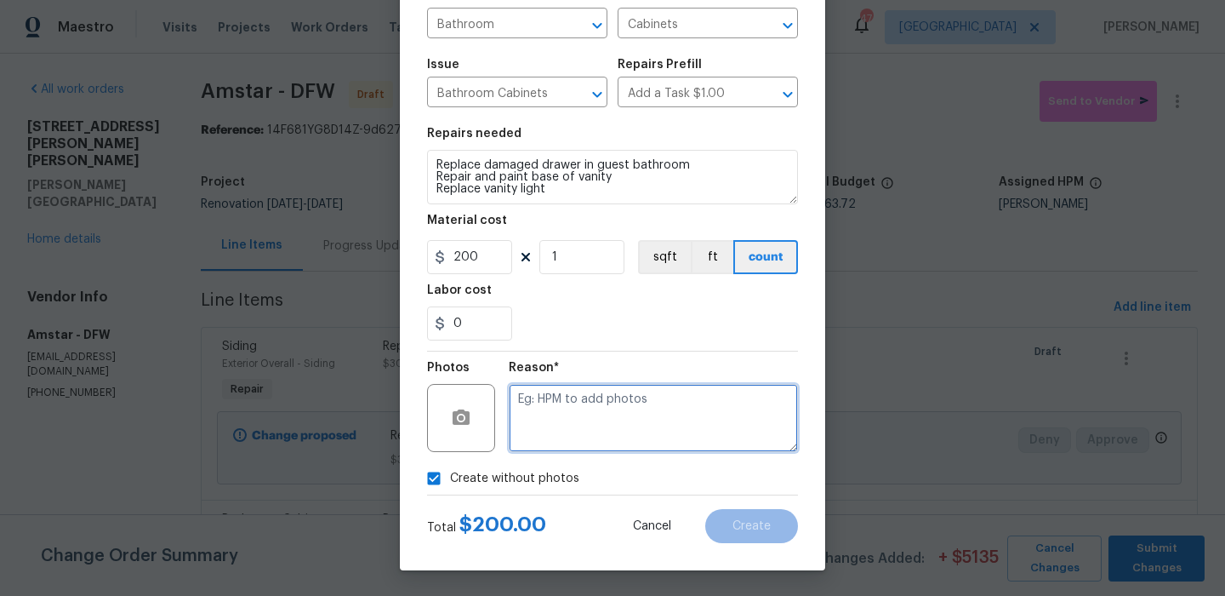
click at [591, 422] on textarea at bounding box center [653, 418] width 289 height 68
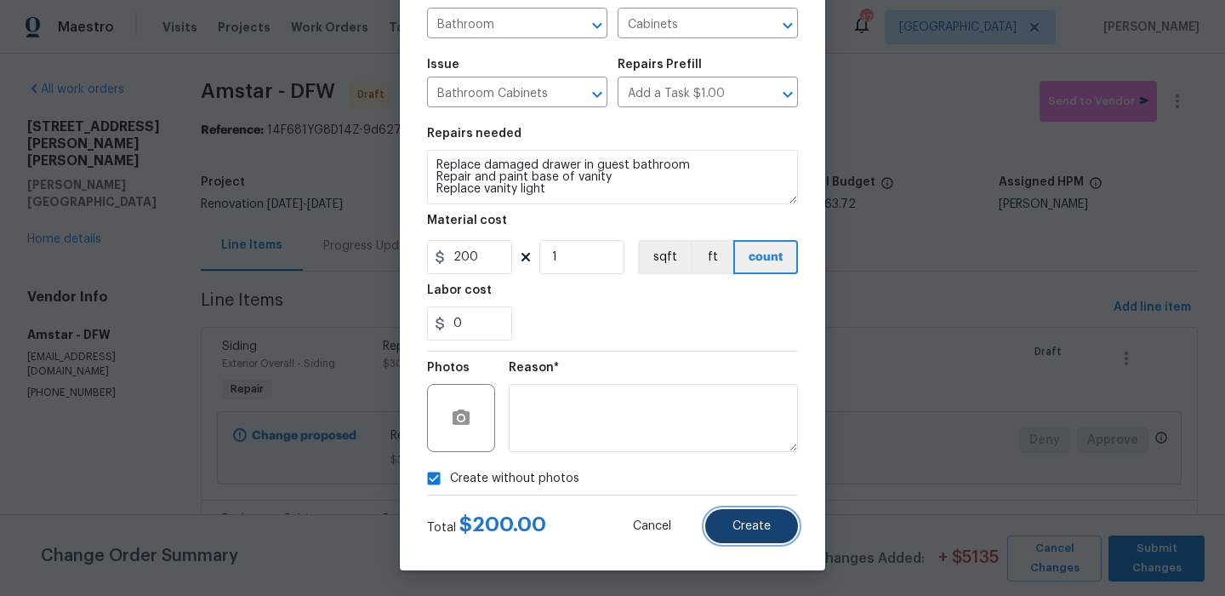
click at [744, 530] on span "Create" at bounding box center [752, 526] width 38 height 13
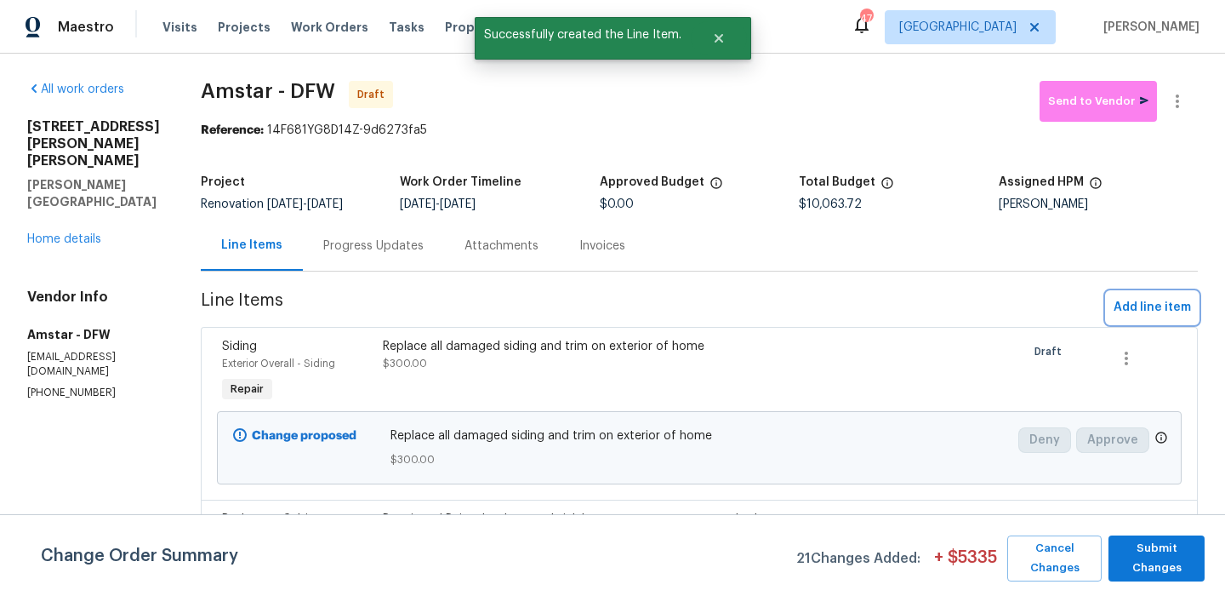
click at [1117, 315] on span "Add line item" at bounding box center [1152, 307] width 77 height 21
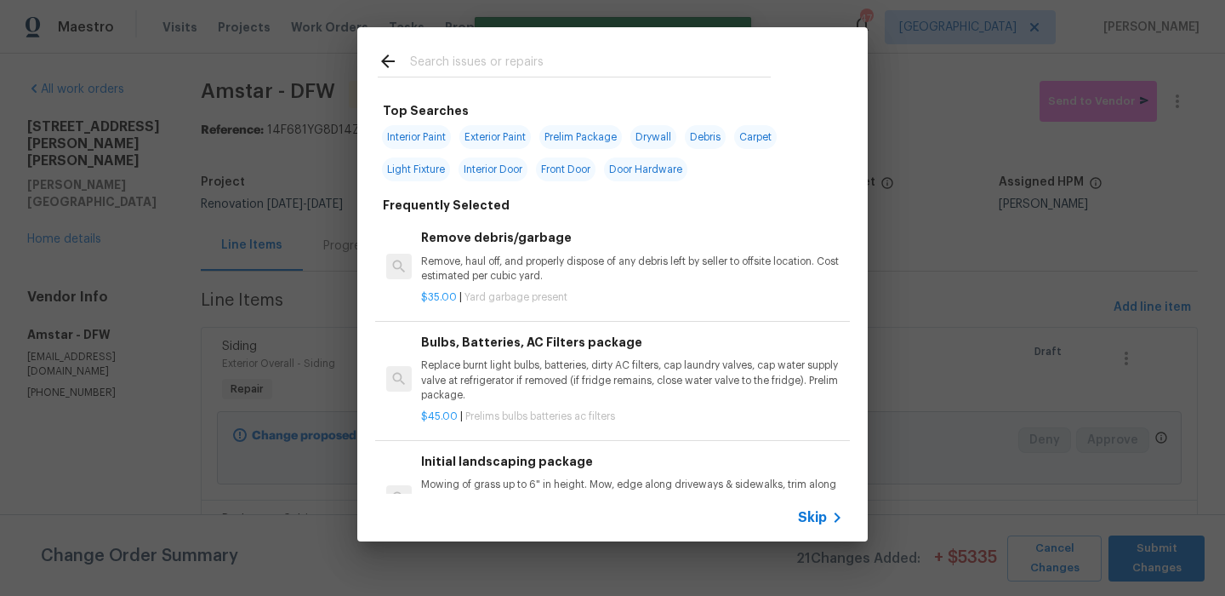
click at [501, 60] on input "text" at bounding box center [590, 64] width 361 height 26
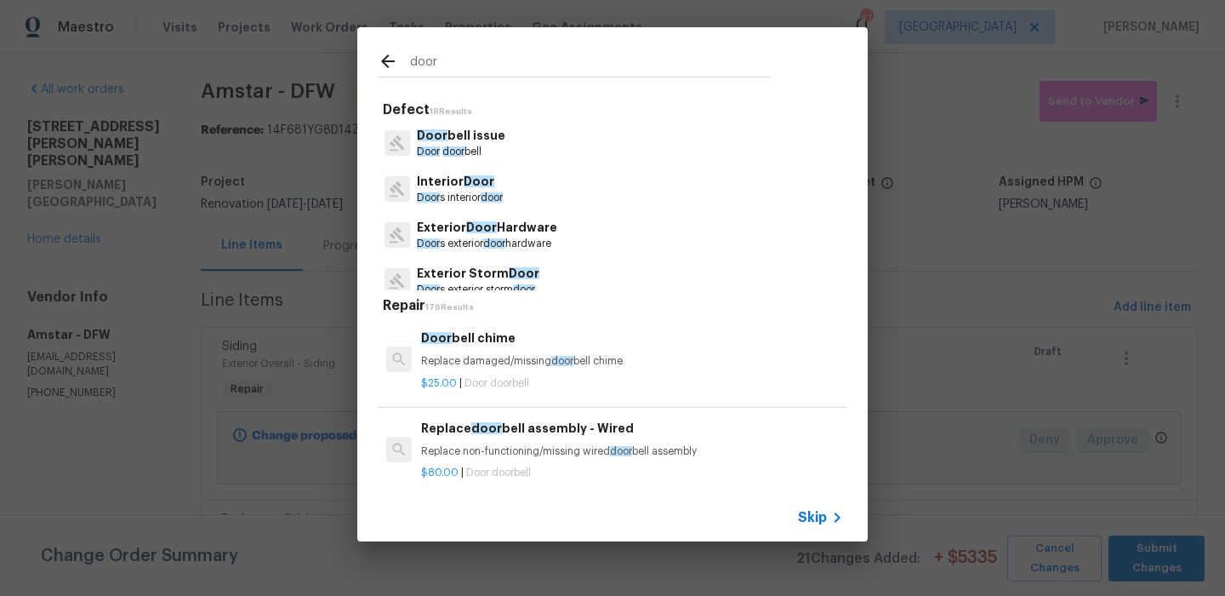
type input "door"
click at [503, 197] on span "door" at bounding box center [492, 197] width 22 height 10
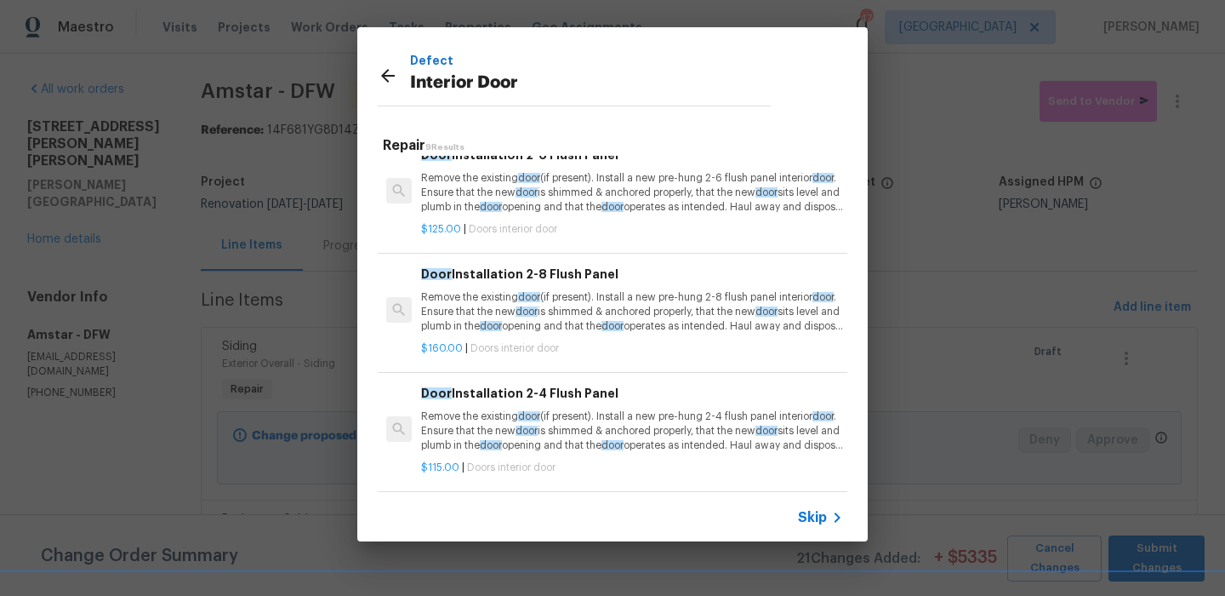
scroll to position [0, 0]
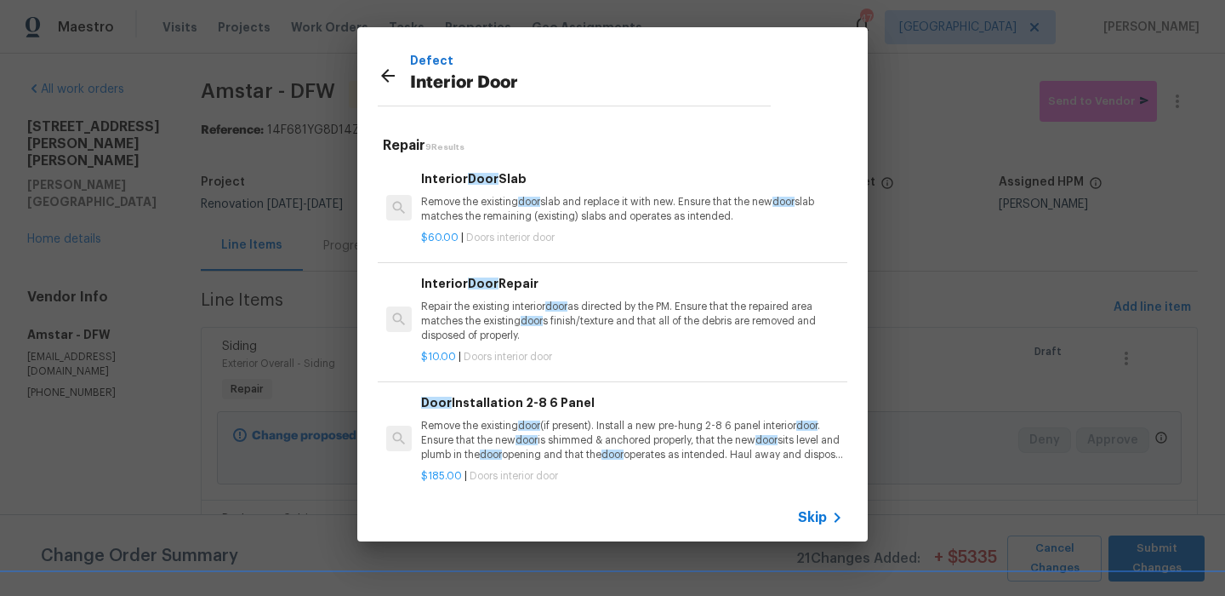
click at [549, 210] on p "Remove the existing door slab and replace it with new. Ensure that the new door…" at bounding box center [632, 209] width 422 height 29
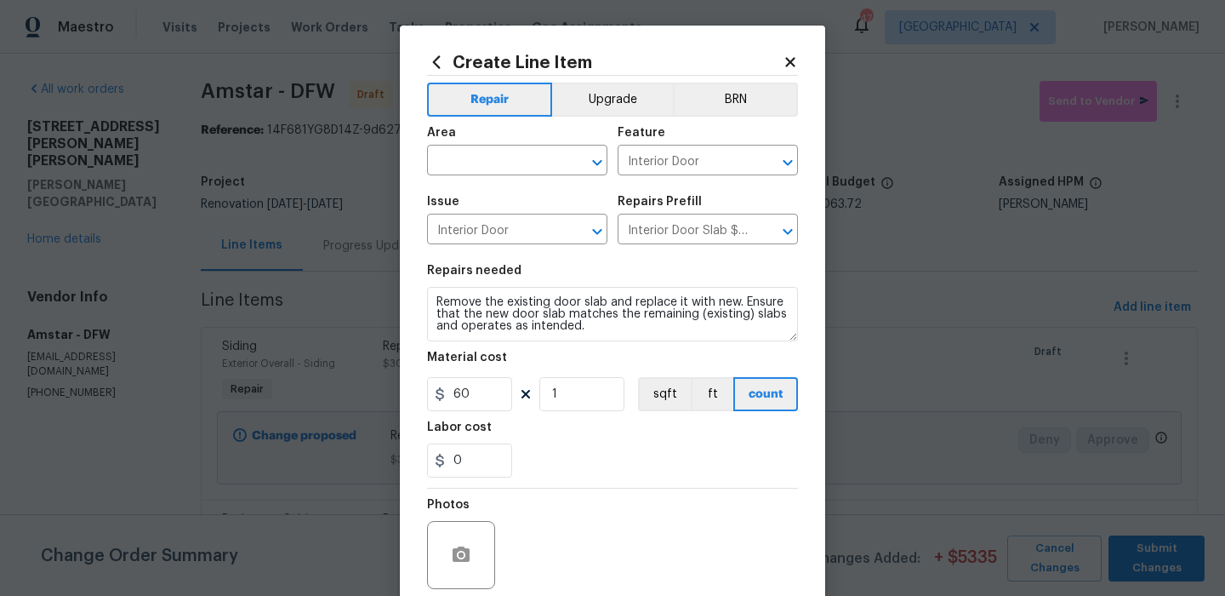
click at [516, 142] on div "Area" at bounding box center [517, 138] width 180 height 22
click at [509, 147] on div "Area" at bounding box center [517, 138] width 180 height 22
click at [506, 167] on input "text" at bounding box center [493, 162] width 133 height 26
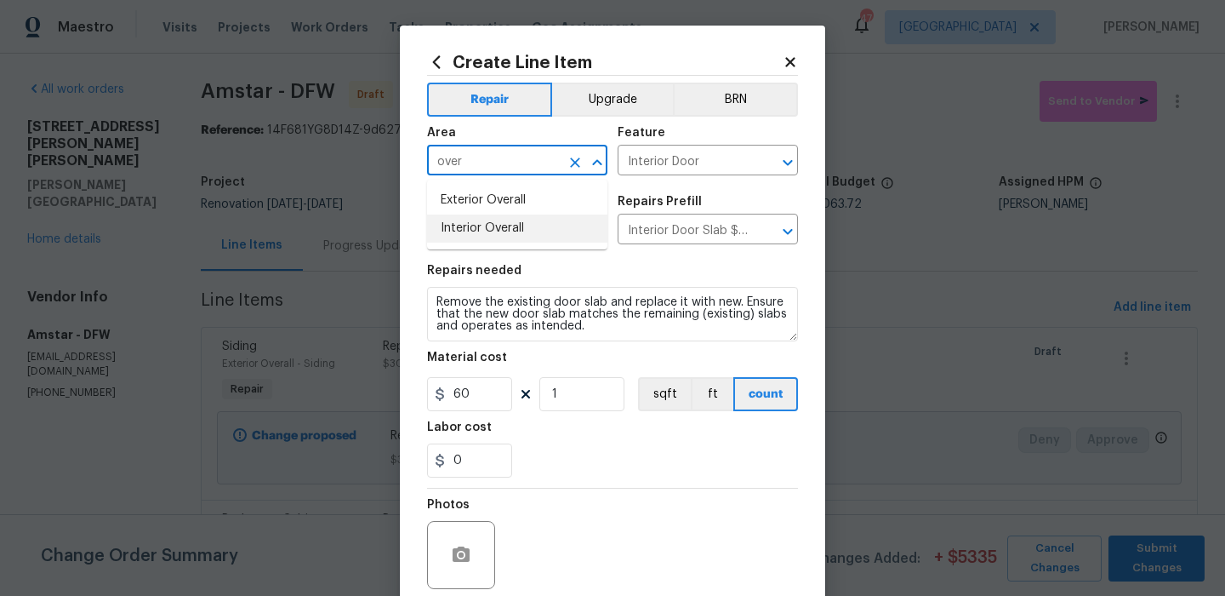
click at [523, 225] on li "Interior Overall" at bounding box center [517, 228] width 180 height 28
type input "Interior Overall"
click at [706, 238] on input "Interior Door Slab $60.00" at bounding box center [684, 231] width 133 height 26
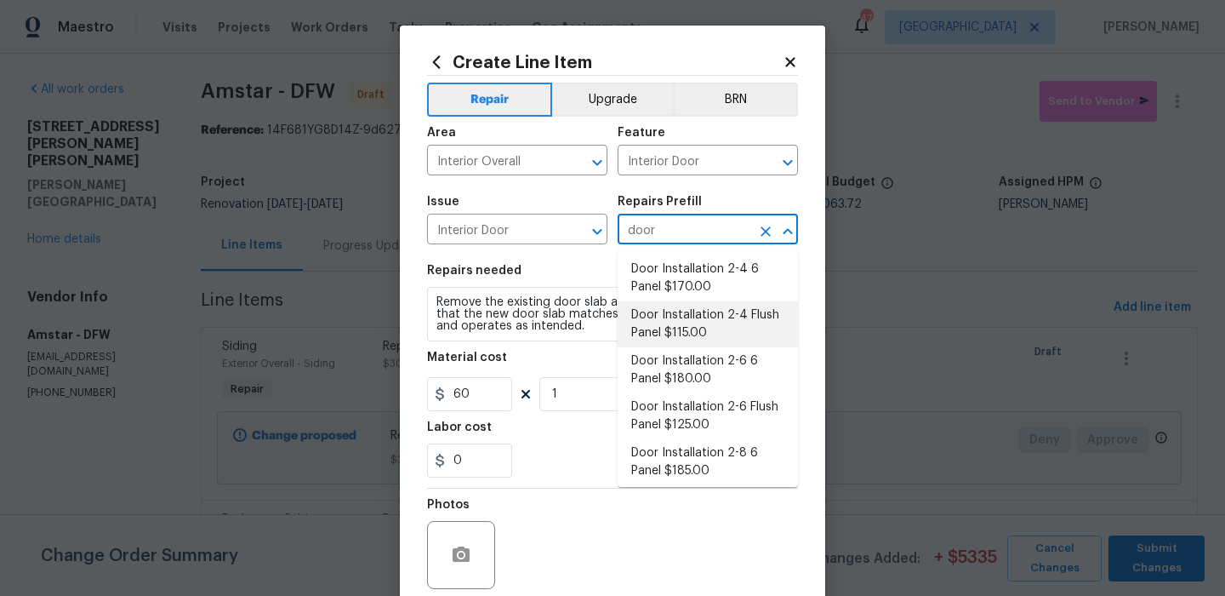
scroll to position [107, 0]
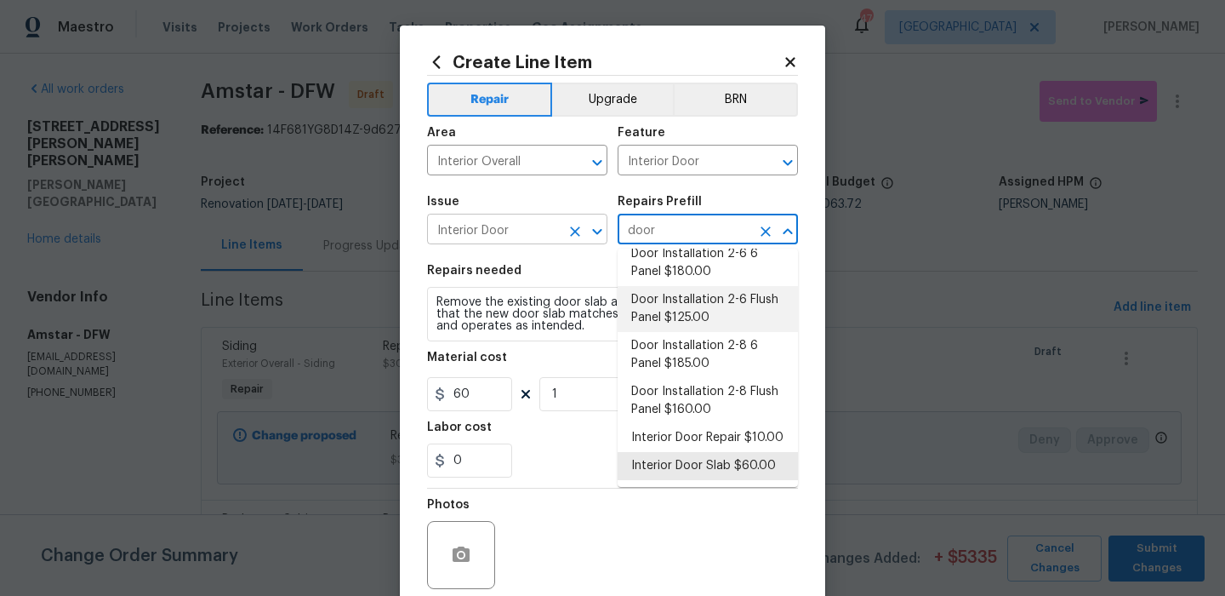
type input "Interior Door Slab $60.00"
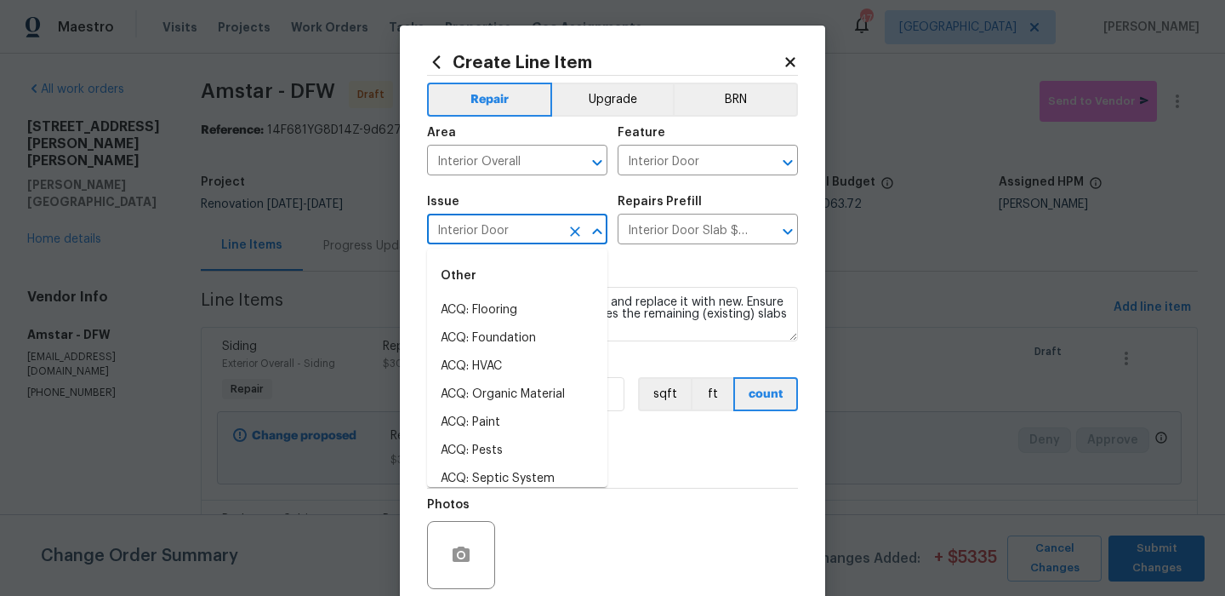
click at [514, 231] on input "Interior Door" at bounding box center [493, 231] width 133 height 26
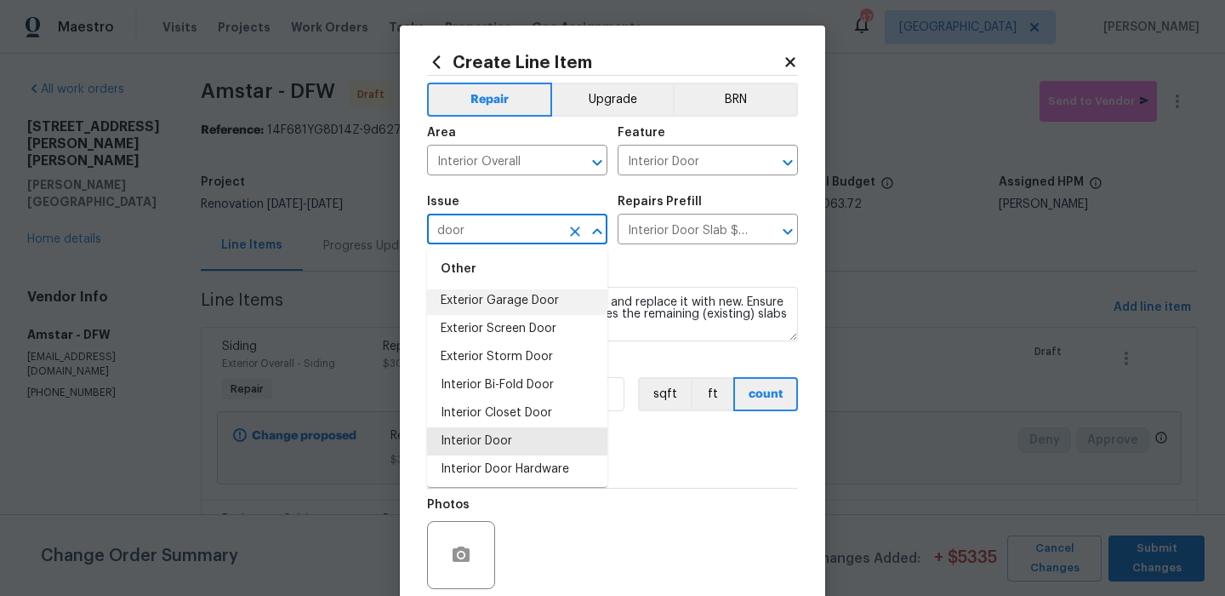
scroll to position [125, 0]
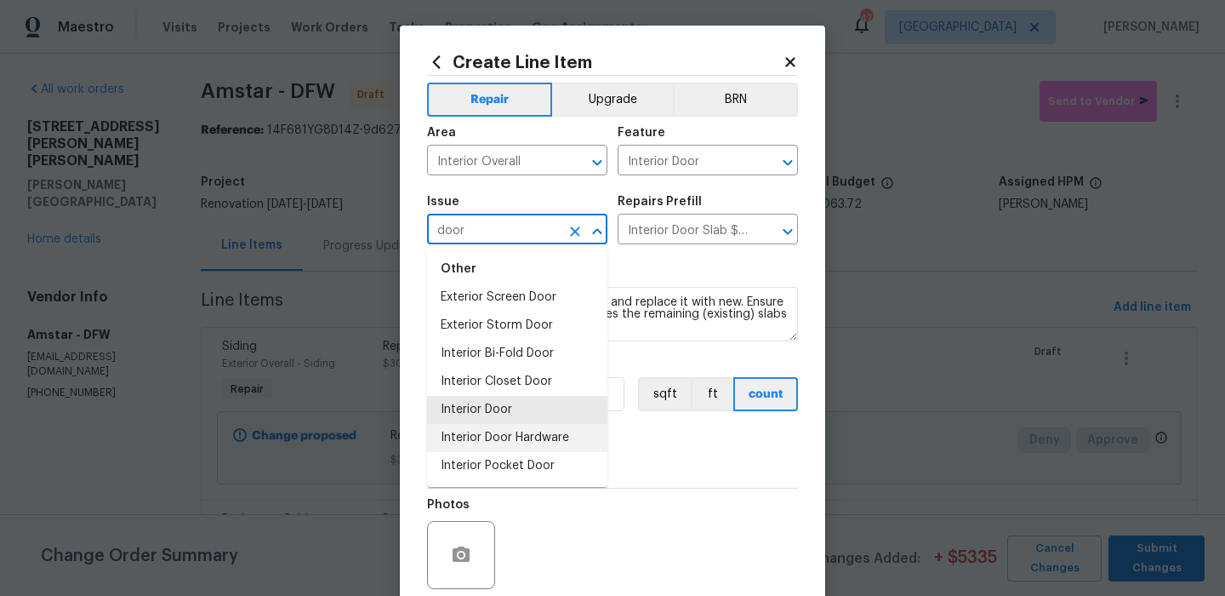
click at [542, 430] on li "Interior Door Hardware" at bounding box center [517, 438] width 180 height 28
type input "Interior Door Hardware"
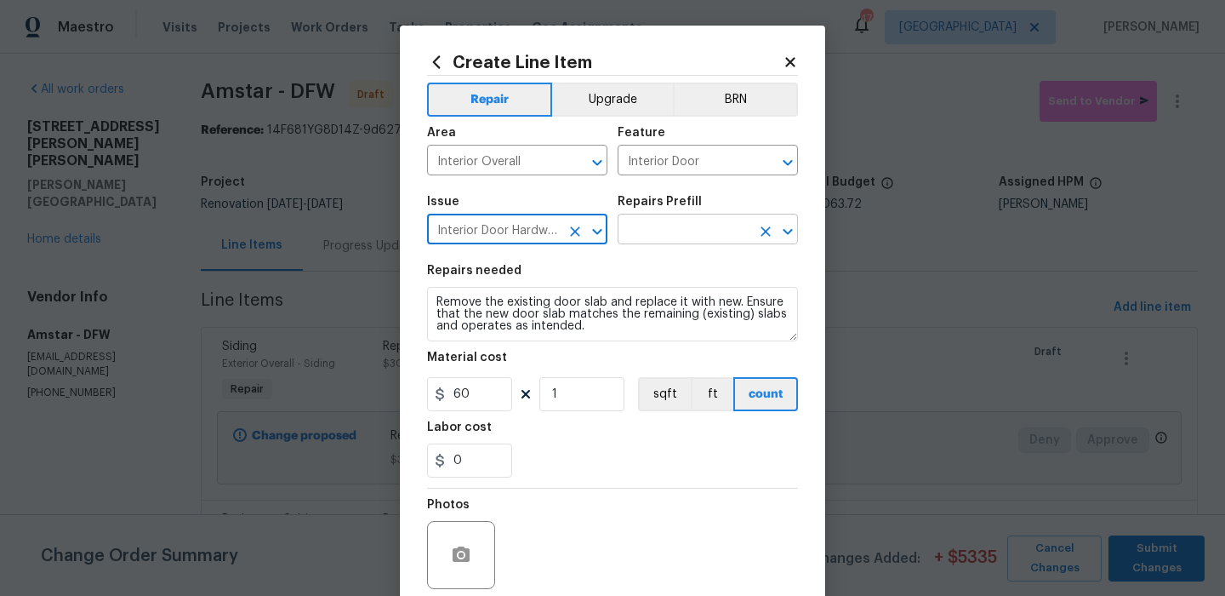
type input "Interior Door Hardware"
click at [691, 233] on input "text" at bounding box center [684, 231] width 133 height 26
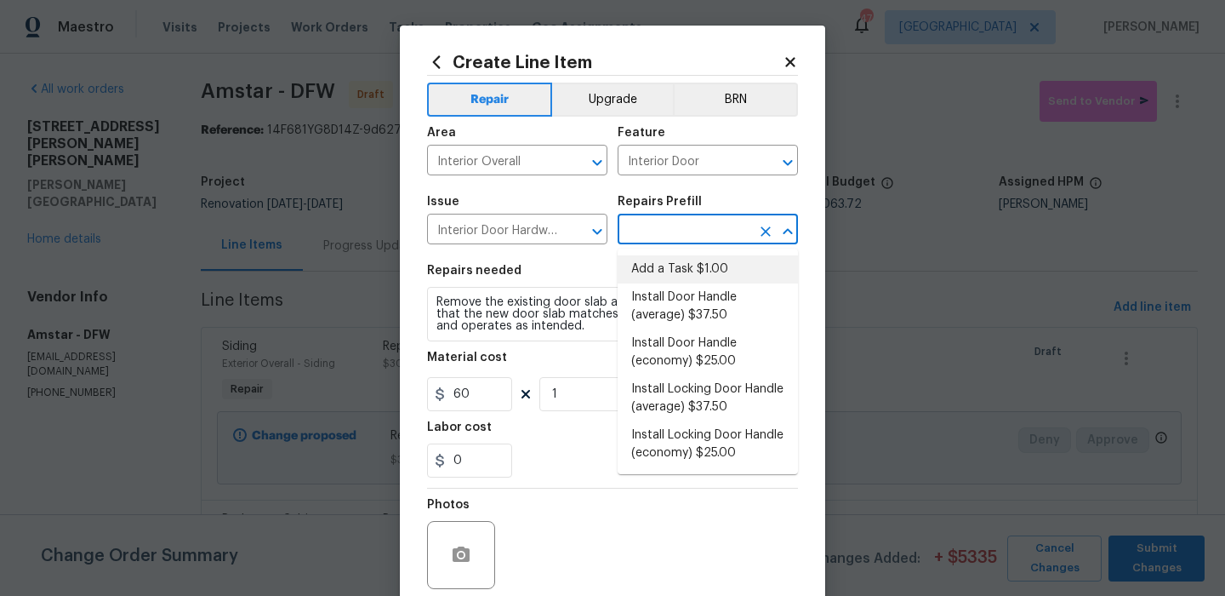
click at [703, 274] on li "Add a Task $1.00" at bounding box center [708, 269] width 180 height 28
type input "Add a Task $1.00"
type textarea "HPM to detail"
type input "1"
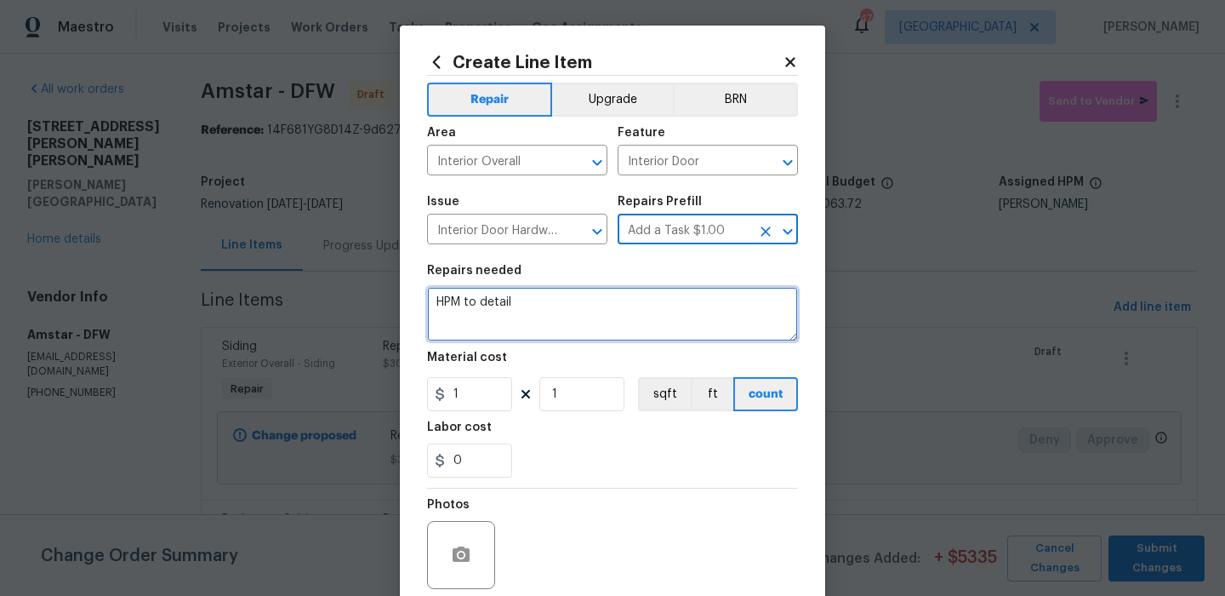
click at [635, 319] on textarea "HPM to detail" at bounding box center [612, 314] width 371 height 54
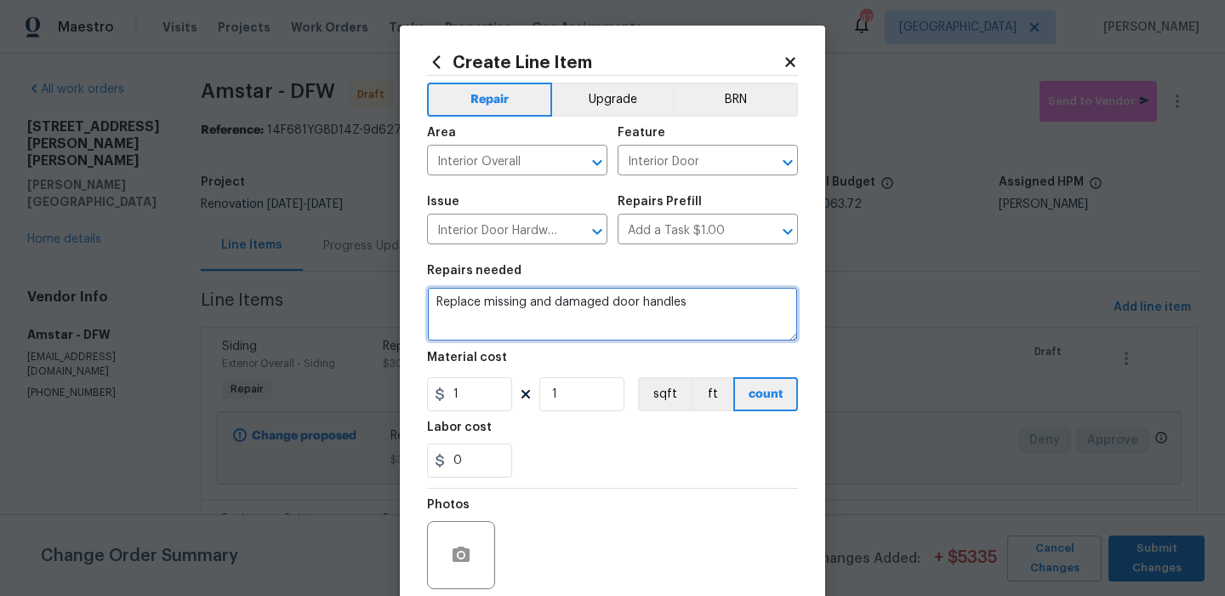
type textarea "Replace missing and damaged door handles"
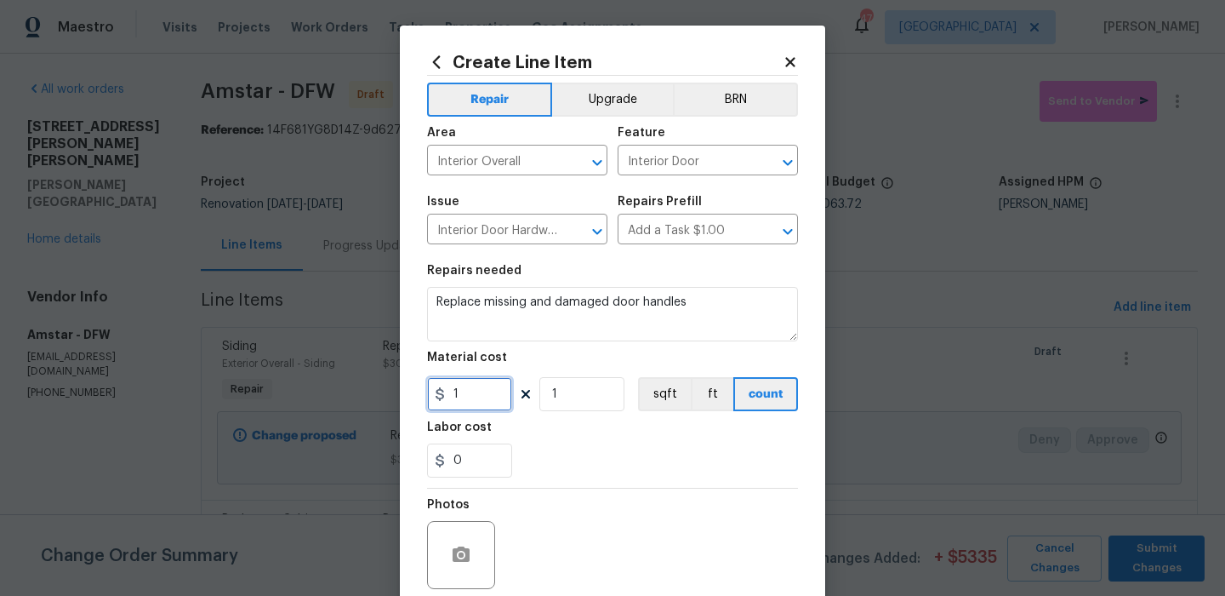
click at [479, 406] on input "1" at bounding box center [469, 394] width 85 height 34
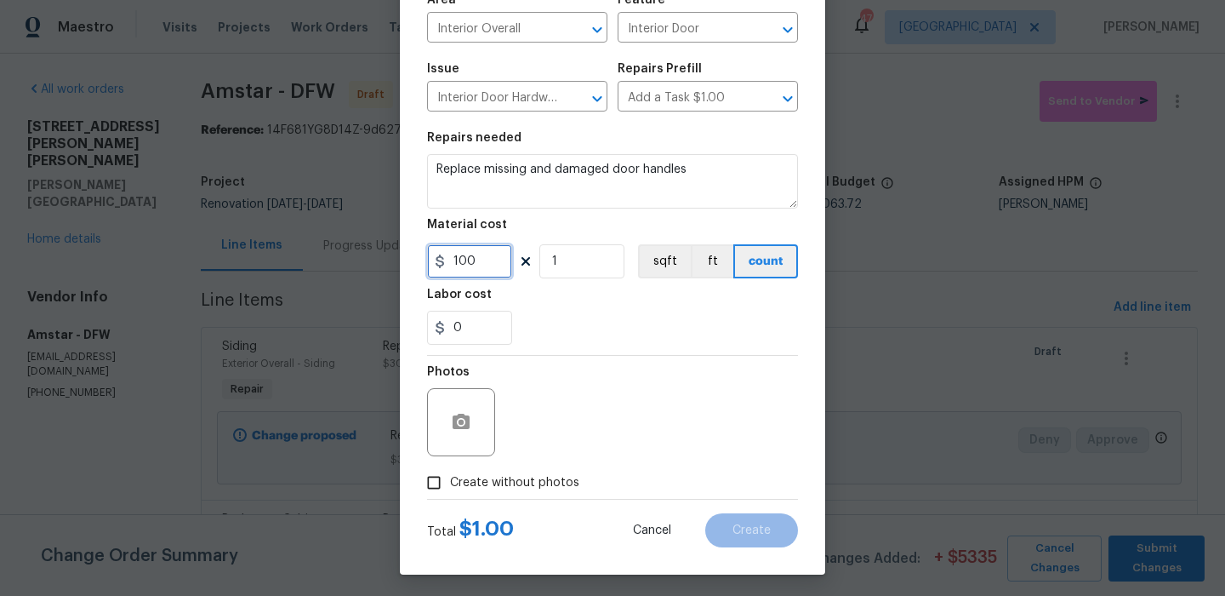
scroll to position [138, 0]
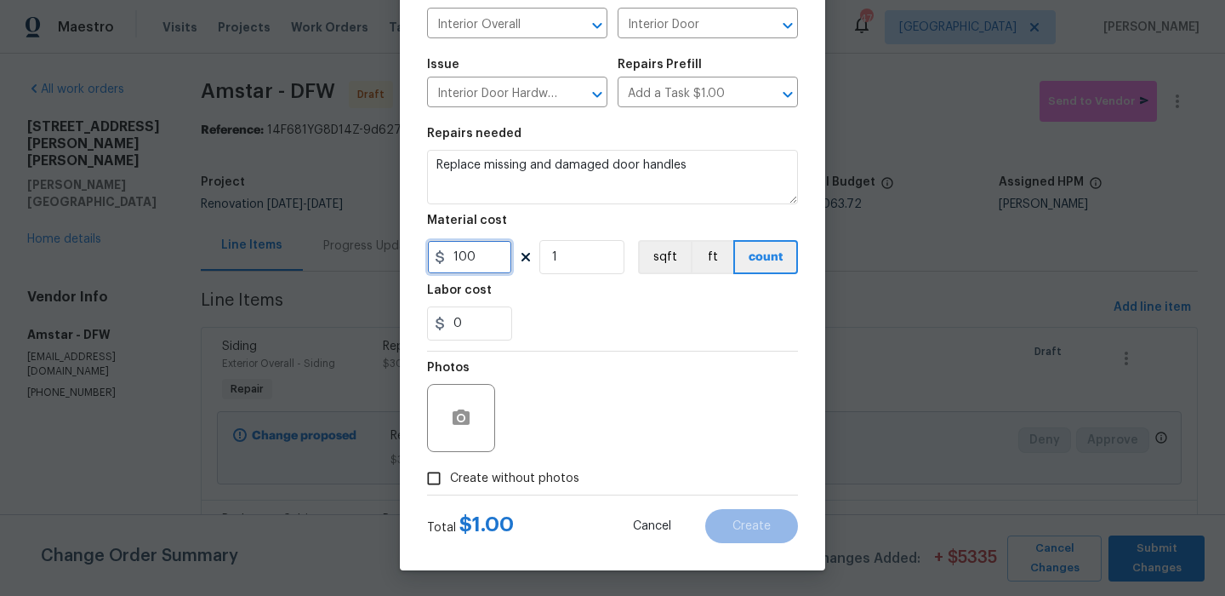
type input "100"
click at [488, 470] on span "Create without photos" at bounding box center [514, 479] width 129 height 18
click at [450, 470] on input "Create without photos" at bounding box center [434, 478] width 32 height 32
checkbox input "true"
click at [583, 440] on textarea at bounding box center [653, 418] width 289 height 68
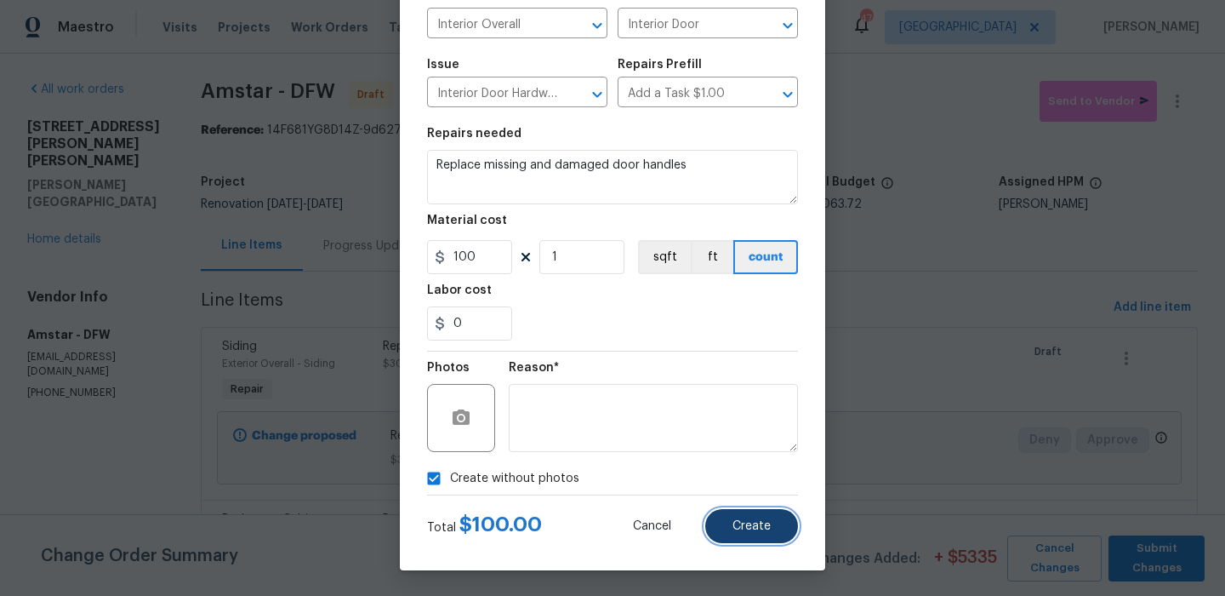
click at [751, 509] on button "Create" at bounding box center [752, 526] width 93 height 34
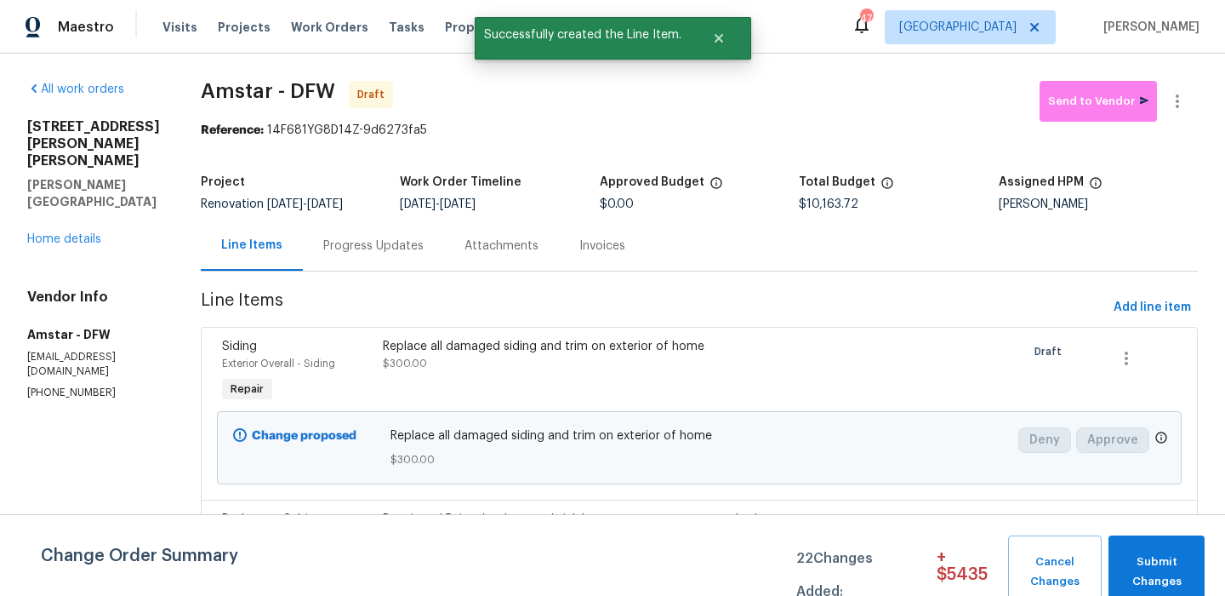
click at [1146, 311] on span "Add line item" at bounding box center [1152, 307] width 77 height 21
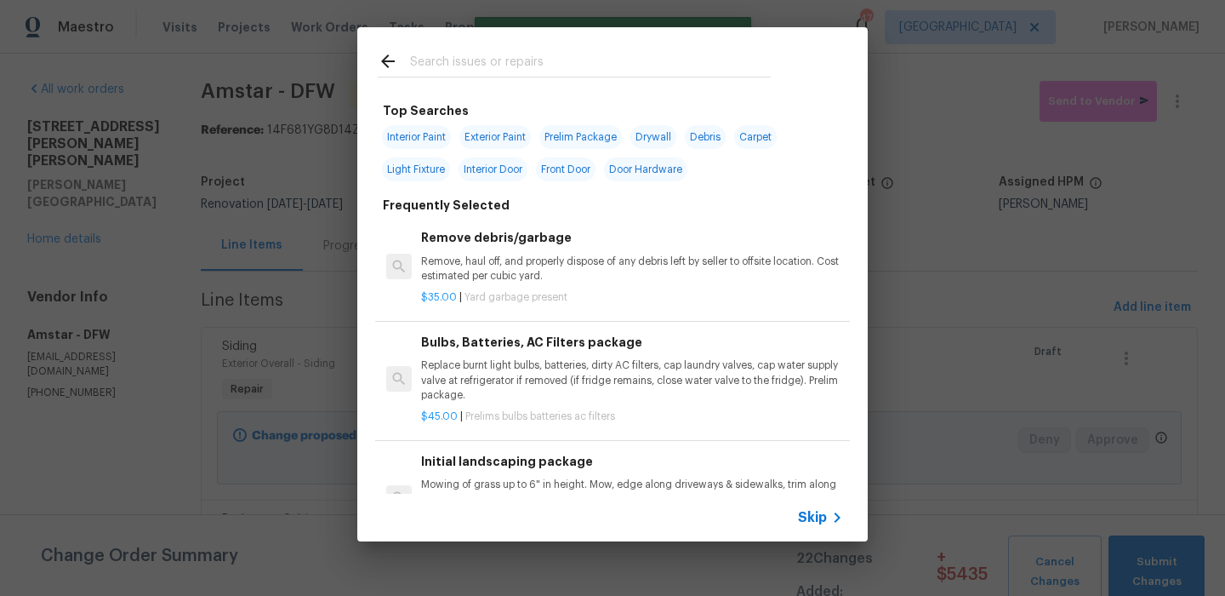
click at [529, 73] on input "text" at bounding box center [590, 64] width 361 height 26
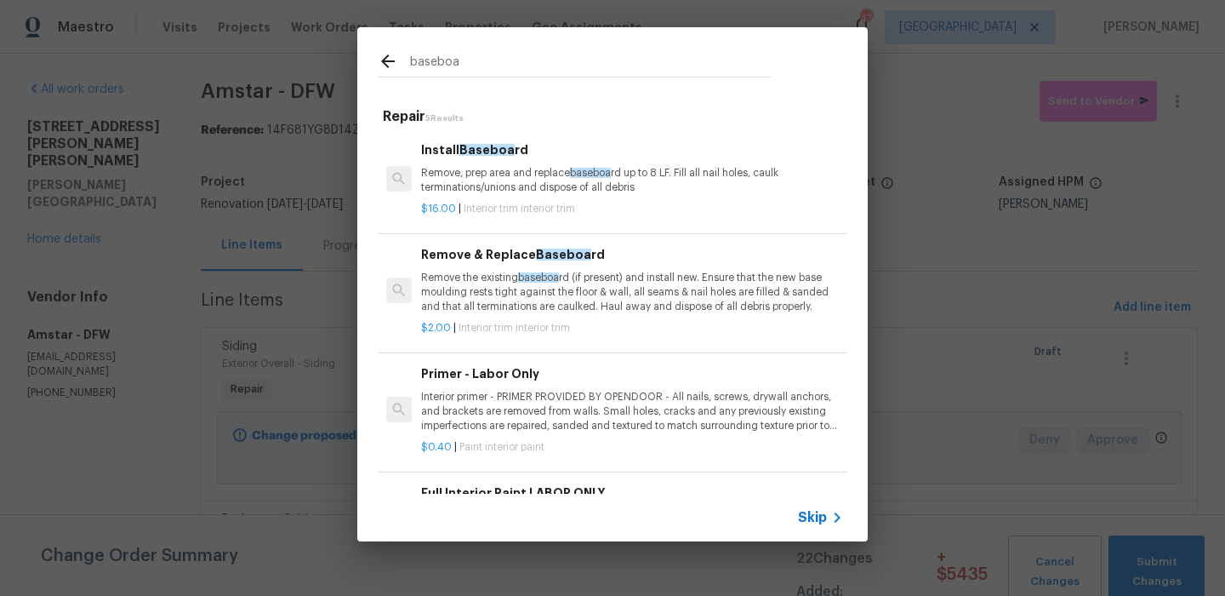
type input "baseboa"
click at [500, 148] on span "Baseboa" at bounding box center [487, 150] width 55 height 12
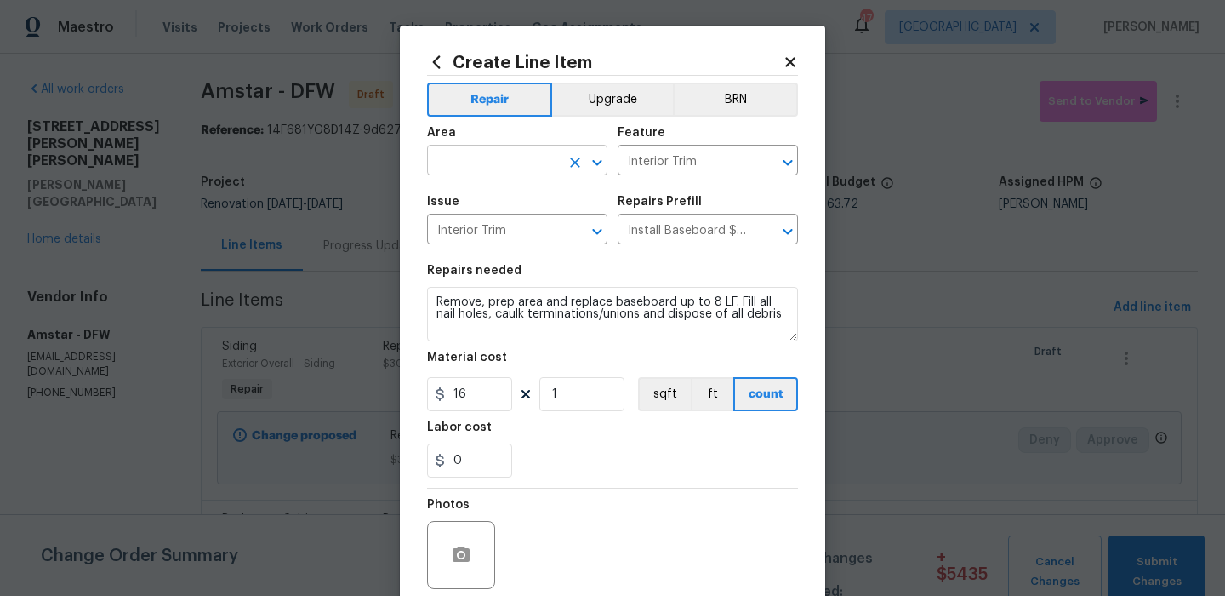
click at [527, 168] on input "text" at bounding box center [493, 162] width 133 height 26
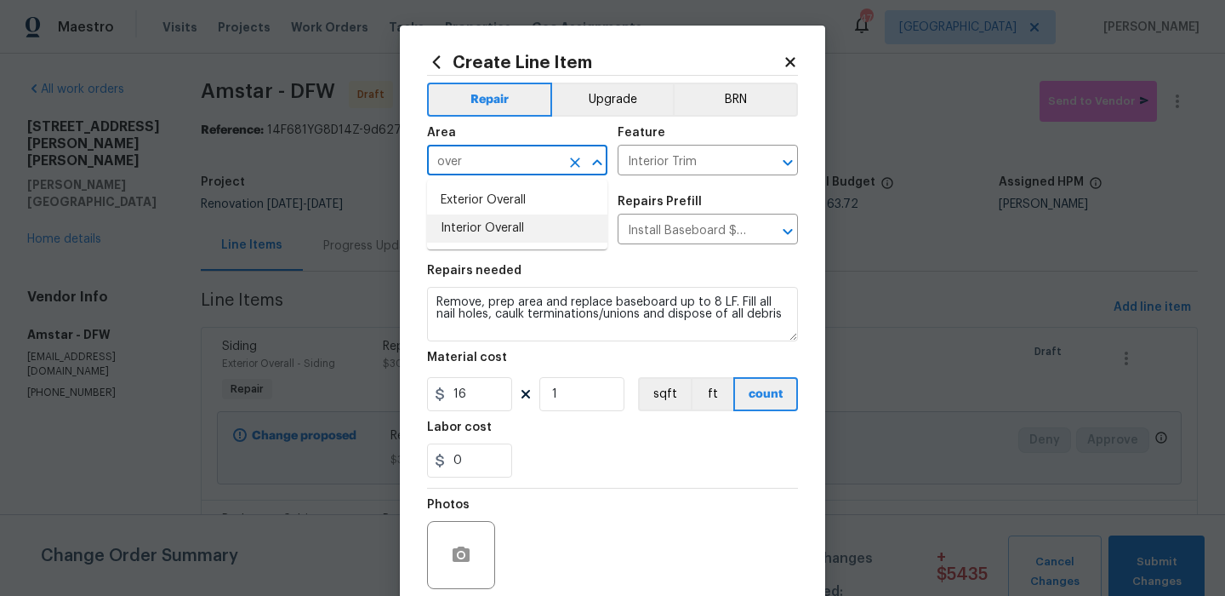
click at [531, 228] on li "Interior Overall" at bounding box center [517, 228] width 180 height 28
type input "Interior Overall"
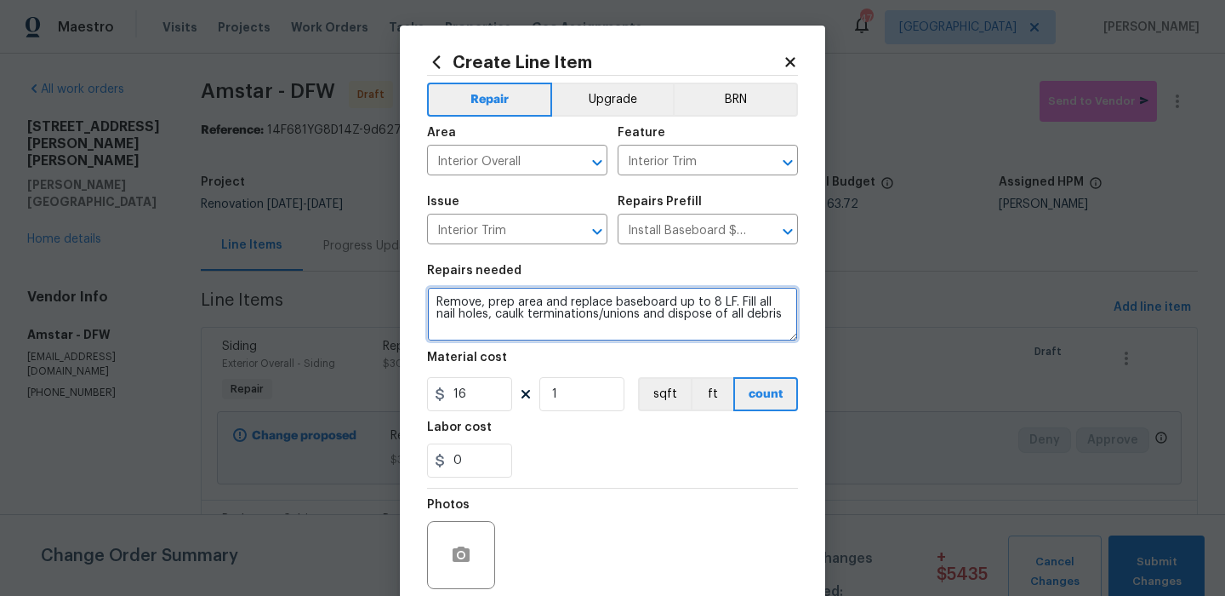
click at [550, 303] on textarea "Remove, prep area and replace baseboard up to 8 LF. Fill all nail holes, caulk …" at bounding box center [612, 314] width 371 height 54
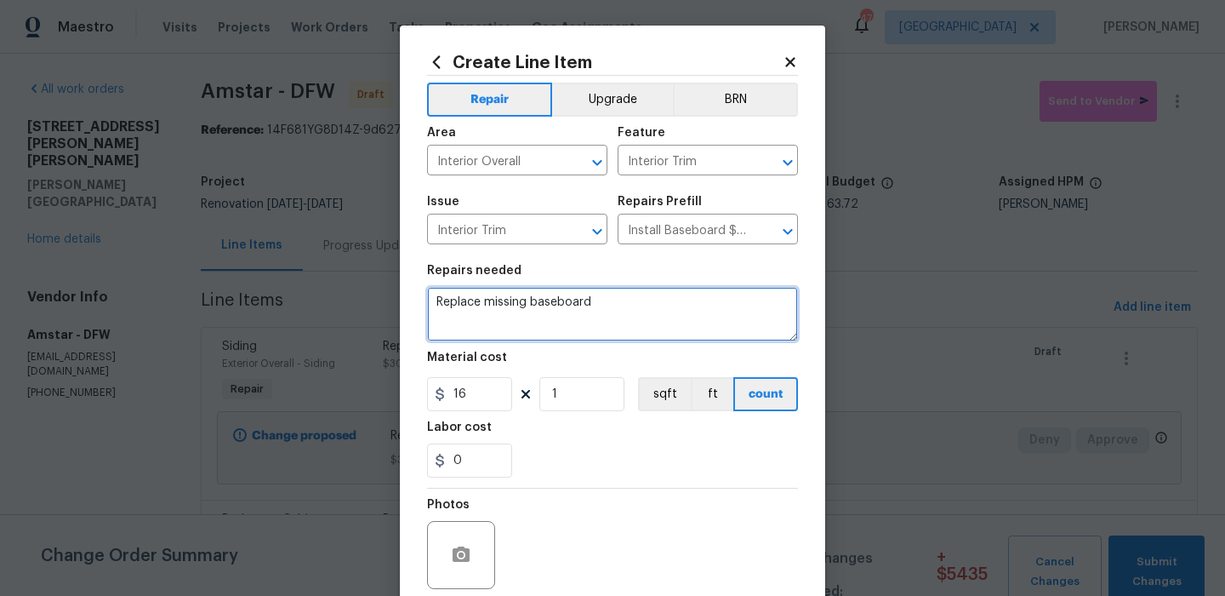
type textarea "Replace missing baseboard"
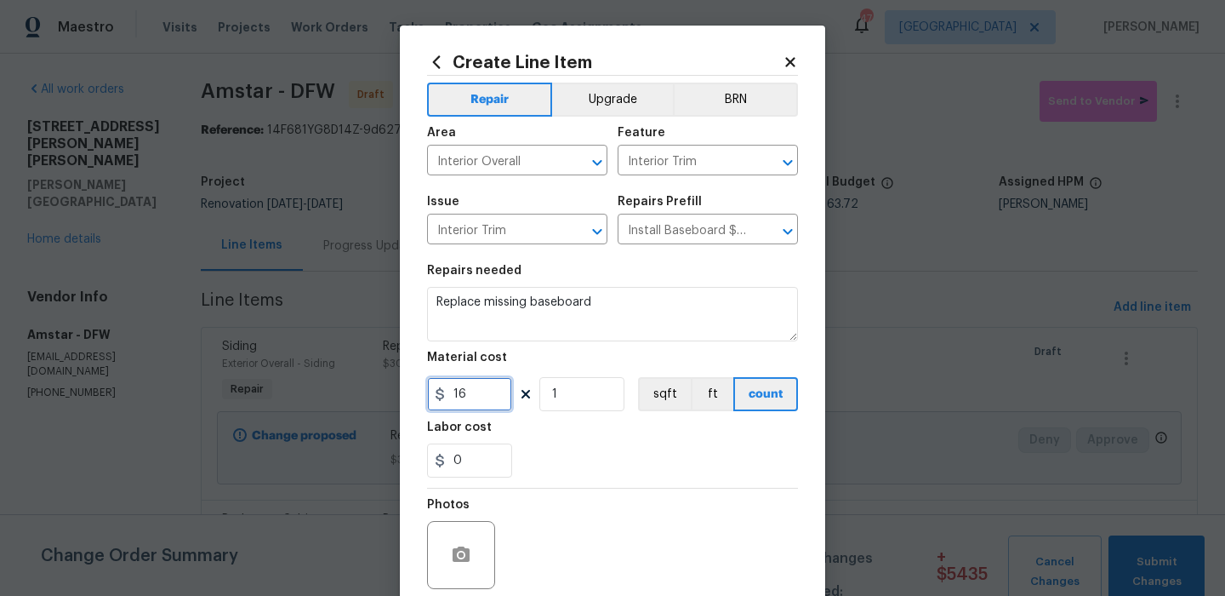
click at [494, 403] on input "16" at bounding box center [469, 394] width 85 height 34
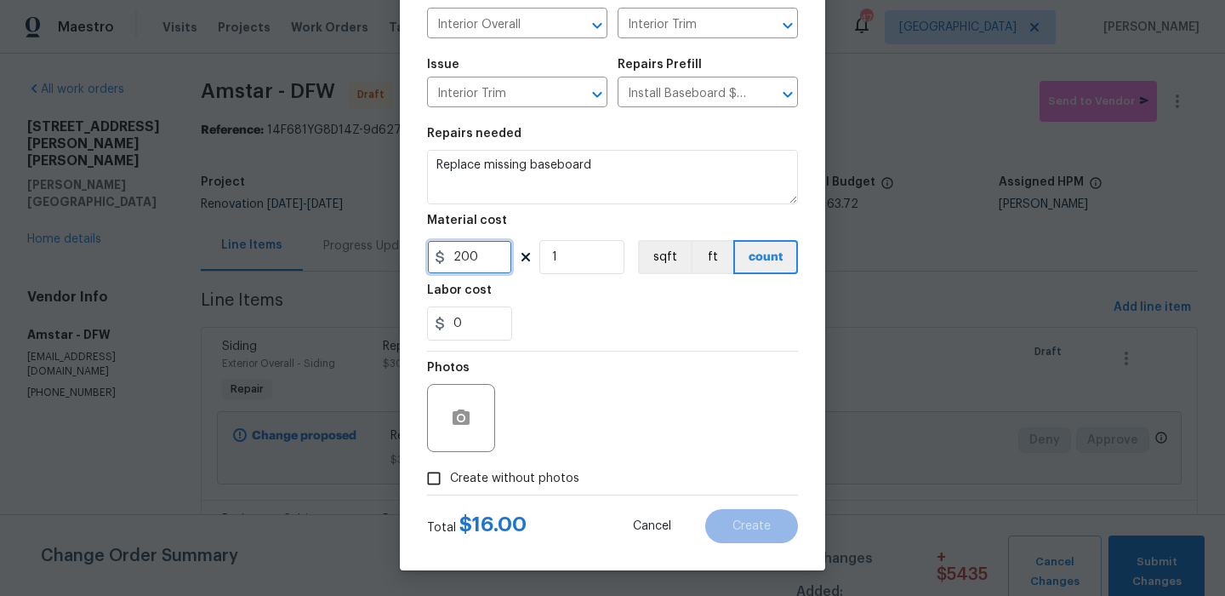
type input "200"
click at [534, 471] on span "Create without photos" at bounding box center [514, 479] width 129 height 18
click at [450, 471] on input "Create without photos" at bounding box center [434, 478] width 32 height 32
checkbox input "true"
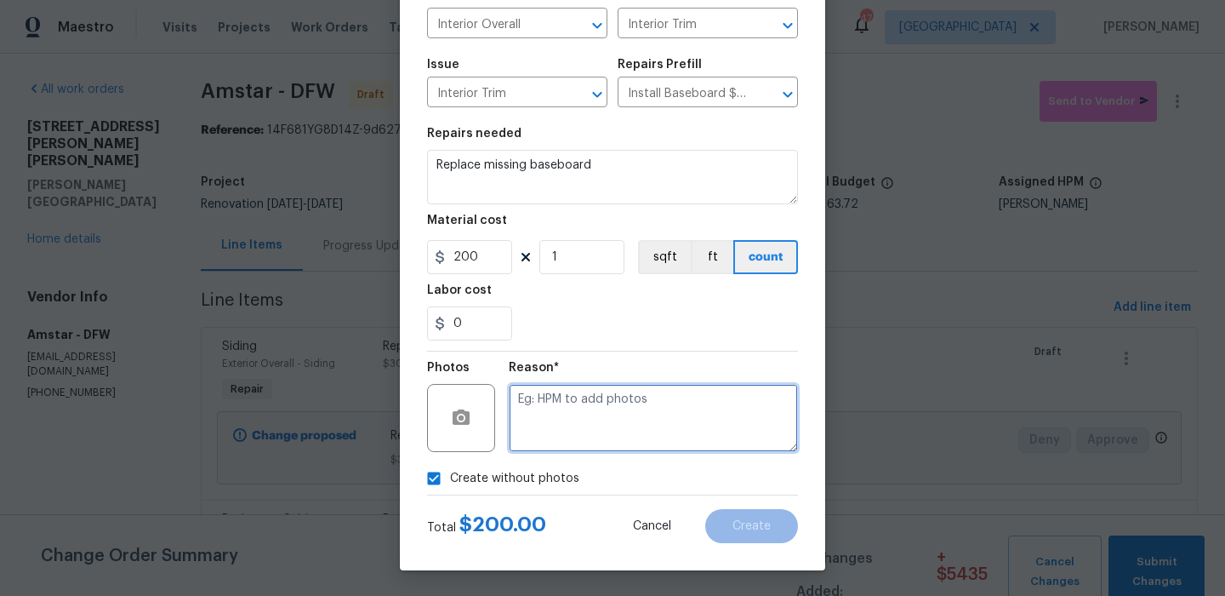
click at [590, 437] on textarea at bounding box center [653, 418] width 289 height 68
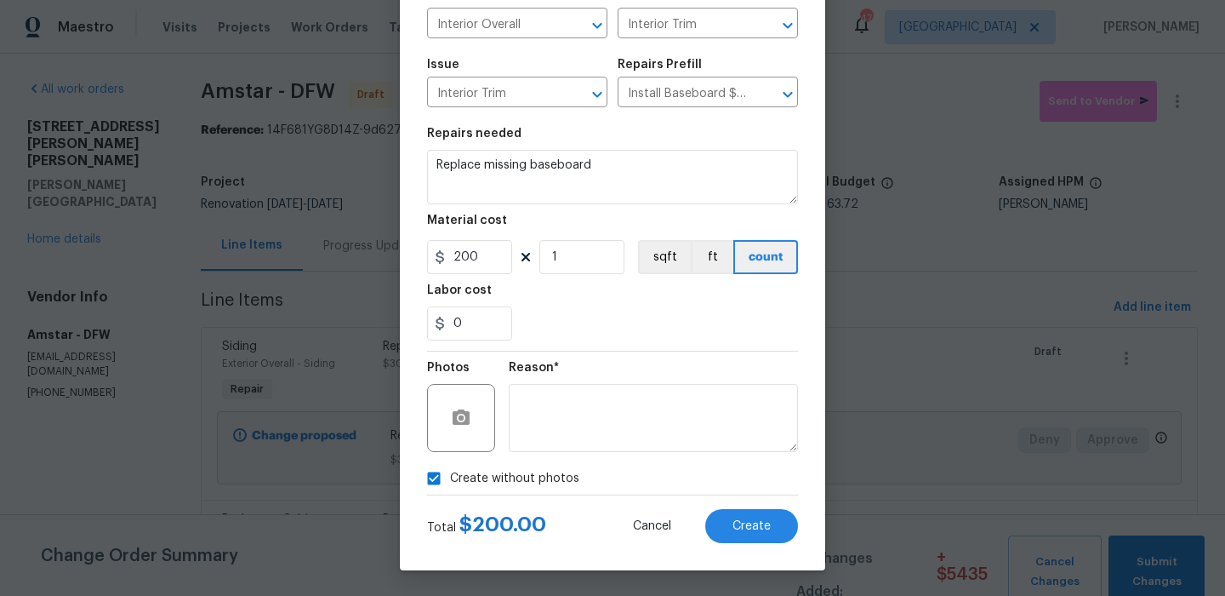
click at [765, 551] on div "Create Line Item Repair Upgrade BRN Area Interior Overall ​ Feature Interior Tr…" at bounding box center [613, 230] width 426 height 682
click at [765, 544] on div "Create Line Item Repair Upgrade BRN Area Interior Overall ​ Feature Interior Tr…" at bounding box center [613, 230] width 426 height 682
click at [764, 516] on button "Create" at bounding box center [752, 526] width 93 height 34
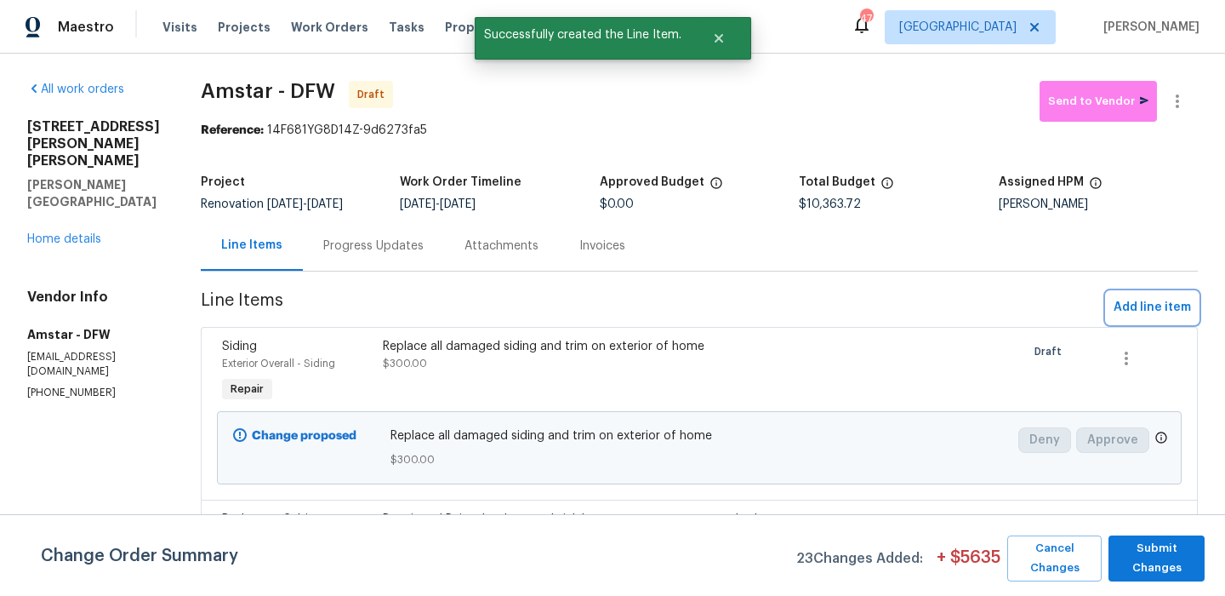
click at [1127, 306] on span "Add line item" at bounding box center [1152, 307] width 77 height 21
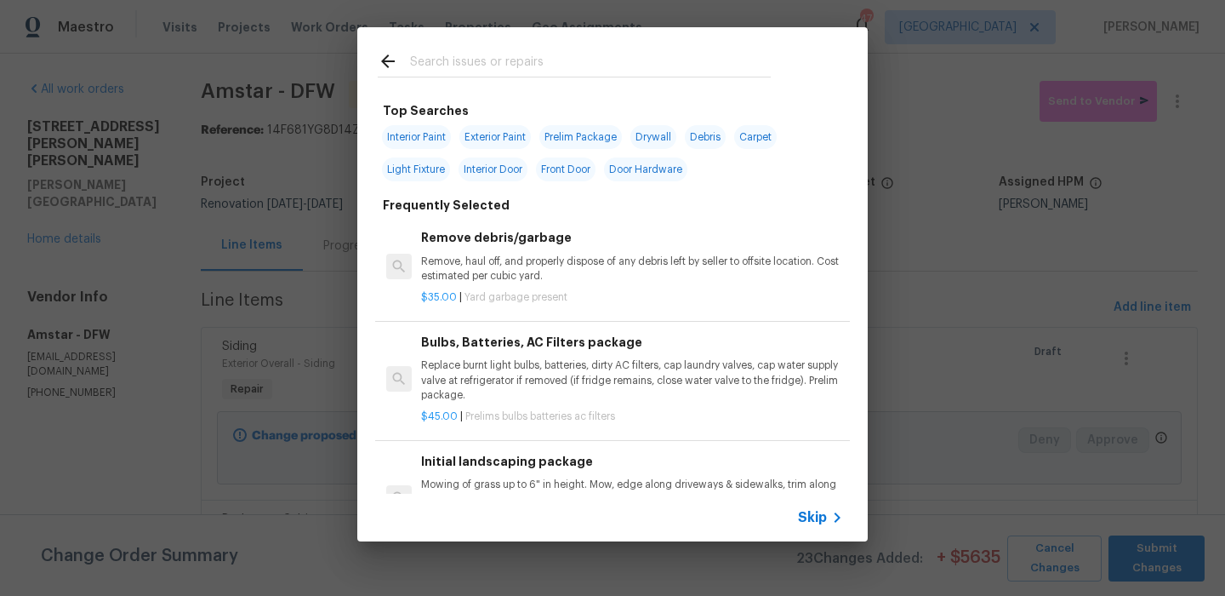
click at [535, 53] on input "text" at bounding box center [590, 64] width 361 height 26
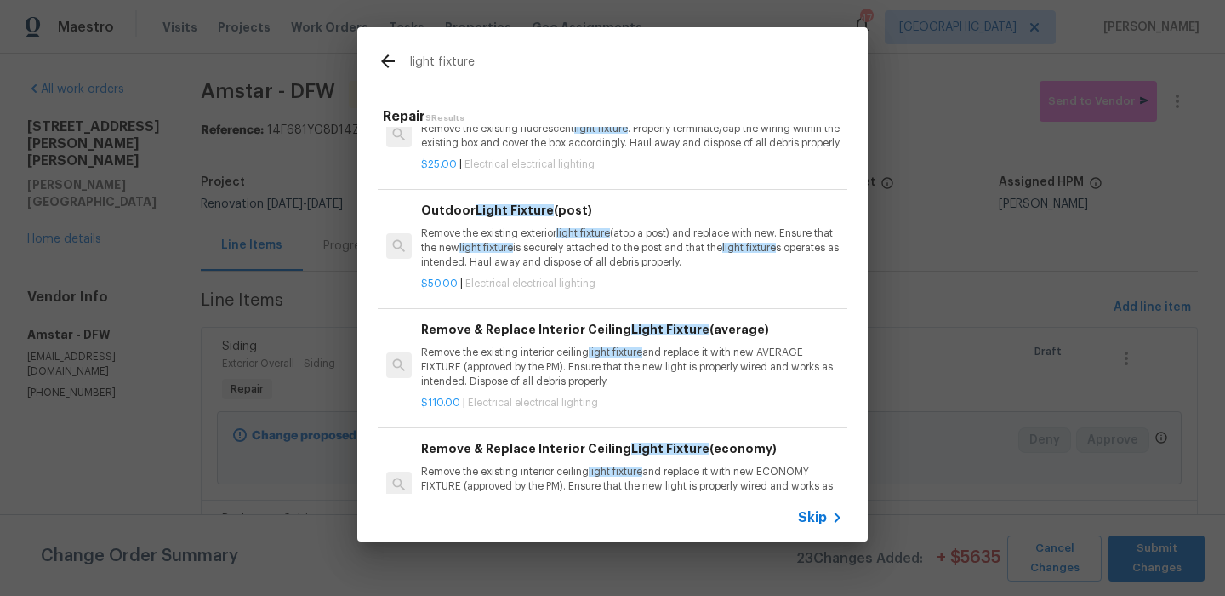
scroll to position [45, 0]
type input "light fixture"
click at [643, 357] on span "light fixture" at bounding box center [616, 351] width 54 height 10
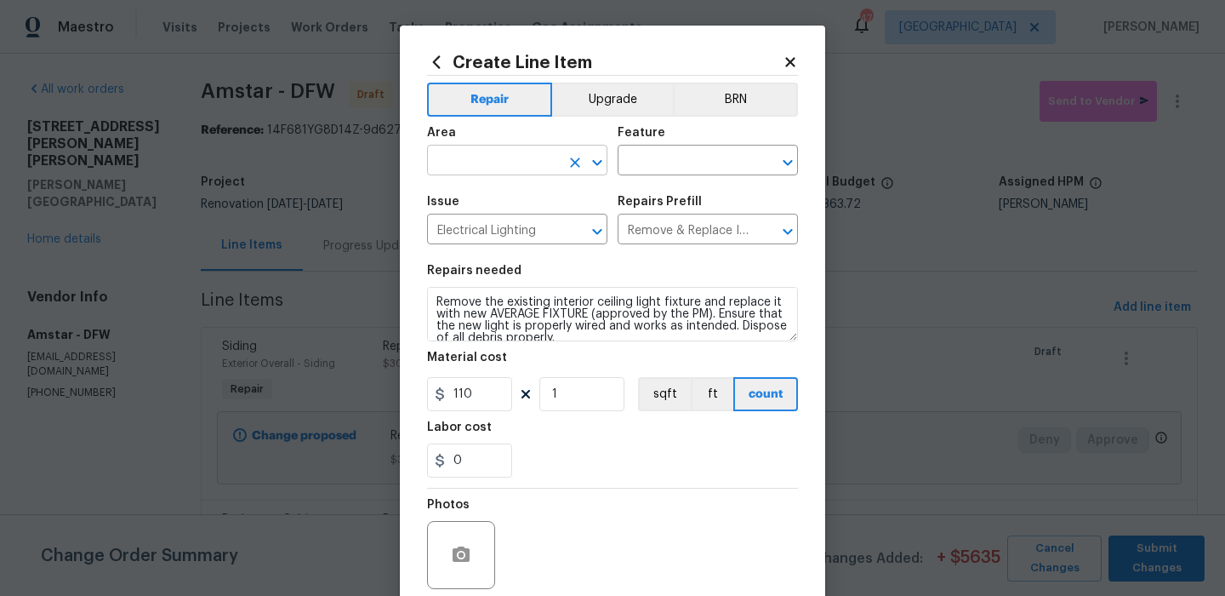
click at [529, 168] on input "text" at bounding box center [493, 162] width 133 height 26
click at [530, 206] on li "Bedroom" at bounding box center [517, 200] width 180 height 28
type input "Bedroom"
click at [648, 169] on input "text" at bounding box center [684, 162] width 133 height 26
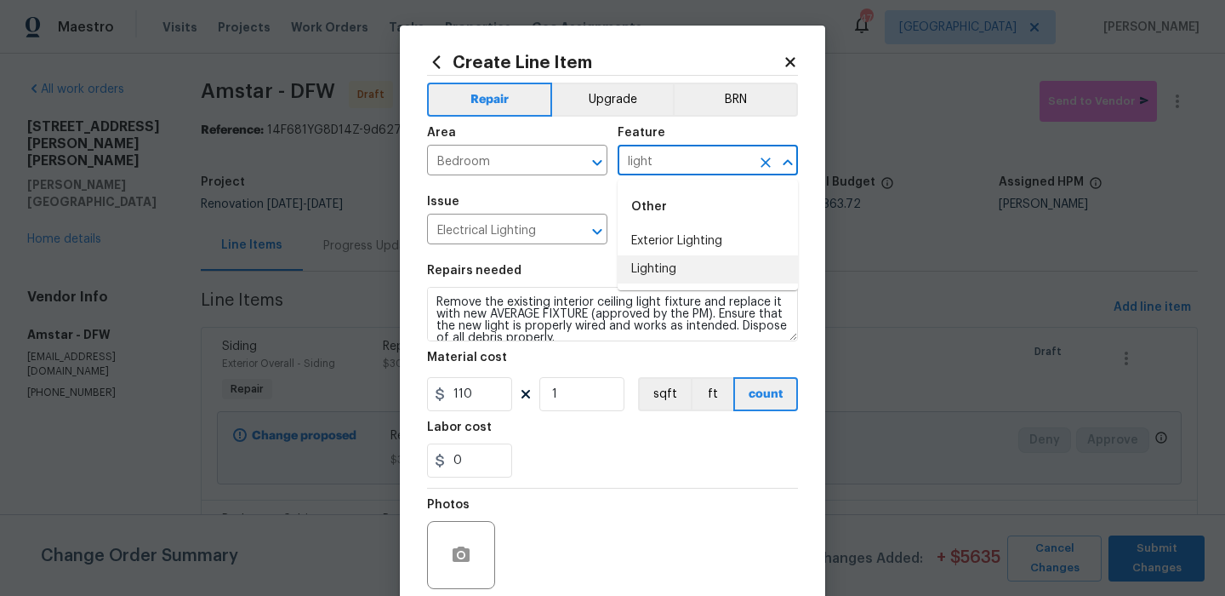
click at [641, 266] on li "Lighting" at bounding box center [708, 269] width 180 height 28
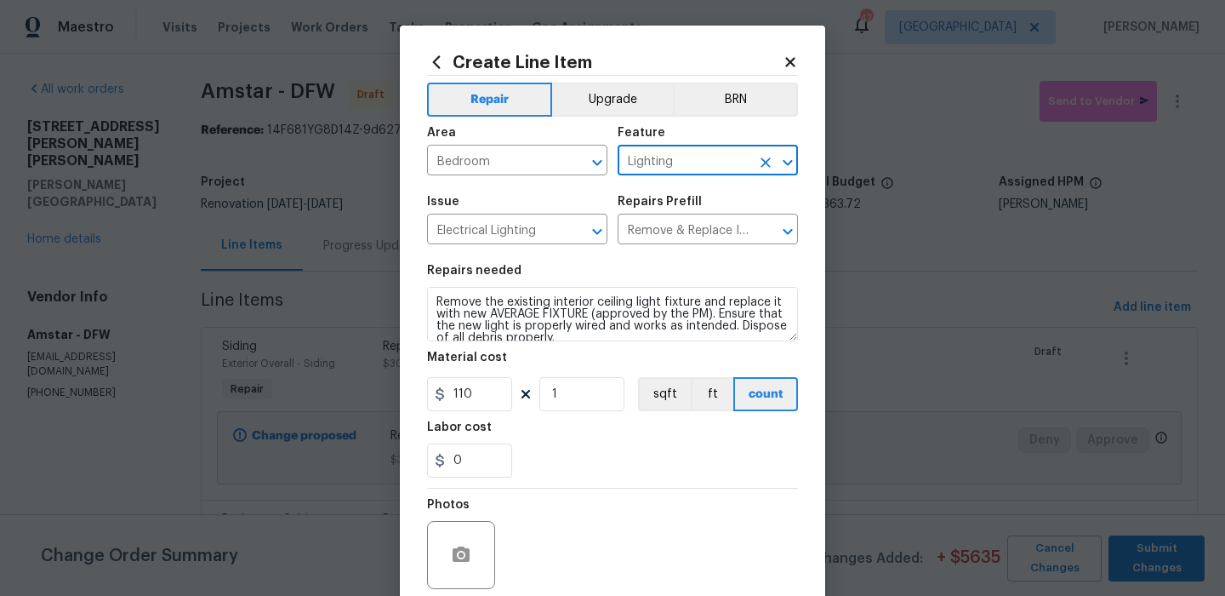
scroll to position [138, 0]
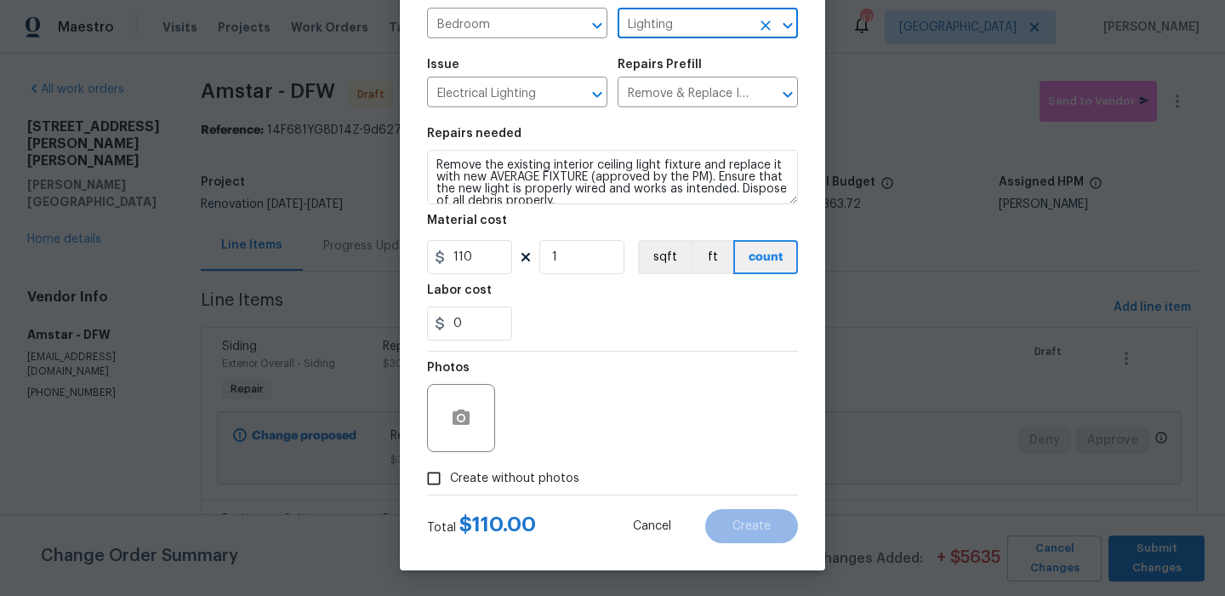
type input "Lighting"
click at [523, 482] on span "Create without photos" at bounding box center [514, 479] width 129 height 18
click at [450, 482] on input "Create without photos" at bounding box center [434, 478] width 32 height 32
checkbox input "true"
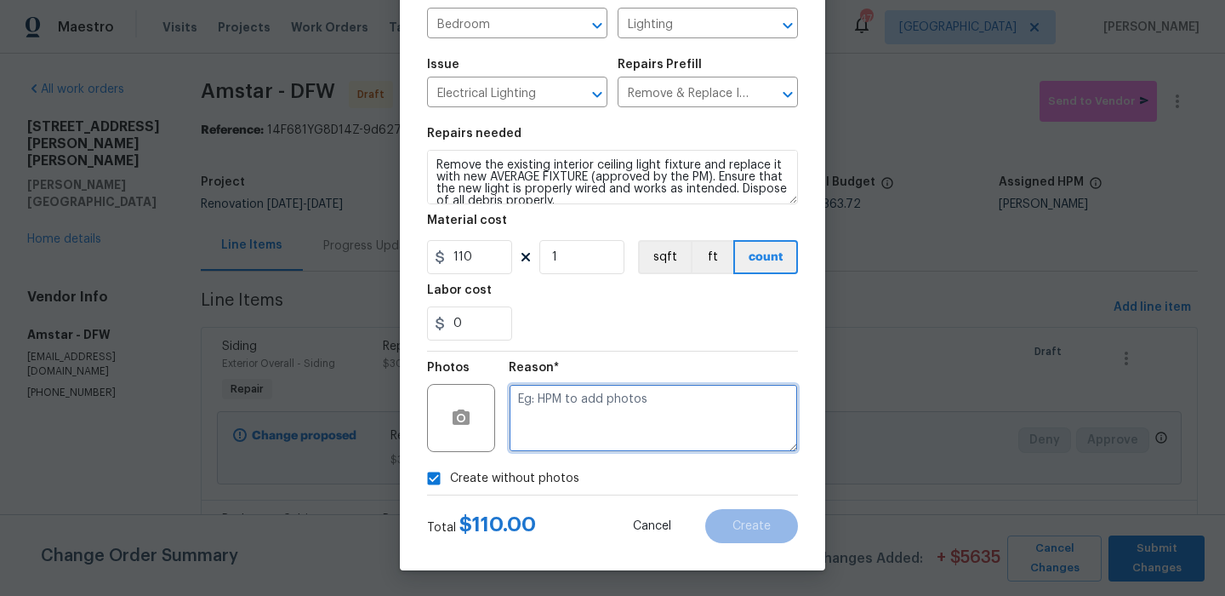
click at [594, 426] on textarea at bounding box center [653, 418] width 289 height 68
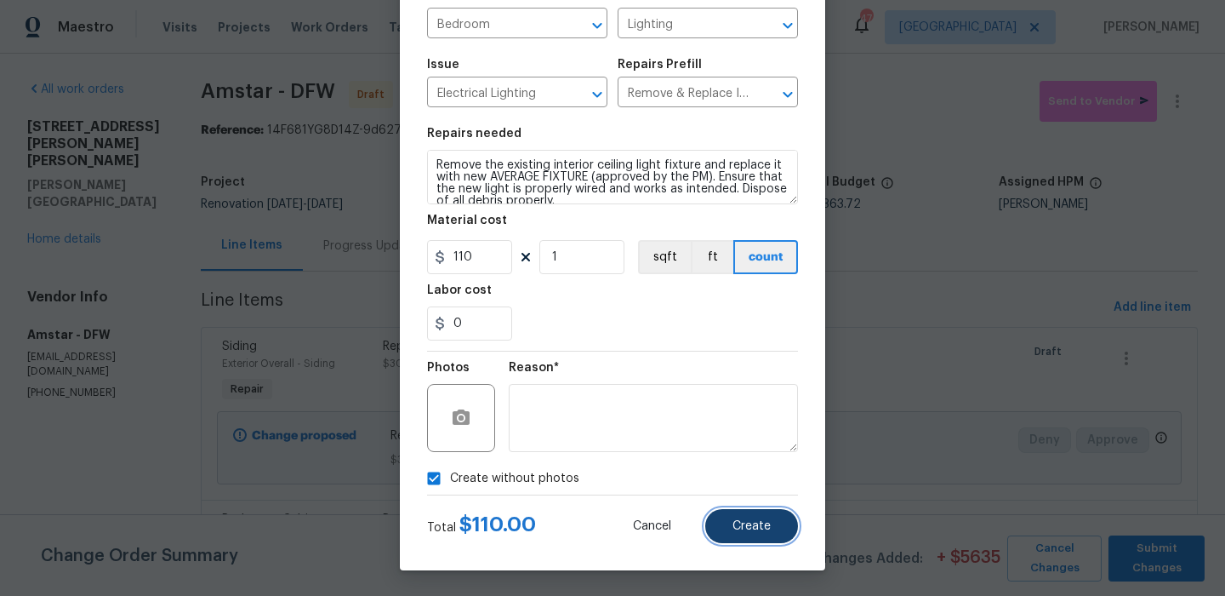
click at [746, 536] on button "Create" at bounding box center [752, 526] width 93 height 34
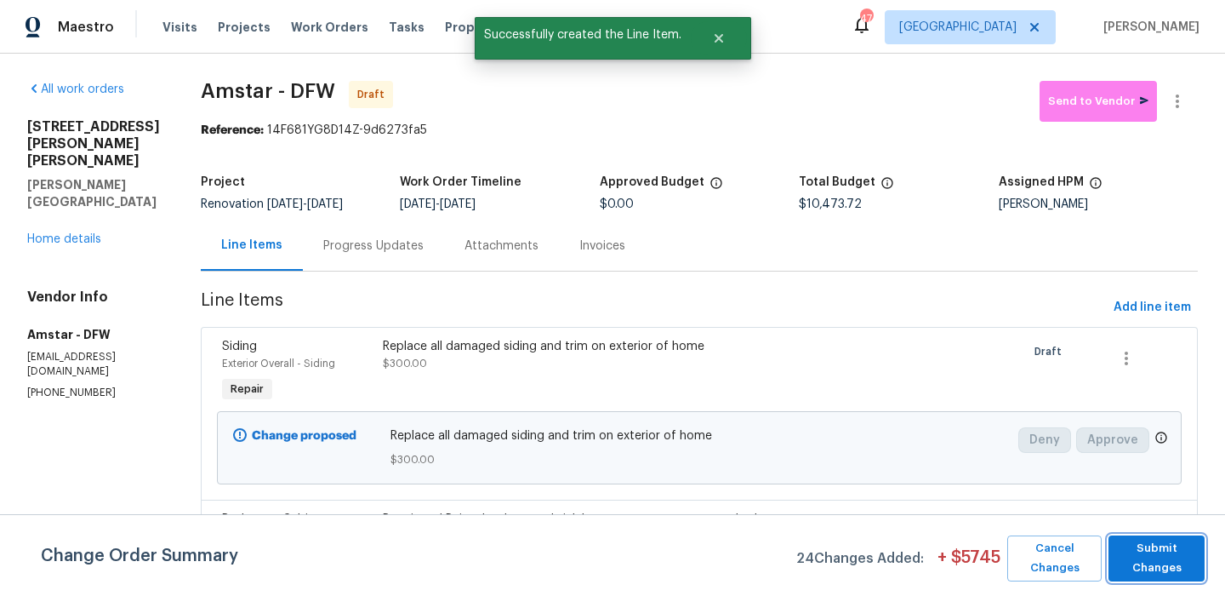
click at [1179, 552] on span "Submit Changes" at bounding box center [1156, 558] width 79 height 39
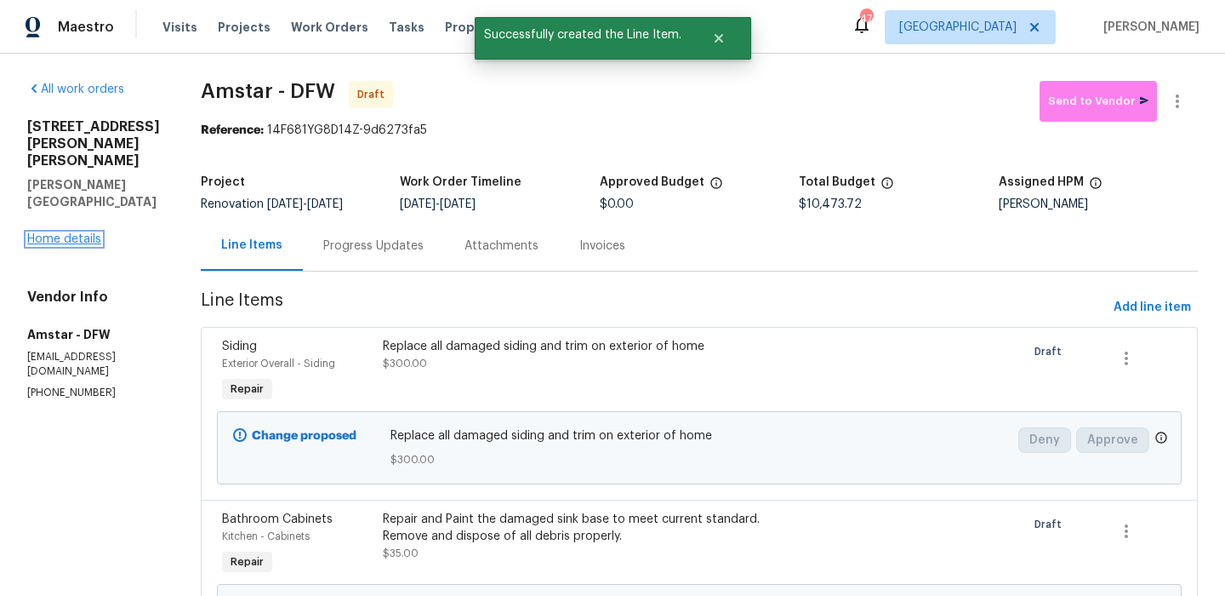
click at [82, 233] on link "Home details" at bounding box center [64, 239] width 74 height 12
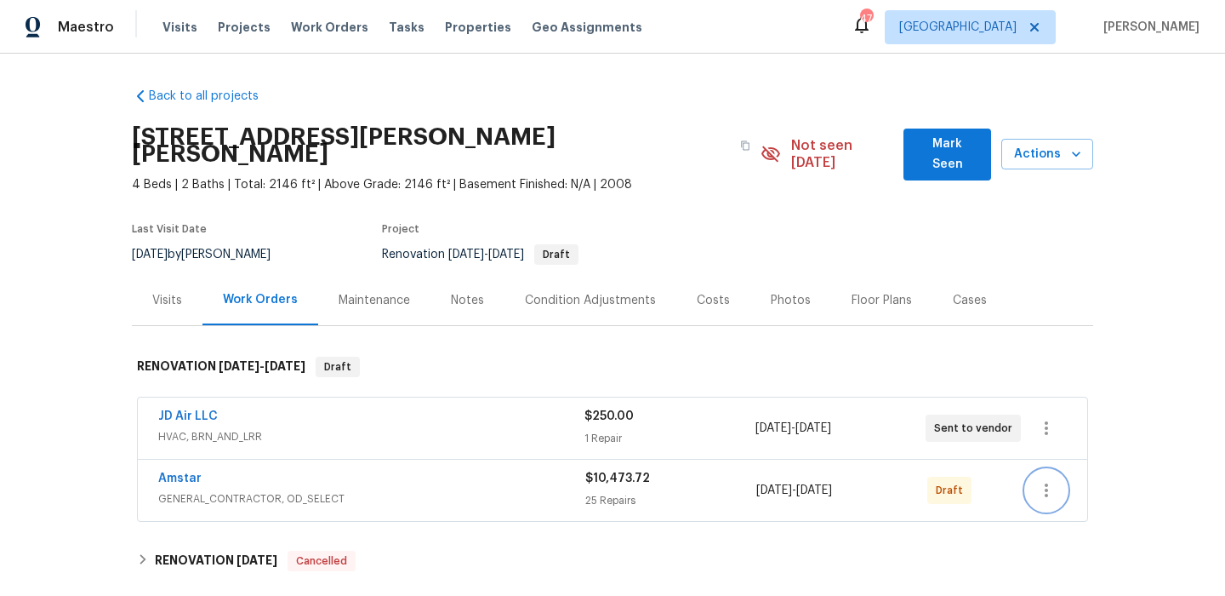
click at [1052, 480] on icon "button" at bounding box center [1047, 490] width 20 height 20
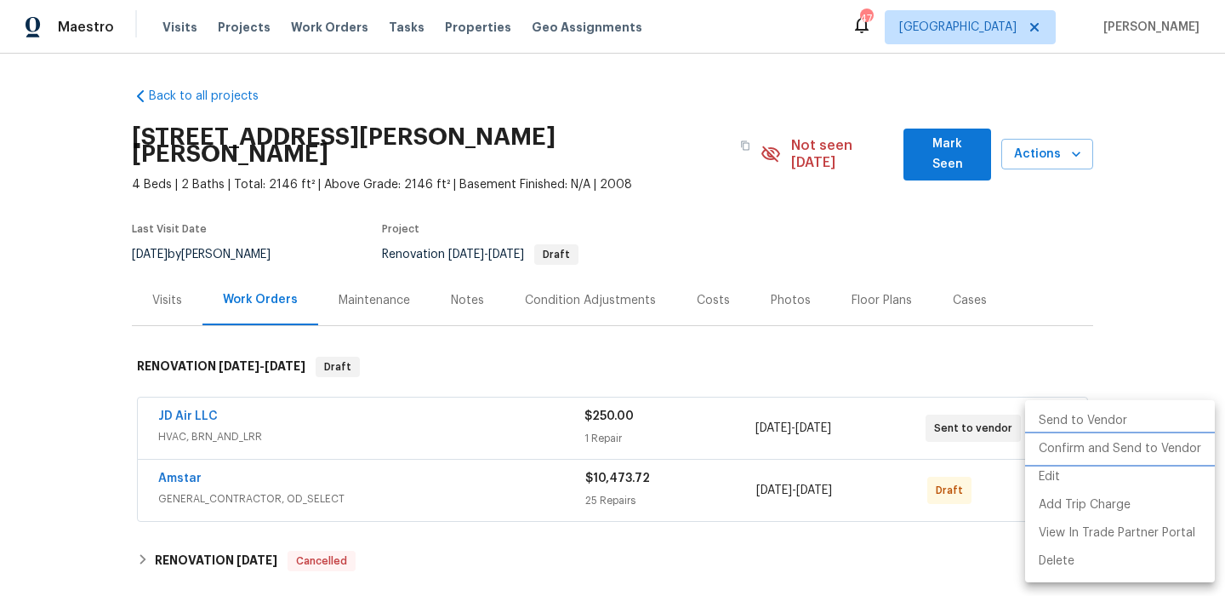
click at [1076, 448] on li "Confirm and Send to Vendor" at bounding box center [1121, 449] width 190 height 28
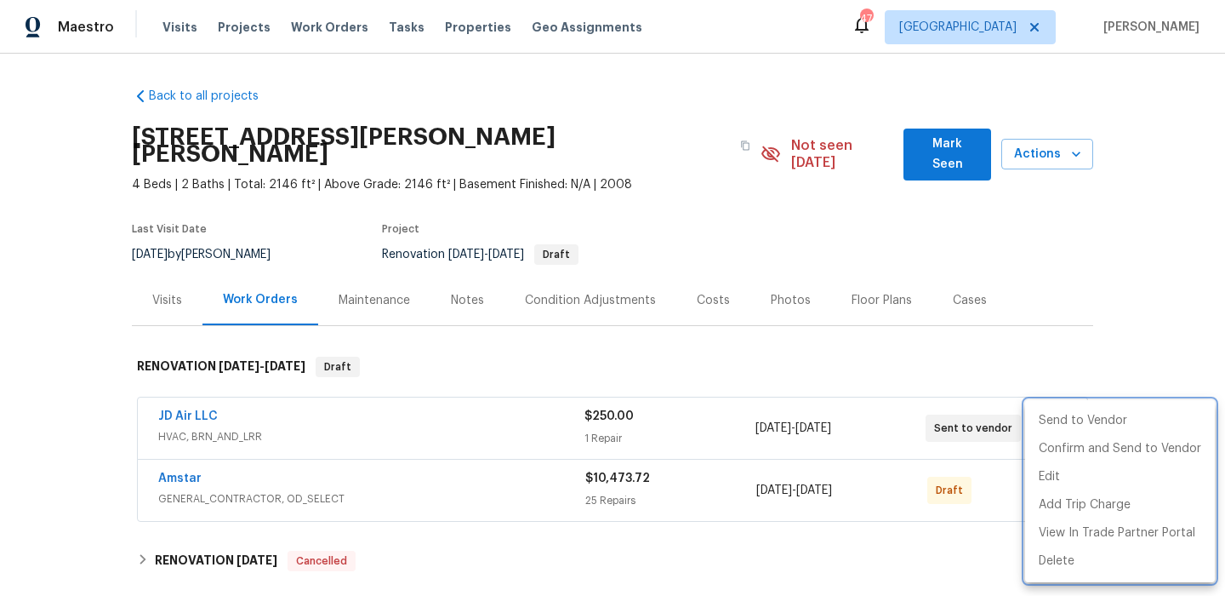
click at [694, 362] on div at bounding box center [612, 298] width 1225 height 596
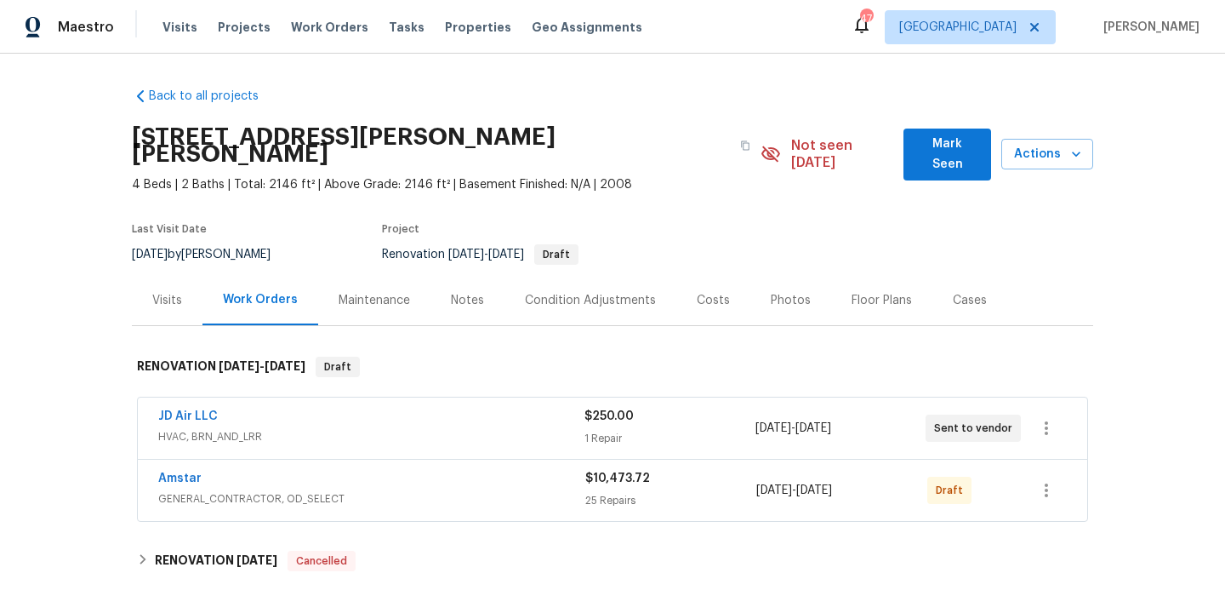
click at [714, 292] on div "Costs" at bounding box center [713, 300] width 33 height 17
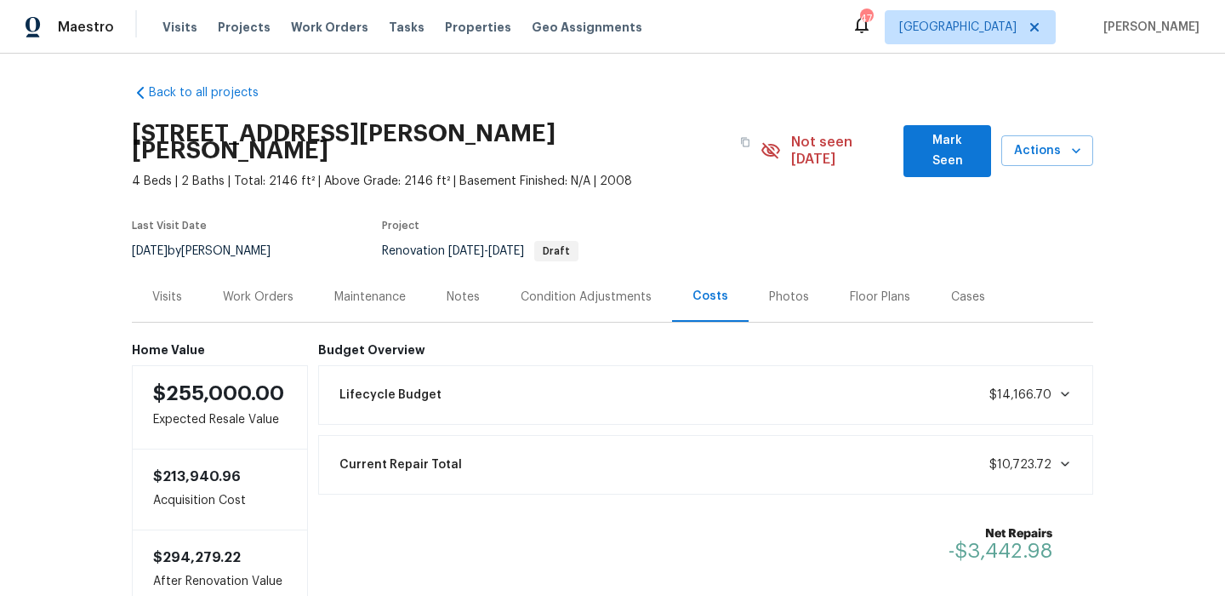
scroll to position [1, 0]
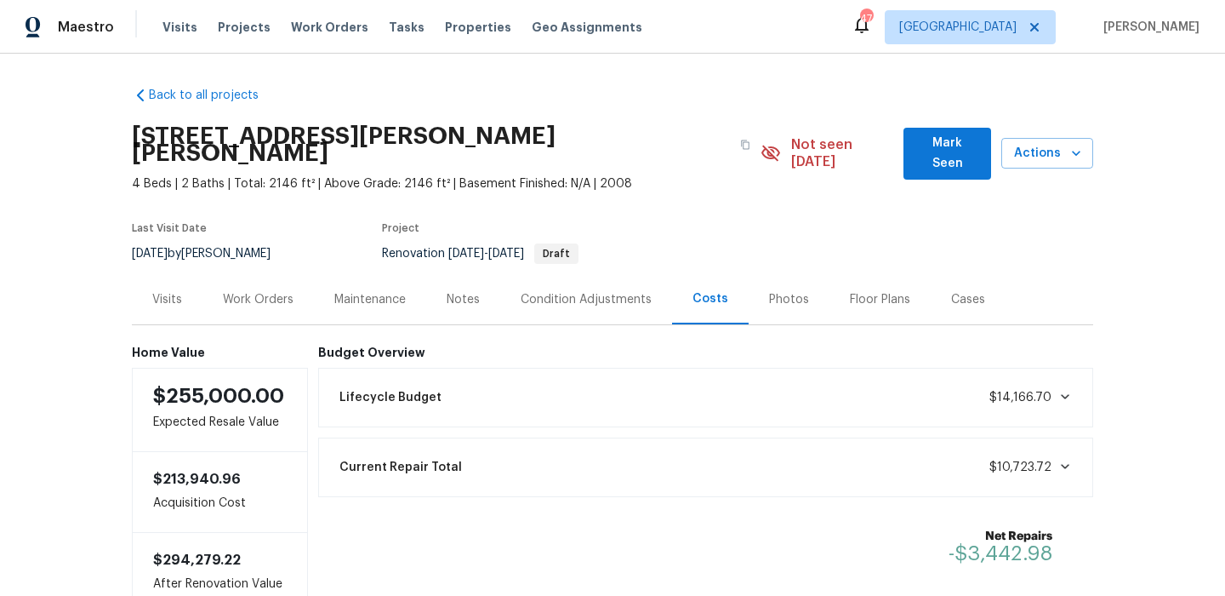
click at [249, 291] on div "Work Orders" at bounding box center [258, 299] width 71 height 17
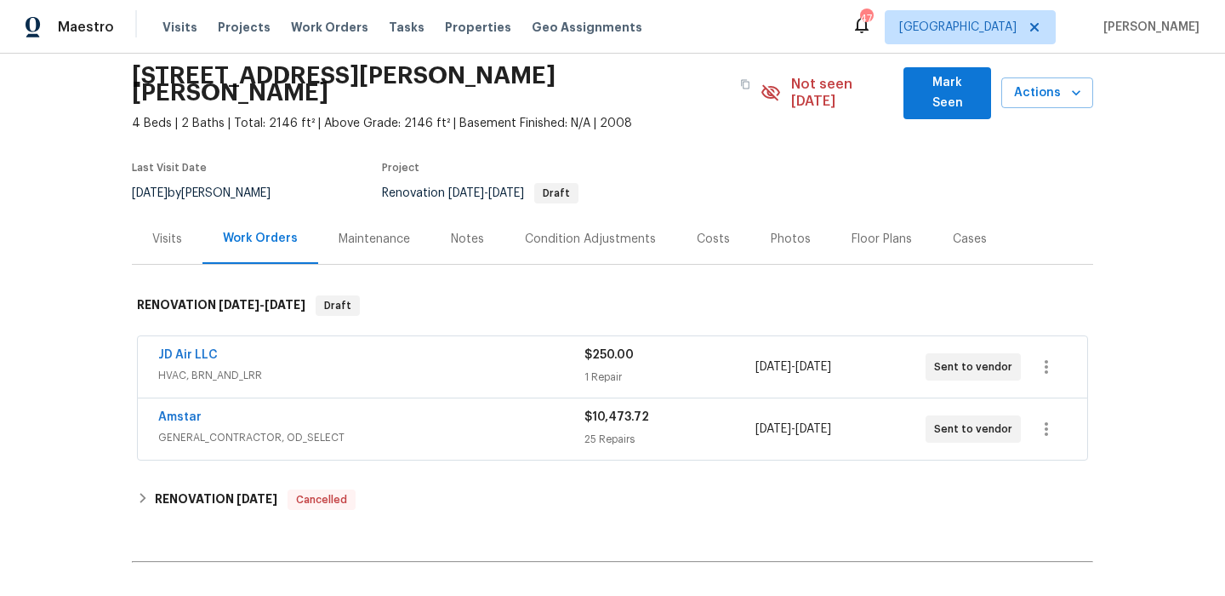
scroll to position [66, 0]
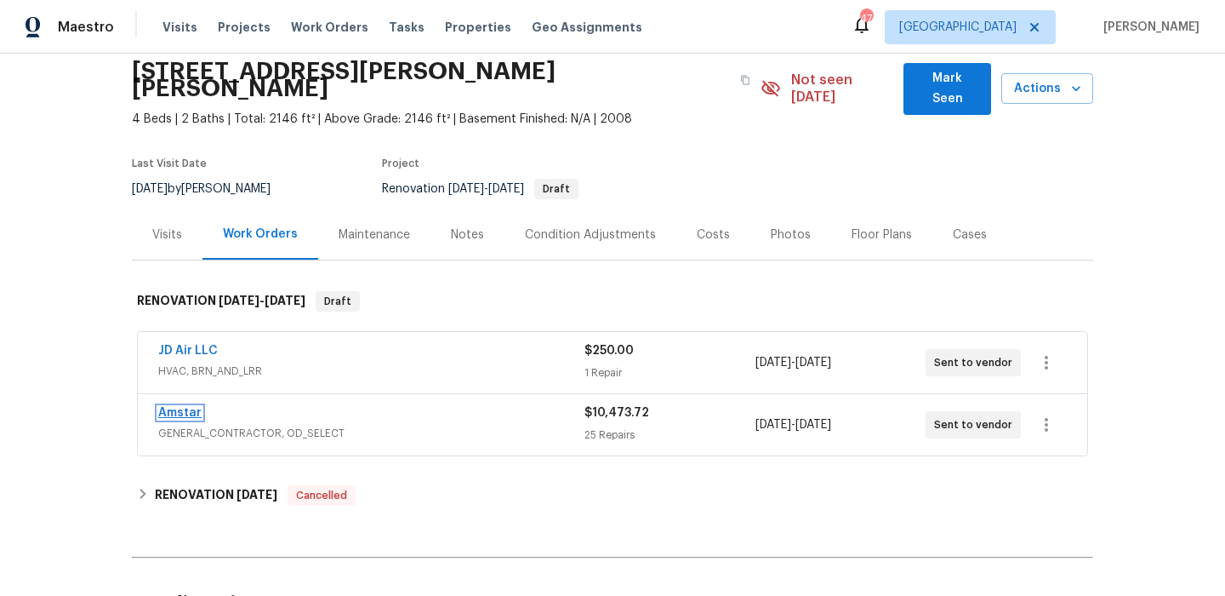
click at [191, 407] on link "Amstar" at bounding box center [179, 413] width 43 height 12
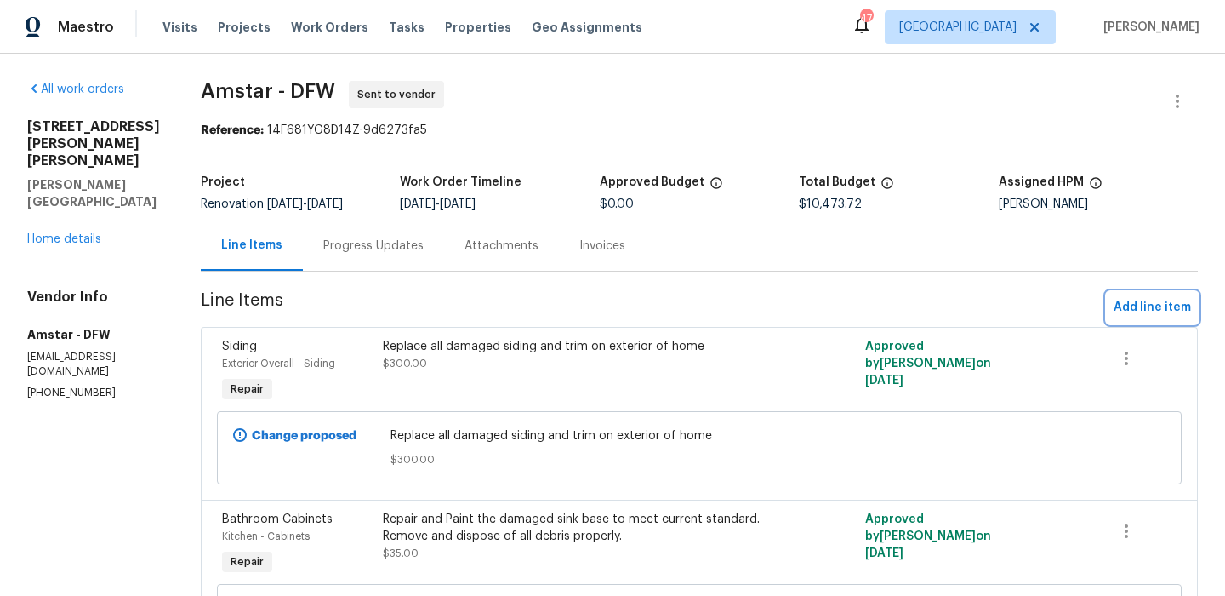
click at [1166, 314] on span "Add line item" at bounding box center [1152, 307] width 77 height 21
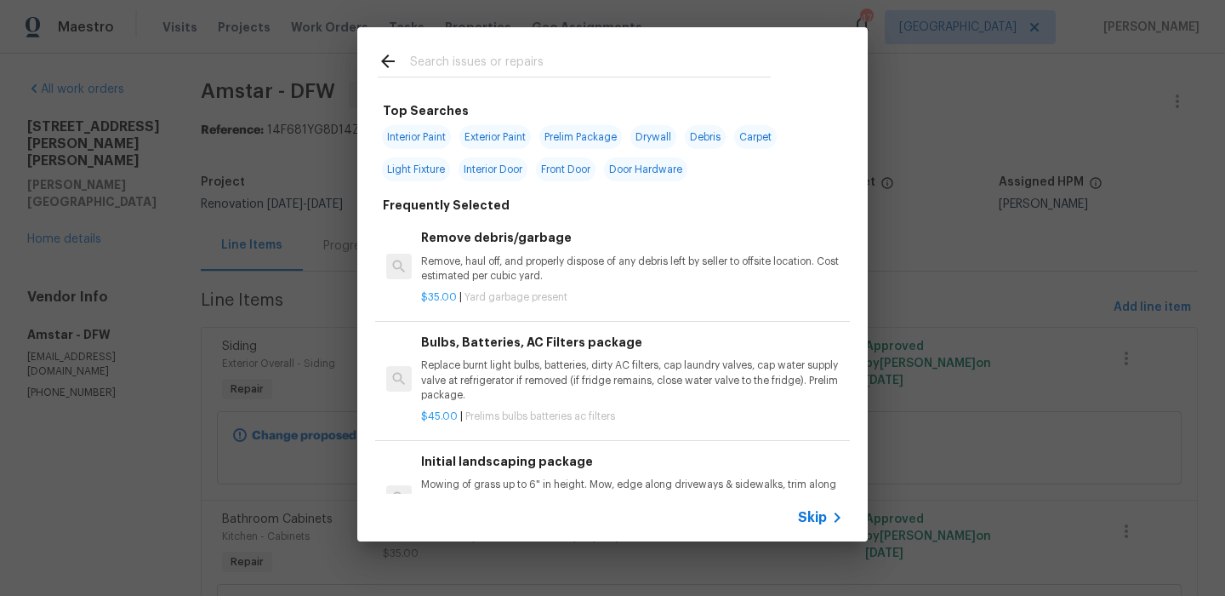
click at [500, 76] on input "text" at bounding box center [590, 64] width 361 height 26
click at [499, 63] on input "text" at bounding box center [590, 64] width 361 height 26
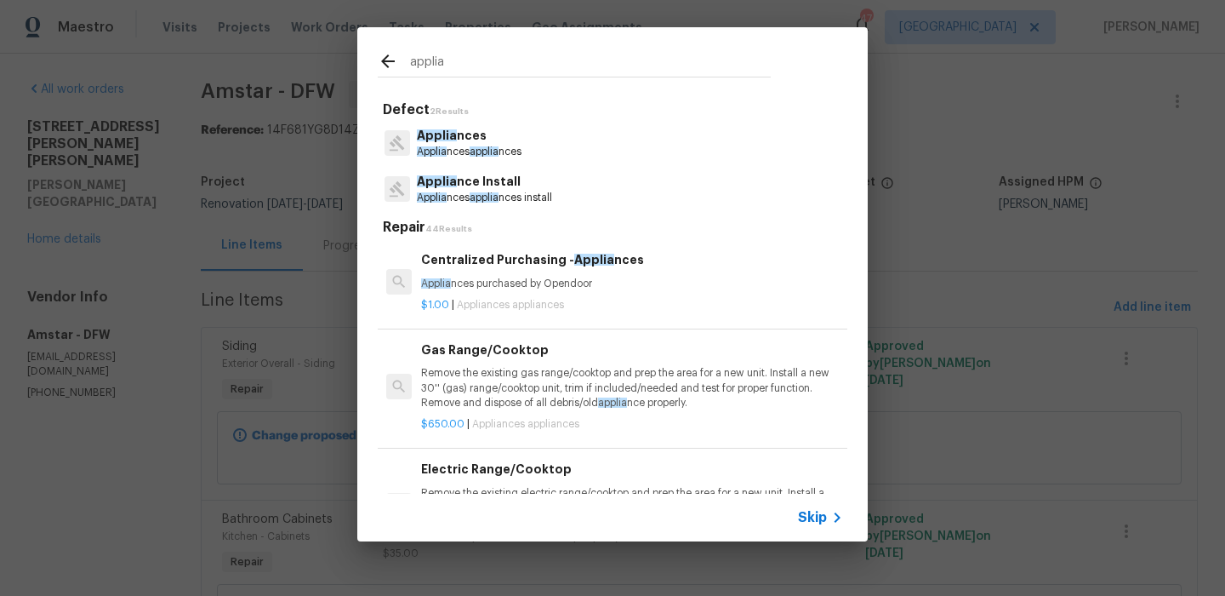
type input "applia"
click at [482, 189] on p "Applia nce Install" at bounding box center [484, 182] width 135 height 18
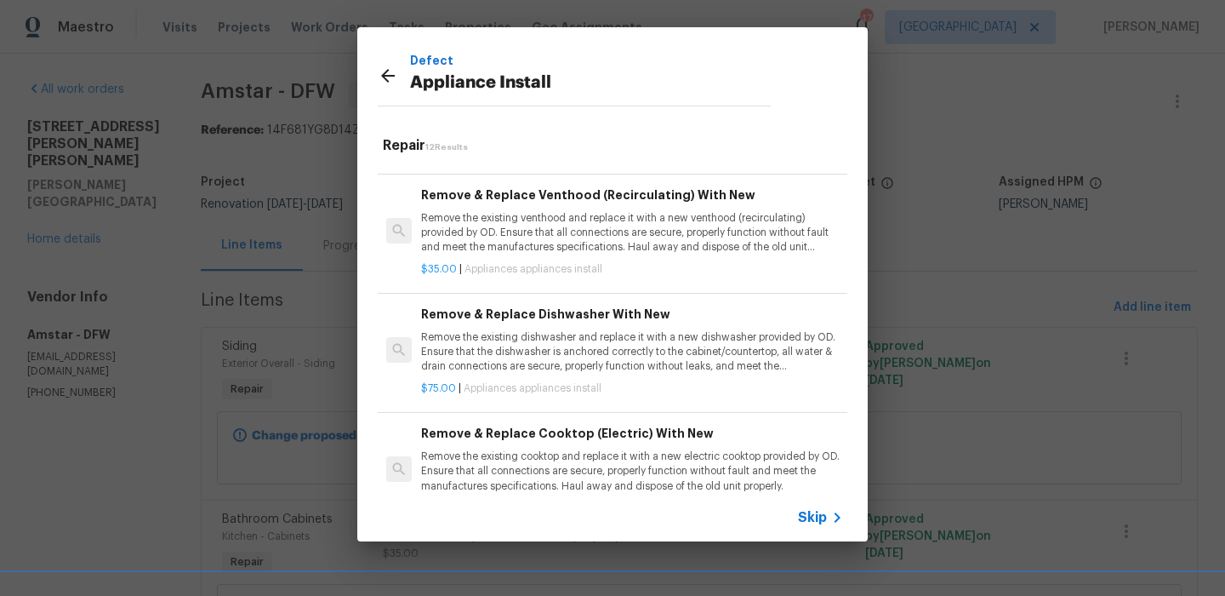
scroll to position [246, 0]
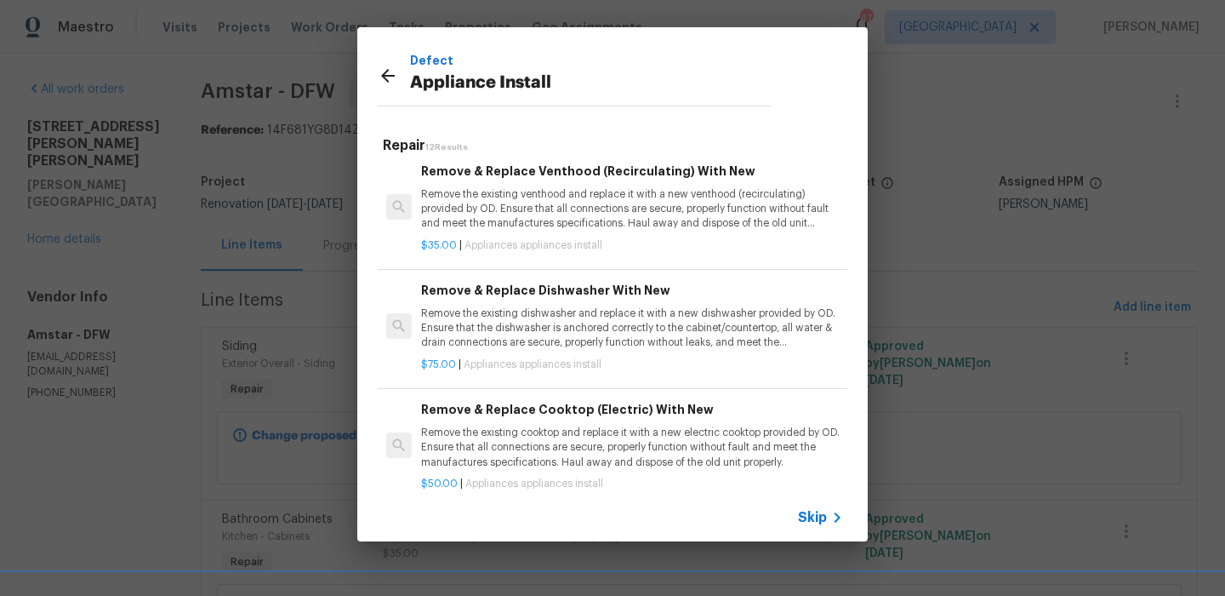
click at [546, 339] on p "Remove the existing dishwasher and replace it with a new dishwasher provided by…" at bounding box center [632, 327] width 422 height 43
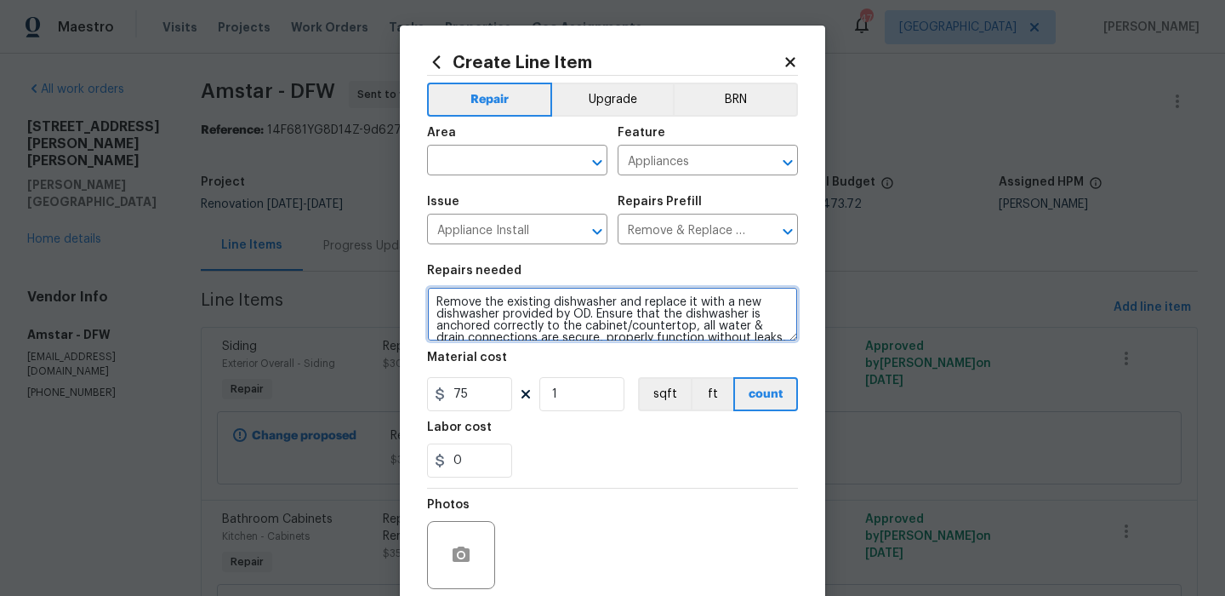
click at [526, 312] on textarea "Remove the existing dishwasher and replace it with a new dishwasher provided by…" at bounding box center [612, 314] width 371 height 54
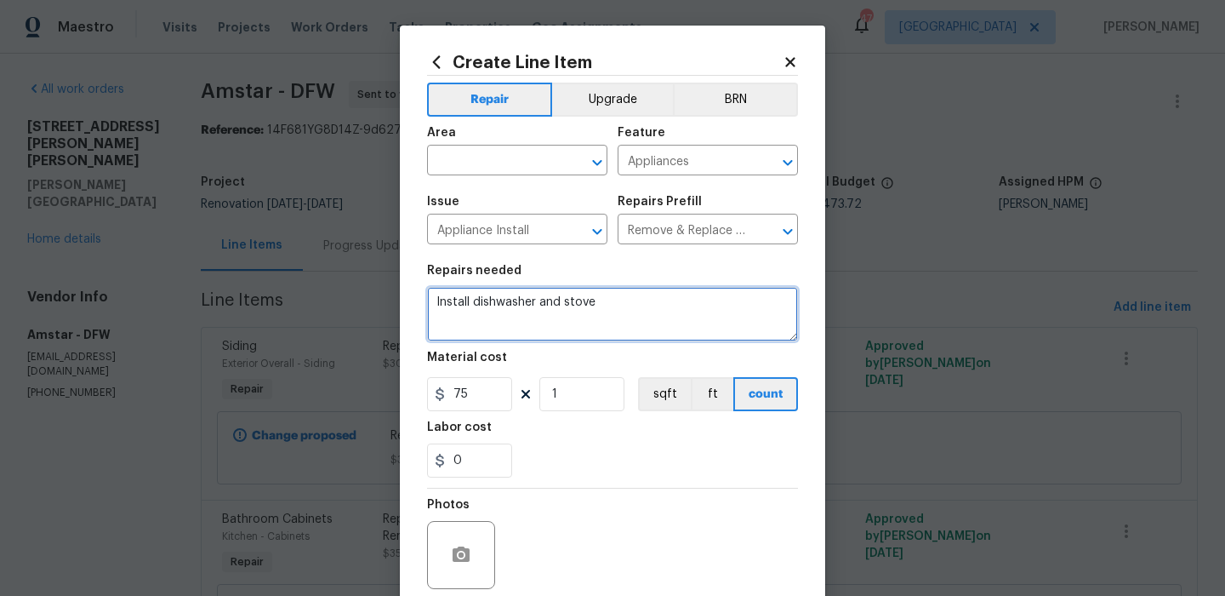
type textarea "Install dishwasher and stove"
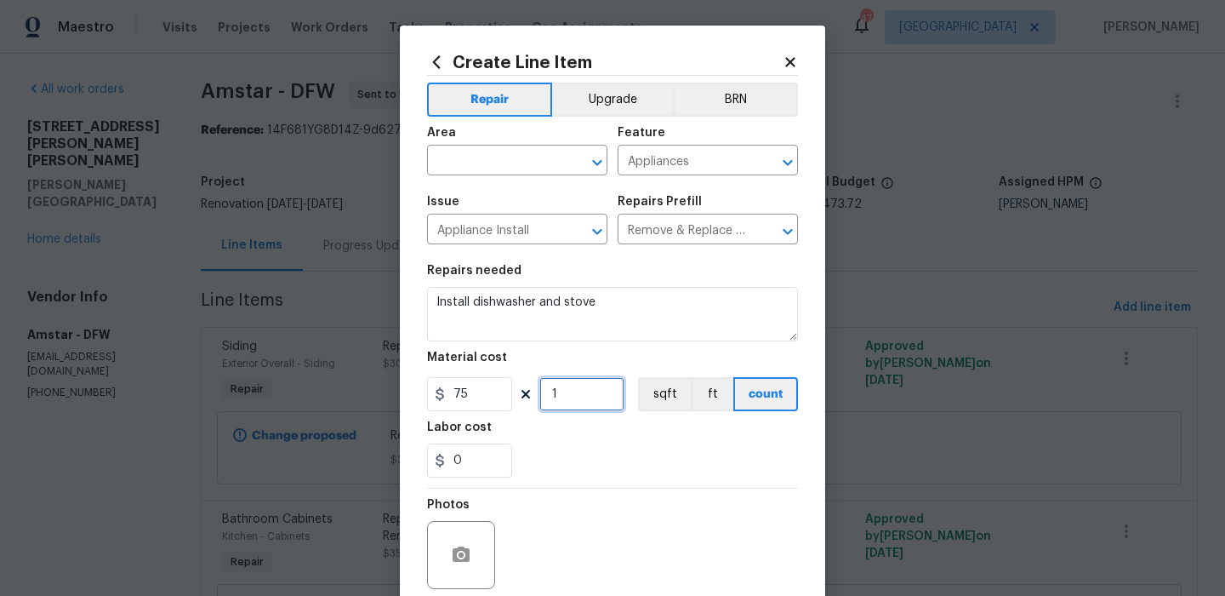
click at [571, 404] on input "1" at bounding box center [582, 394] width 85 height 34
type input "2"
click at [591, 488] on section "Repairs needed Install dishwasher and stove Material cost 75 2 sqft ft count La…" at bounding box center [612, 370] width 371 height 233
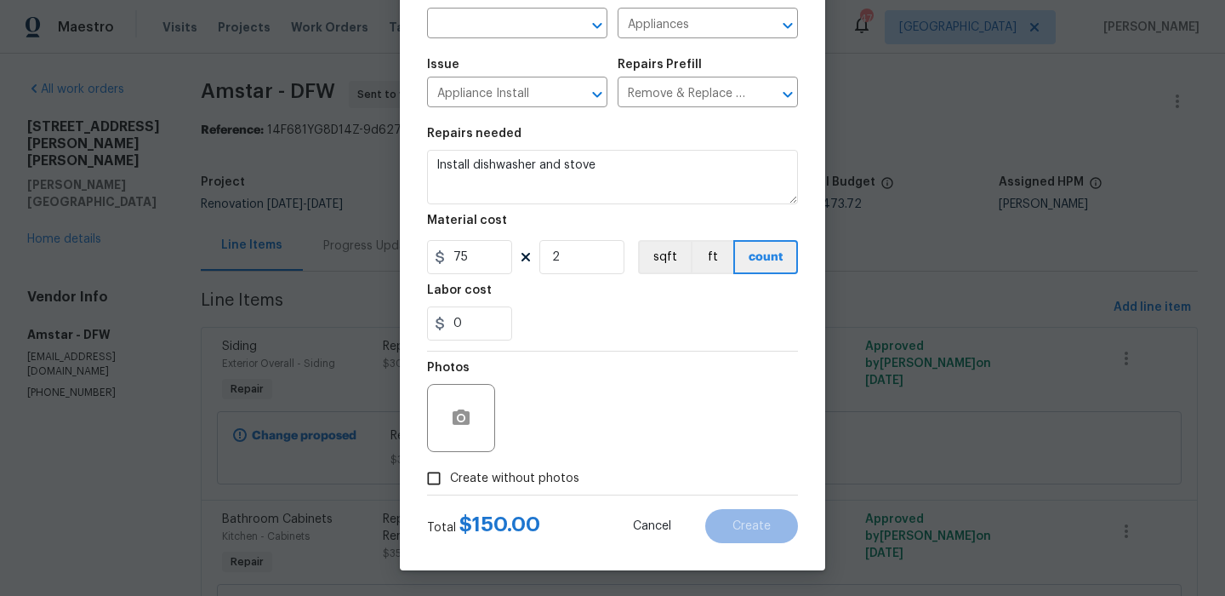
click at [546, 487] on span "Create without photos" at bounding box center [514, 479] width 129 height 18
click at [450, 487] on input "Create without photos" at bounding box center [434, 478] width 32 height 32
checkbox input "true"
click at [580, 466] on div "Create without photos" at bounding box center [612, 478] width 371 height 32
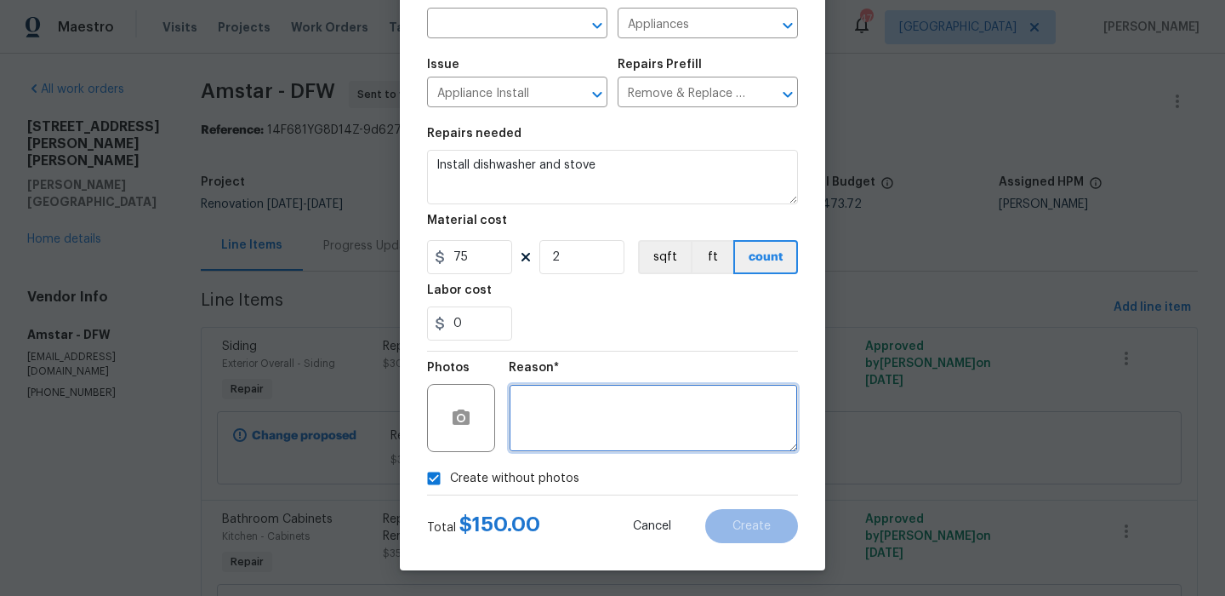
click at [603, 425] on textarea at bounding box center [653, 418] width 289 height 68
click at [723, 487] on div "Create without photos" at bounding box center [612, 478] width 371 height 32
click at [679, 452] on div "Reason*" at bounding box center [653, 406] width 289 height 111
click at [679, 448] on textarea at bounding box center [653, 418] width 289 height 68
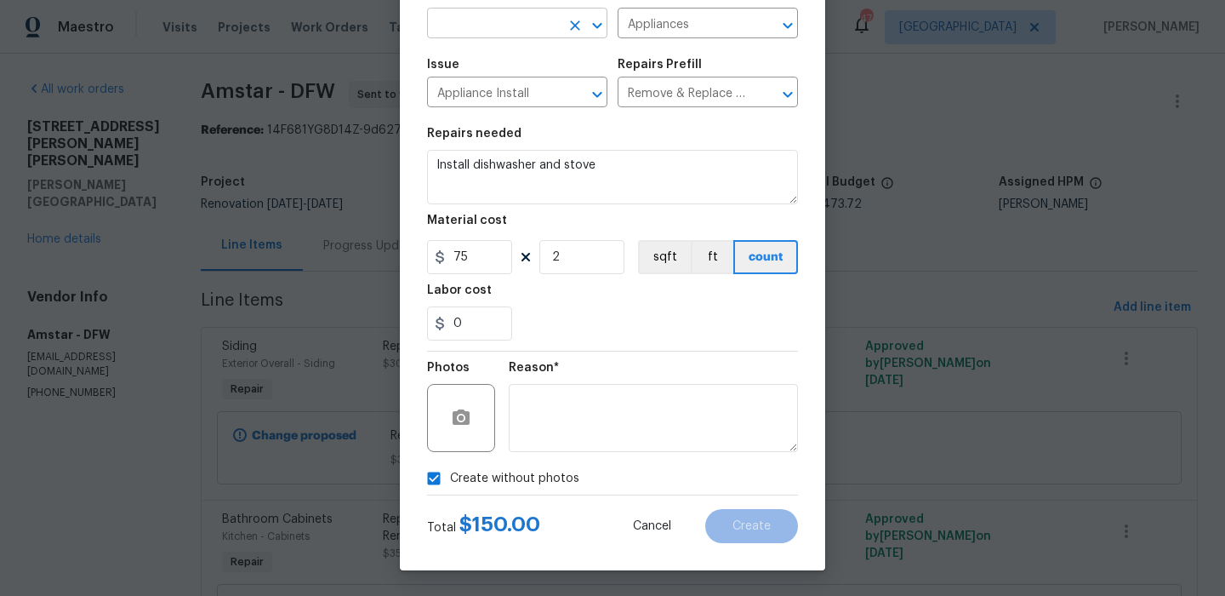
click at [530, 35] on input "text" at bounding box center [493, 25] width 133 height 26
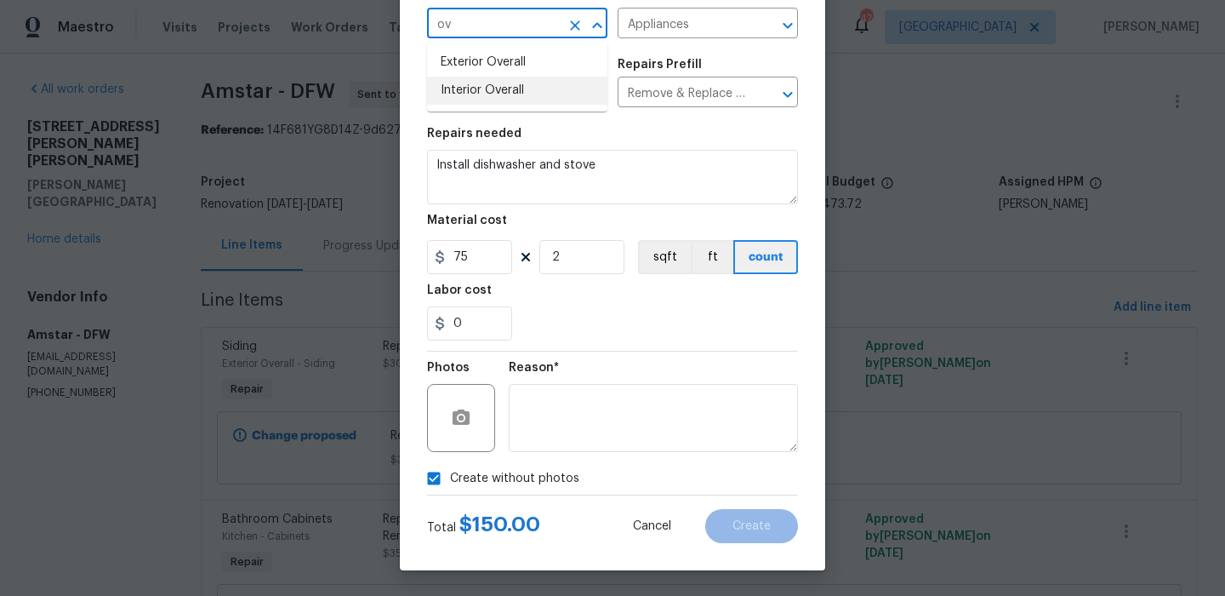
click at [539, 87] on li "Interior Overall" at bounding box center [517, 91] width 180 height 28
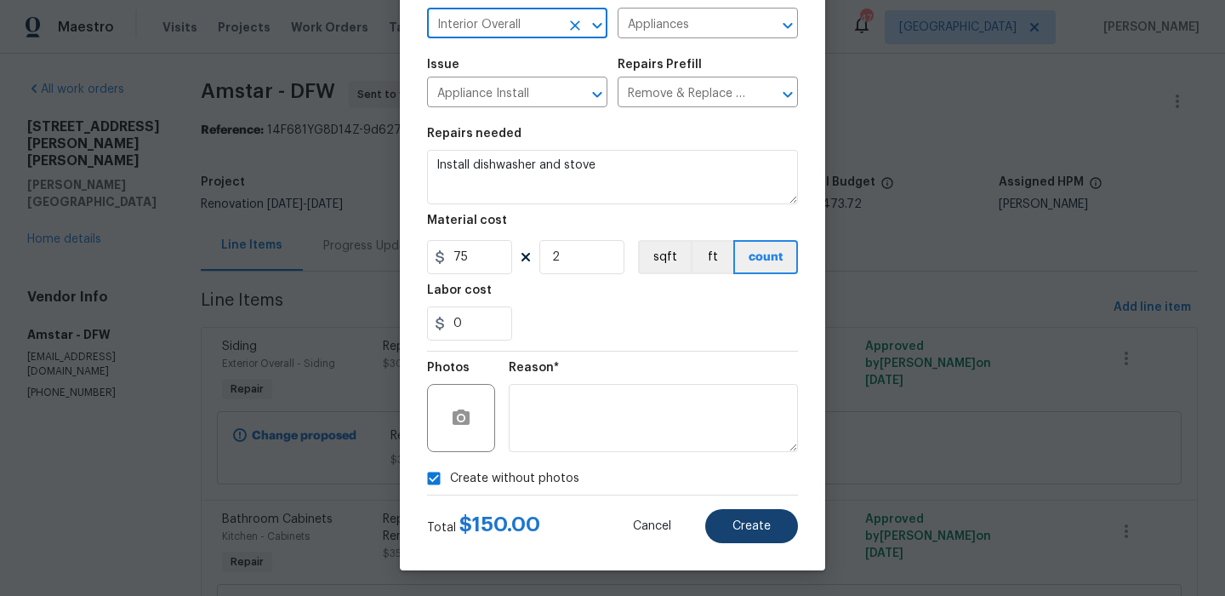
type input "Interior Overall"
click at [753, 533] on button "Create" at bounding box center [752, 526] width 93 height 34
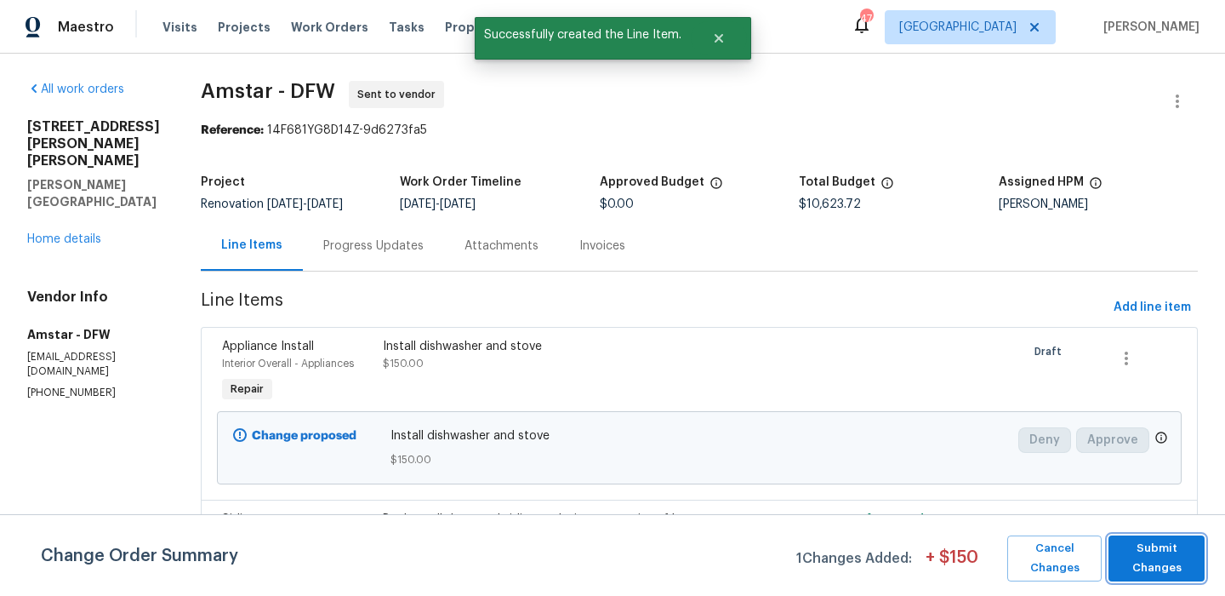
click at [1157, 566] on span "Submit Changes" at bounding box center [1156, 558] width 79 height 39
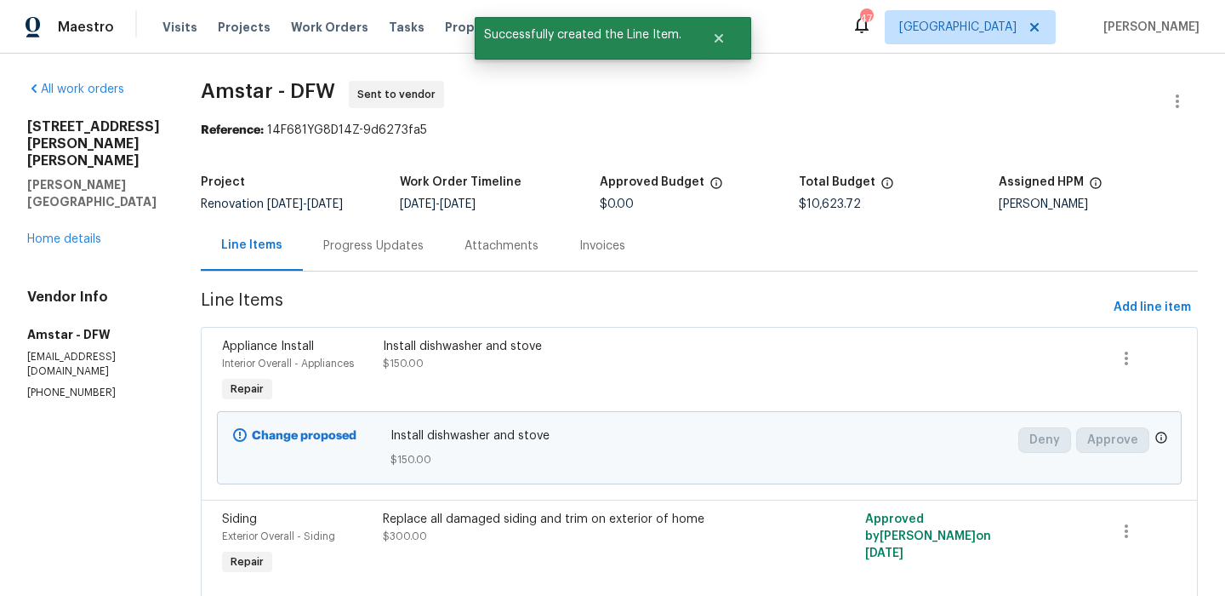
click at [63, 197] on div "302 Jennie Marie Cir Ferris, TX 75125 Home details" at bounding box center [93, 182] width 133 height 129
click at [63, 233] on link "Home details" at bounding box center [64, 239] width 74 height 12
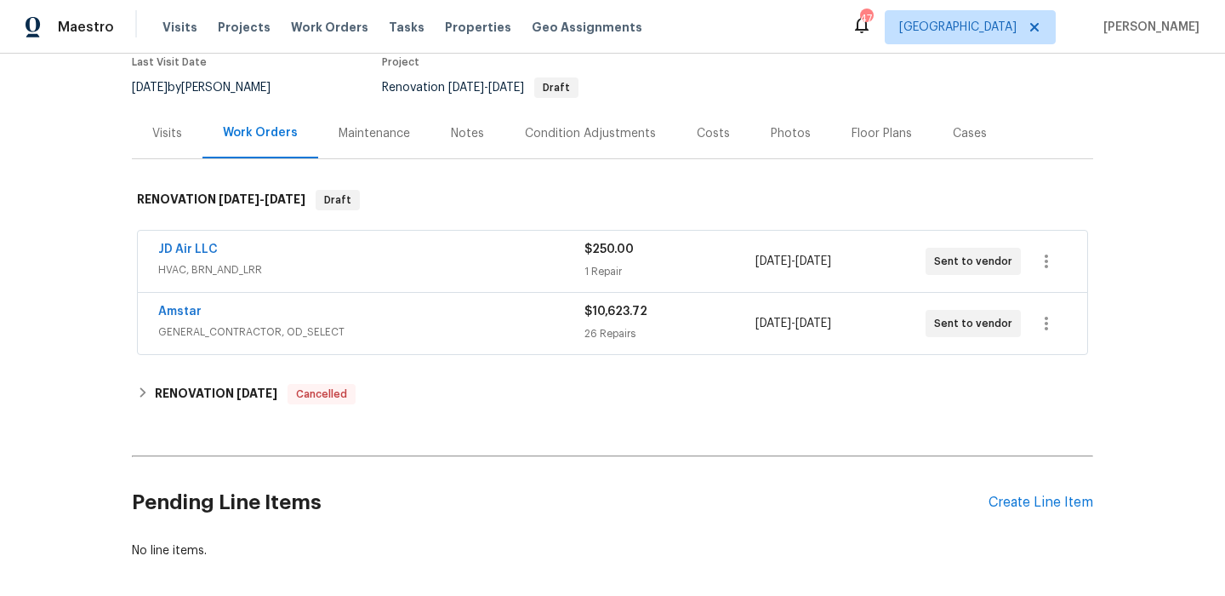
scroll to position [154, 0]
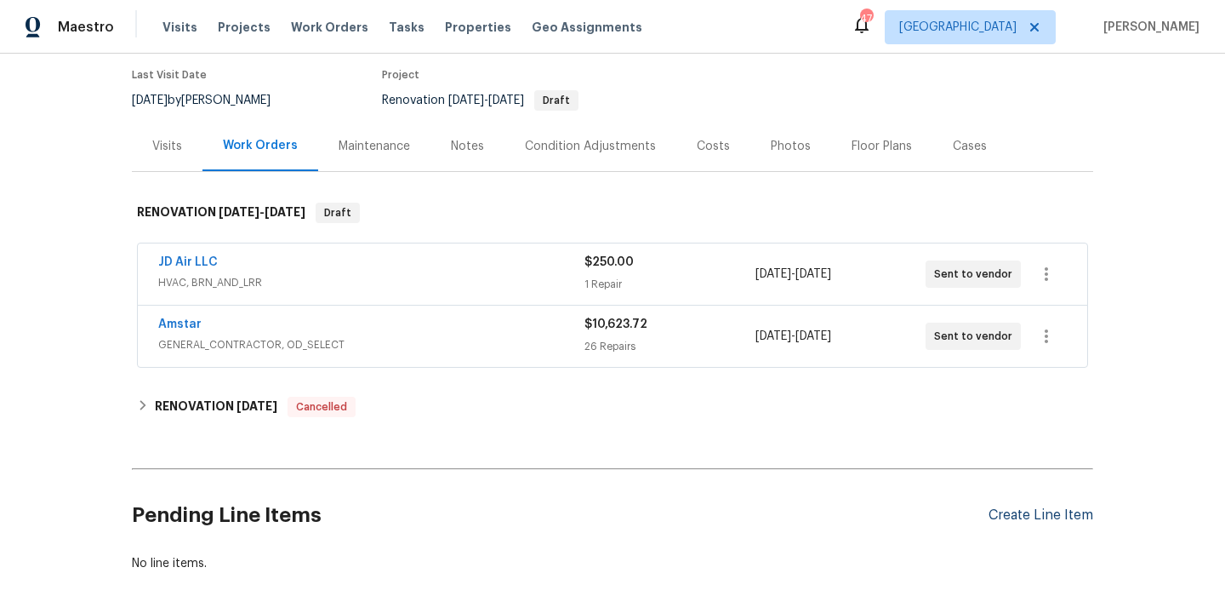
click at [1026, 507] on div "Create Line Item" at bounding box center [1041, 515] width 105 height 16
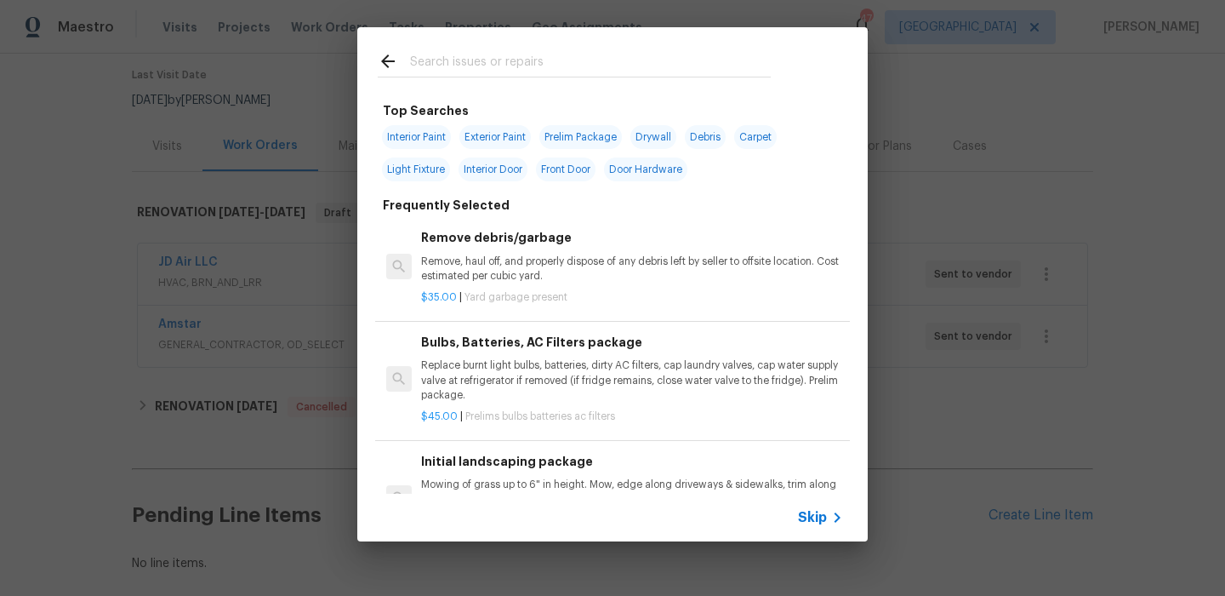
click at [451, 74] on input "text" at bounding box center [590, 64] width 361 height 26
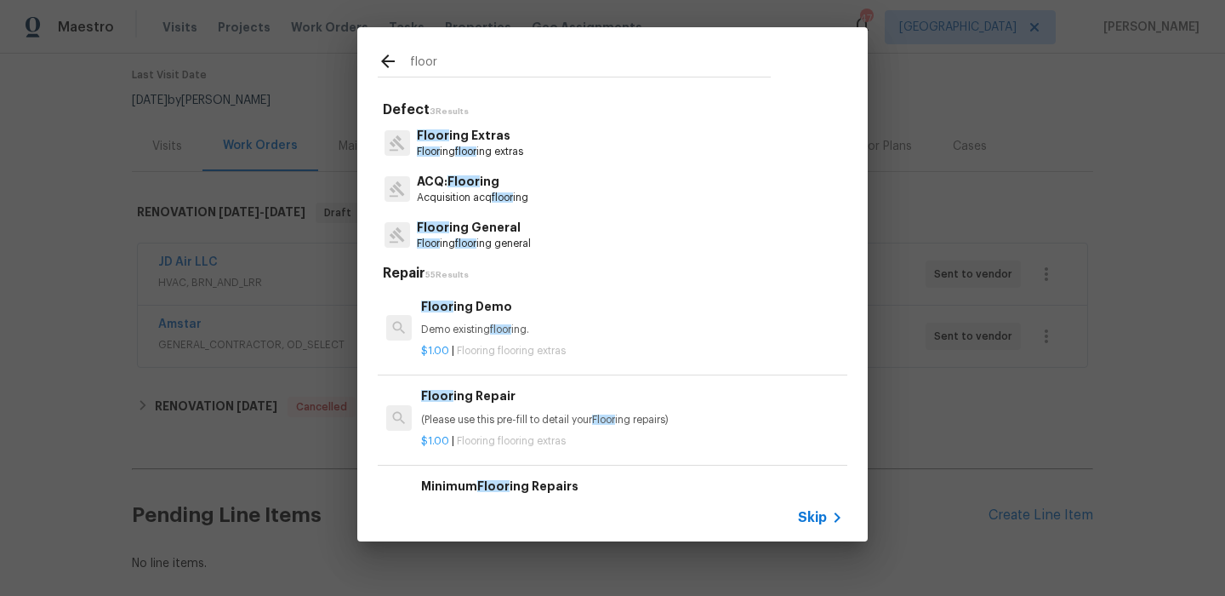
type input "floor"
click at [488, 235] on p "Floor ing General" at bounding box center [474, 228] width 114 height 18
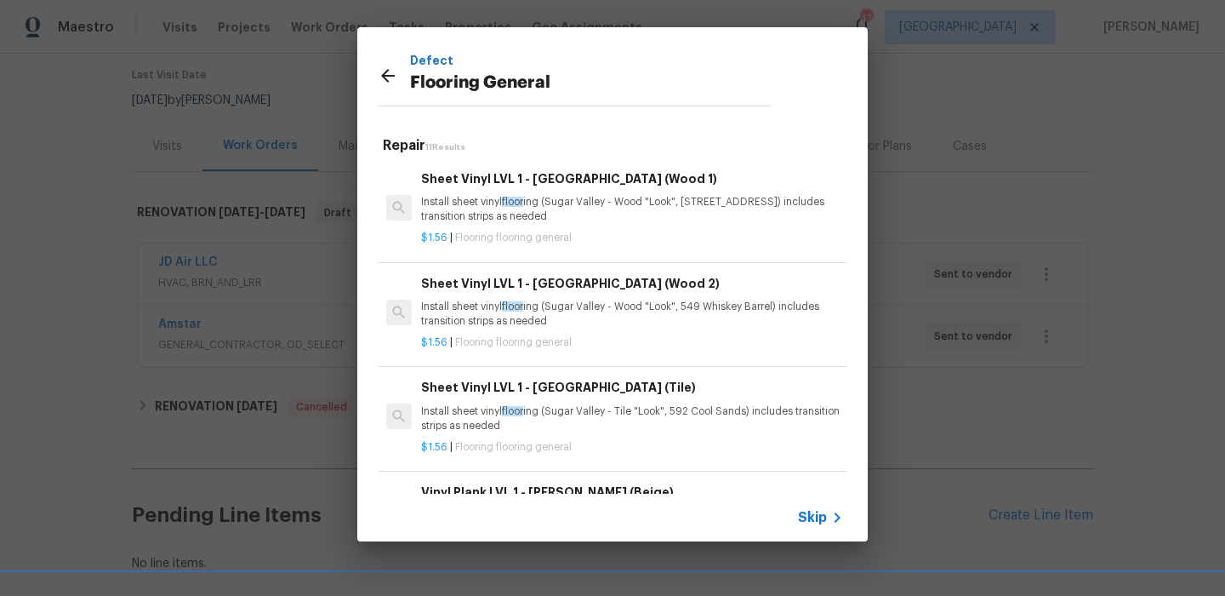
click at [511, 190] on div "Sheet Vinyl LVL 1 - Sugar Valley (Wood 1) Install sheet vinyl floor ing (Sugar …" at bounding box center [632, 196] width 422 height 55
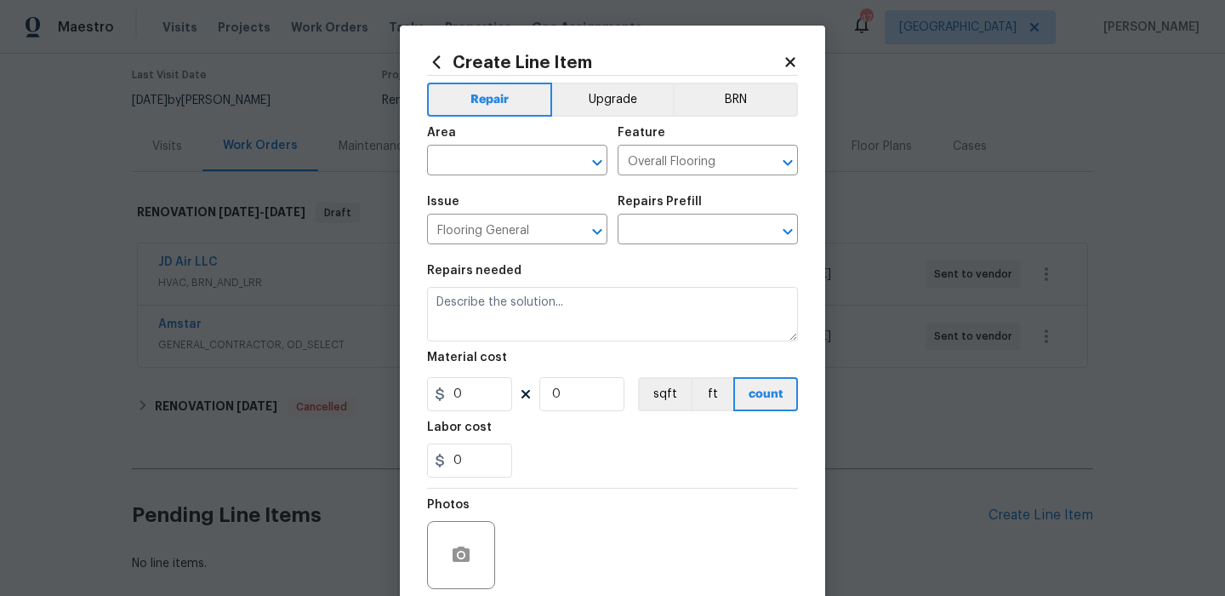
type input "Sheet Vinyl LVL 1 - Sugar Valley (Wood 1) $1.56"
type textarea "Install sheet vinyl flooring (Sugar Valley - Wood "Look", 565 Beacon Hill) incl…"
type input "1.56"
type input "1"
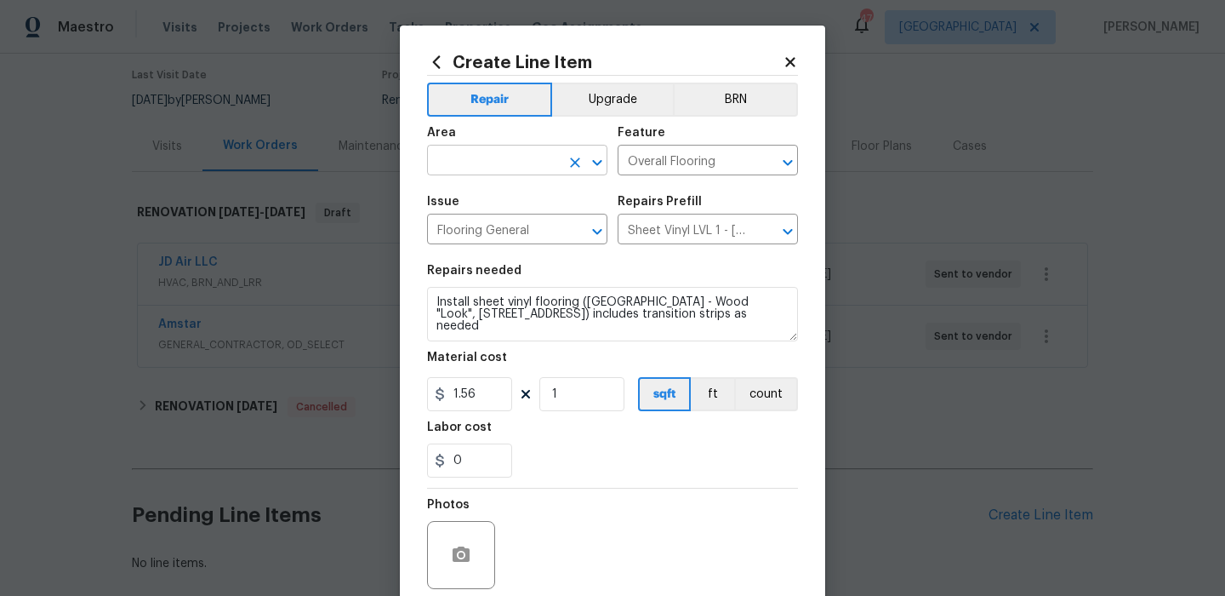
click at [540, 161] on input "text" at bounding box center [493, 162] width 133 height 26
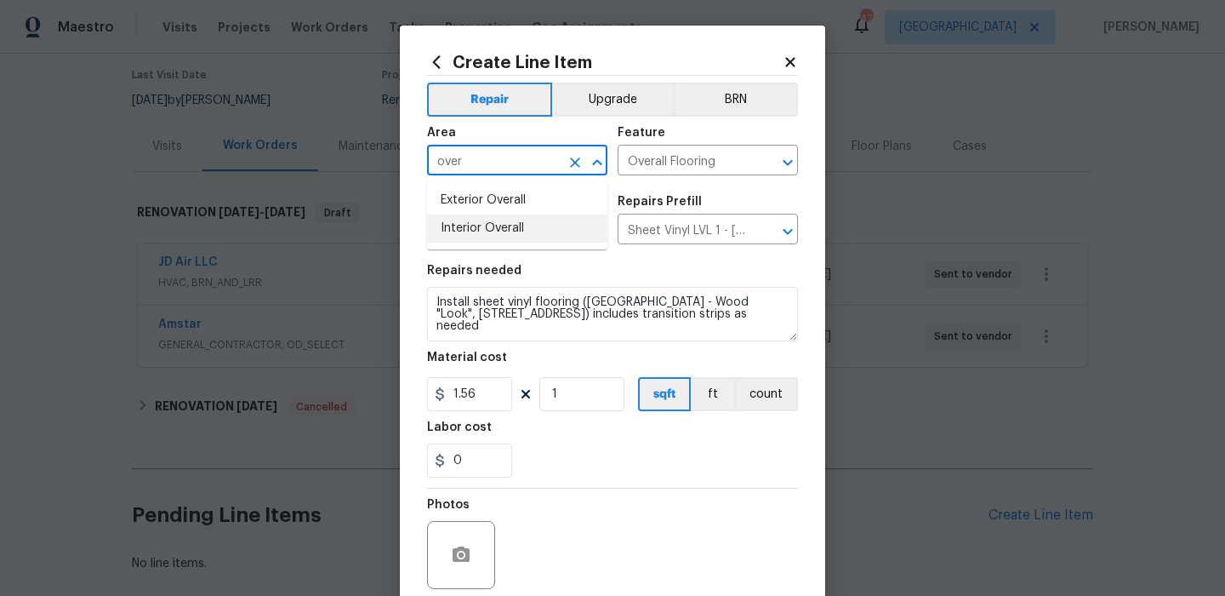
click at [544, 221] on li "Interior Overall" at bounding box center [517, 228] width 180 height 28
type input "Interior Overall"
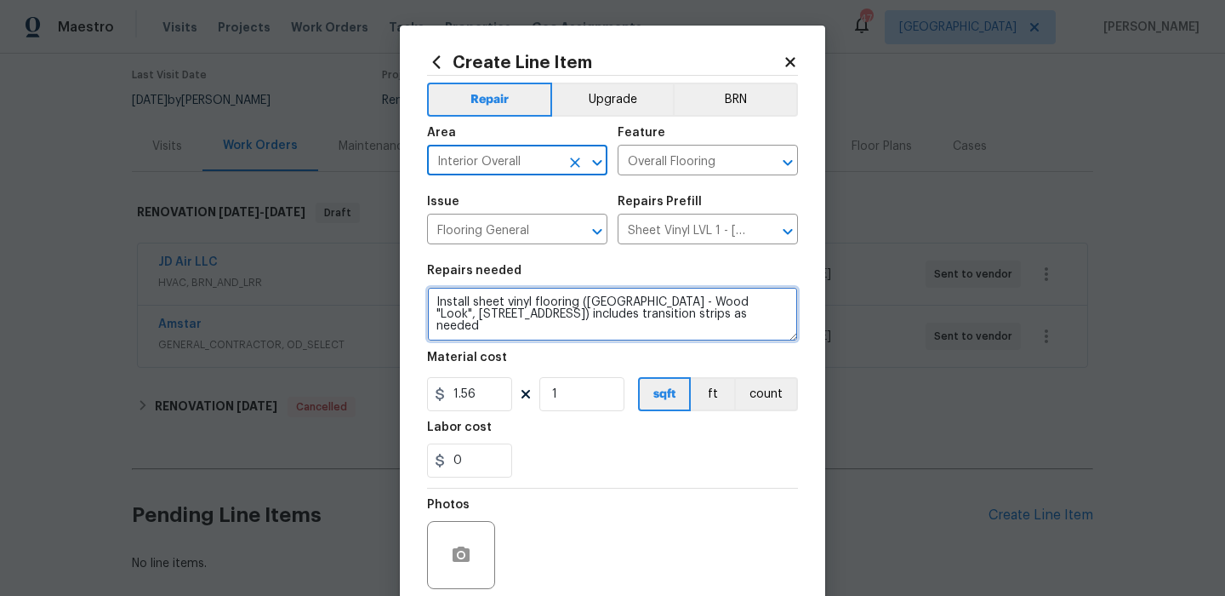
click at [544, 313] on textarea "Install sheet vinyl flooring (Sugar Valley - Wood "Look", 565 Beacon Hill) incl…" at bounding box center [612, 314] width 371 height 54
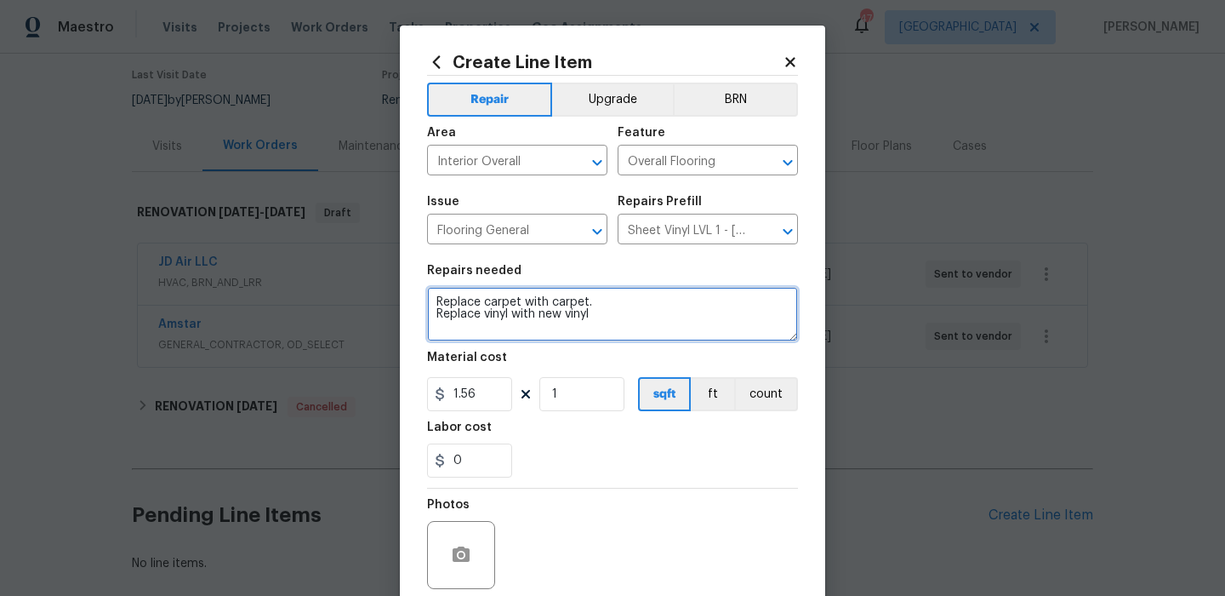
click at [486, 317] on textarea "Replace carpet with carpet. Replace vinyl with new vinyl" at bounding box center [612, 314] width 371 height 54
click at [568, 318] on textarea "Replace carpet with carpet. Replace vinyl with new vinyl" at bounding box center [612, 314] width 371 height 54
click at [683, 318] on textarea "Replace carpet with carpet. Replace vinyl with new sheet vinyl" at bounding box center [612, 314] width 371 height 54
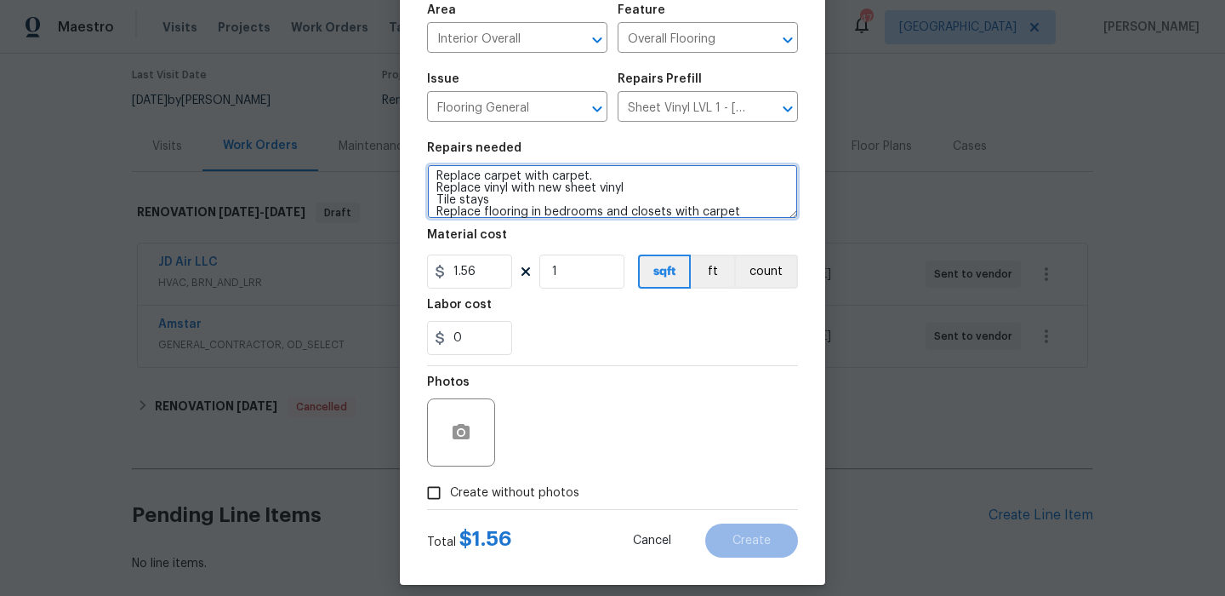
scroll to position [138, 0]
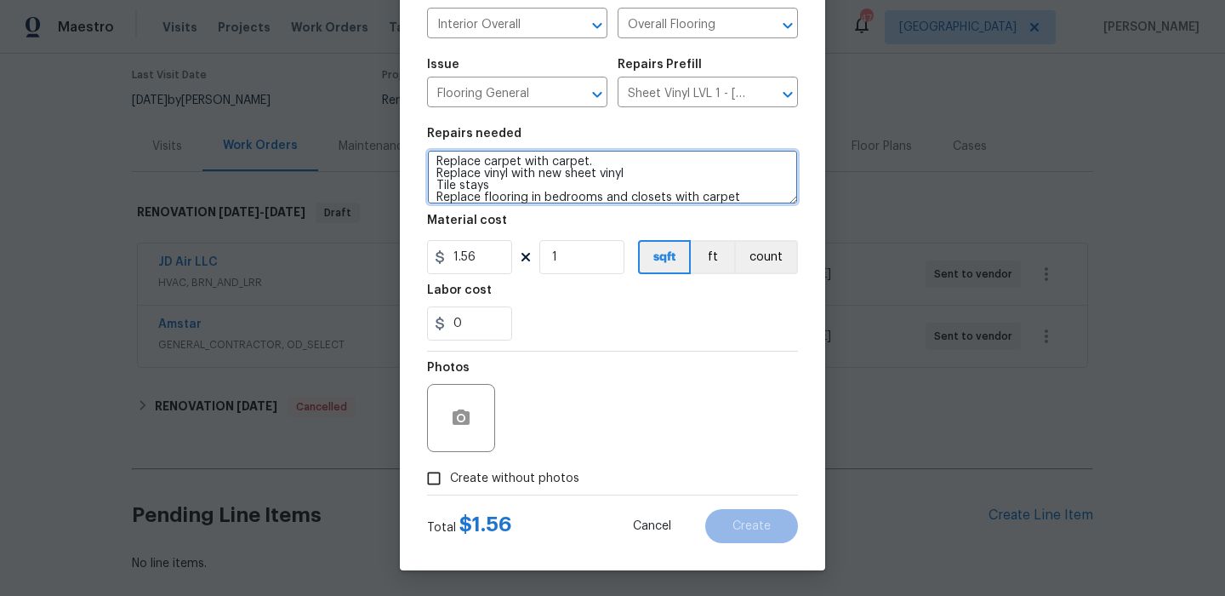
type textarea "Replace carpet with carpet. Replace vinyl with new sheet vinyl Tile stays Repla…"
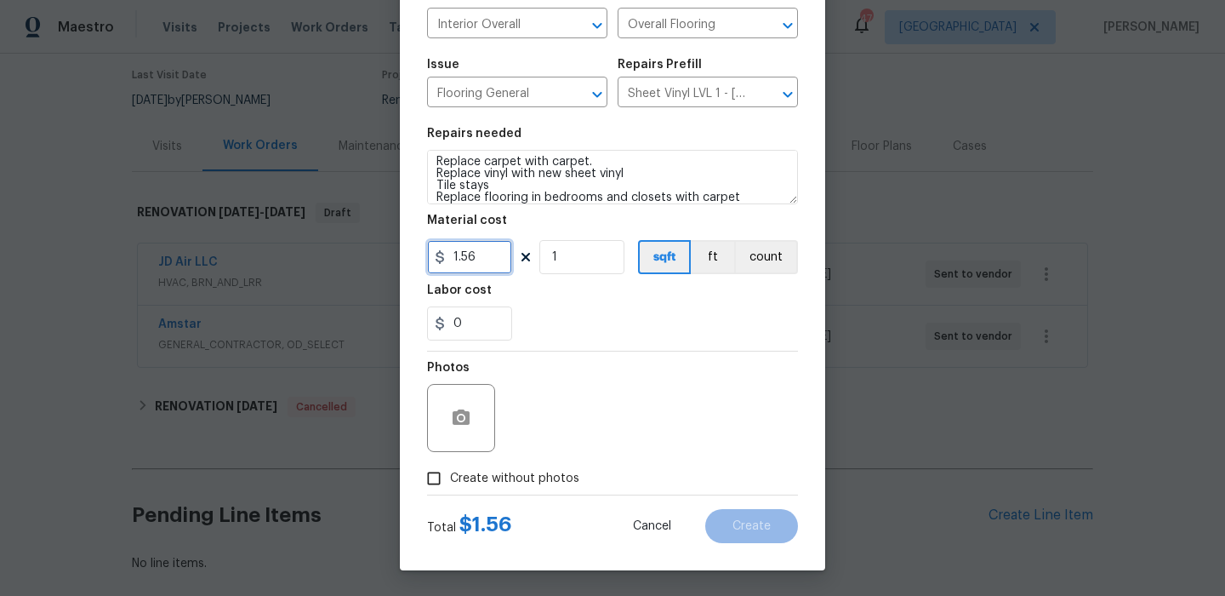
click at [474, 240] on input "1.56" at bounding box center [469, 257] width 85 height 34
click at [474, 241] on input "1.56" at bounding box center [469, 257] width 85 height 34
type input "1"
drag, startPoint x: 506, startPoint y: 475, endPoint x: 510, endPoint y: 466, distance: 10.0
click at [506, 475] on span "Create without photos" at bounding box center [514, 479] width 129 height 18
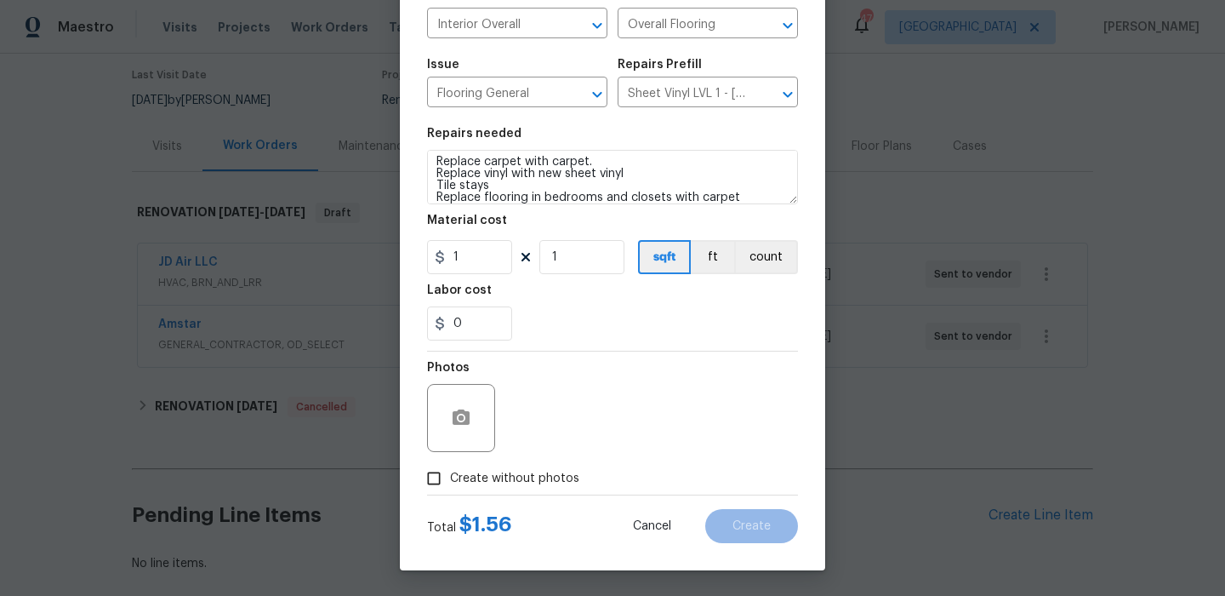
click at [450, 475] on input "Create without photos" at bounding box center [434, 478] width 32 height 32
checkbox input "true"
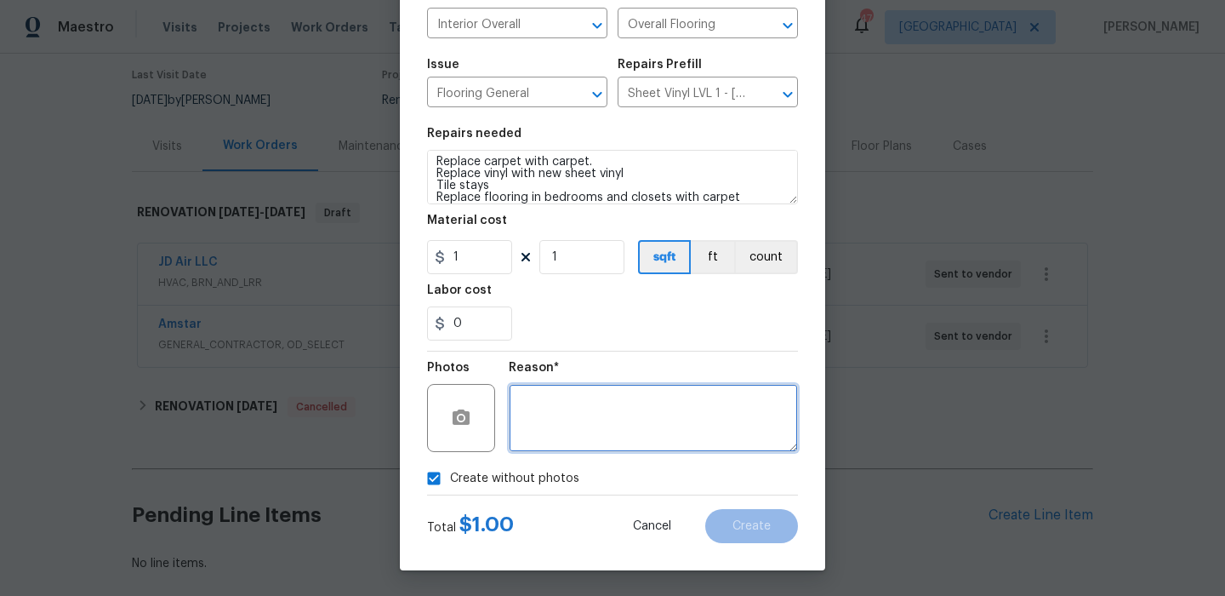
click at [578, 426] on textarea at bounding box center [653, 418] width 289 height 68
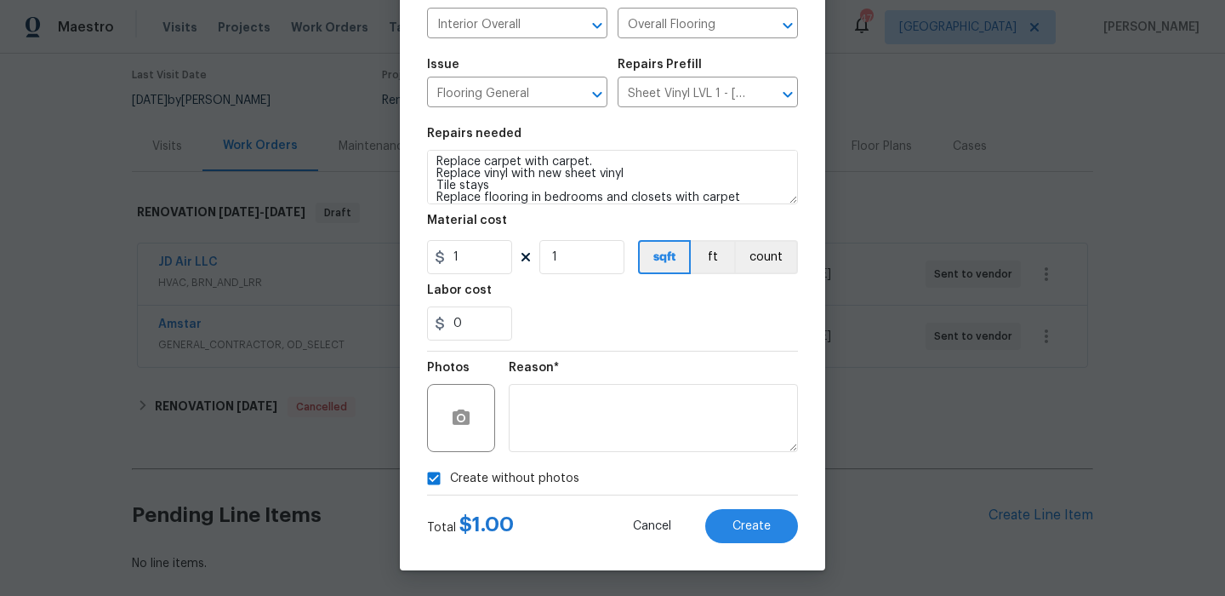
click at [794, 539] on div "Cancel Create" at bounding box center [702, 526] width 192 height 34
click at [772, 527] on button "Create" at bounding box center [752, 526] width 93 height 34
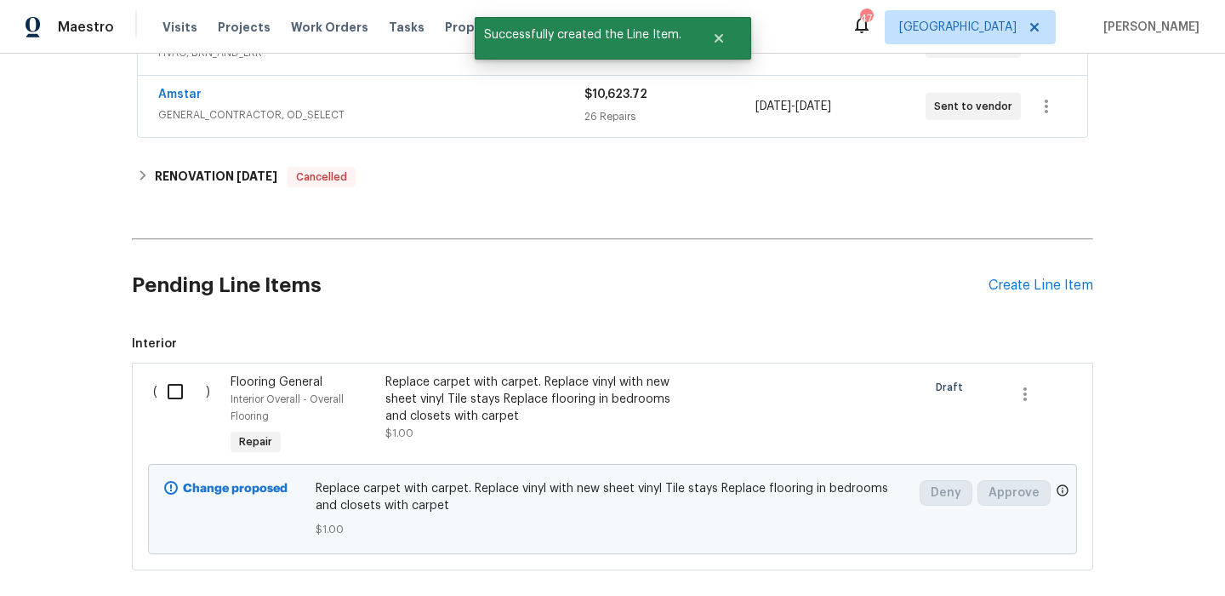
scroll to position [411, 0]
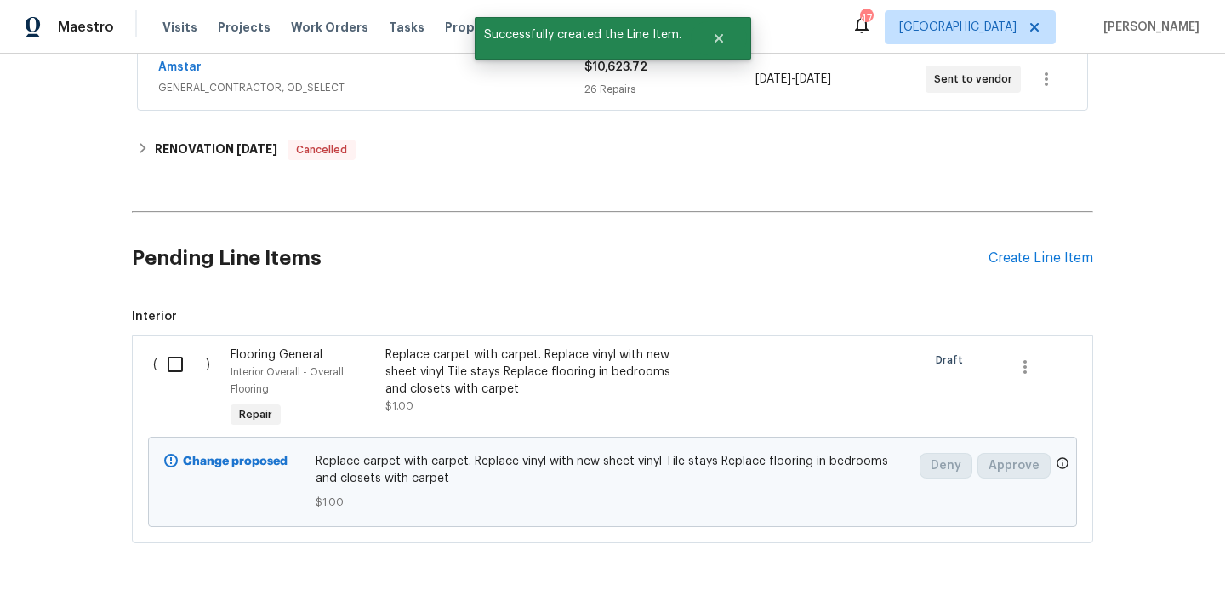
click at [155, 341] on div "( )" at bounding box center [186, 388] width 77 height 95
click at [171, 346] on input "checkbox" at bounding box center [181, 364] width 49 height 36
checkbox input "true"
click at [1085, 546] on span "Create Work Order" at bounding box center [1127, 553] width 113 height 21
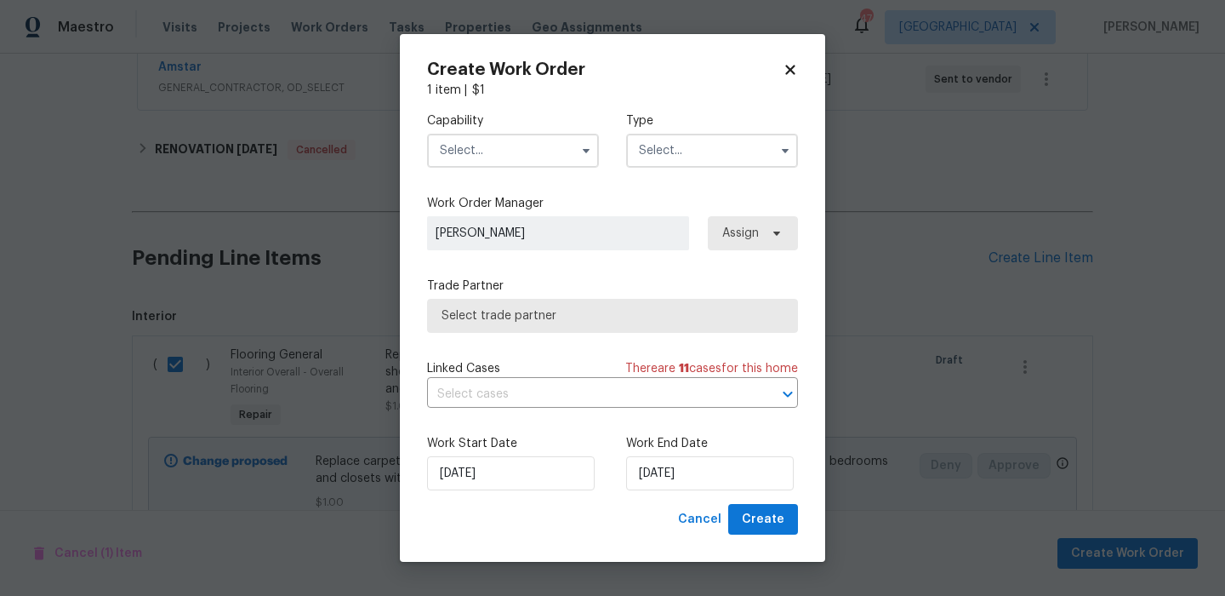
click at [461, 143] on input "text" at bounding box center [513, 151] width 172 height 34
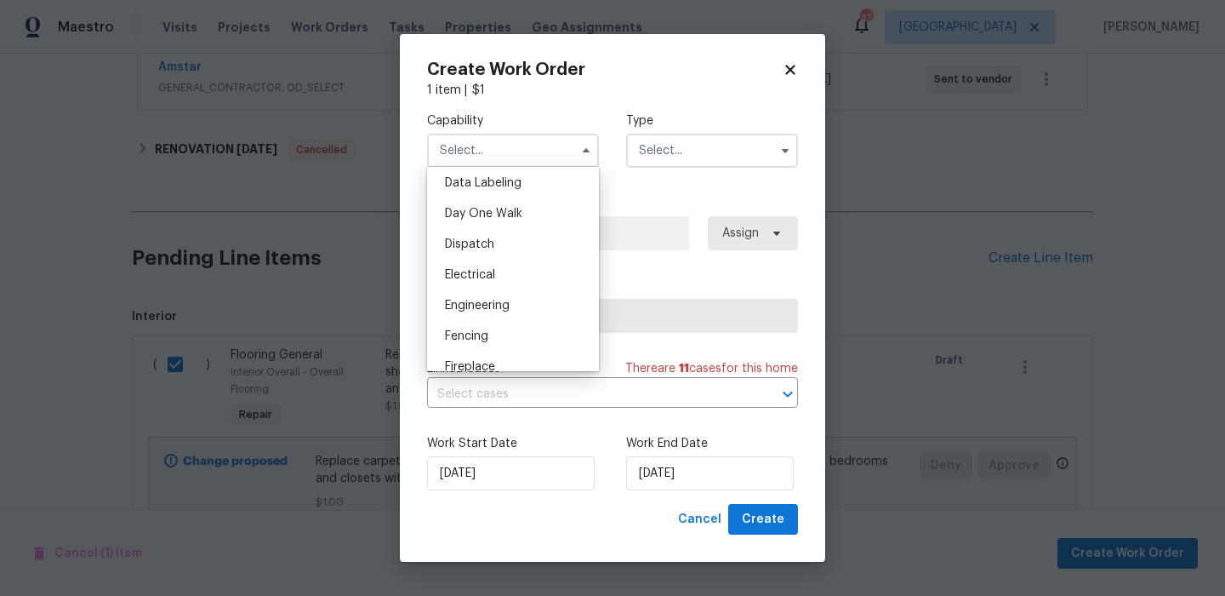
scroll to position [540, 0]
click at [477, 305] on span "Flooring" at bounding box center [467, 306] width 45 height 12
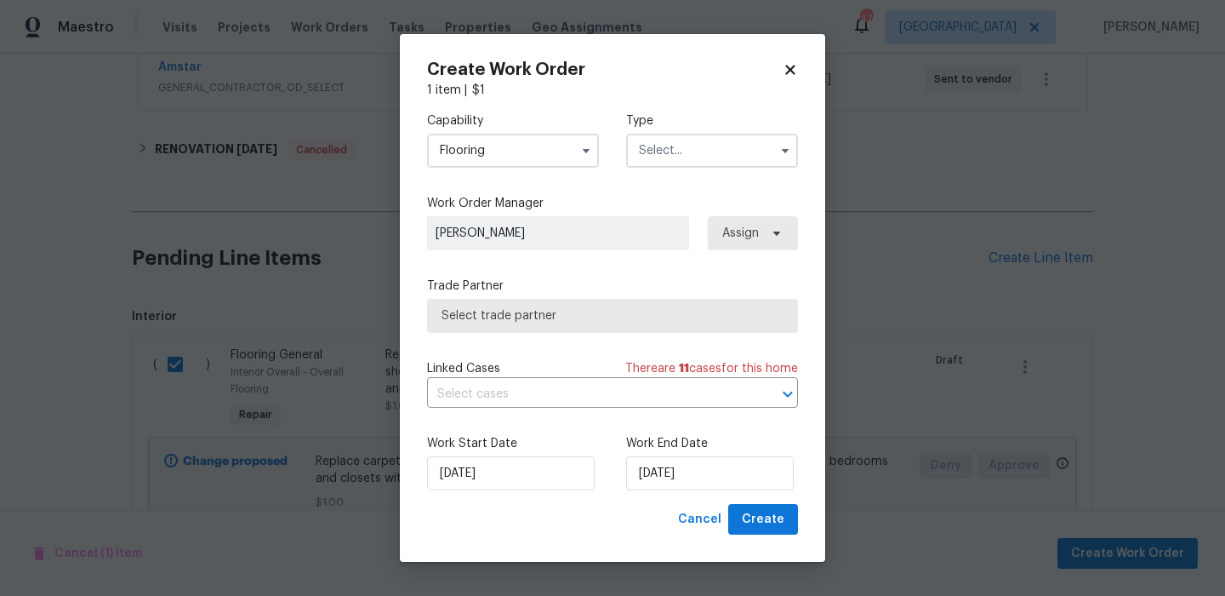
click at [655, 152] on input "text" at bounding box center [712, 151] width 172 height 34
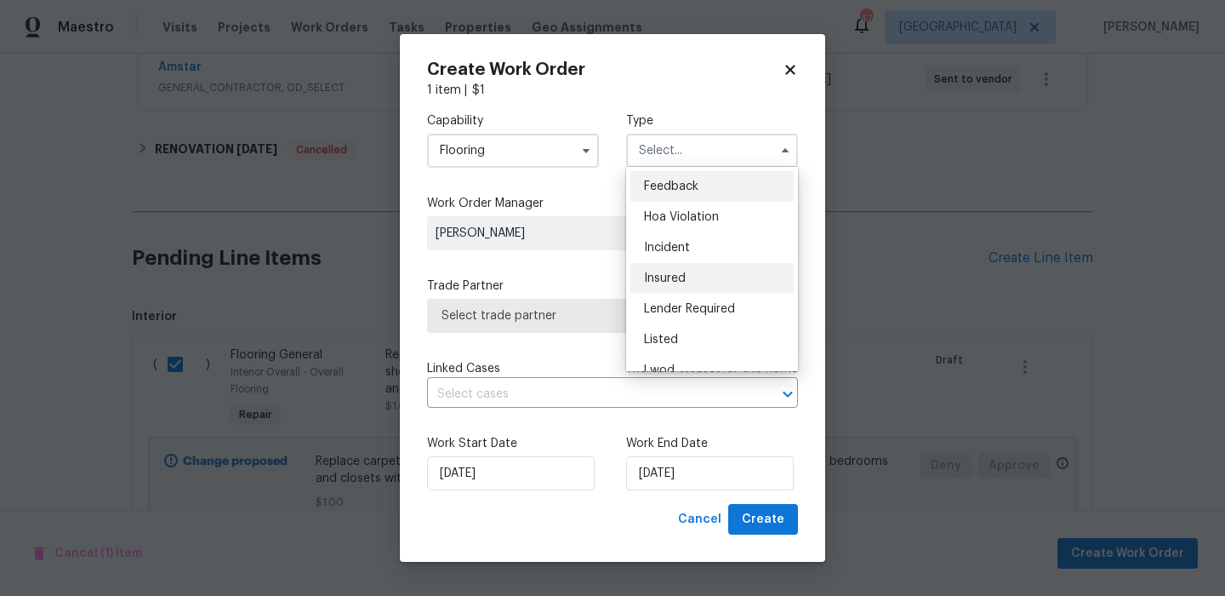
scroll to position [203, 0]
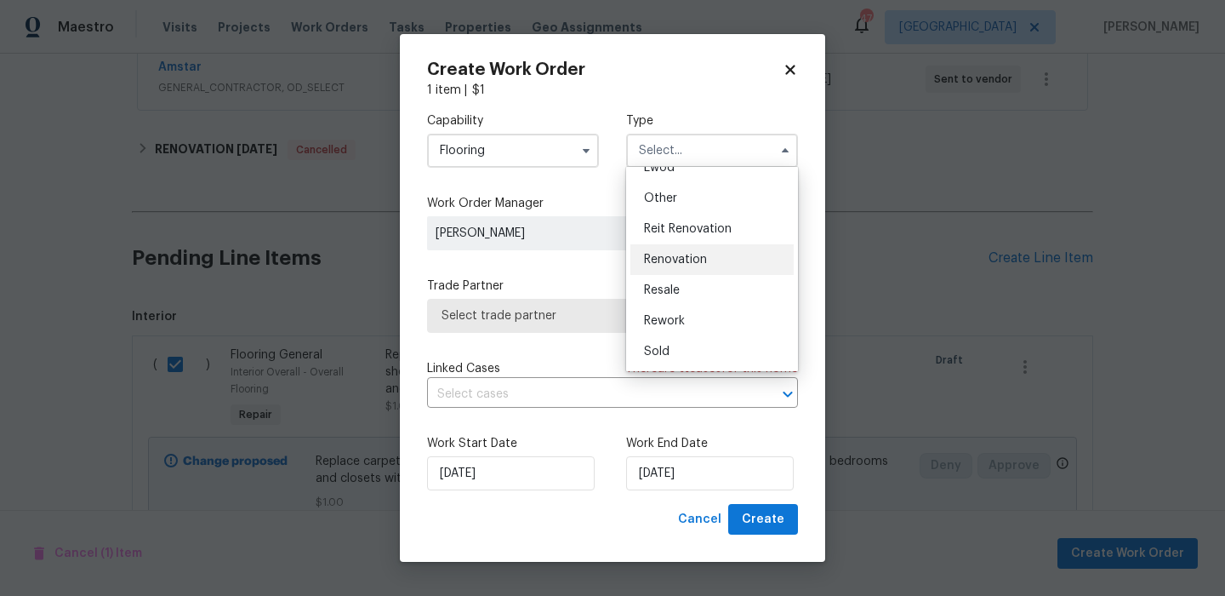
click at [694, 258] on span "Renovation" at bounding box center [675, 260] width 63 height 12
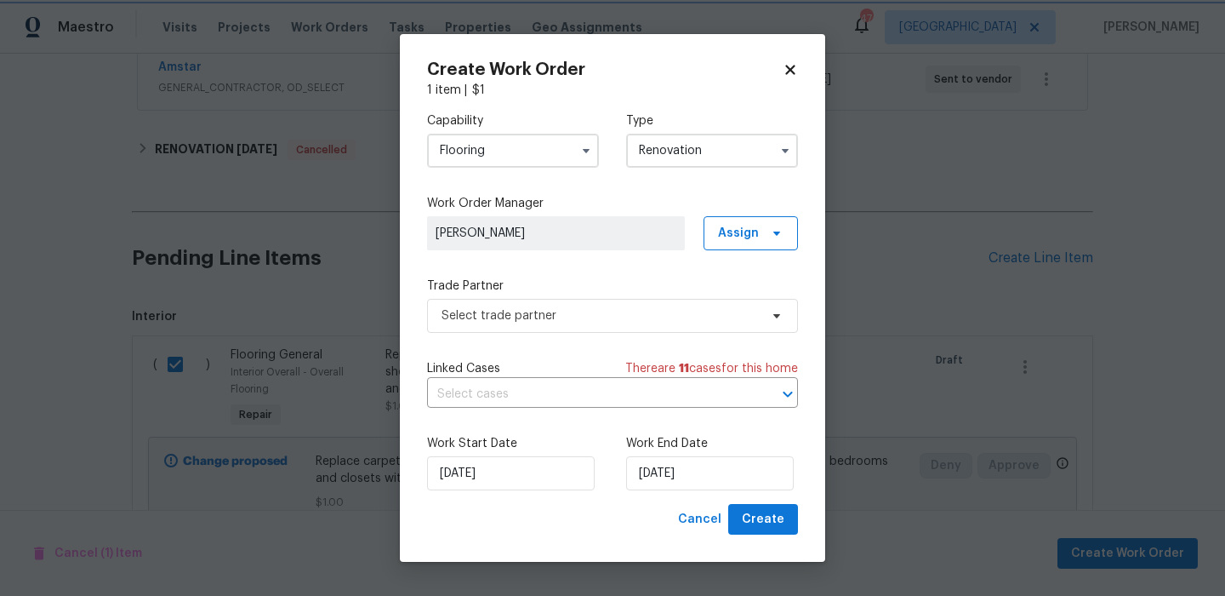
scroll to position [0, 0]
click at [717, 485] on input "10/3/2025" at bounding box center [710, 473] width 168 height 34
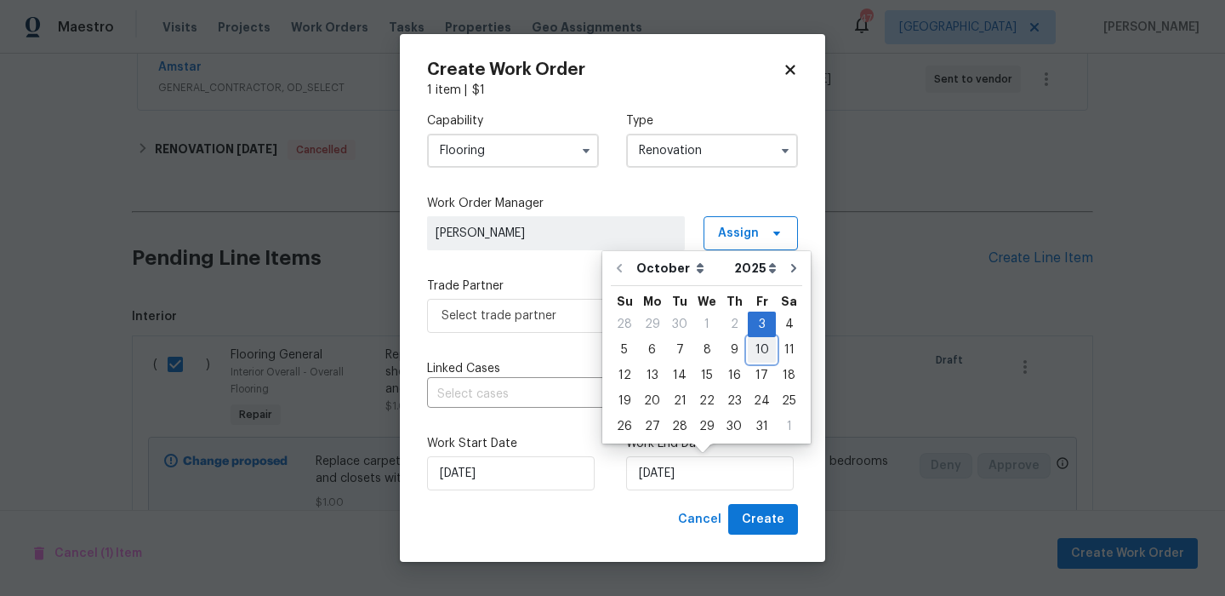
click at [754, 351] on div "10" at bounding box center [762, 350] width 28 height 24
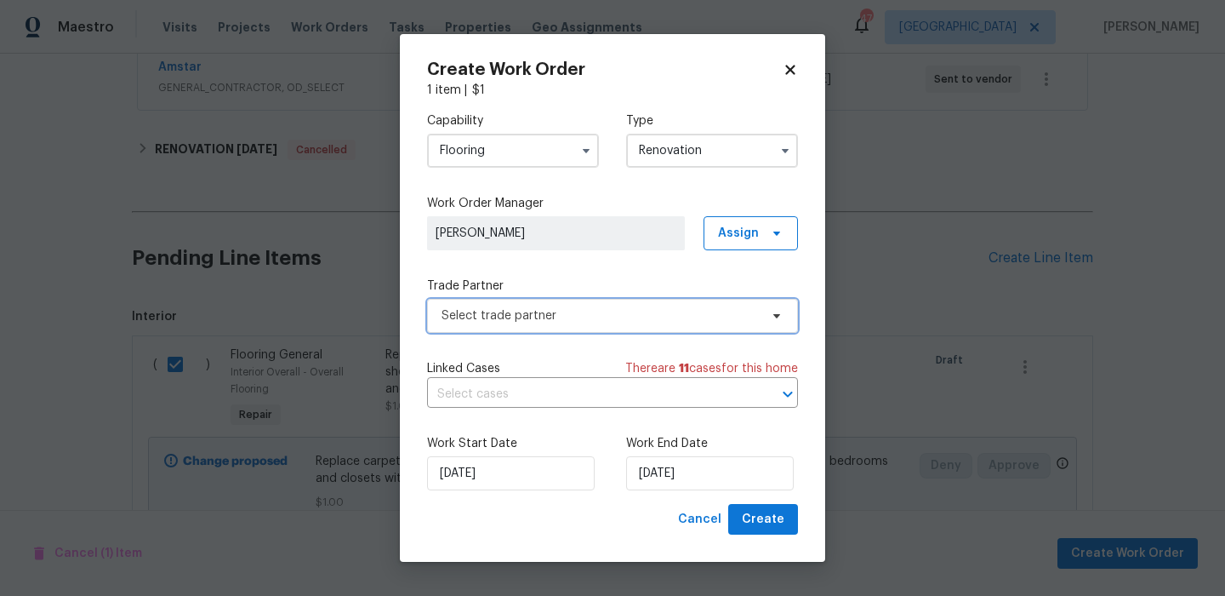
click at [655, 318] on span "Select trade partner" at bounding box center [600, 315] width 317 height 17
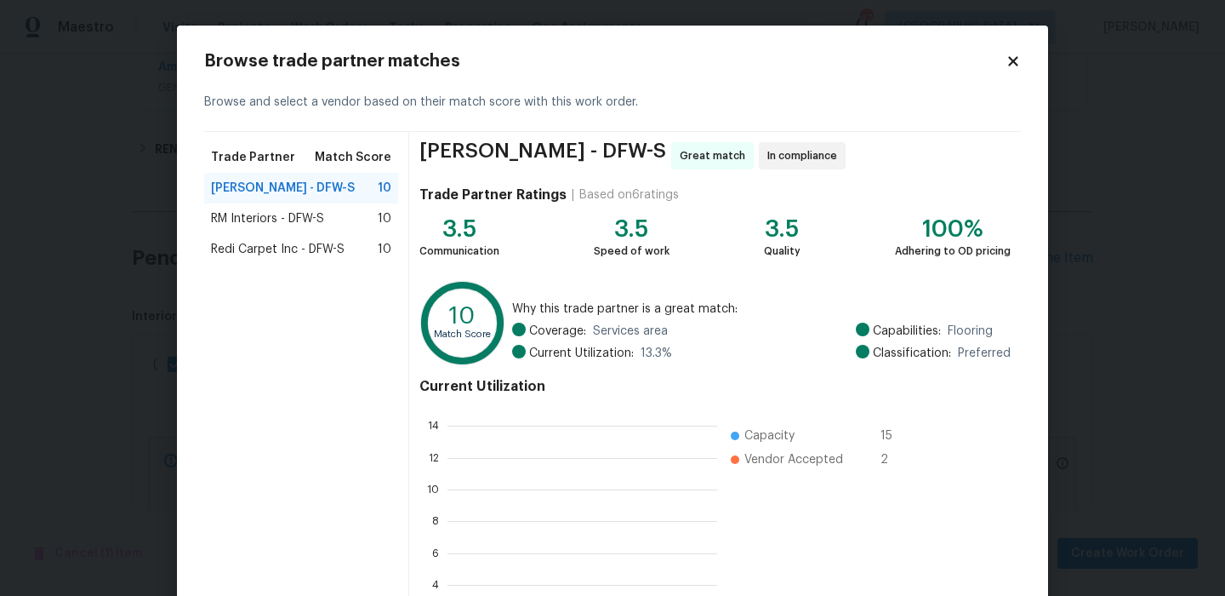
scroll to position [238, 270]
click at [334, 220] on div "RM Interiors - DFW-S 10" at bounding box center [301, 218] width 180 height 17
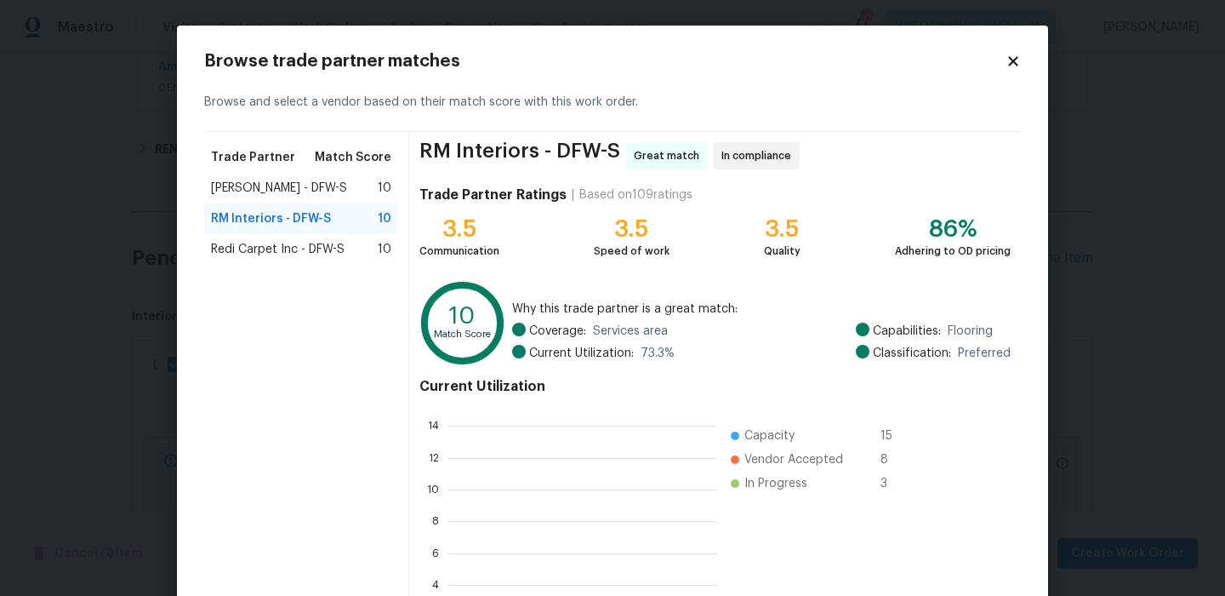
scroll to position [155, 0]
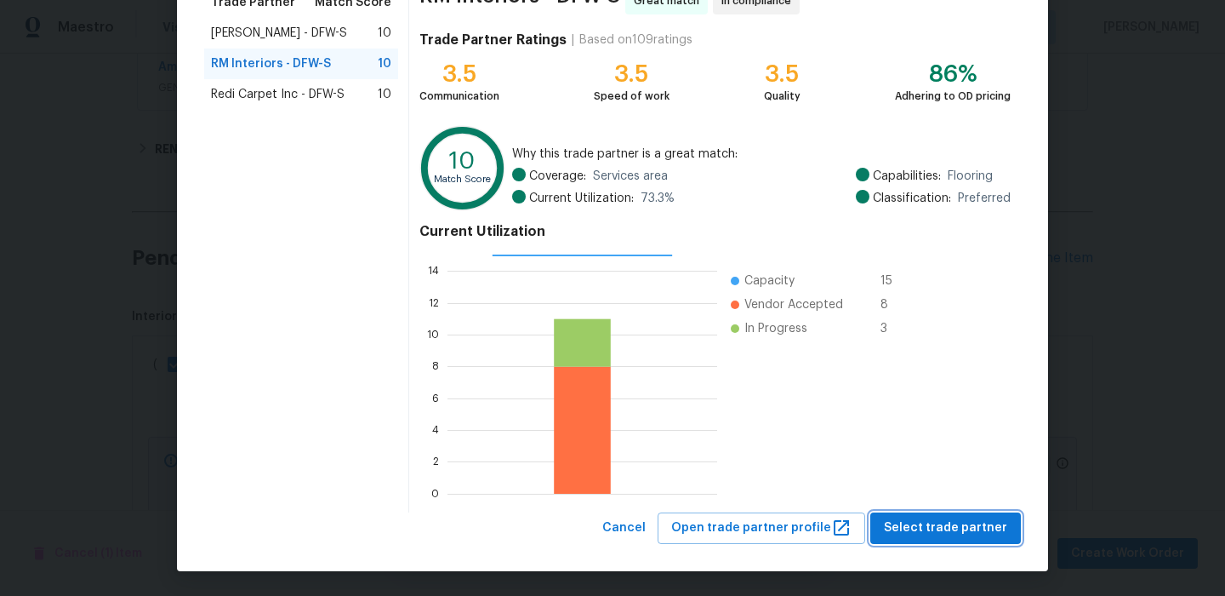
click at [990, 535] on span "Select trade partner" at bounding box center [945, 527] width 123 height 21
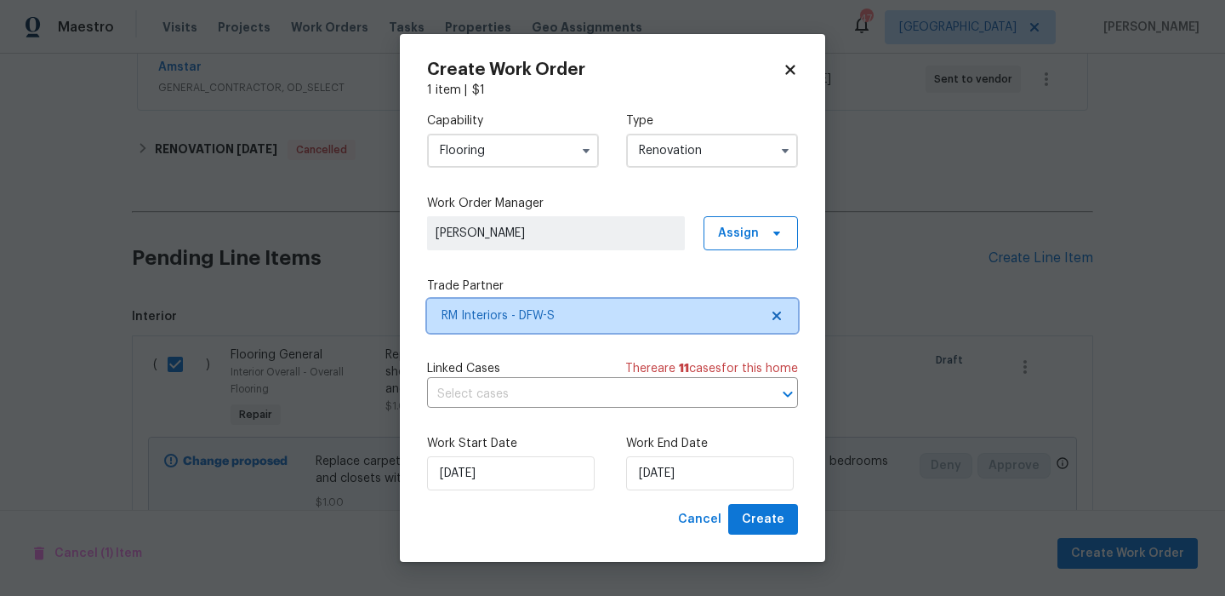
scroll to position [0, 0]
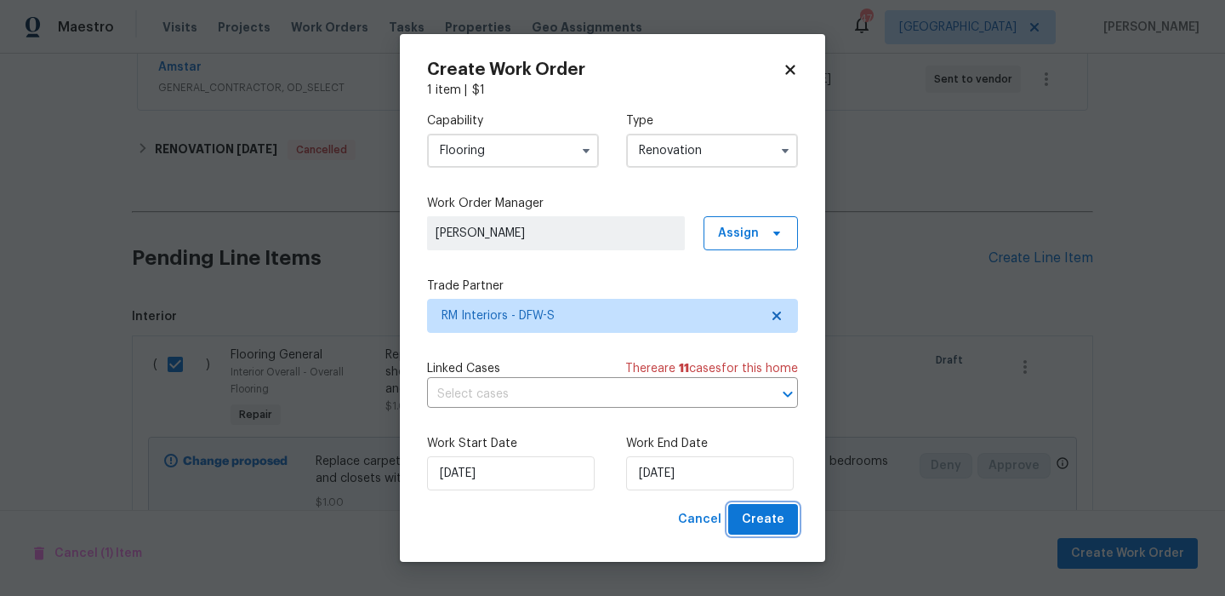
click at [793, 523] on button "Create" at bounding box center [763, 519] width 70 height 31
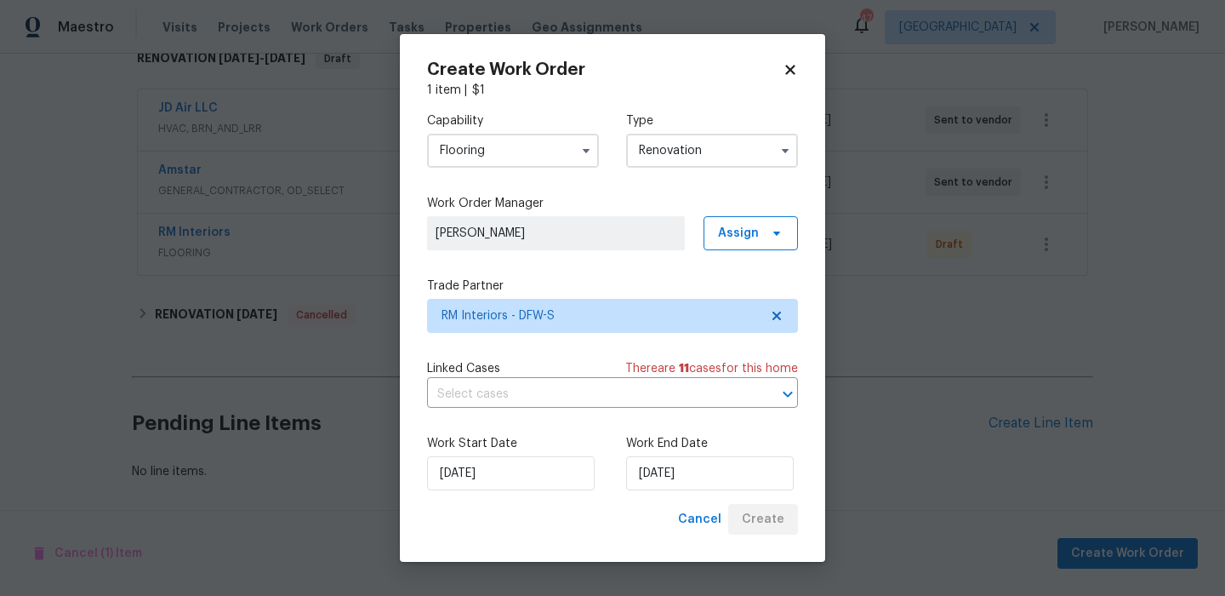
scroll to position [291, 0]
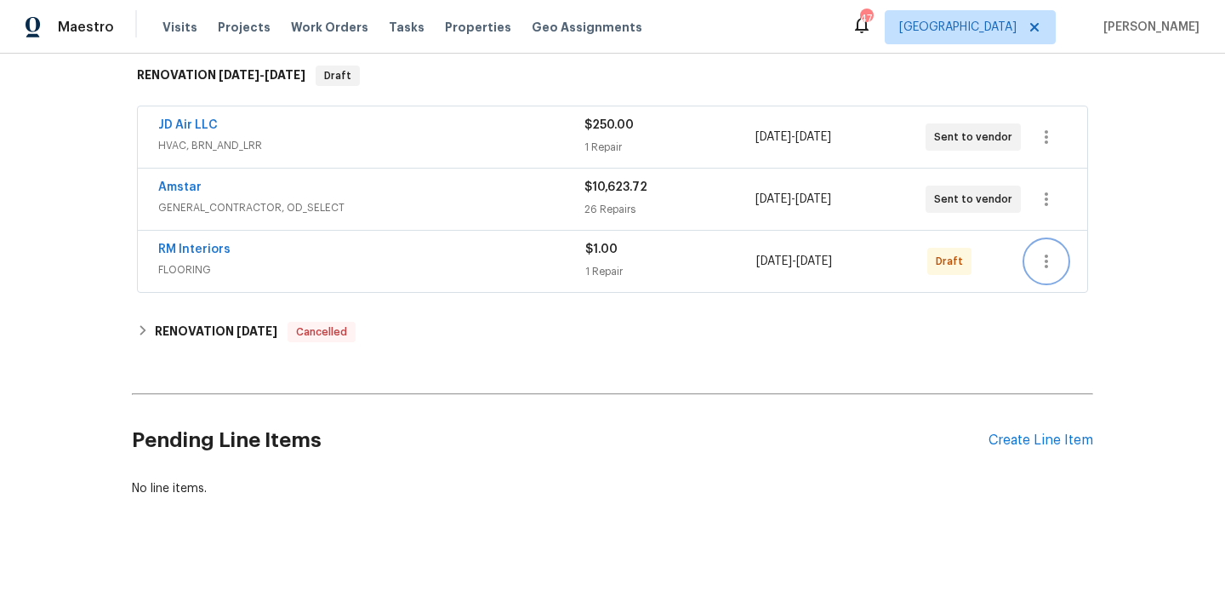
click at [1048, 251] on icon "button" at bounding box center [1047, 261] width 20 height 20
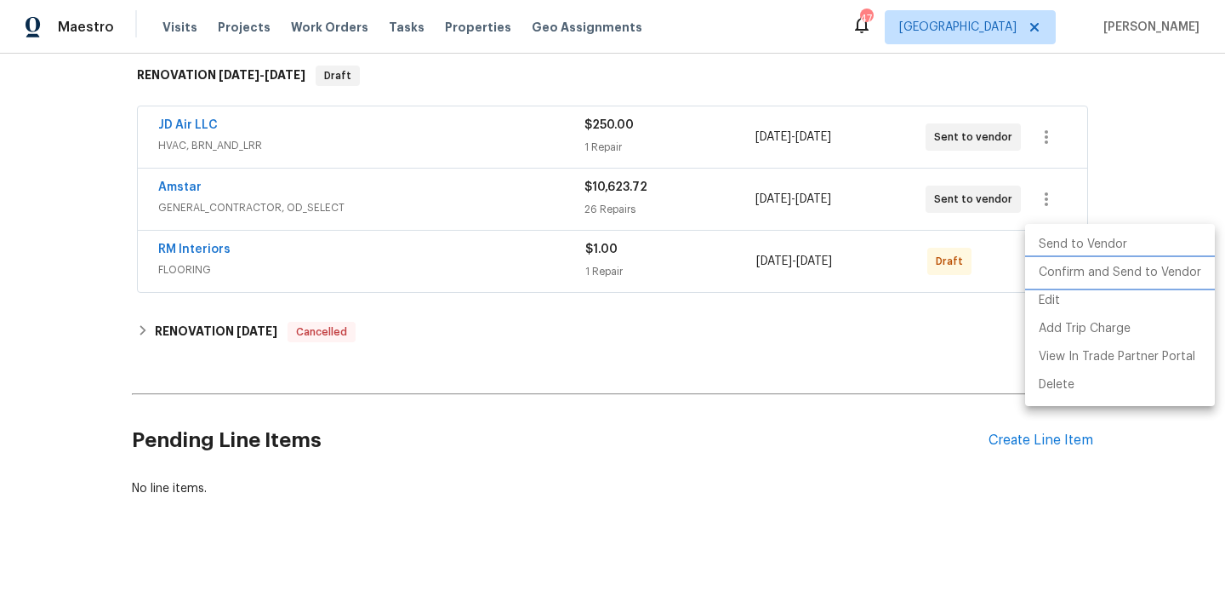
click at [1076, 279] on li "Confirm and Send to Vendor" at bounding box center [1121, 273] width 190 height 28
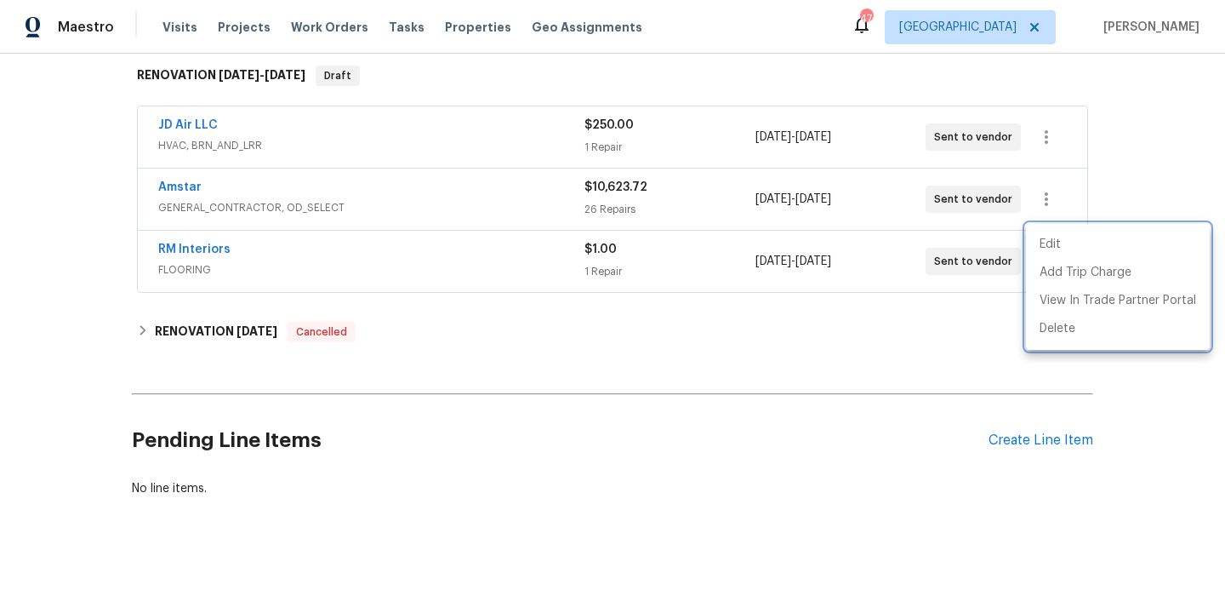
click at [811, 419] on div at bounding box center [612, 298] width 1225 height 596
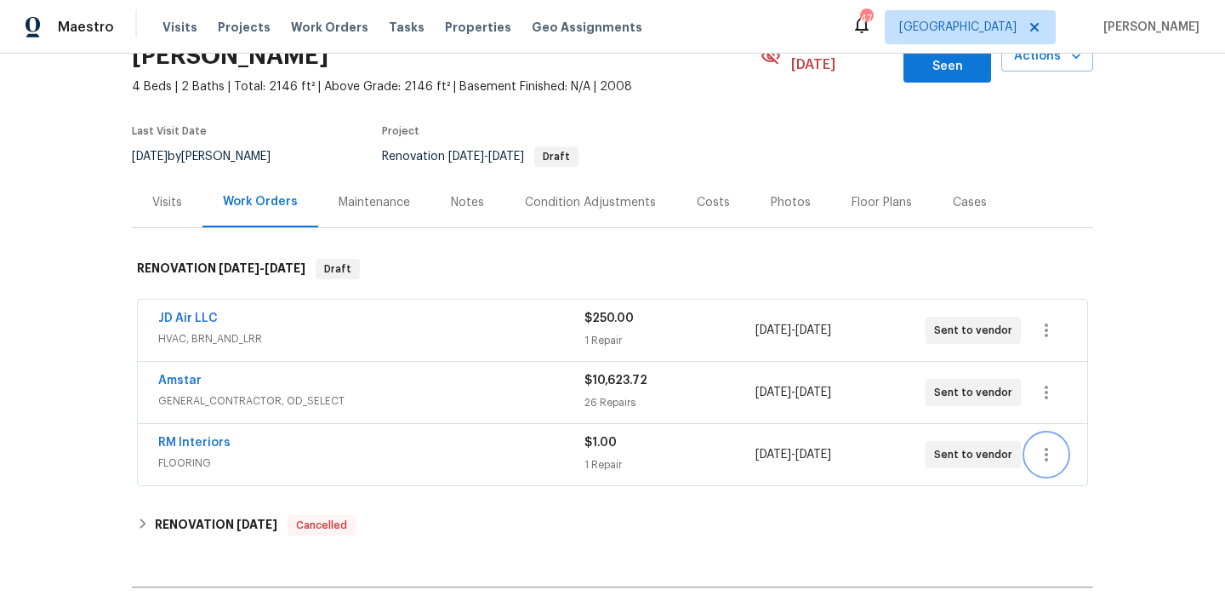
scroll to position [64, 0]
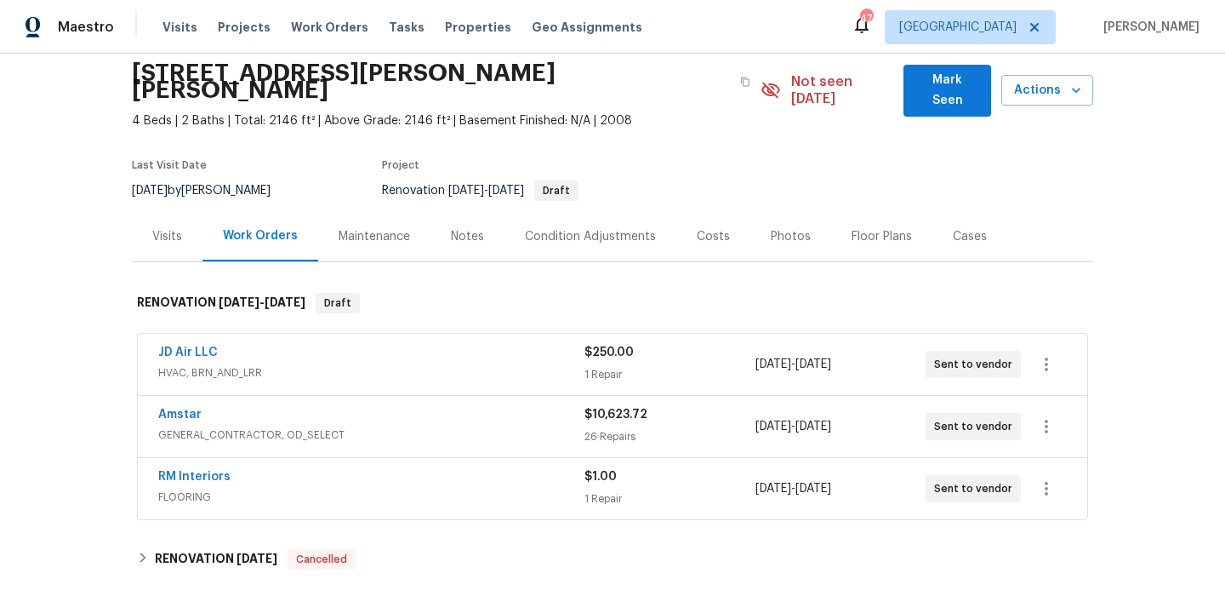
click at [712, 228] on div "Costs" at bounding box center [713, 236] width 33 height 17
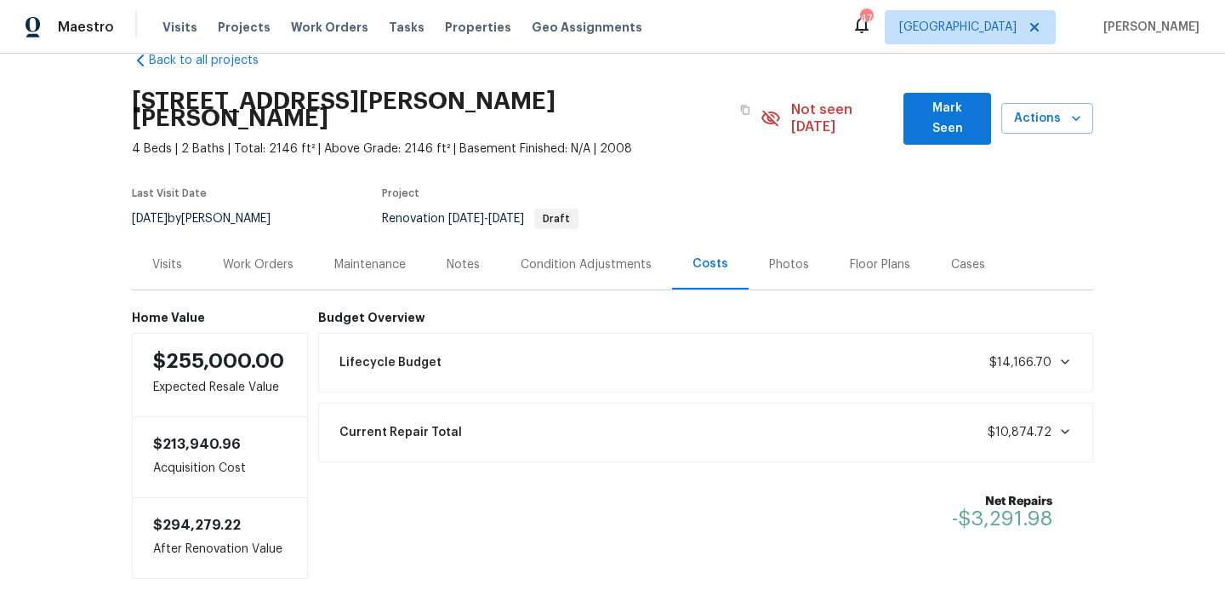
scroll to position [17, 0]
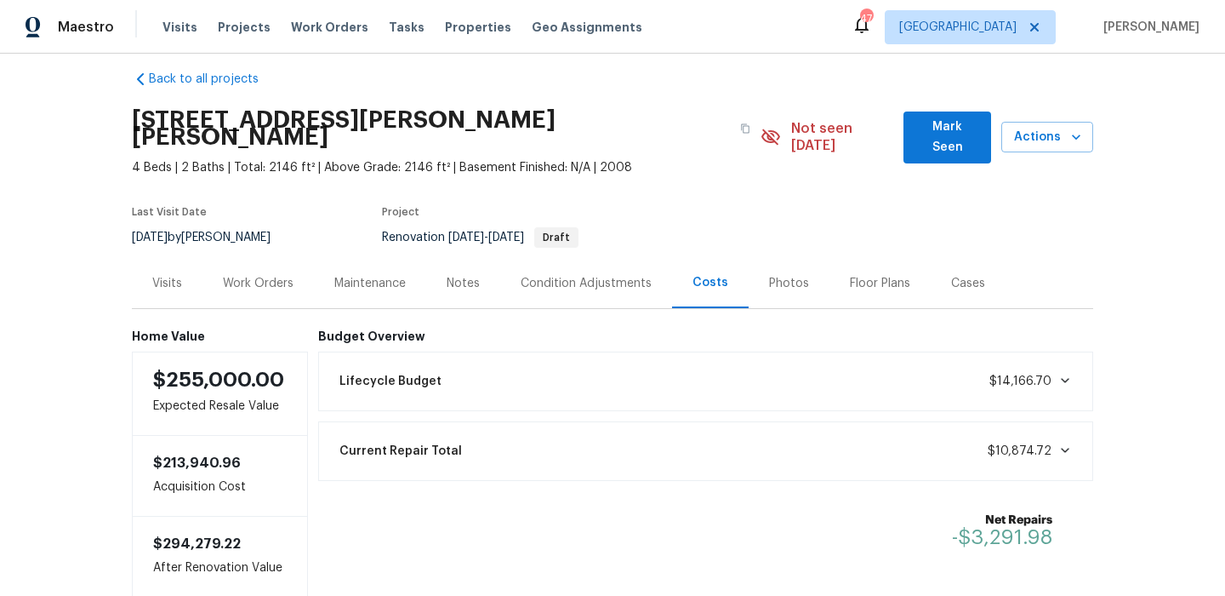
click at [281, 274] on div "Work Orders" at bounding box center [258, 283] width 111 height 50
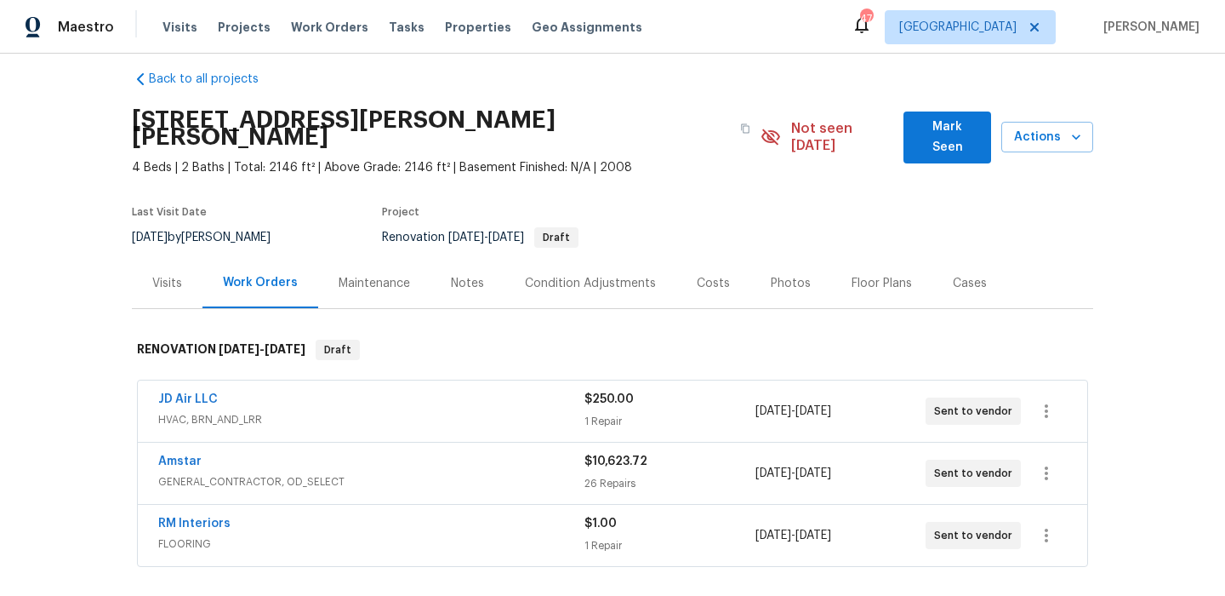
click at [942, 106] on div "302 Jennie Marie Cir, Ferris, TX 75125 4 Beds | 2 Baths | Total: 2146 ft² | Abo…" at bounding box center [613, 137] width 962 height 78
click at [937, 135] on span "Mark Seen" at bounding box center [947, 138] width 60 height 42
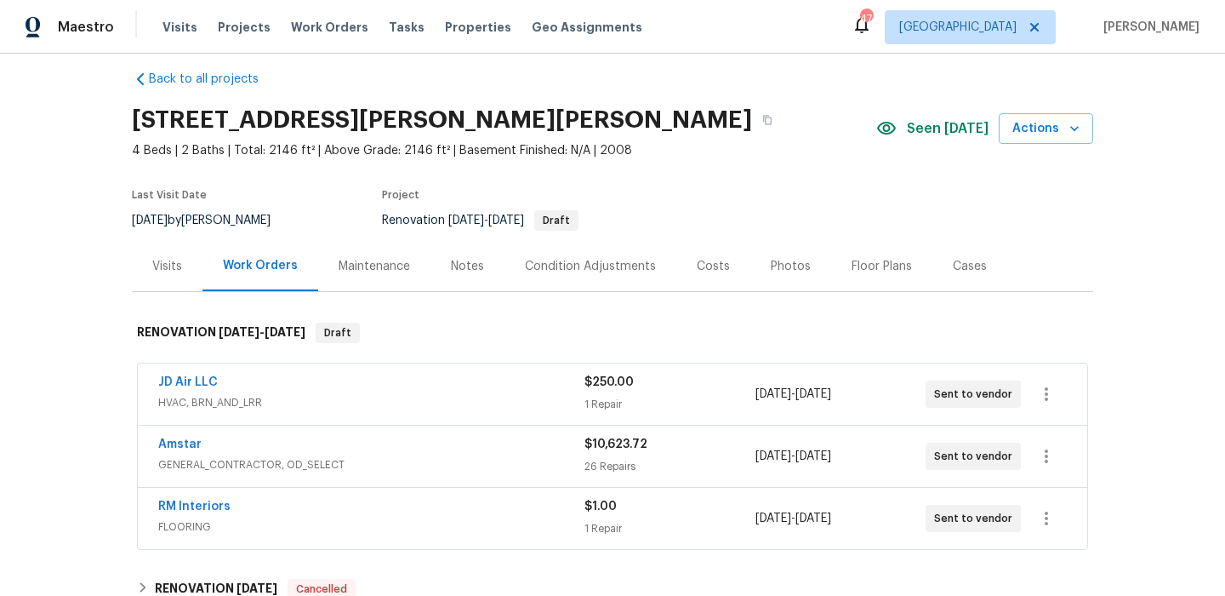
click at [456, 273] on div "Notes" at bounding box center [467, 266] width 33 height 17
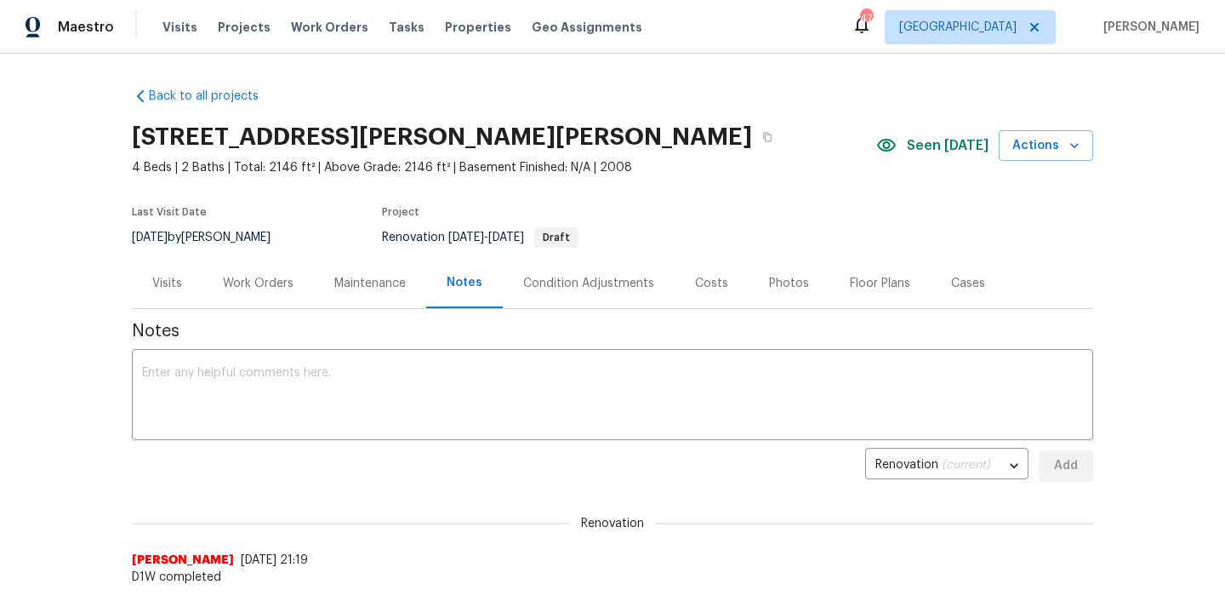
click at [275, 285] on div "Work Orders" at bounding box center [258, 283] width 71 height 17
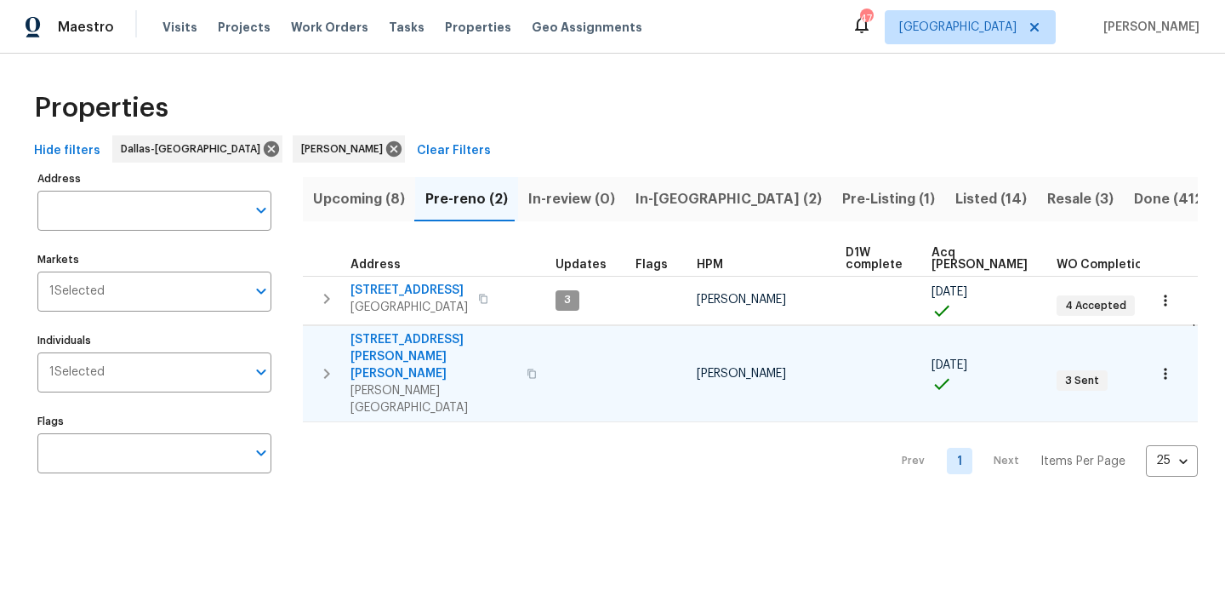
click at [527, 369] on icon "button" at bounding box center [532, 374] width 10 height 10
click at [683, 196] on span "In-reno (2)" at bounding box center [729, 199] width 186 height 24
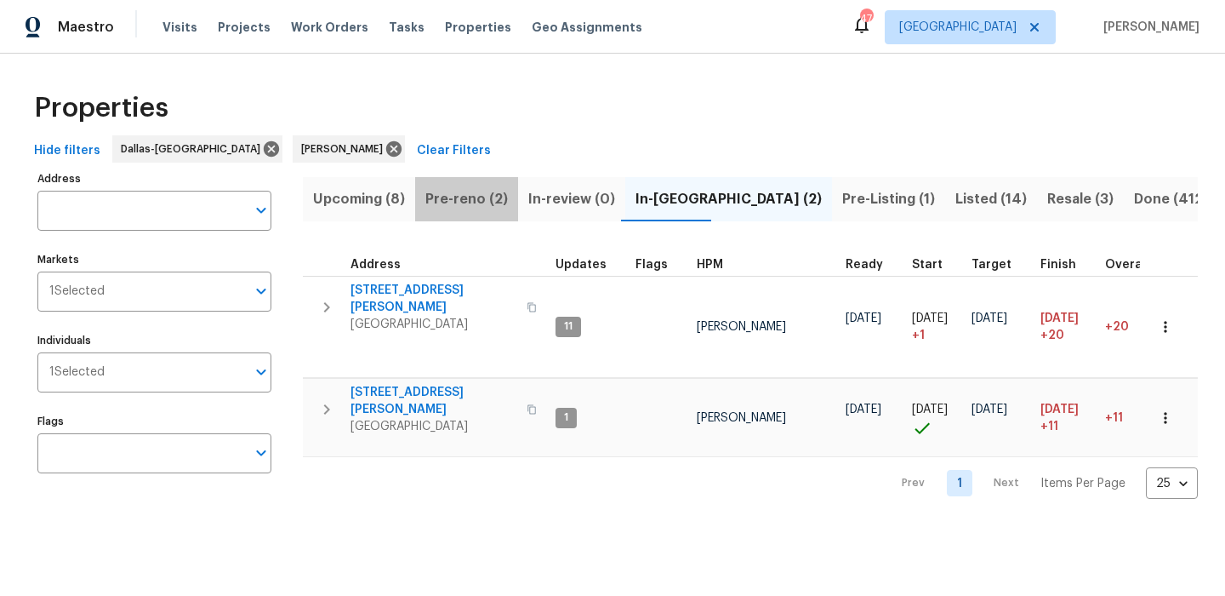
click at [466, 197] on span "Pre-reno (2)" at bounding box center [467, 199] width 83 height 24
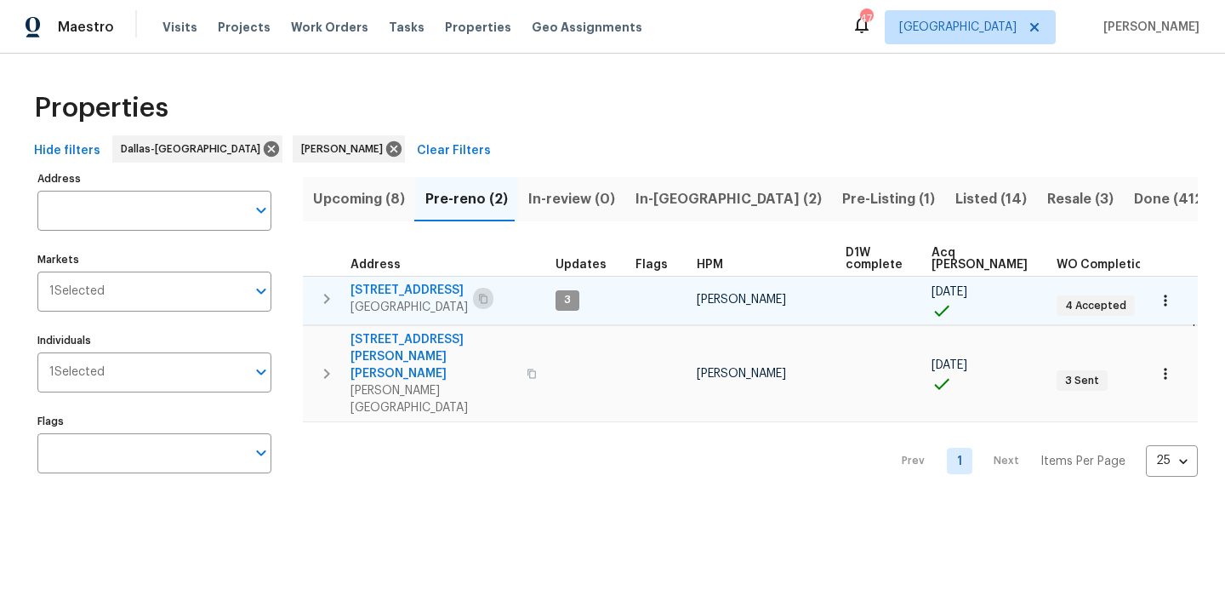
click at [479, 300] on icon "button" at bounding box center [483, 298] width 9 height 9
click at [451, 294] on div "5418 Bradford Dr Dallas, TX 75235" at bounding box center [446, 299] width 191 height 34
click at [478, 294] on icon "button" at bounding box center [483, 299] width 10 height 10
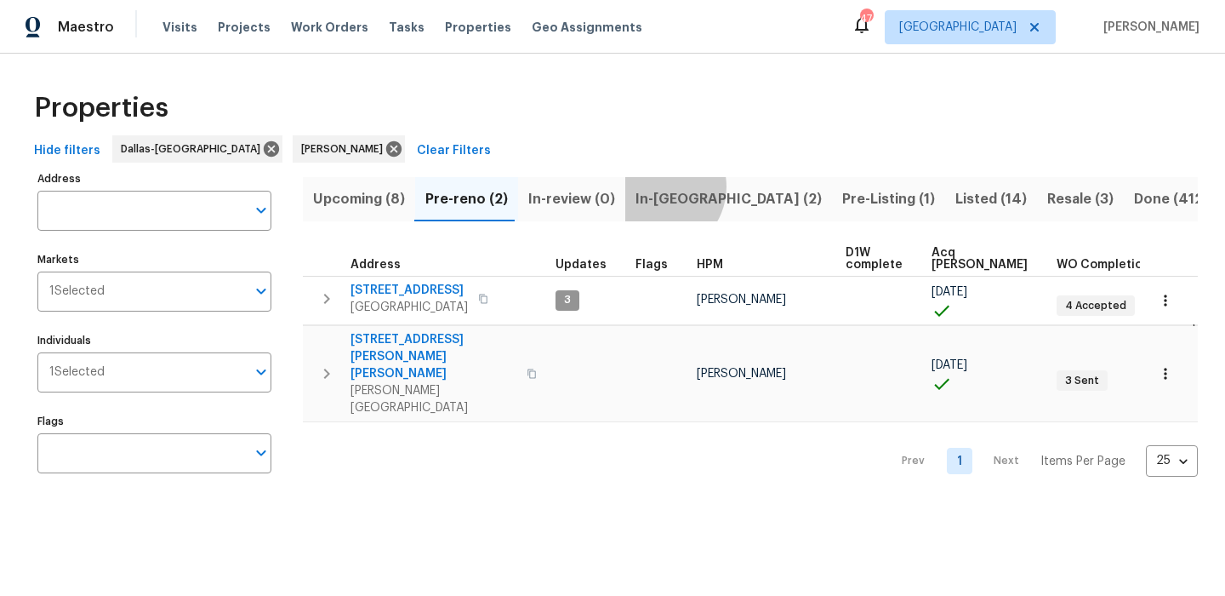
click at [653, 187] on span "In-reno (2)" at bounding box center [729, 199] width 186 height 24
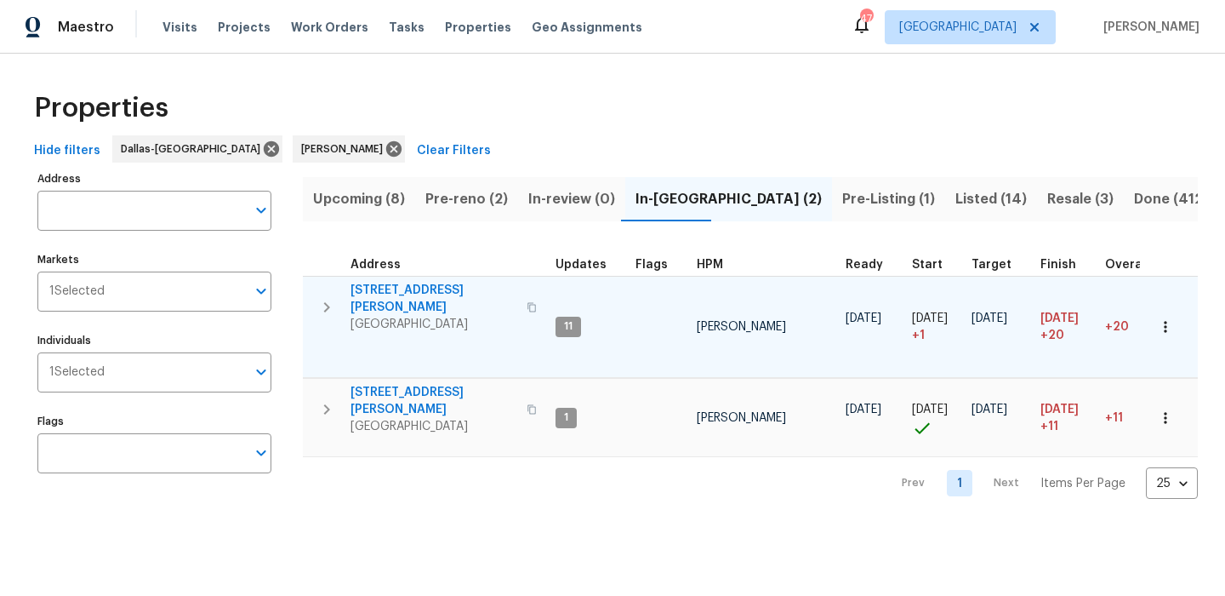
click at [527, 302] on icon "button" at bounding box center [532, 307] width 10 height 10
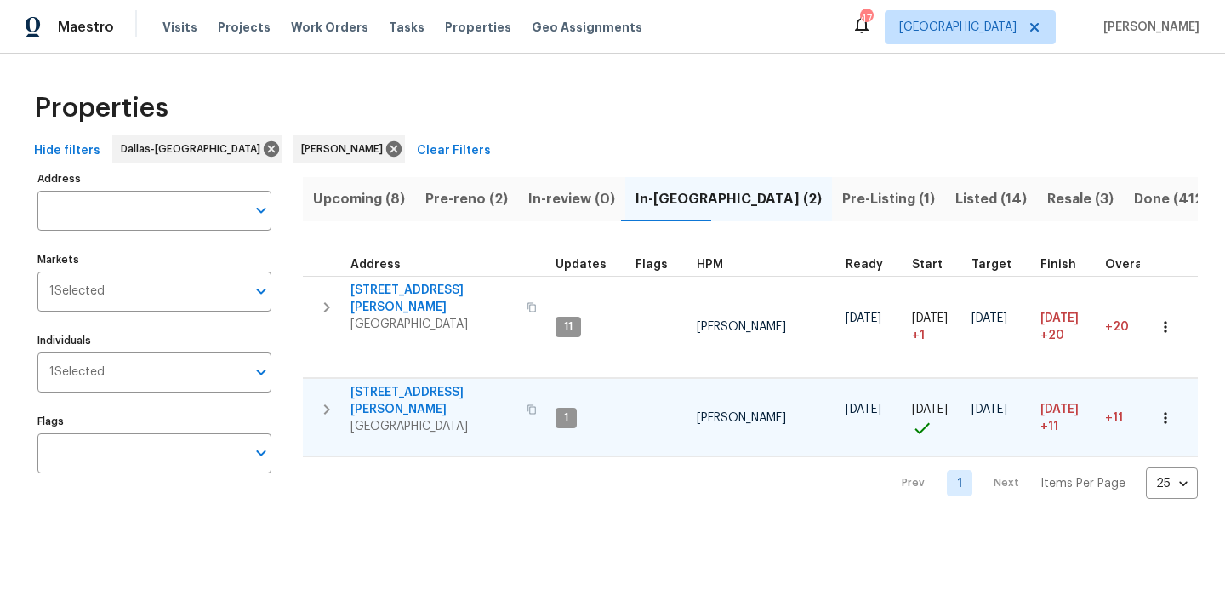
click at [522, 389] on button "button" at bounding box center [532, 409] width 20 height 41
click at [527, 404] on icon "button" at bounding box center [532, 409] width 10 height 10
click at [477, 213] on button "Pre-reno (2)" at bounding box center [466, 199] width 103 height 44
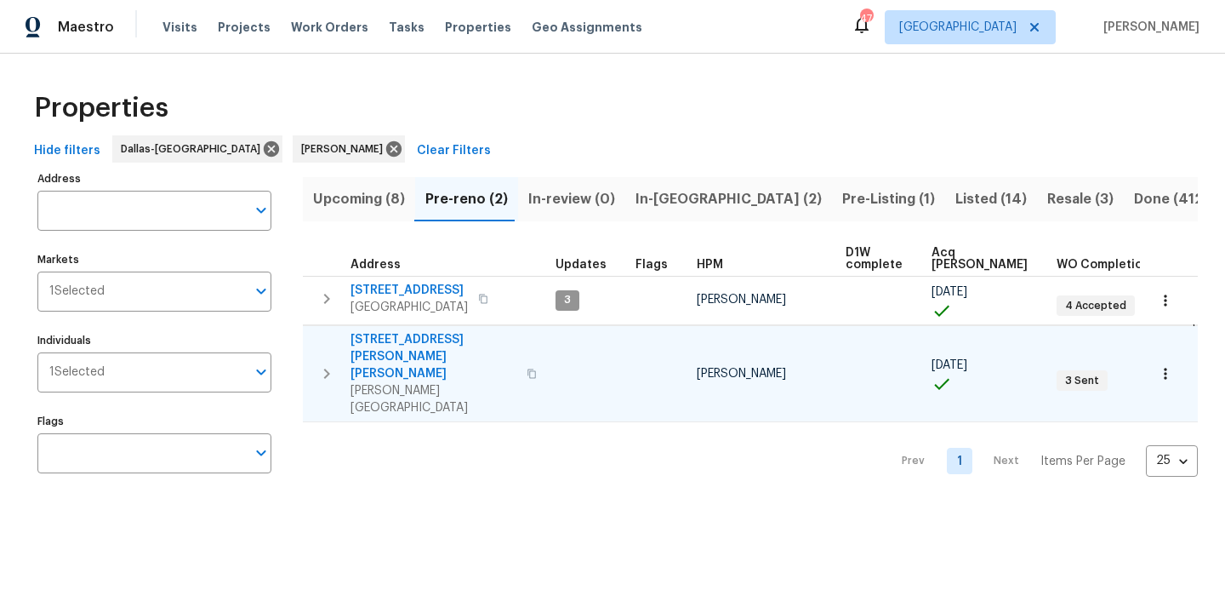
click at [528, 369] on icon "button" at bounding box center [532, 373] width 9 height 9
click at [667, 206] on span "In-[GEOGRAPHIC_DATA] (2)" at bounding box center [729, 199] width 186 height 24
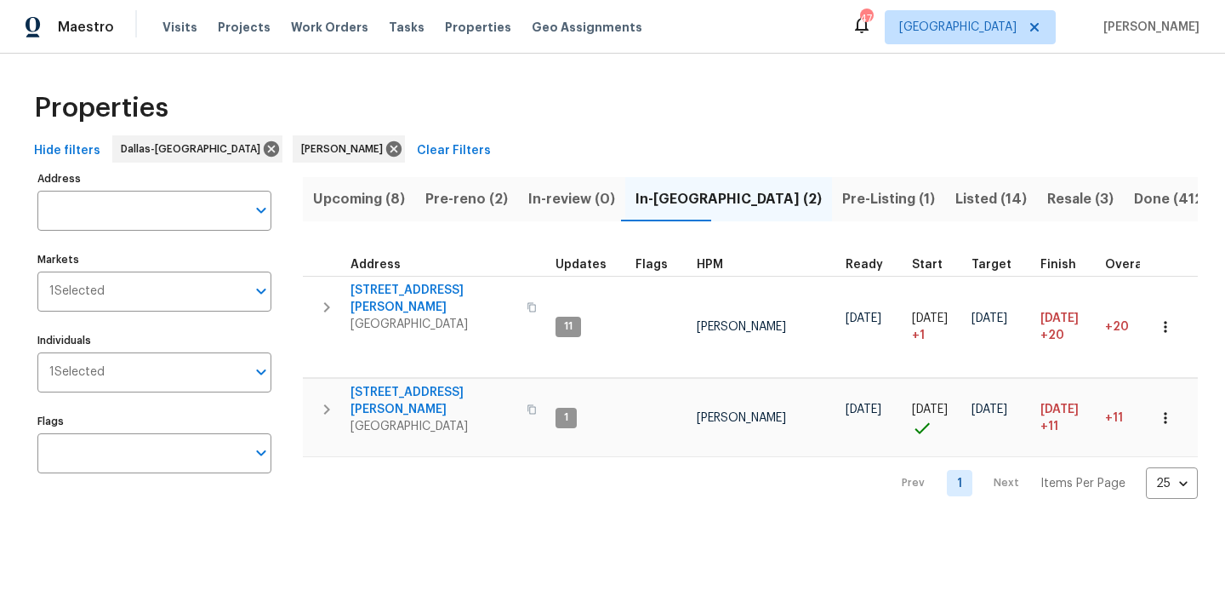
click at [374, 193] on span "Upcoming (8)" at bounding box center [359, 199] width 92 height 24
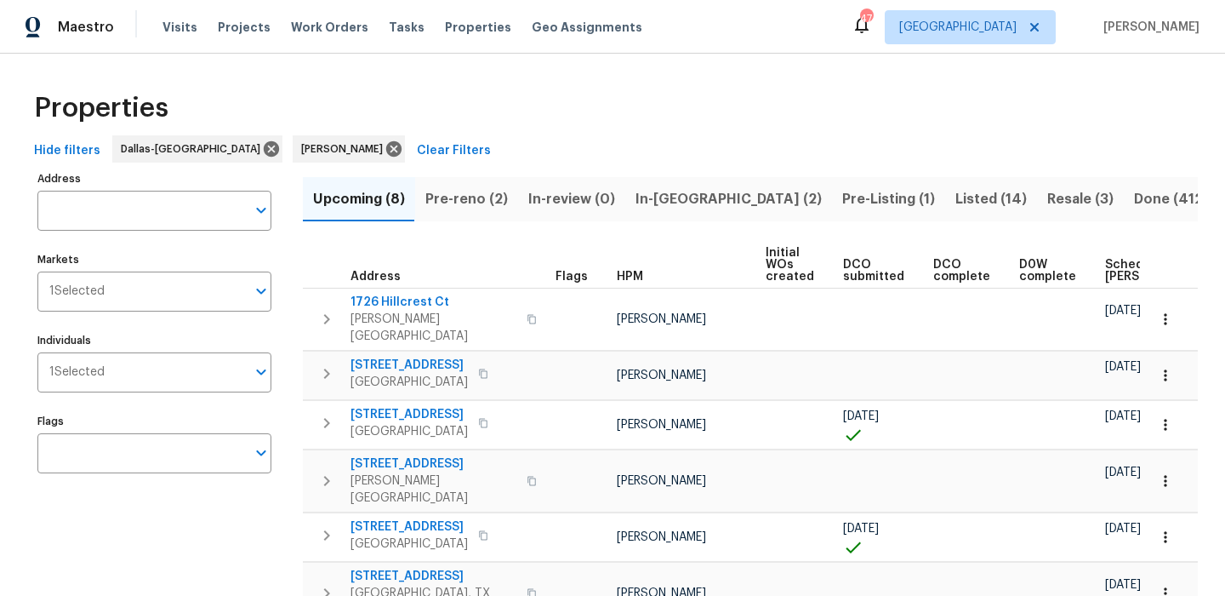
click at [1124, 261] on span "Scheduled [PERSON_NAME]" at bounding box center [1154, 271] width 96 height 24
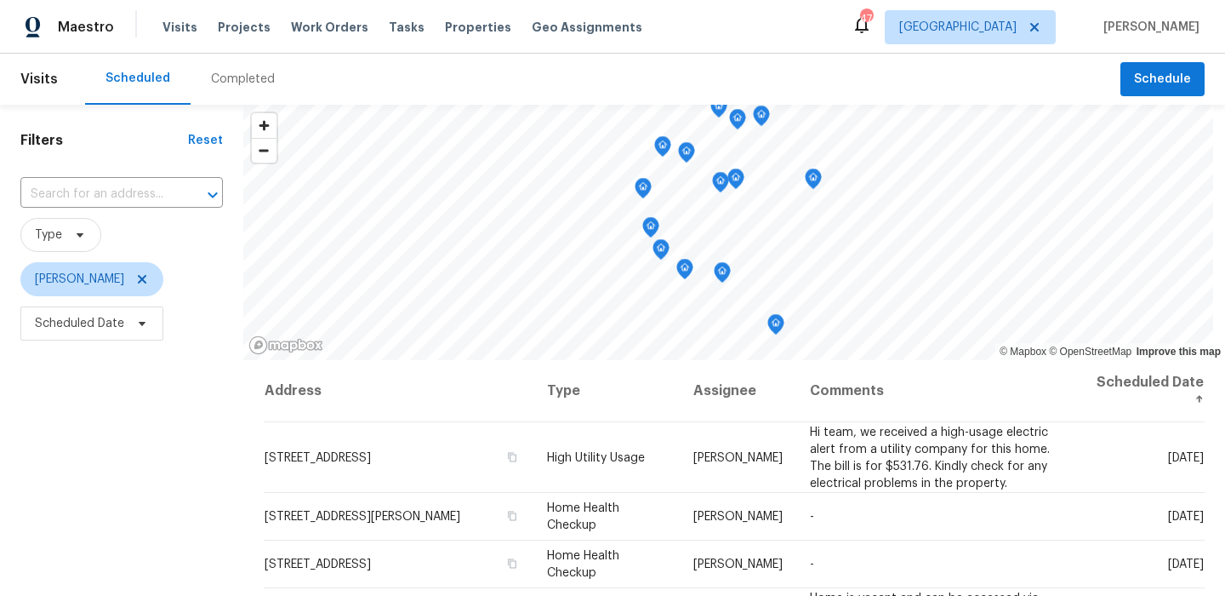
scroll to position [53, 0]
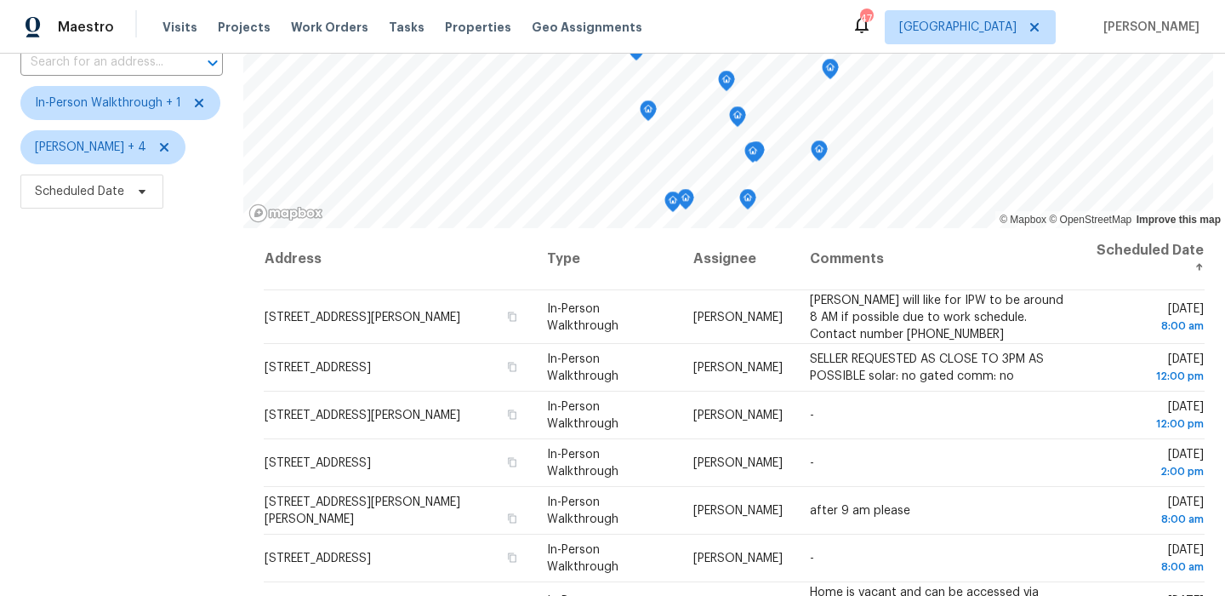
scroll to position [106, 0]
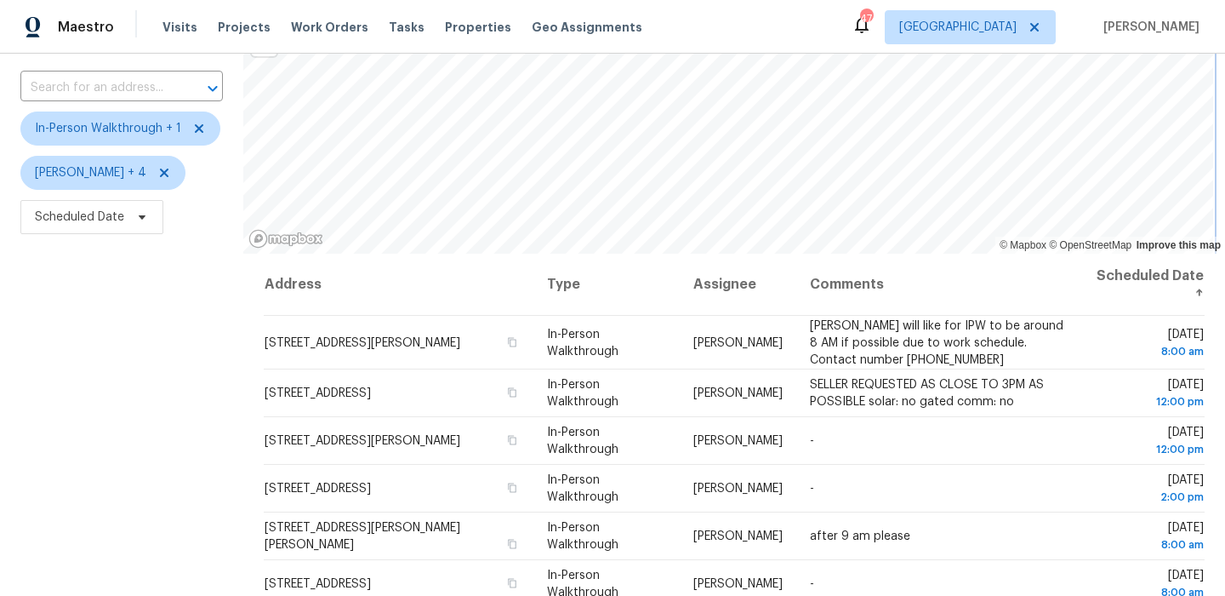
click at [729, 0] on html "Maestro Visits Projects Work Orders Tasks Properties Geo Assignments 47 [GEOGRA…" at bounding box center [612, 298] width 1225 height 596
